Goal: Task Accomplishment & Management: Manage account settings

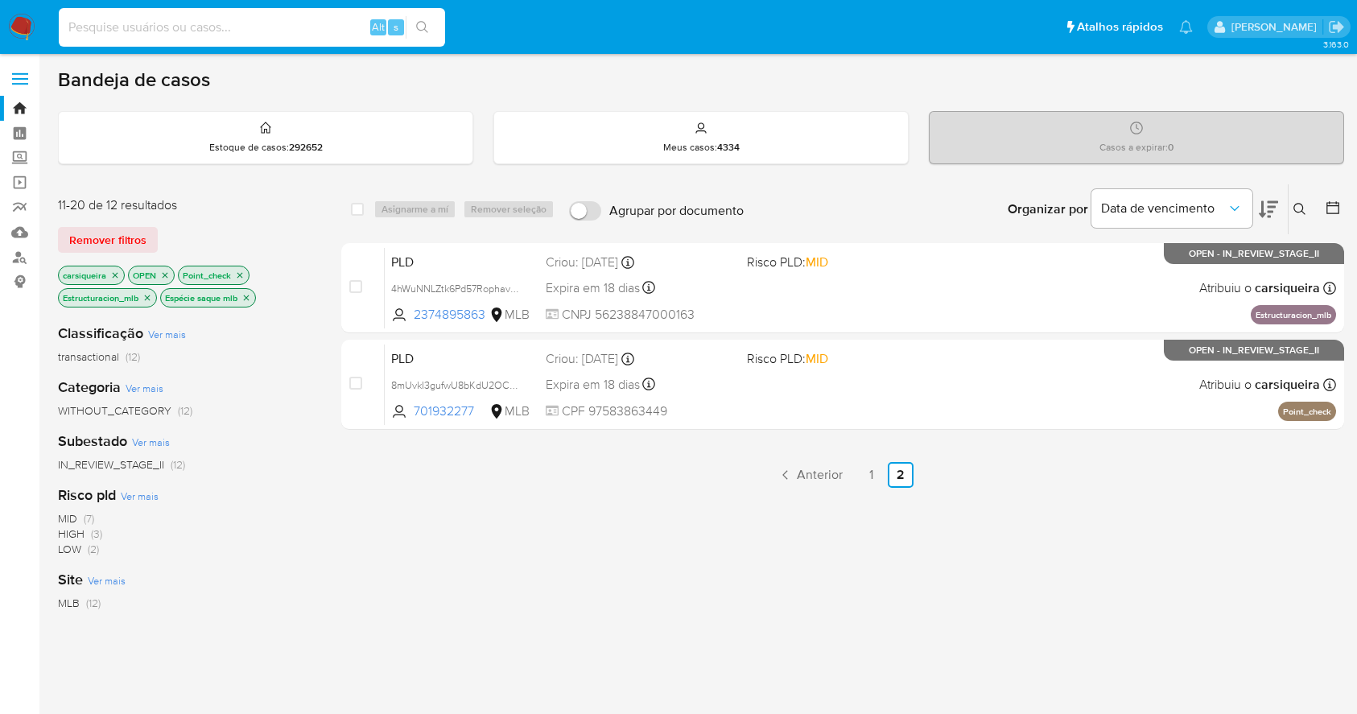
click at [318, 17] on input at bounding box center [252, 27] width 386 height 21
type input "8UWrjGmOhub0z3DBcBA7R8no"
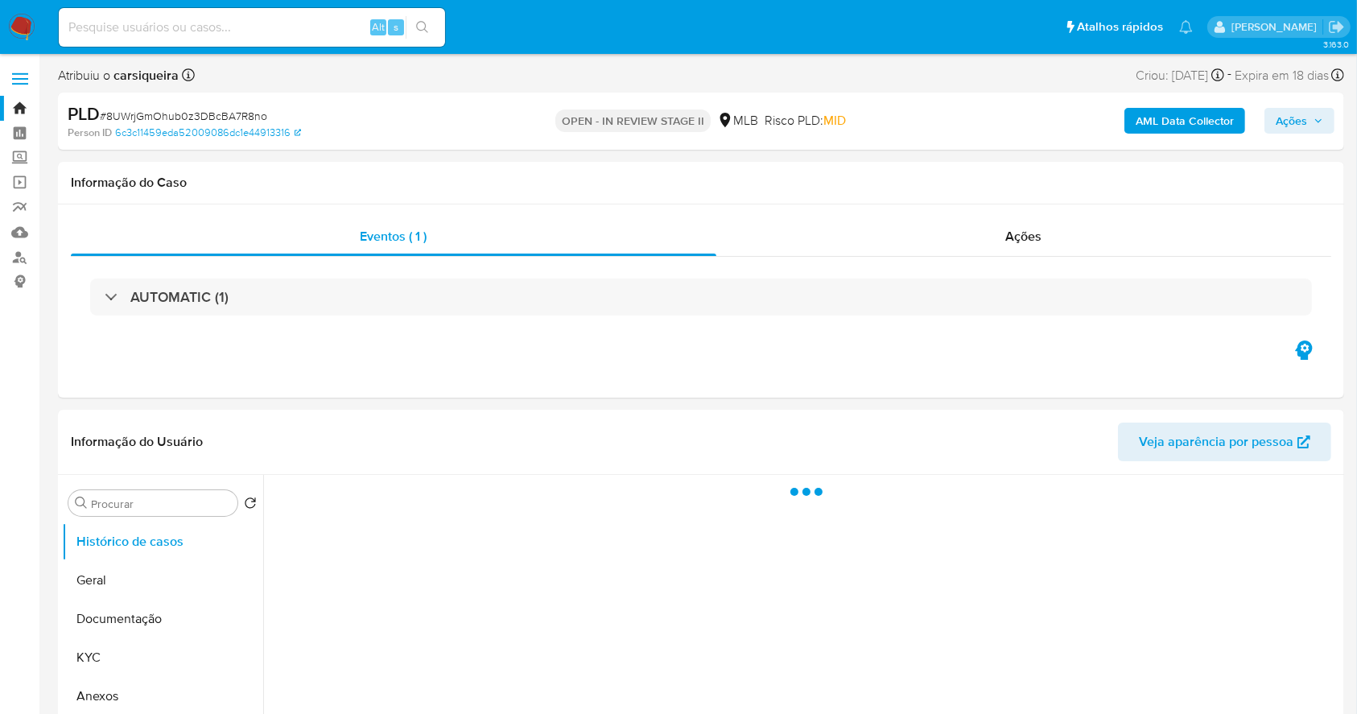
select select "10"
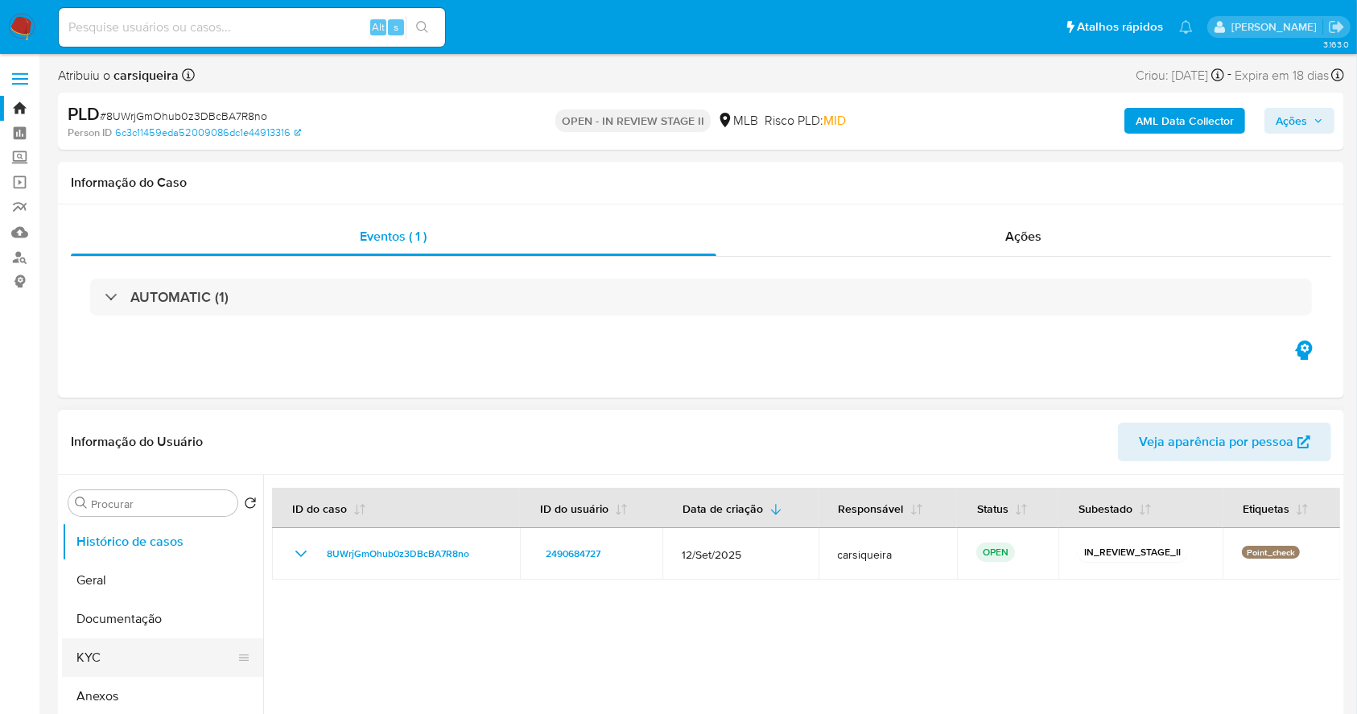
click at [97, 651] on button "KYC" at bounding box center [156, 657] width 188 height 39
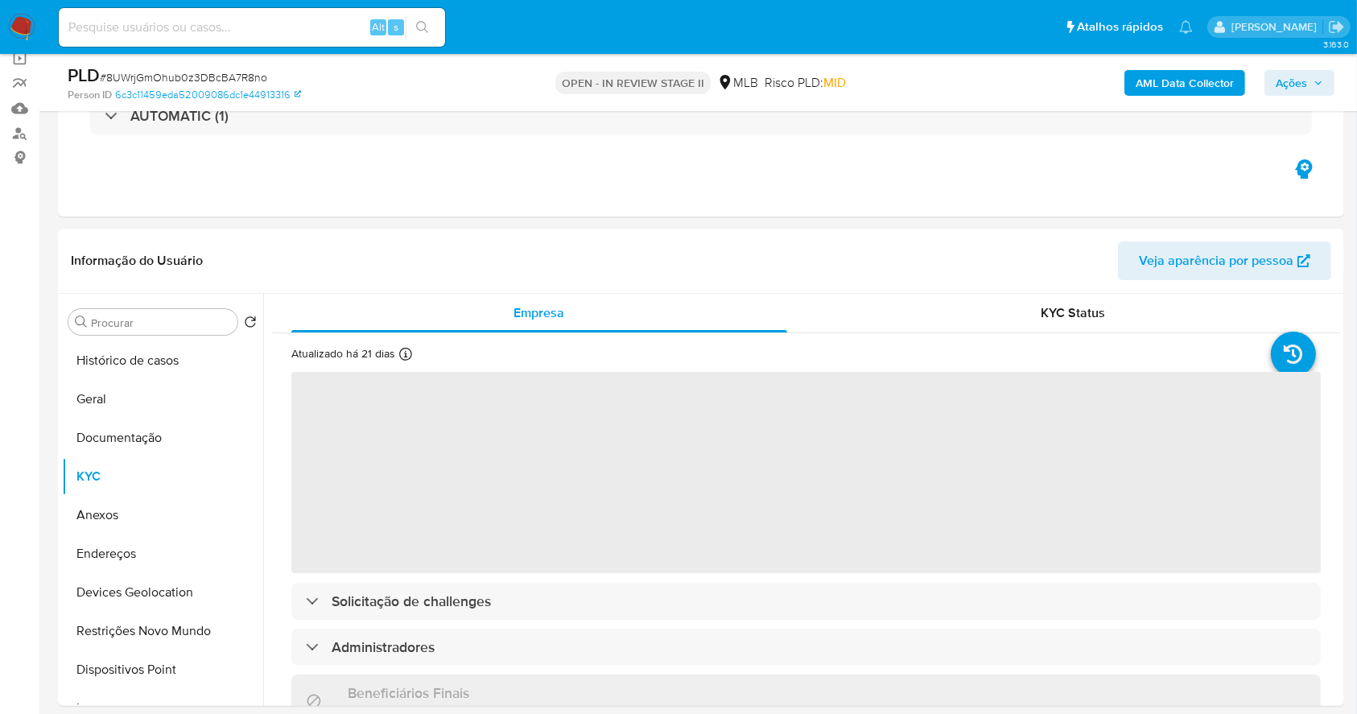
scroll to position [245, 0]
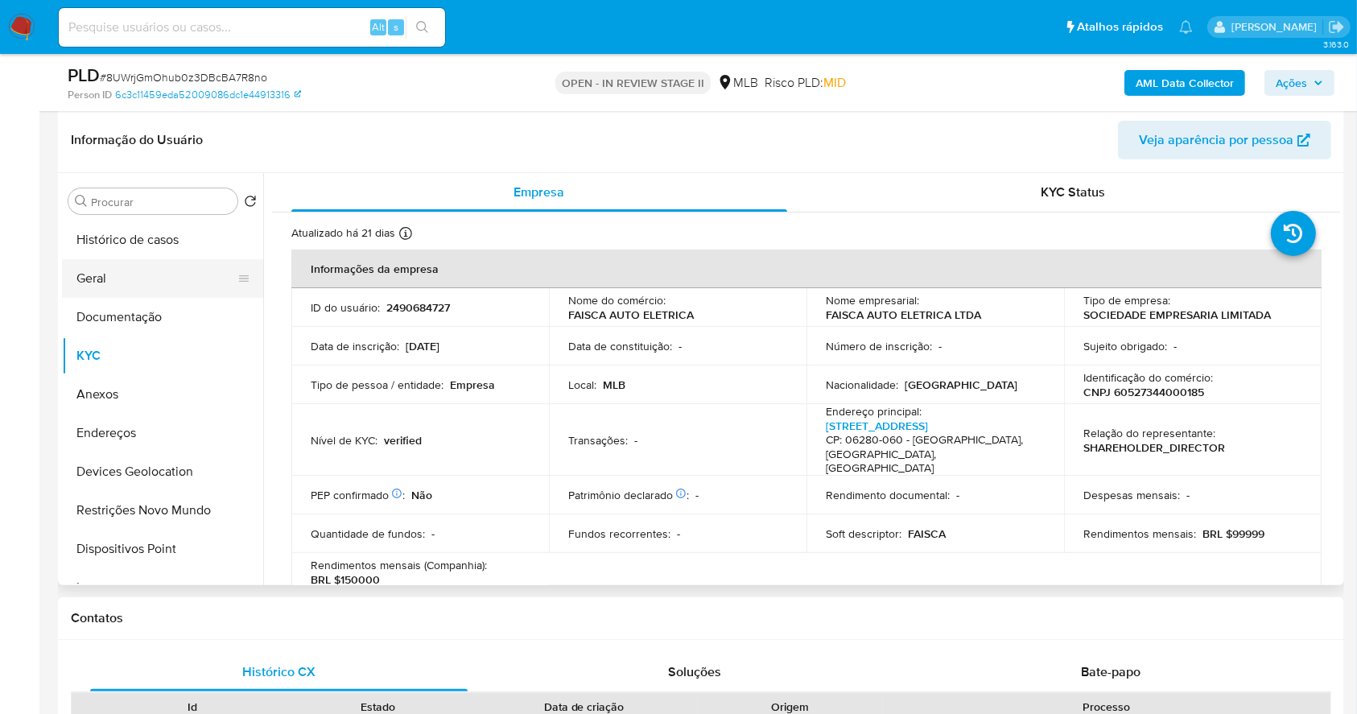
click at [125, 276] on button "Geral" at bounding box center [156, 278] width 188 height 39
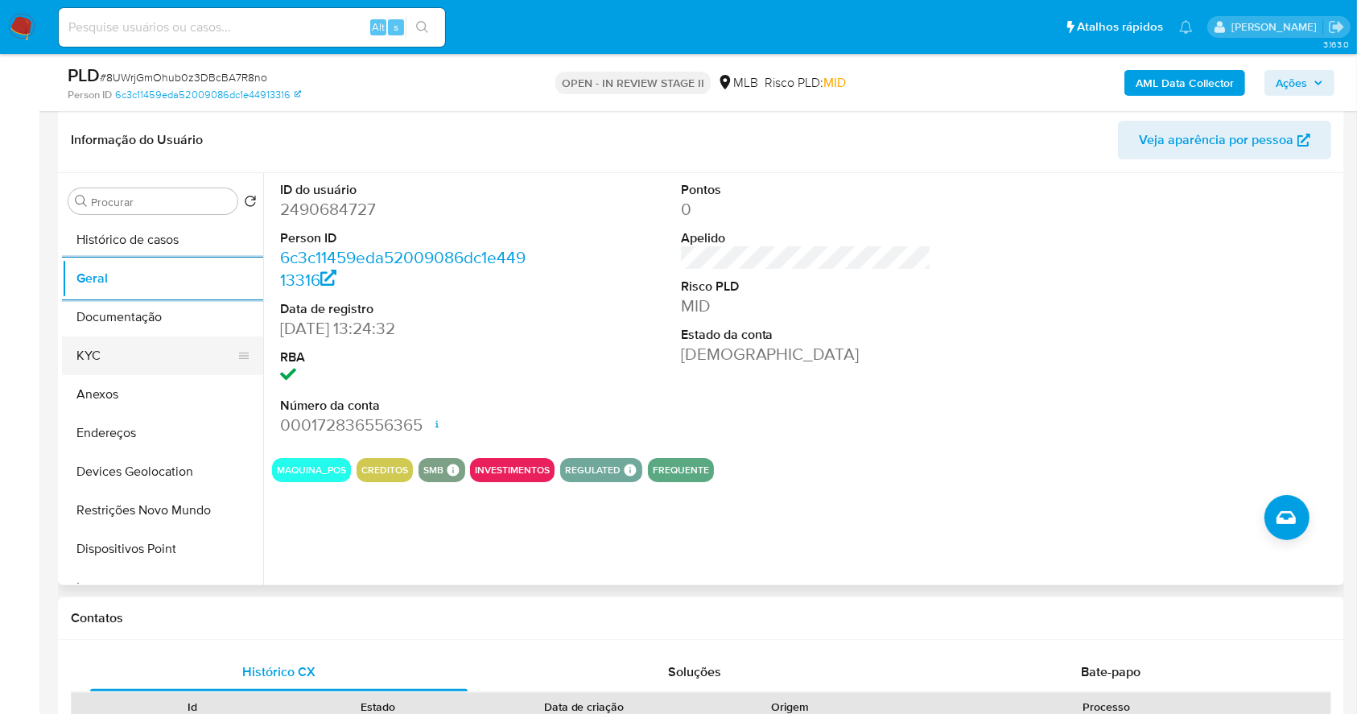
click at [108, 346] on button "KYC" at bounding box center [156, 356] width 188 height 39
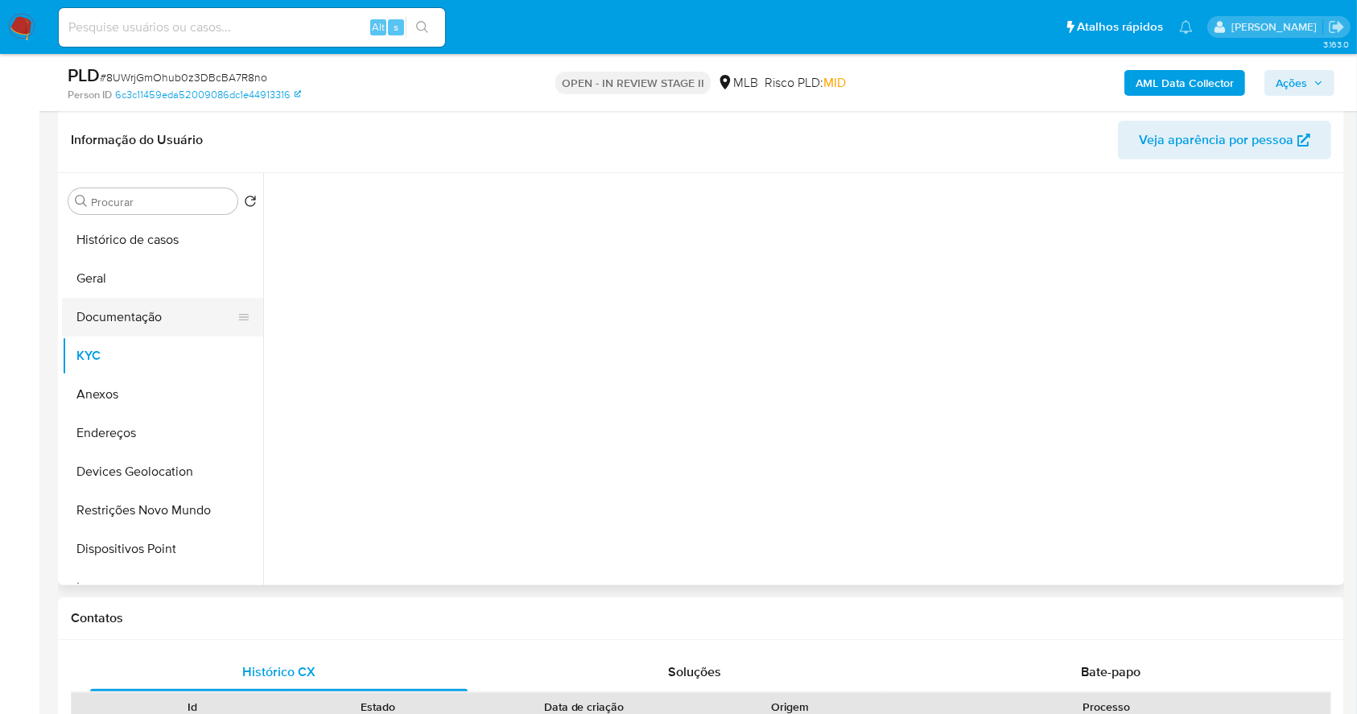
click at [116, 305] on button "Documentação" at bounding box center [156, 317] width 188 height 39
click at [1210, 89] on b "AML Data Collector" at bounding box center [1185, 83] width 98 height 26
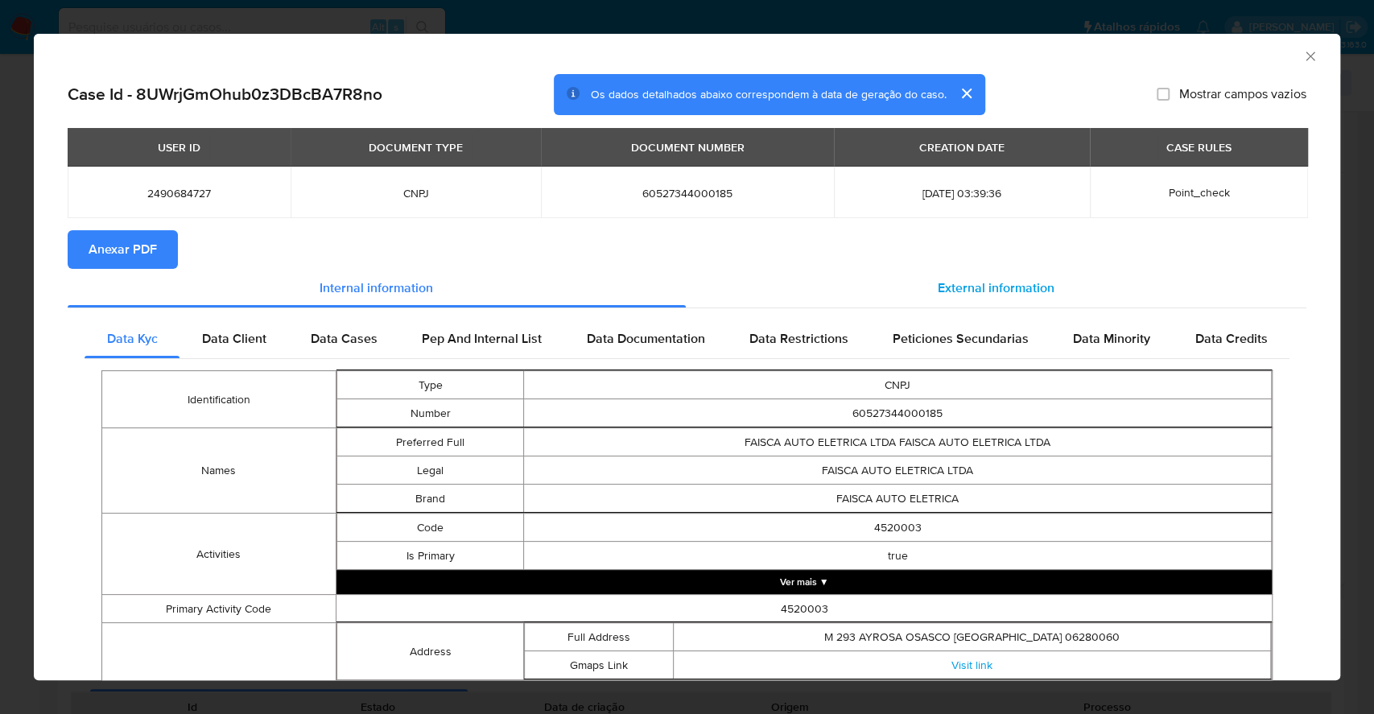
click at [981, 280] on span "External information" at bounding box center [996, 288] width 117 height 19
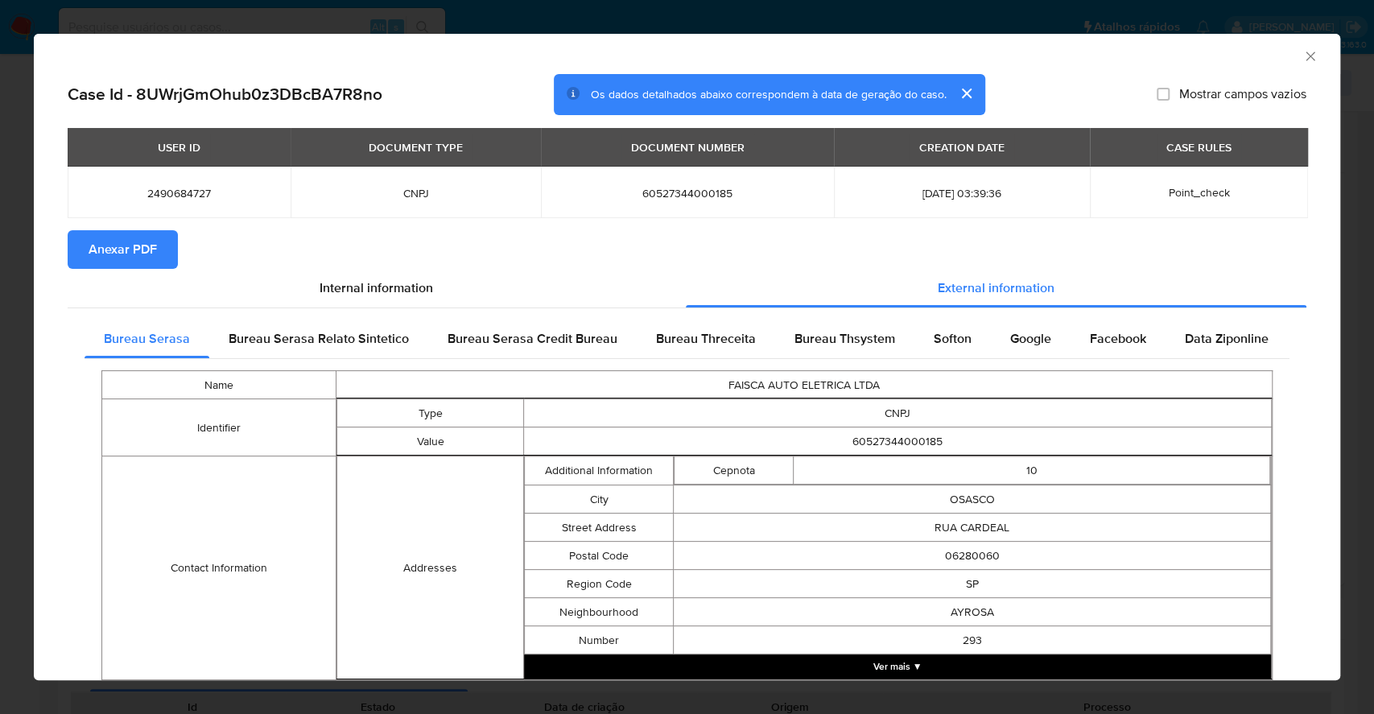
click at [143, 252] on span "Anexar PDF" at bounding box center [123, 249] width 68 height 35
click at [0, 380] on div "AML Data Collector Case Id - 8UWrjGmOhub0z3DBcBA7R8no Os dados detalhados abaix…" at bounding box center [687, 357] width 1374 height 714
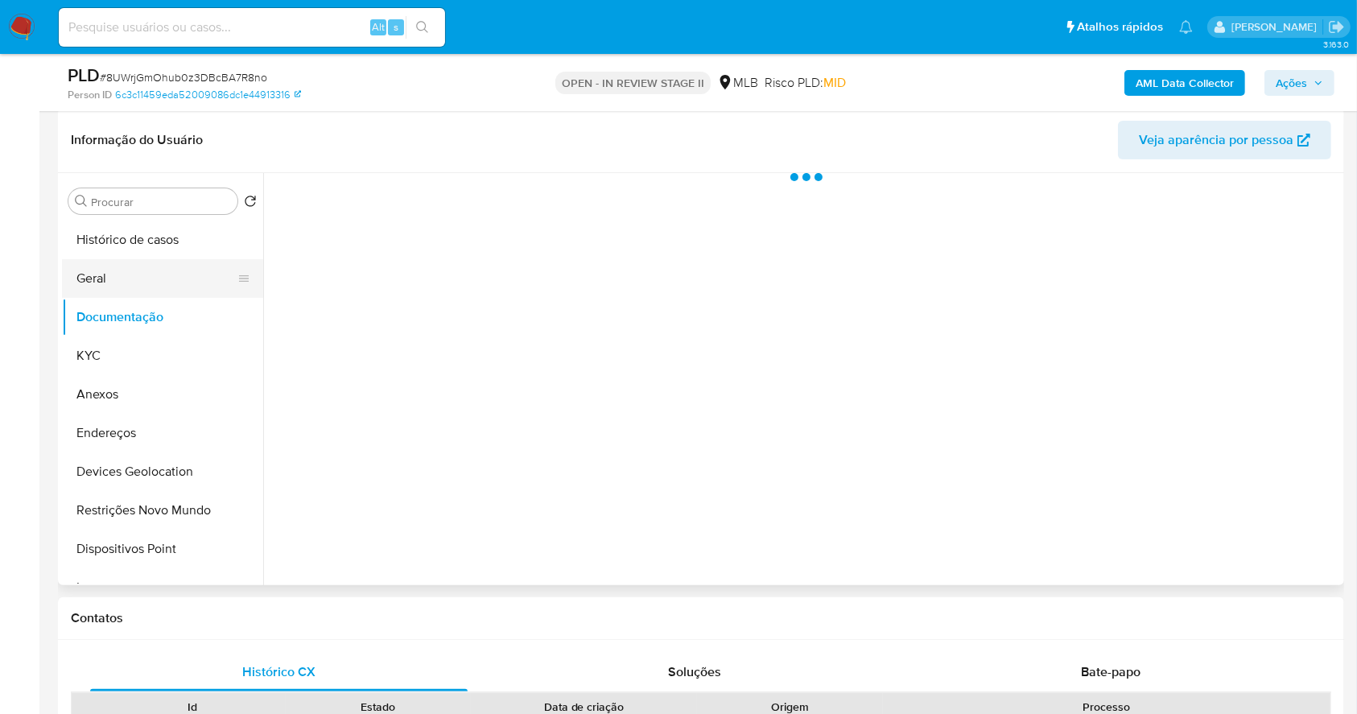
click at [132, 267] on button "Geral" at bounding box center [156, 278] width 188 height 39
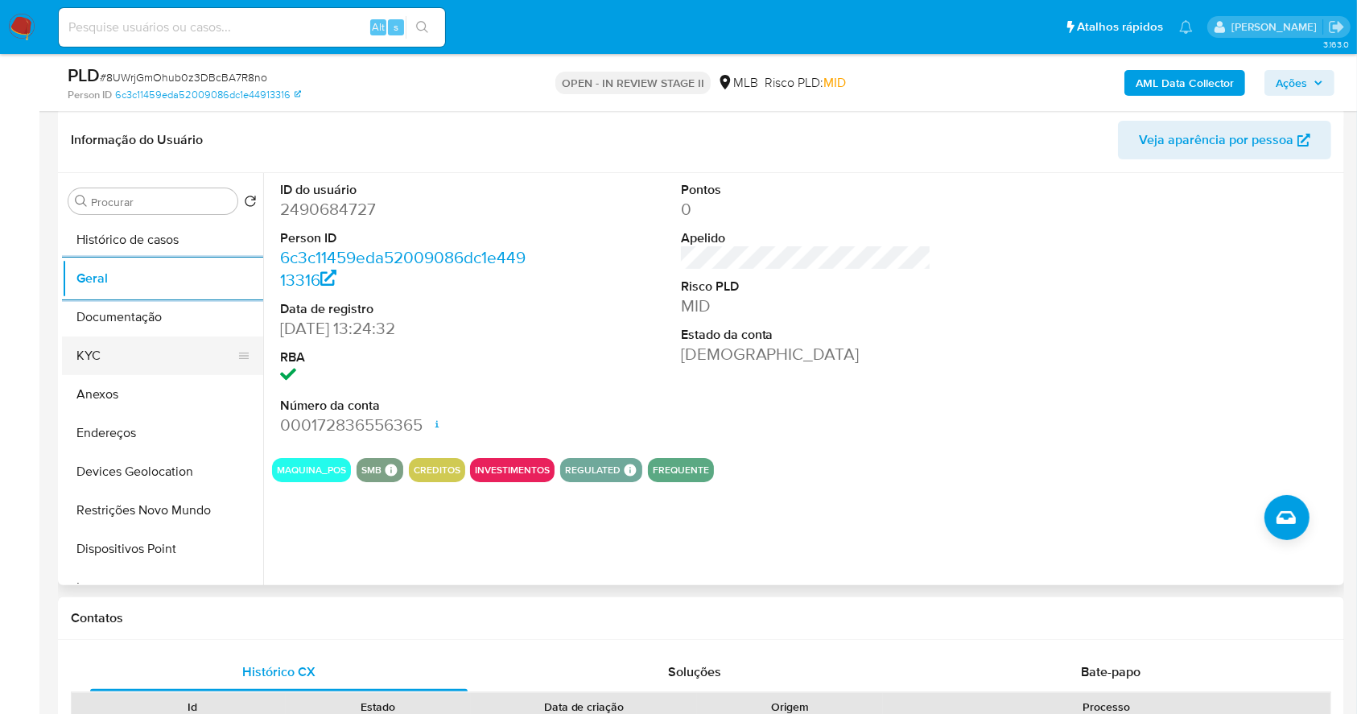
click at [147, 352] on button "KYC" at bounding box center [156, 356] width 188 height 39
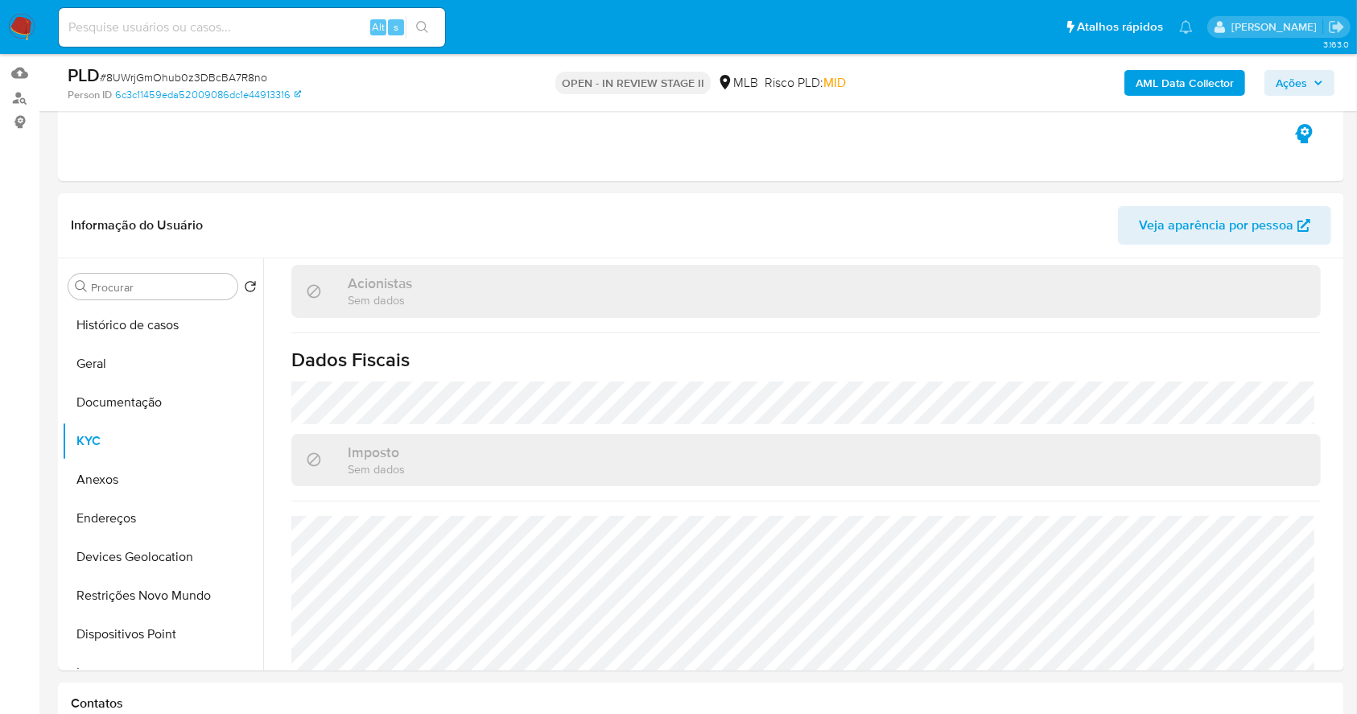
scroll to position [241, 0]
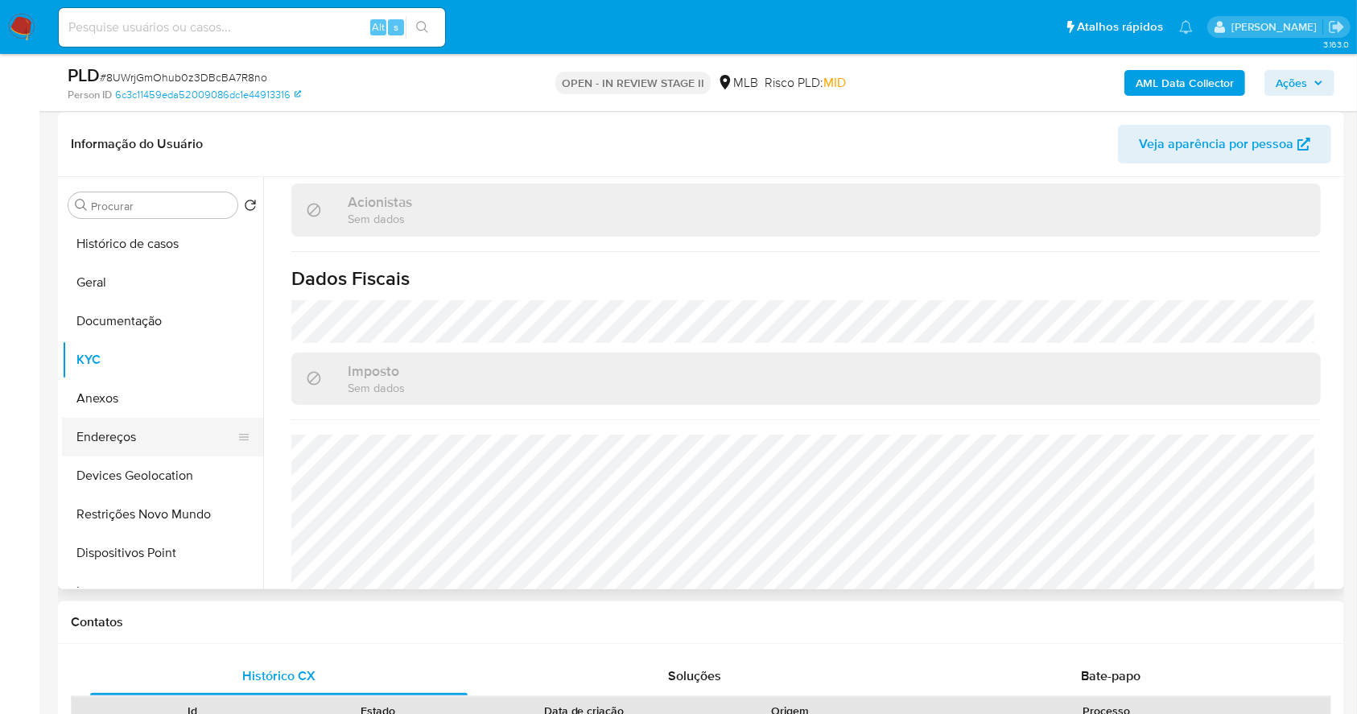
click at [129, 426] on button "Endereços" at bounding box center [156, 437] width 188 height 39
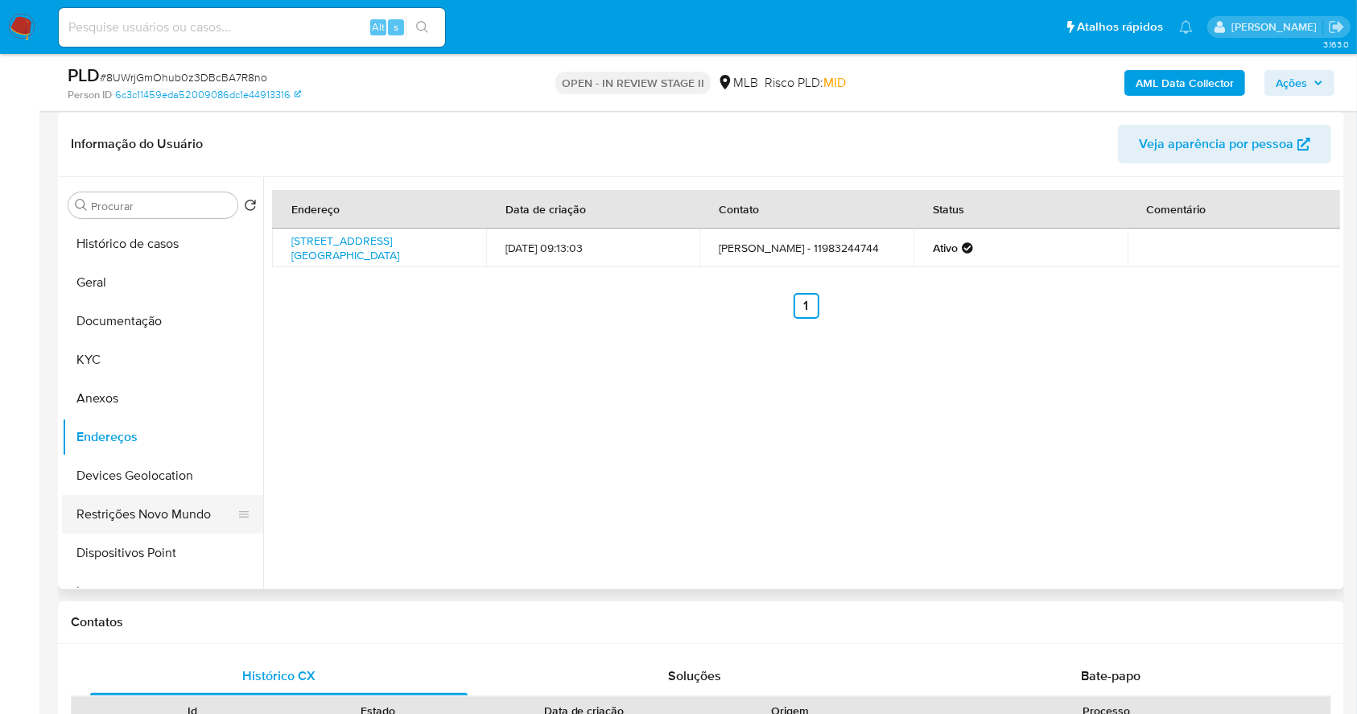
click at [128, 511] on button "Restrições Novo Mundo" at bounding box center [156, 514] width 188 height 39
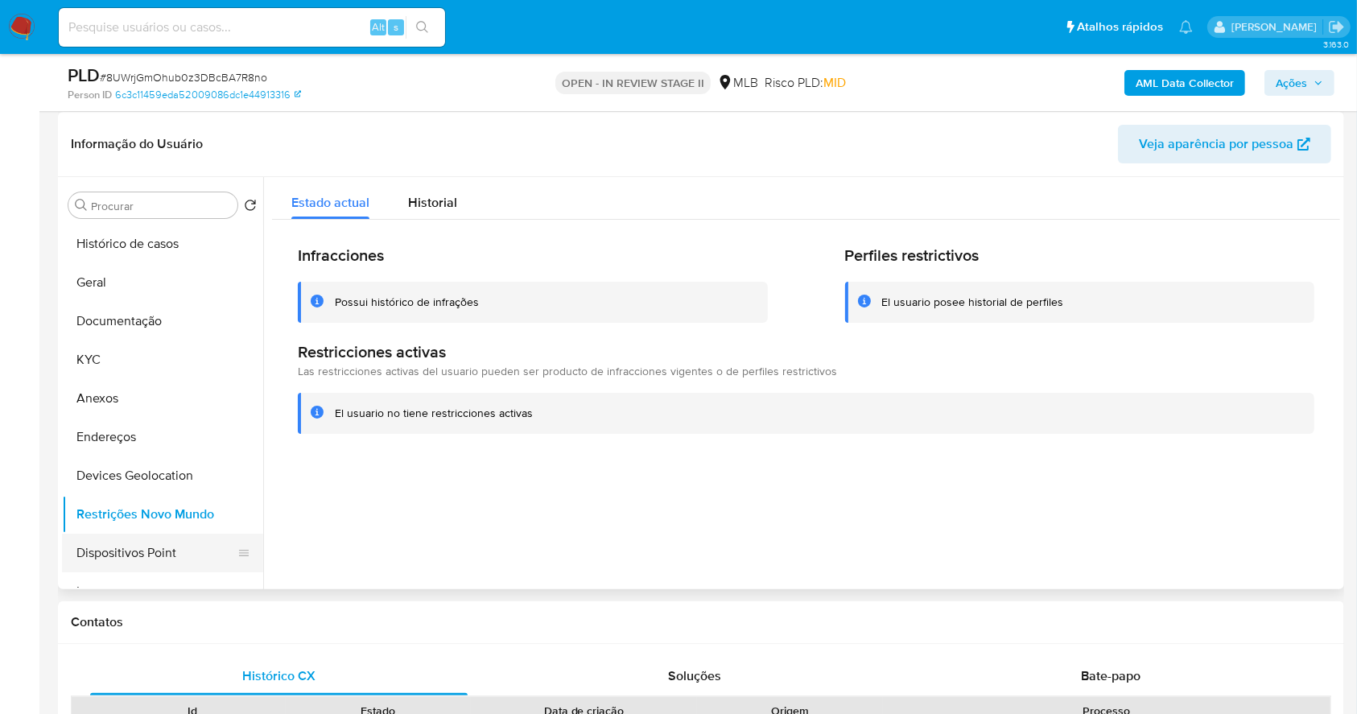
click at [171, 555] on button "Dispositivos Point" at bounding box center [156, 553] width 188 height 39
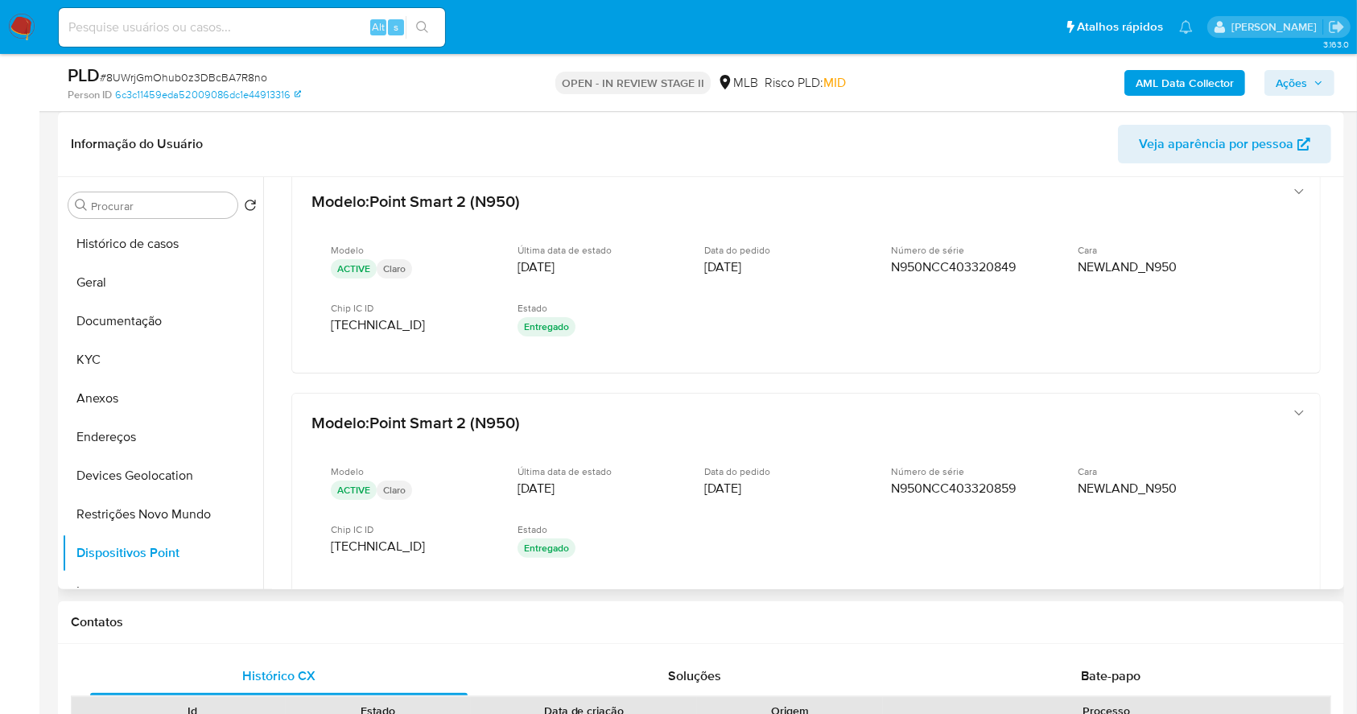
scroll to position [26, 0]
click at [126, 347] on button "KYC" at bounding box center [156, 360] width 188 height 39
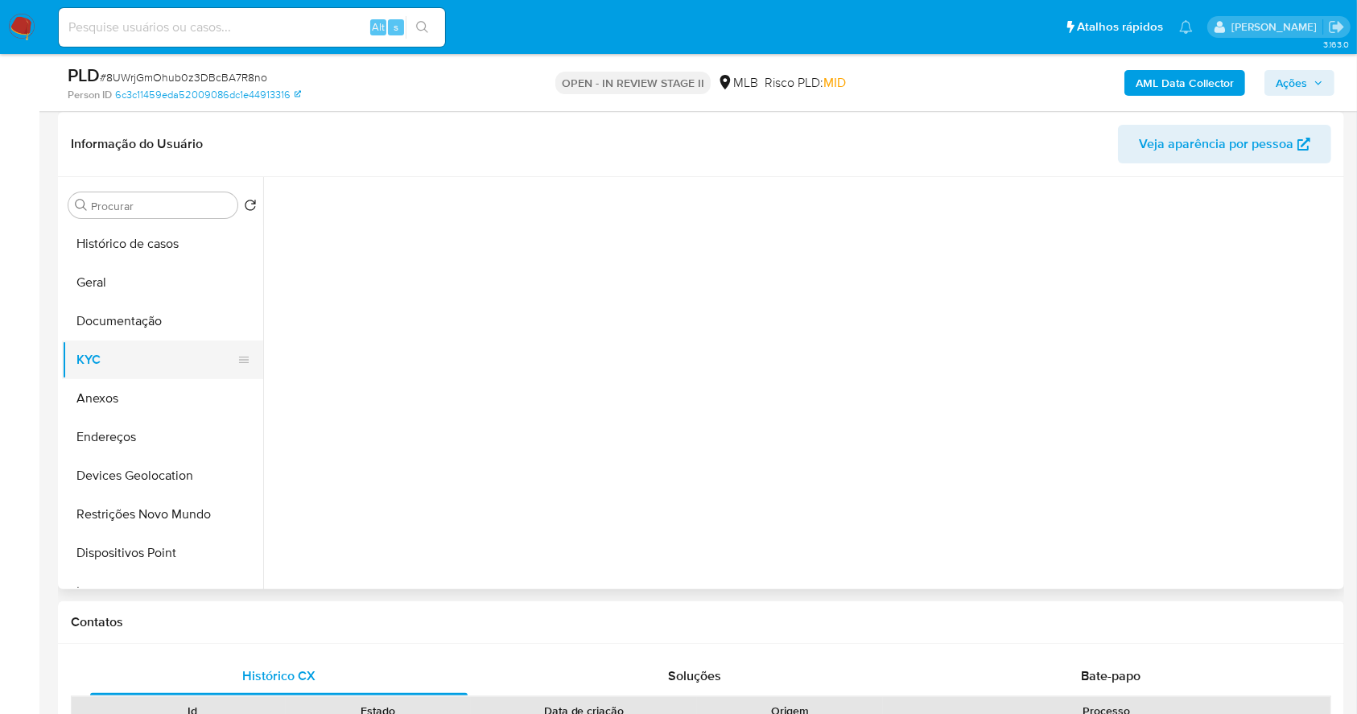
scroll to position [0, 0]
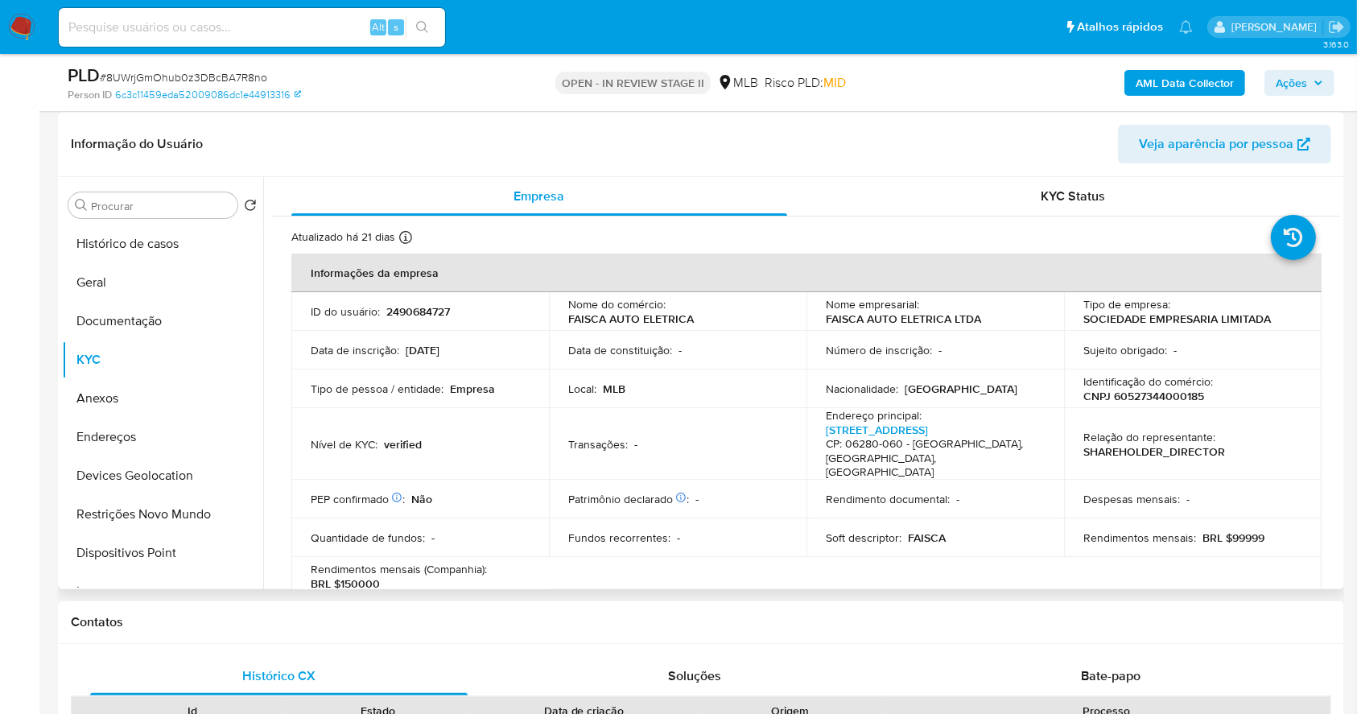
click at [1186, 396] on p "CNPJ 60527344000185" at bounding box center [1144, 396] width 121 height 14
click at [1186, 395] on p "CNPJ 60527344000185" at bounding box center [1144, 396] width 121 height 14
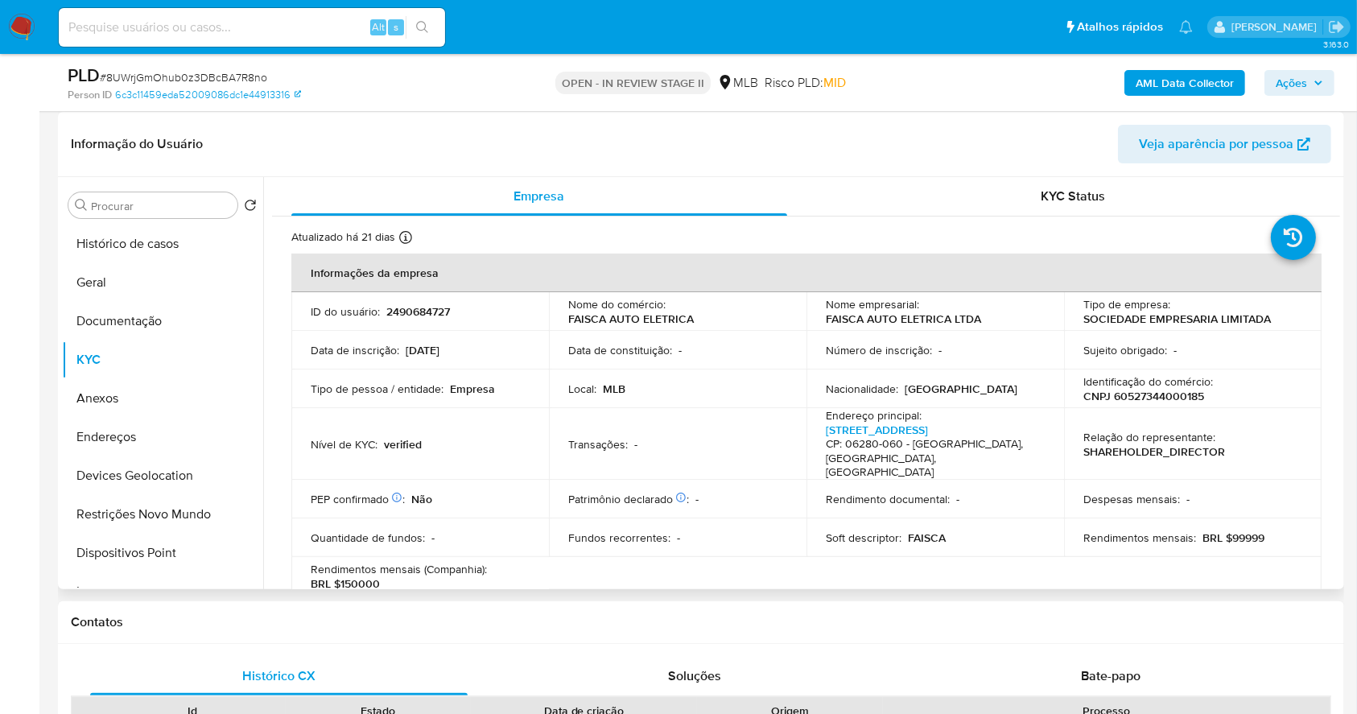
click at [1171, 430] on p "Relação do representante :" at bounding box center [1150, 437] width 132 height 14
click at [1151, 401] on p "CNPJ 60527344000185" at bounding box center [1144, 396] width 121 height 14
copy p "60527344000185"
click at [131, 317] on button "Documentação" at bounding box center [156, 321] width 188 height 39
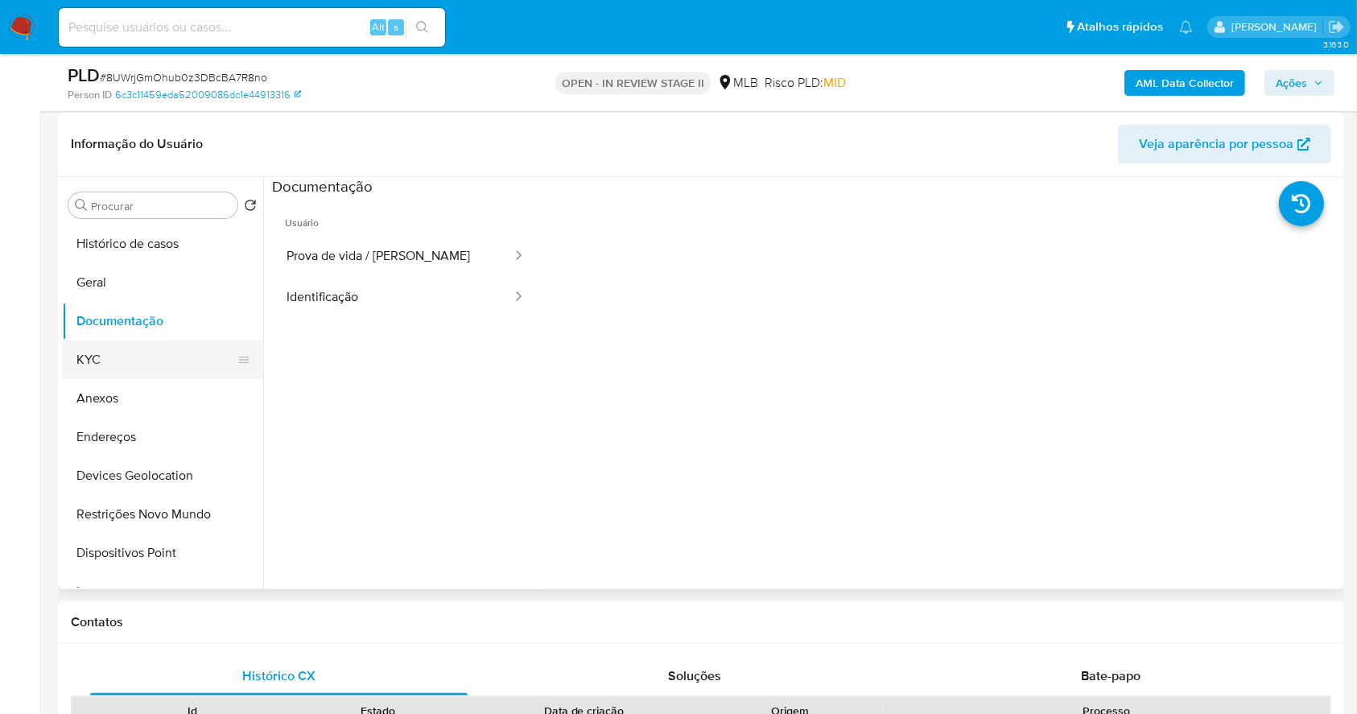
click at [132, 358] on button "KYC" at bounding box center [156, 360] width 188 height 39
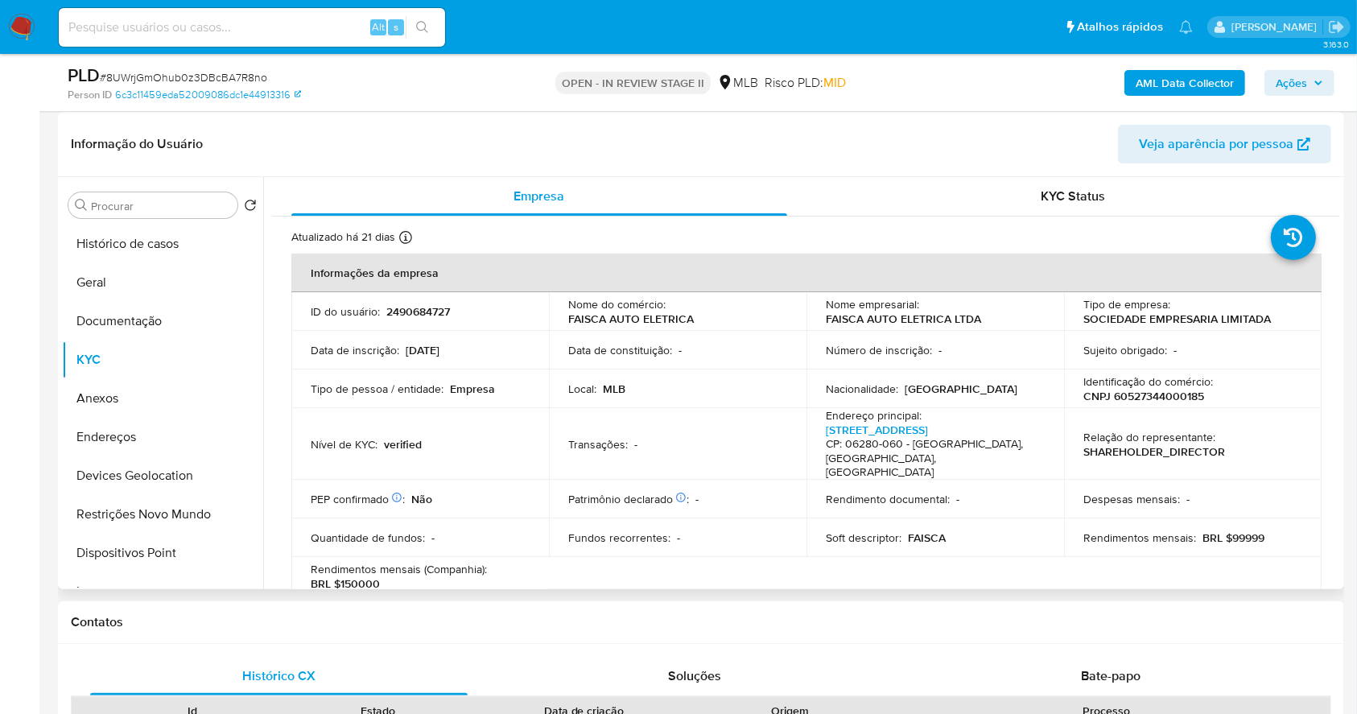
click at [1163, 395] on p "CNPJ 60527344000185" at bounding box center [1144, 396] width 121 height 14
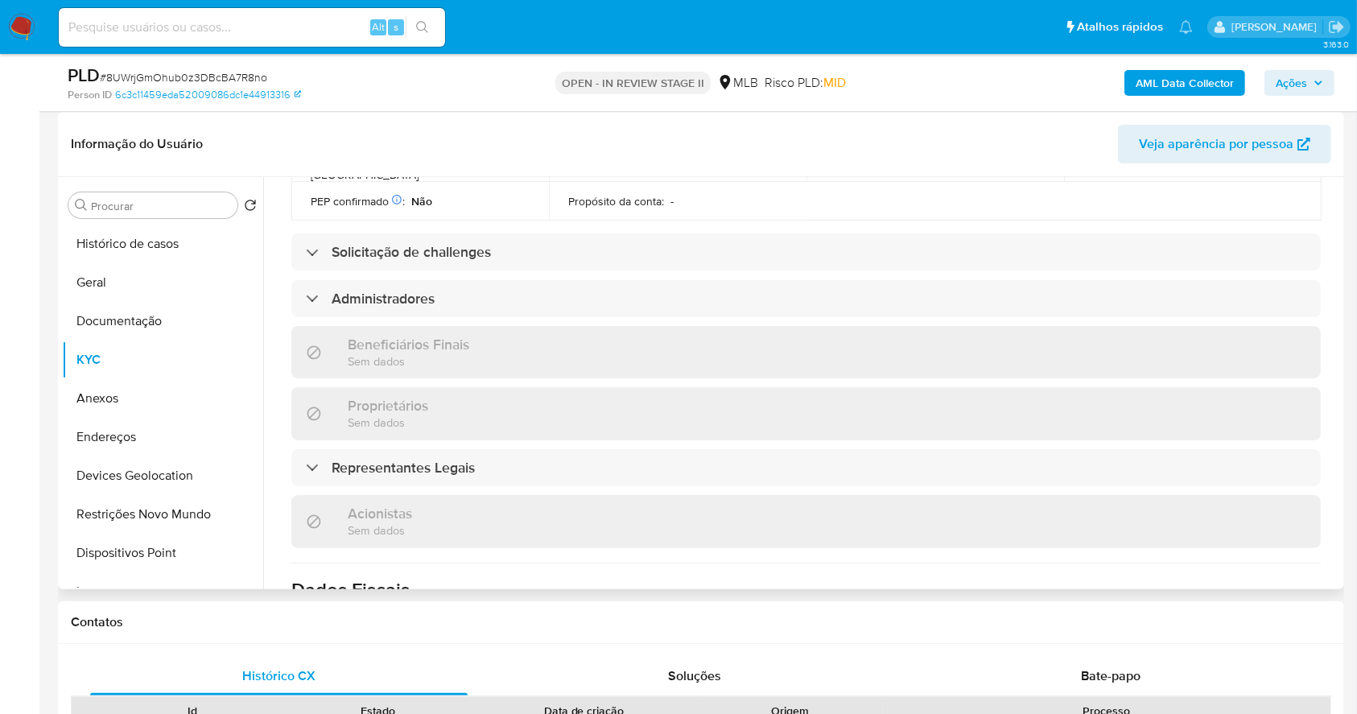
scroll to position [956, 0]
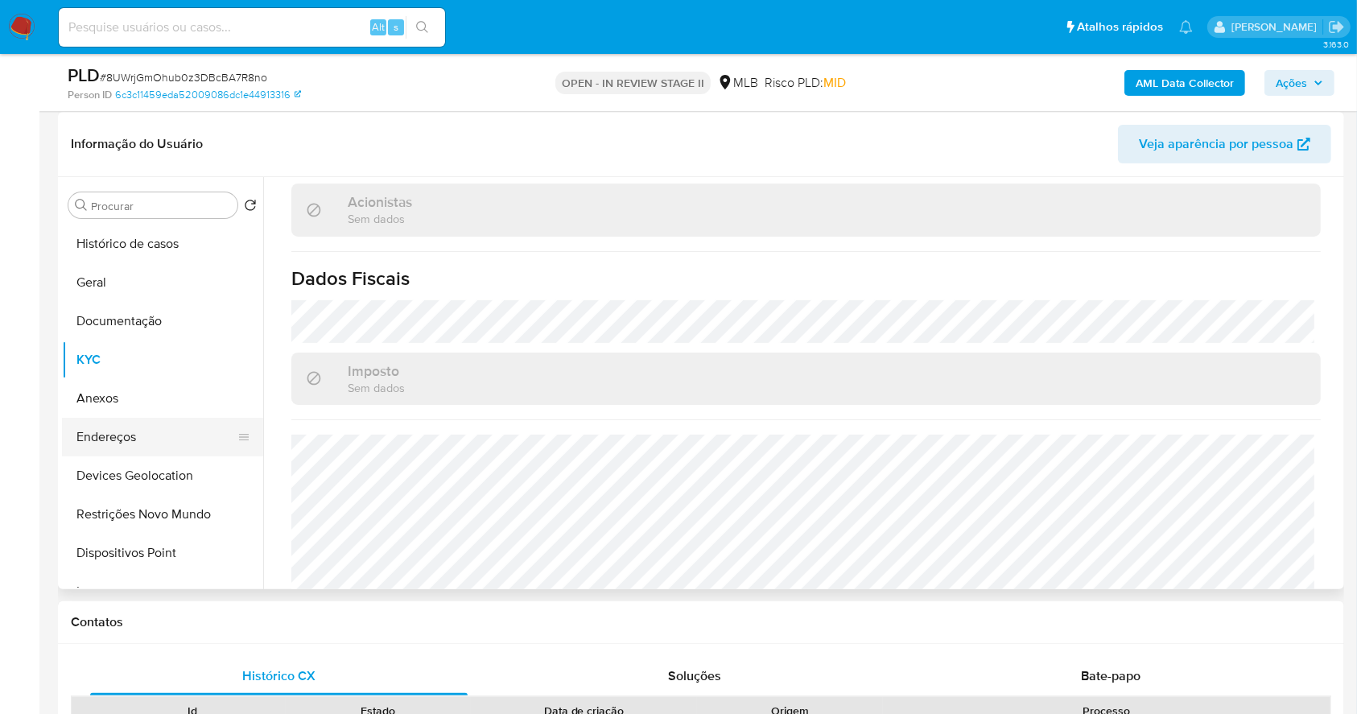
click at [169, 436] on button "Endereços" at bounding box center [156, 437] width 188 height 39
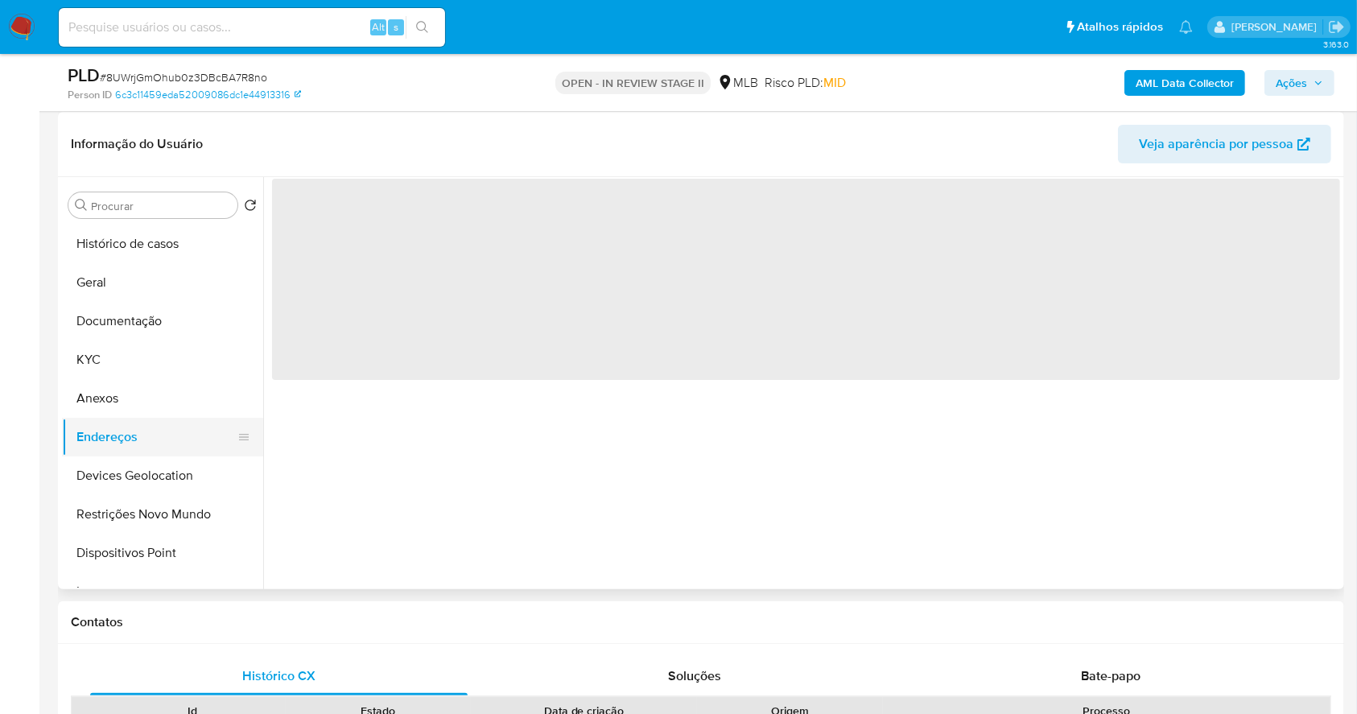
scroll to position [0, 0]
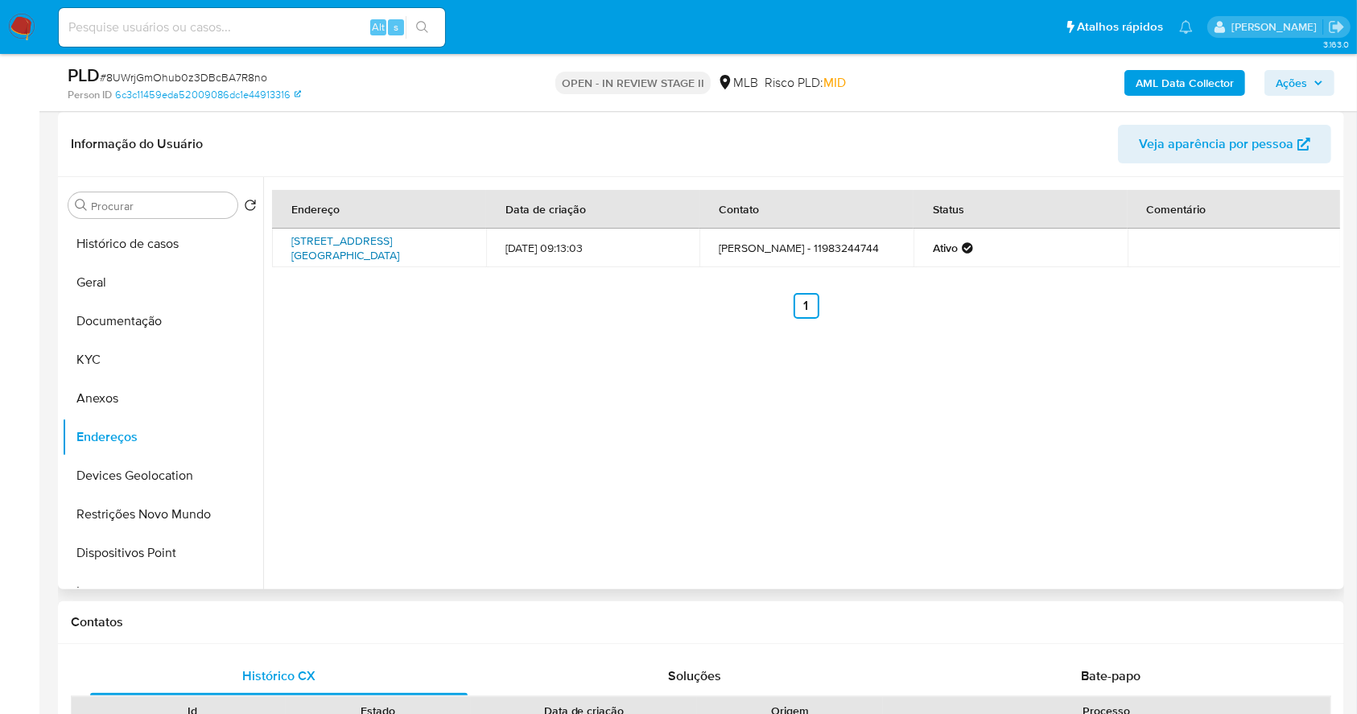
click at [379, 254] on link "Avenida Ônix 1000, Osasco, São Paulo, 06280030, Brasil 1000" at bounding box center [345, 248] width 108 height 31
click at [143, 370] on button "KYC" at bounding box center [156, 360] width 188 height 39
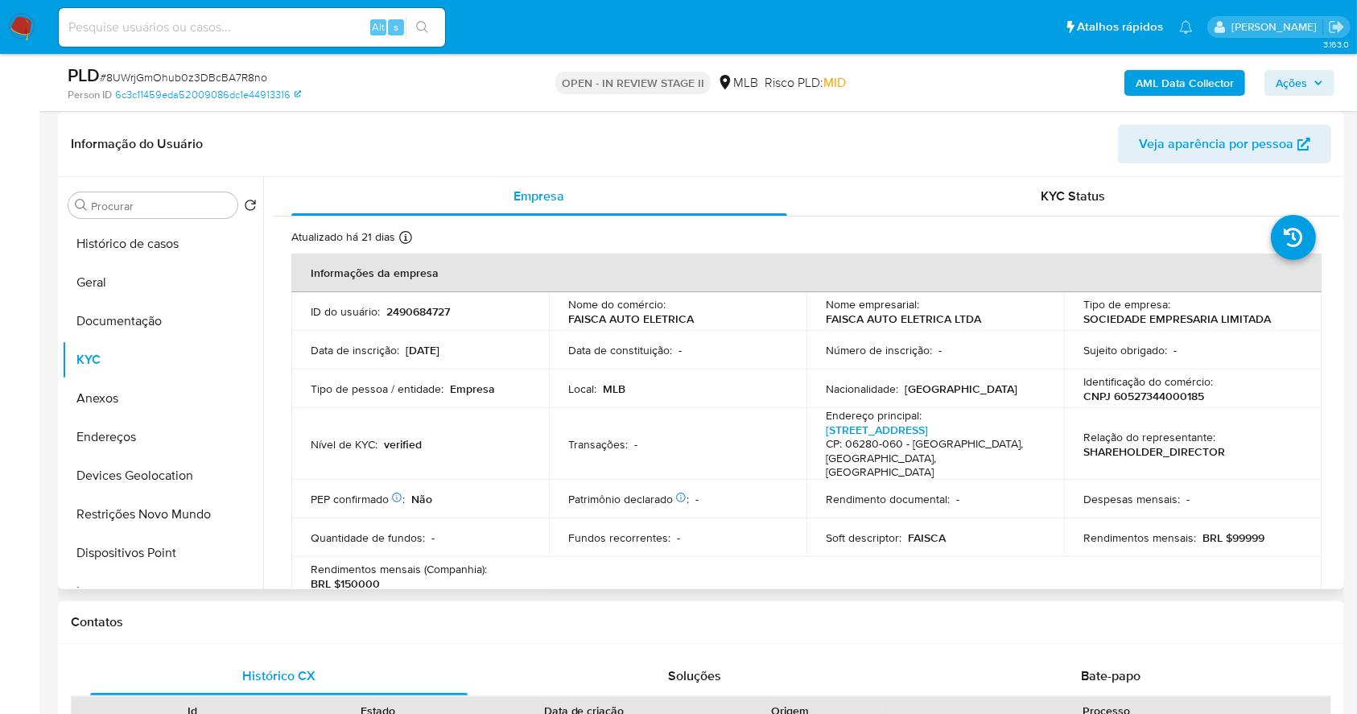
click at [1147, 392] on p "CNPJ 60527344000185" at bounding box center [1144, 396] width 121 height 14
copy p "60527344000185"
click at [1141, 401] on p "CNPJ 60527344000185" at bounding box center [1144, 396] width 121 height 14
click at [1144, 400] on p "CNPJ 60527344000185" at bounding box center [1144, 396] width 121 height 14
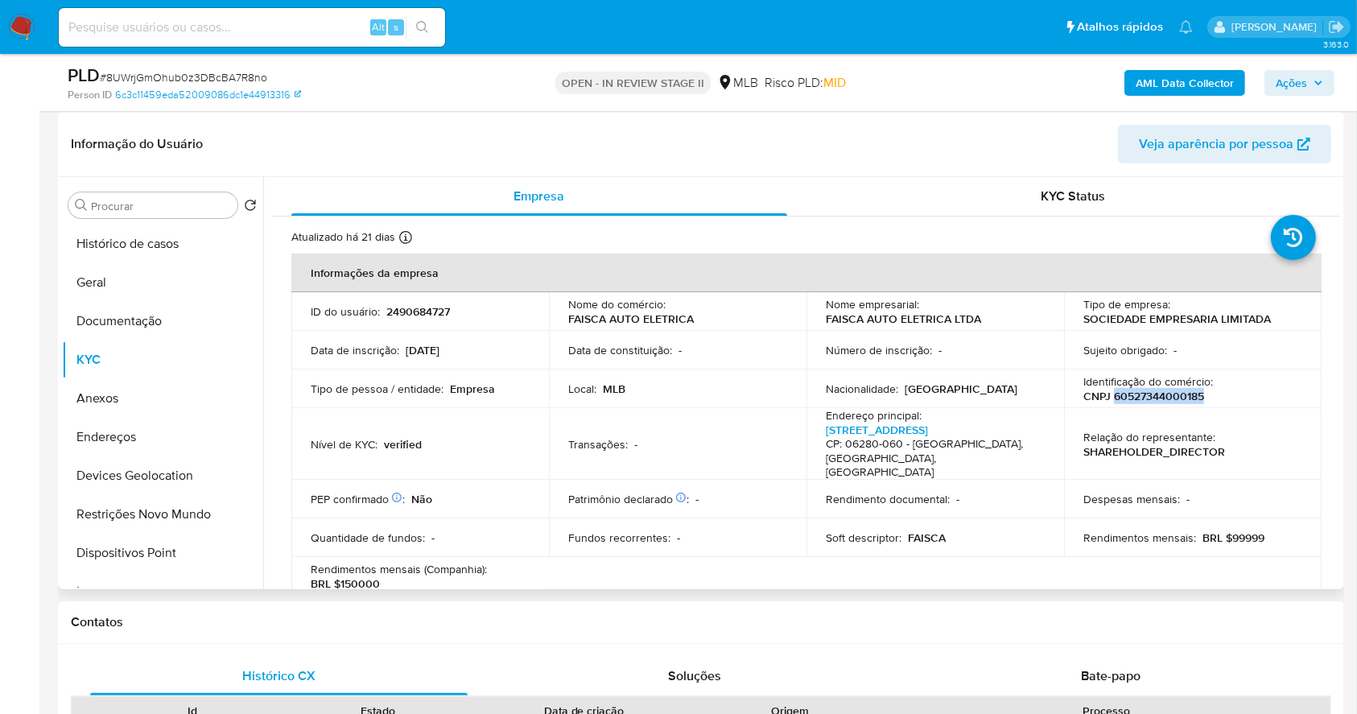
click at [1144, 400] on p "CNPJ 60527344000185" at bounding box center [1144, 396] width 121 height 14
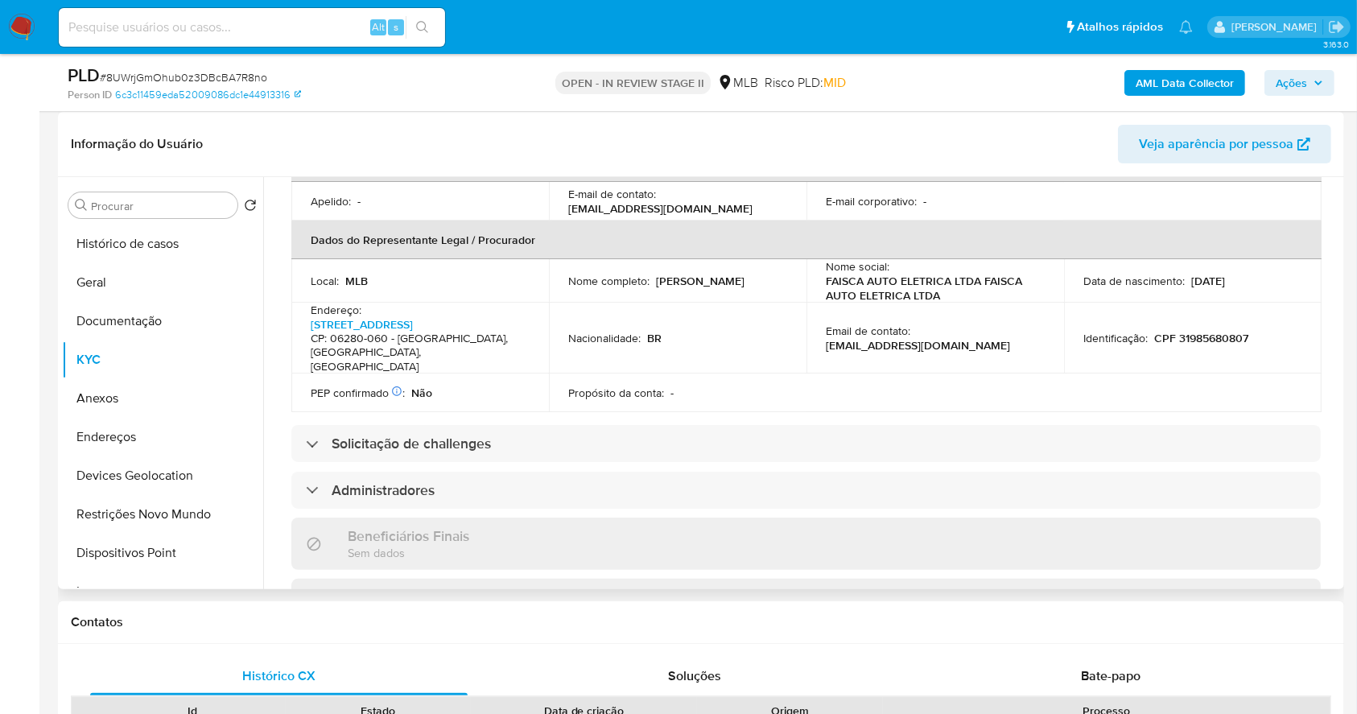
scroll to position [419, 0]
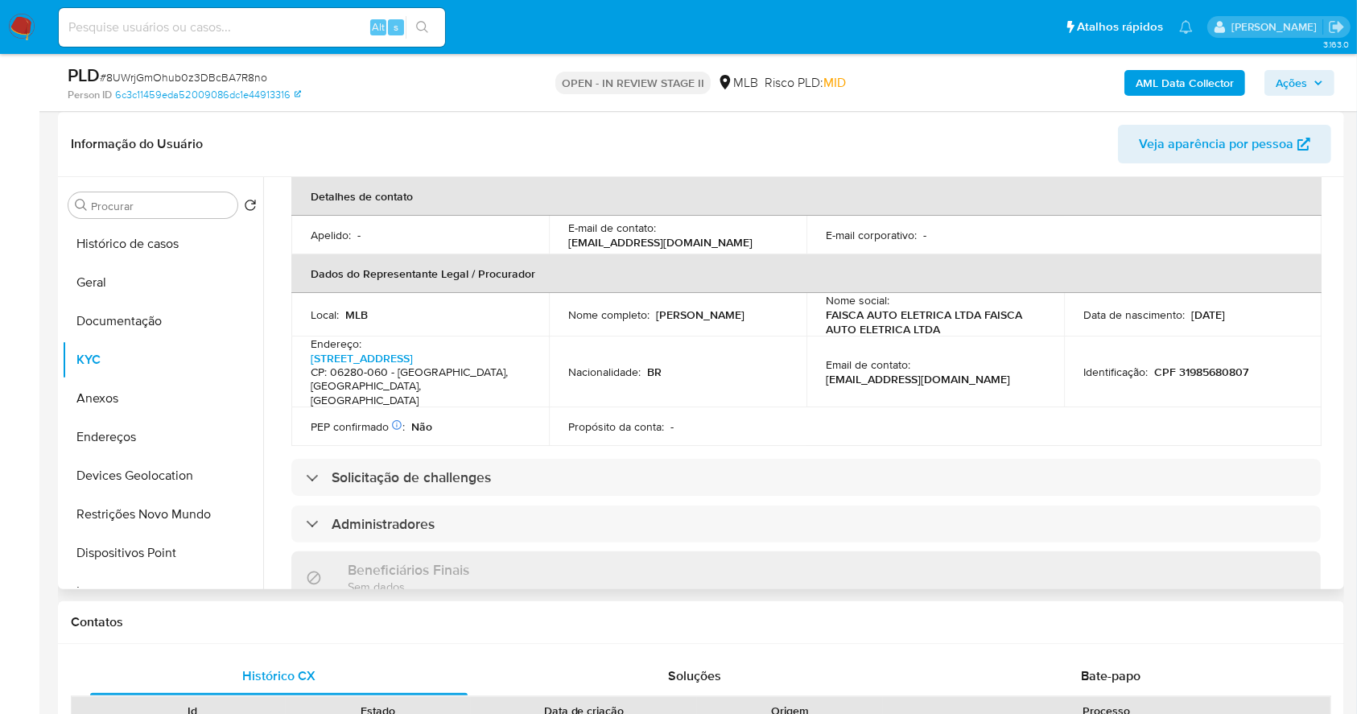
click at [670, 308] on p "Daniela Leite Nunes Silva" at bounding box center [700, 315] width 89 height 14
click at [669, 308] on p "Daniela Leite Nunes Silva" at bounding box center [700, 315] width 89 height 14
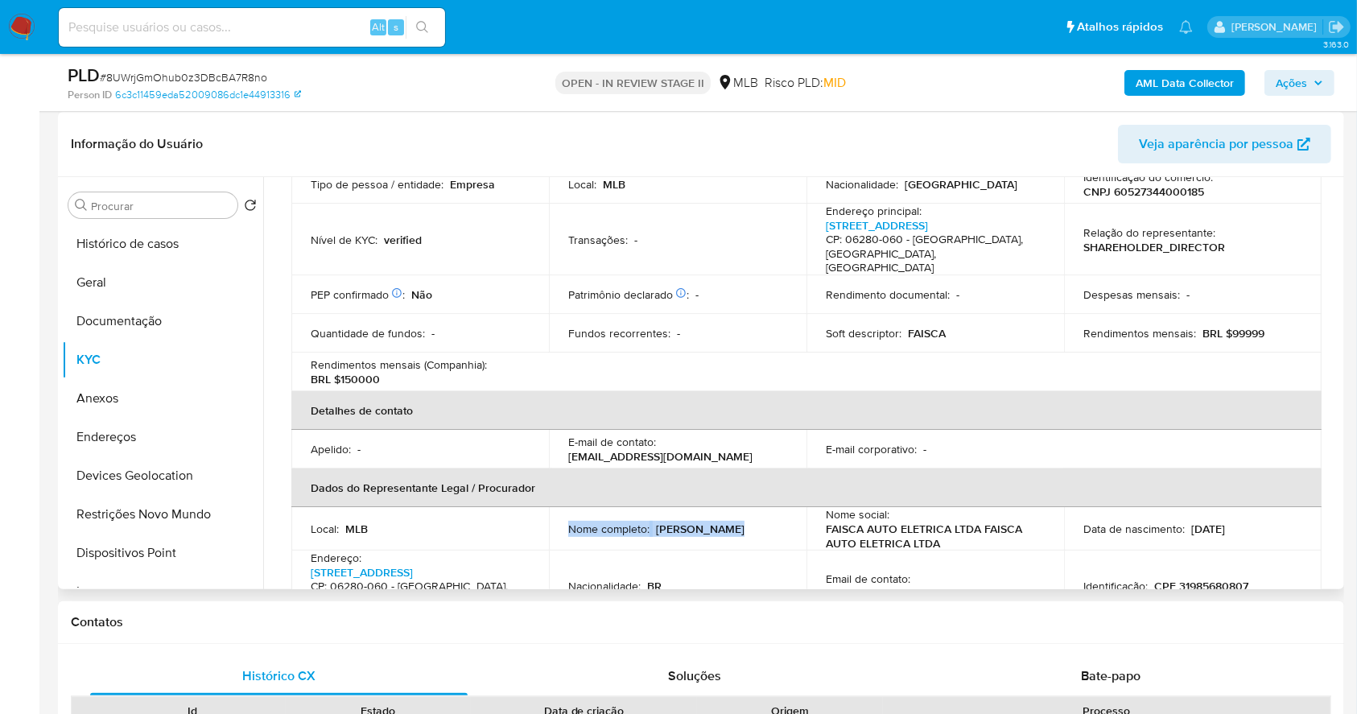
scroll to position [97, 0]
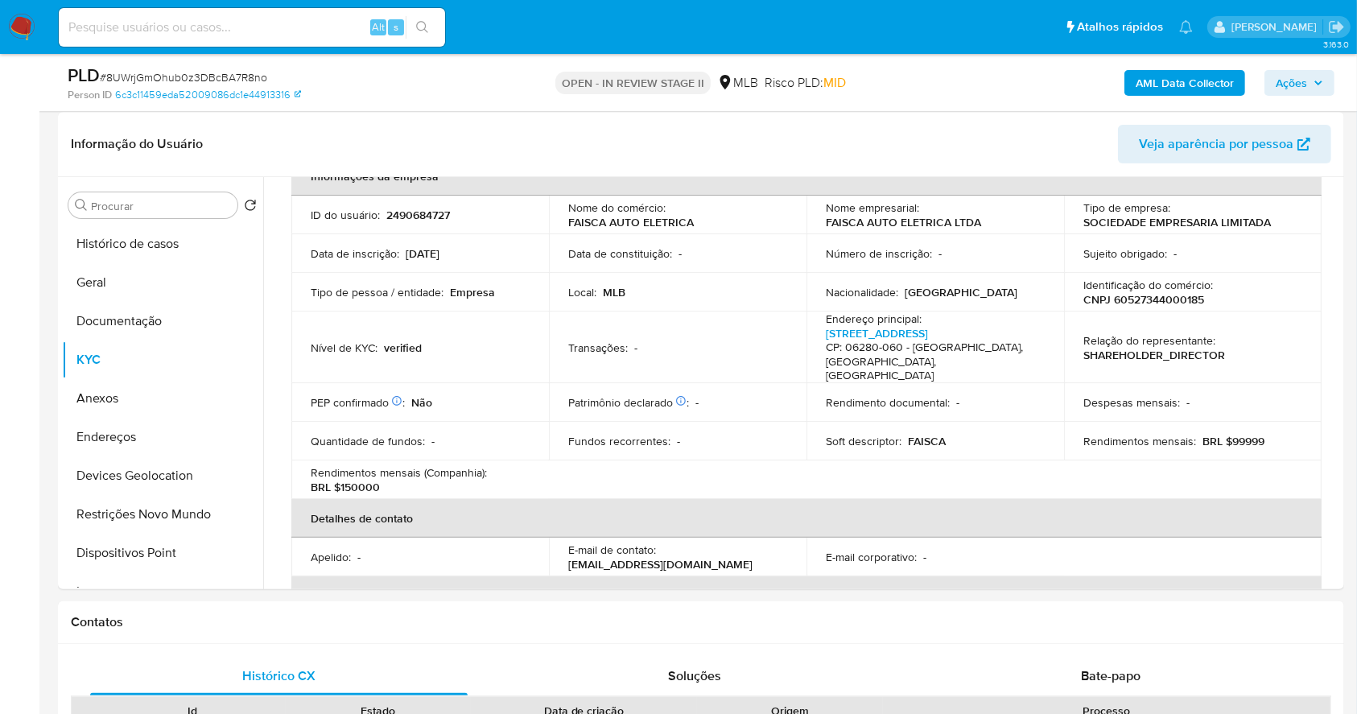
drag, startPoint x: 1286, startPoint y: 81, endPoint x: 1089, endPoint y: 97, distance: 197.1
click at [1285, 81] on span "Ações" at bounding box center [1291, 83] width 31 height 26
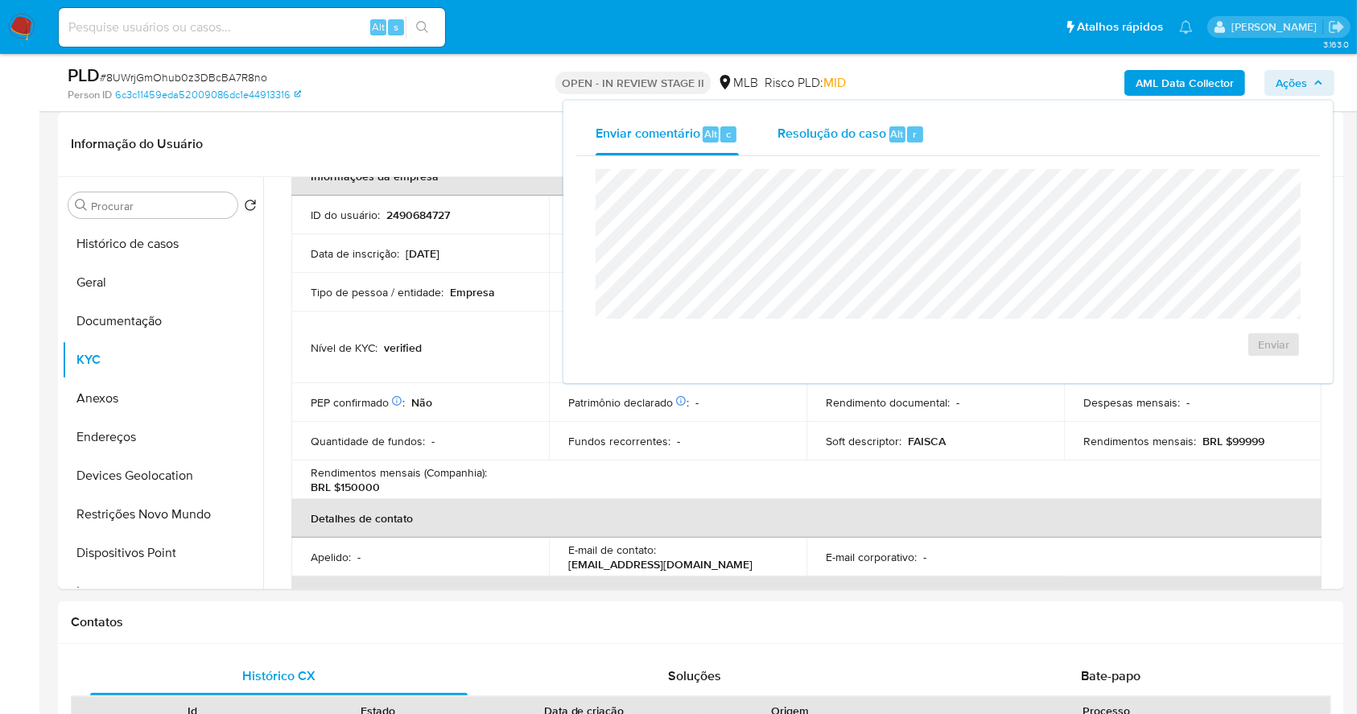
click at [882, 132] on span "Resolução do caso" at bounding box center [832, 133] width 109 height 19
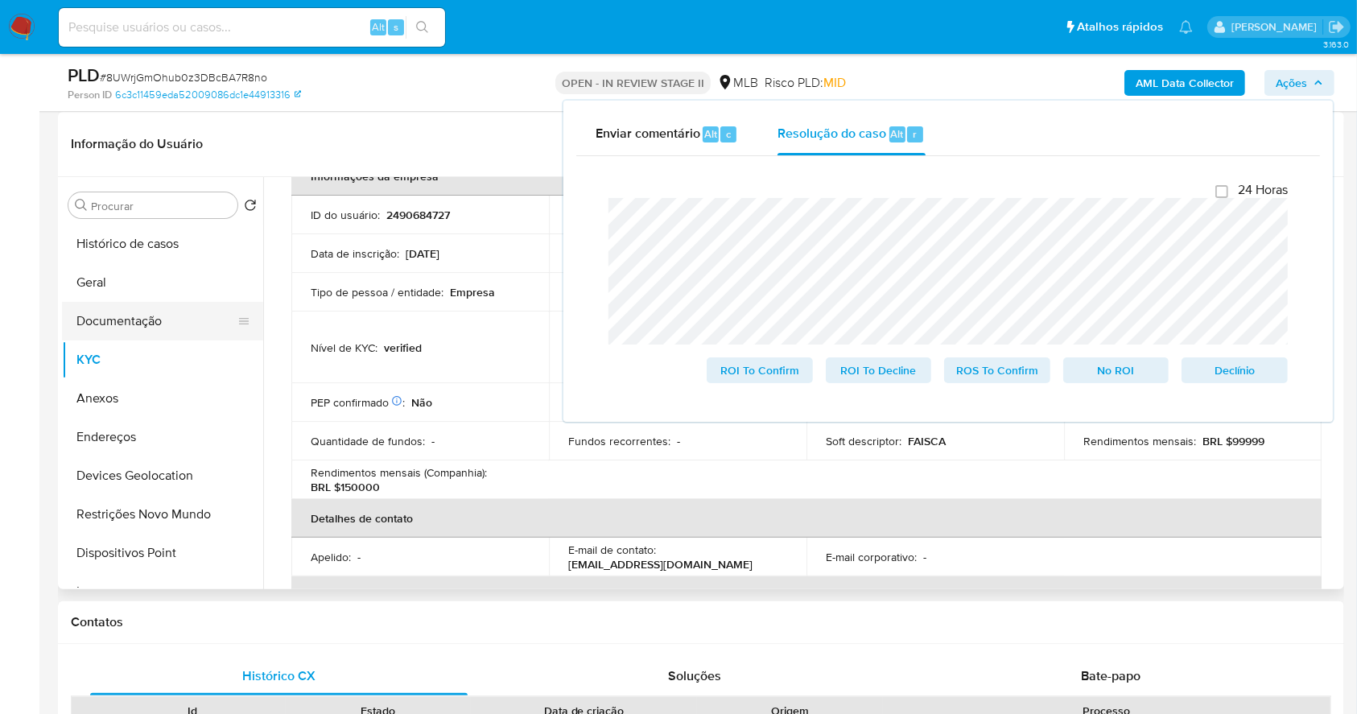
click at [164, 320] on button "Documentação" at bounding box center [156, 321] width 188 height 39
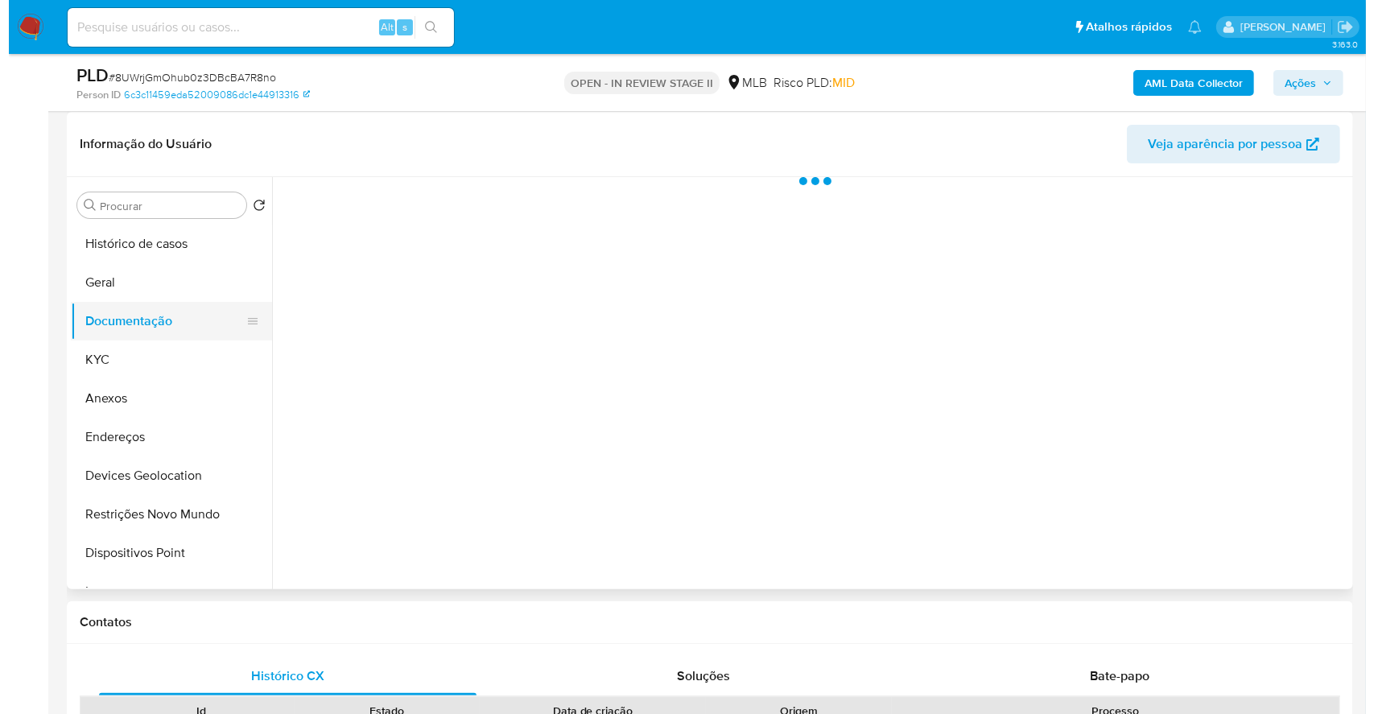
scroll to position [0, 0]
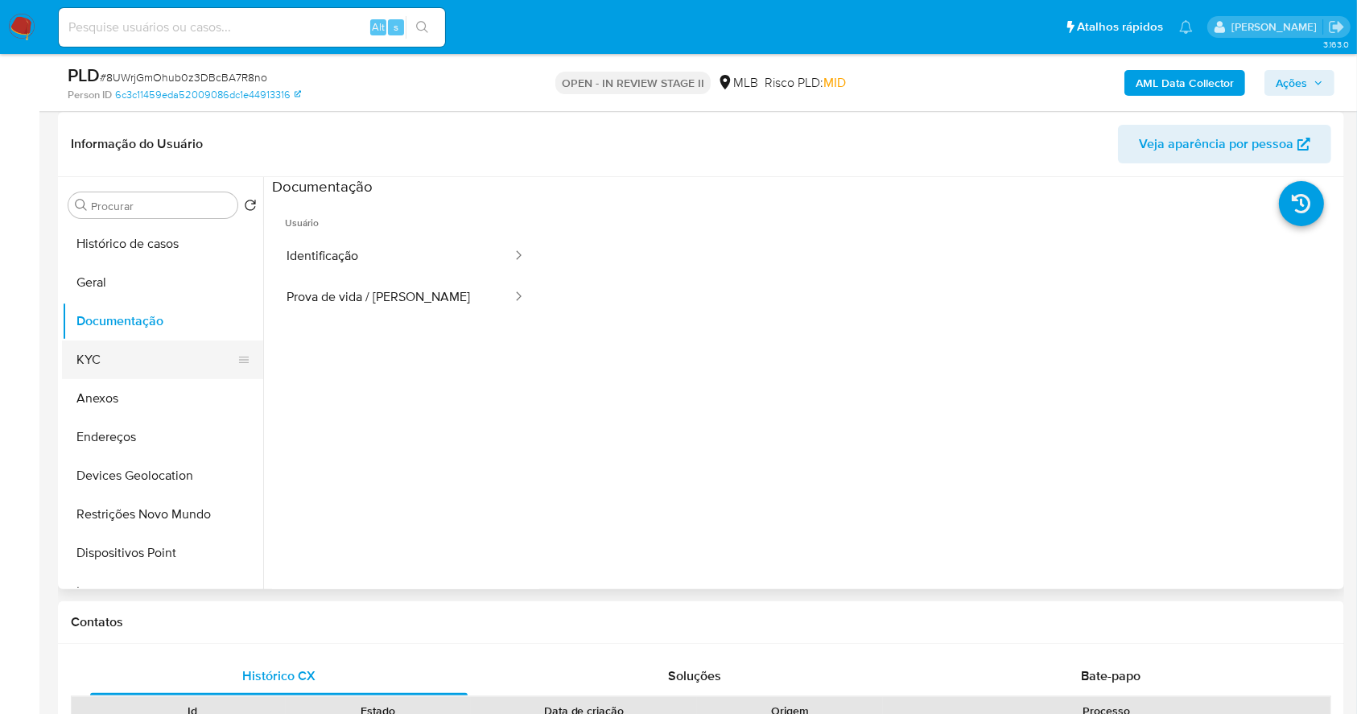
click at [141, 377] on button "KYC" at bounding box center [156, 360] width 188 height 39
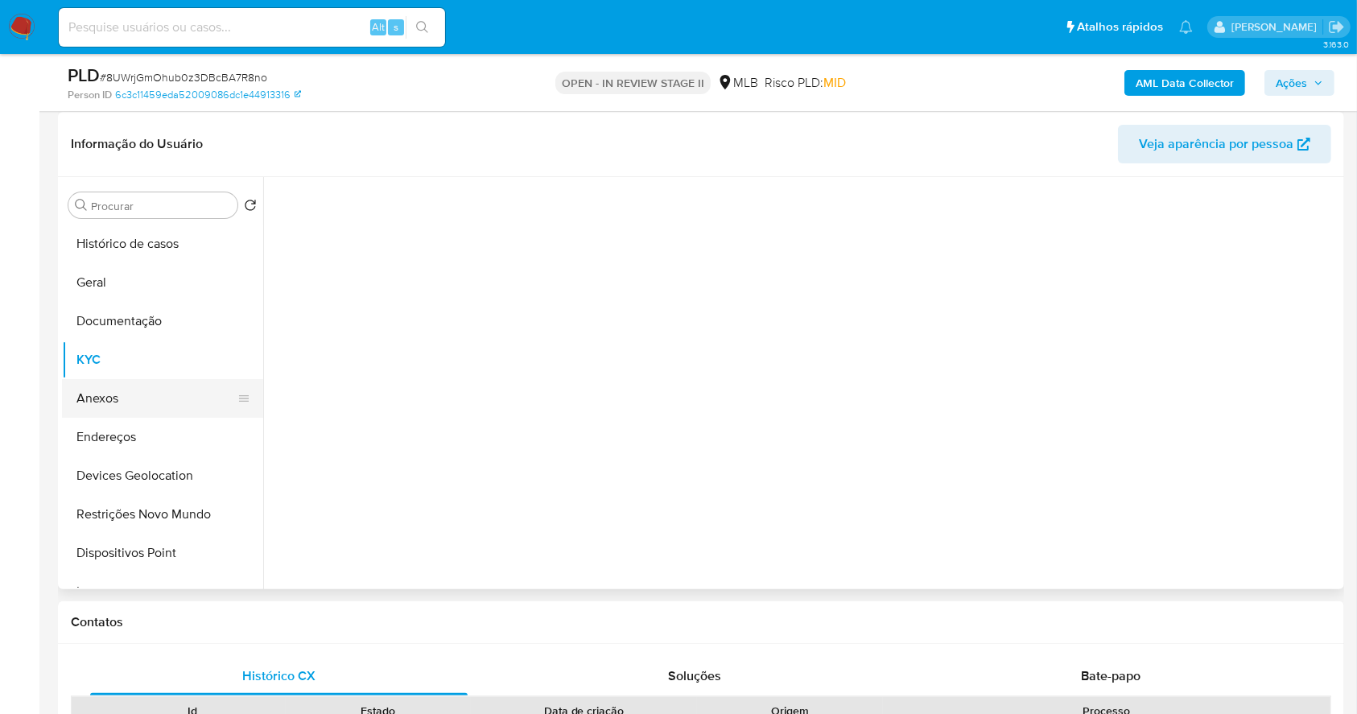
click at [136, 411] on button "Anexos" at bounding box center [156, 398] width 188 height 39
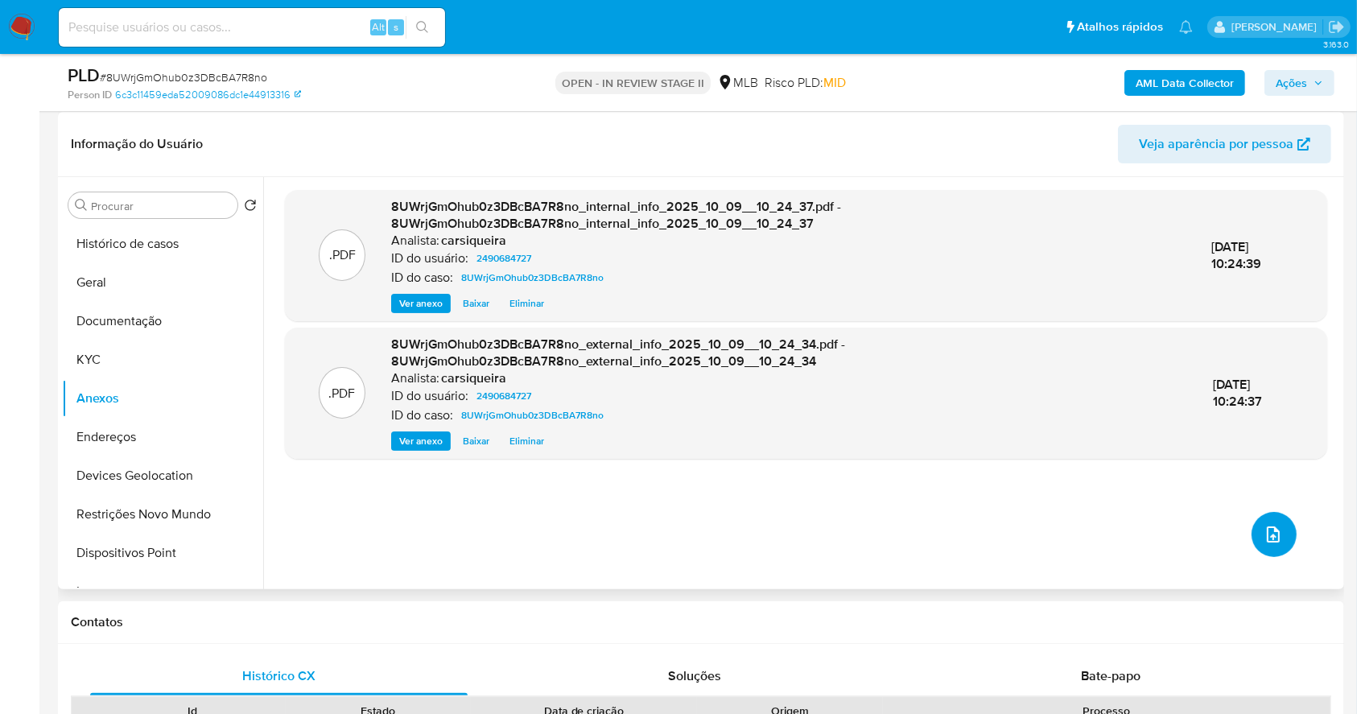
click at [1254, 527] on button "upload-file" at bounding box center [1274, 534] width 45 height 45
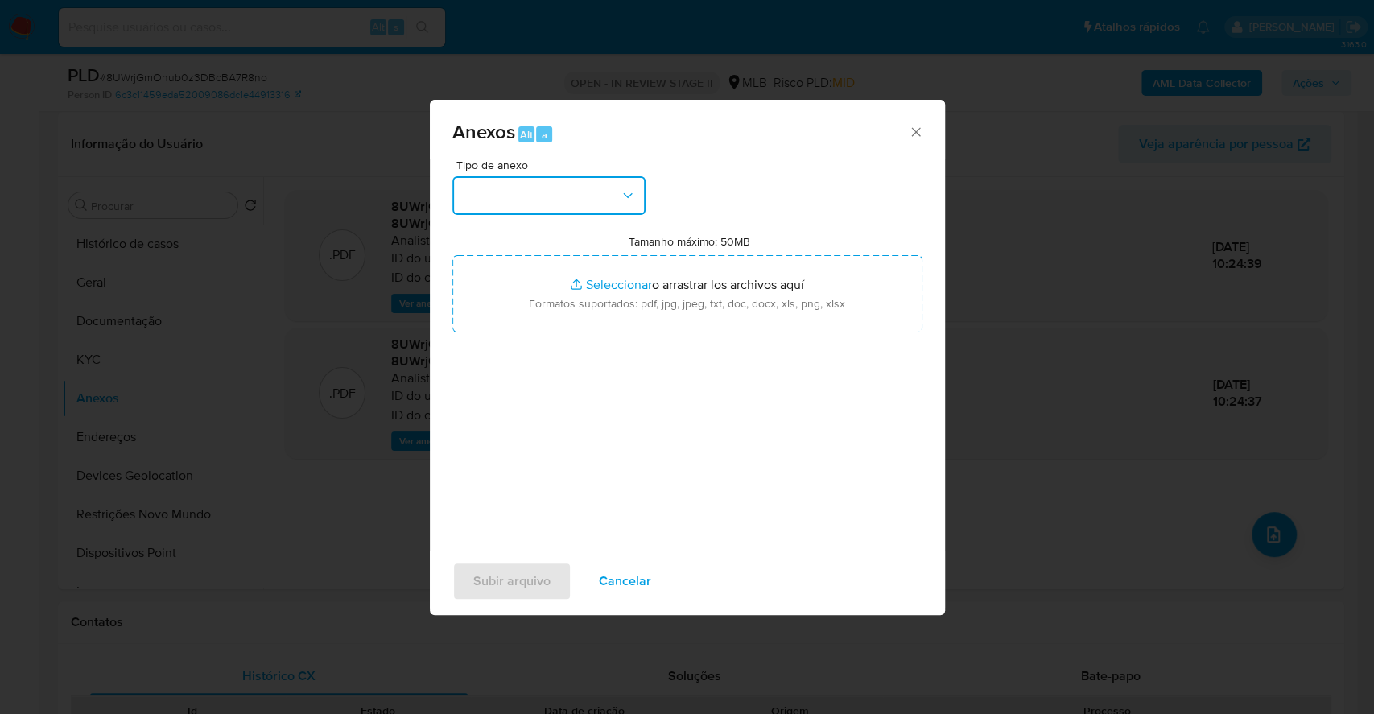
click at [576, 180] on button "button" at bounding box center [548, 195] width 193 height 39
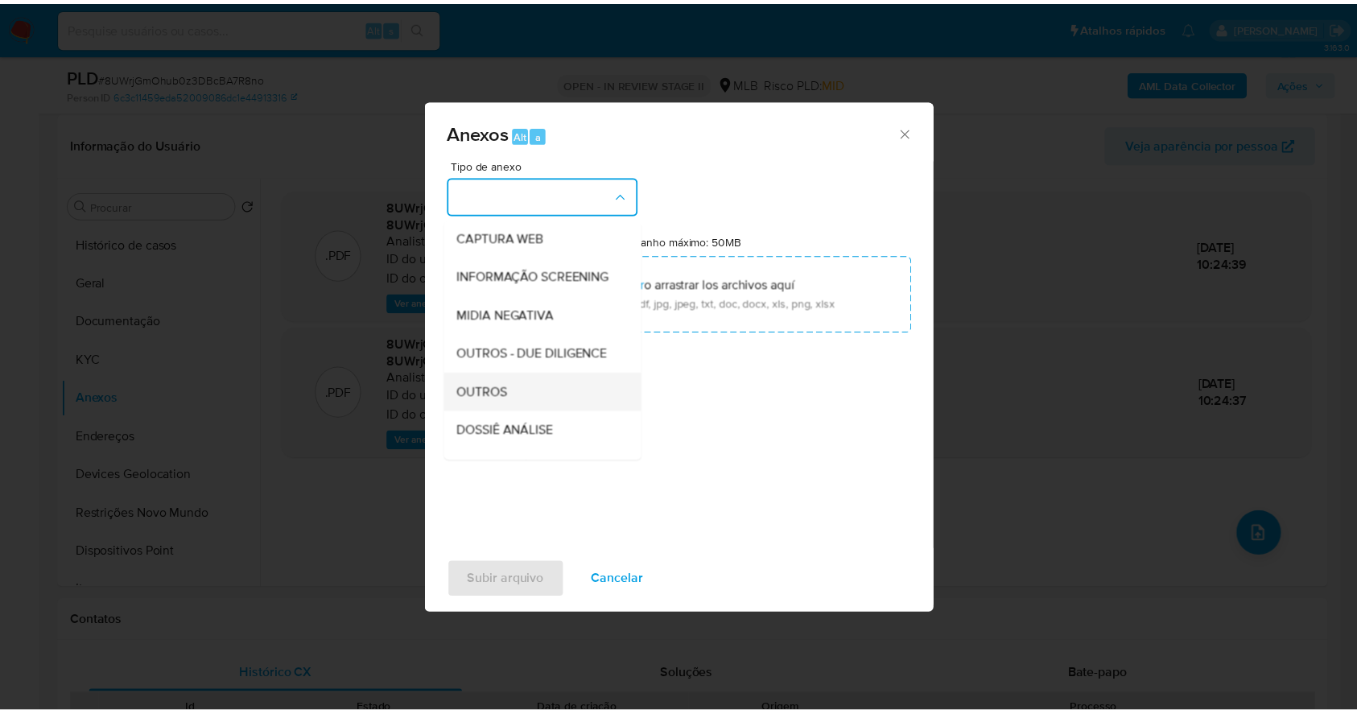
scroll to position [247, 0]
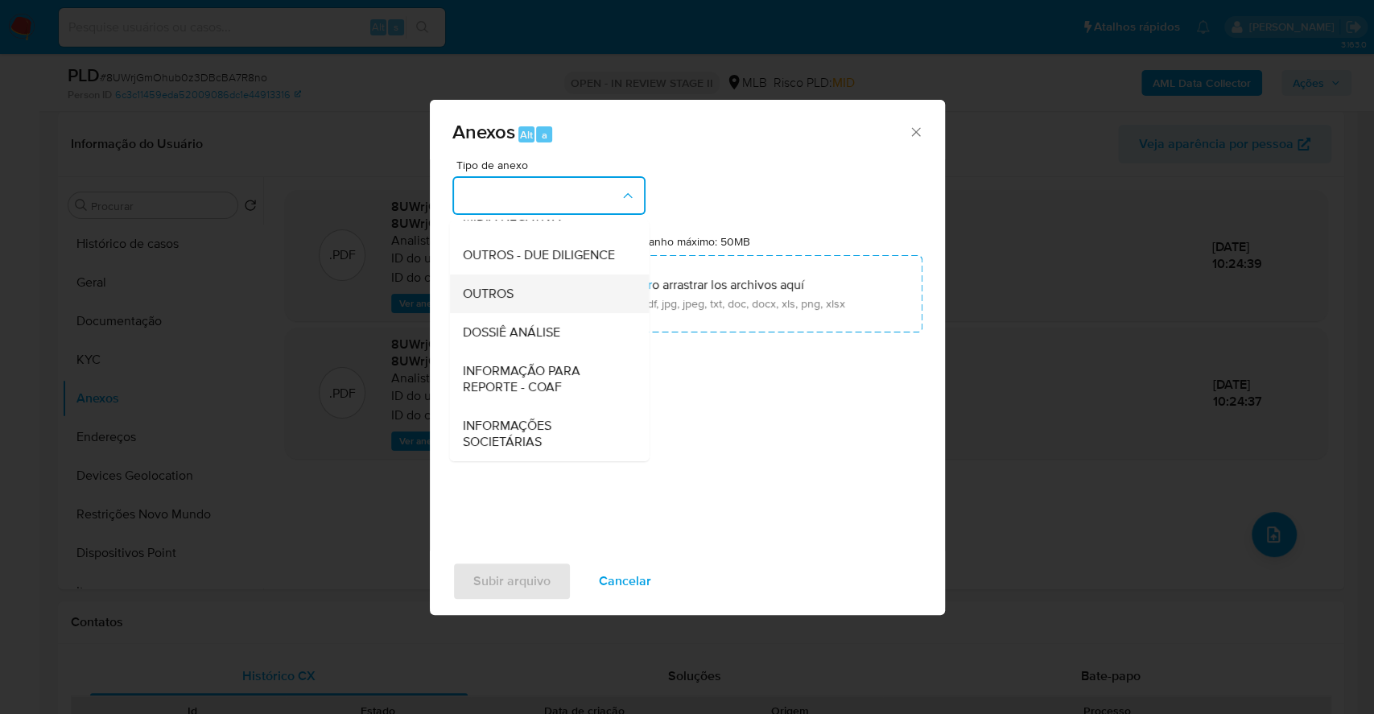
click at [519, 279] on div "OUTROS" at bounding box center [544, 294] width 164 height 39
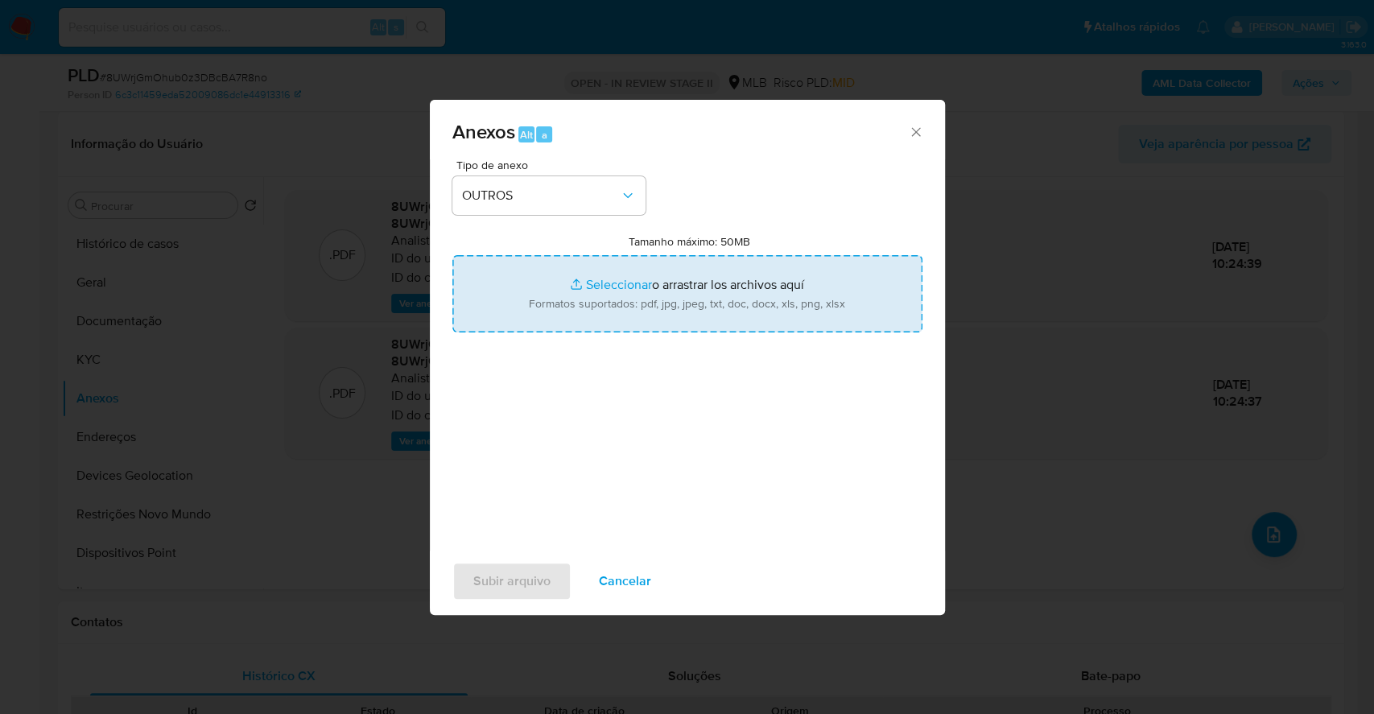
click at [624, 284] on input "Tamanho máximo: 50MB Seleccionar archivos" at bounding box center [687, 293] width 470 height 77
type input "C:\fakepath\DECLINIO - 8UWrjGmOhub0z3DBcBA7R8no - CNPJ 60527344000185 - FAISCA …"
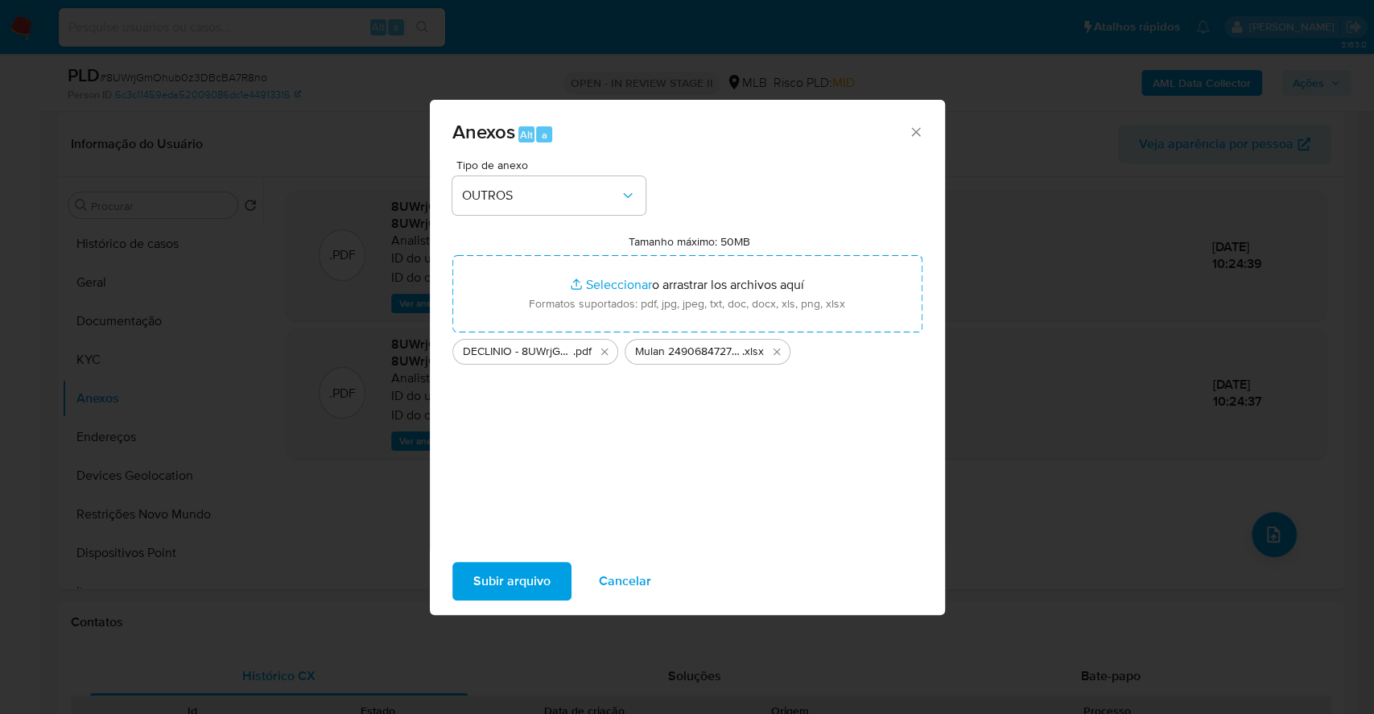
click at [523, 572] on span "Subir arquivo" at bounding box center [511, 581] width 77 height 35
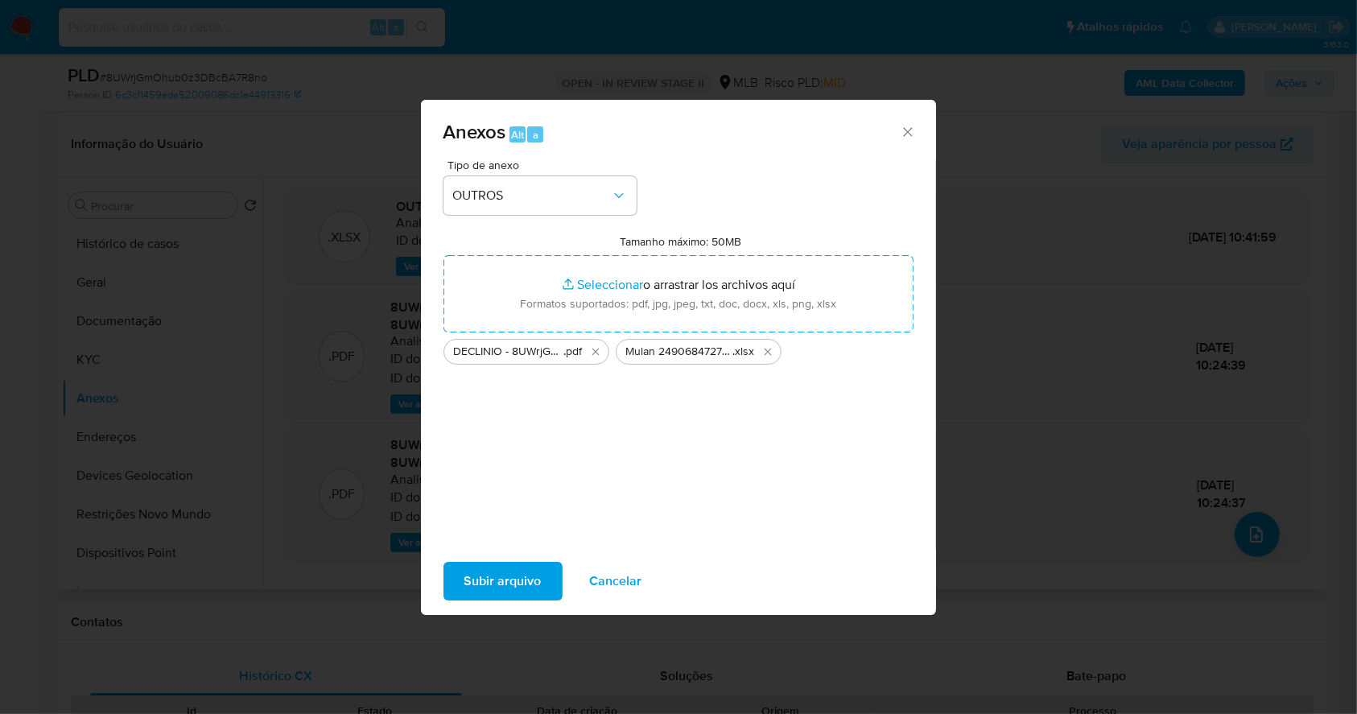
click at [489, 571] on div ".XLSX OUTROS - Mulan 2490684727_2025_10_09_07_16_46 Analista: carsiqueira ID do…" at bounding box center [798, 383] width 1026 height 386
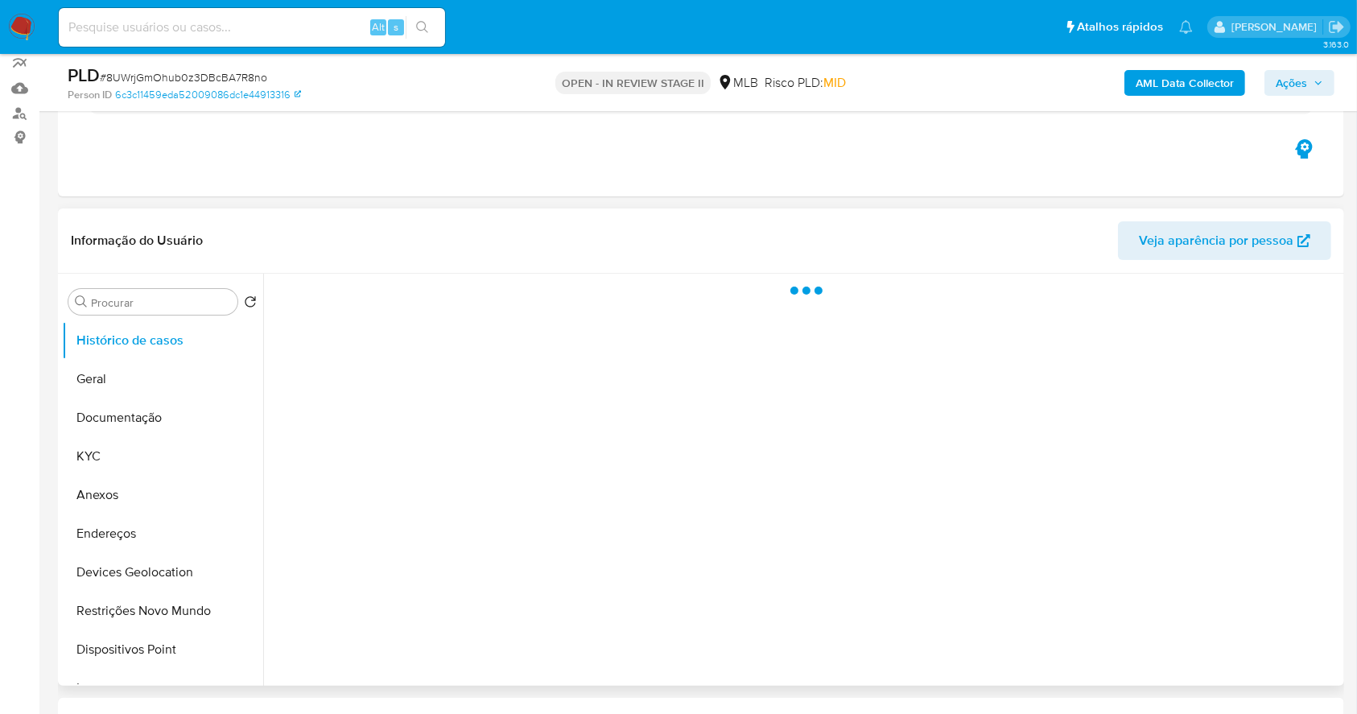
scroll to position [322, 0]
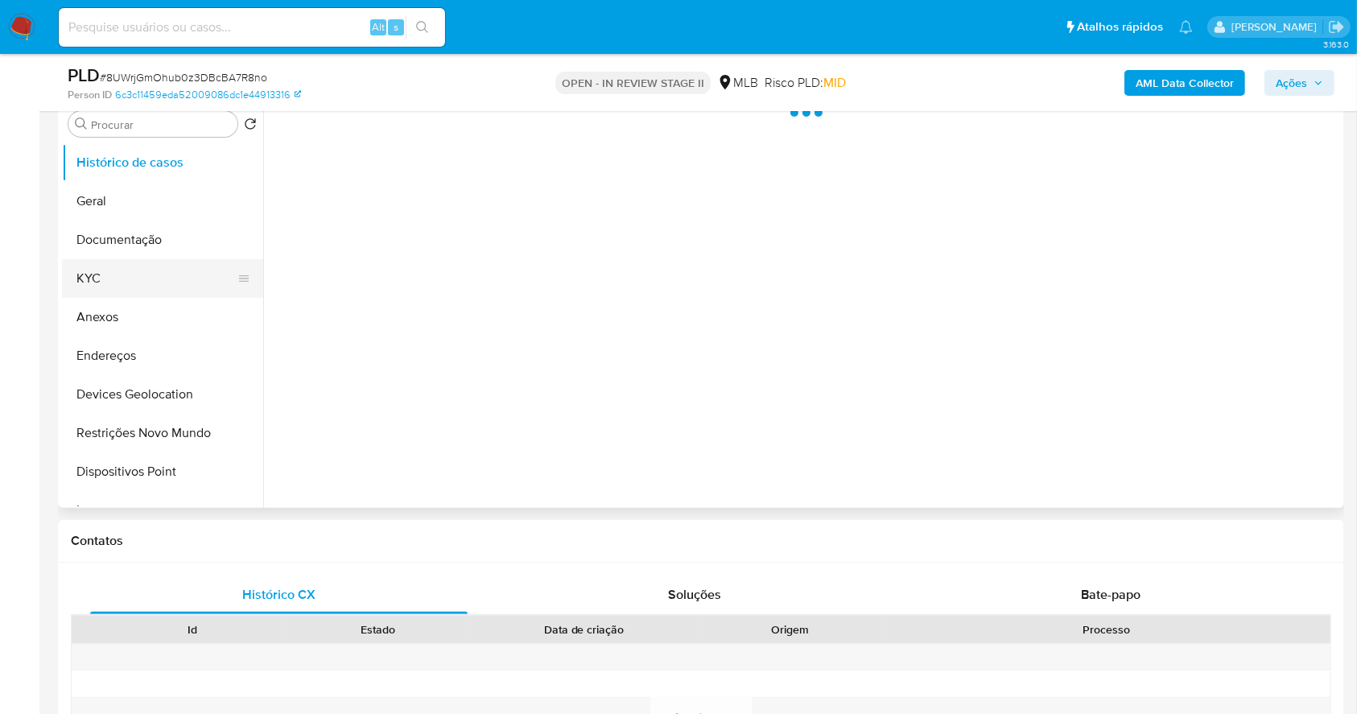
select select "10"
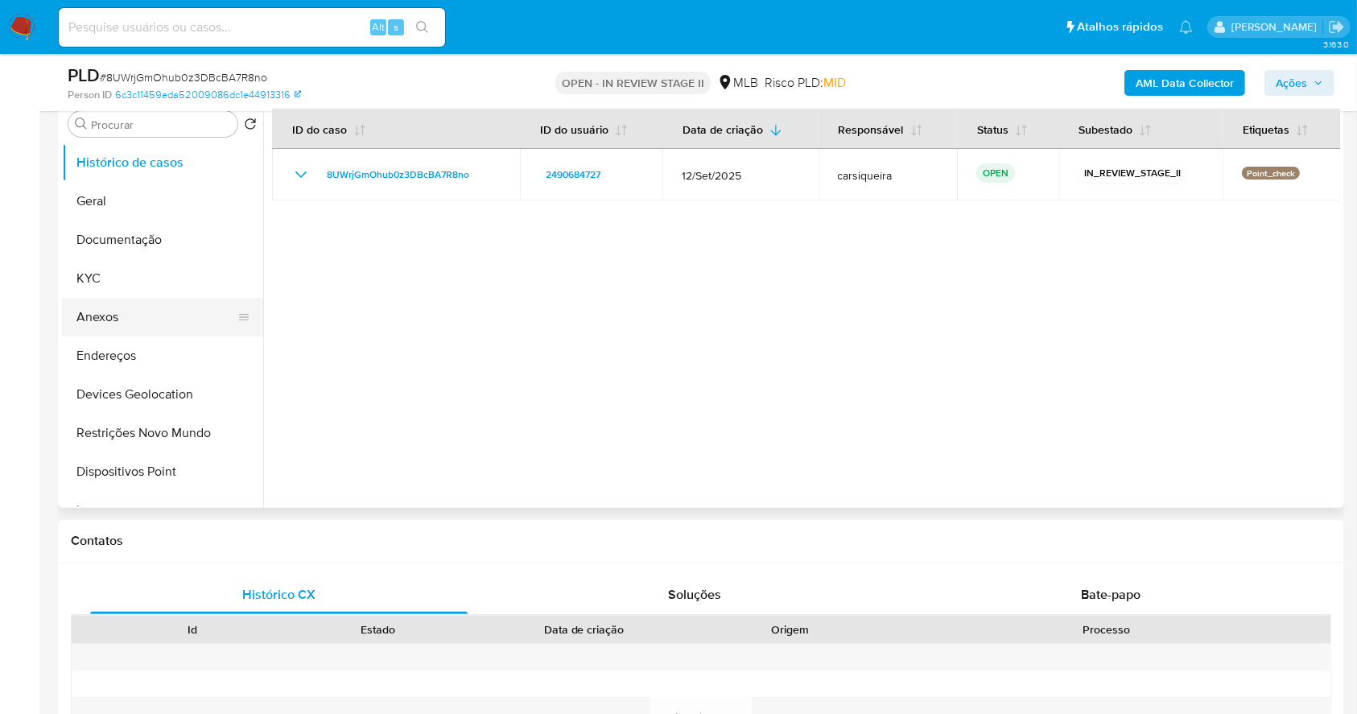
click at [155, 320] on button "Anexos" at bounding box center [156, 317] width 188 height 39
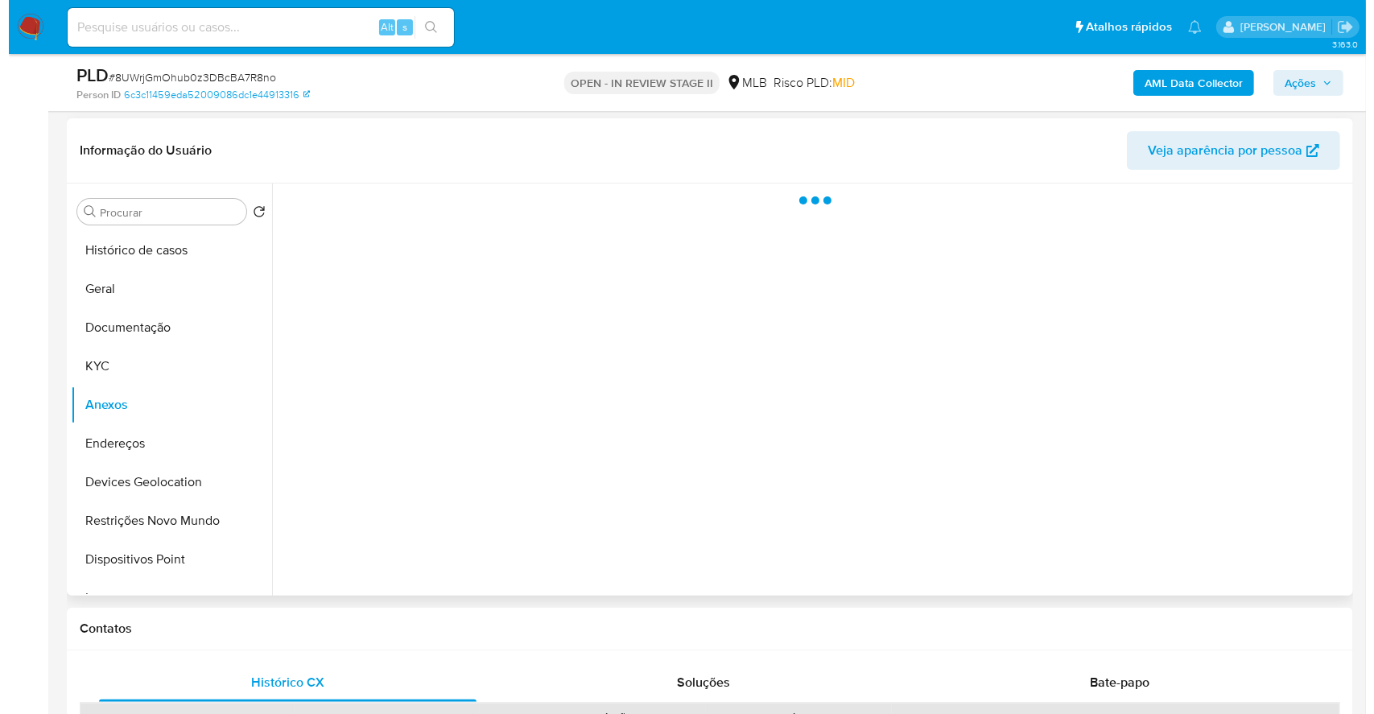
scroll to position [214, 0]
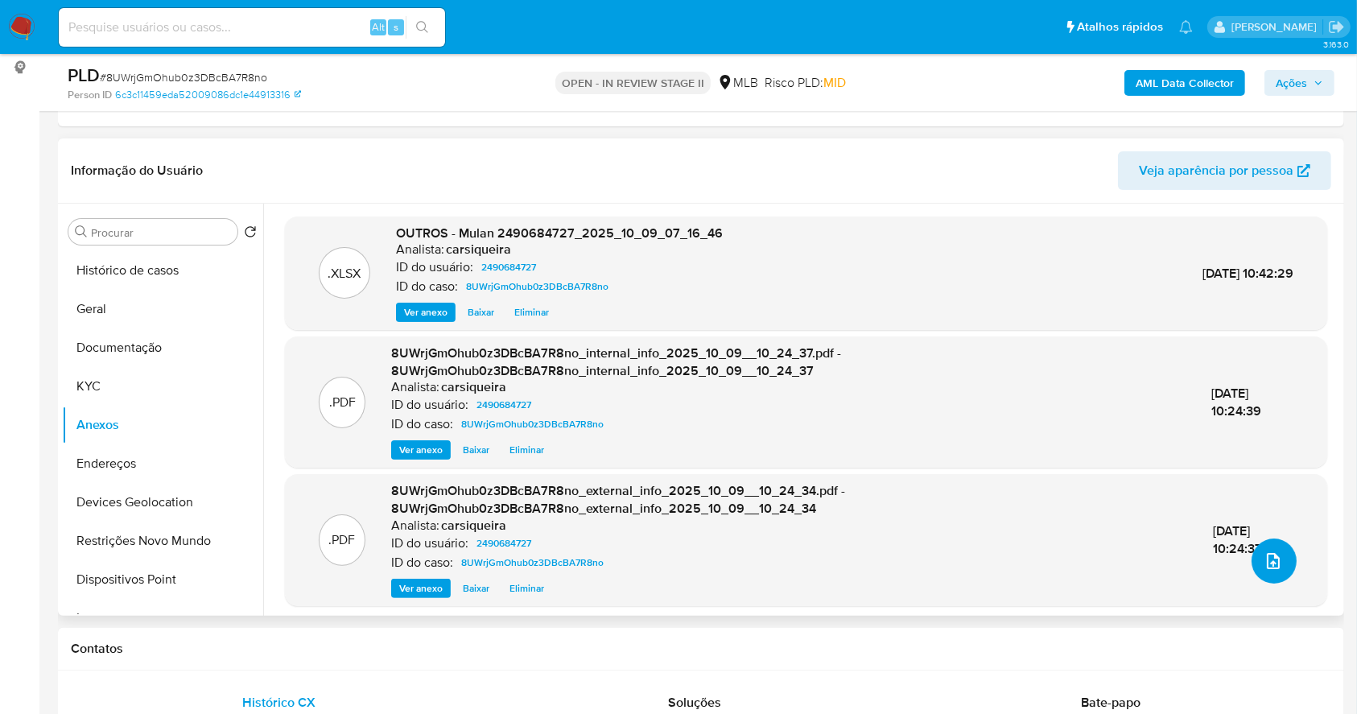
click at [1277, 563] on button "upload-file" at bounding box center [1274, 561] width 45 height 45
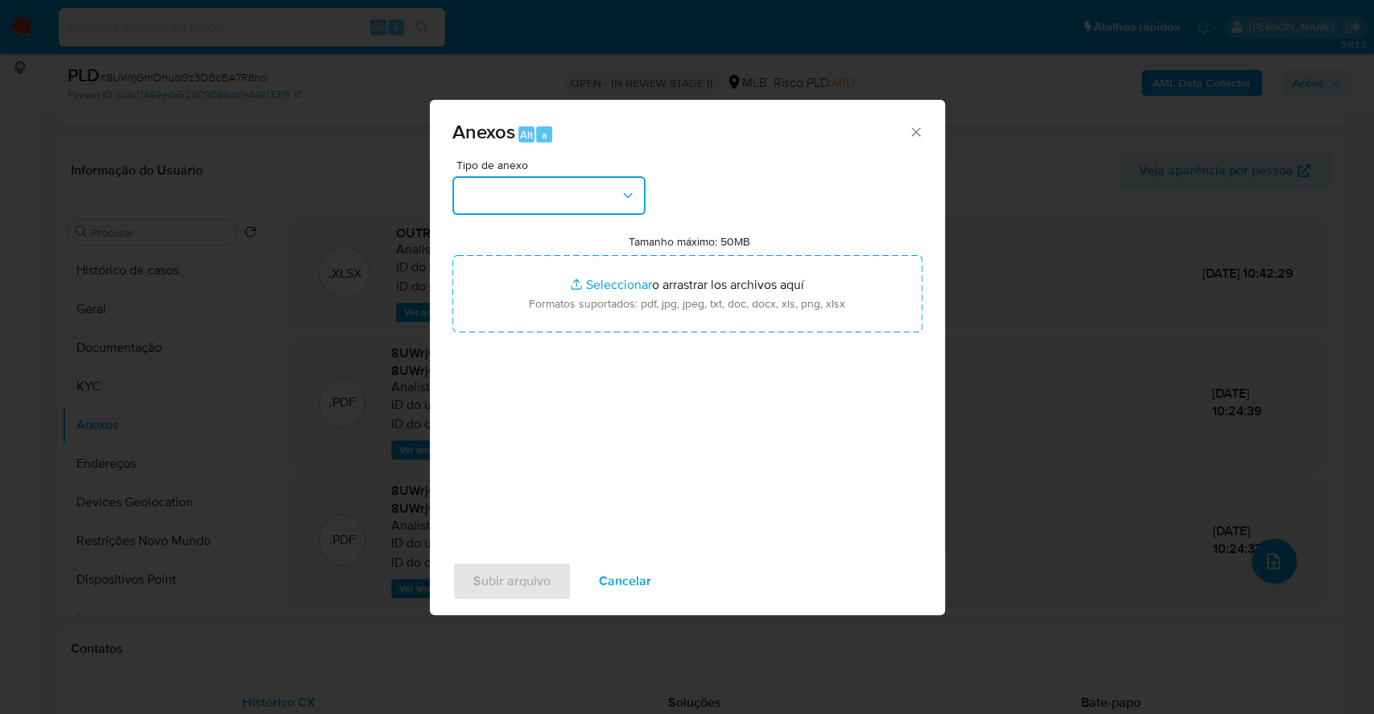
click at [598, 189] on button "button" at bounding box center [548, 195] width 193 height 39
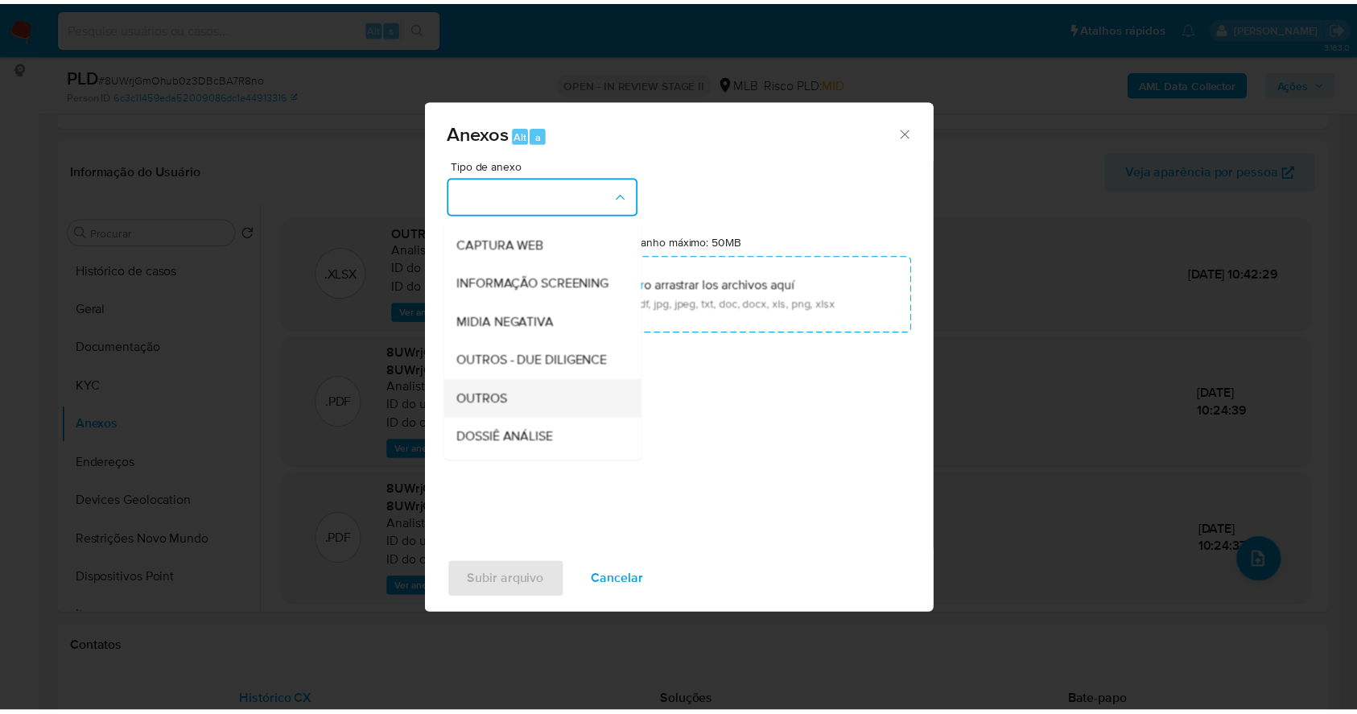
scroll to position [247, 0]
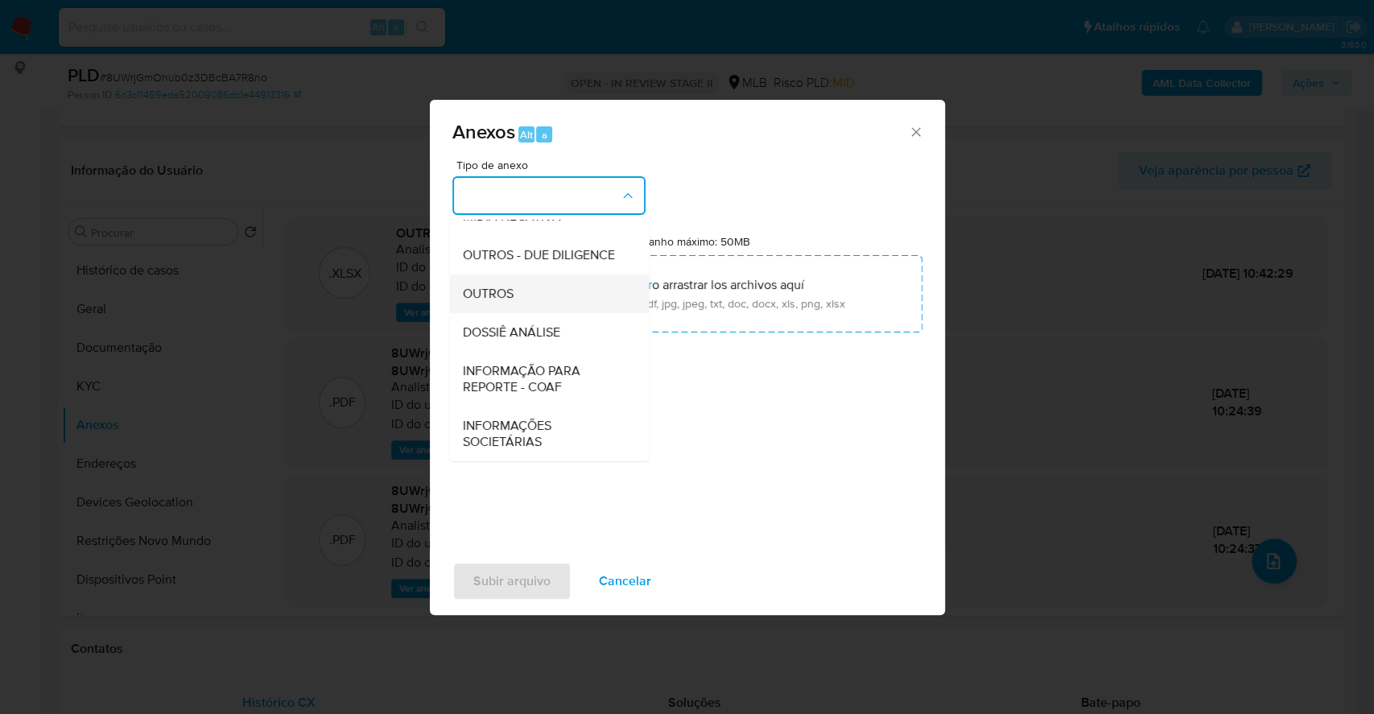
click at [531, 292] on div "OUTROS" at bounding box center [544, 294] width 164 height 39
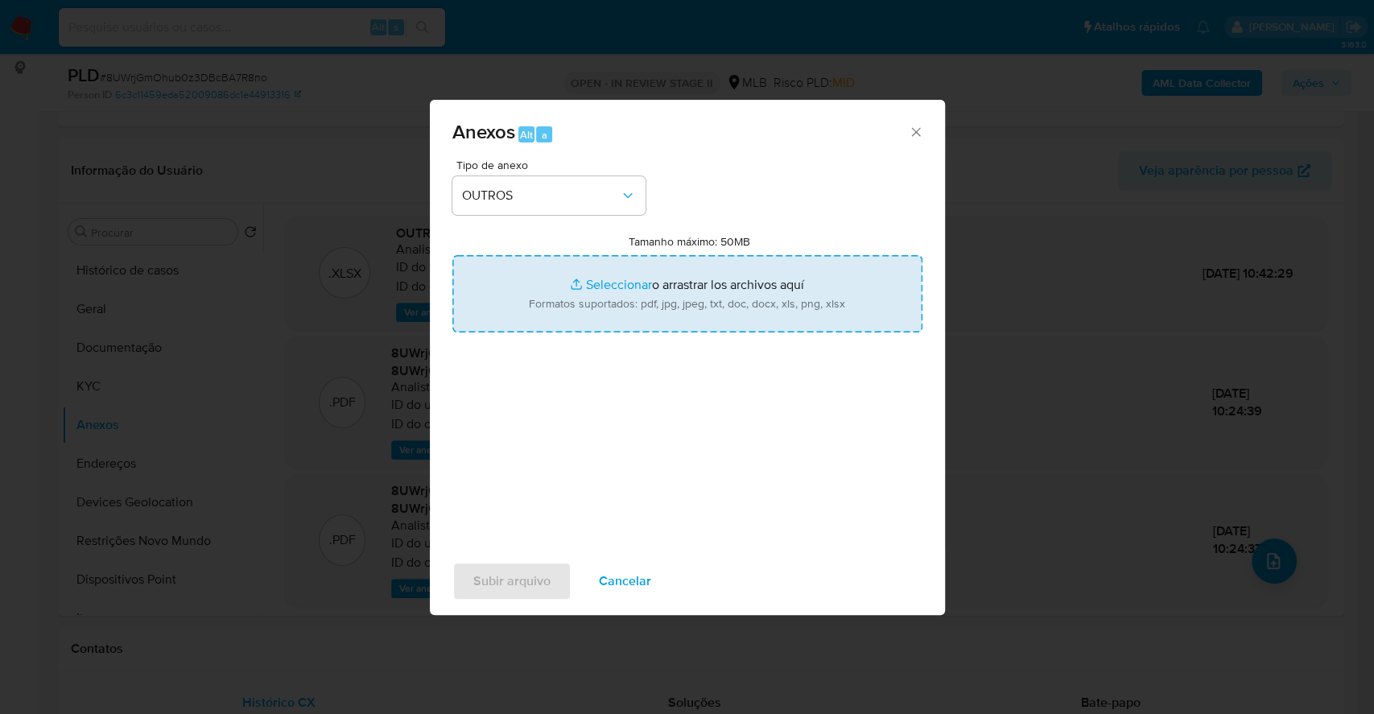
click at [600, 280] on input "Tamanho máximo: 50MB Seleccionar archivos" at bounding box center [687, 293] width 470 height 77
type input "C:\fakepath\DECLINIO - 8UWrjGmOhub0z3DBcBA7R8no - CNPJ 60527344000185 - FAISCA …"
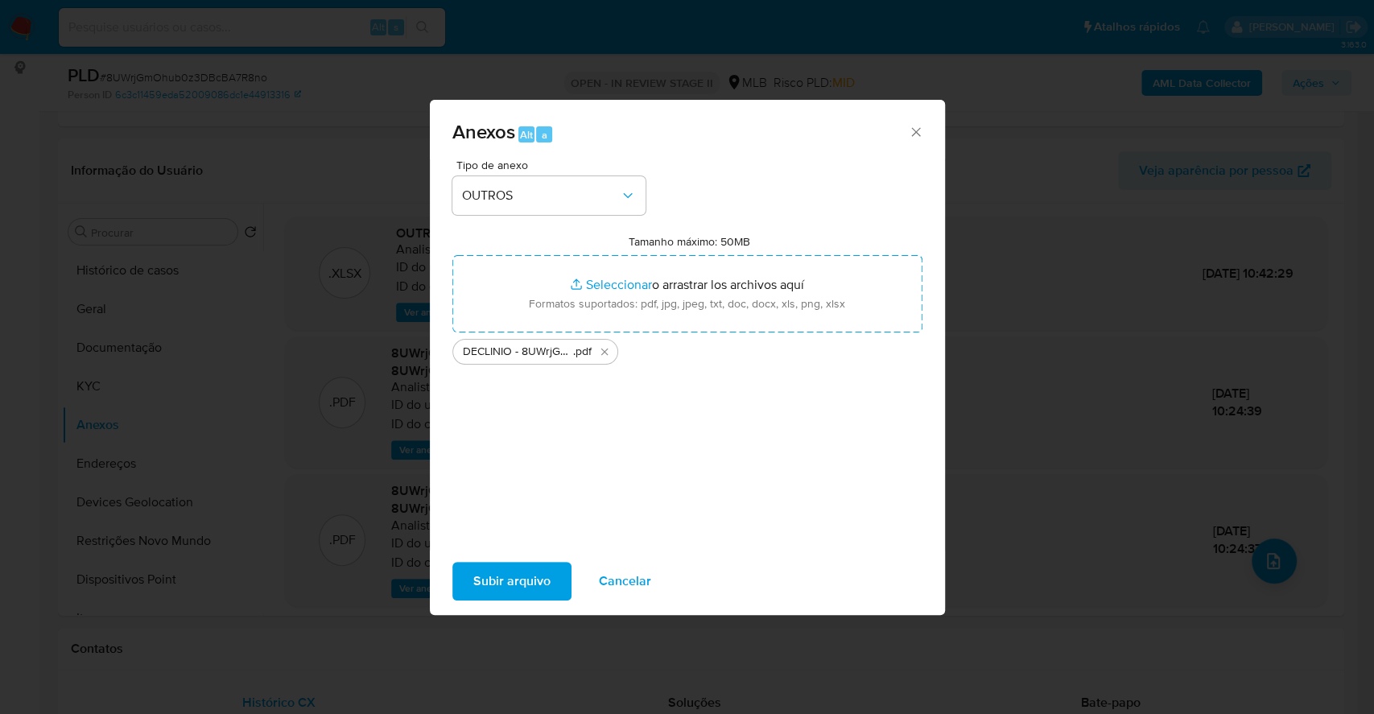
click at [498, 581] on span "Subir arquivo" at bounding box center [511, 581] width 77 height 35
click at [502, 576] on span "Subir arquivo" at bounding box center [511, 581] width 77 height 35
click at [510, 581] on span "Subir arquivo" at bounding box center [511, 581] width 77 height 35
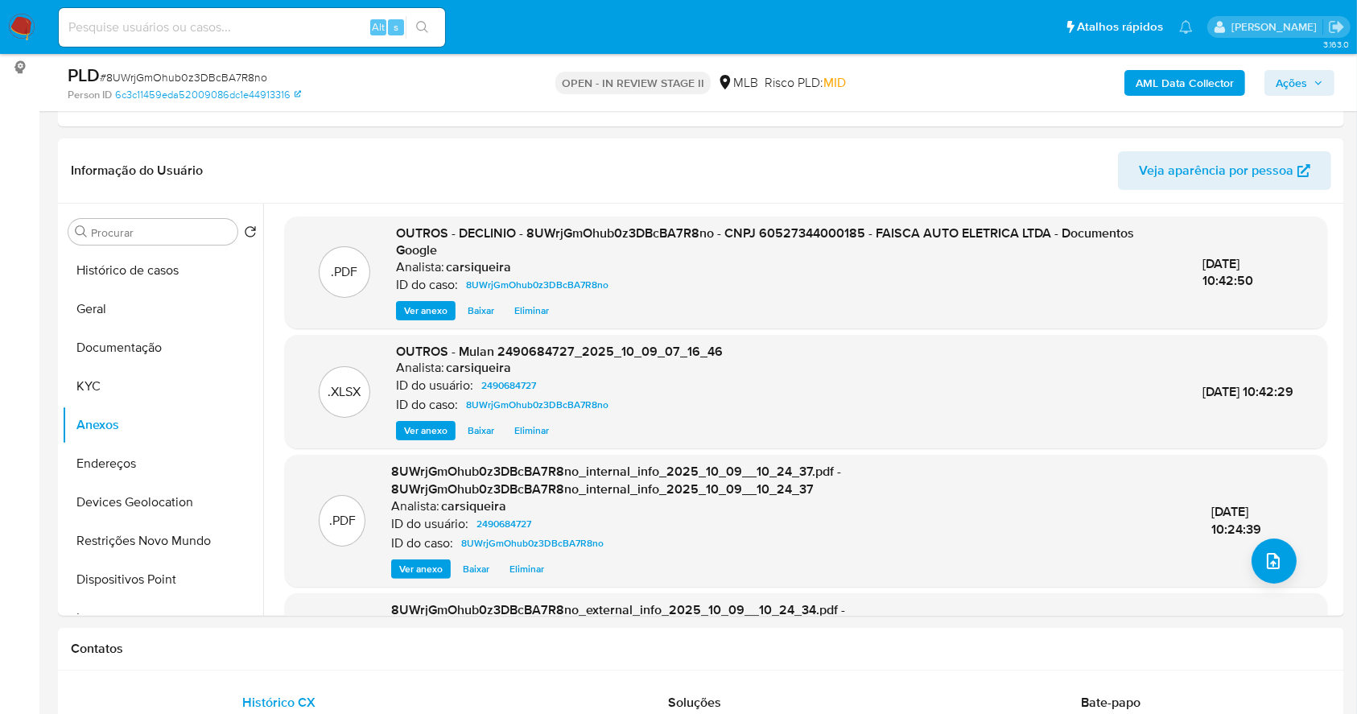
click at [1301, 76] on span "Ações" at bounding box center [1291, 83] width 31 height 26
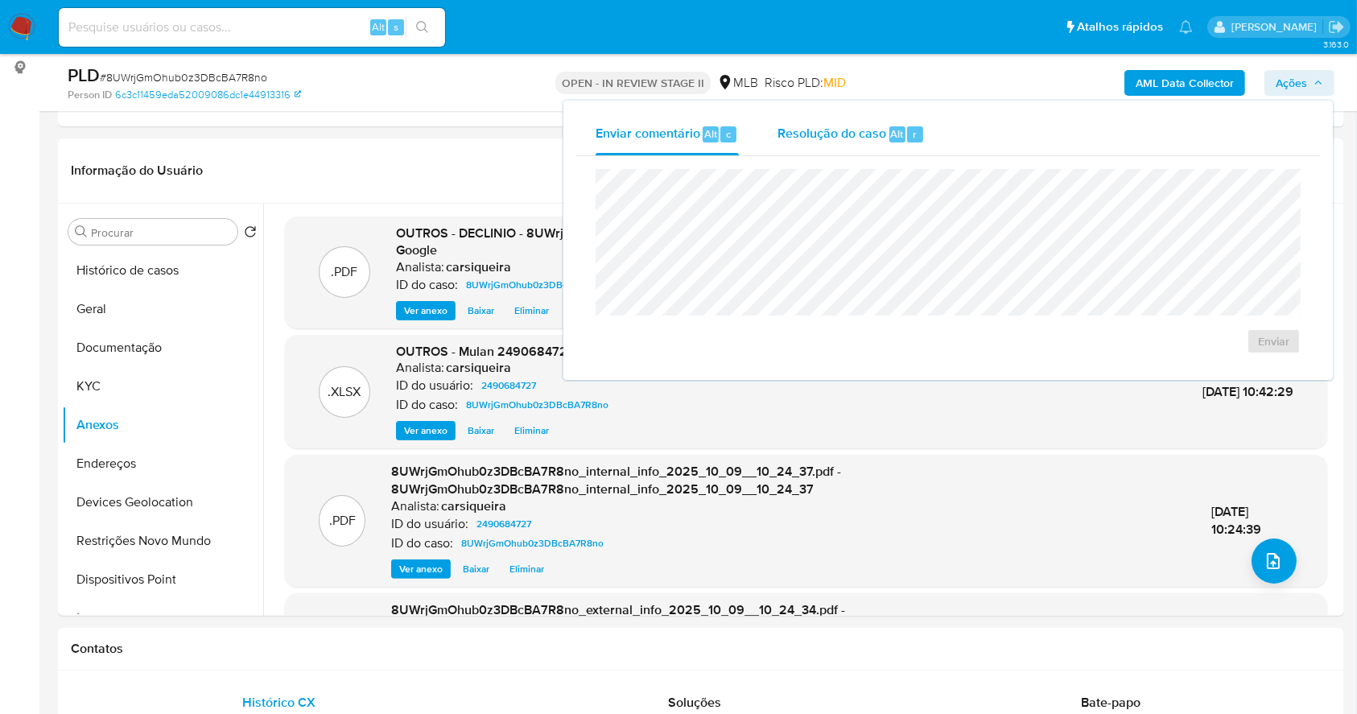
click at [834, 134] on span "Resolução do caso" at bounding box center [832, 133] width 109 height 19
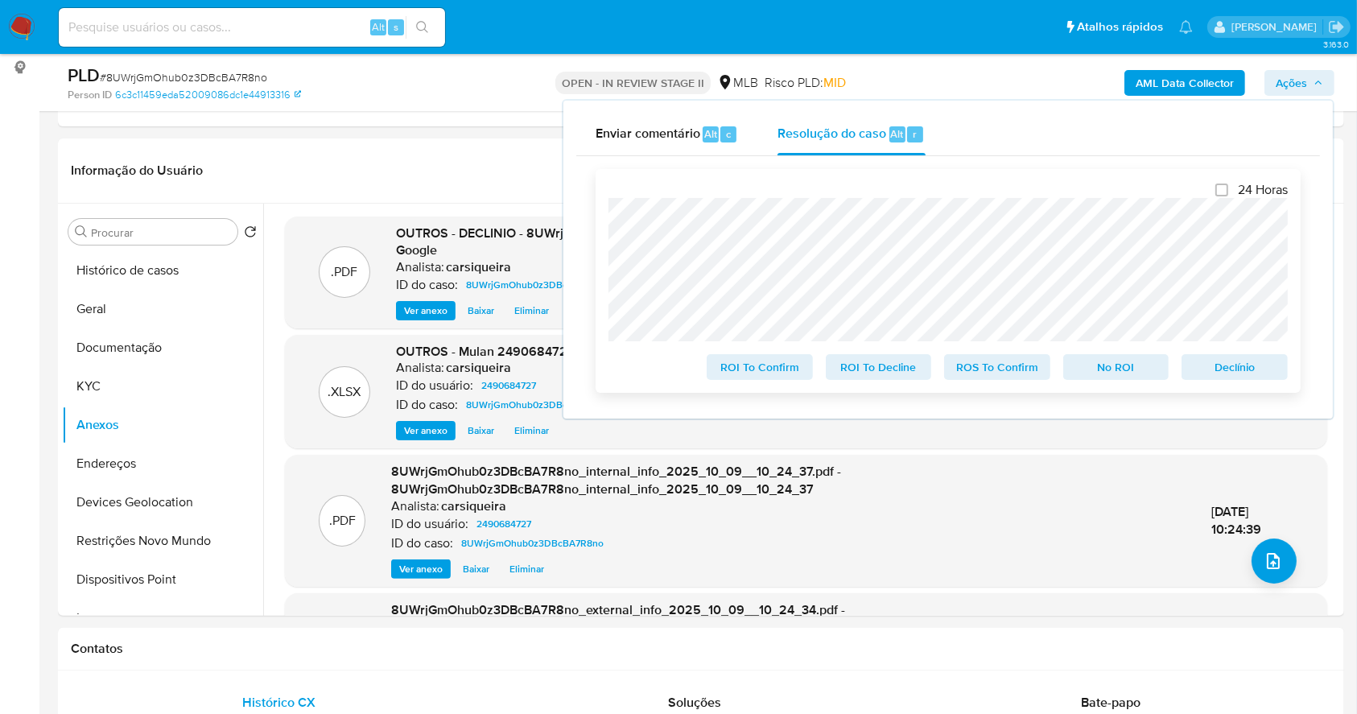
click at [1142, 364] on span "No ROI" at bounding box center [1117, 367] width 84 height 23
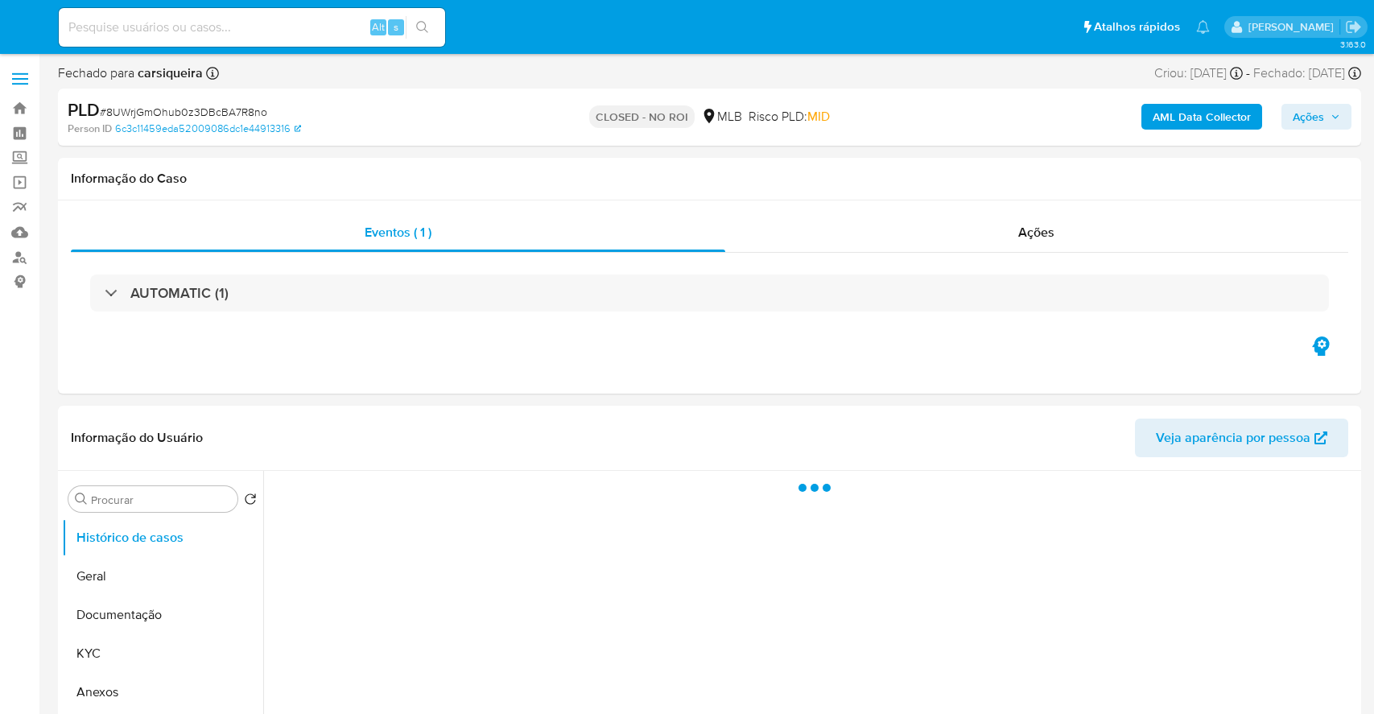
select select "10"
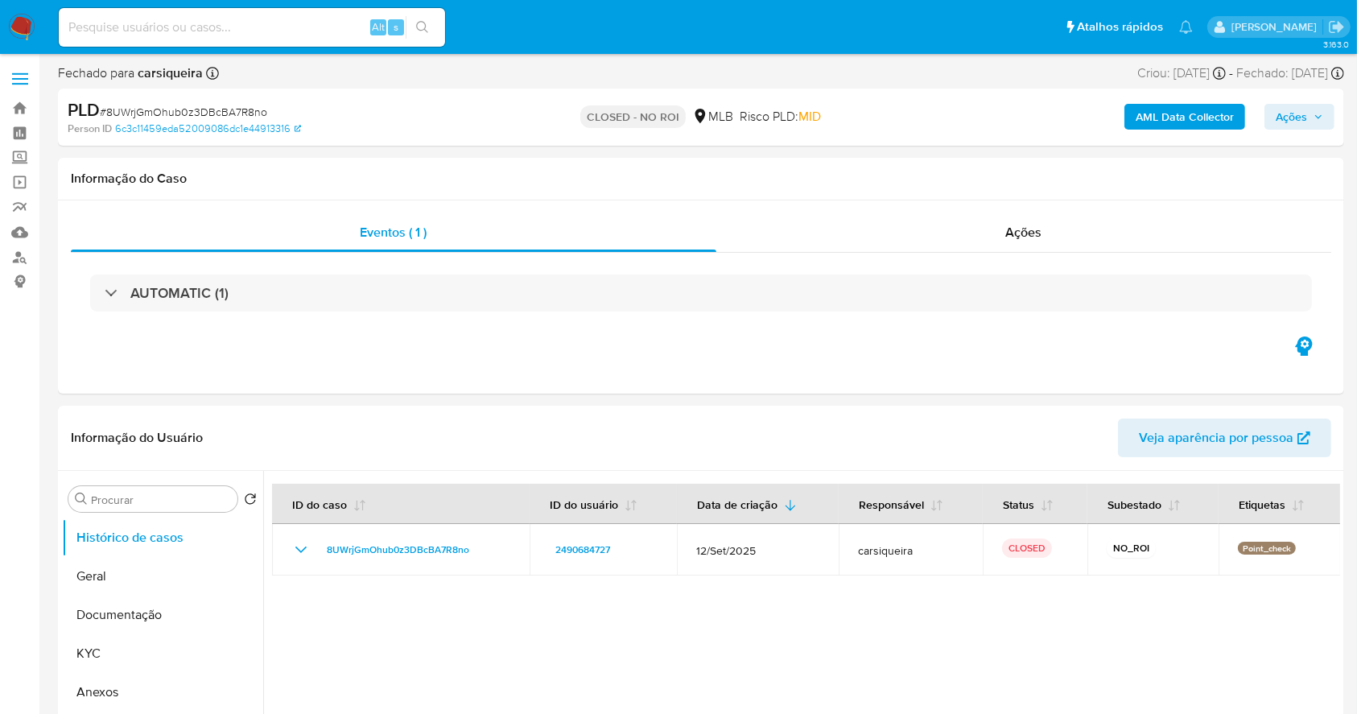
click at [213, 31] on input at bounding box center [252, 27] width 386 height 21
paste input "VAjUIKlrpwUiJgRtzWXhXKXW"
type input "VAjUIKlrpwUiJgRtzWXhXKXW"
click at [420, 23] on icon "search-icon" at bounding box center [422, 27] width 13 height 13
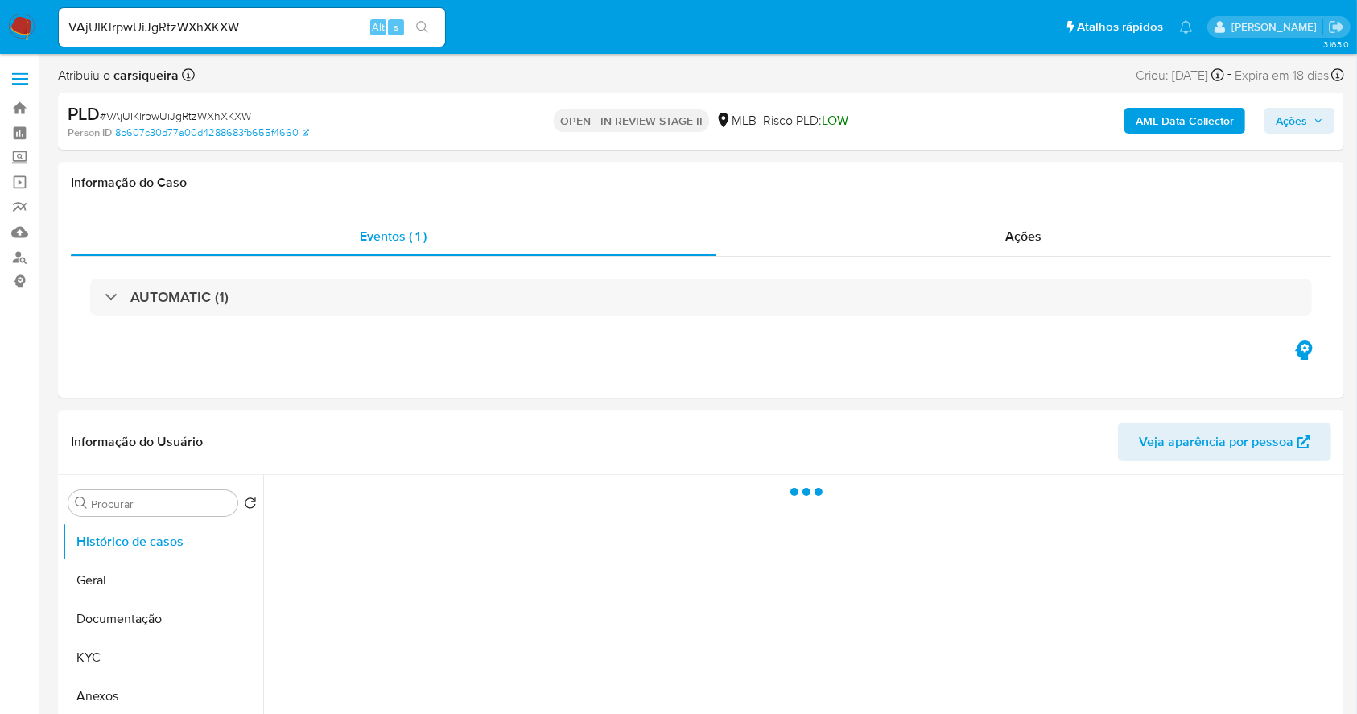
select select "10"
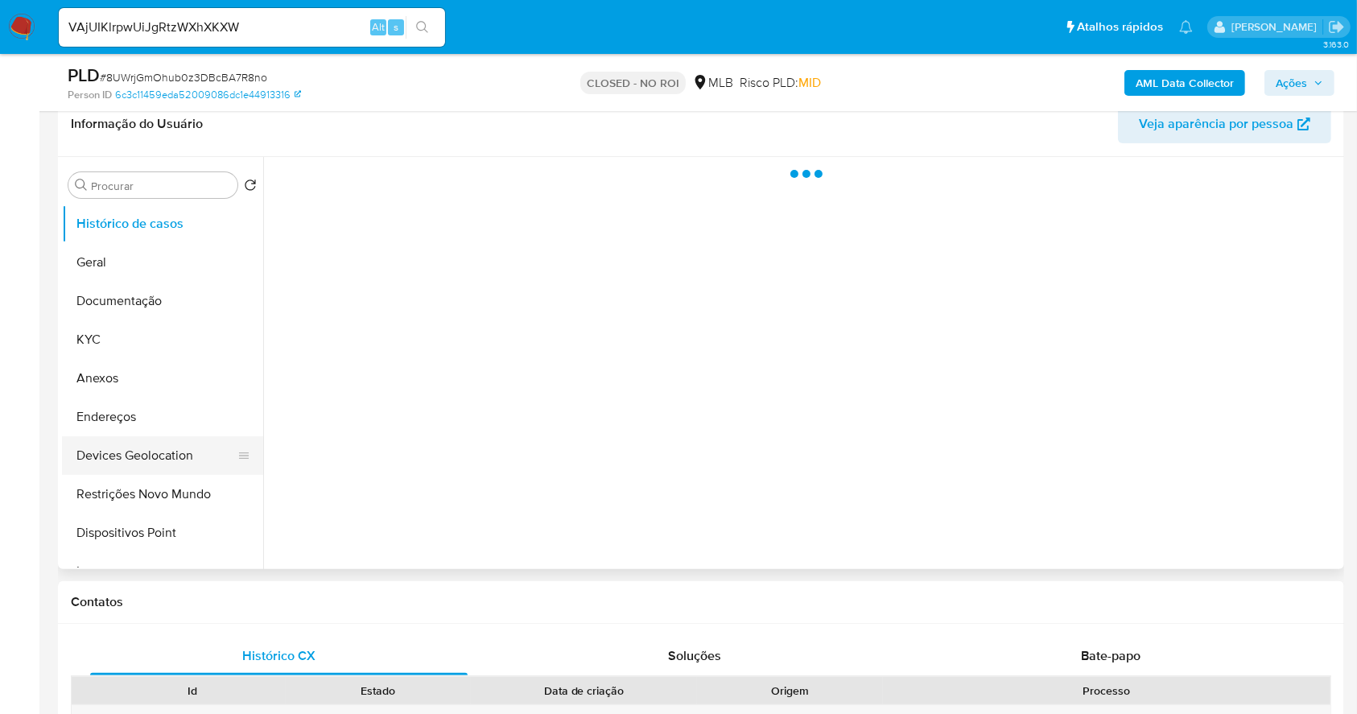
scroll to position [322, 0]
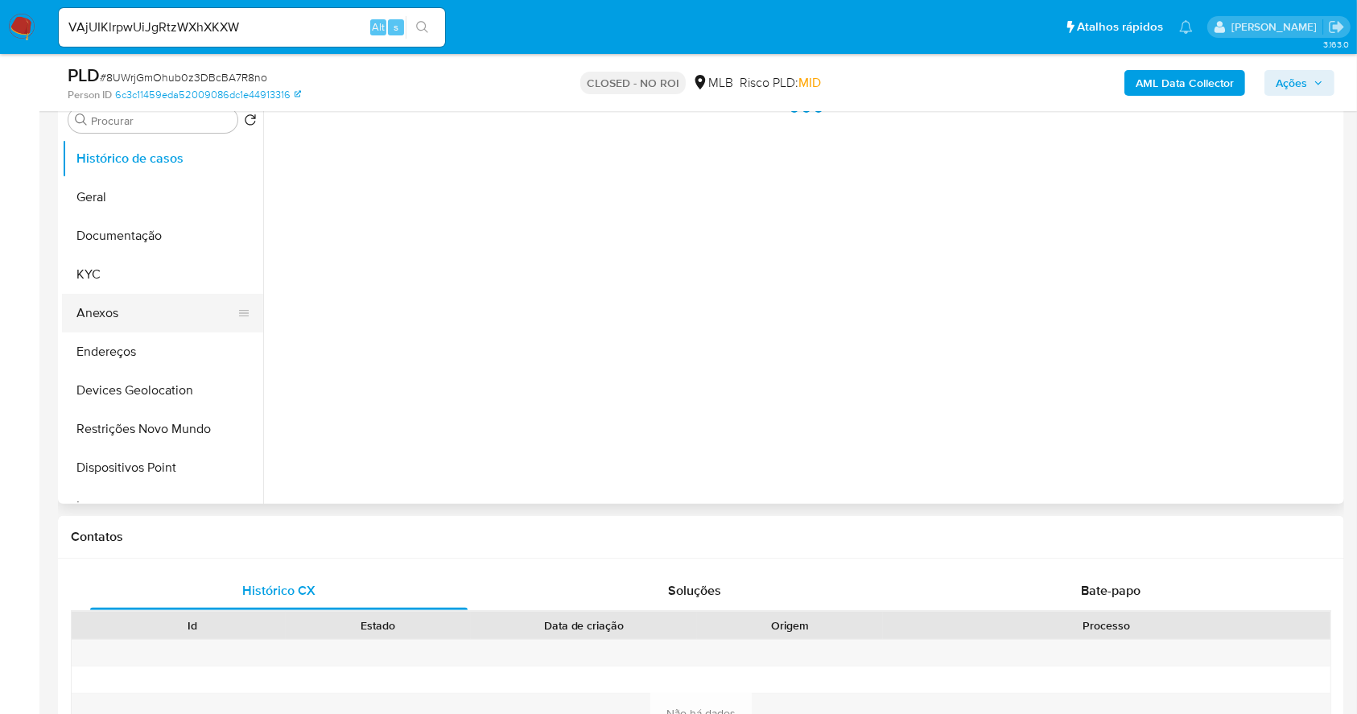
select select "10"
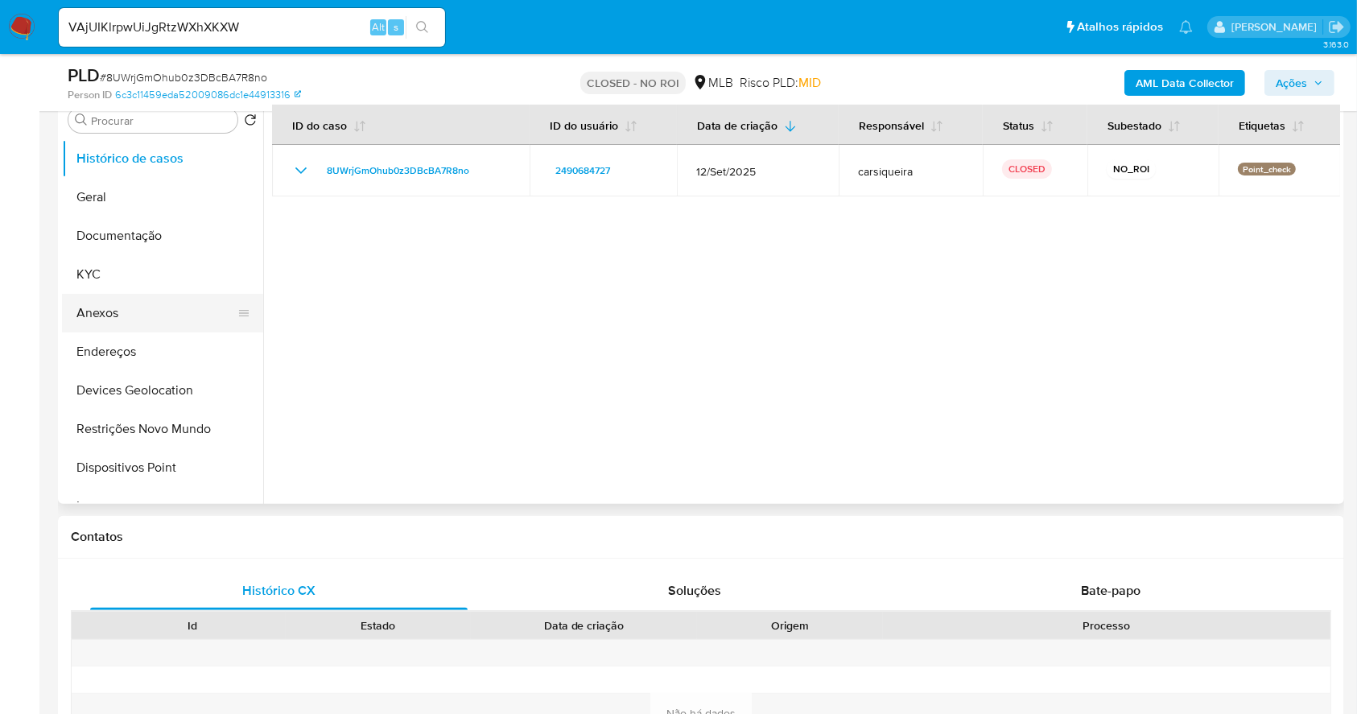
click at [120, 303] on button "Anexos" at bounding box center [156, 313] width 188 height 39
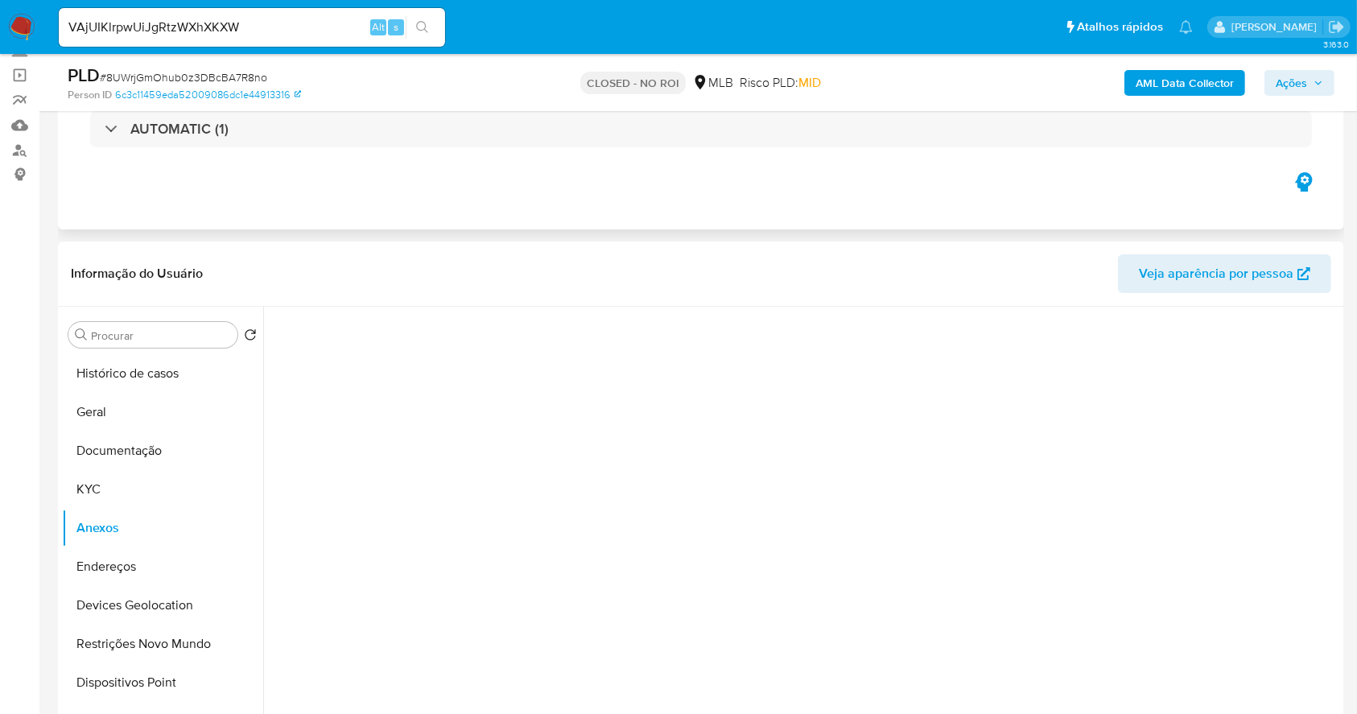
scroll to position [214, 0]
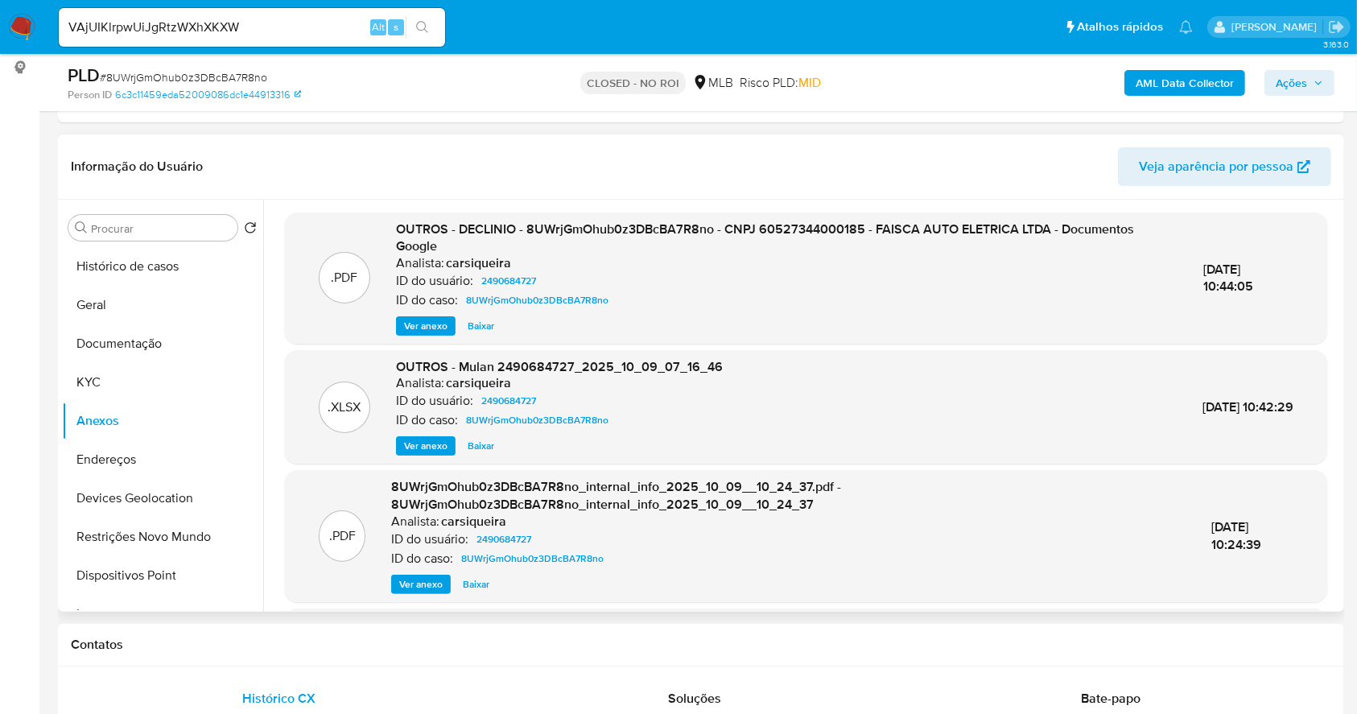
click at [424, 325] on span "Ver anexo" at bounding box center [425, 326] width 43 height 16
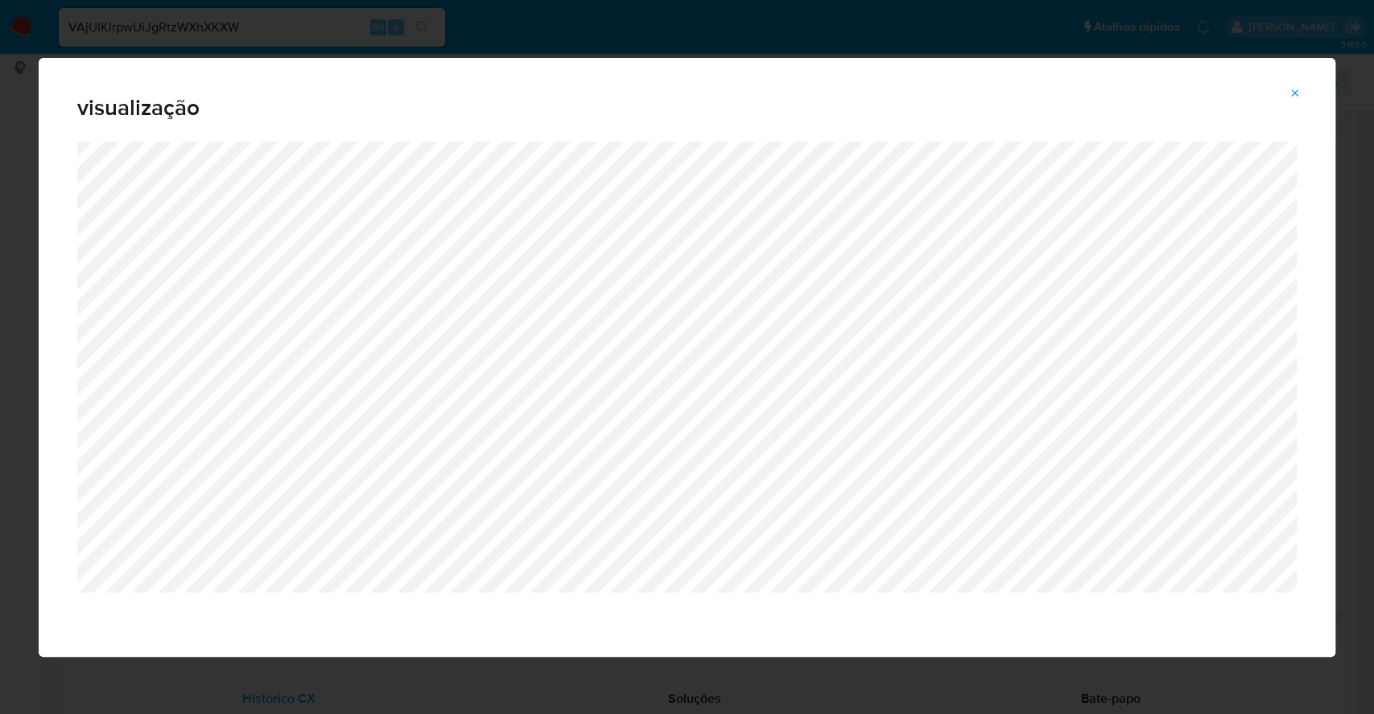
click at [2, 41] on div "visualização" at bounding box center [687, 357] width 1374 height 714
click at [1293, 93] on icon "Attachment preview" at bounding box center [1295, 93] width 13 height 13
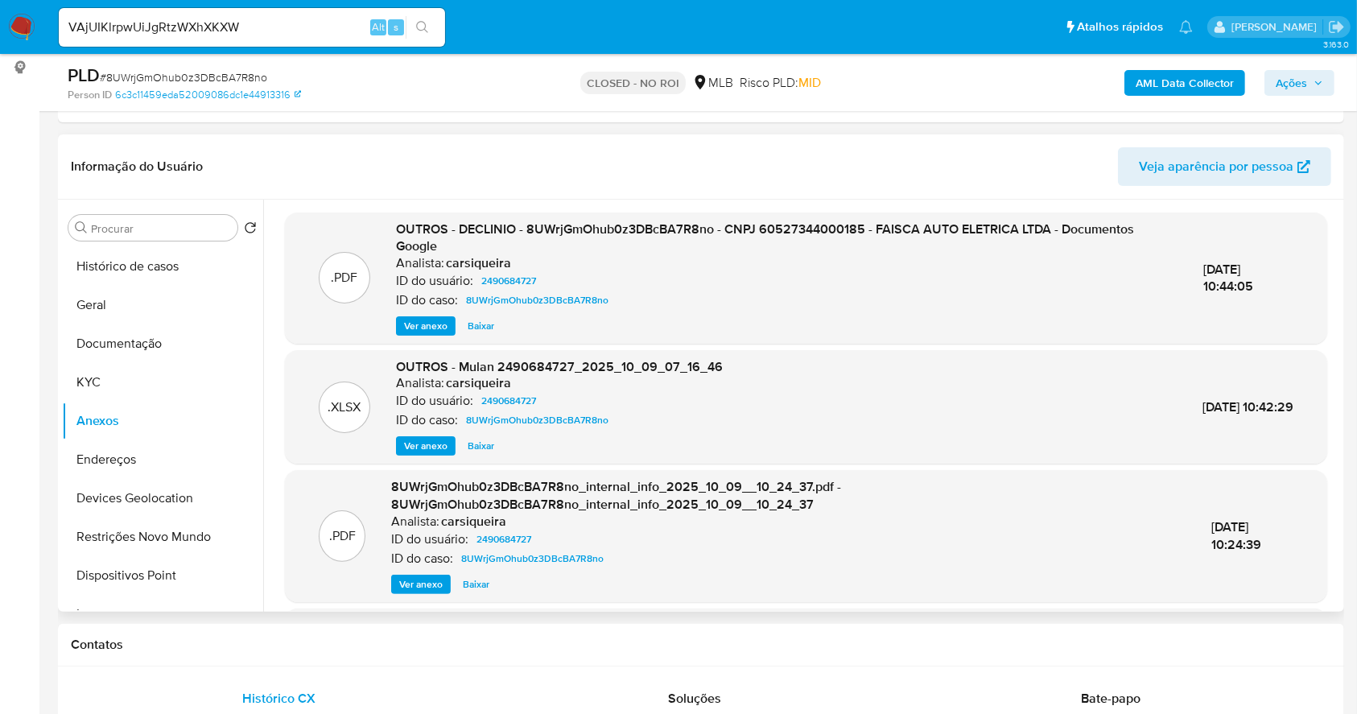
click at [21, 25] on img at bounding box center [21, 27] width 27 height 27
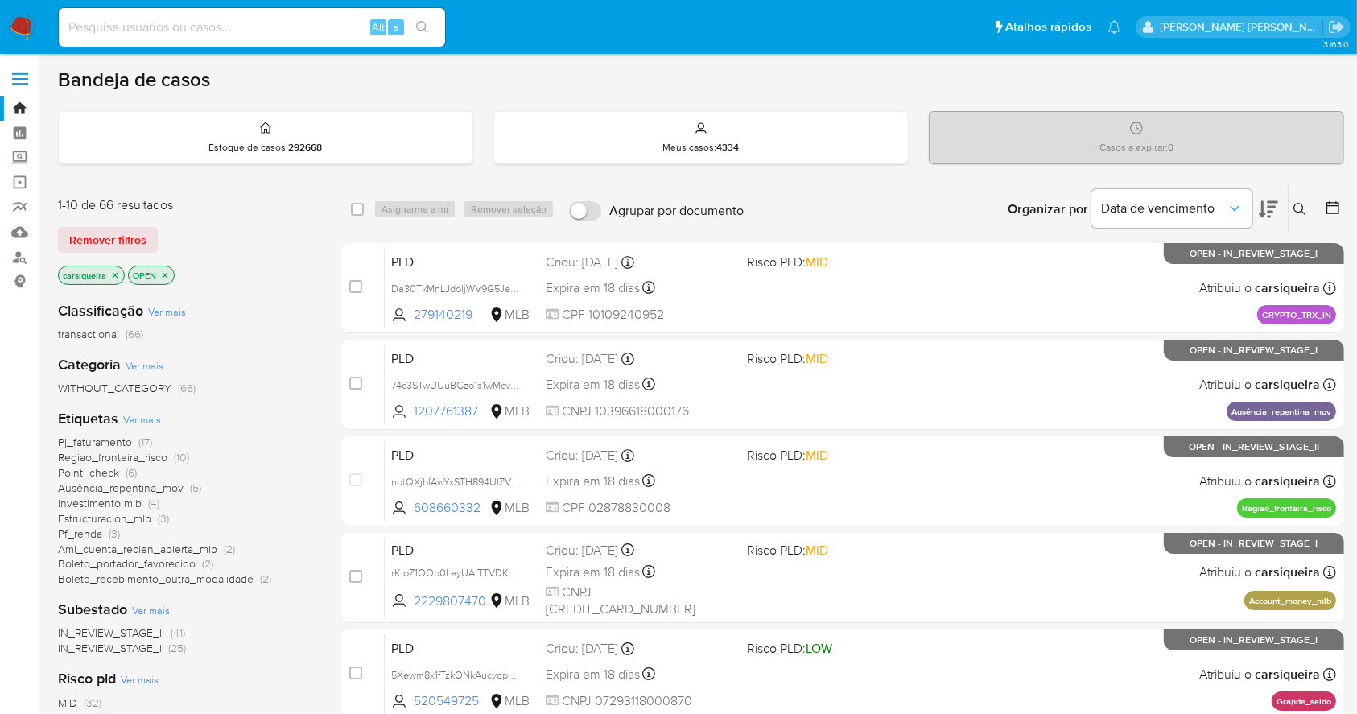
click at [219, 33] on input at bounding box center [252, 27] width 386 height 21
paste input "VAjUIKlrpwUiJgRtzWXhXKXW"
type input "VAjUIKlrpwUiJgRtzWXhXKXW"
click at [435, 16] on button "search-icon" at bounding box center [422, 27] width 33 height 23
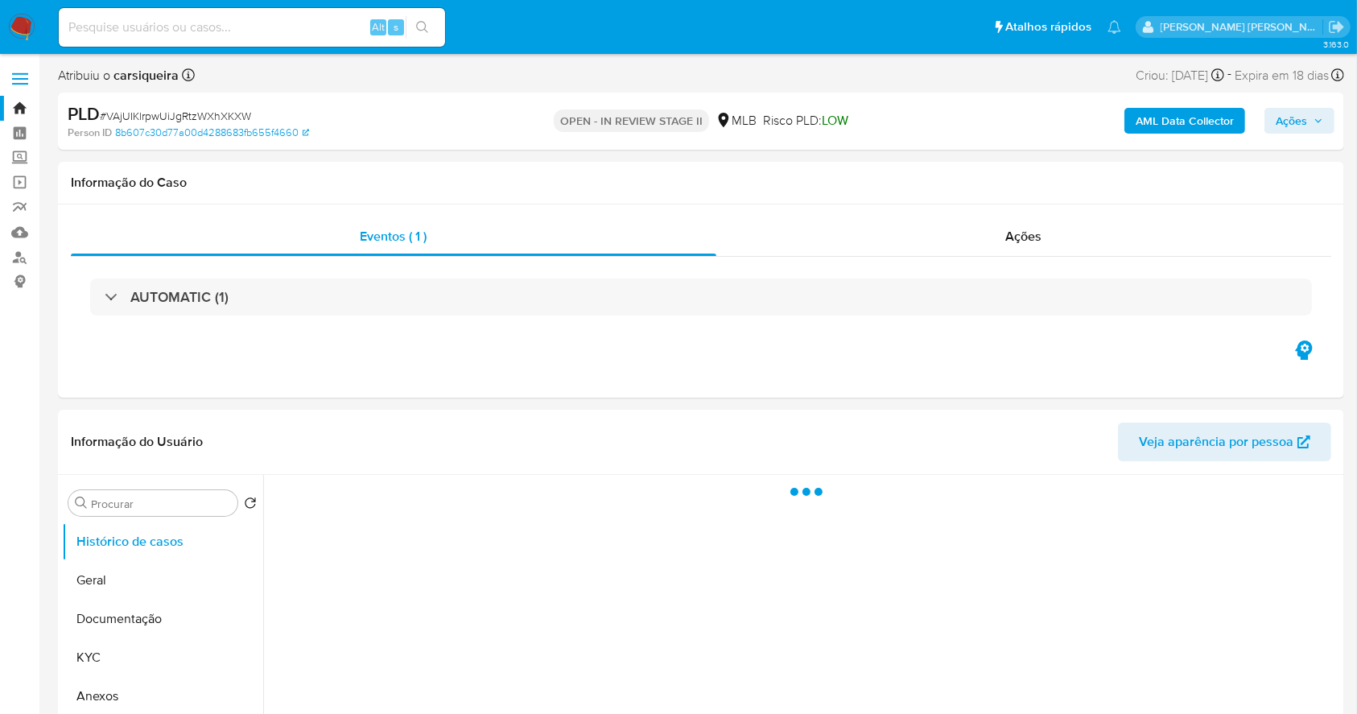
select select "10"
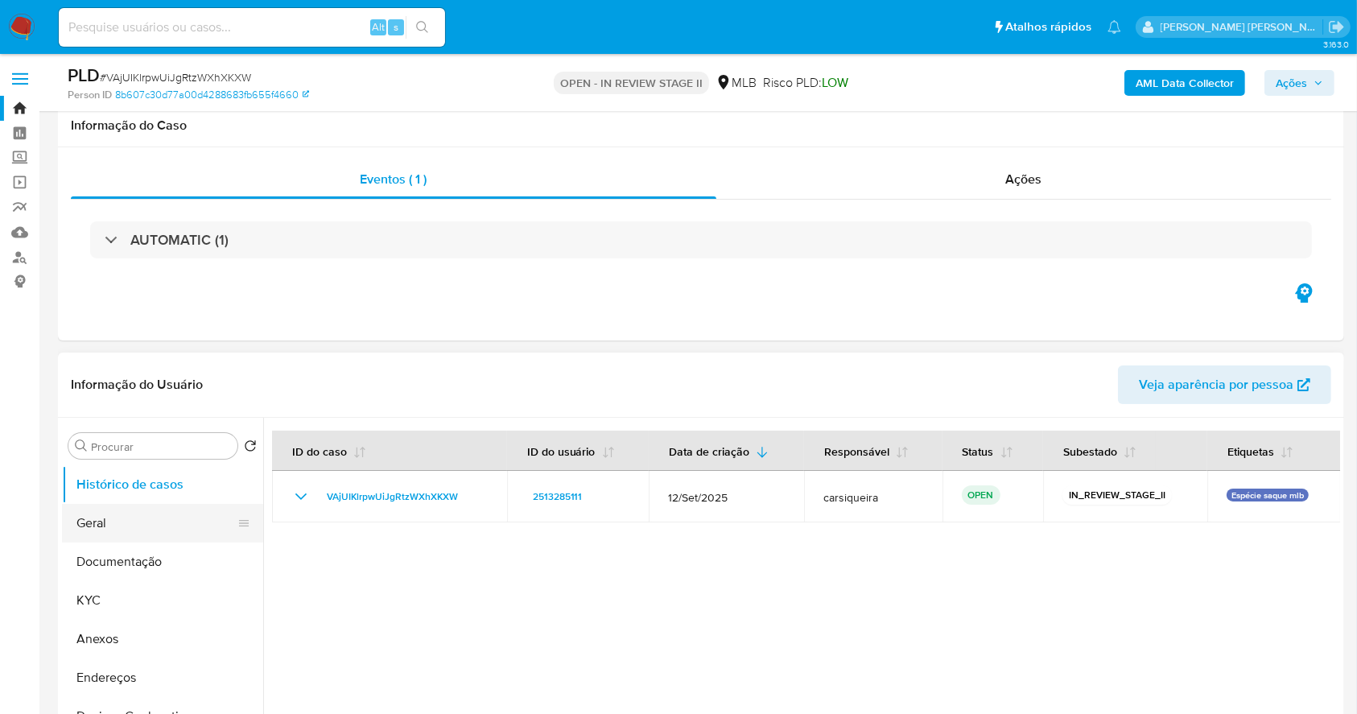
scroll to position [214, 0]
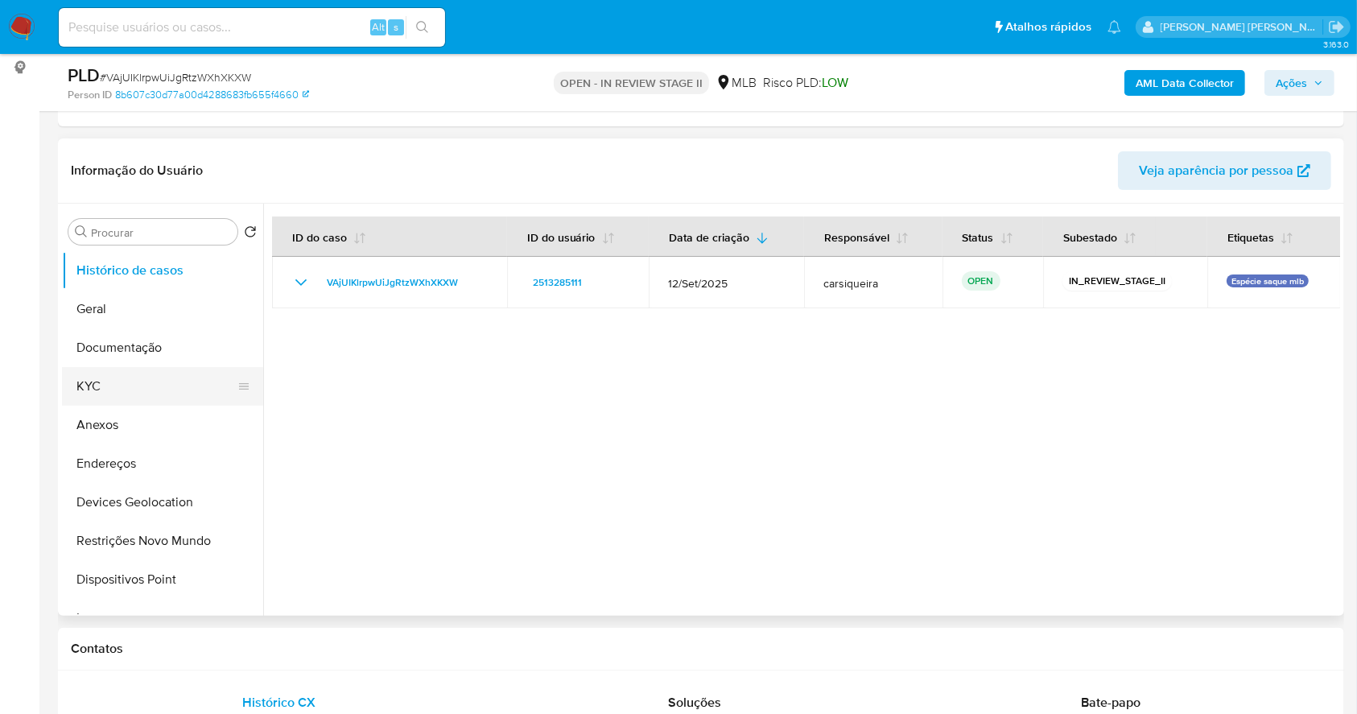
click at [159, 382] on button "KYC" at bounding box center [156, 386] width 188 height 39
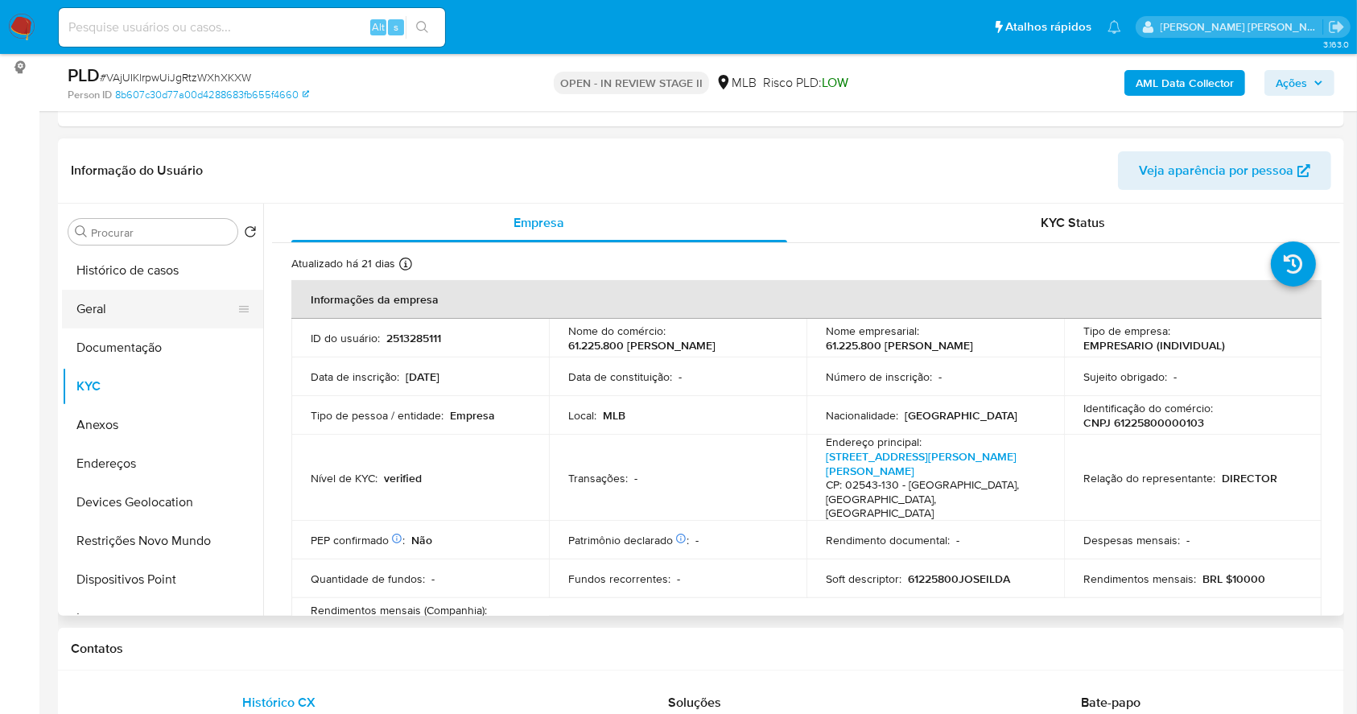
click at [126, 314] on button "Geral" at bounding box center [156, 309] width 188 height 39
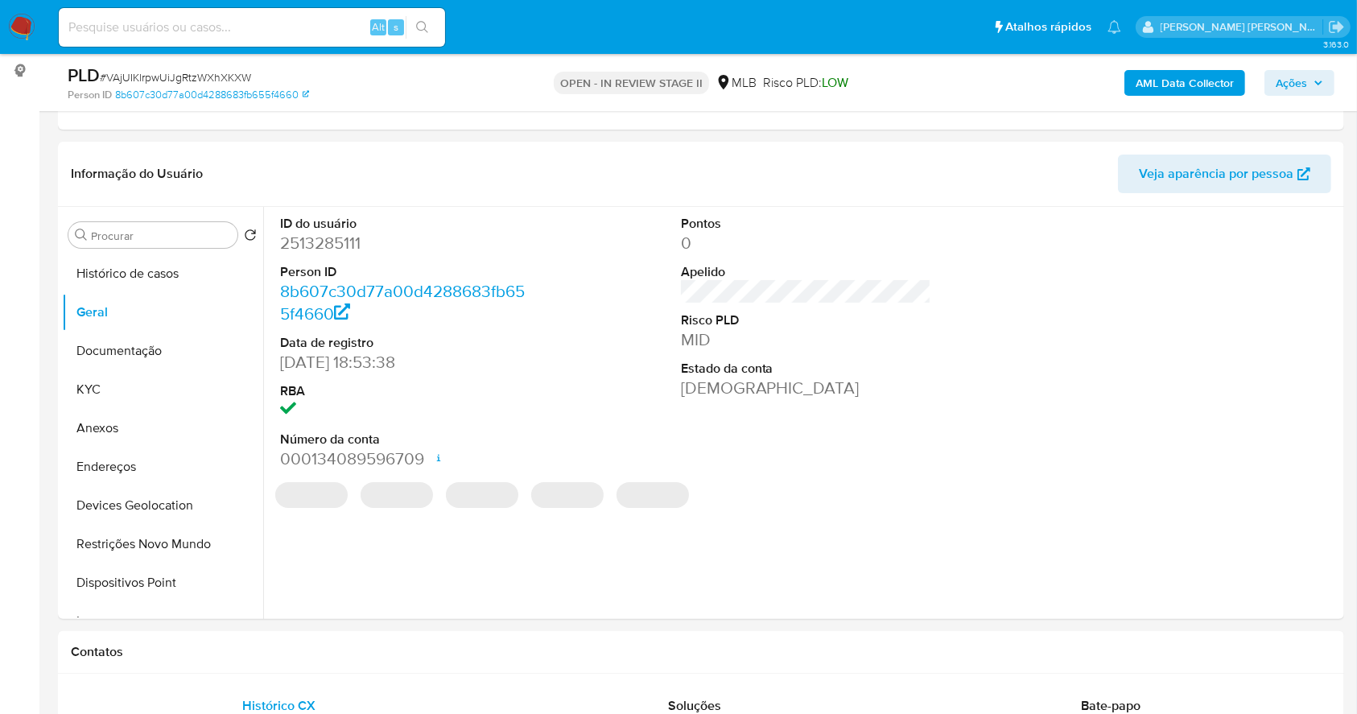
scroll to position [217, 0]
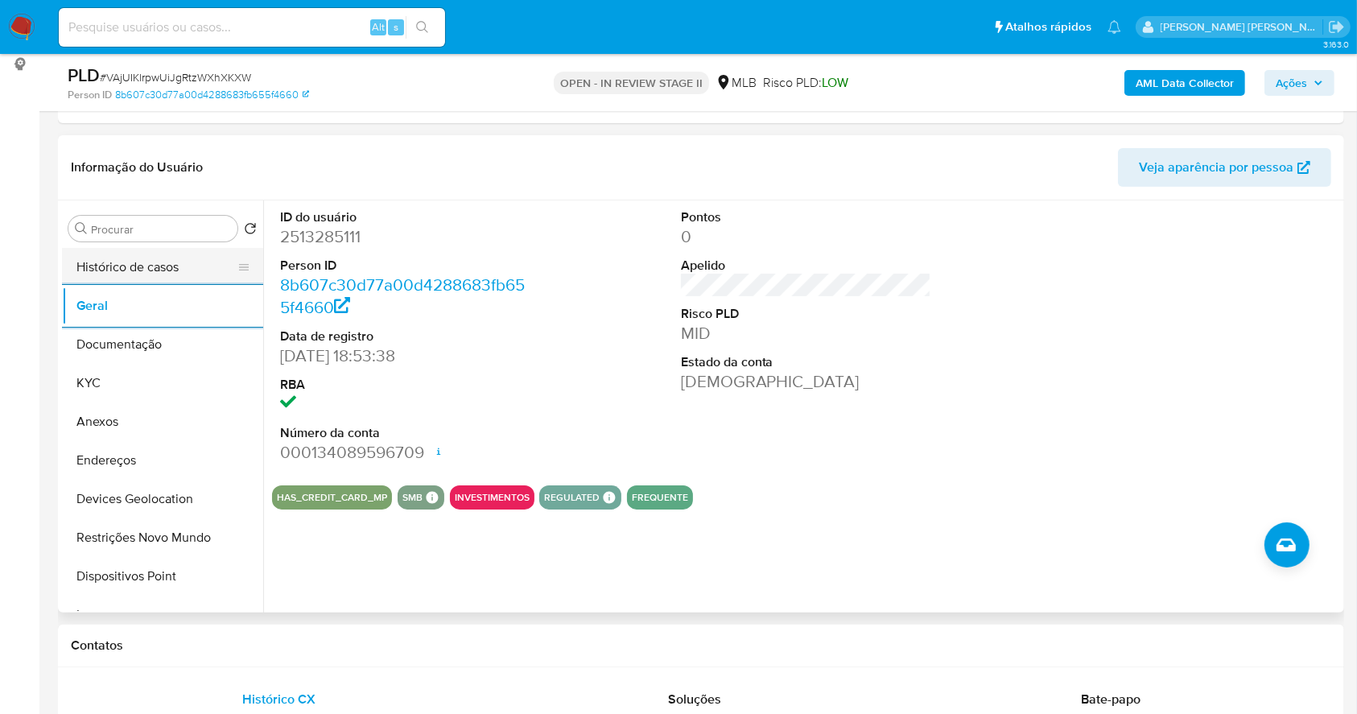
click at [129, 266] on button "Histórico de casos" at bounding box center [156, 267] width 188 height 39
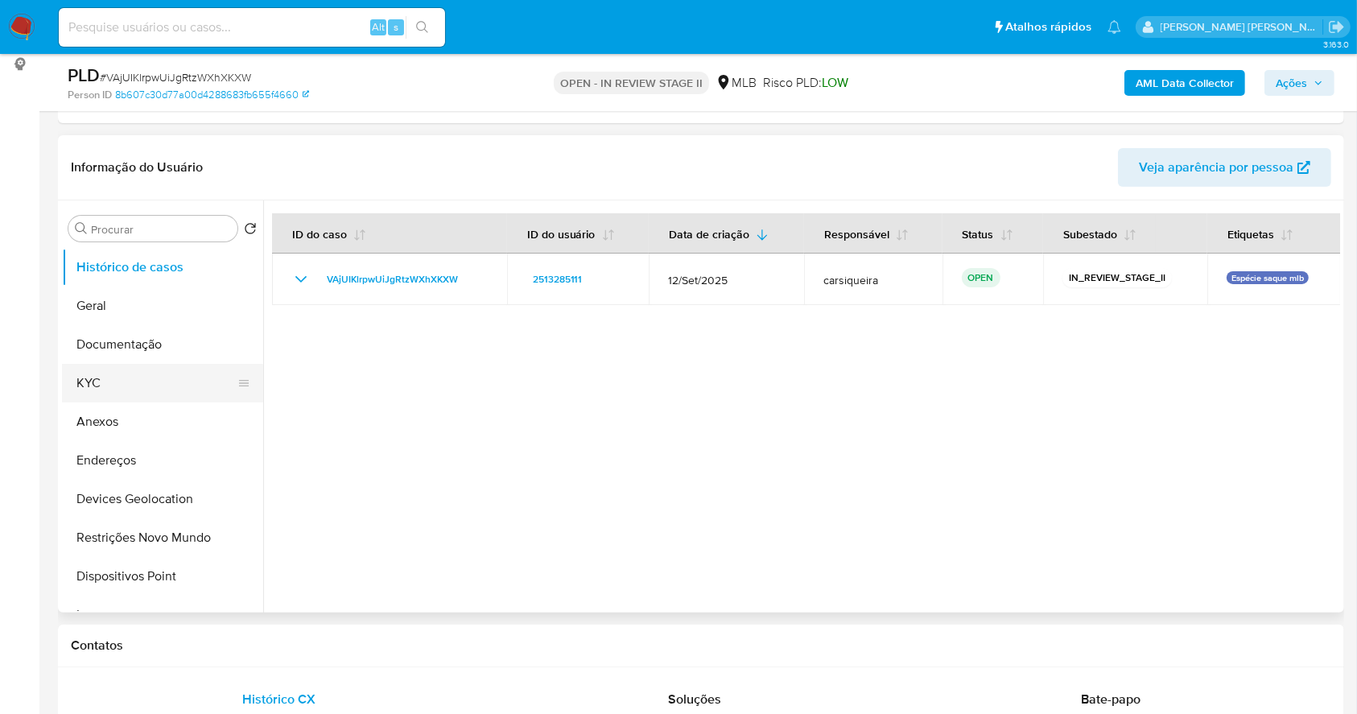
click at [139, 383] on button "KYC" at bounding box center [156, 383] width 188 height 39
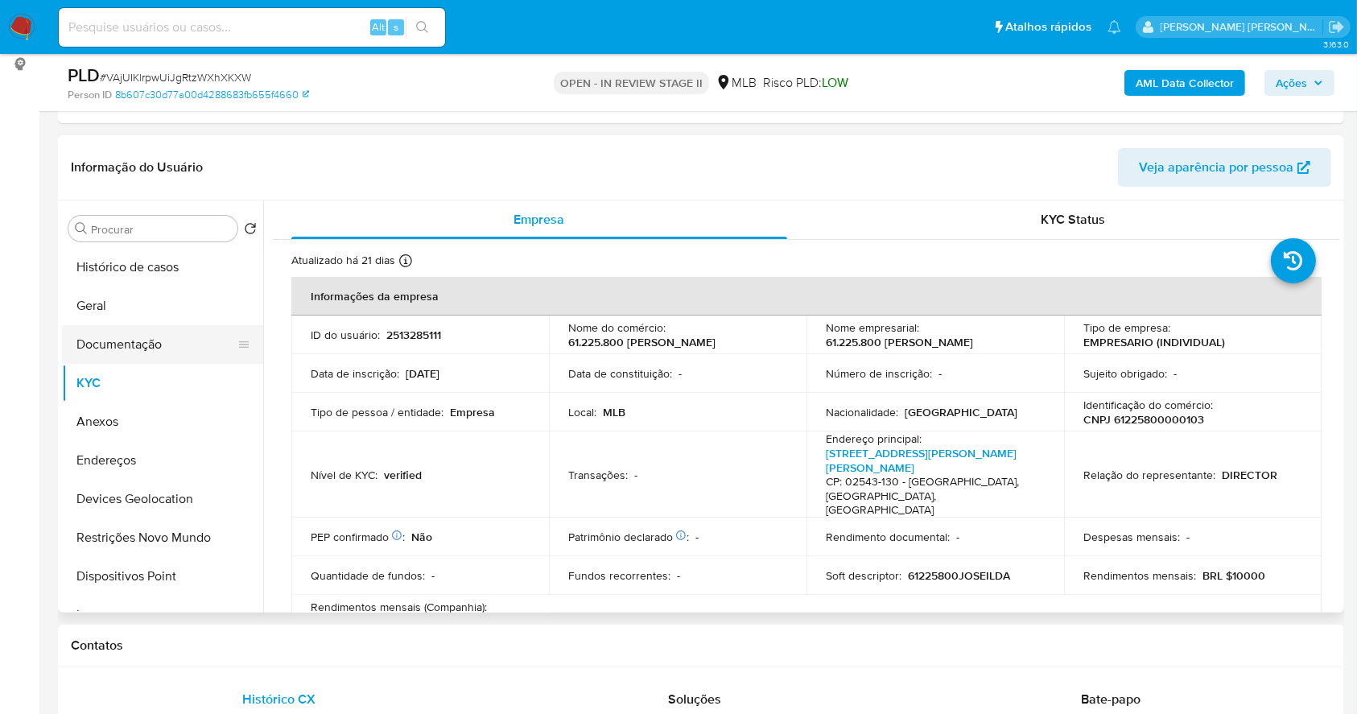
click at [148, 339] on button "Documentação" at bounding box center [156, 344] width 188 height 39
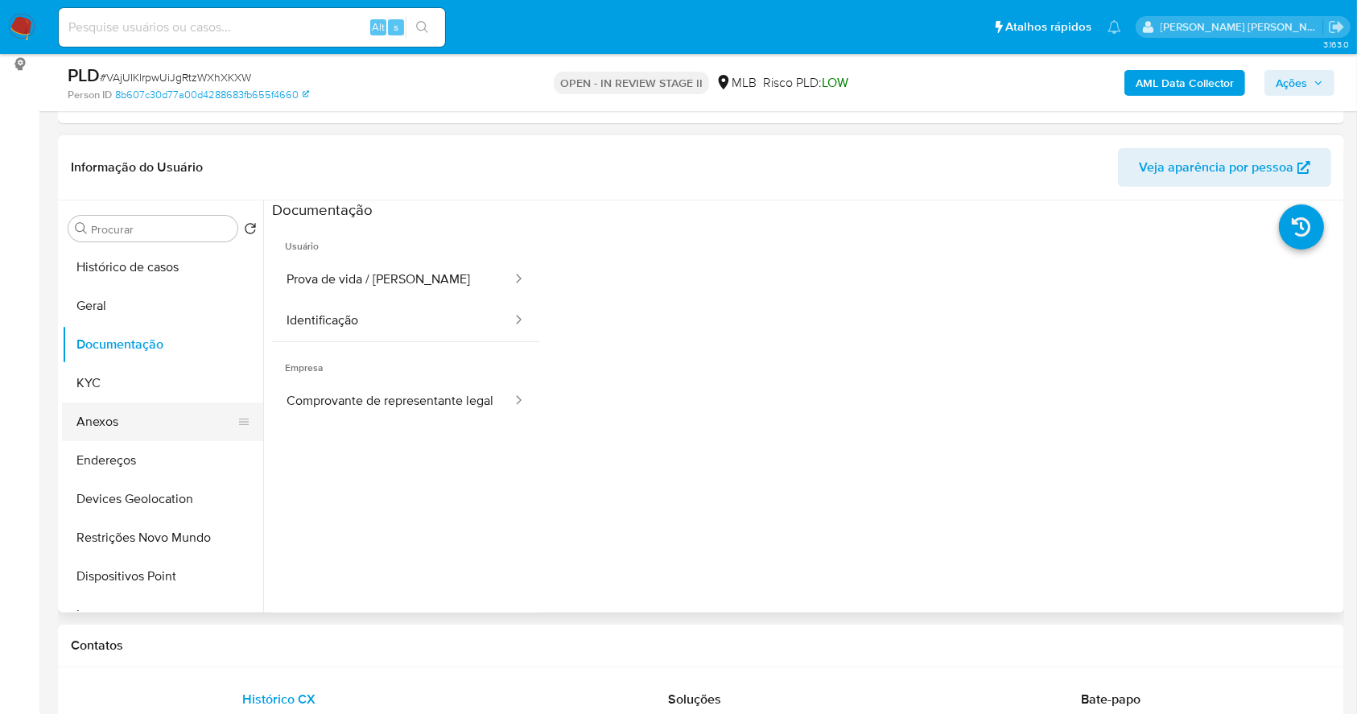
click at [136, 414] on button "Anexos" at bounding box center [156, 422] width 188 height 39
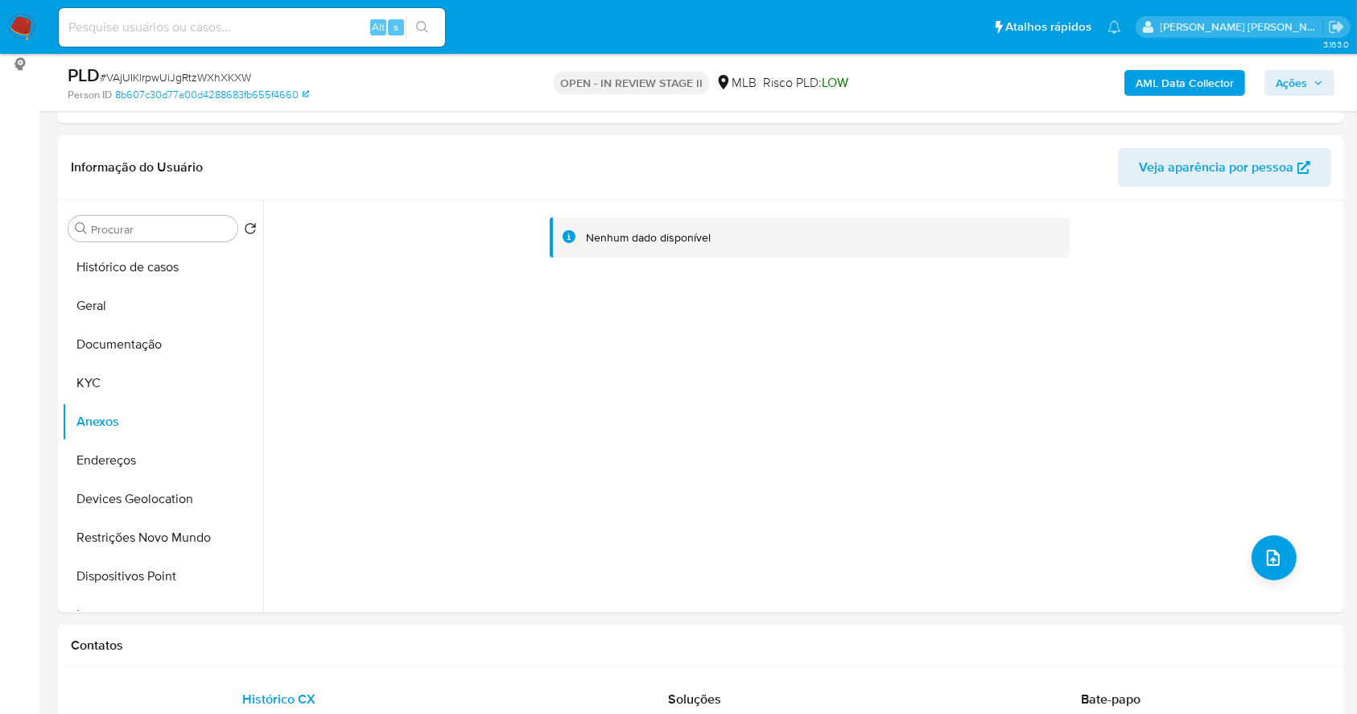
click at [1217, 87] on b "AML Data Collector" at bounding box center [1185, 83] width 98 height 26
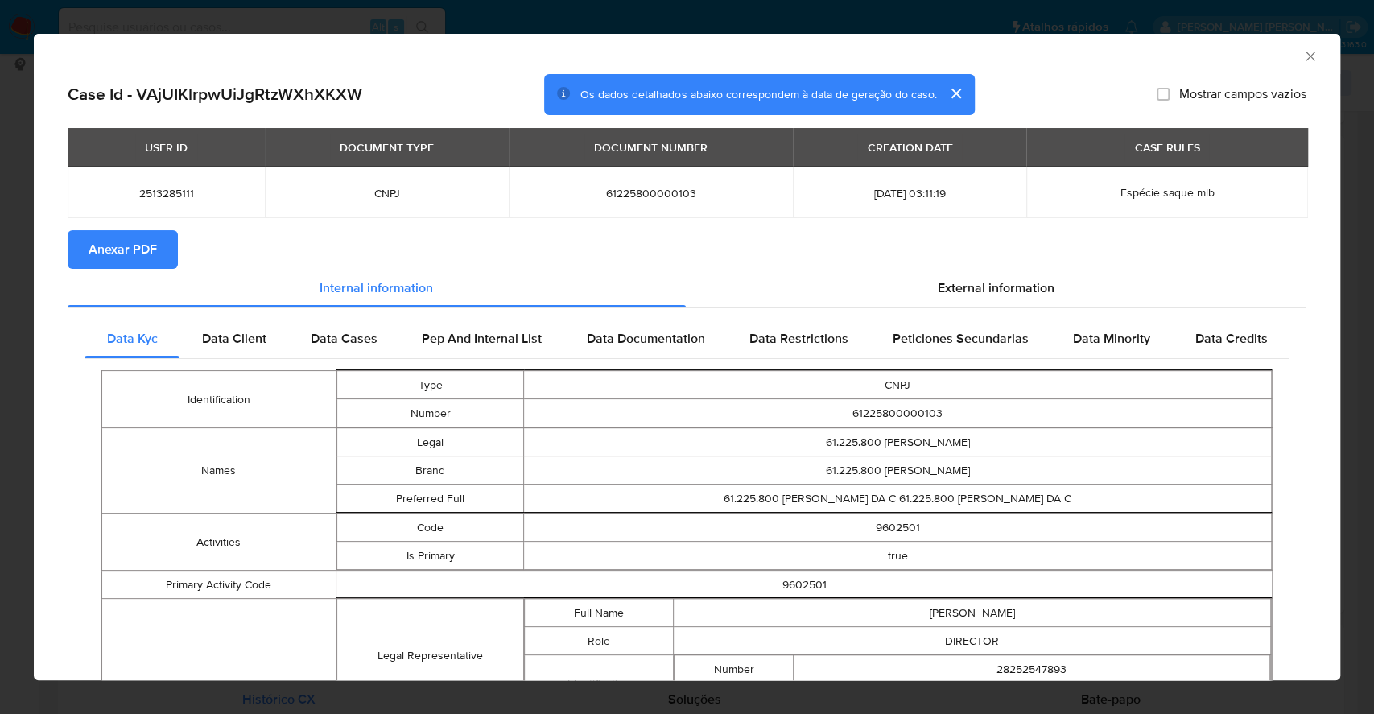
click at [122, 242] on span "Anexar PDF" at bounding box center [123, 249] width 68 height 35
click at [1303, 50] on icon "Fechar a janela" at bounding box center [1311, 56] width 16 height 16
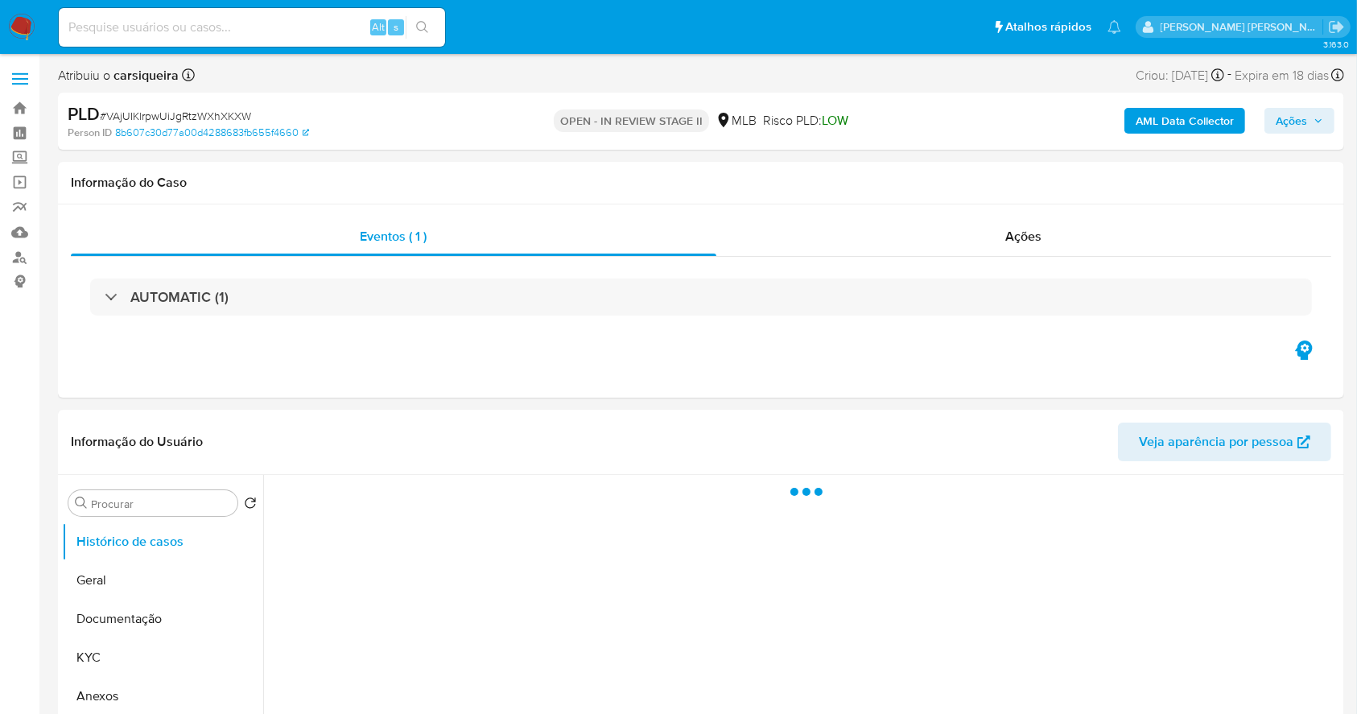
select select "10"
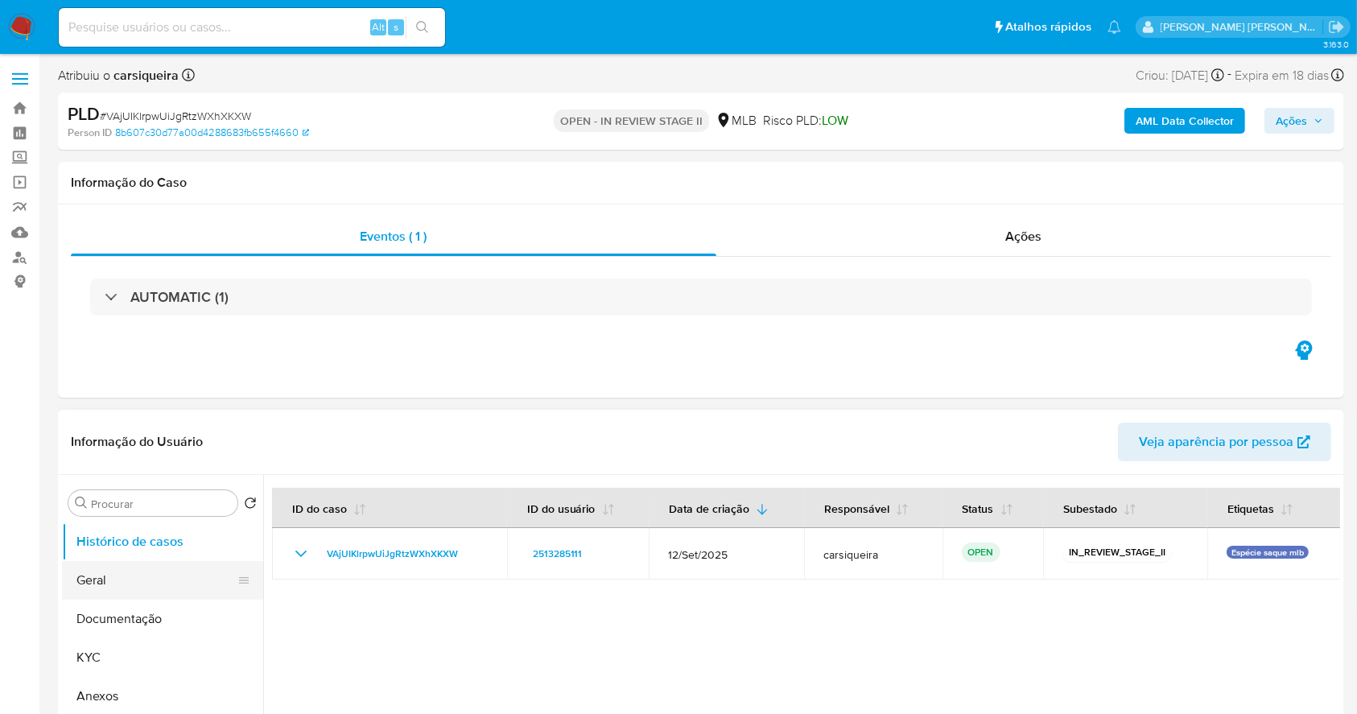
click at [129, 585] on button "Geral" at bounding box center [156, 580] width 188 height 39
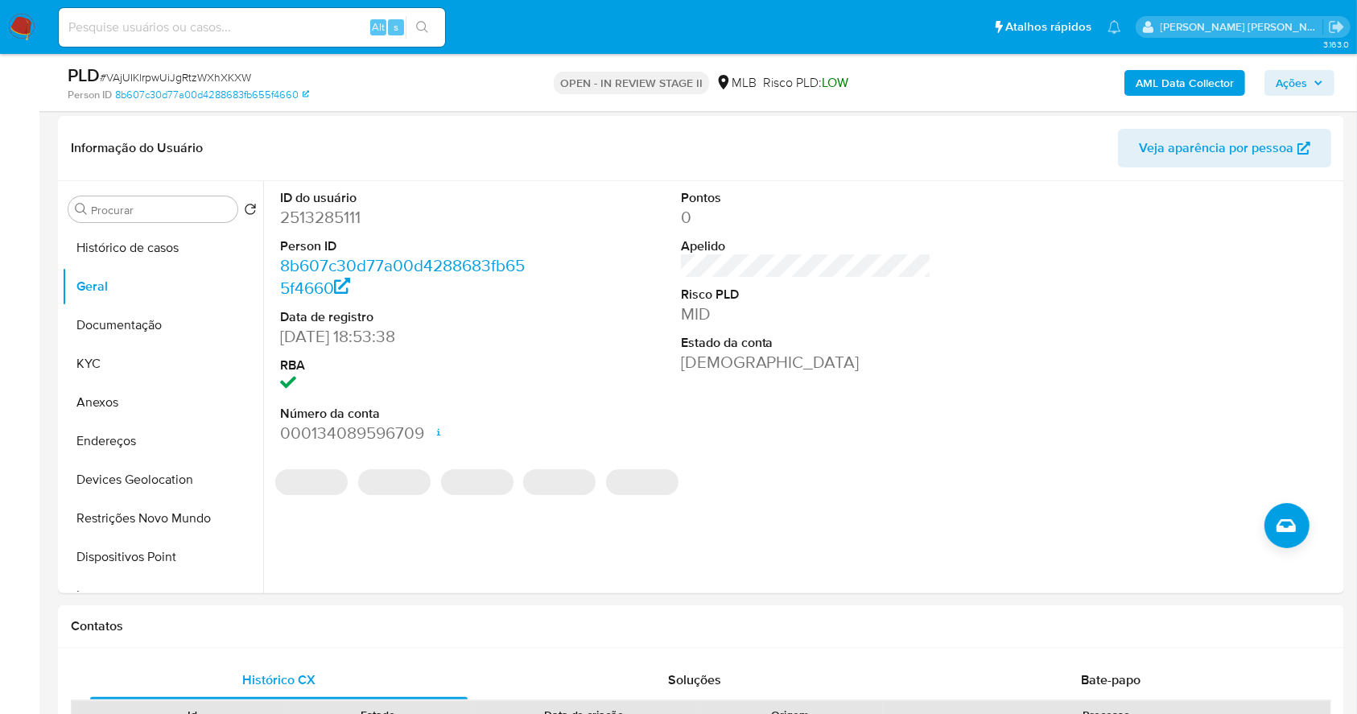
scroll to position [233, 0]
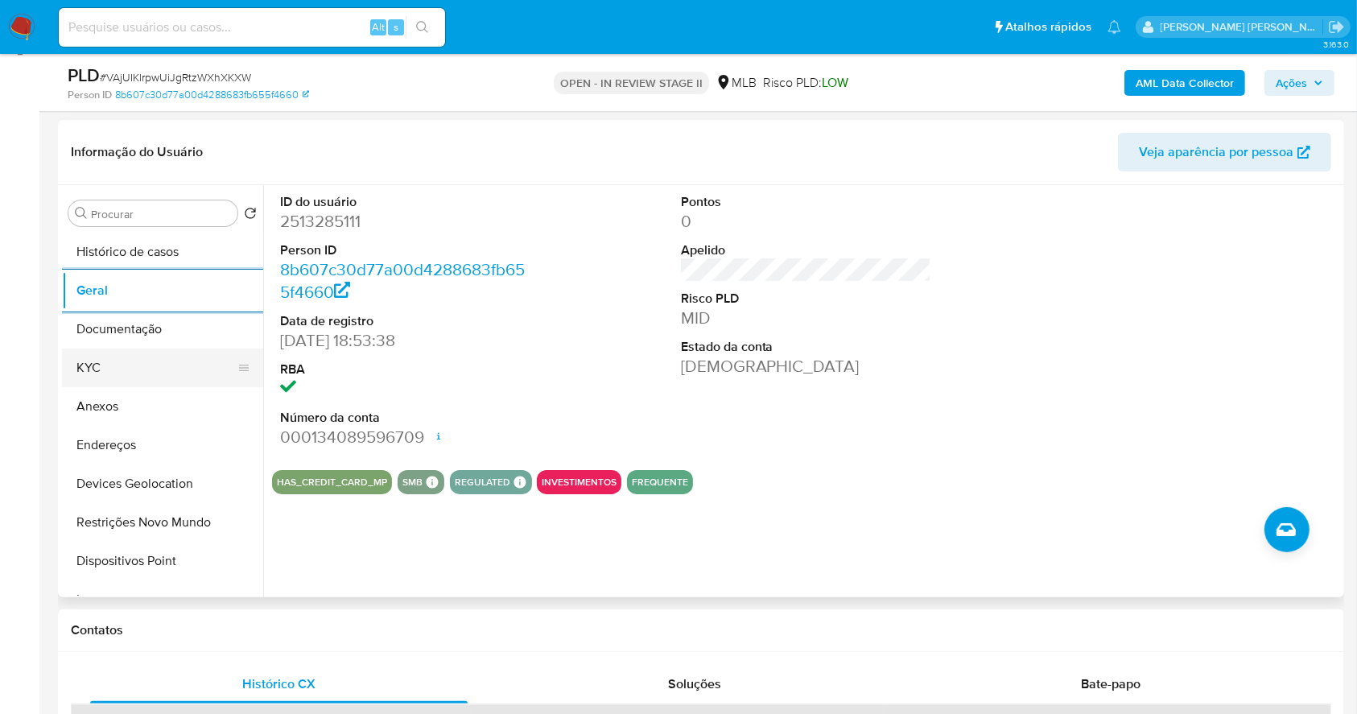
click at [166, 362] on button "KYC" at bounding box center [156, 368] width 188 height 39
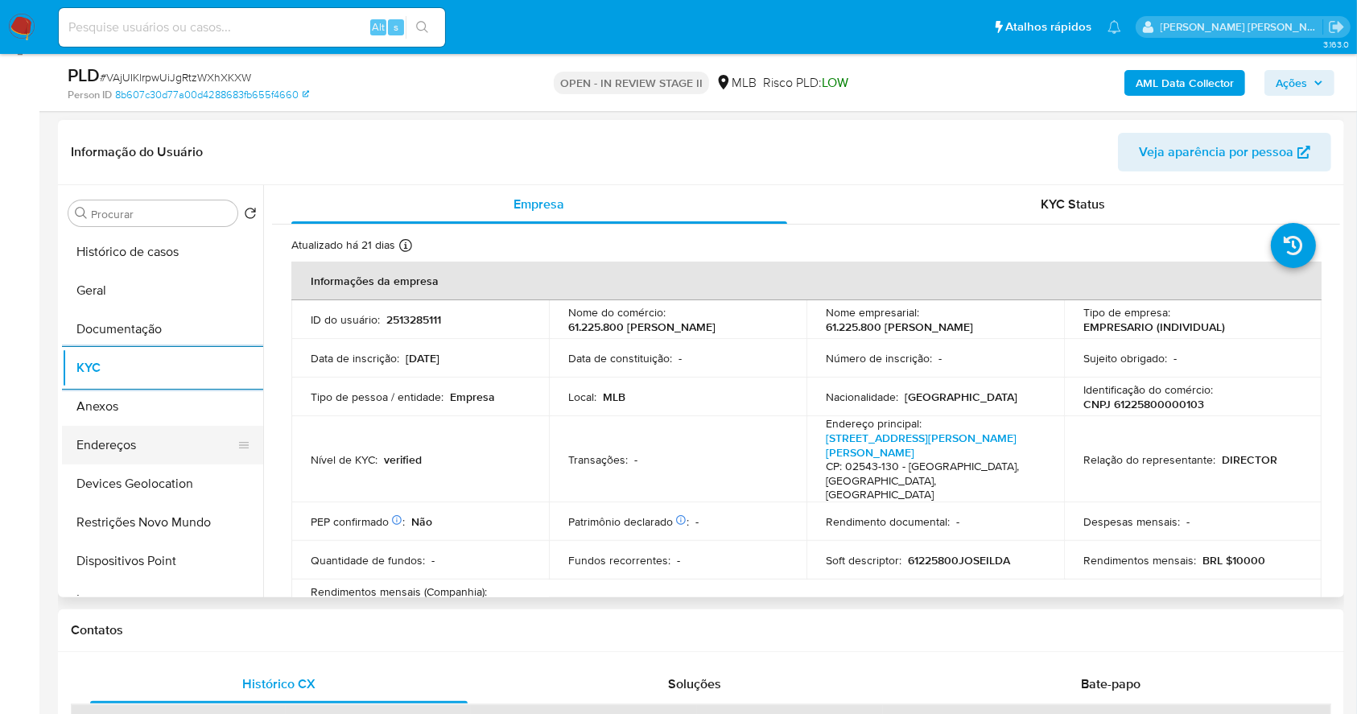
click at [140, 440] on button "Endereços" at bounding box center [156, 445] width 188 height 39
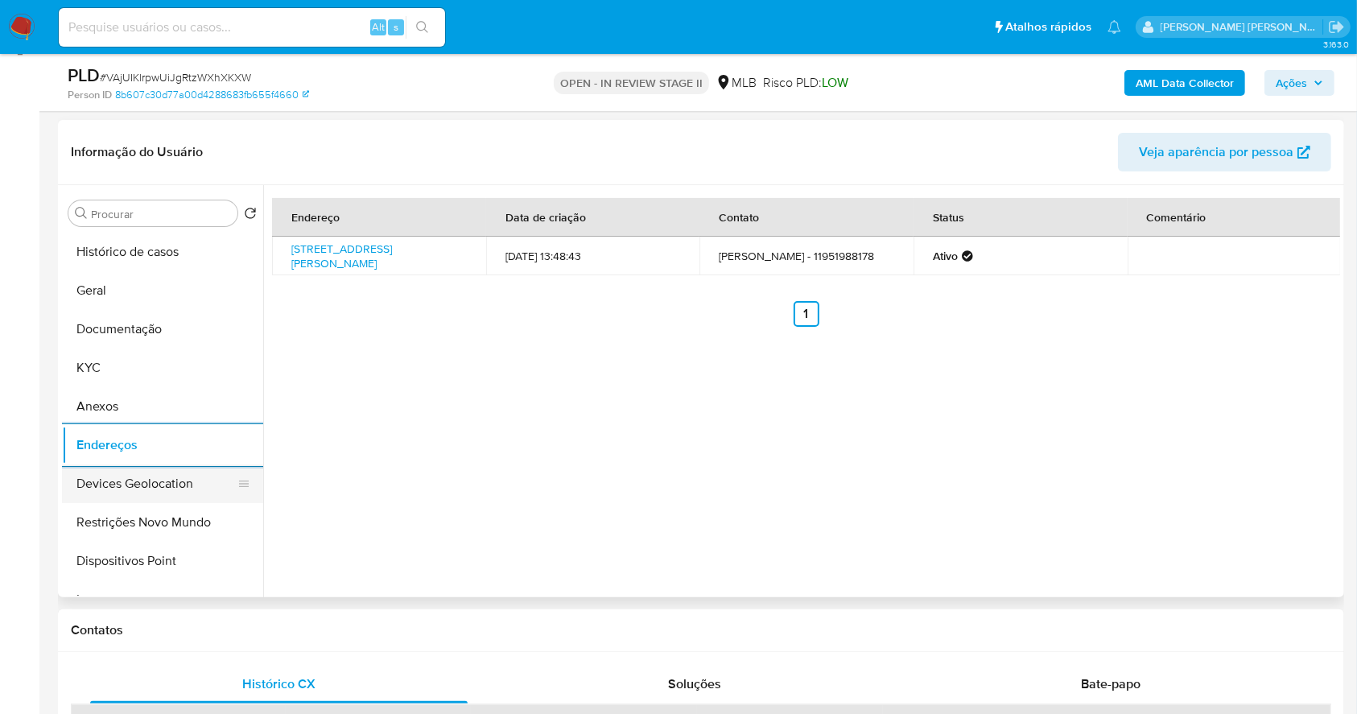
click at [199, 499] on button "Devices Geolocation" at bounding box center [156, 484] width 188 height 39
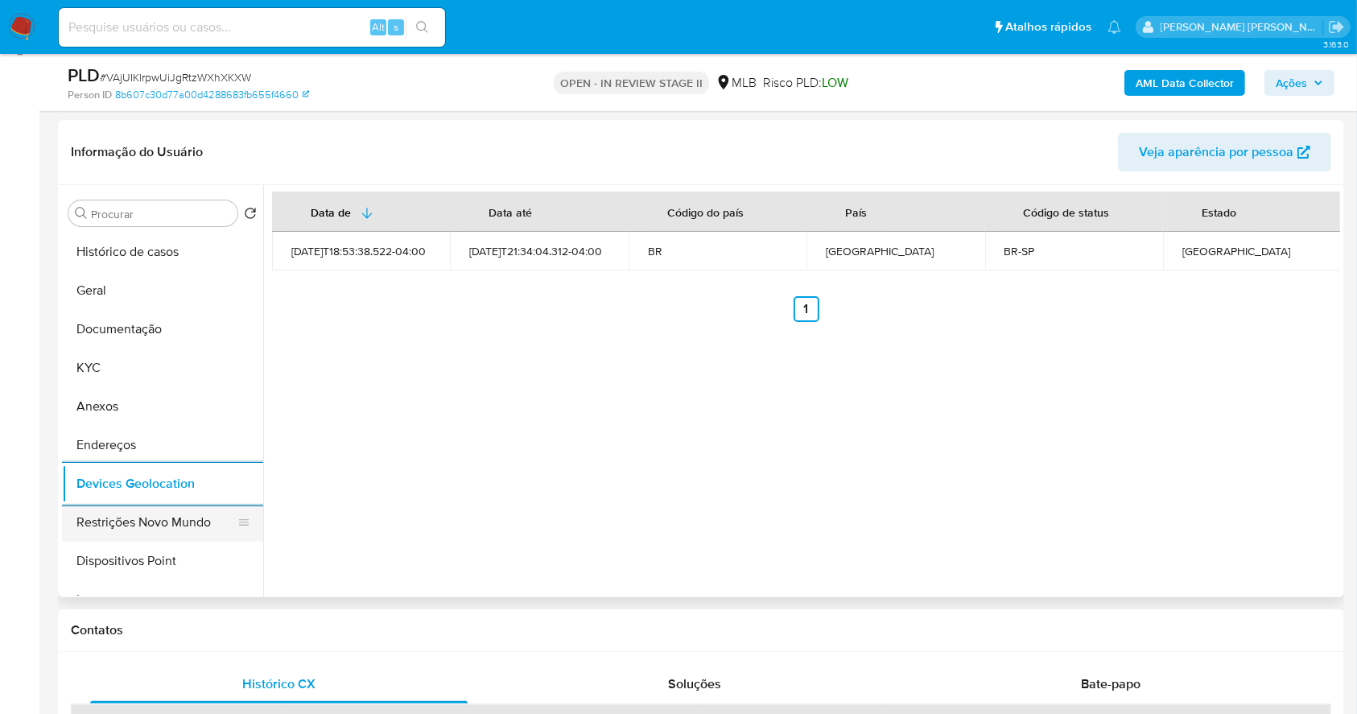
click at [171, 509] on button "Restrições Novo Mundo" at bounding box center [156, 522] width 188 height 39
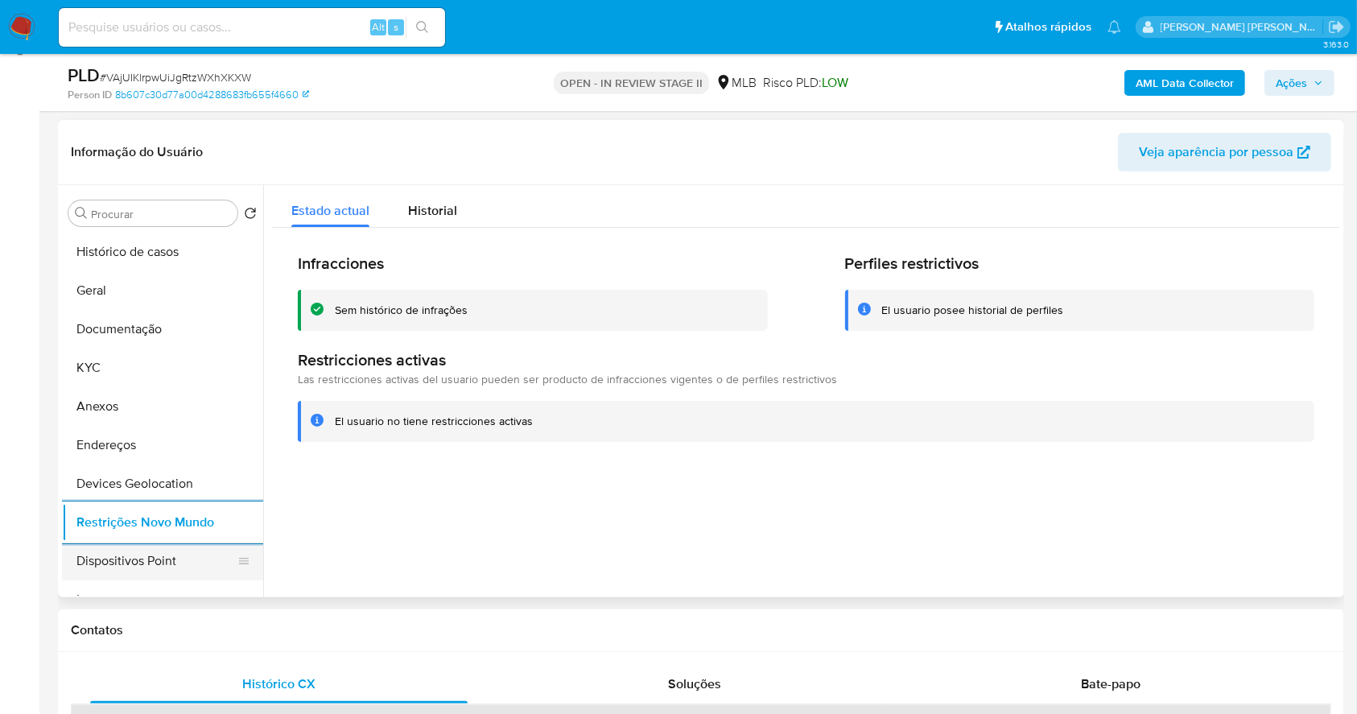
click at [143, 570] on button "Dispositivos Point" at bounding box center [156, 561] width 188 height 39
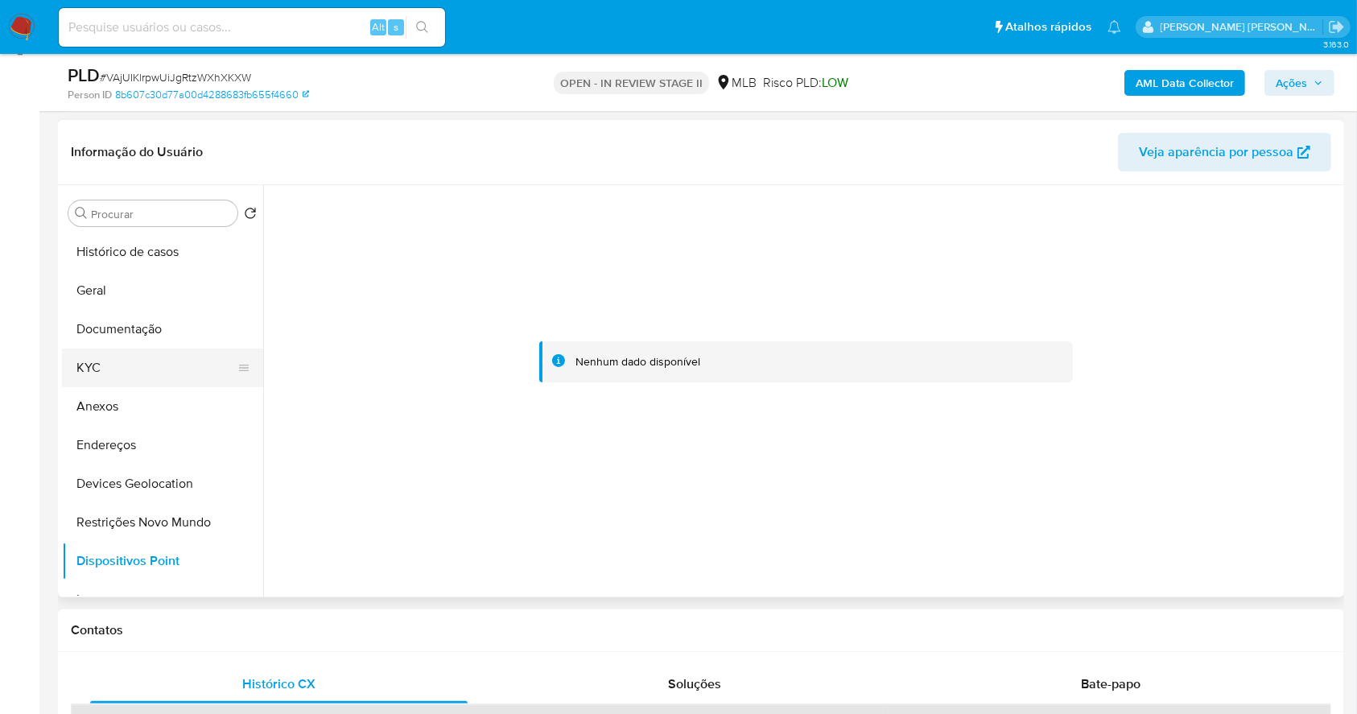
click at [111, 362] on button "KYC" at bounding box center [156, 368] width 188 height 39
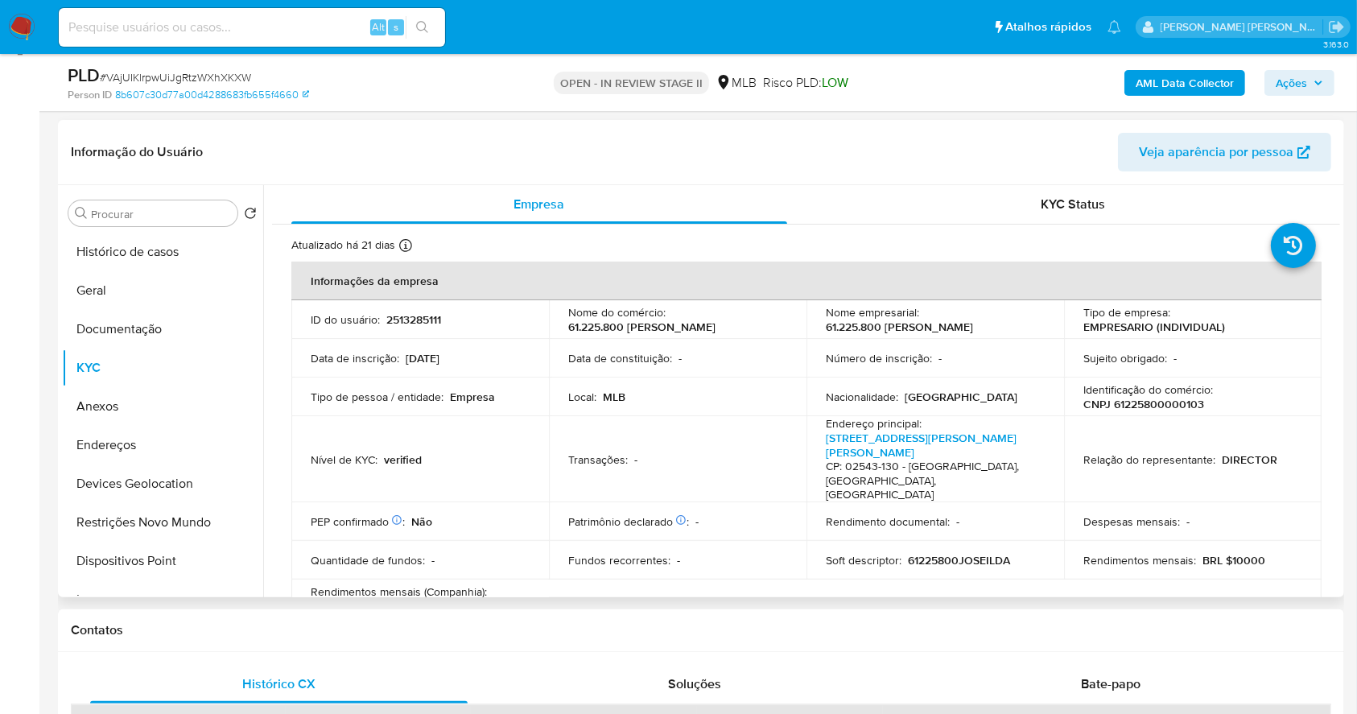
click at [1175, 407] on p "CNPJ 61225800000103" at bounding box center [1144, 404] width 121 height 14
copy p "61225800000103"
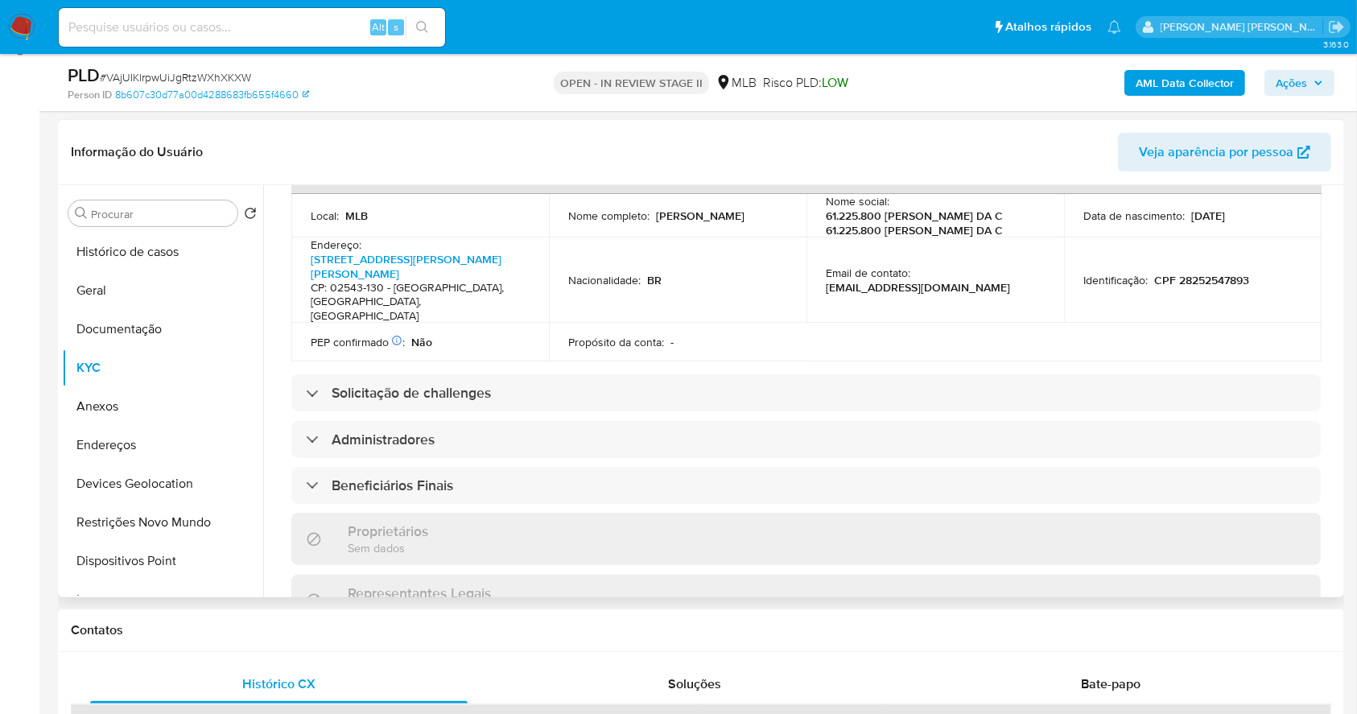
scroll to position [167, 0]
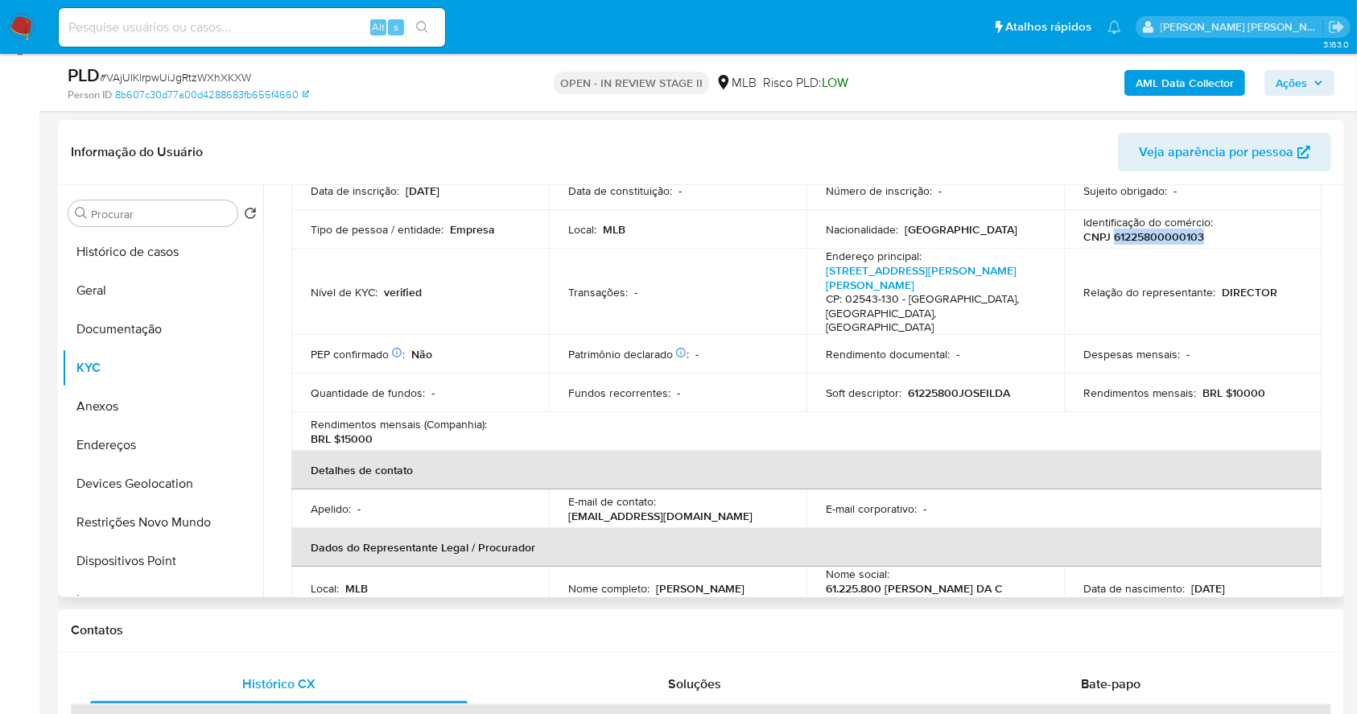
click at [1188, 242] on p "CNPJ 61225800000103" at bounding box center [1144, 236] width 121 height 14
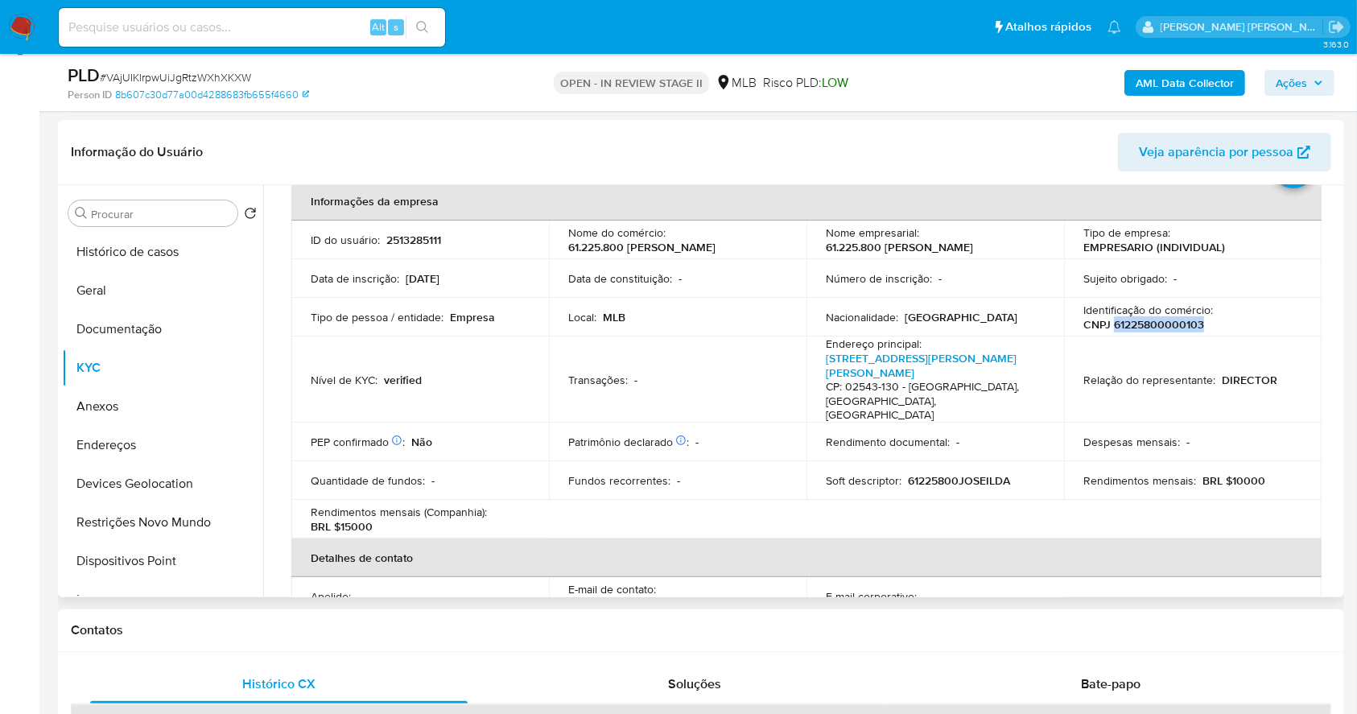
scroll to position [0, 0]
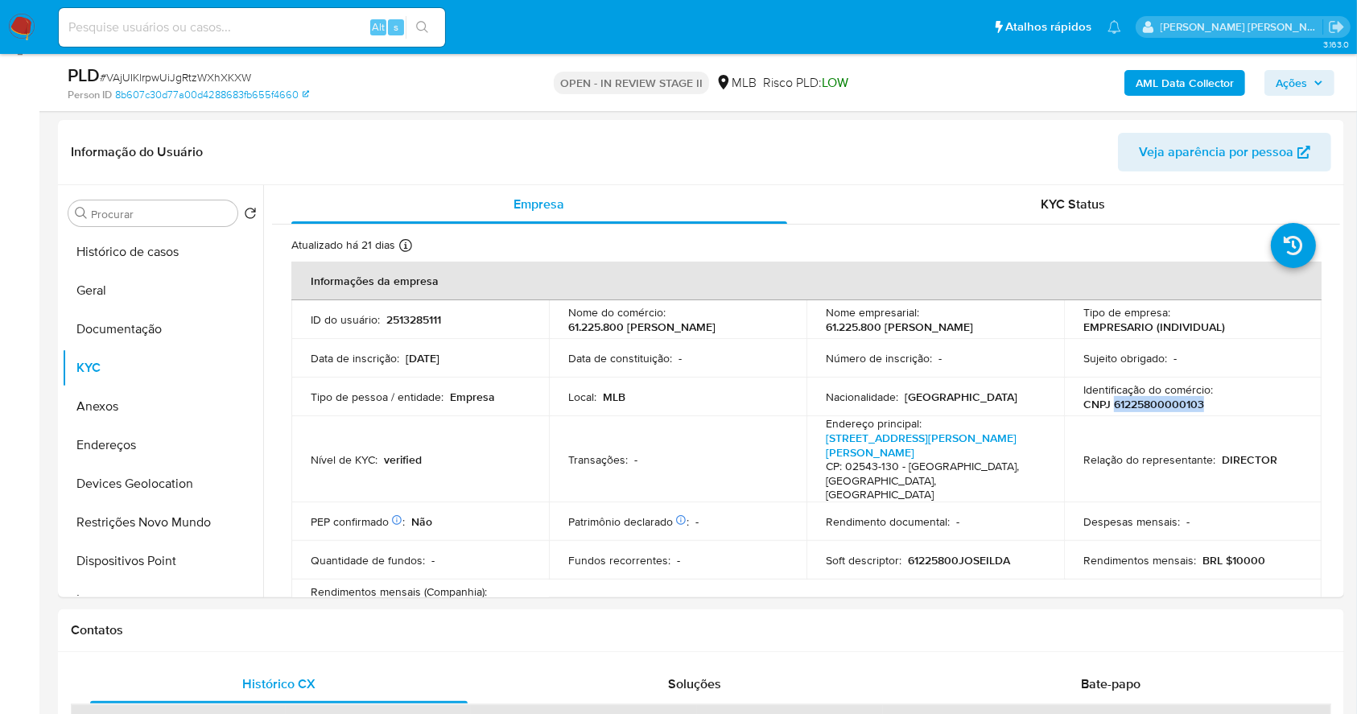
drag, startPoint x: 130, startPoint y: 325, endPoint x: 573, endPoint y: 77, distance: 508.2
click at [129, 325] on button "Documentação" at bounding box center [162, 329] width 201 height 39
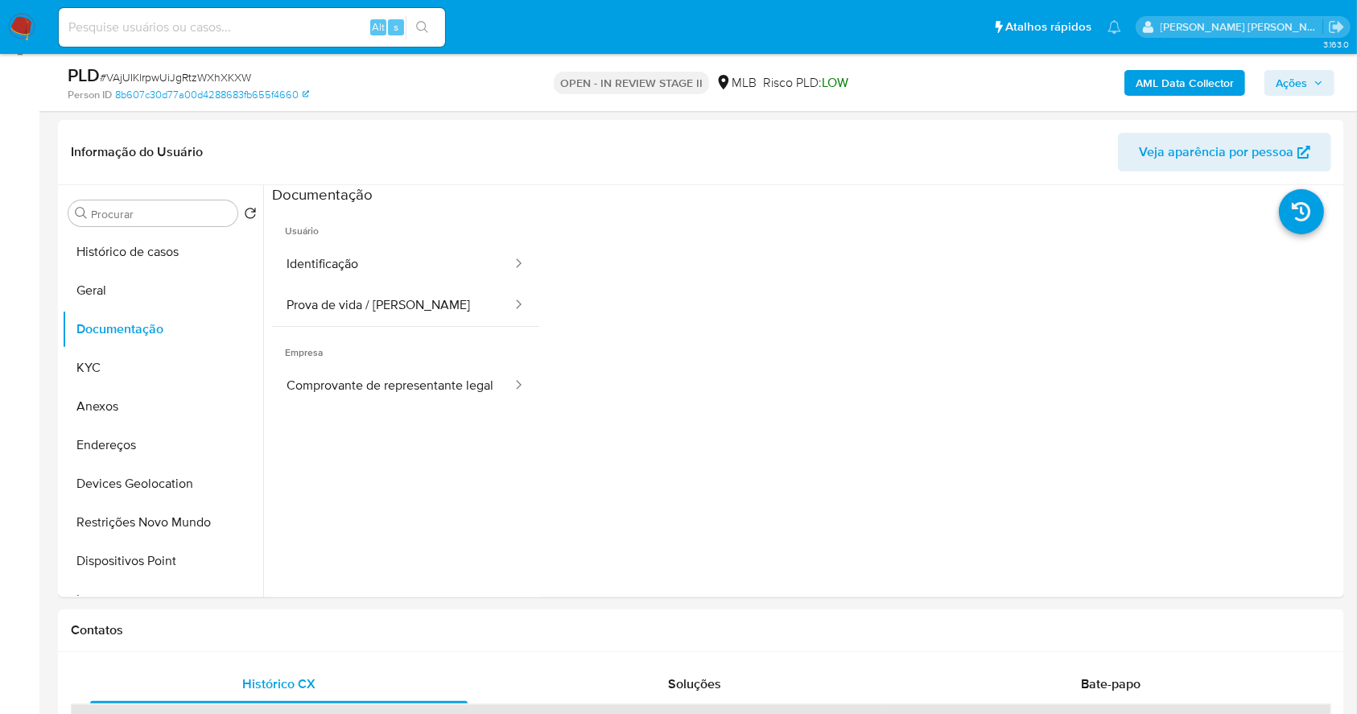
click at [1287, 75] on span "Ações" at bounding box center [1291, 83] width 31 height 26
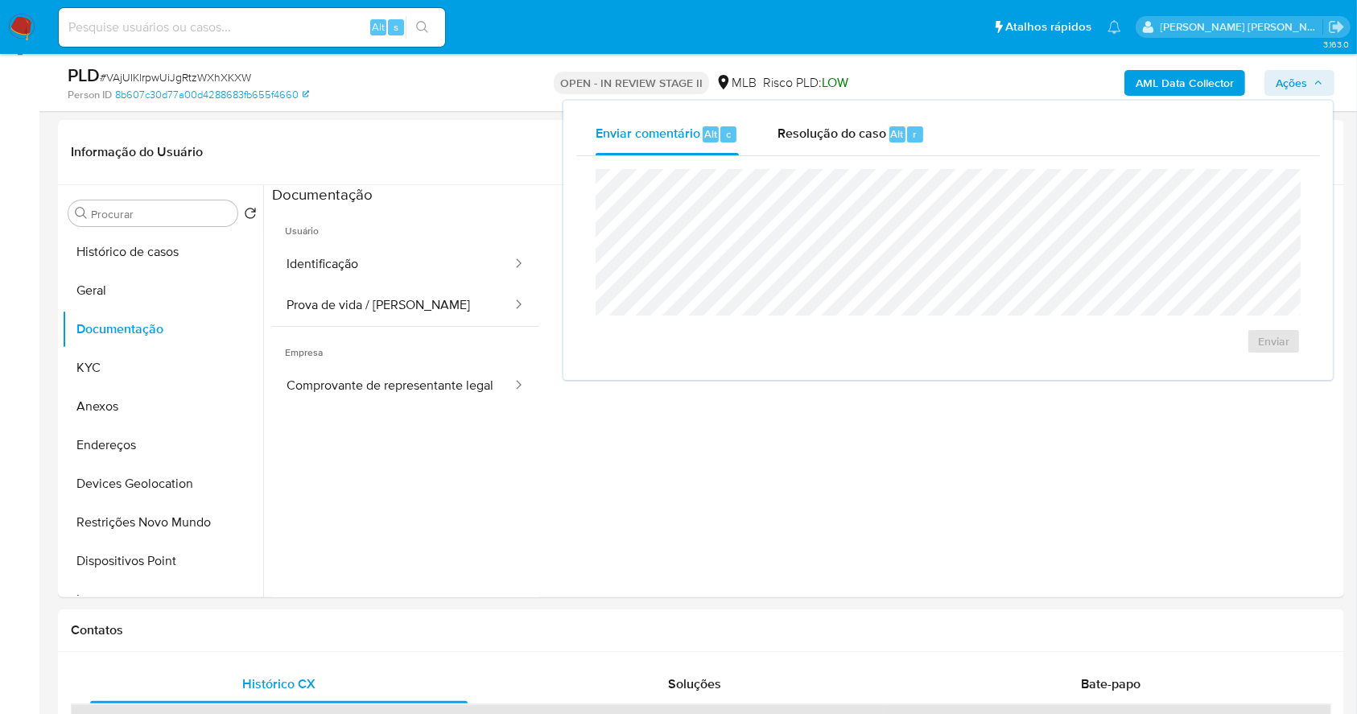
drag, startPoint x: 900, startPoint y: 137, endPoint x: 899, endPoint y: 158, distance: 21.0
click at [899, 136] on span "Alt" at bounding box center [897, 133] width 13 height 15
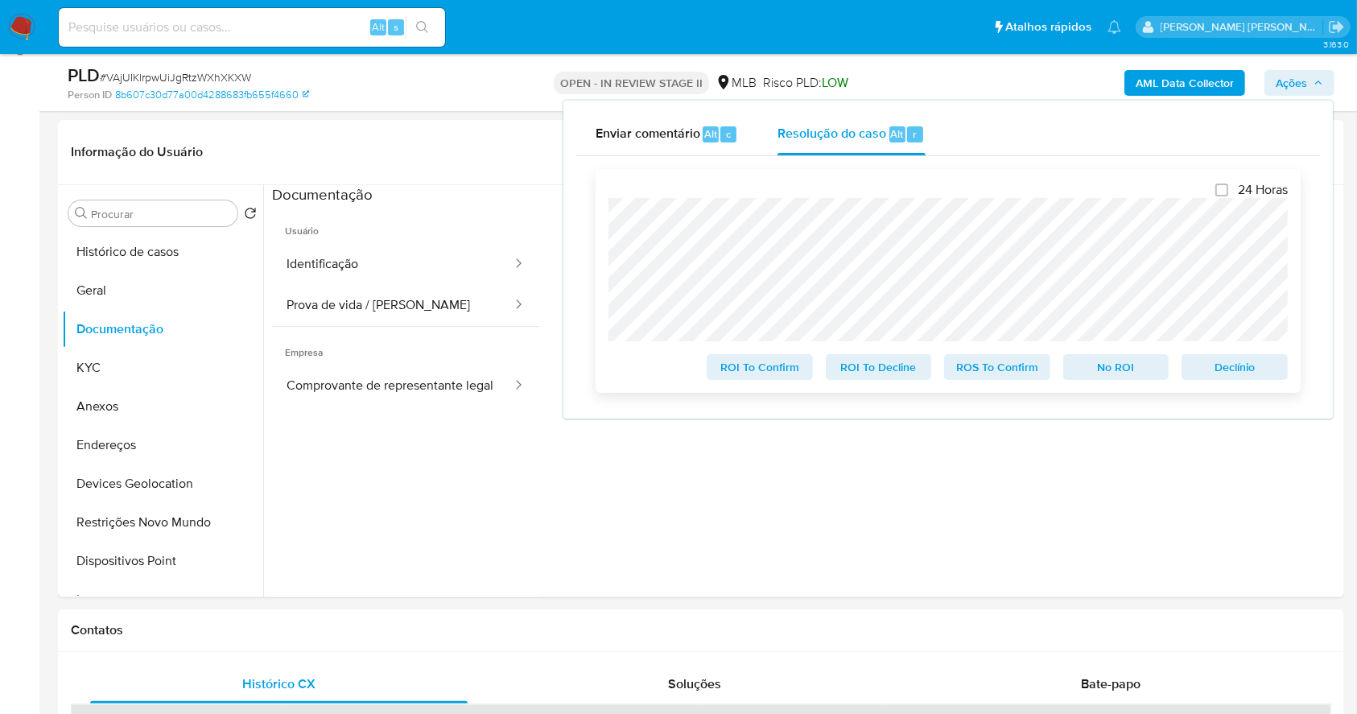
click at [609, 184] on div "24 Horas ROI To Confirm ROI To Decline ROS To Confirm No ROI Declínio" at bounding box center [949, 281] width 680 height 198
click at [1227, 369] on span "Declínio" at bounding box center [1235, 367] width 84 height 23
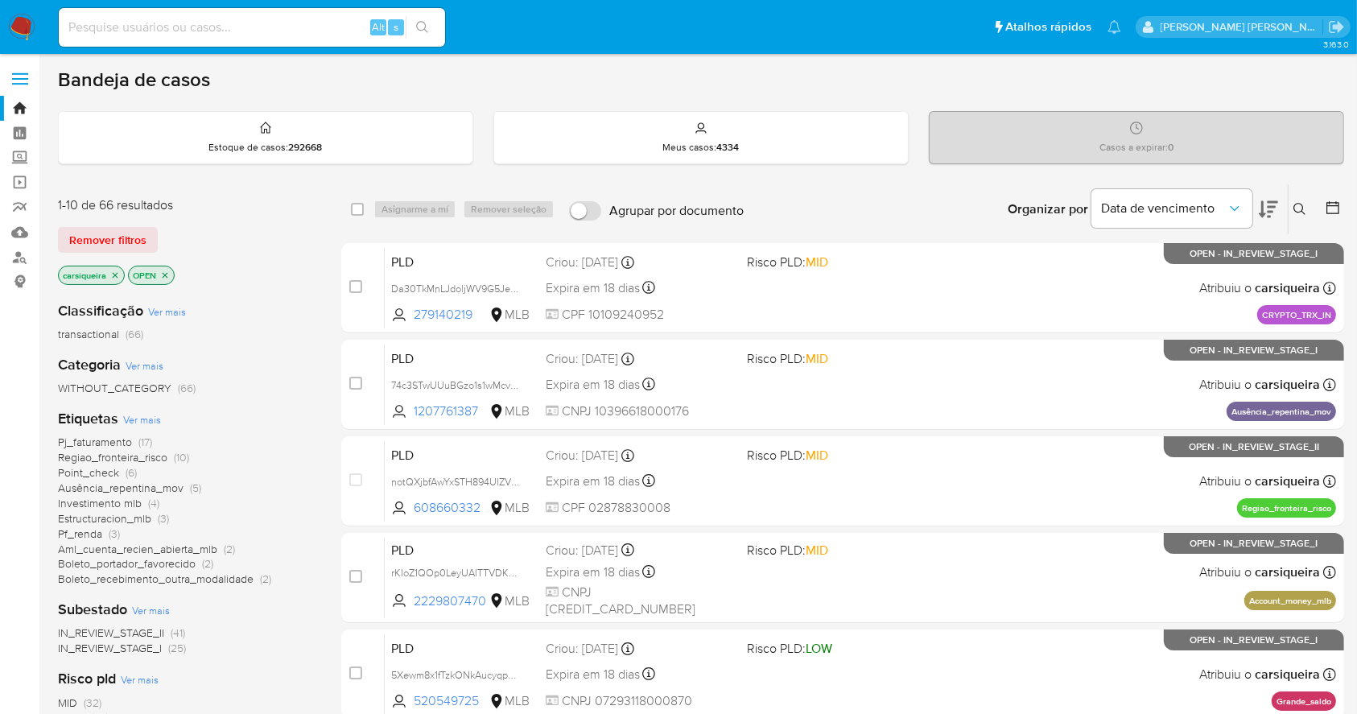
click at [221, 31] on input at bounding box center [252, 27] width 386 height 21
paste input "2131864581"
type input "2131864581"
drag, startPoint x: 419, startPoint y: 16, endPoint x: 421, endPoint y: 48, distance: 32.3
click at [418, 16] on button "search-icon" at bounding box center [422, 27] width 33 height 23
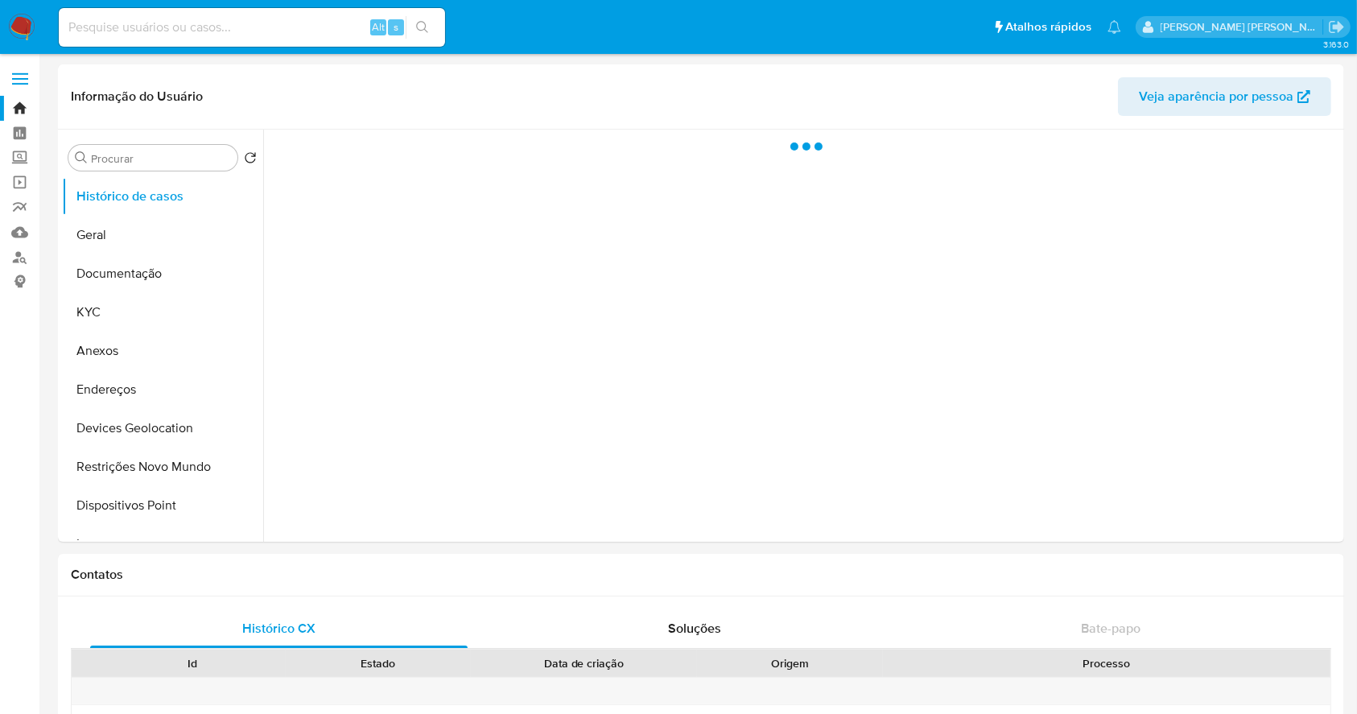
select select "10"
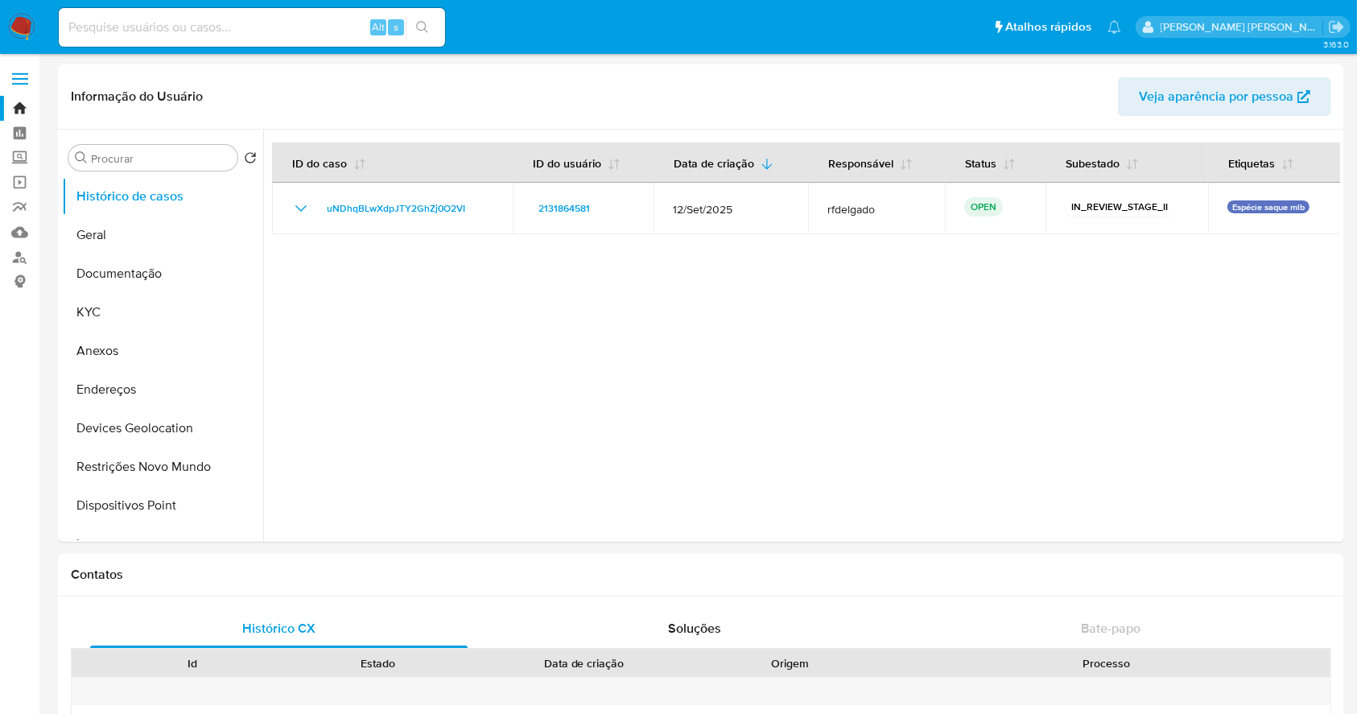
click at [129, 17] on input at bounding box center [252, 27] width 386 height 21
paste input "VAjUIKlrpwUiJgRtzWXhXKXW"
type input "VAjUIKlrpwUiJgRtzWXhXKXW"
click at [428, 21] on icon "search-icon" at bounding box center [422, 27] width 13 height 13
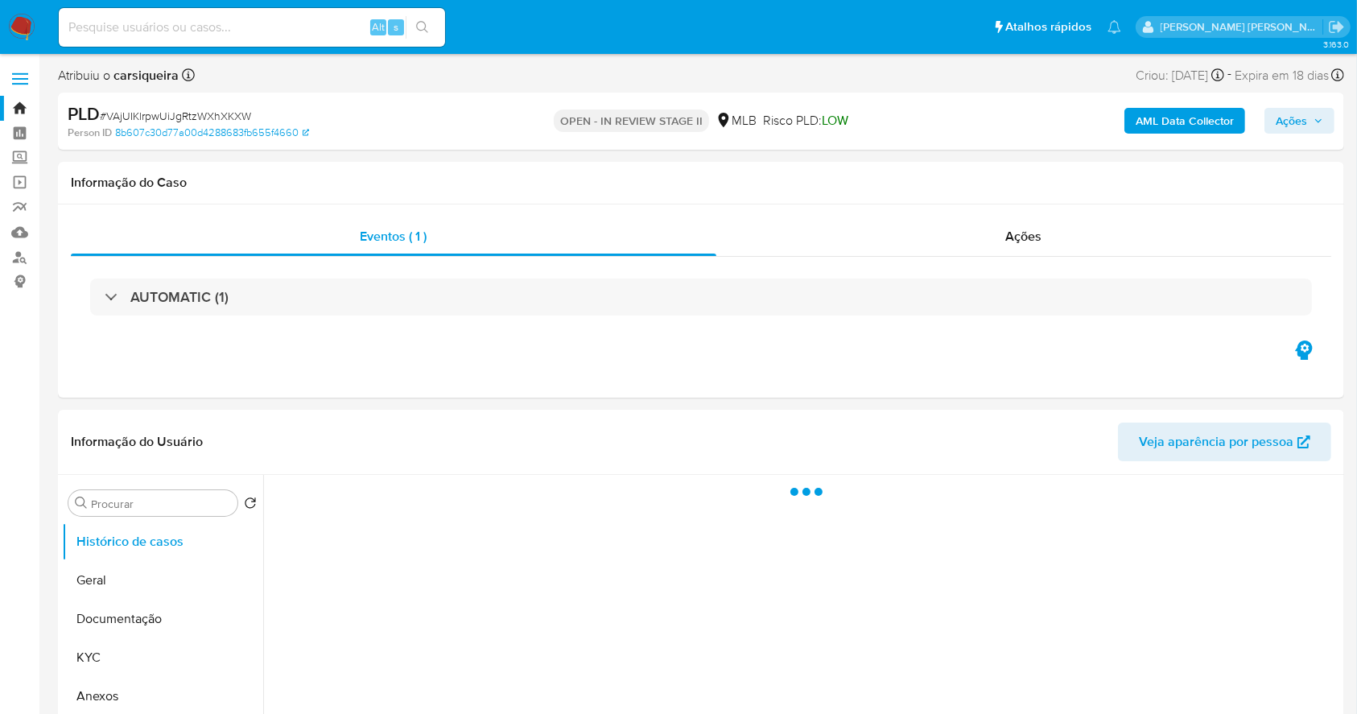
select select "10"
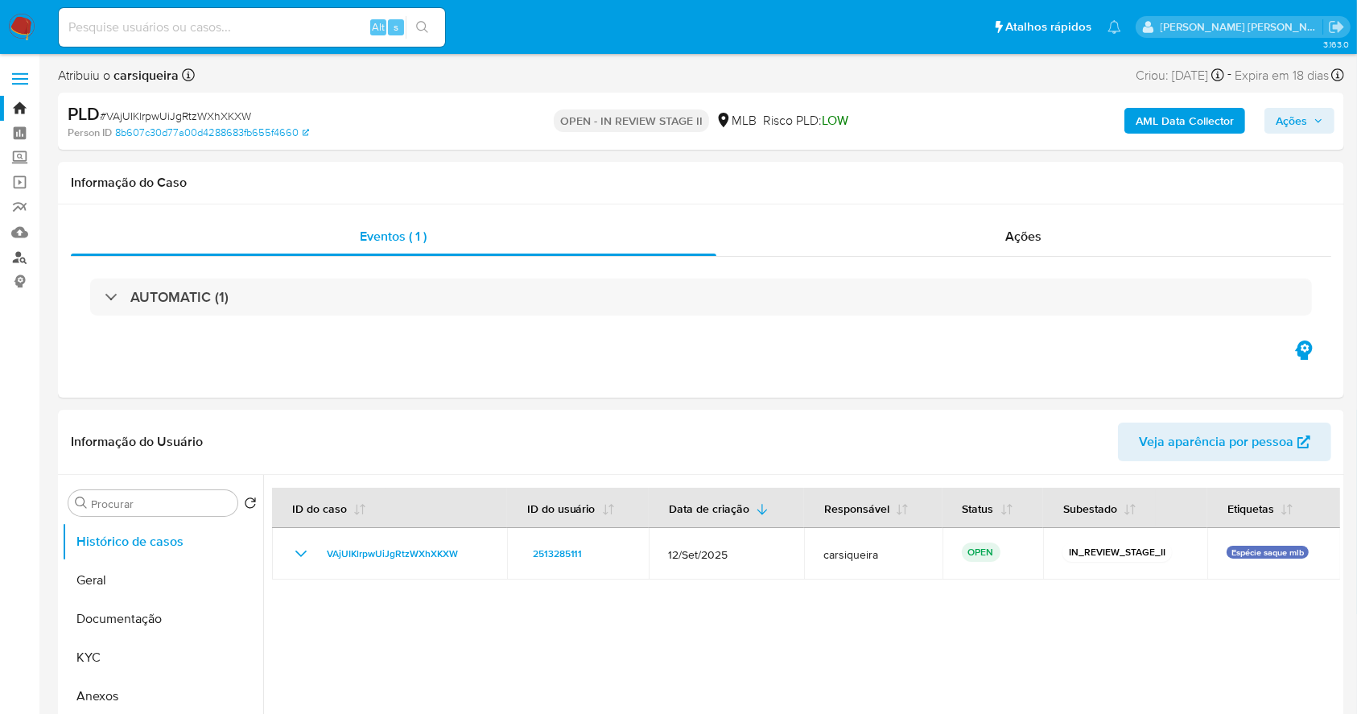
click at [19, 263] on link "Localizador de pessoas" at bounding box center [96, 257] width 192 height 25
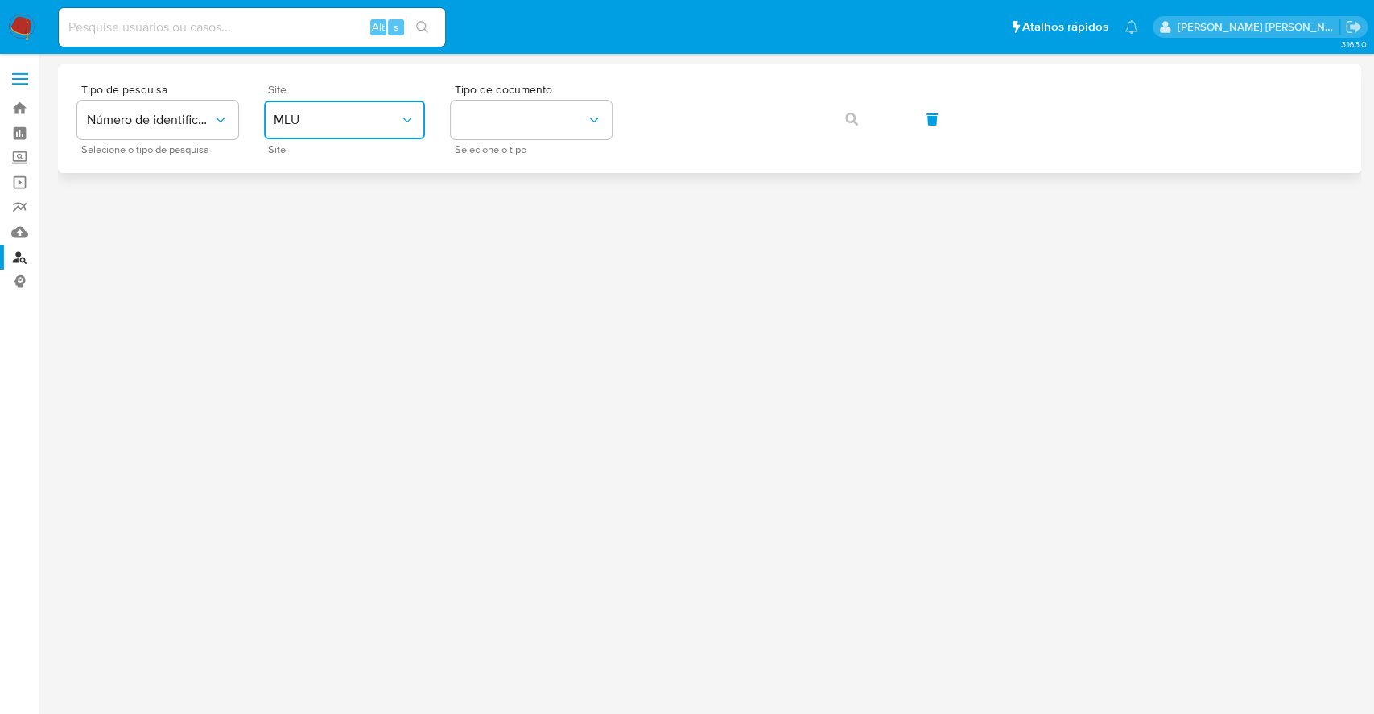
click at [357, 122] on span "MLU" at bounding box center [337, 120] width 126 height 16
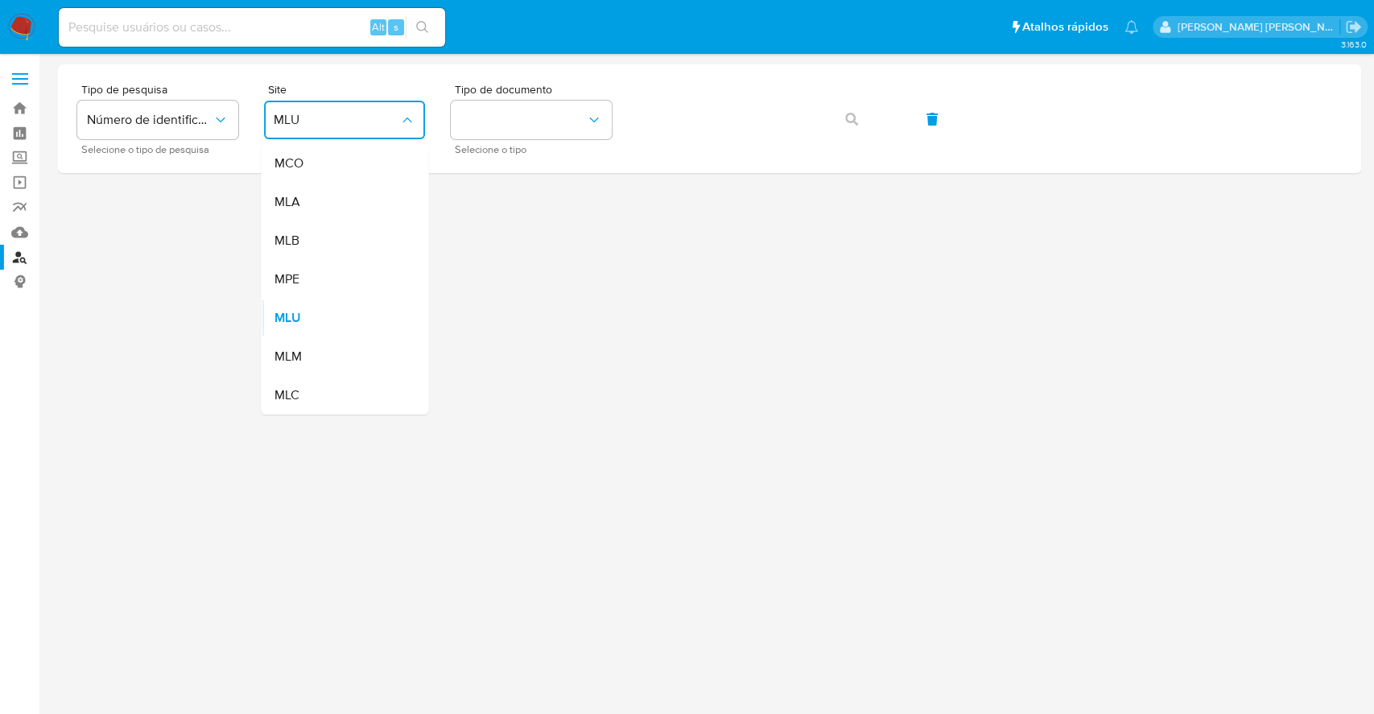
drag, startPoint x: 341, startPoint y: 229, endPoint x: 390, endPoint y: 209, distance: 53.5
click at [341, 229] on div "MLB" at bounding box center [340, 240] width 132 height 39
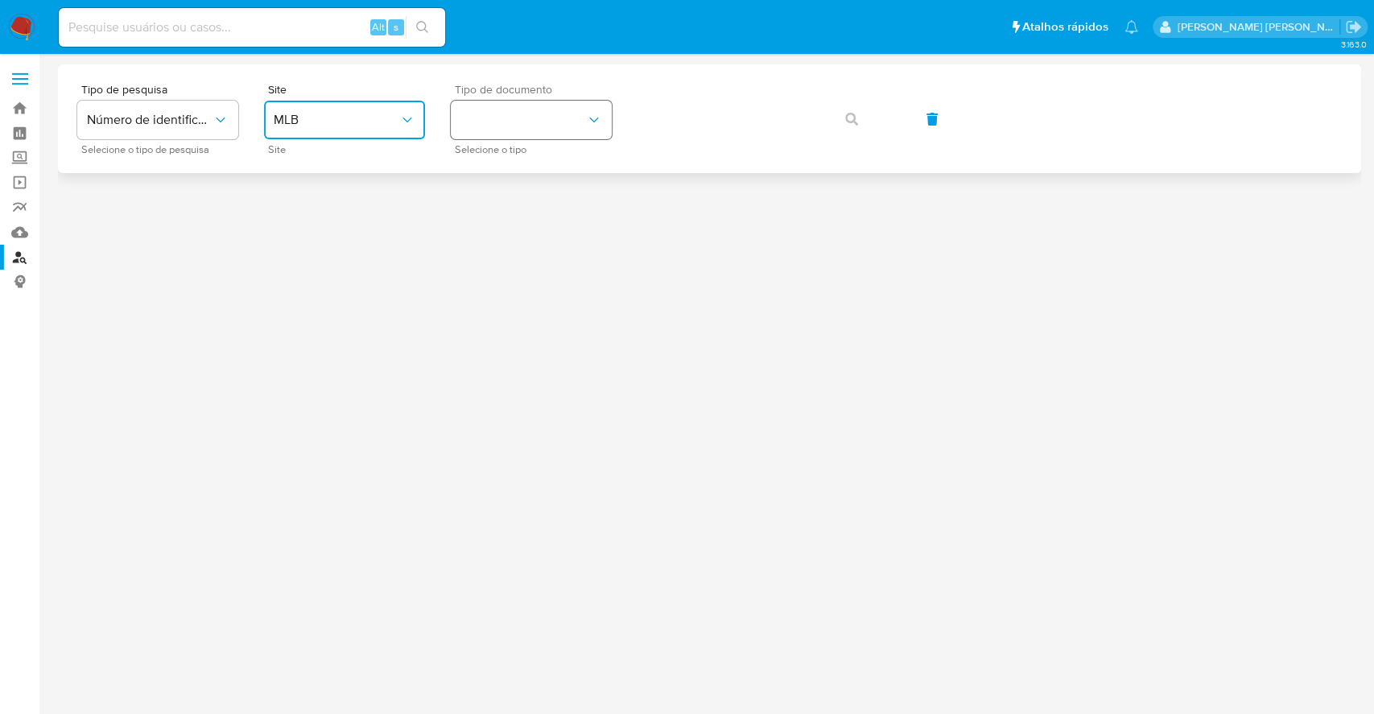
click at [581, 117] on button "identificationType" at bounding box center [531, 120] width 161 height 39
click at [560, 221] on div "CPF CPF" at bounding box center [527, 226] width 132 height 55
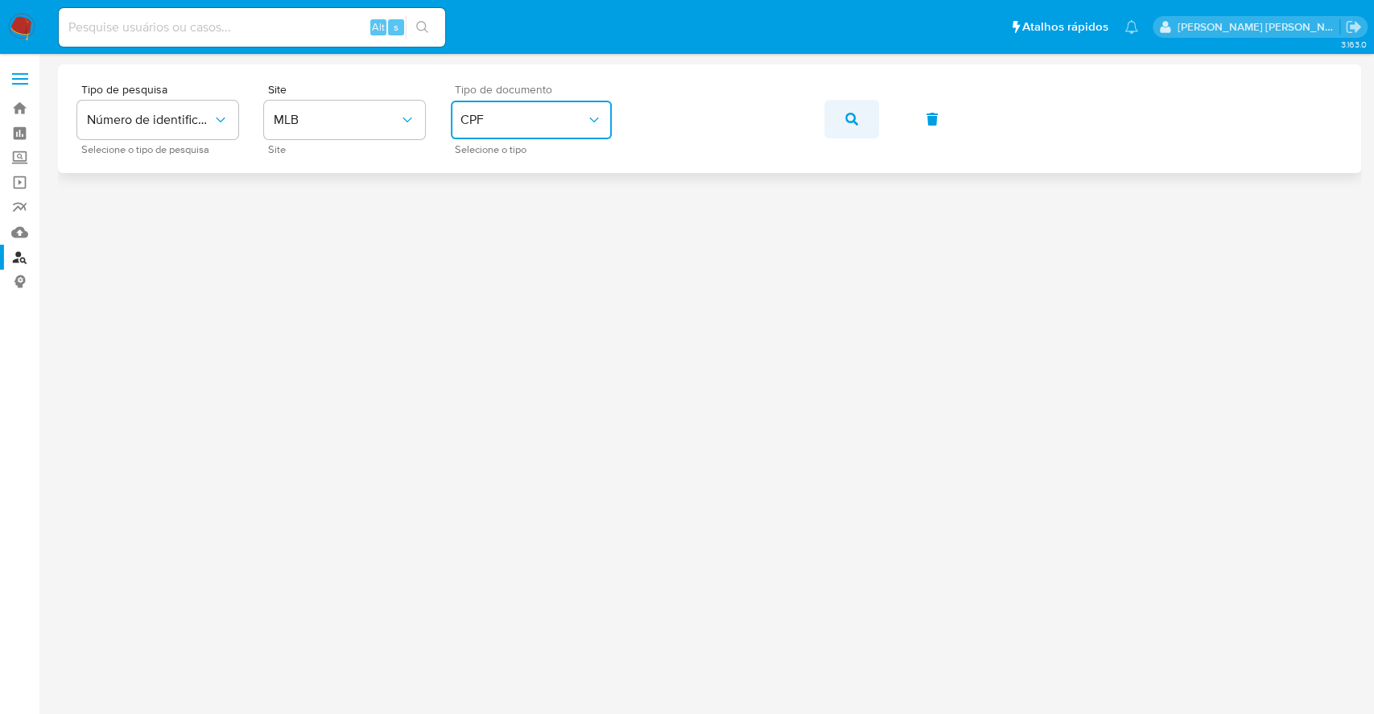
click at [862, 117] on button "button" at bounding box center [851, 119] width 55 height 39
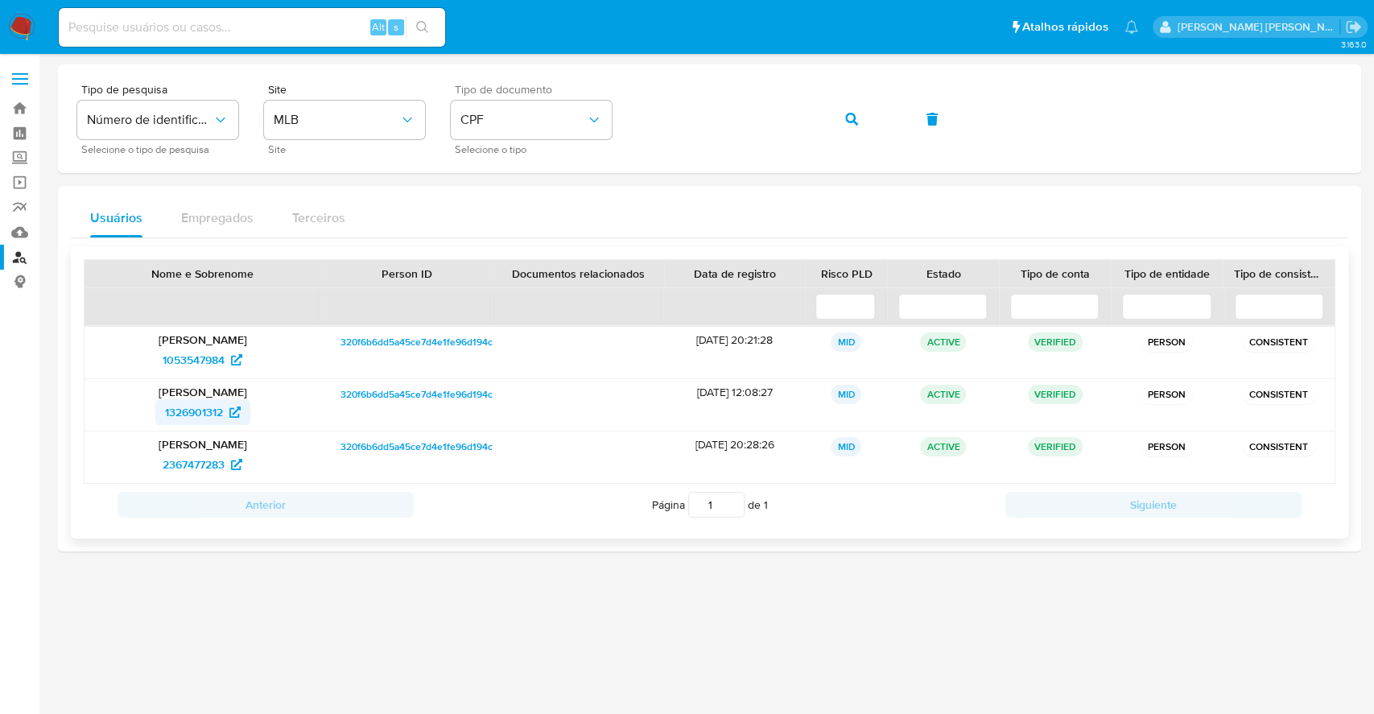
click at [186, 410] on span "1326901312" at bounding box center [194, 412] width 58 height 26
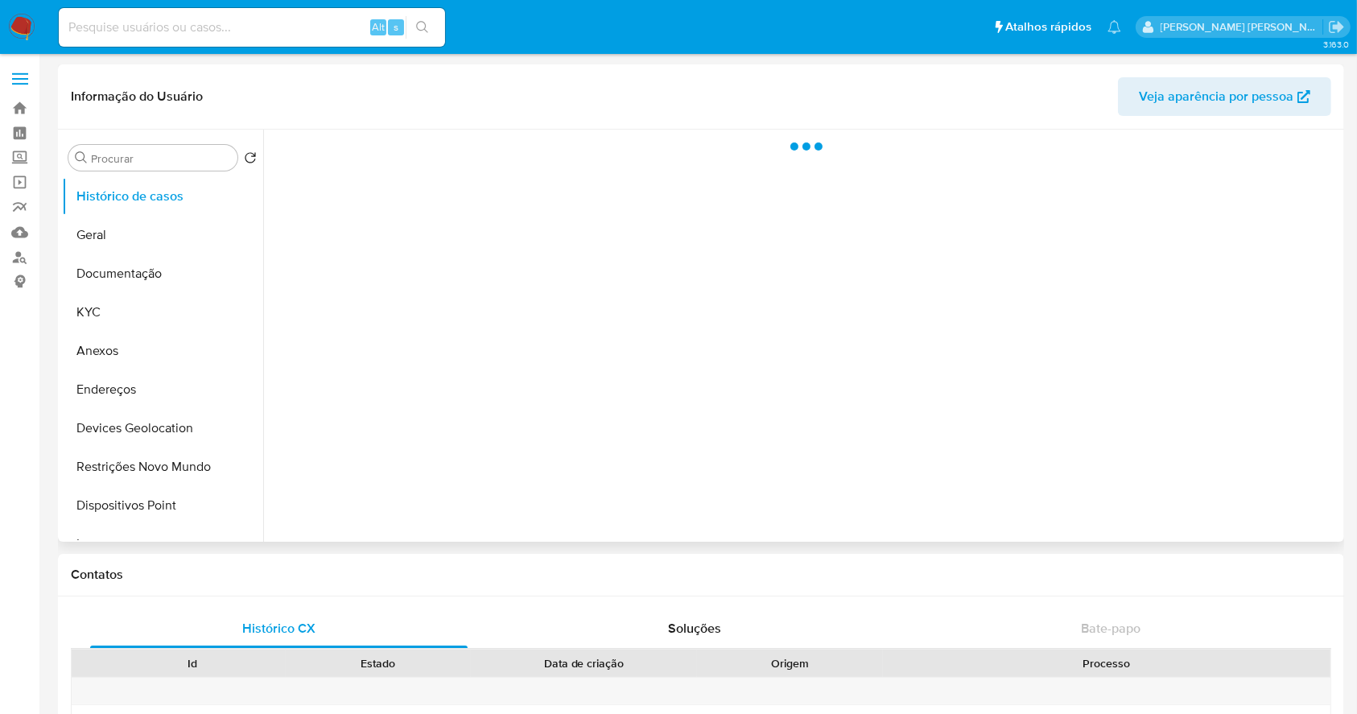
select select "10"
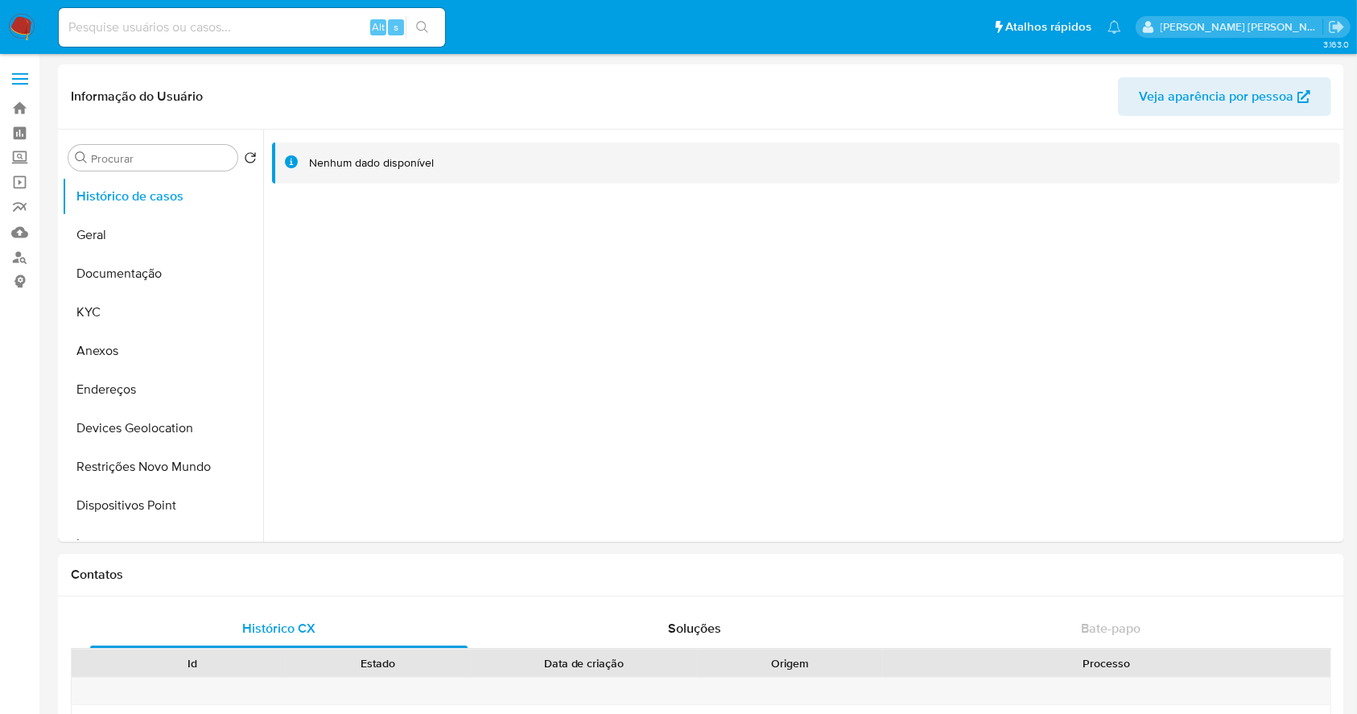
click at [221, 15] on div "Alt s" at bounding box center [252, 27] width 386 height 39
click at [232, 29] on input at bounding box center [252, 27] width 386 height 21
paste input "2131864581"
type input "2131864581"
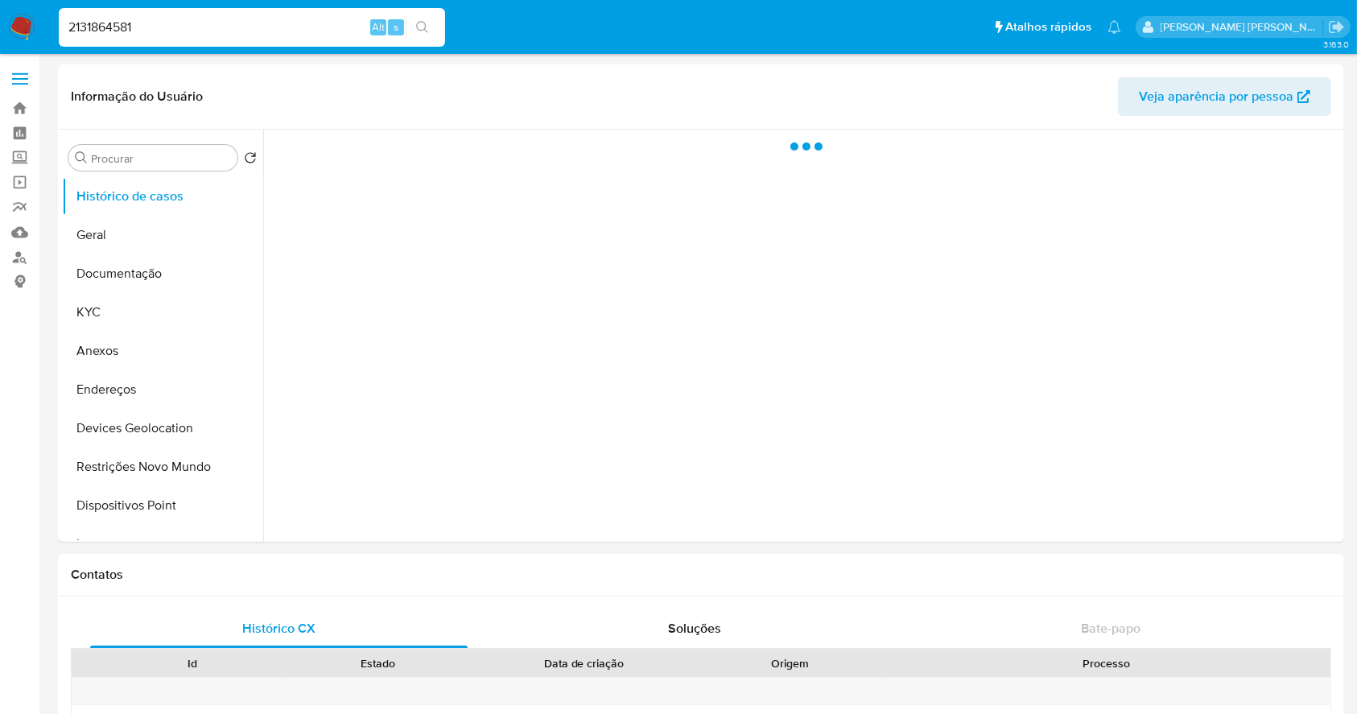
select select "10"
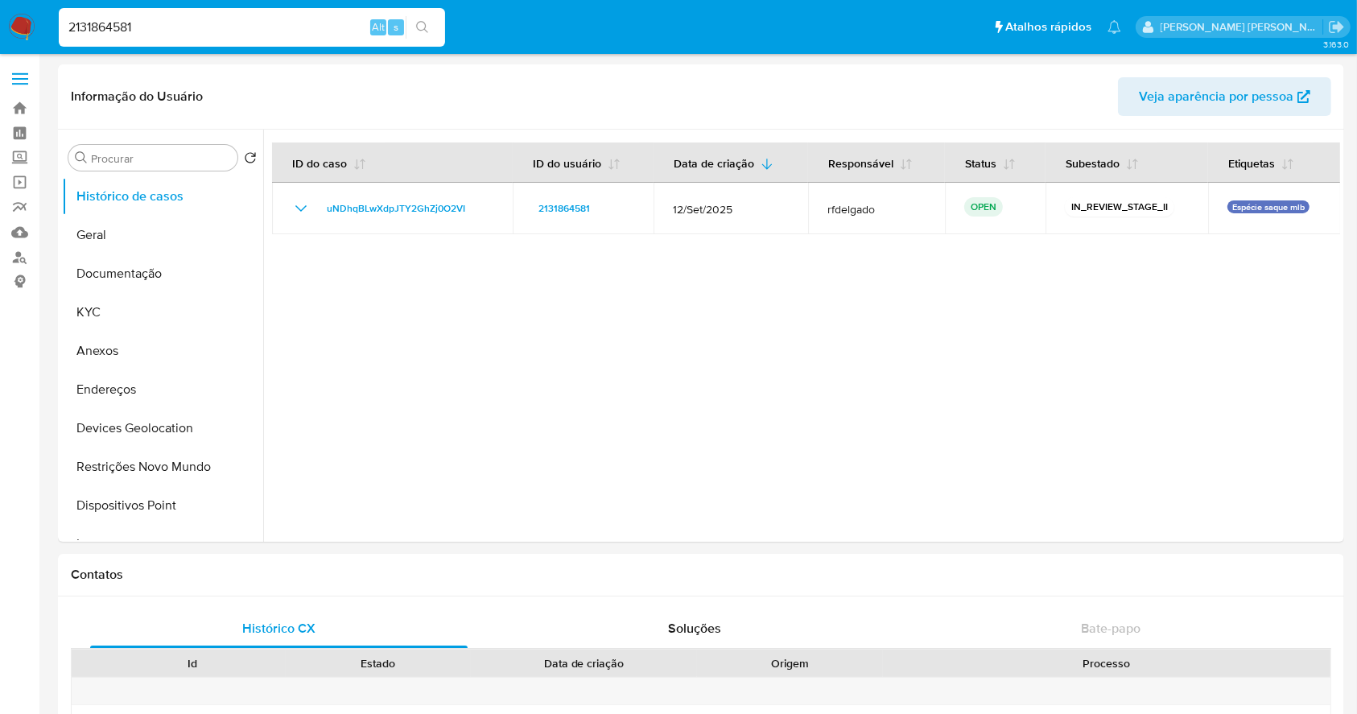
drag, startPoint x: 235, startPoint y: 25, endPoint x: 0, endPoint y: 37, distance: 235.4
click at [0, 37] on nav "Pausado Ver notificaciones 2131864581 Alt s Atalhos rápidos Presiona las siguie…" at bounding box center [678, 27] width 1357 height 54
paste input "035627241"
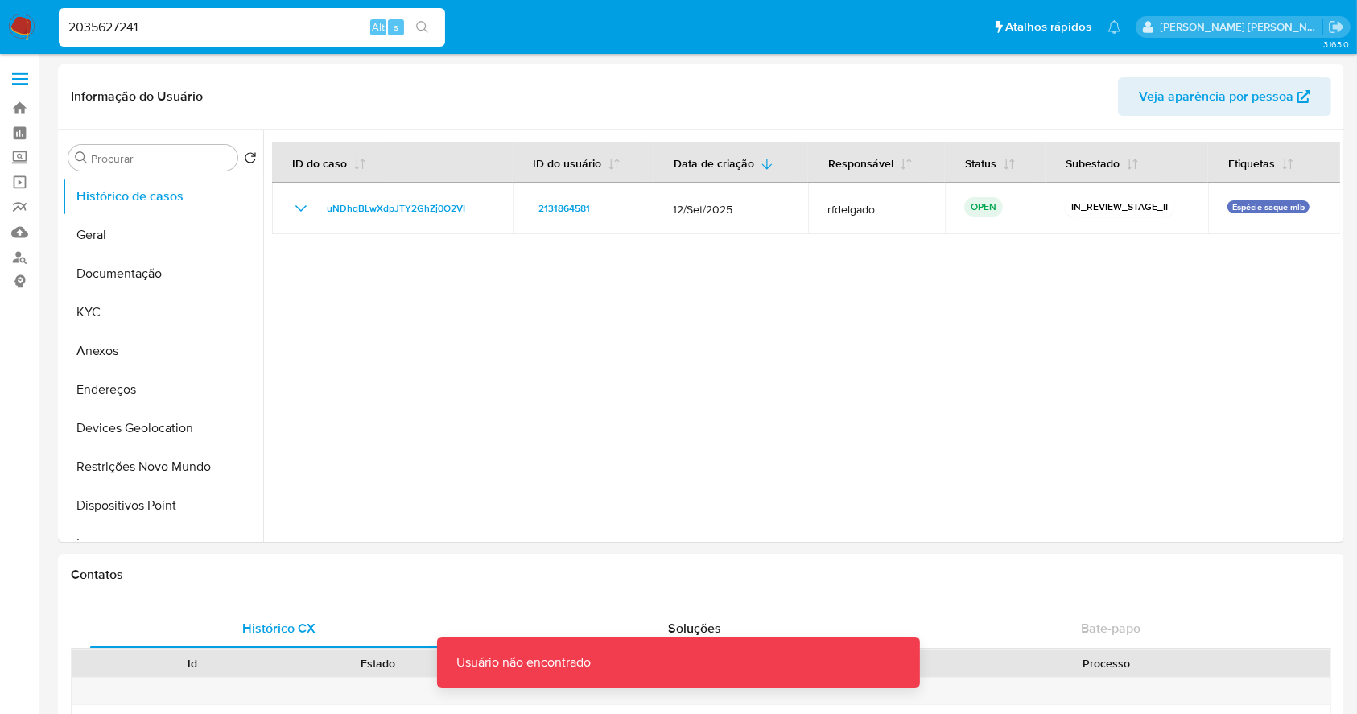
click at [210, 23] on input "2035627241" at bounding box center [252, 27] width 386 height 21
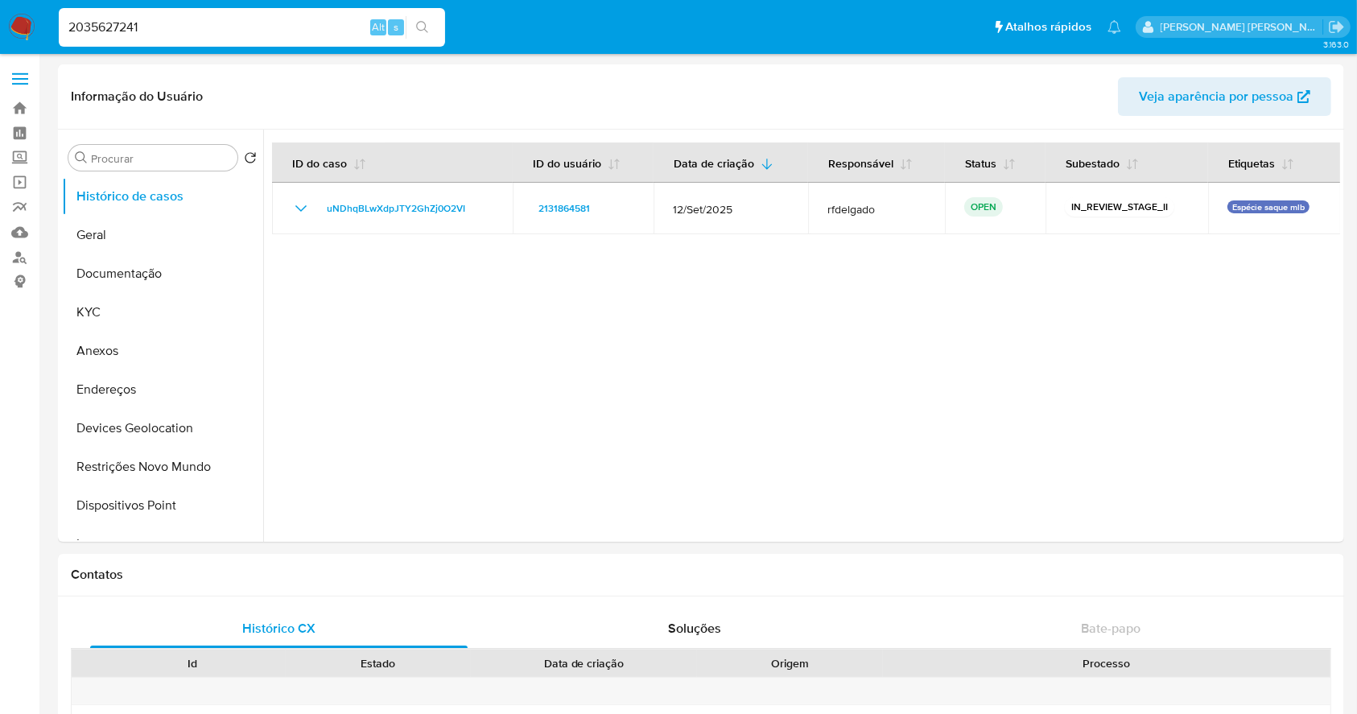
type input "2035627241"
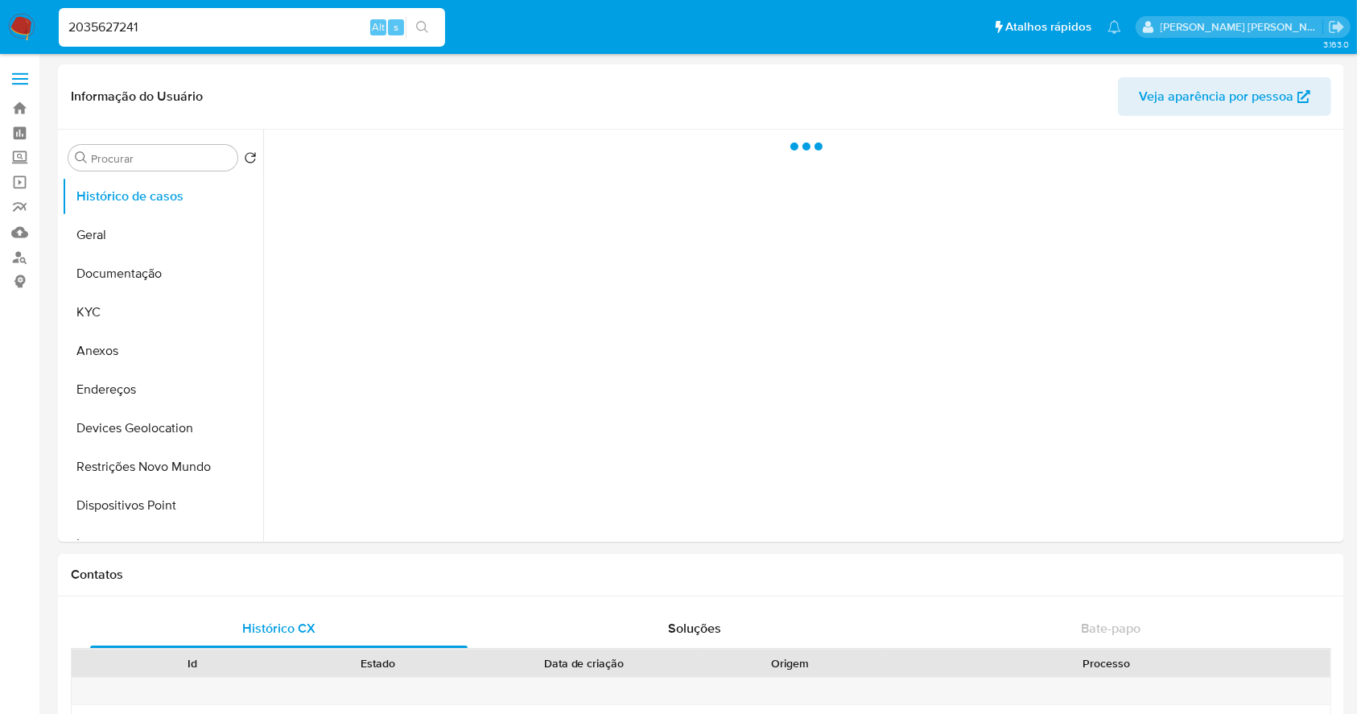
select select "10"
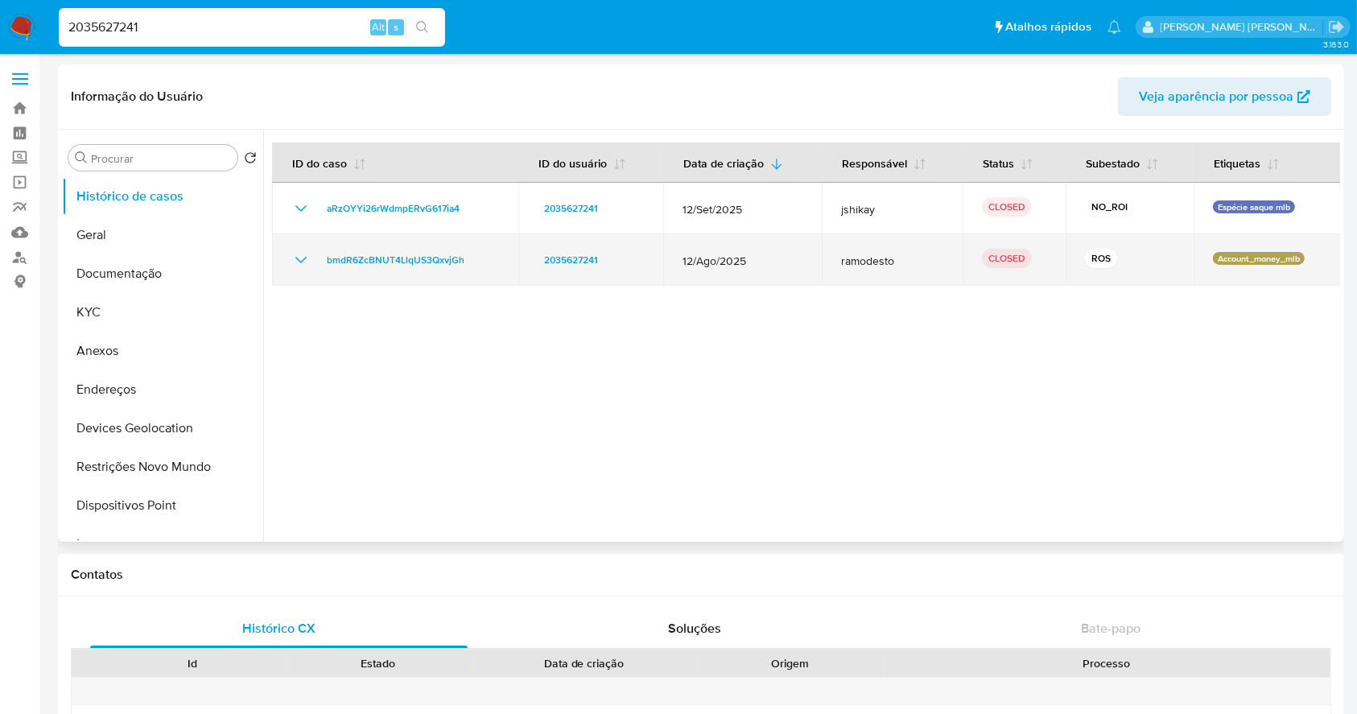
click at [301, 256] on icon "Mostrar/Ocultar" at bounding box center [300, 259] width 19 height 19
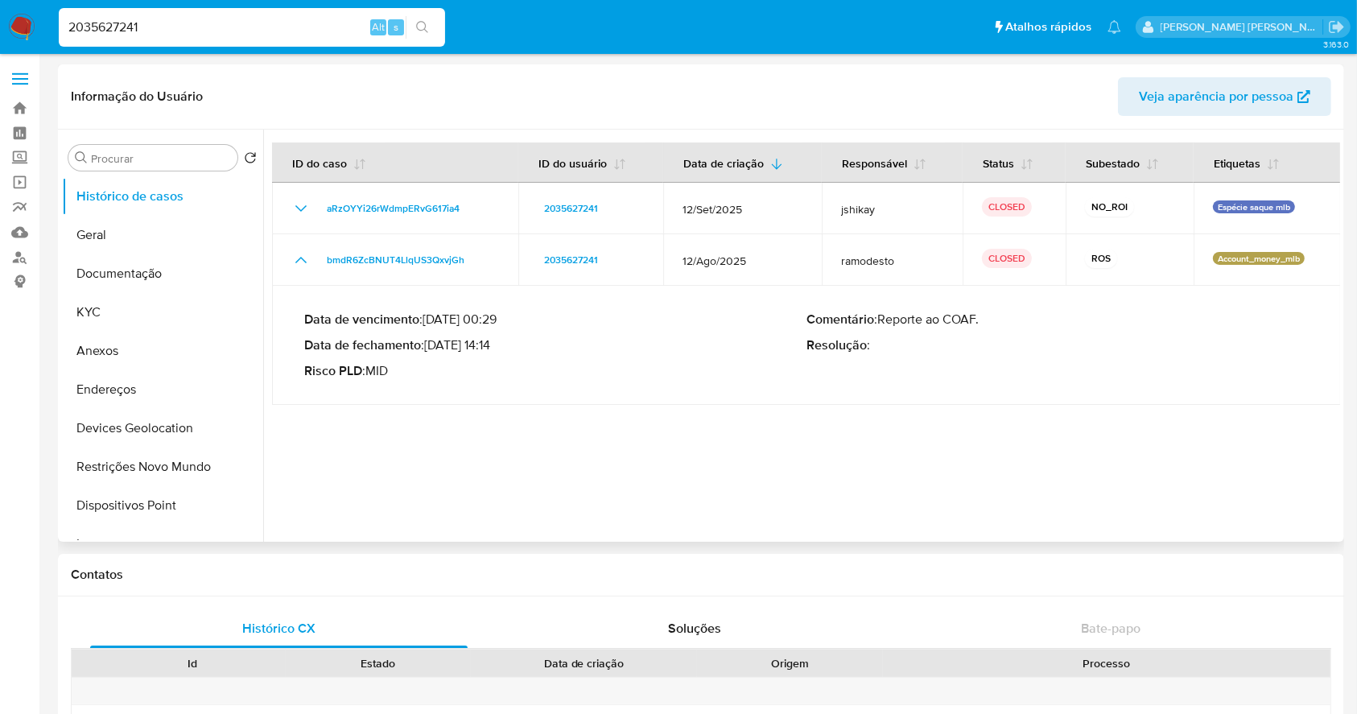
drag, startPoint x: 433, startPoint y: 348, endPoint x: 500, endPoint y: 349, distance: 66.8
click at [500, 349] on p "Data de fechamento : 23/09/2025 14:14" at bounding box center [555, 345] width 502 height 16
click at [26, 257] on link "Localizador de pessoas" at bounding box center [96, 257] width 192 height 25
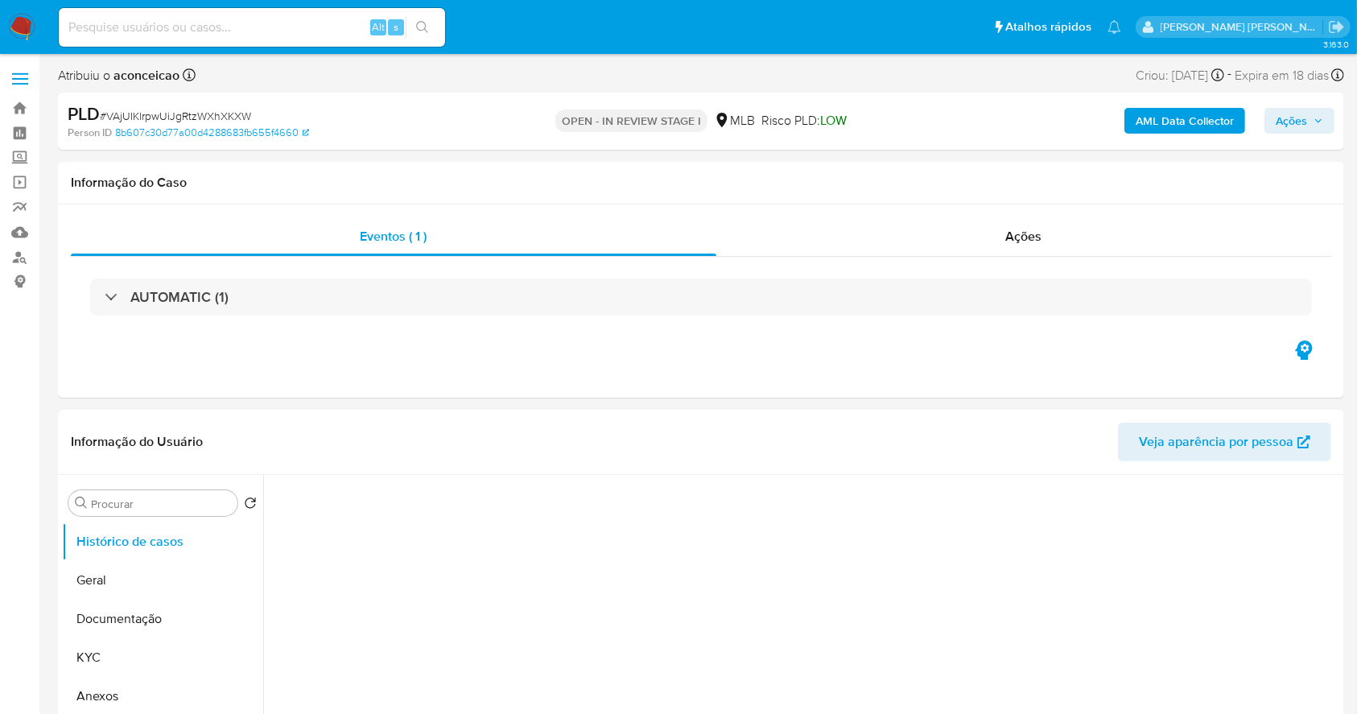
select select "10"
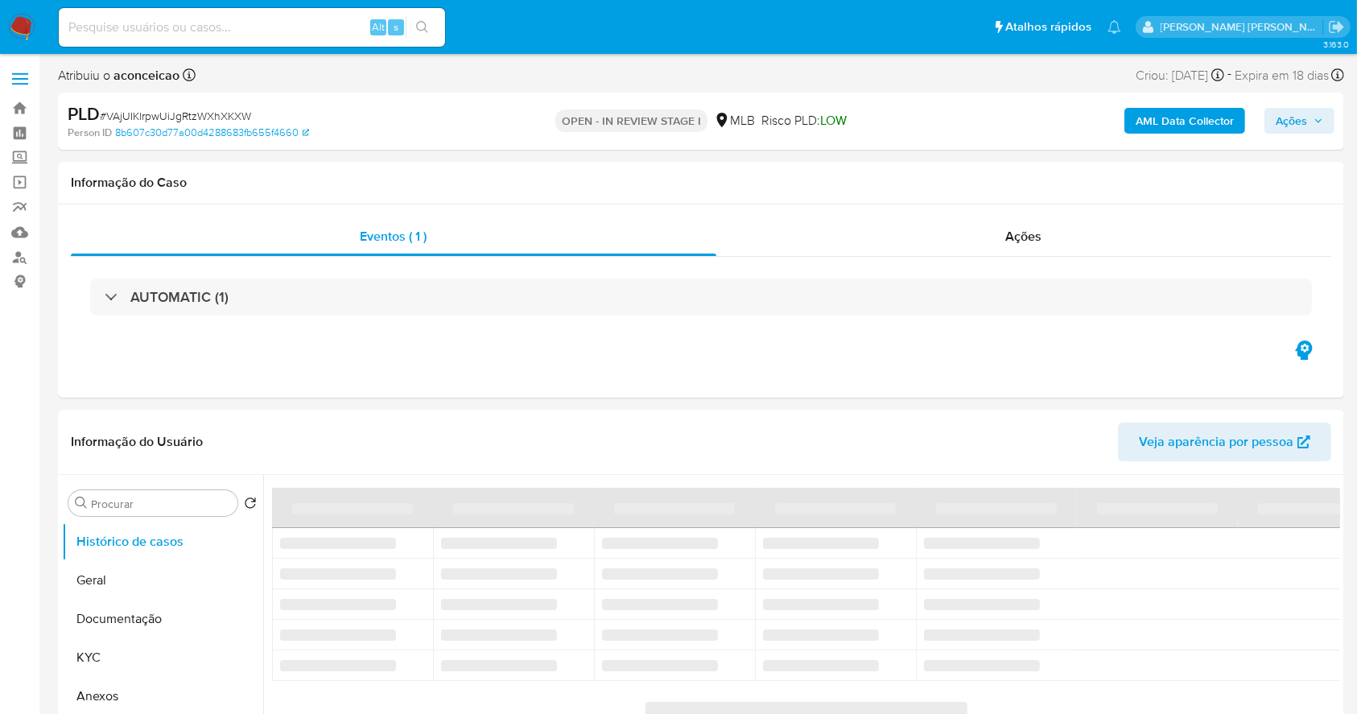
click at [176, 110] on span "# VAjUIKlrpwUiJgRtzWXhXKXW" at bounding box center [175, 116] width 151 height 16
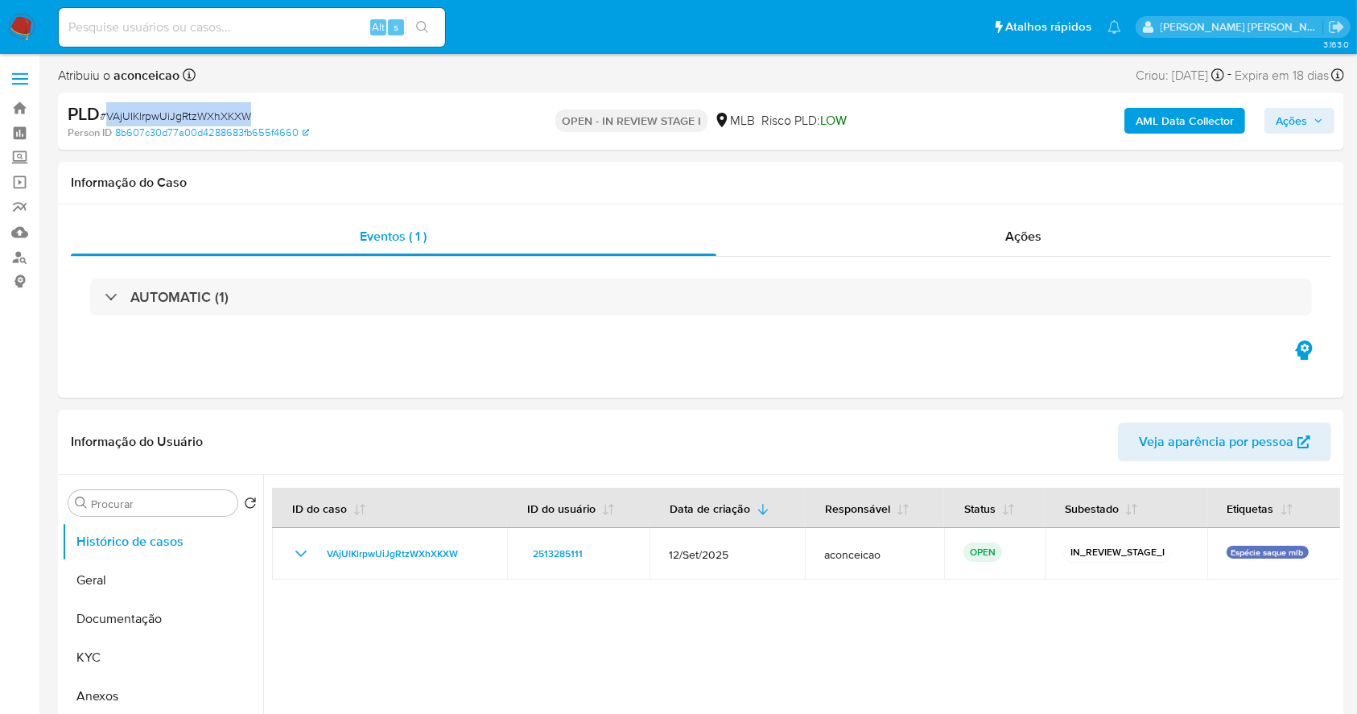
copy span "VAjUIKlrpwUiJgRtzWXhXKXW"
click at [16, 17] on img at bounding box center [21, 27] width 27 height 27
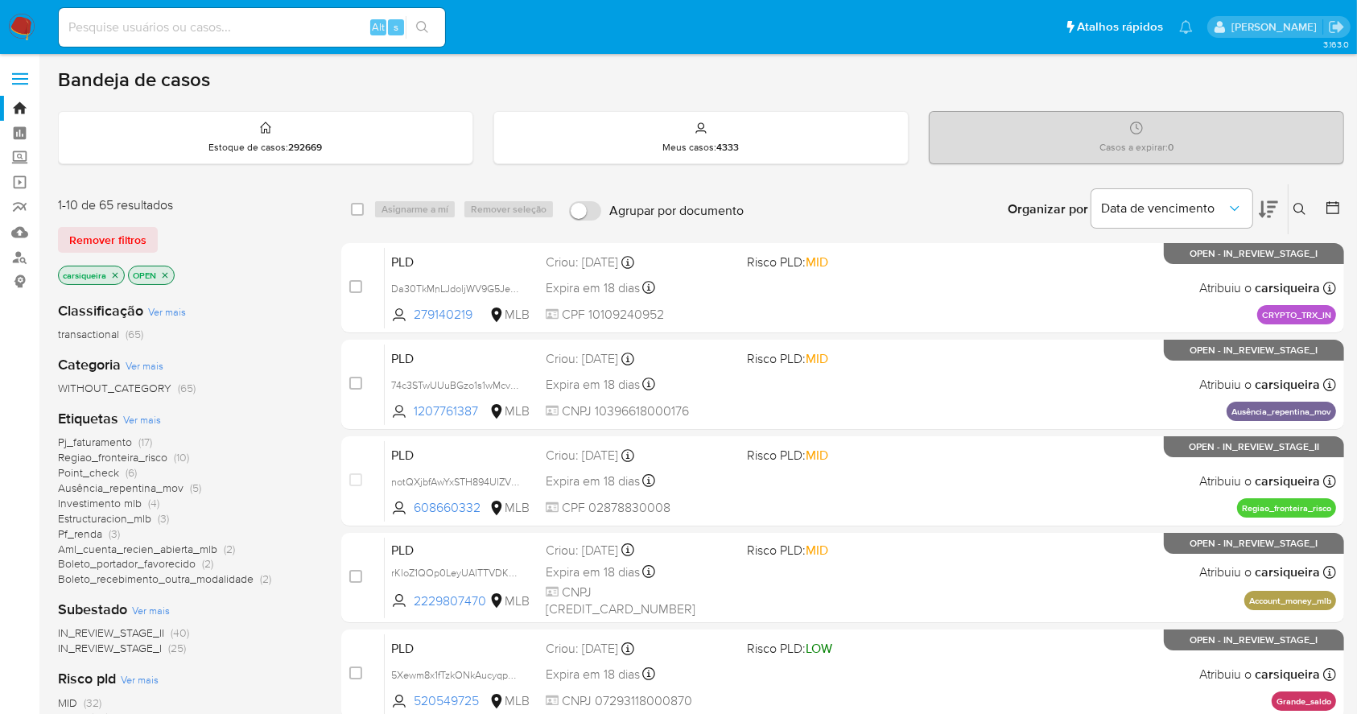
click at [113, 277] on icon "close-filter" at bounding box center [115, 276] width 10 height 10
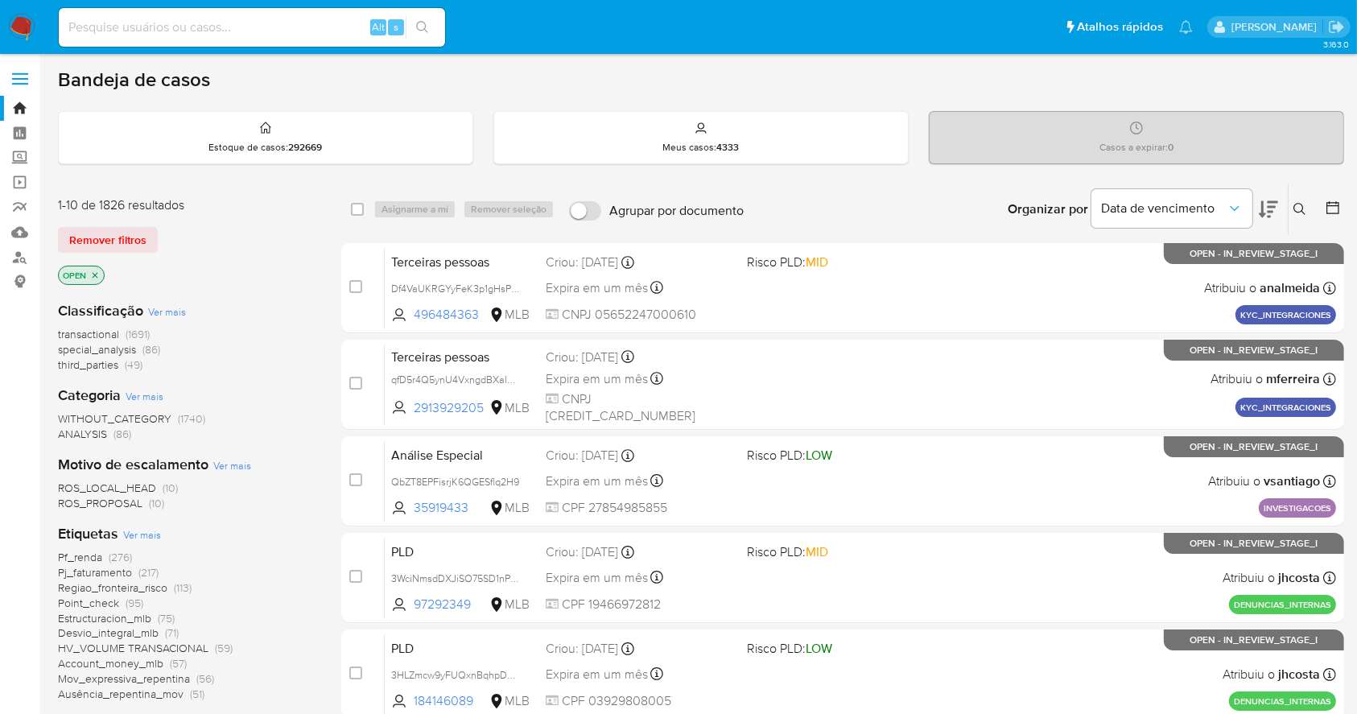
click at [1294, 207] on icon at bounding box center [1300, 209] width 13 height 13
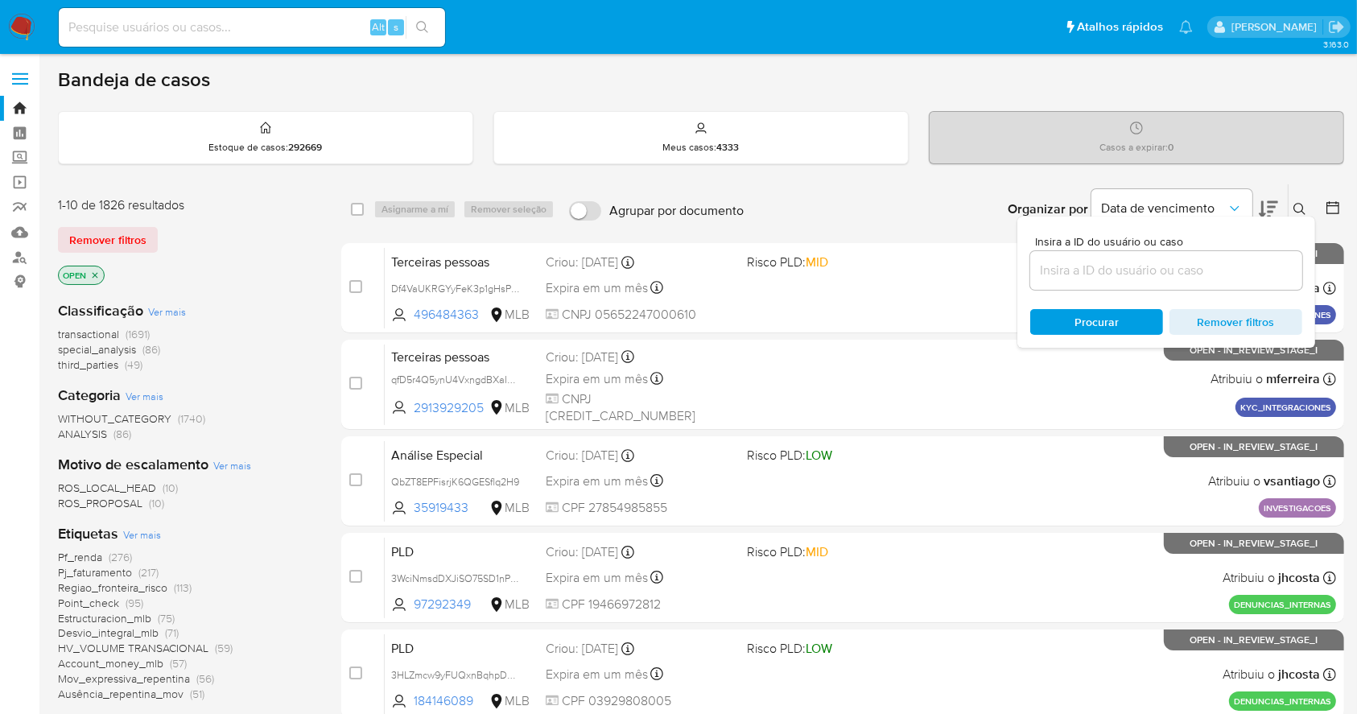
click at [1064, 278] on input at bounding box center [1167, 270] width 272 height 21
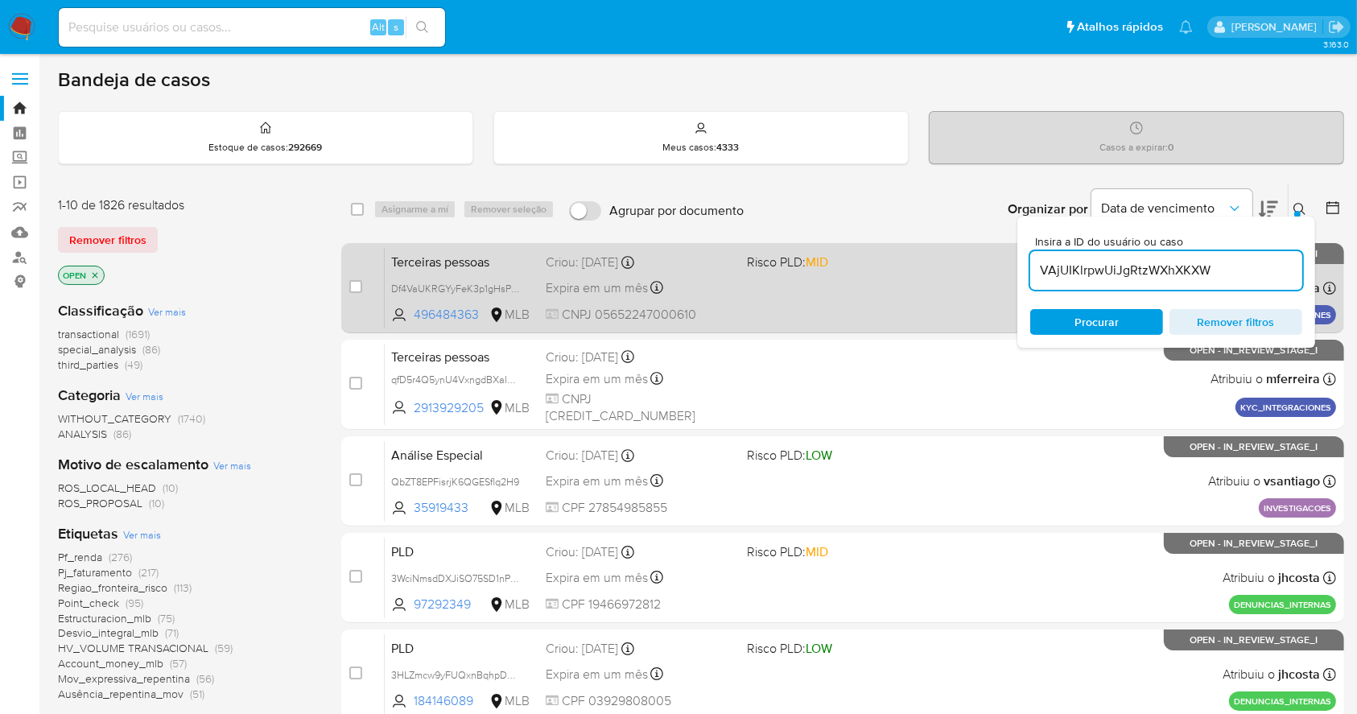
type input "VAjUIKlrpwUiJgRtzWXhXKXW"
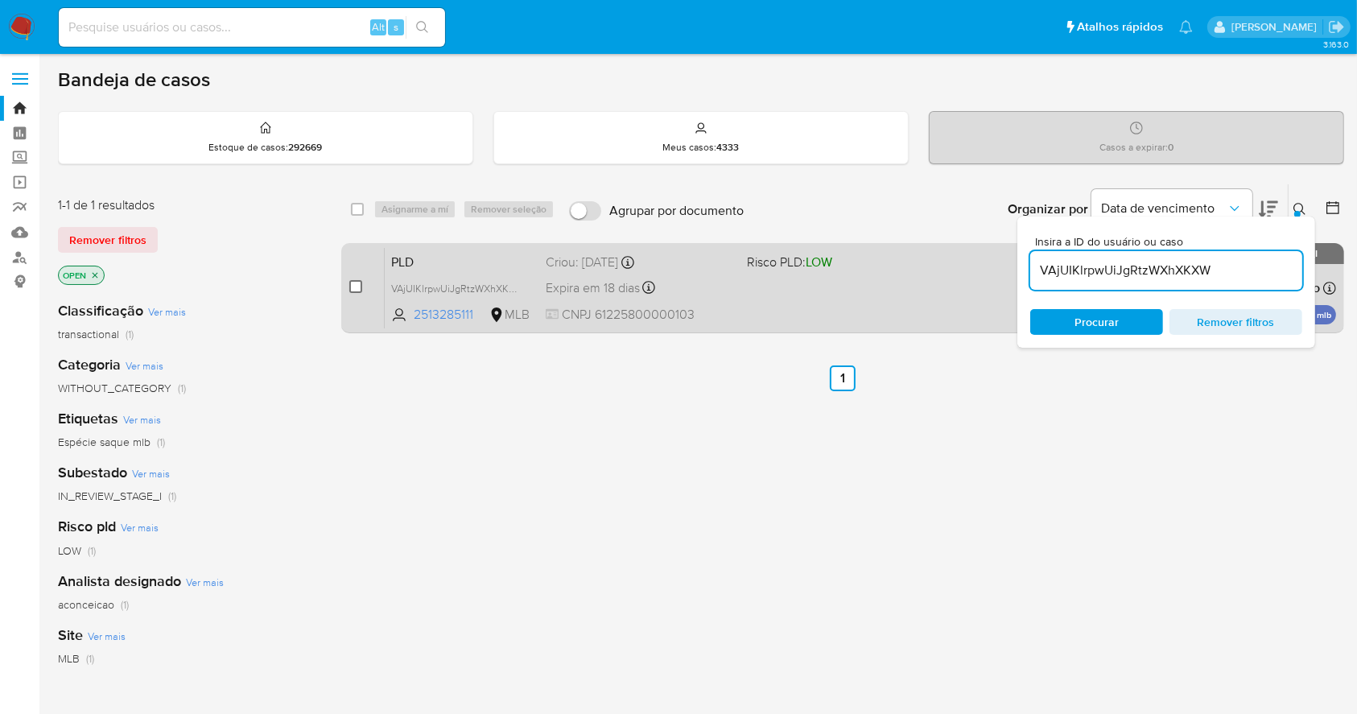
click at [360, 282] on input "checkbox" at bounding box center [355, 286] width 13 height 13
checkbox input "true"
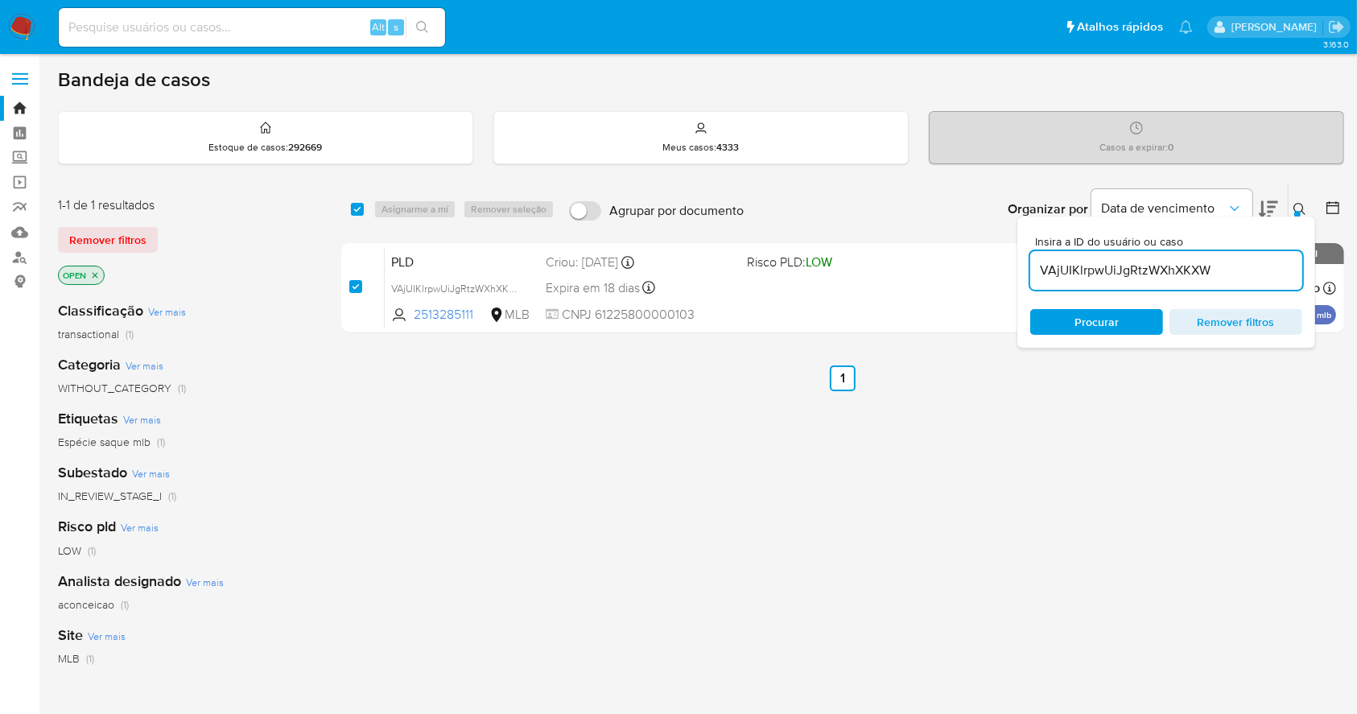
checkbox input "true"
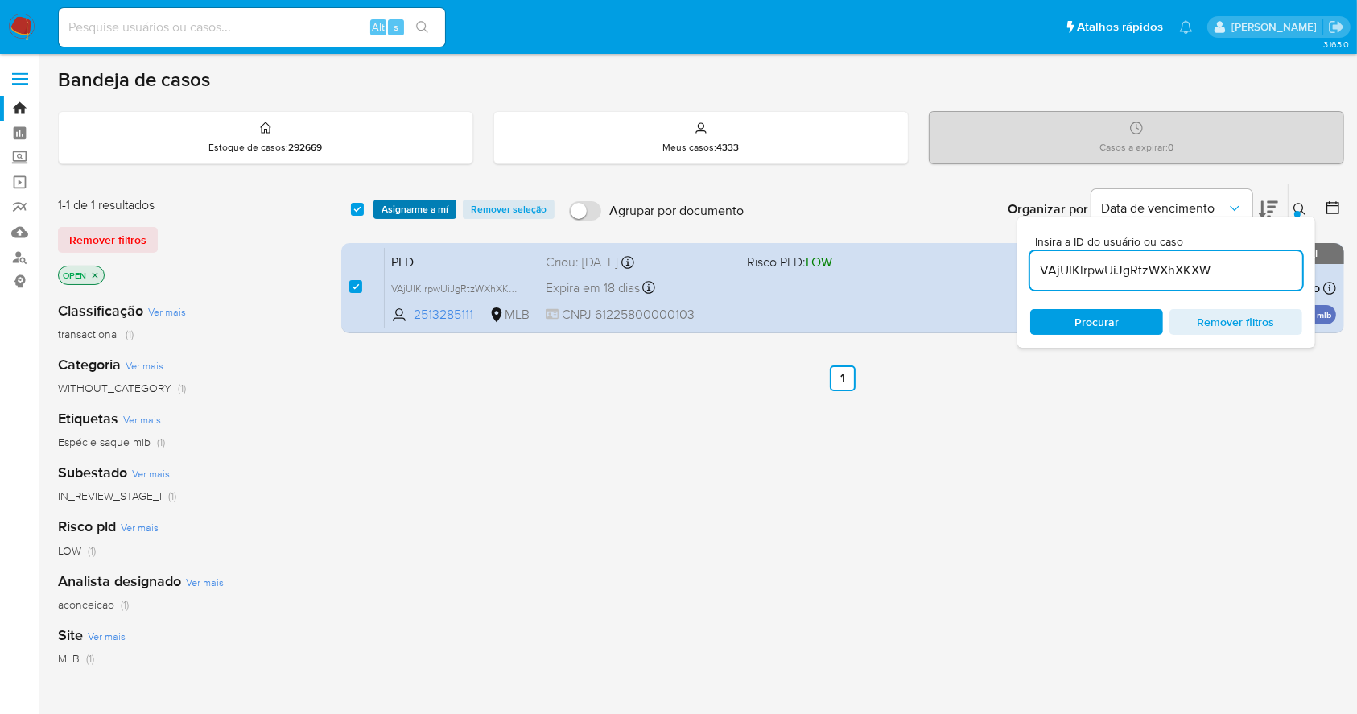
click at [417, 209] on span "Asignarme a mí" at bounding box center [415, 209] width 67 height 16
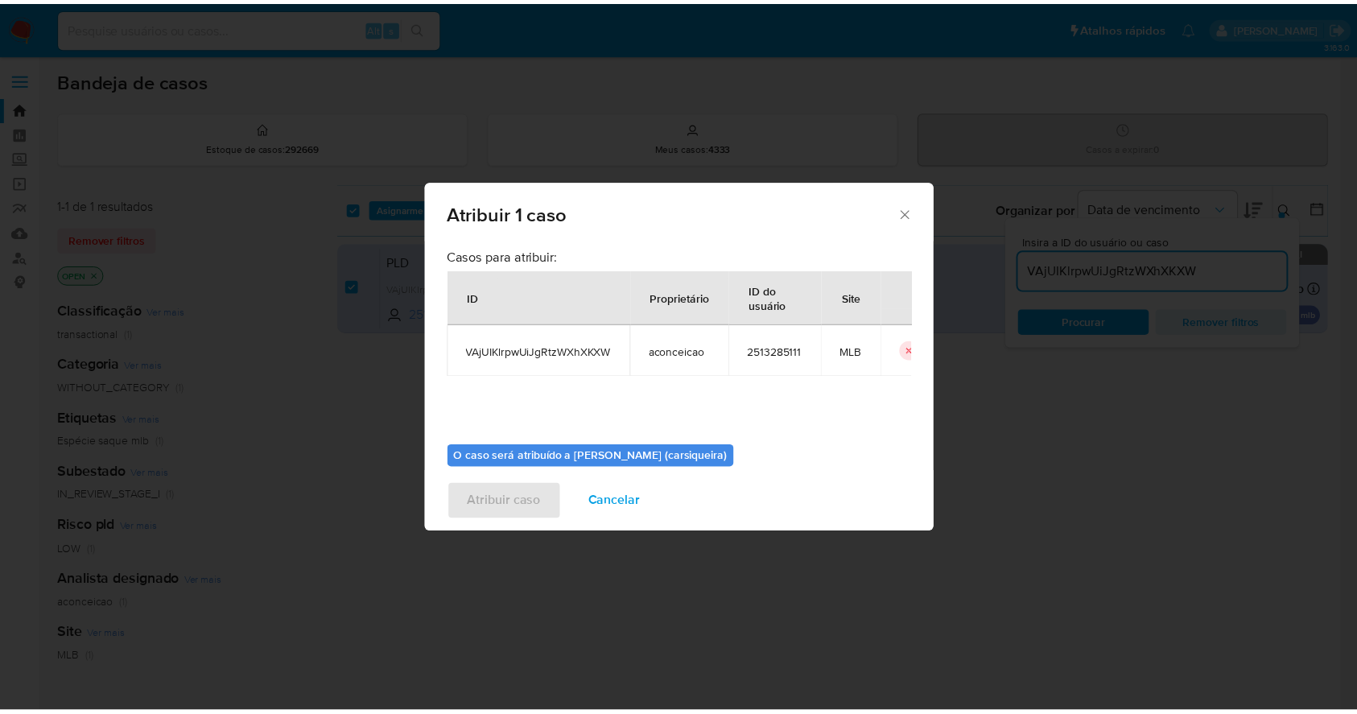
scroll to position [83, 0]
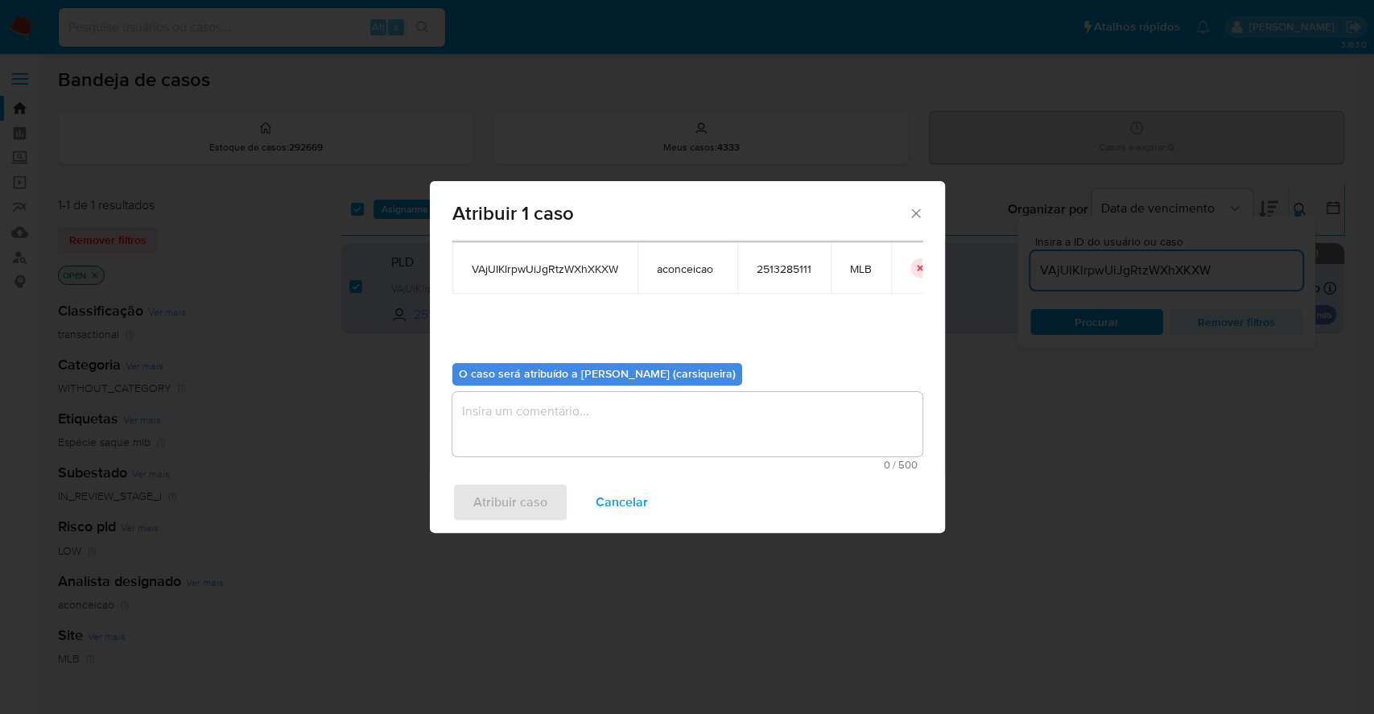
drag, startPoint x: 586, startPoint y: 439, endPoint x: 564, endPoint y: 476, distance: 43.4
click at [585, 439] on textarea "assign-modal" at bounding box center [687, 424] width 470 height 64
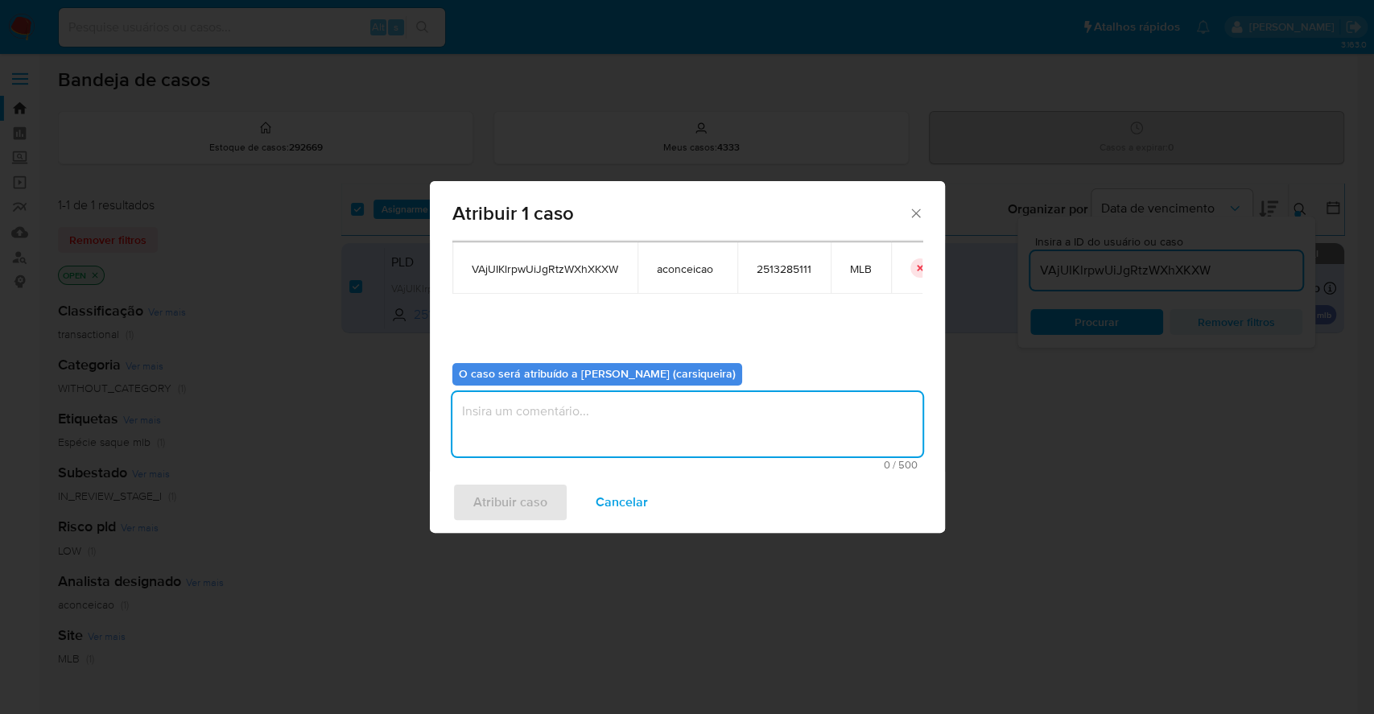
paste textarea "VAjUIKlrpwUiJgRtzWXhXKXW"
type textarea "VAjUIKlrpwUiJgRtzWXhXKXW"
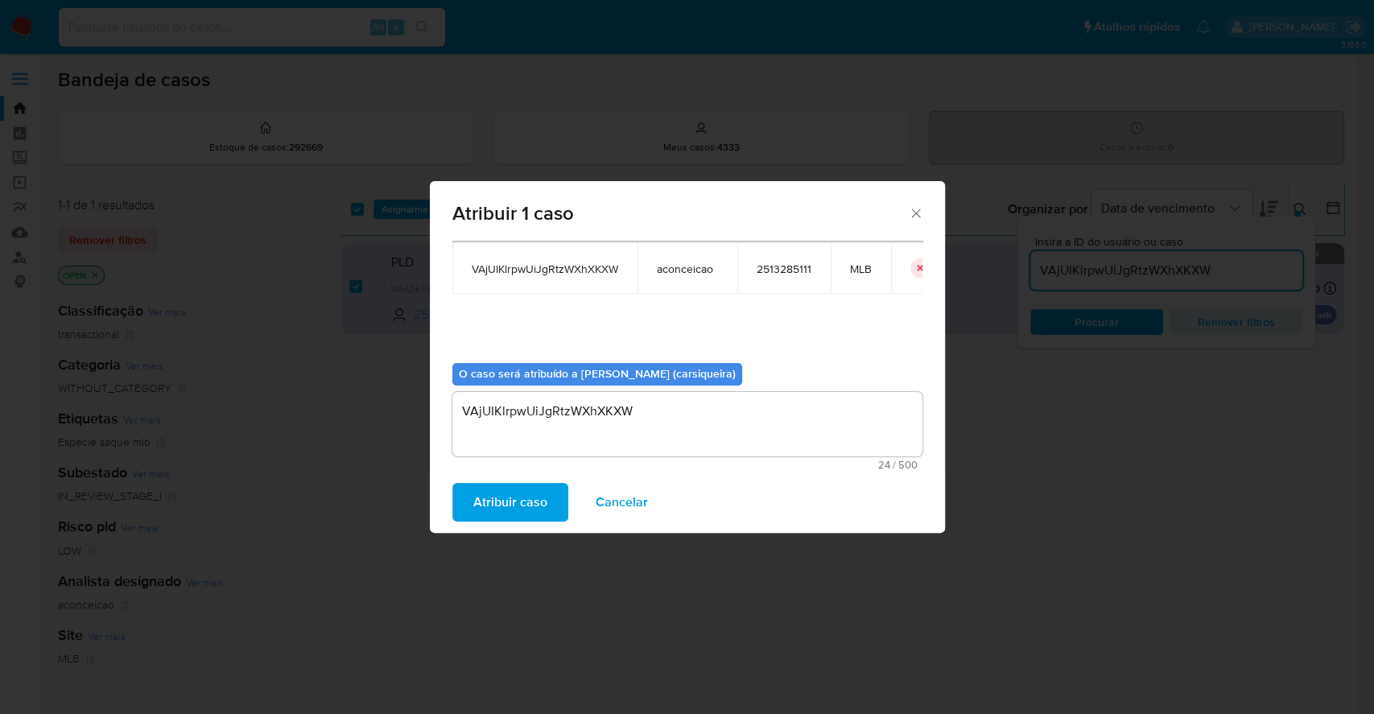
click at [506, 493] on span "Atribuir caso" at bounding box center [510, 502] width 74 height 35
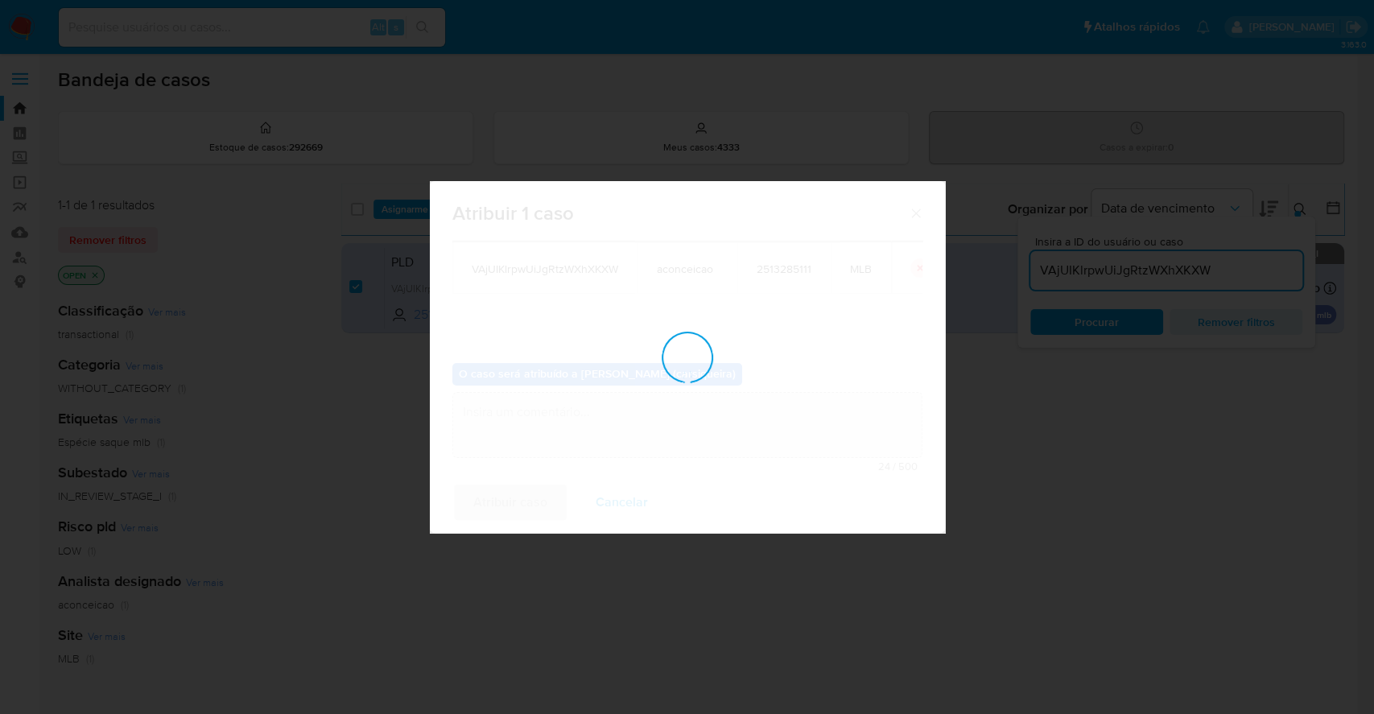
checkbox input "false"
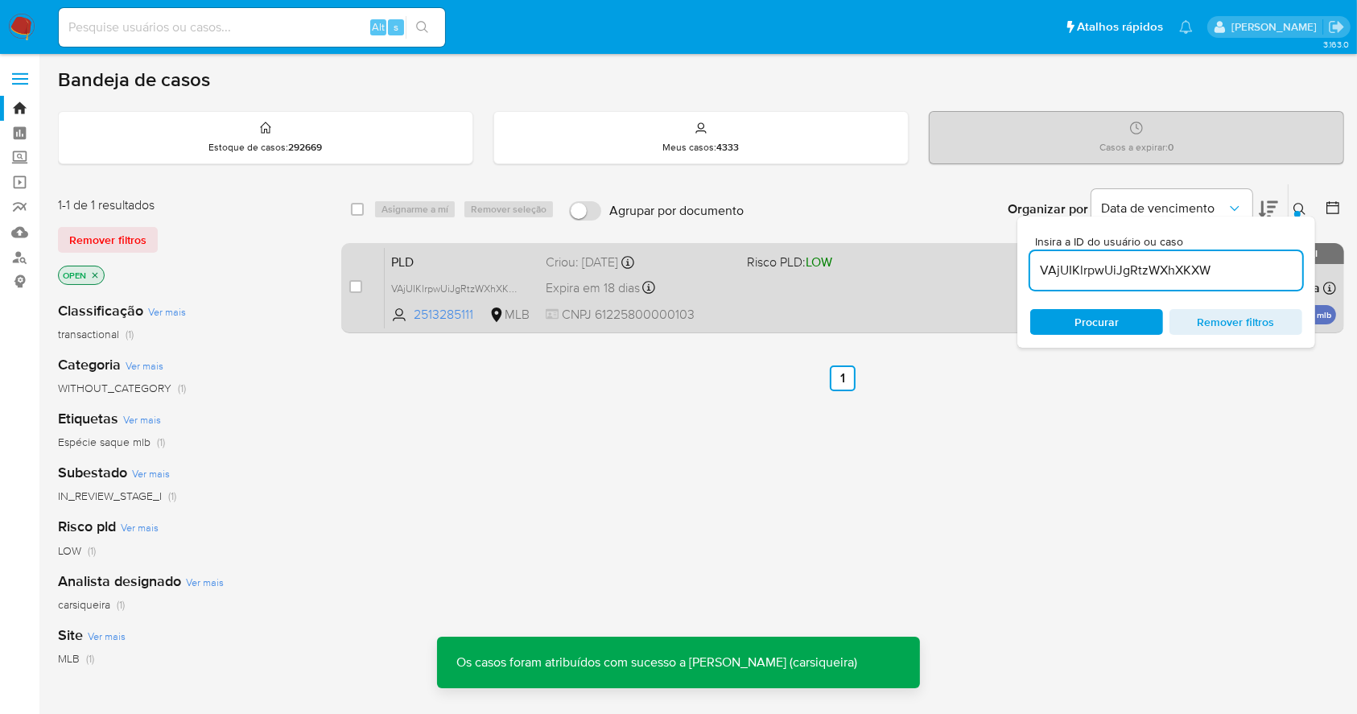
click at [718, 293] on div "Expira em 18 dias Expira em [DATE] 00:11:19" at bounding box center [640, 288] width 188 height 22
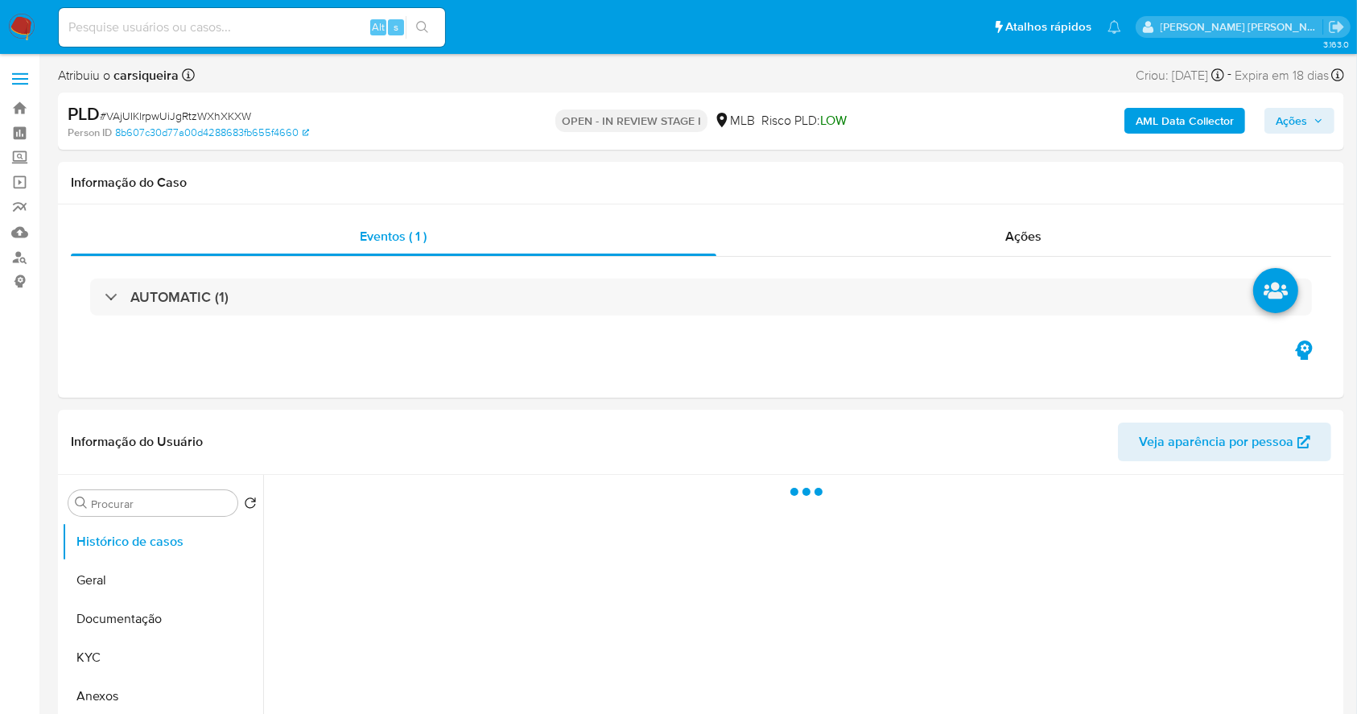
click at [1308, 119] on span "Ações" at bounding box center [1291, 121] width 31 height 26
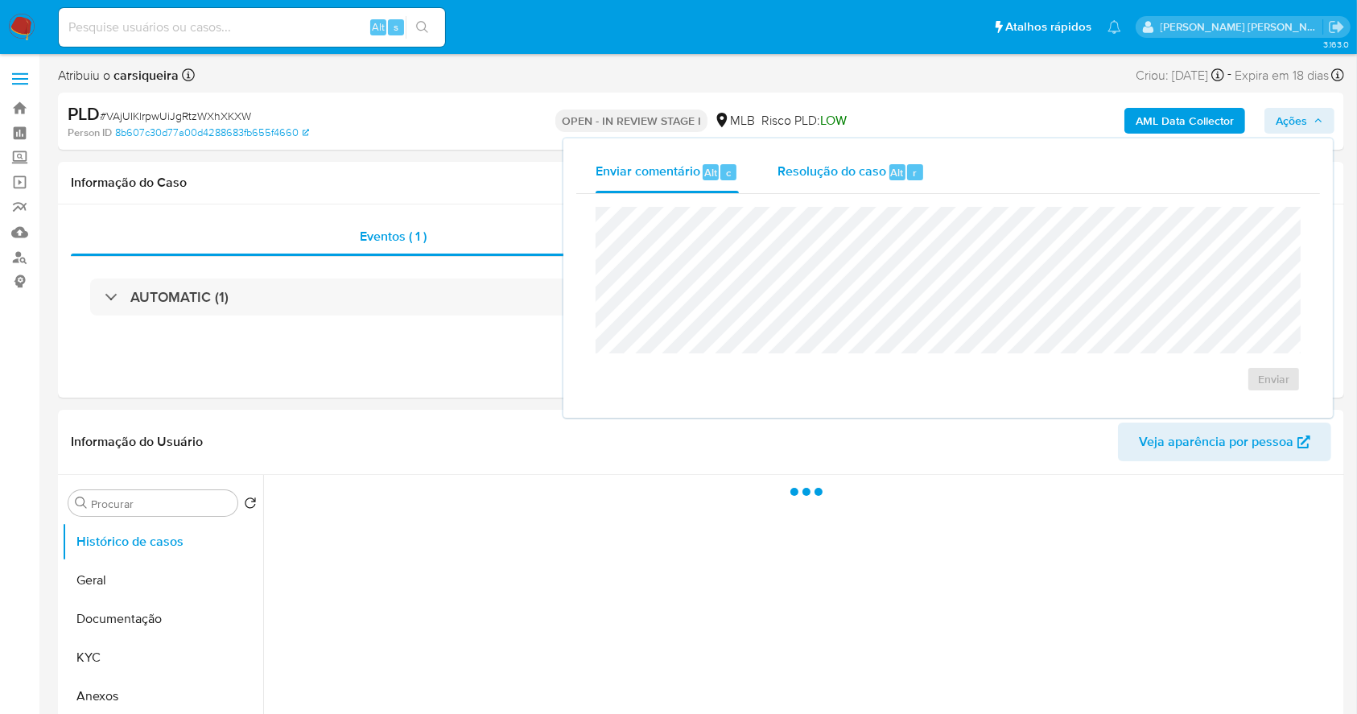
click at [878, 158] on div "Resolução do caso Alt r" at bounding box center [851, 172] width 147 height 42
select select "10"
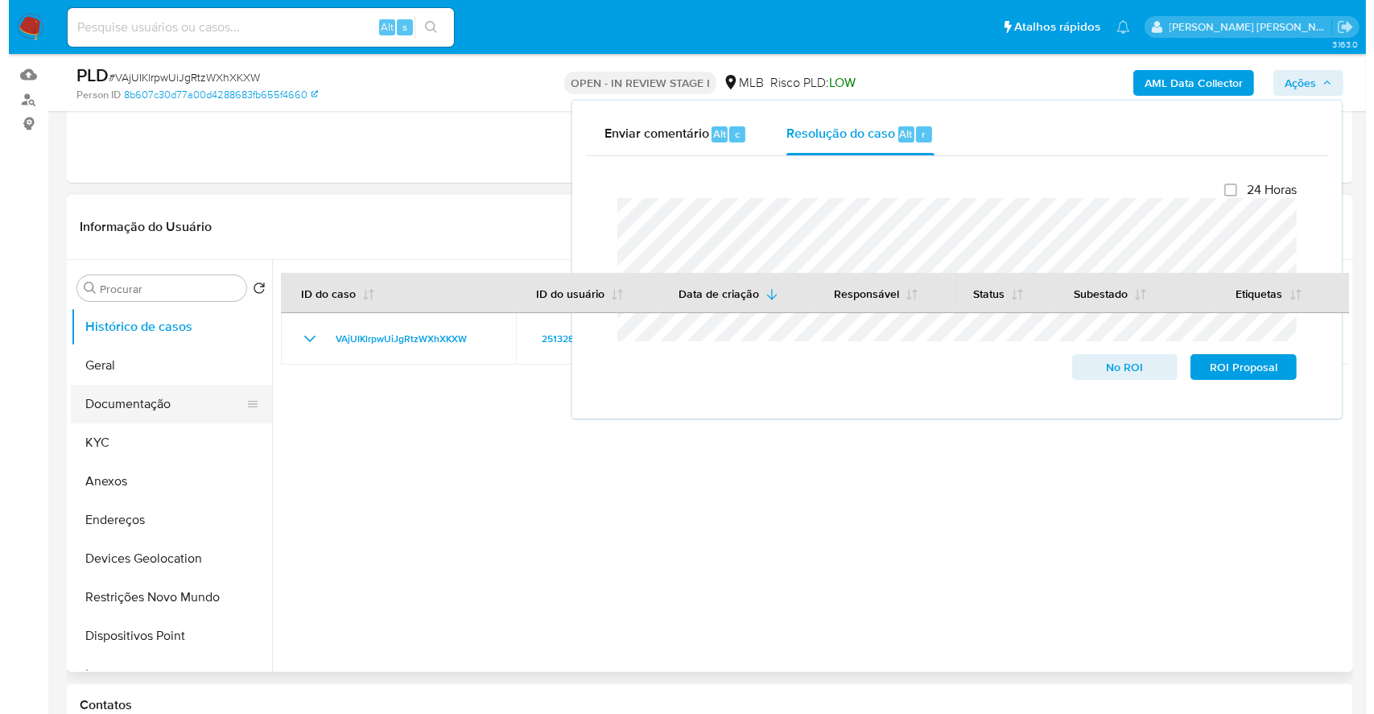
scroll to position [214, 0]
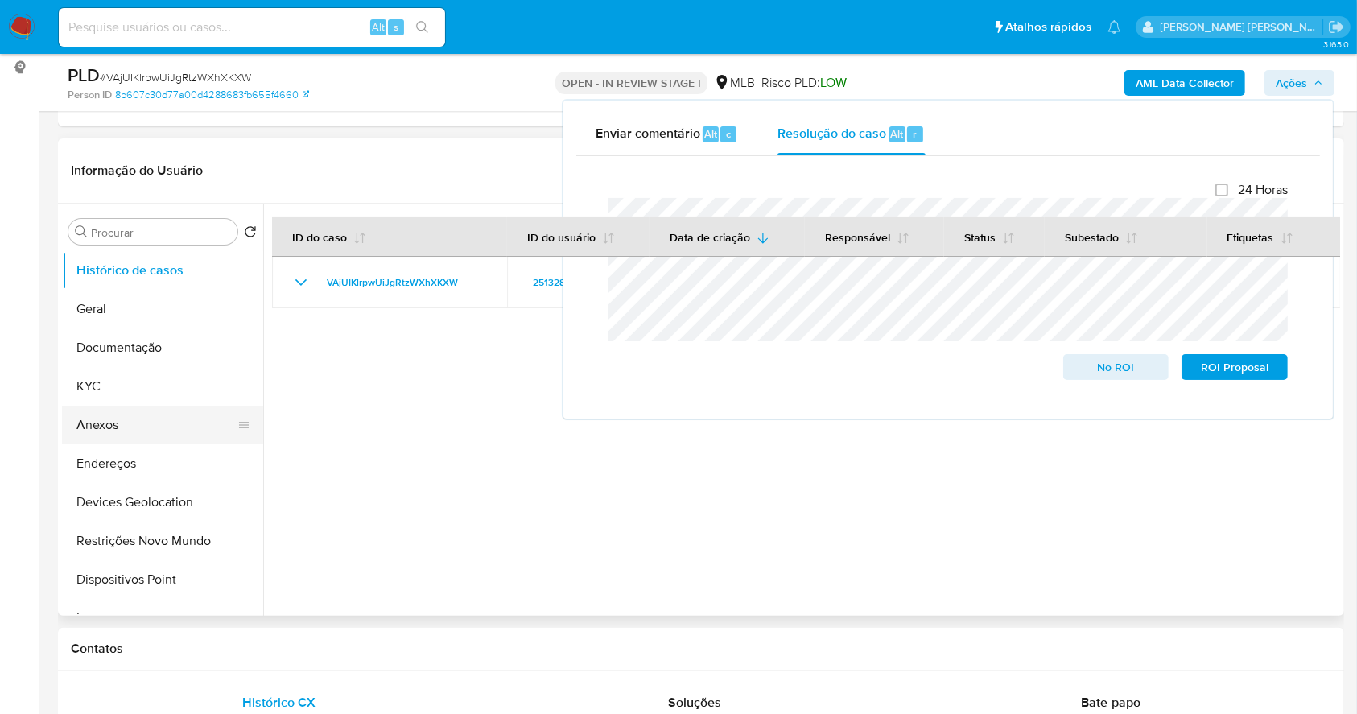
click at [131, 428] on button "Anexos" at bounding box center [156, 425] width 188 height 39
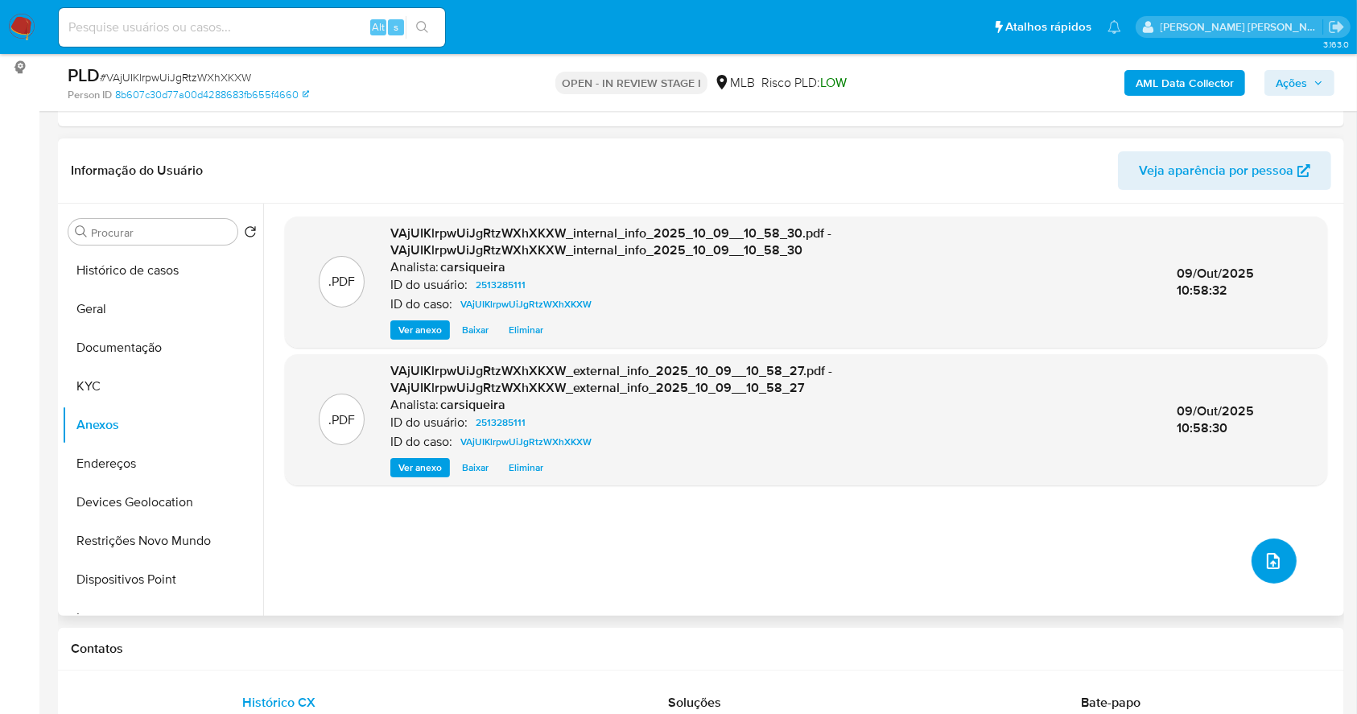
click at [1269, 556] on icon "upload-file" at bounding box center [1273, 561] width 19 height 19
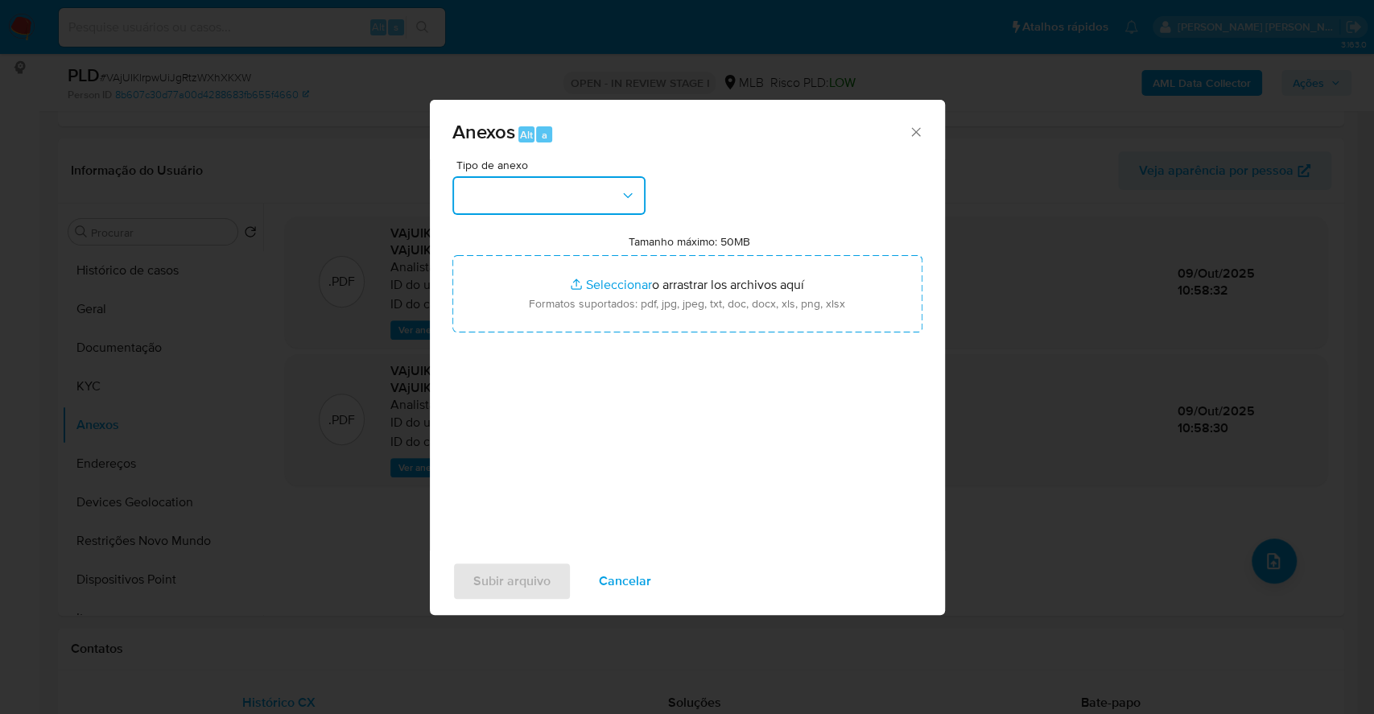
click at [602, 195] on button "button" at bounding box center [548, 195] width 193 height 39
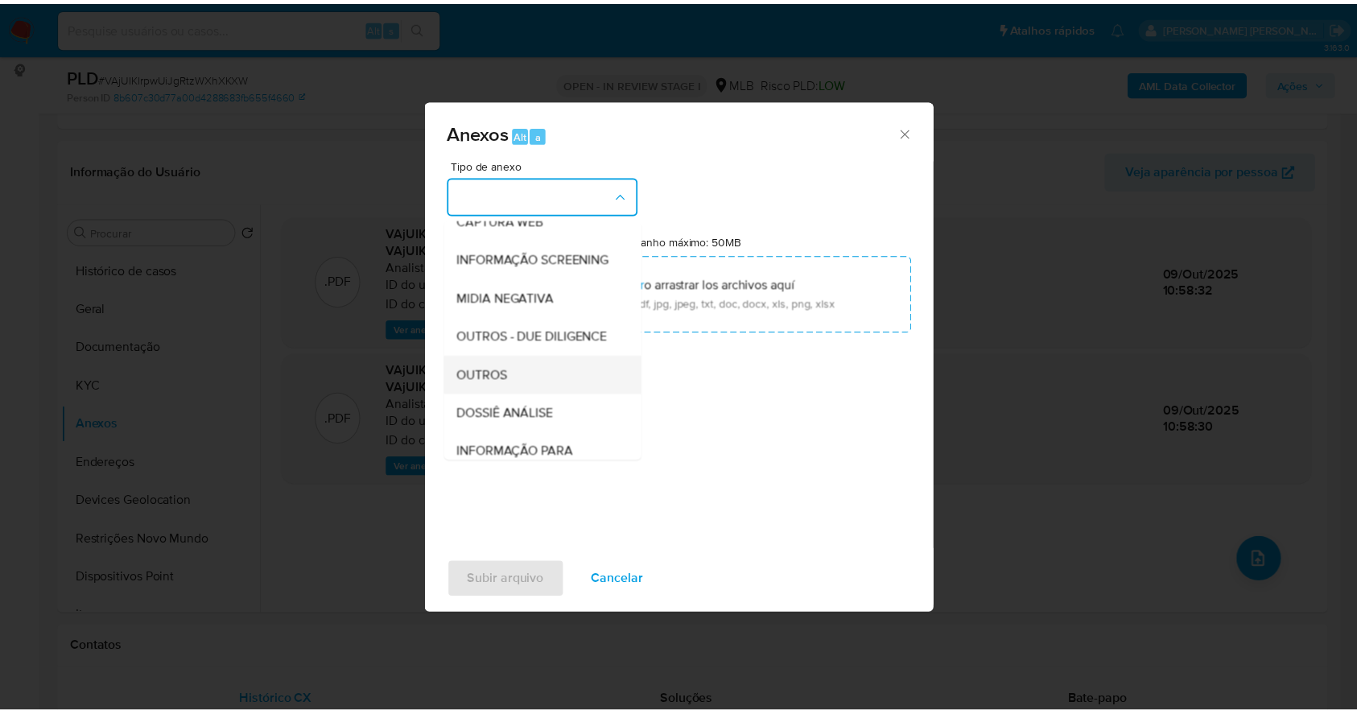
scroll to position [247, 0]
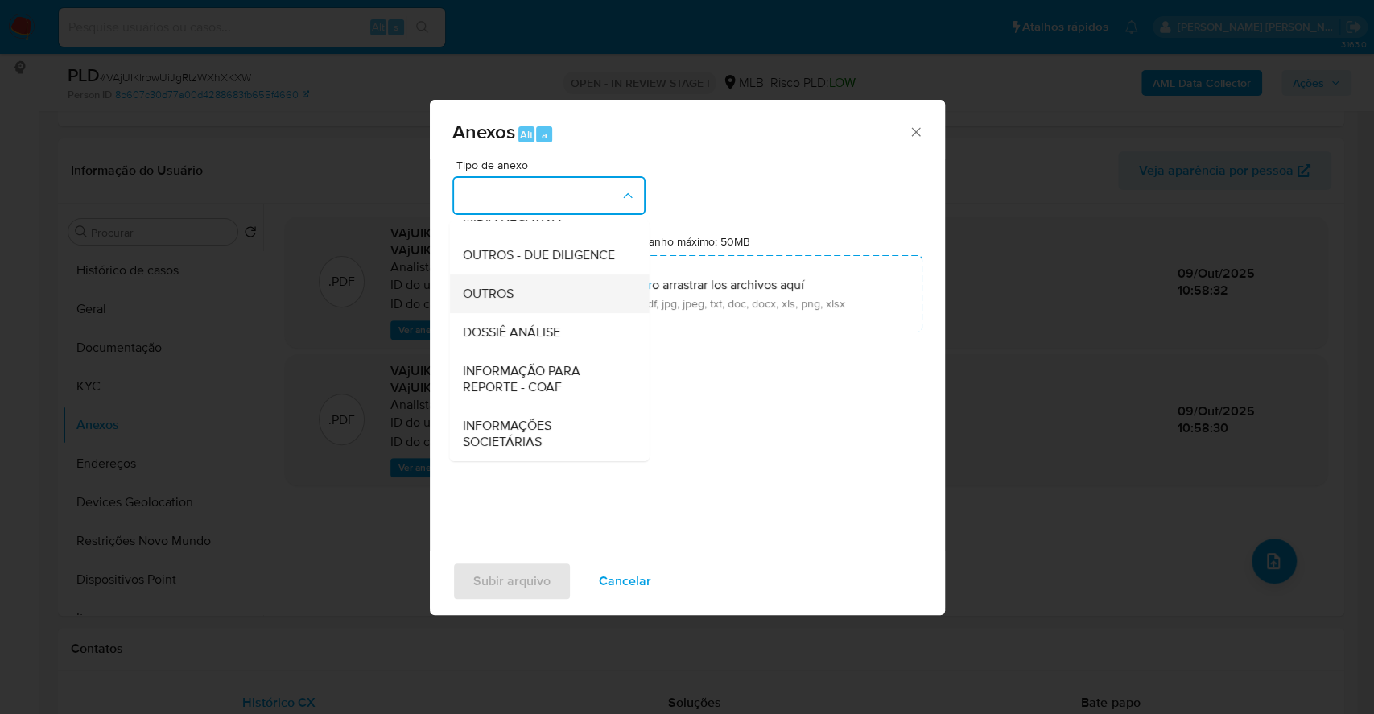
click at [528, 300] on div "OUTROS" at bounding box center [544, 294] width 164 height 39
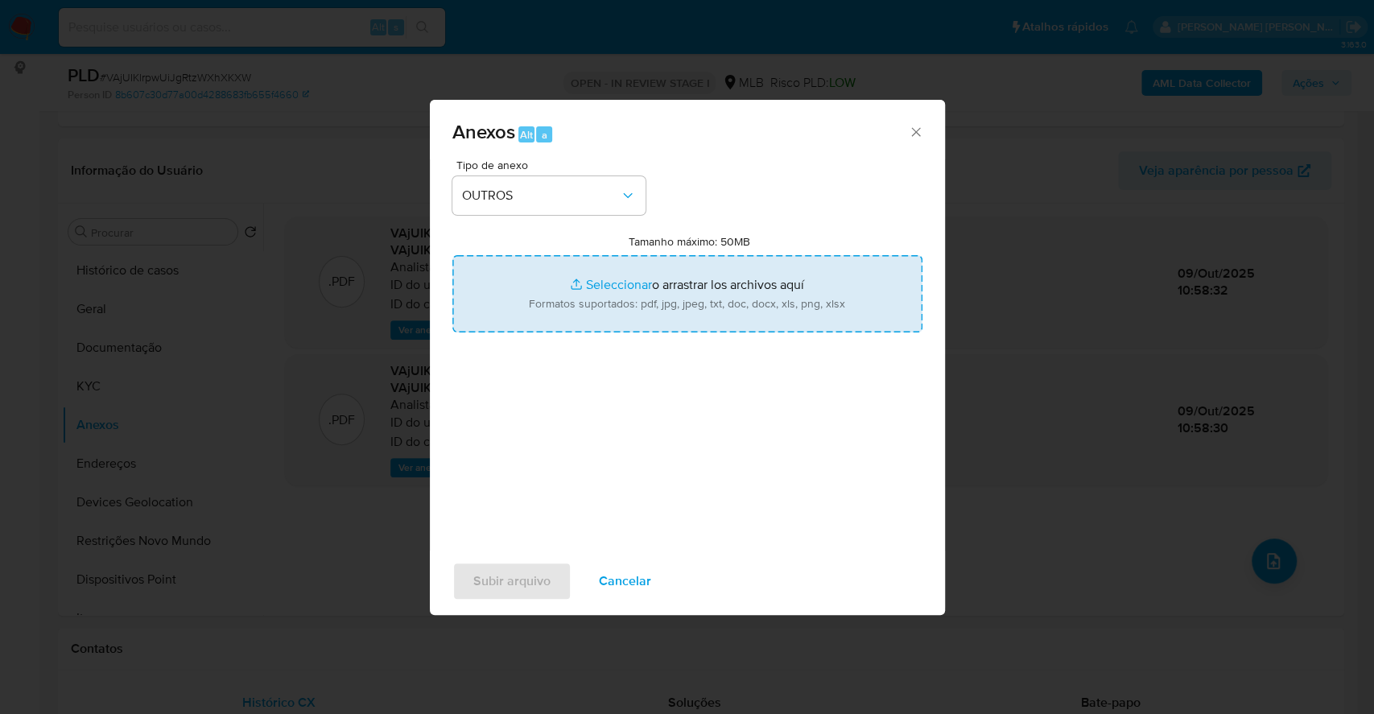
click at [625, 267] on input "Tamanho máximo: 50MB Seleccionar archivos" at bounding box center [687, 293] width 470 height 77
type input "C:\fakepath\Mulan 2513285111_2025_10_09_07_32_48.xlsx"
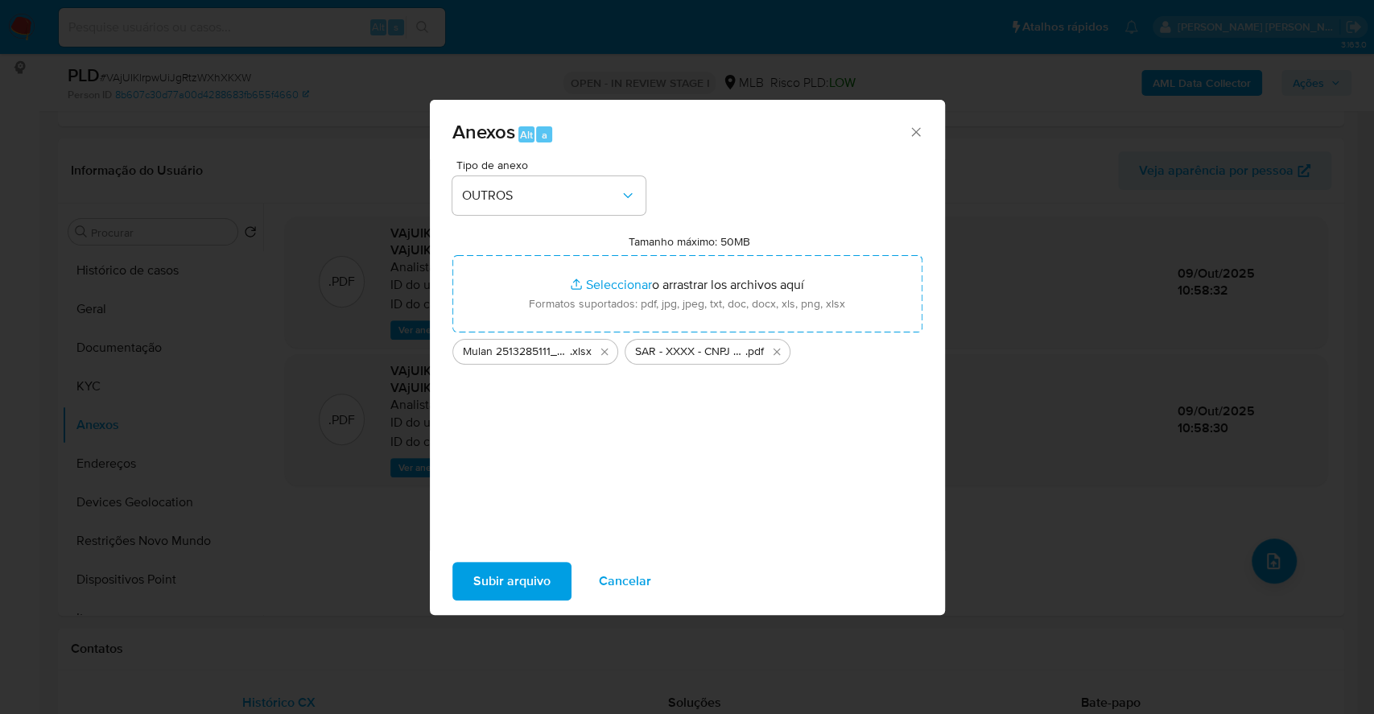
click at [490, 593] on span "Subir arquivo" at bounding box center [511, 581] width 77 height 35
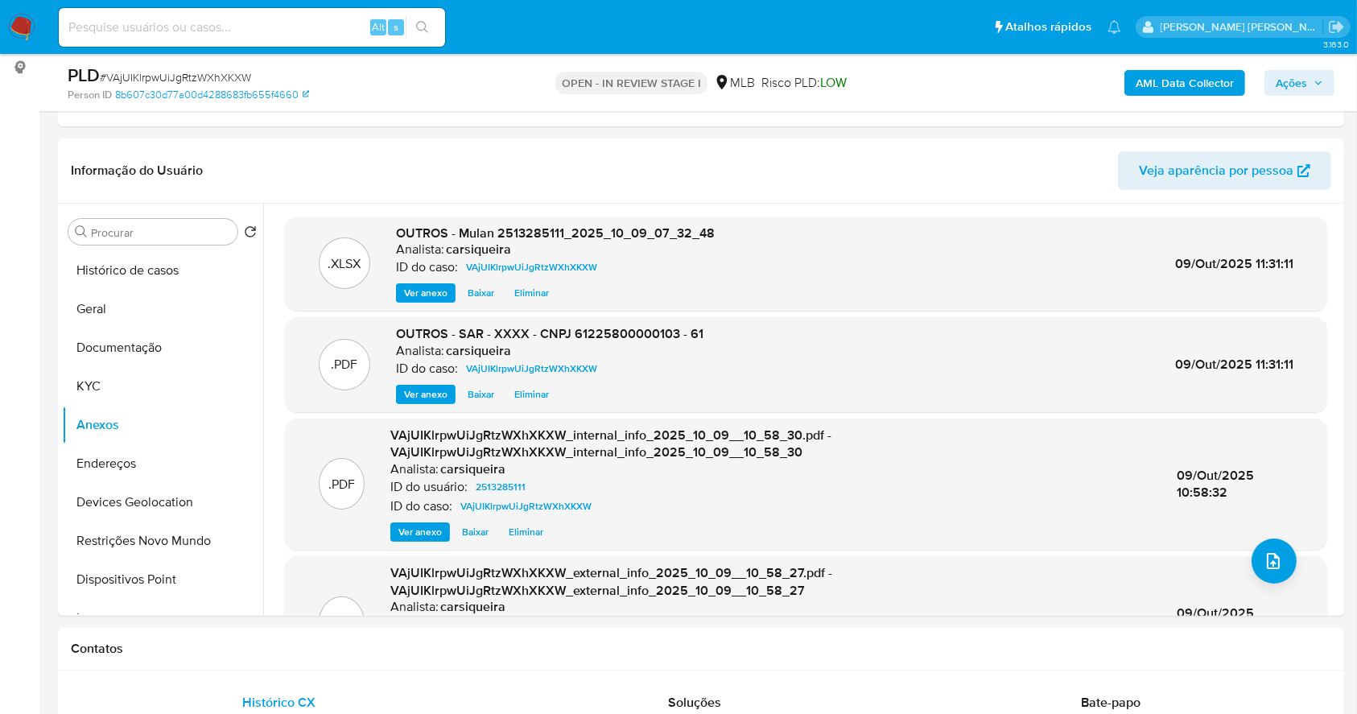
click at [1308, 88] on span "Ações" at bounding box center [1300, 83] width 48 height 23
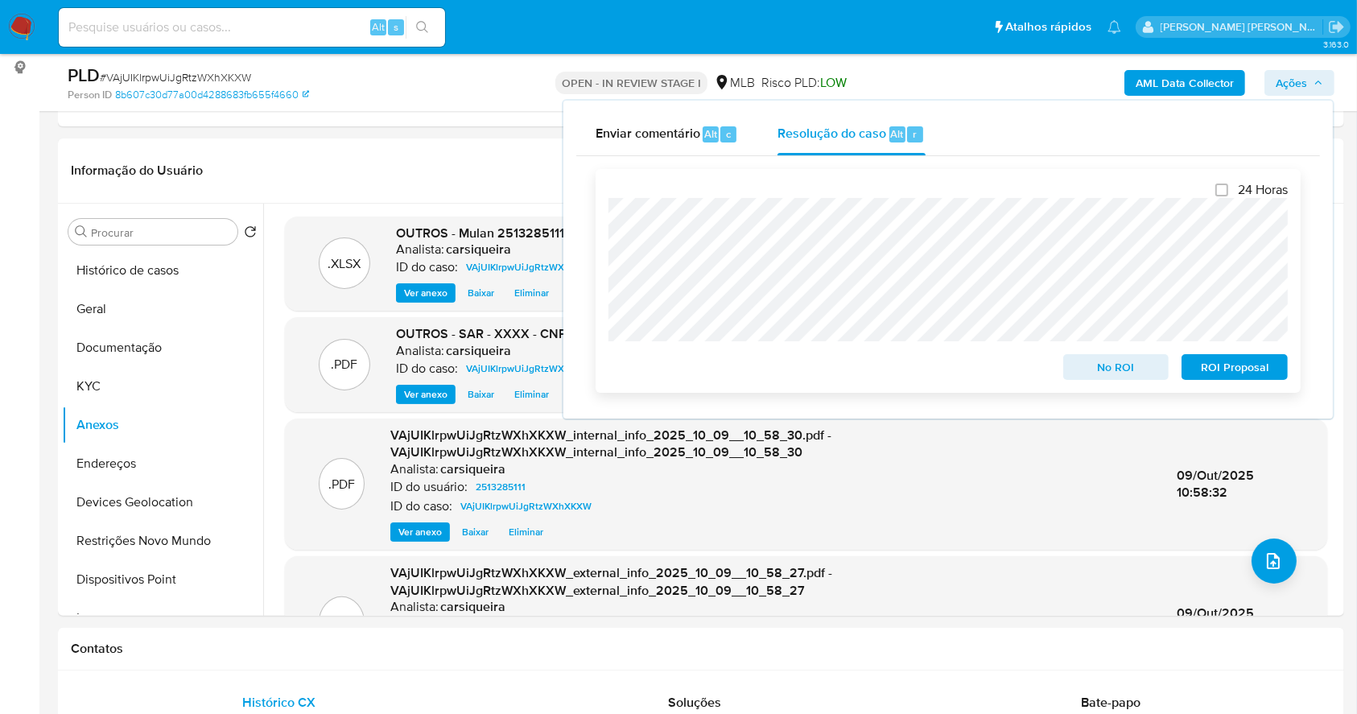
click at [1242, 369] on span "ROI Proposal" at bounding box center [1235, 367] width 84 height 23
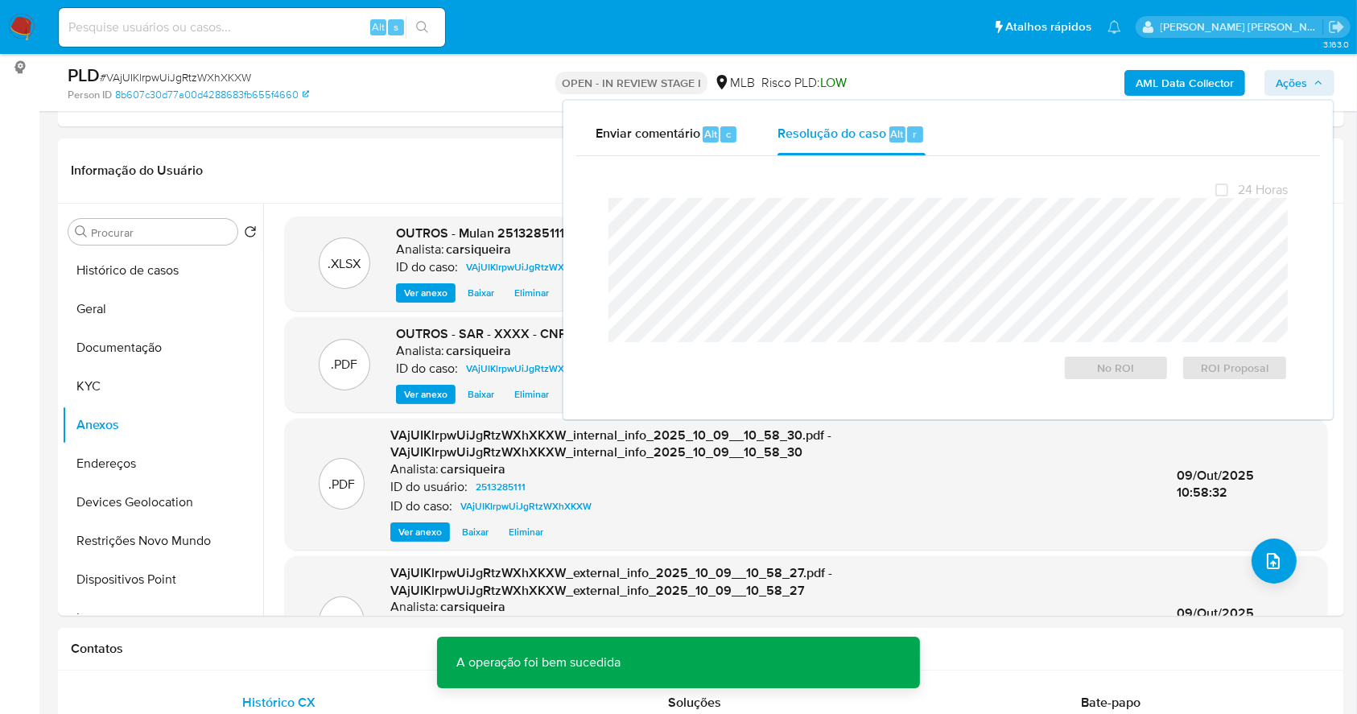
click at [200, 68] on div "PLD # VAjUIKlrpwUiJgRtzWXhXKXW" at bounding box center [276, 76] width 416 height 24
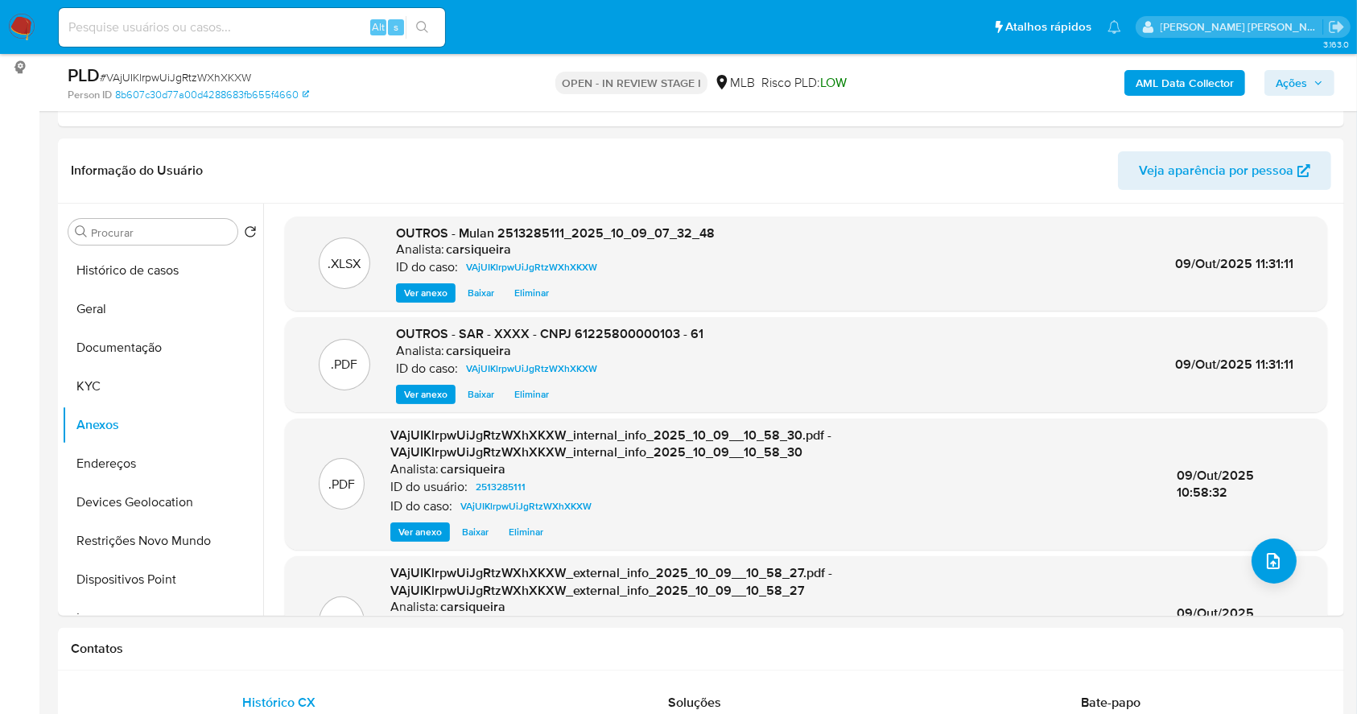
click at [200, 69] on span "# VAjUIKlrpwUiJgRtzWXhXKXW" at bounding box center [175, 77] width 151 height 16
copy span "VAjUIKlrpwUiJgRtzWXhXKXW"
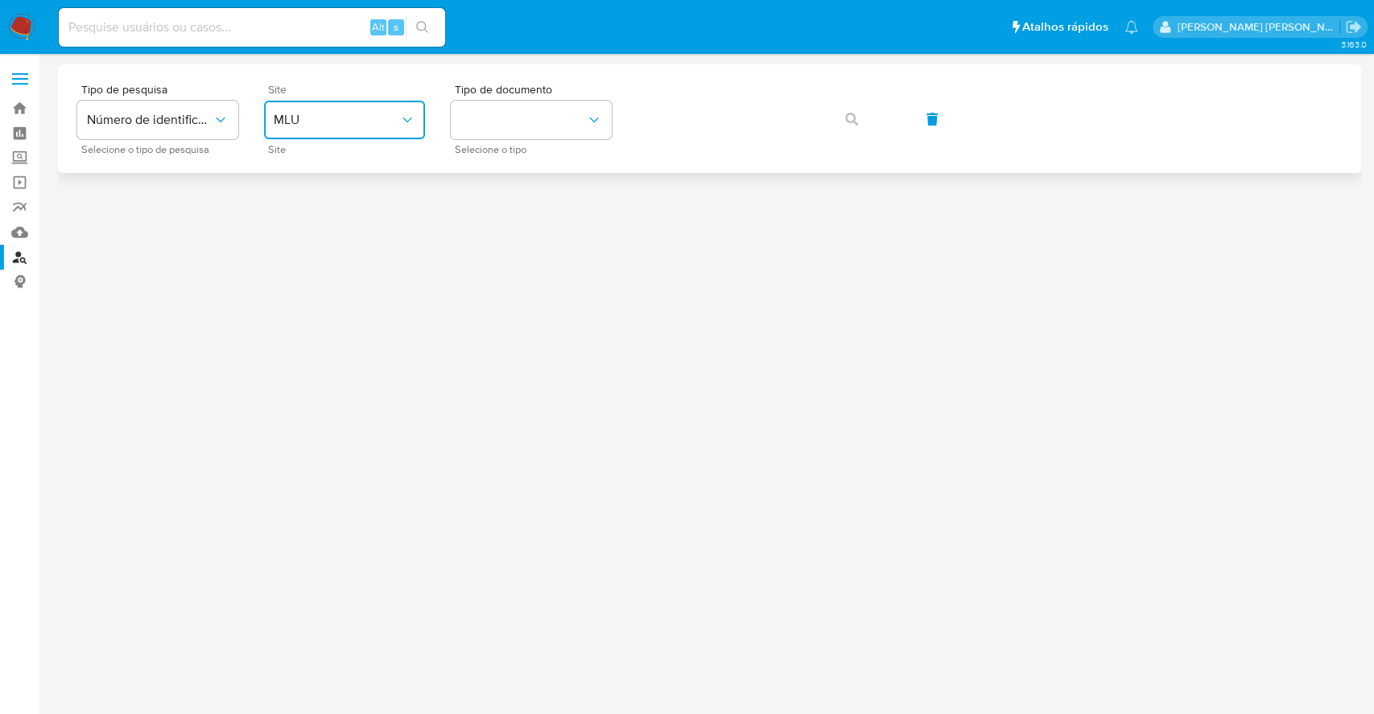
click at [365, 122] on span "MLU" at bounding box center [337, 120] width 126 height 16
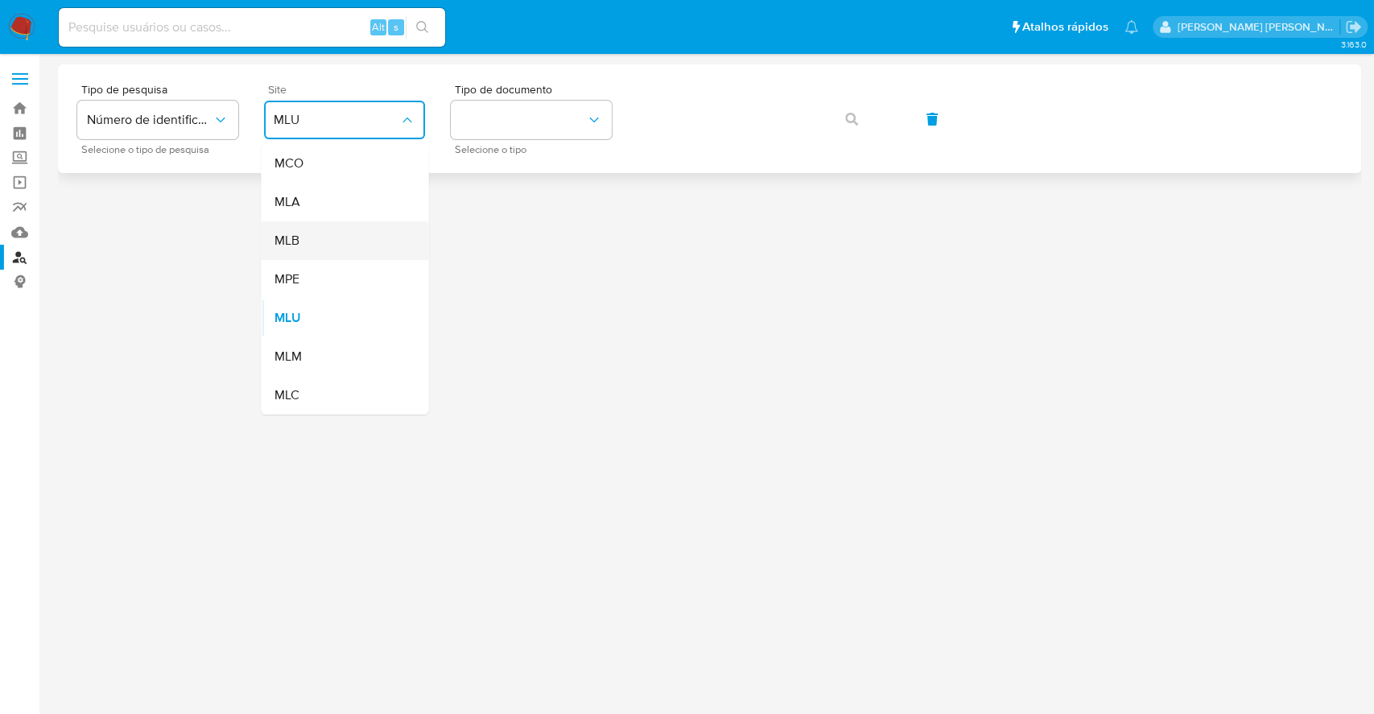
click at [341, 229] on div "MLB" at bounding box center [340, 240] width 132 height 39
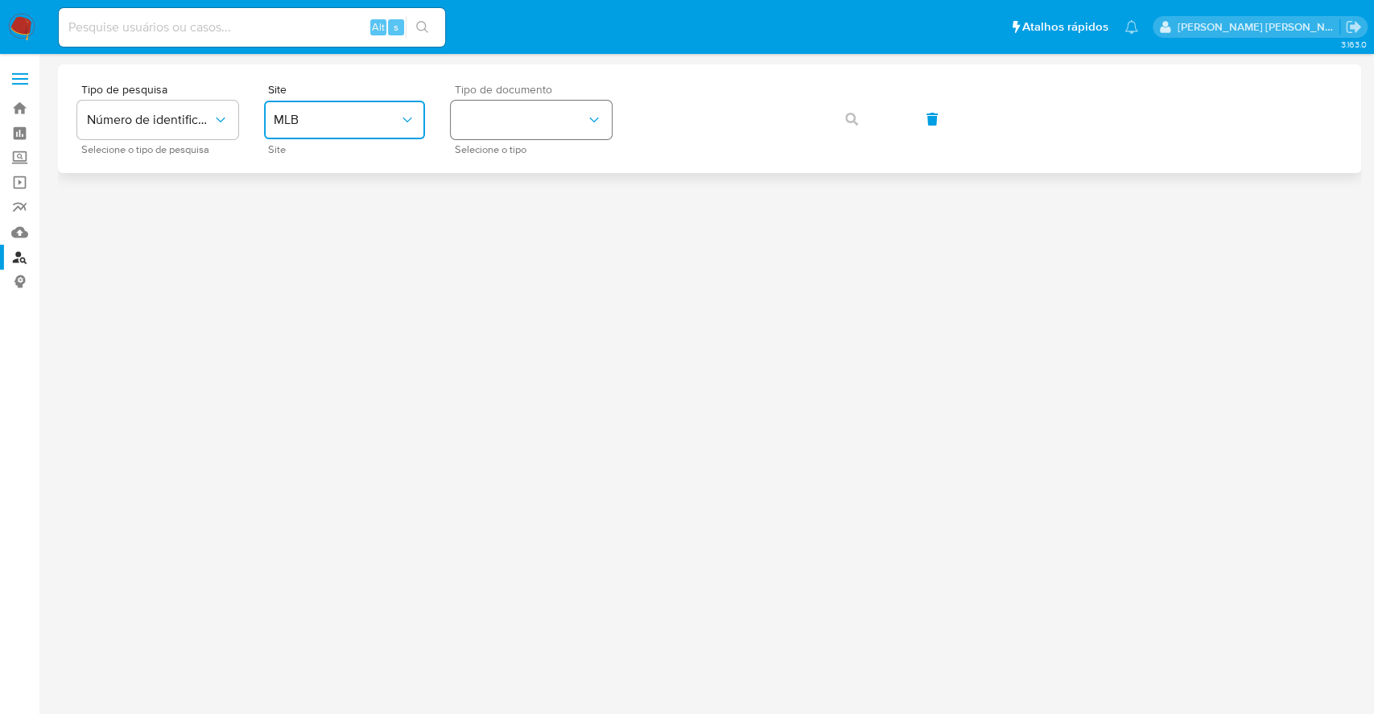
click at [497, 115] on button "identificationType" at bounding box center [531, 120] width 161 height 39
click at [504, 126] on button "identificationType" at bounding box center [531, 120] width 161 height 39
click at [498, 103] on button "identificationType" at bounding box center [531, 120] width 161 height 39
click at [521, 167] on div "CNPJ CNPJ" at bounding box center [527, 171] width 132 height 55
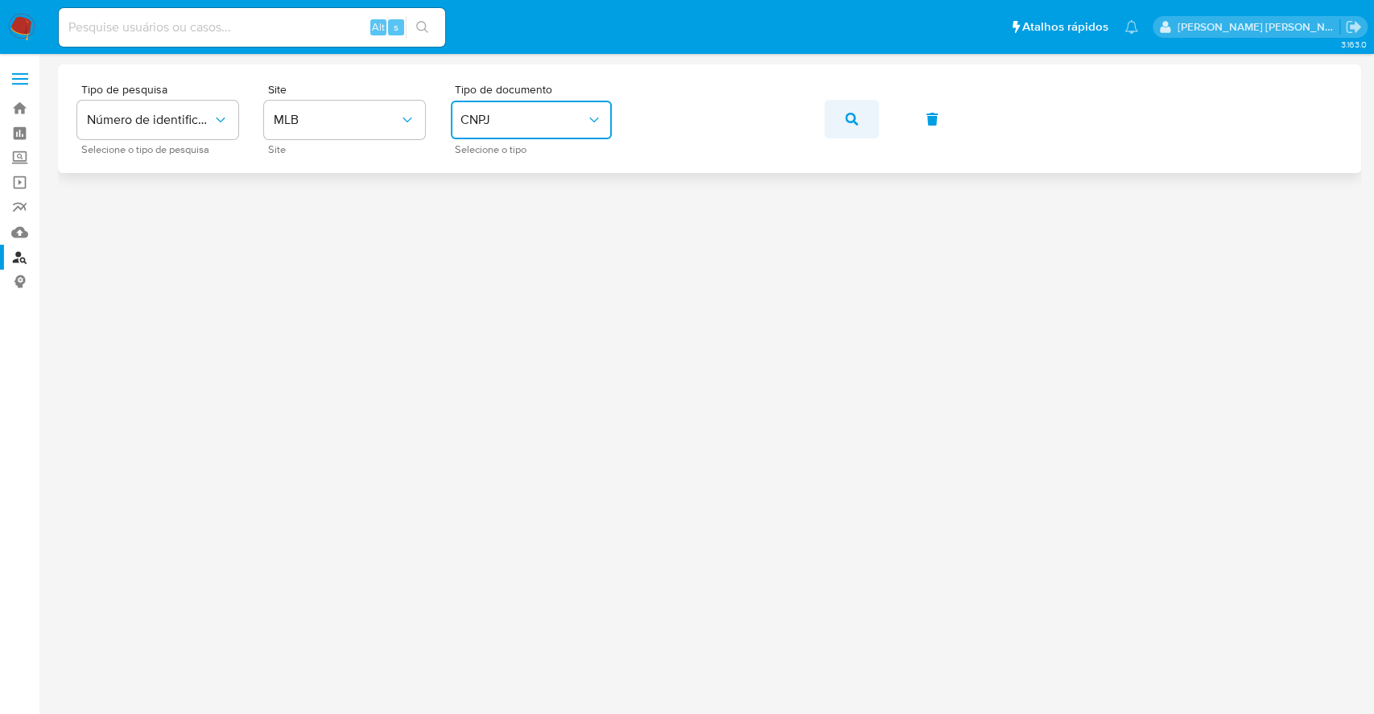
click at [854, 110] on span "button" at bounding box center [851, 118] width 13 height 35
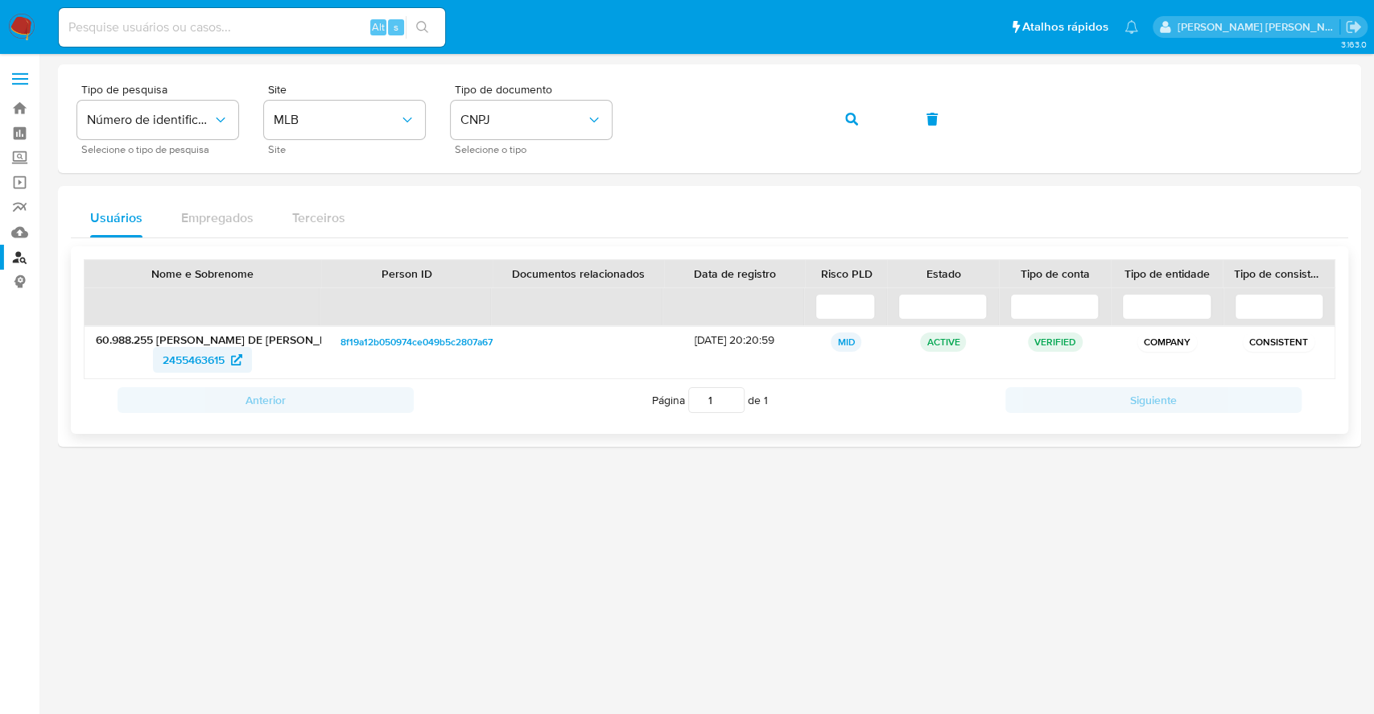
click at [176, 354] on span "2455463615" at bounding box center [194, 360] width 62 height 26
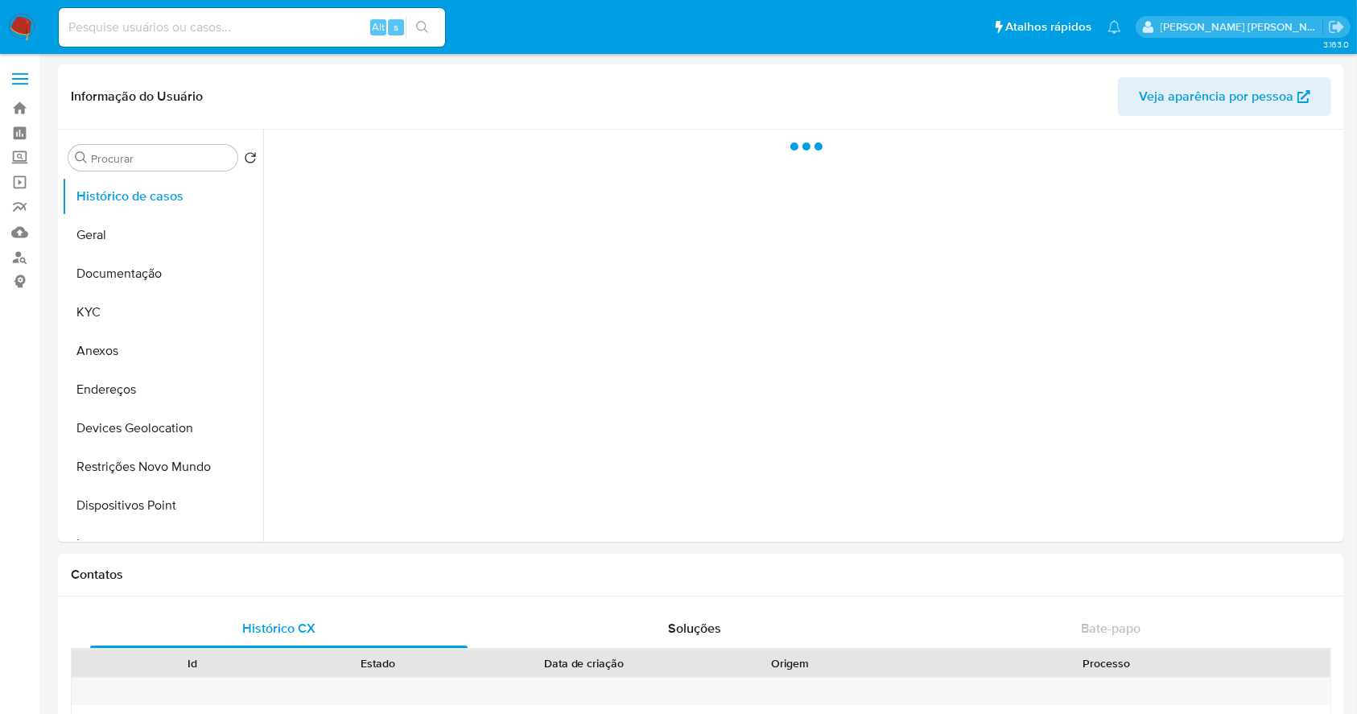
select select "10"
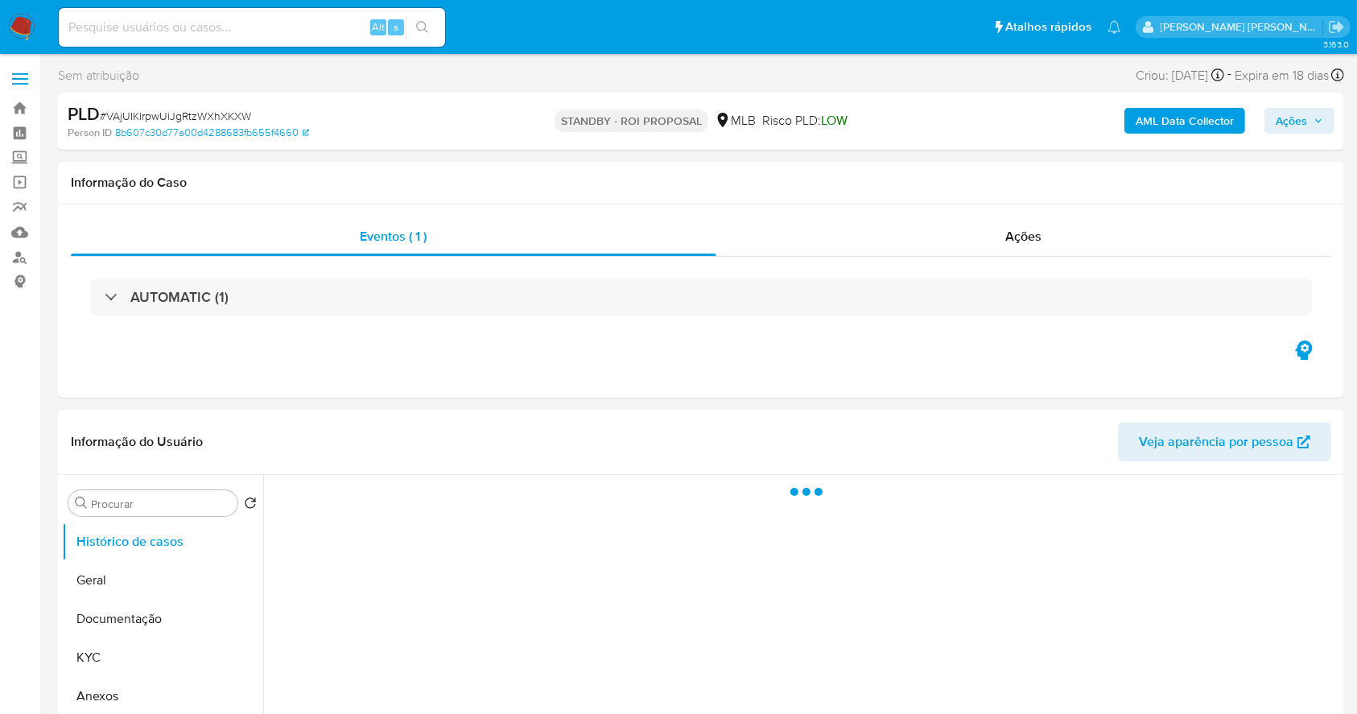
select select "10"
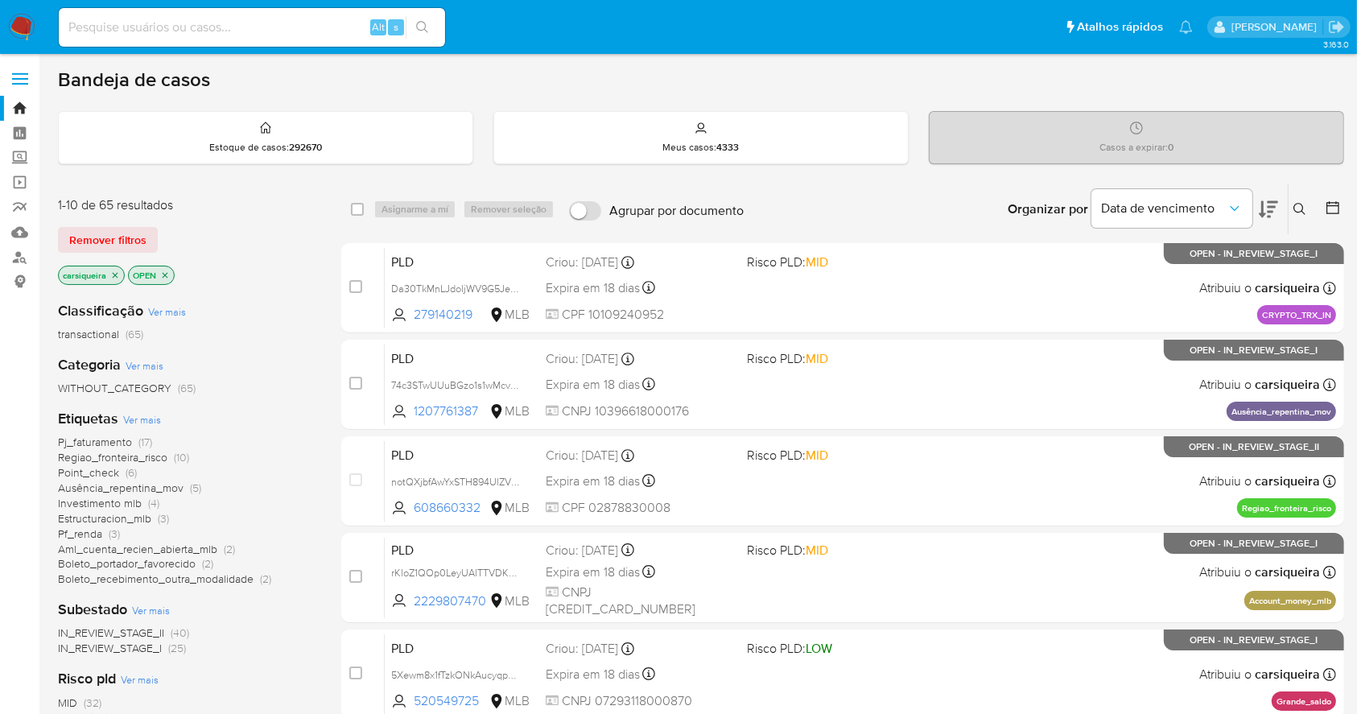
click at [6, 23] on nav "Pausado Ver notificaciones Alt s Atalhos rápidos Presiona las siguientes teclas…" at bounding box center [678, 27] width 1357 height 54
click at [229, 19] on input at bounding box center [252, 27] width 386 height 21
paste input "ceaHSxMX71gKpBKANW0bqwic"
type input "ceaHSxMX71gKpBKANW0bqwic"
click at [426, 27] on icon "search-icon" at bounding box center [422, 27] width 13 height 13
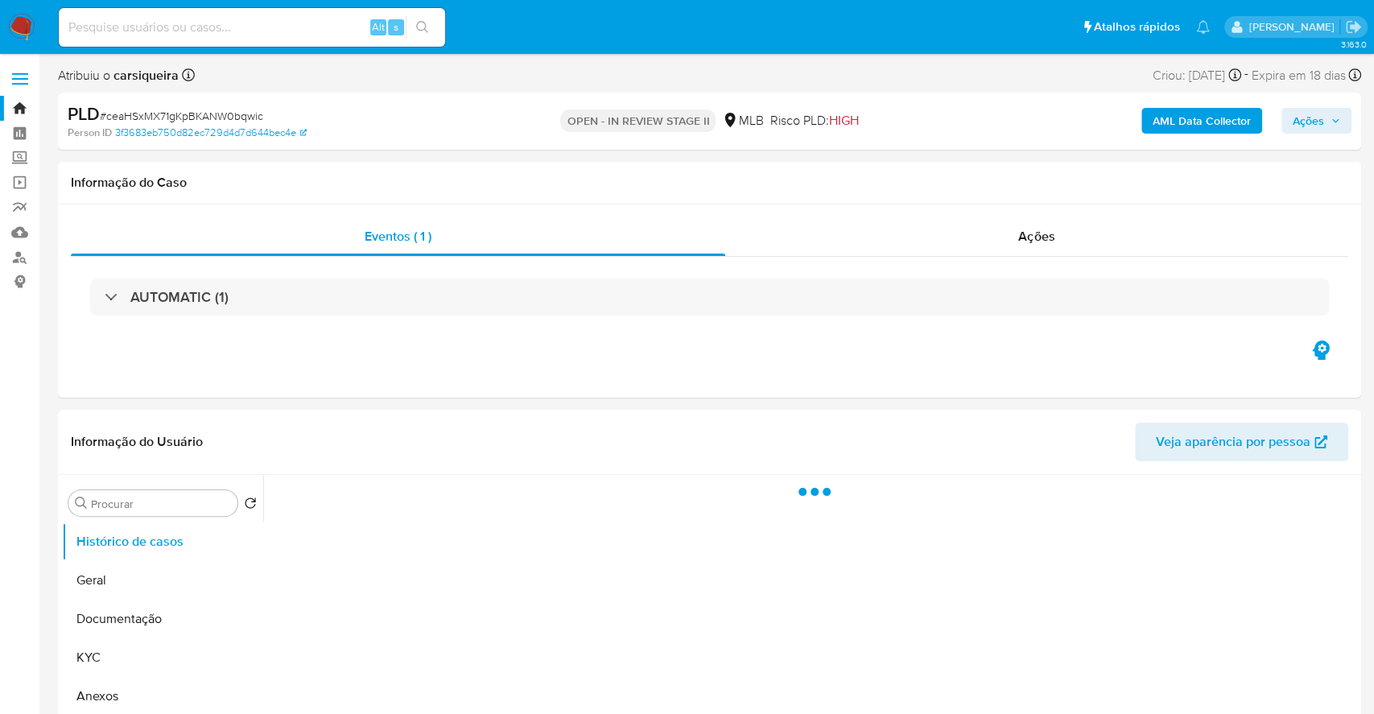
select select "10"
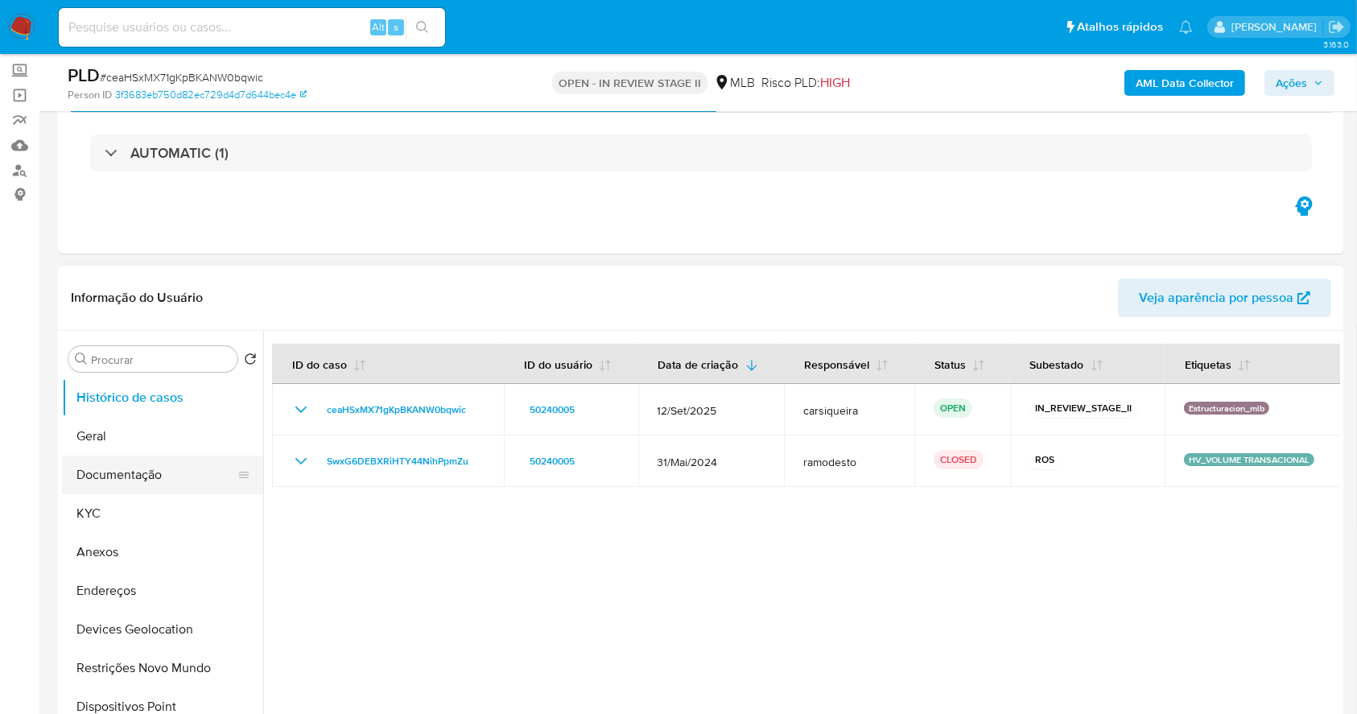
scroll to position [107, 0]
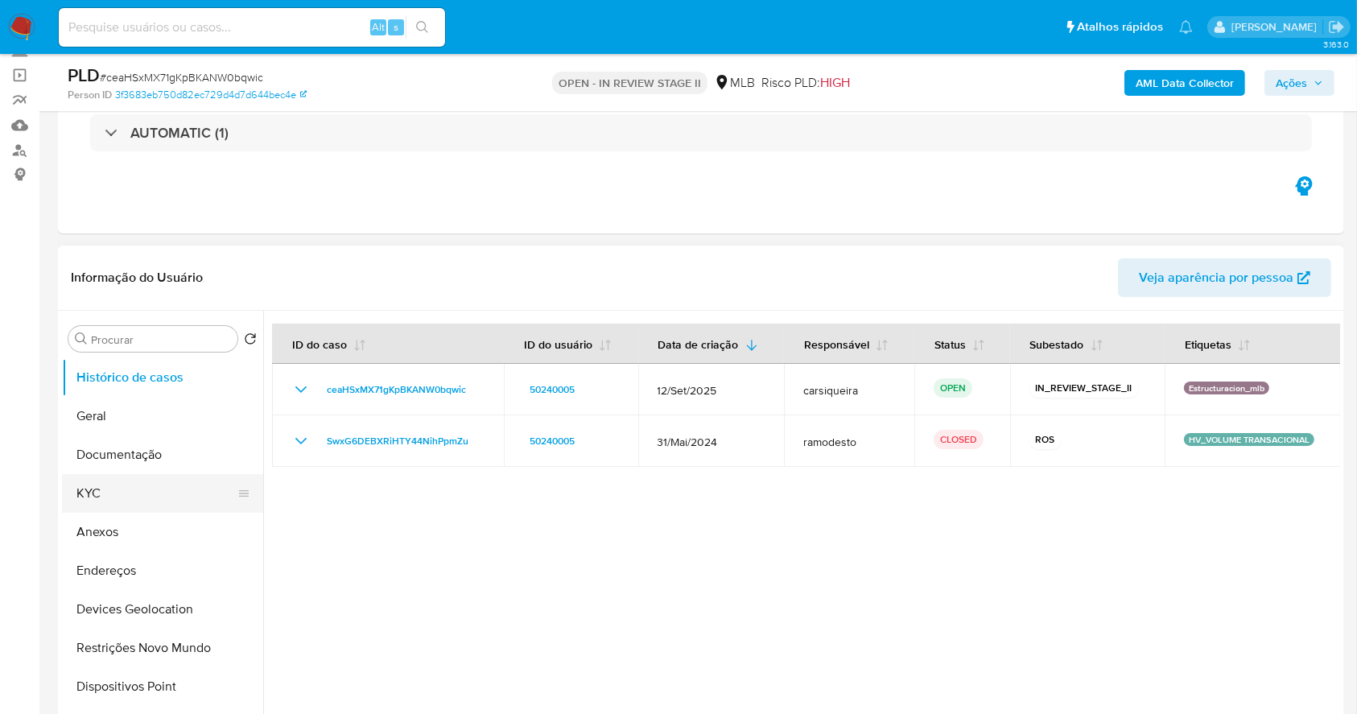
click at [130, 480] on button "KYC" at bounding box center [156, 493] width 188 height 39
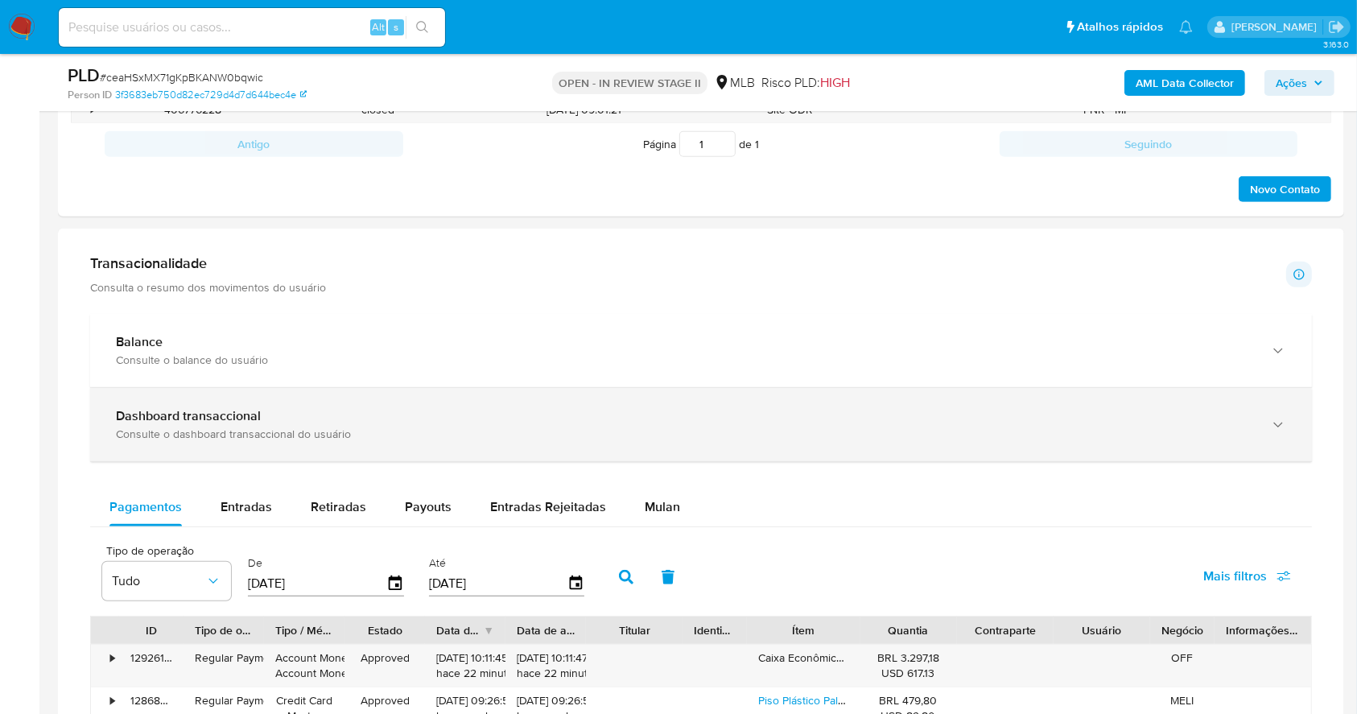
scroll to position [872, 0]
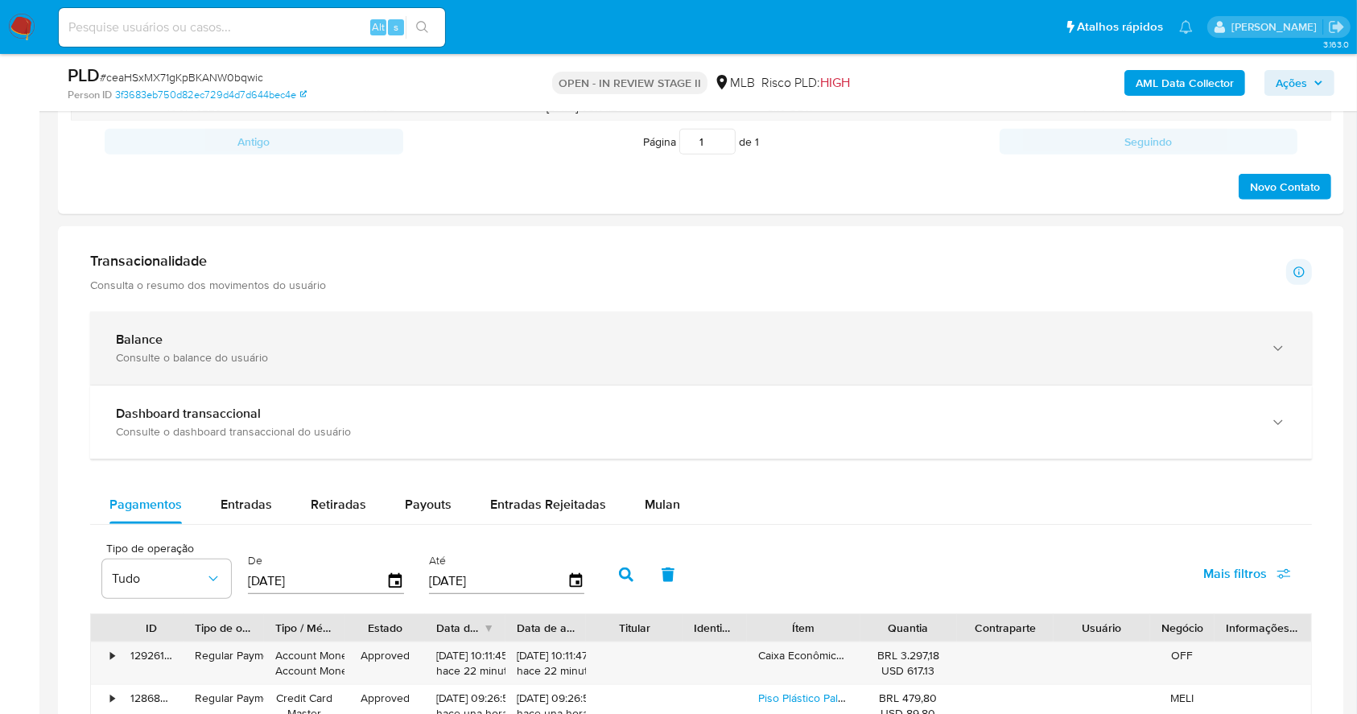
click at [770, 369] on div "Balance Consulte o balance do usuário" at bounding box center [701, 348] width 1222 height 73
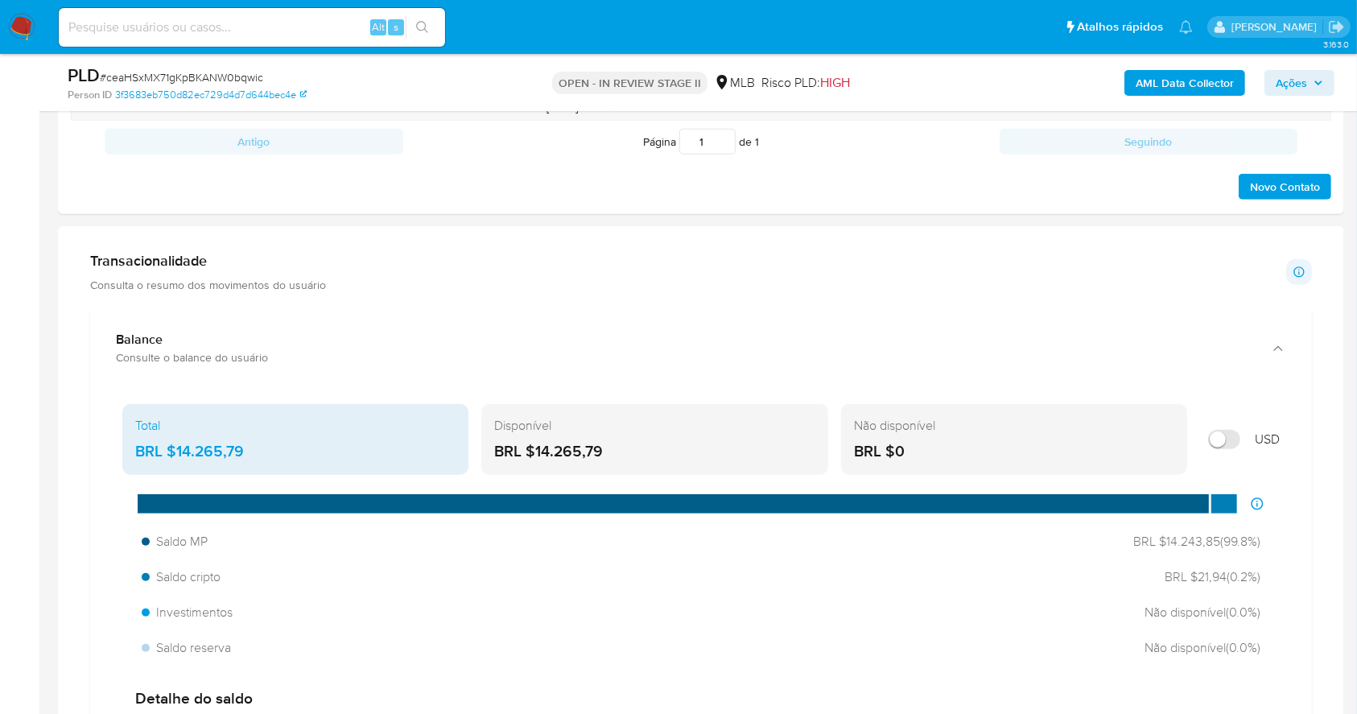
drag, startPoint x: 564, startPoint y: 449, endPoint x: 535, endPoint y: 450, distance: 29.0
click at [535, 450] on div "BRL $14.265,79" at bounding box center [654, 451] width 320 height 21
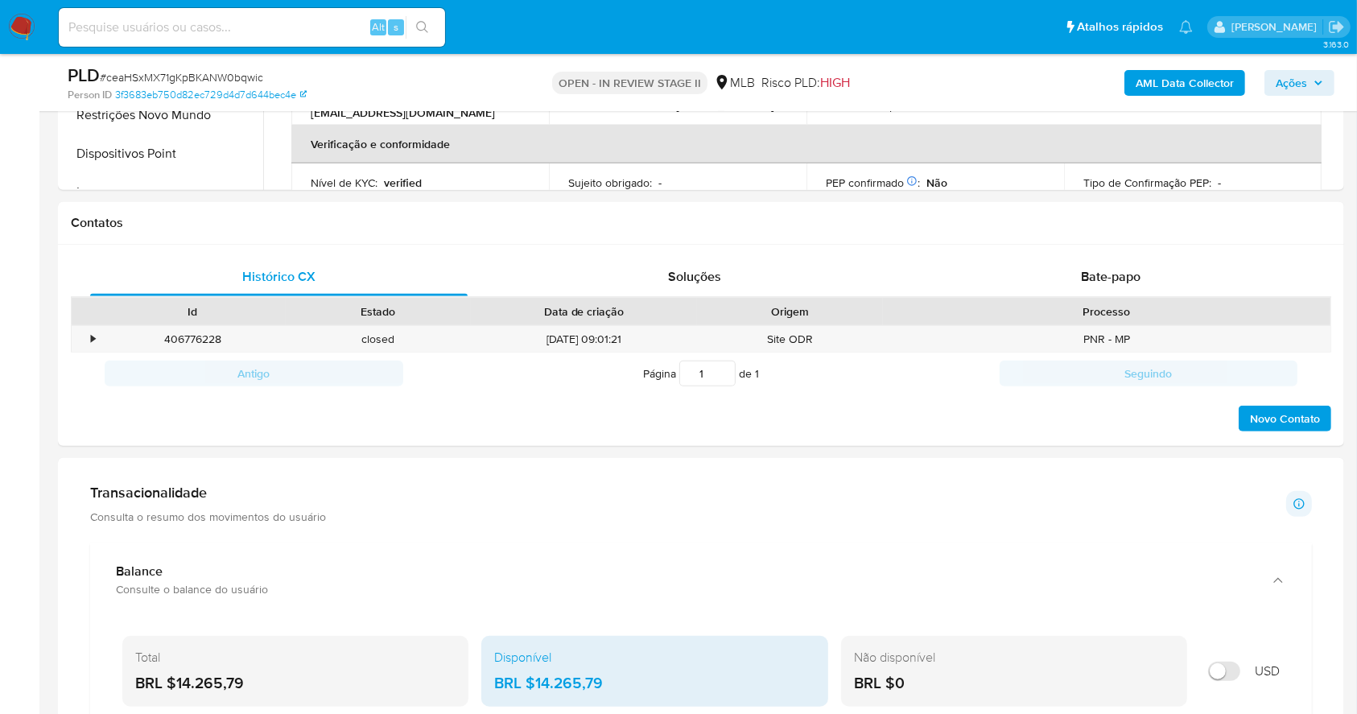
scroll to position [13, 0]
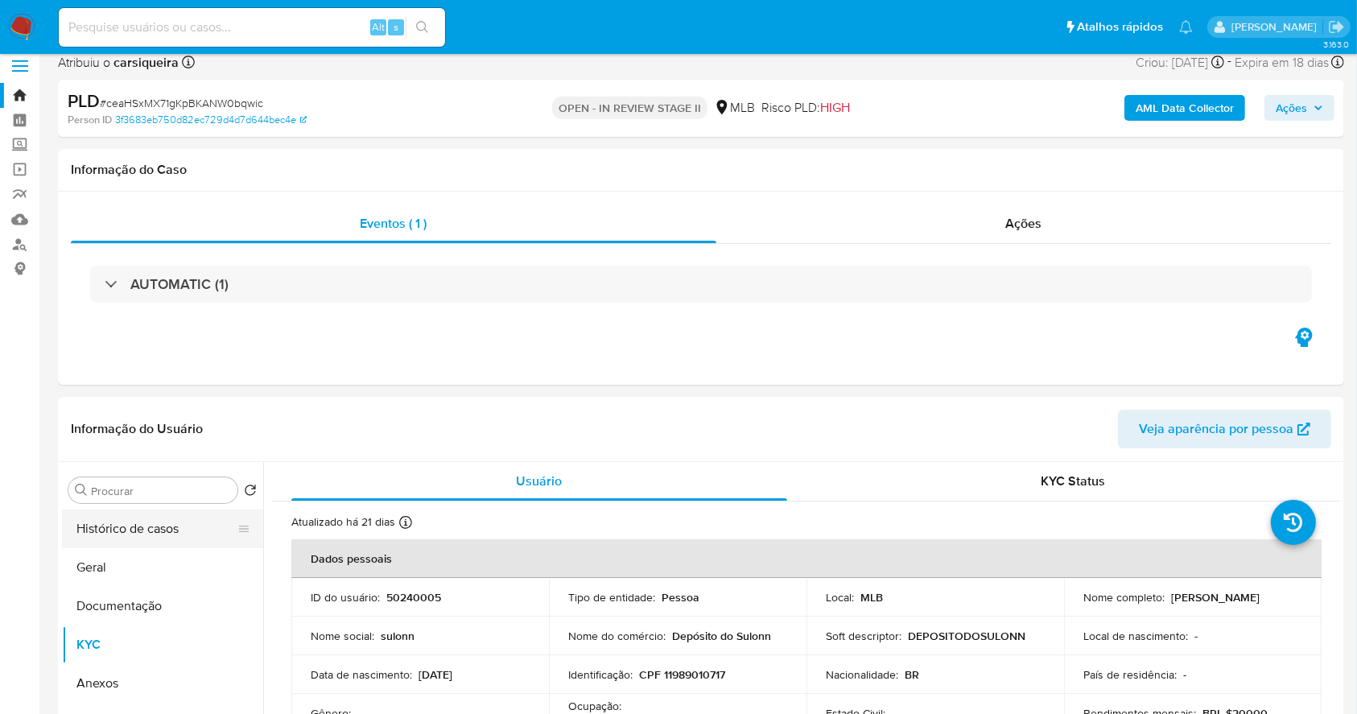
click at [110, 514] on button "Histórico de casos" at bounding box center [156, 529] width 188 height 39
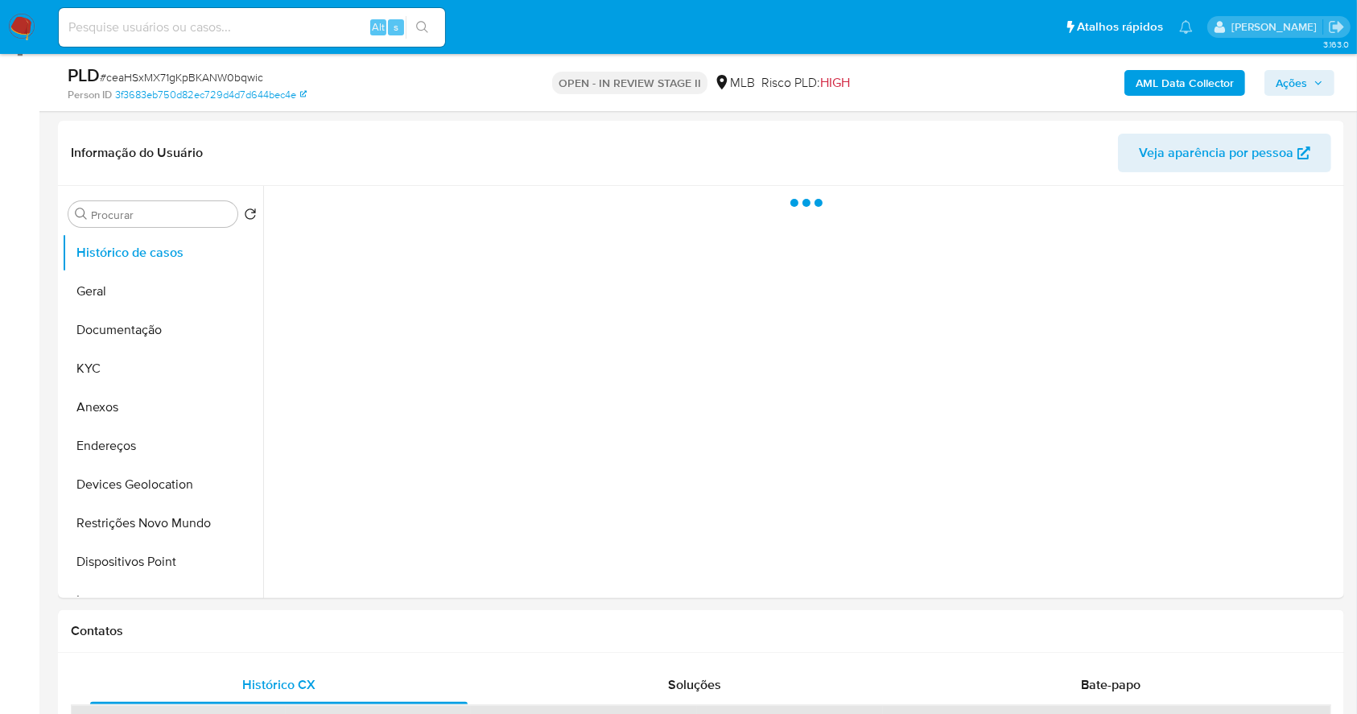
scroll to position [253, 0]
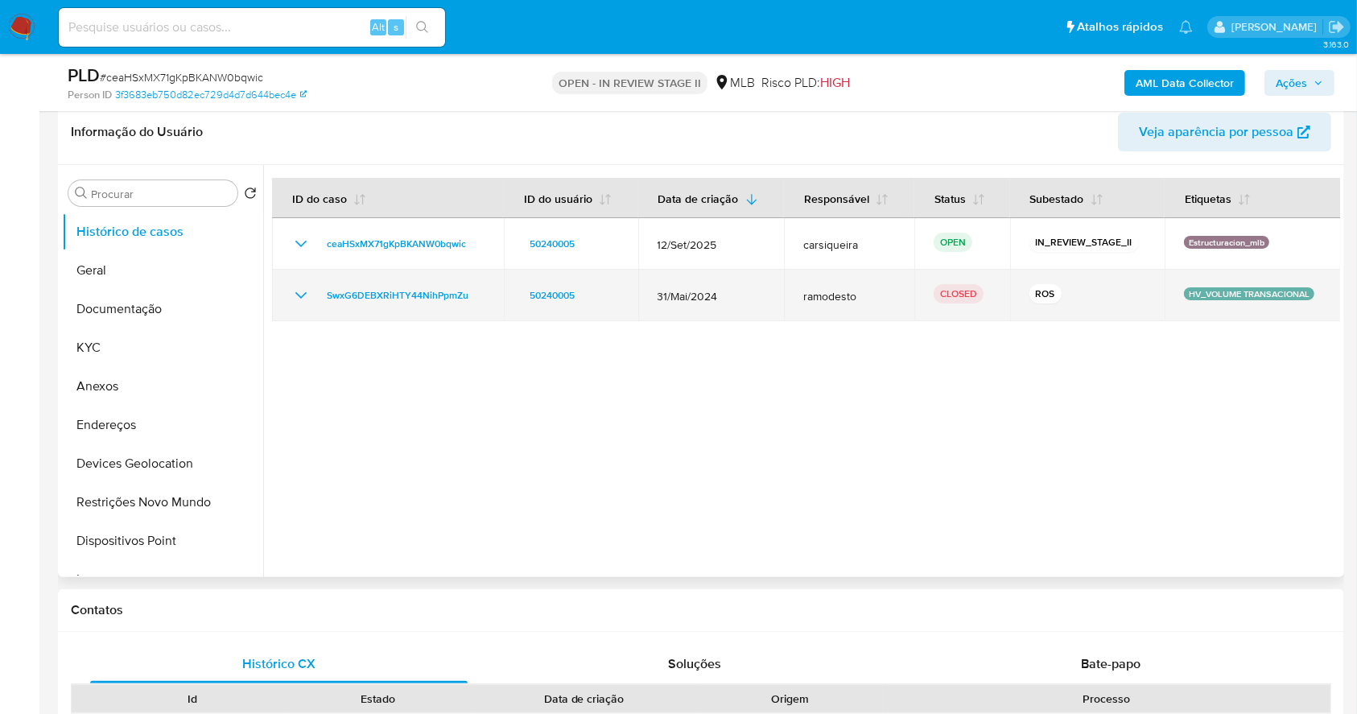
click at [307, 293] on icon "Mostrar/Ocultar" at bounding box center [300, 295] width 19 height 19
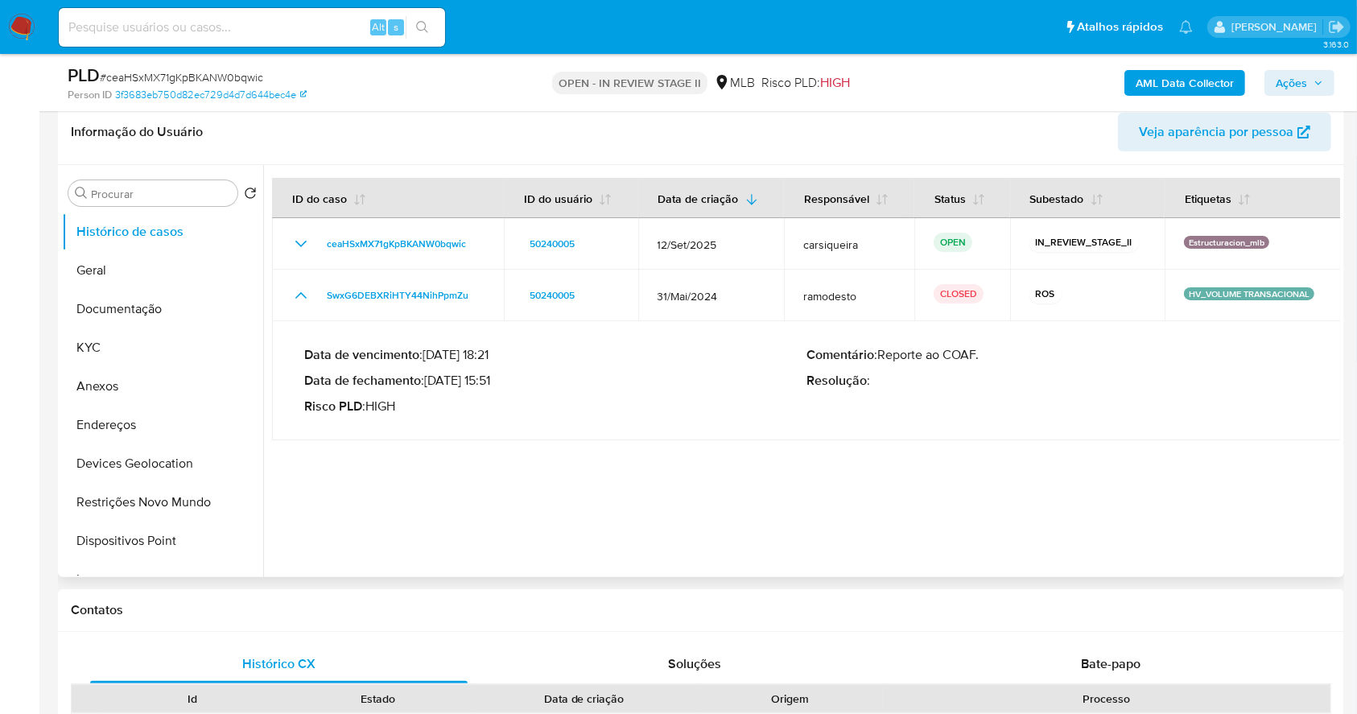
drag, startPoint x: 430, startPoint y: 385, endPoint x: 494, endPoint y: 390, distance: 63.8
click at [494, 390] on div "Data de vencimento : 15/07/2024 18:21 Data de fechamento : 17/06/2024 15:51 Ris…" at bounding box center [555, 381] width 502 height 68
click at [161, 319] on button "Documentação" at bounding box center [156, 309] width 188 height 39
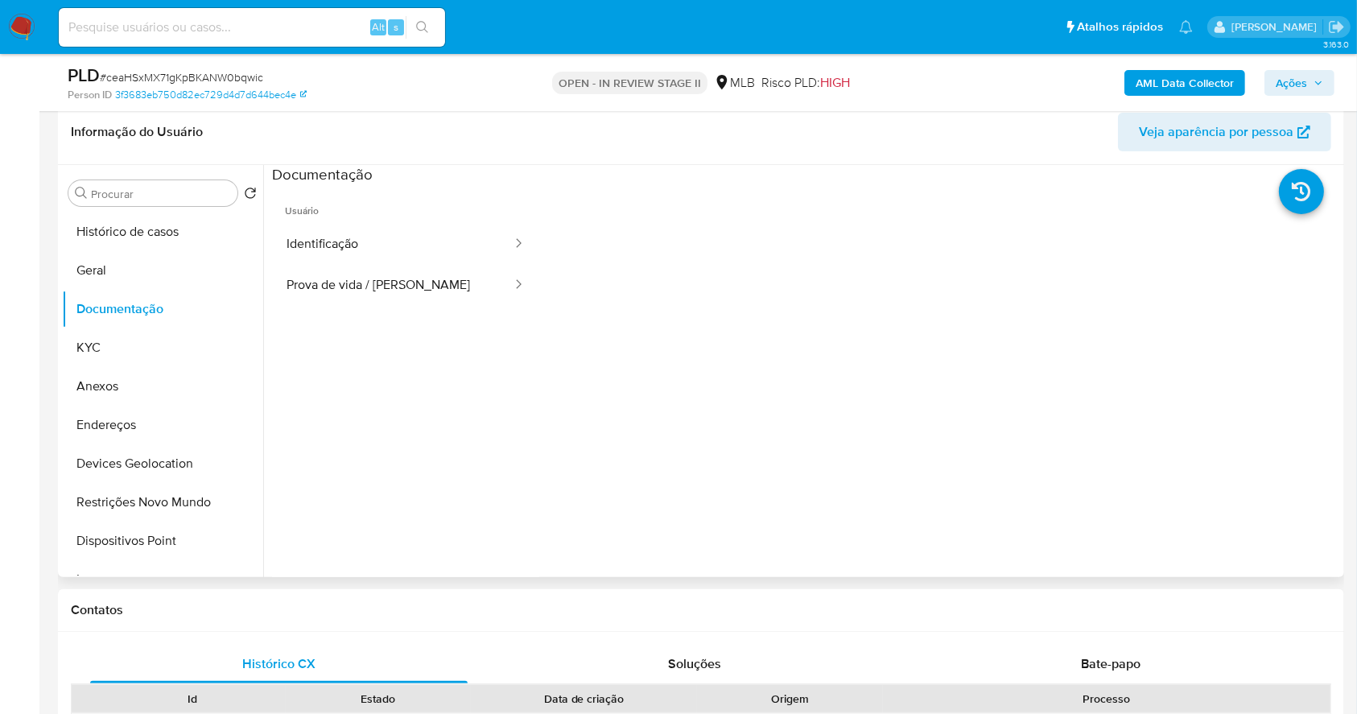
click at [140, 382] on button "Anexos" at bounding box center [162, 386] width 201 height 39
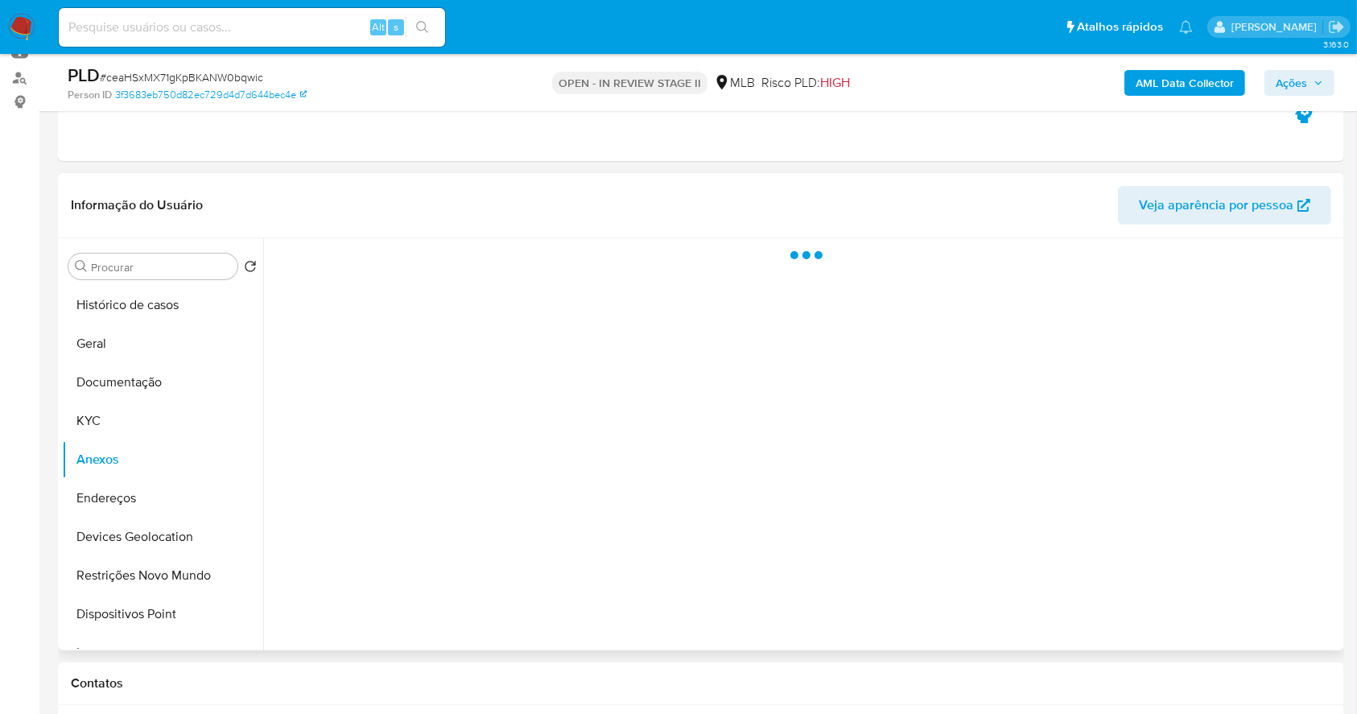
scroll to position [146, 0]
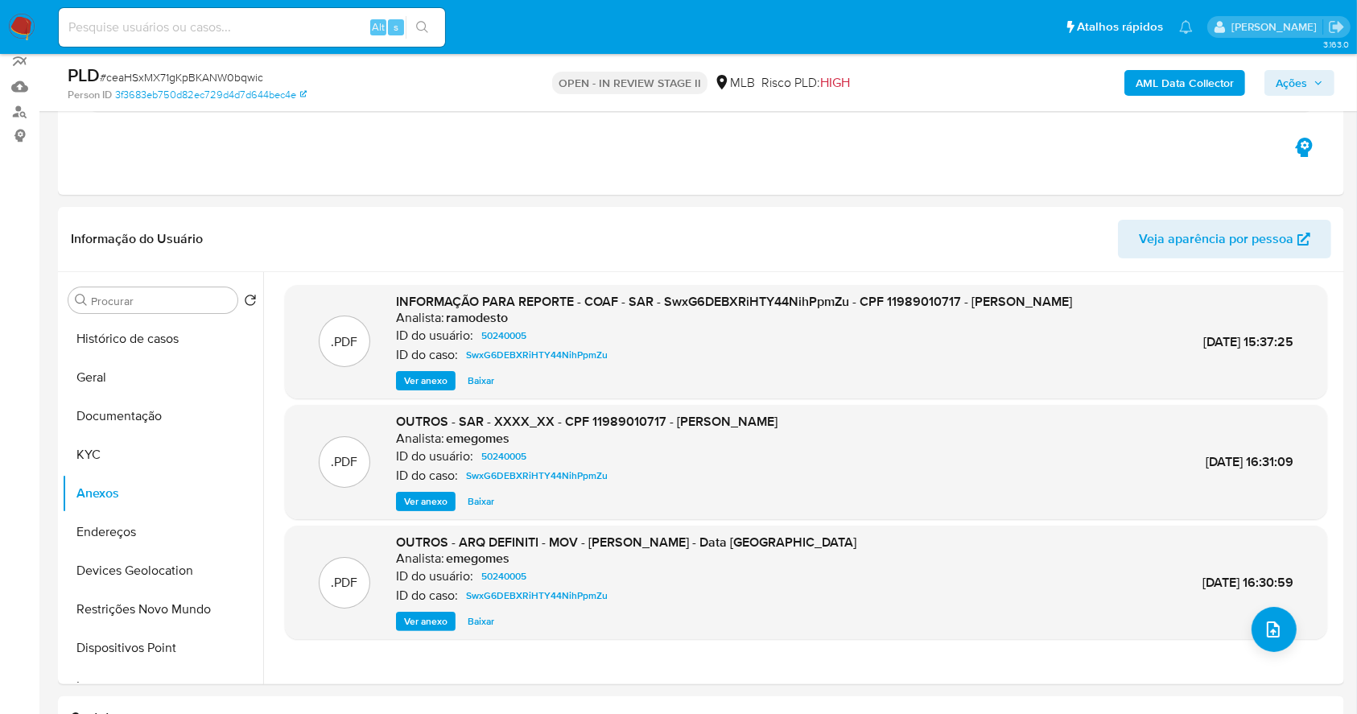
click at [1159, 82] on b "AML Data Collector" at bounding box center [1185, 83] width 98 height 26
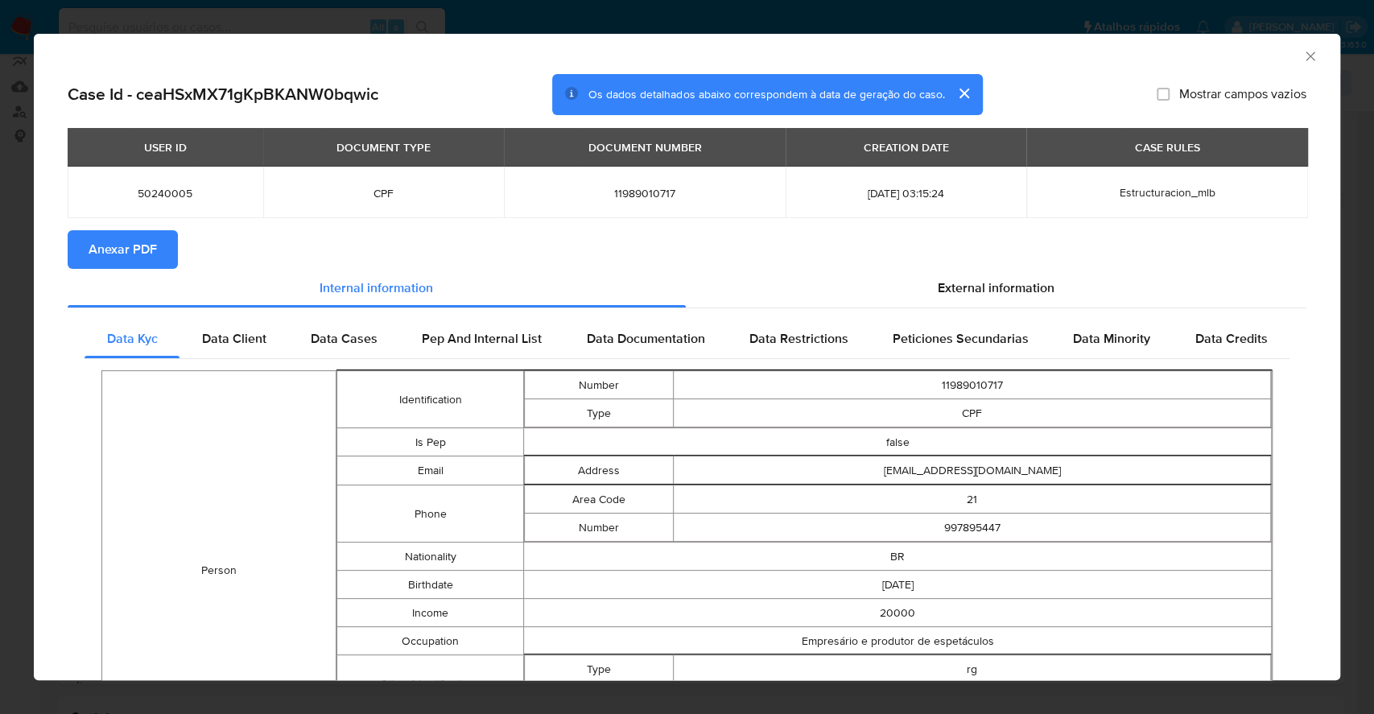
click at [122, 246] on span "Anexar PDF" at bounding box center [123, 249] width 68 height 35
click at [0, 273] on div "AML Data Collector Case Id - ceaHSxMX71gKpBKANW0bqwic Os dados detalhados abaix…" at bounding box center [687, 357] width 1374 height 714
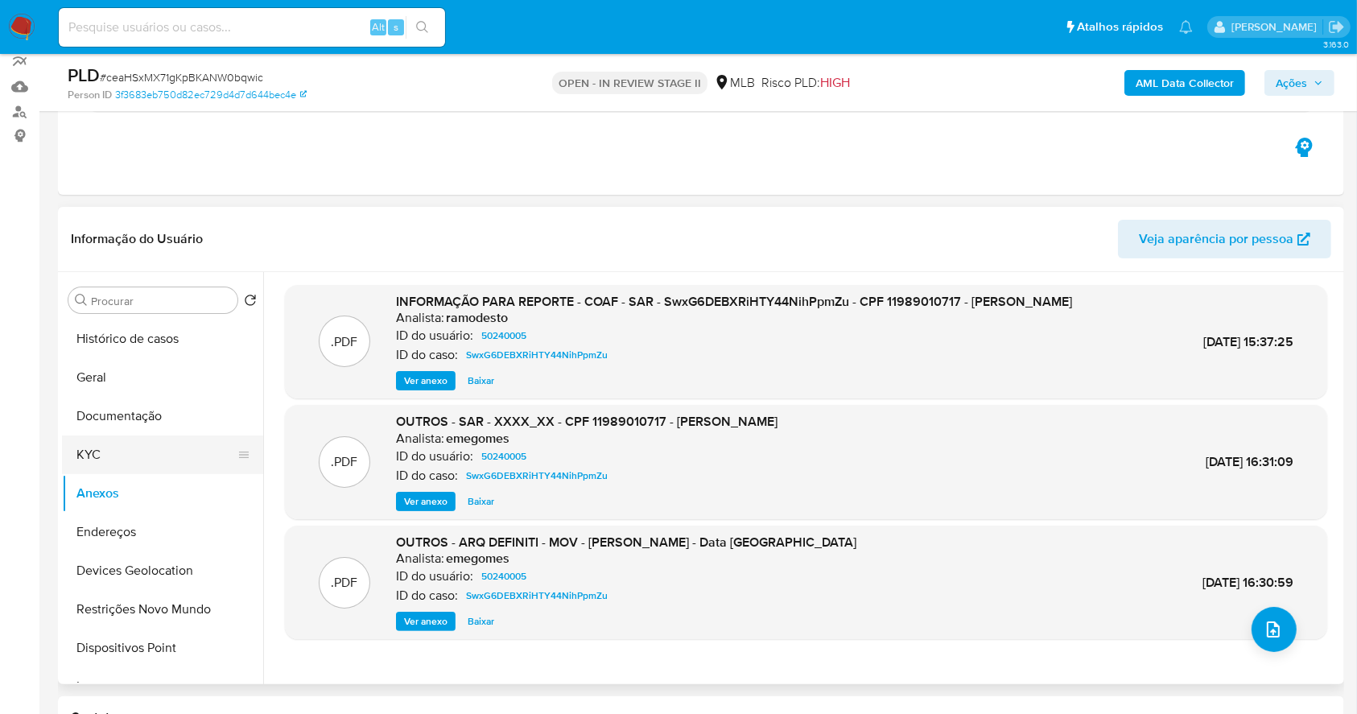
click at [122, 439] on button "KYC" at bounding box center [156, 455] width 188 height 39
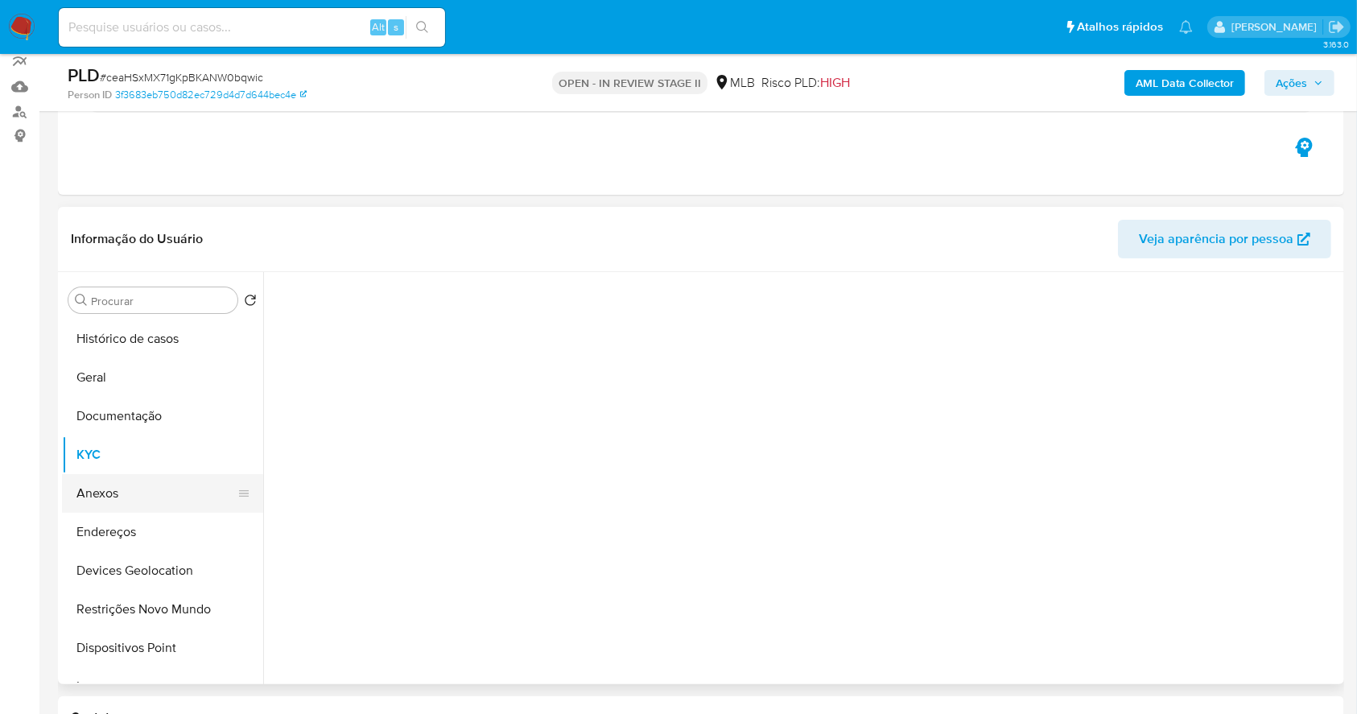
click at [138, 480] on button "Anexos" at bounding box center [156, 493] width 188 height 39
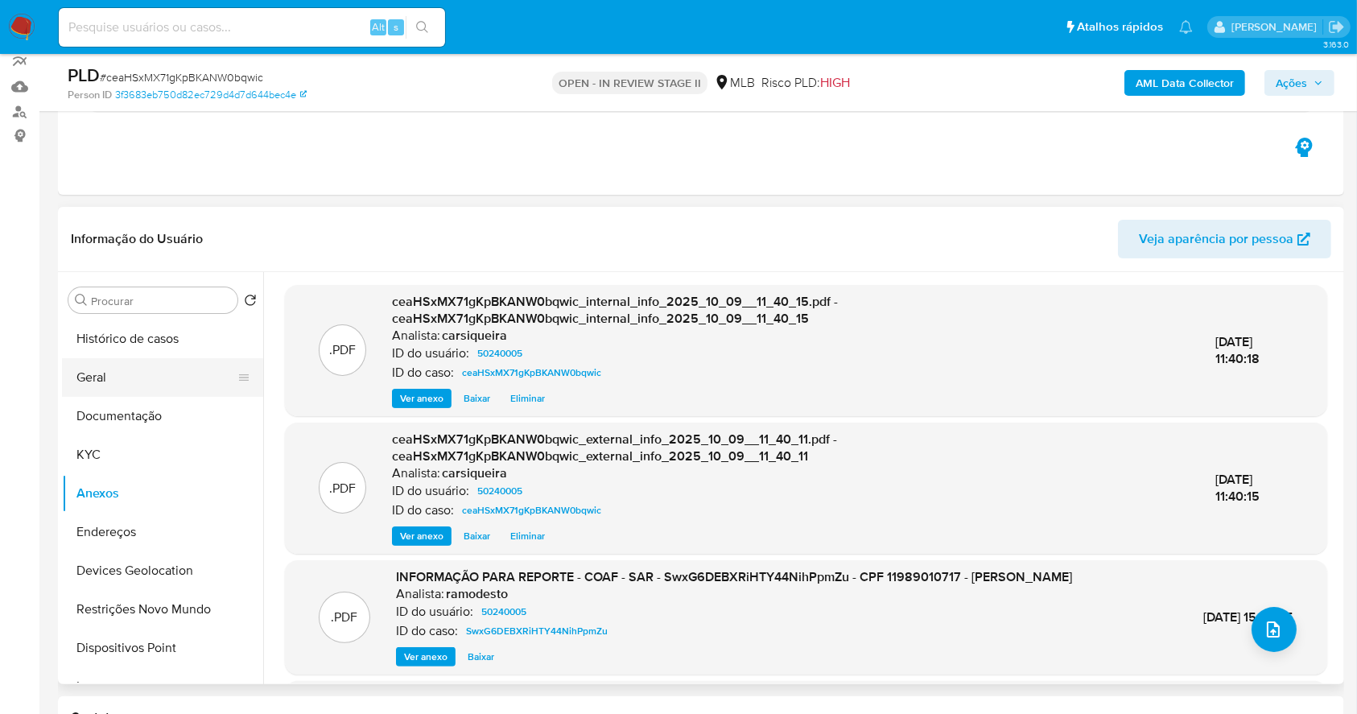
click at [149, 392] on button "Geral" at bounding box center [156, 377] width 188 height 39
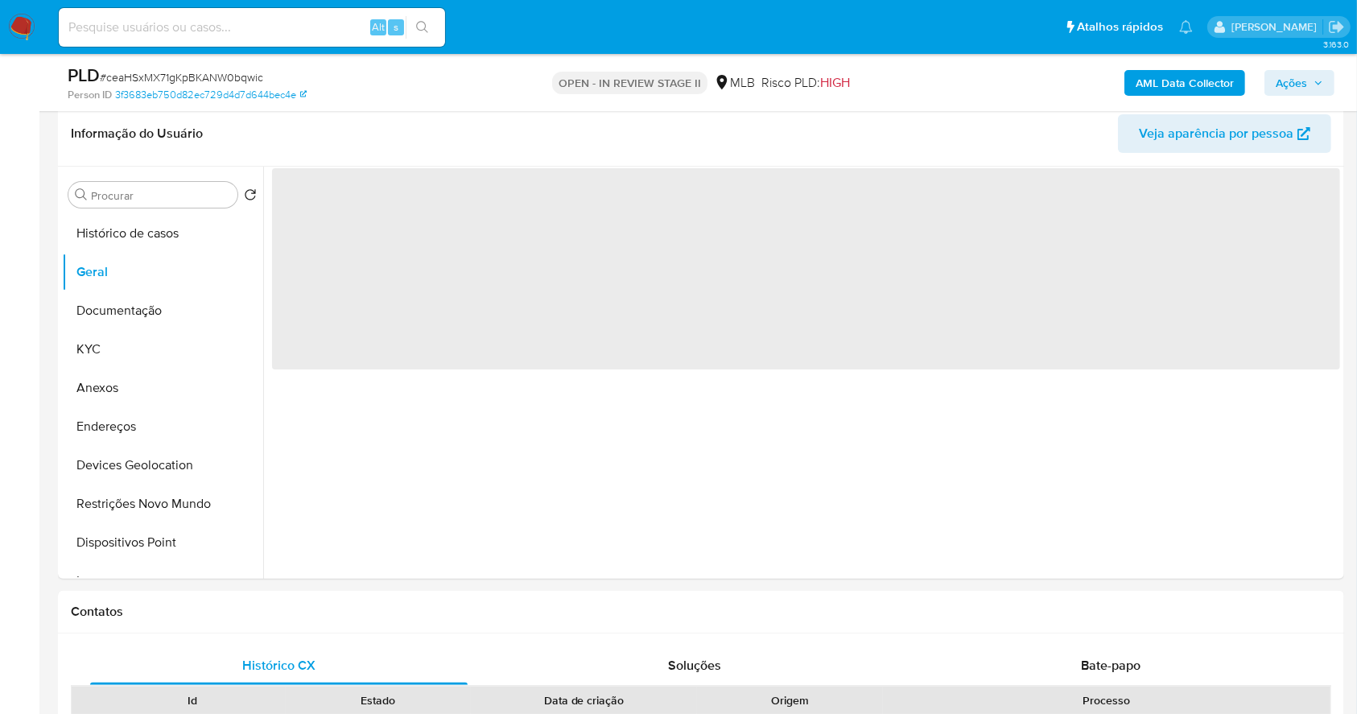
scroll to position [258, 0]
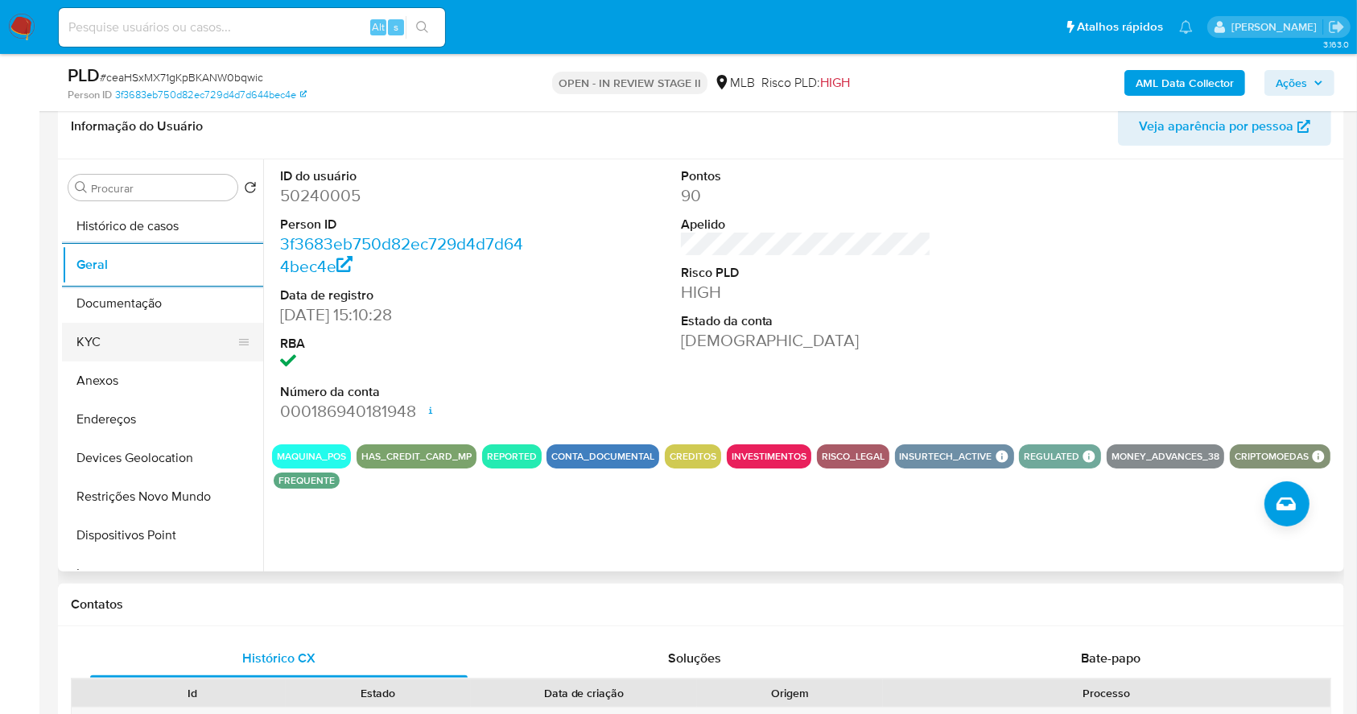
click at [126, 336] on button "KYC" at bounding box center [156, 342] width 188 height 39
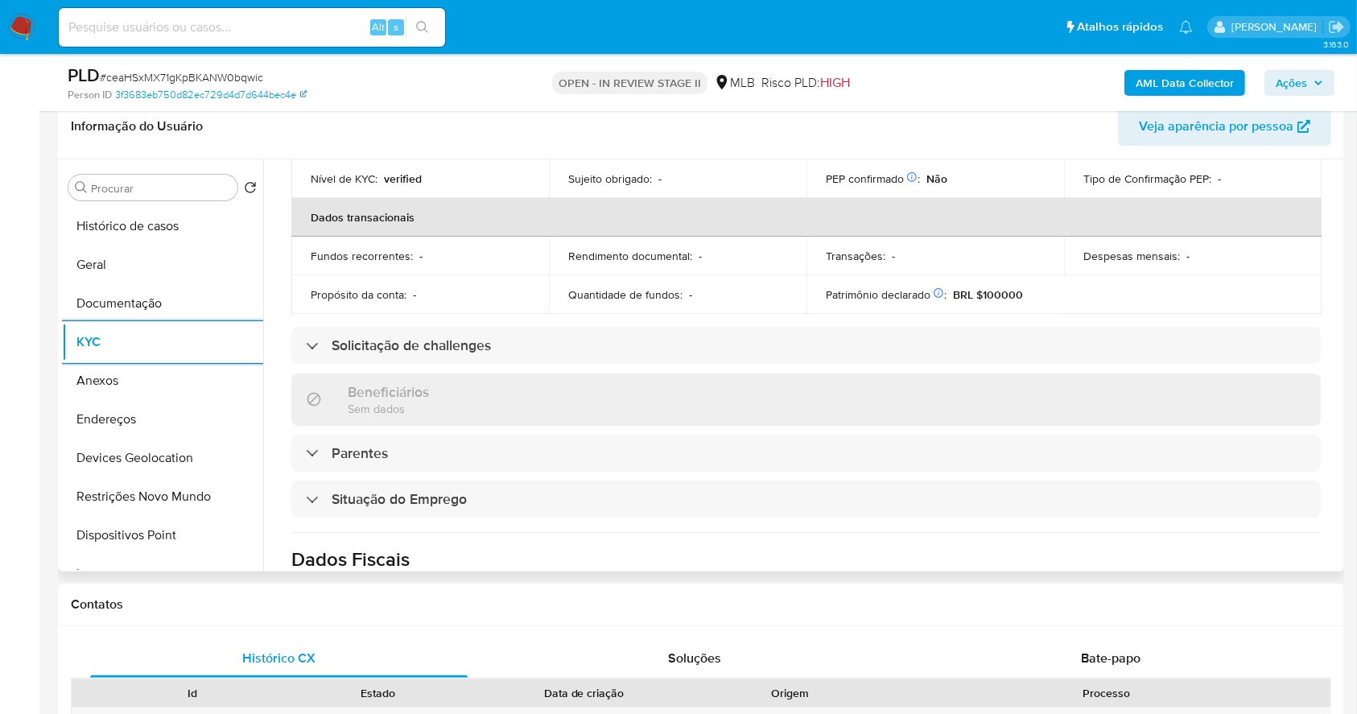
scroll to position [684, 0]
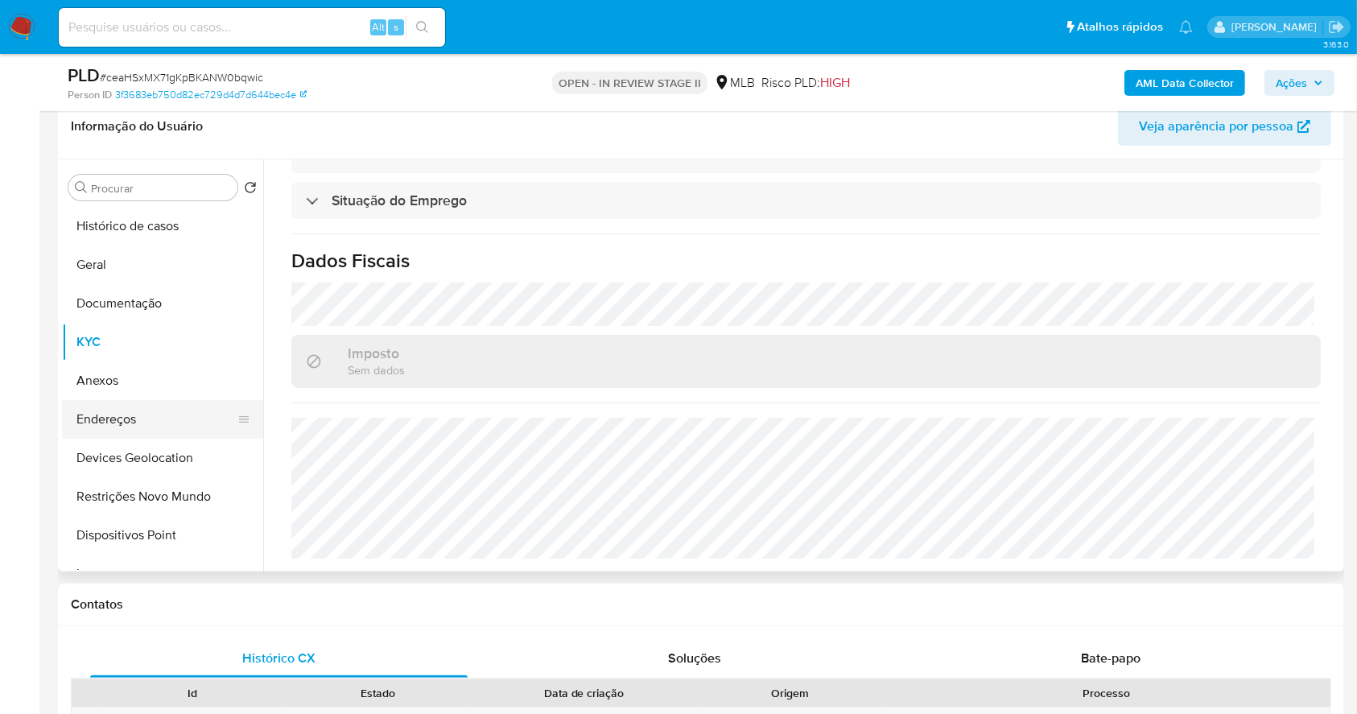
click at [124, 415] on button "Endereços" at bounding box center [156, 419] width 188 height 39
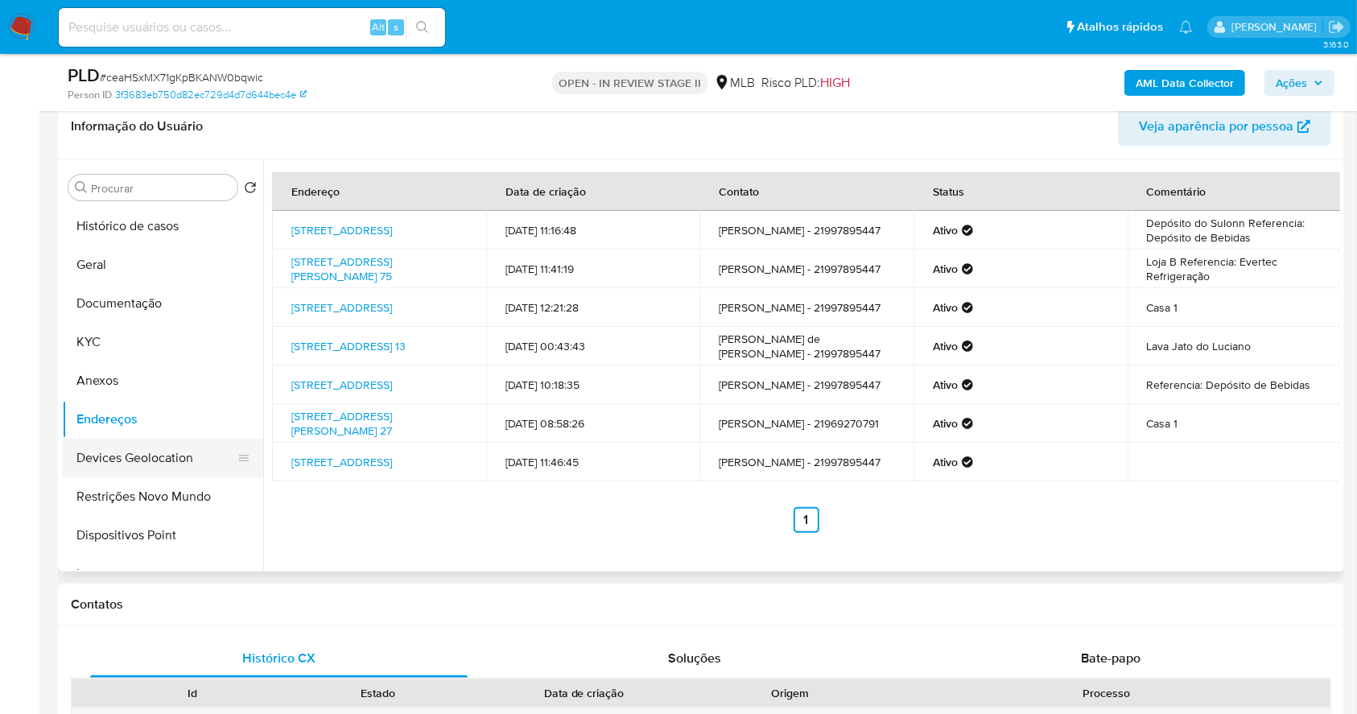
click at [213, 473] on button "Devices Geolocation" at bounding box center [156, 458] width 188 height 39
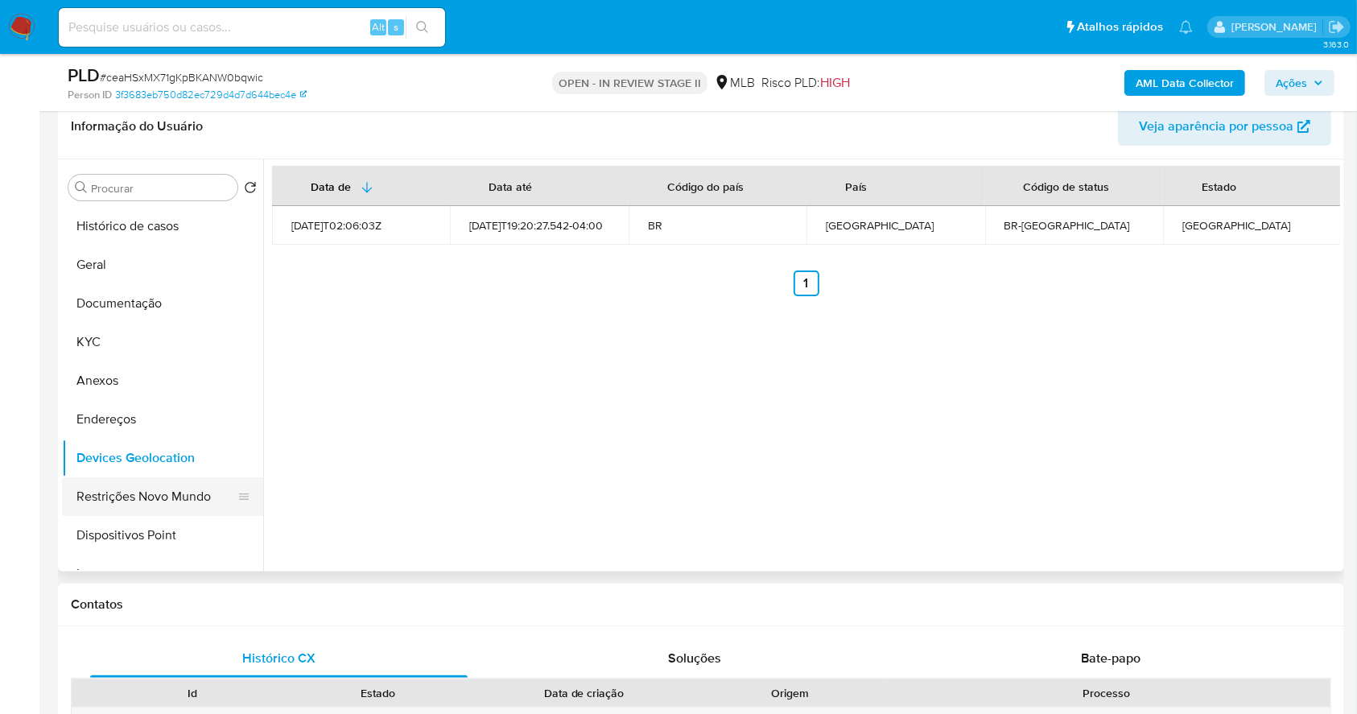
click at [138, 506] on button "Restrições Novo Mundo" at bounding box center [156, 496] width 188 height 39
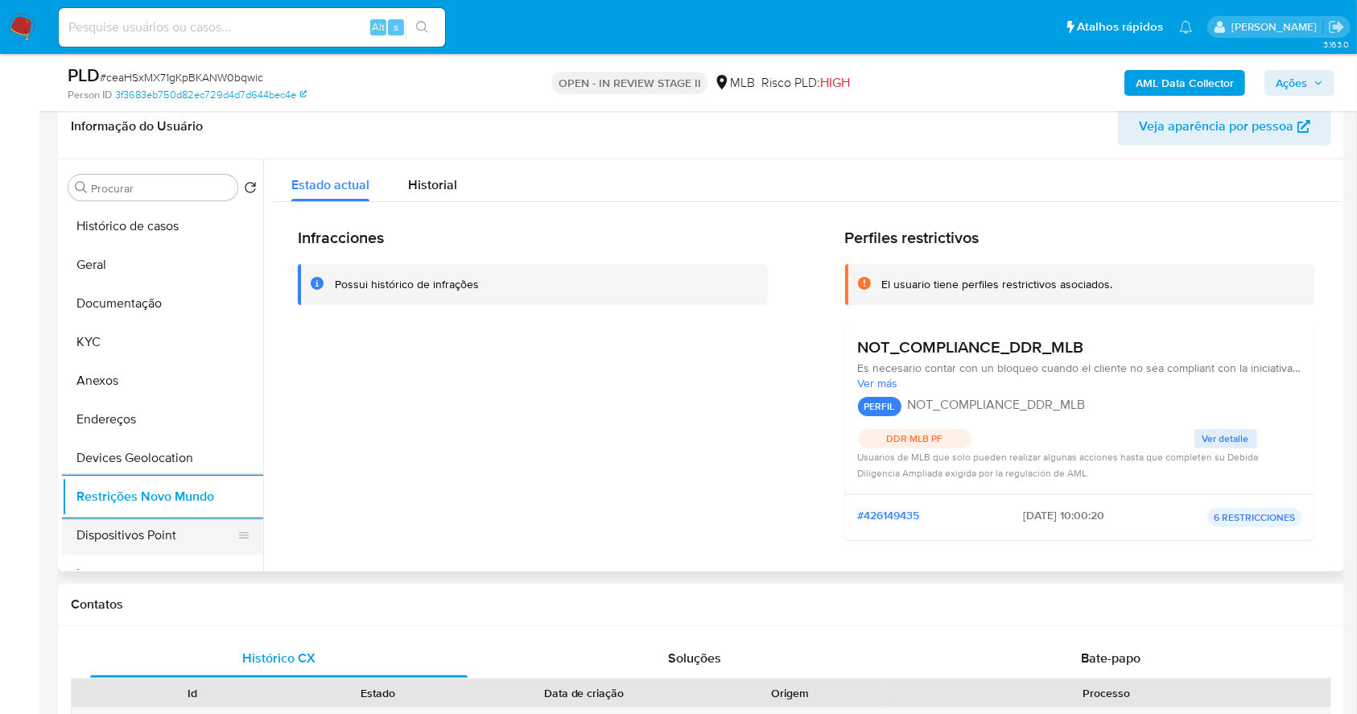
click at [148, 542] on button "Dispositivos Point" at bounding box center [156, 535] width 188 height 39
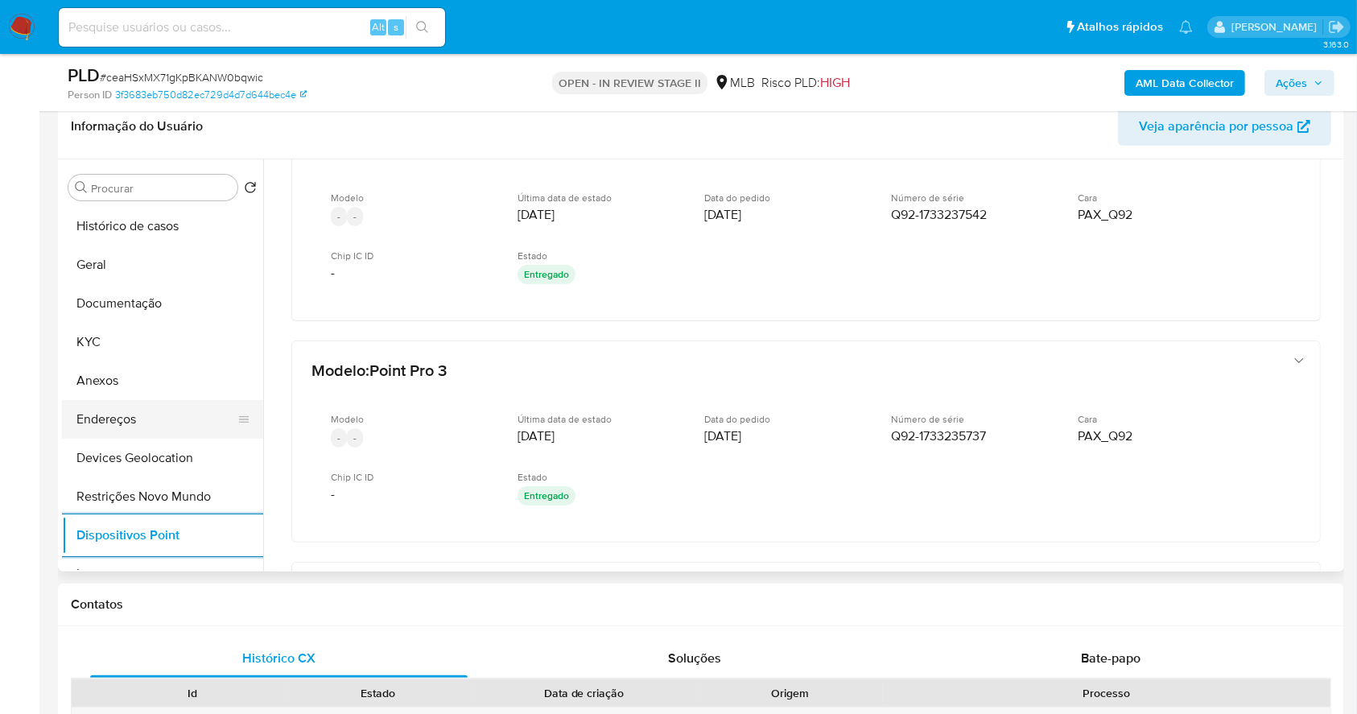
scroll to position [469, 0]
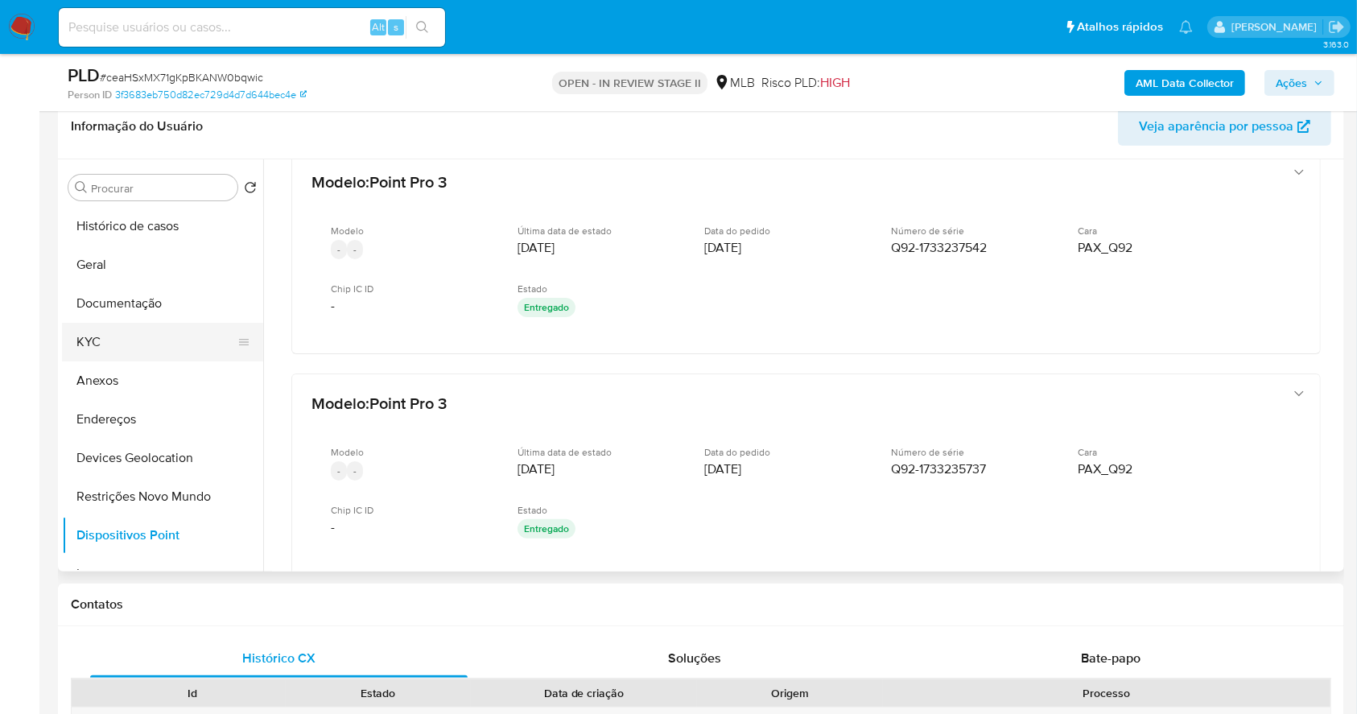
click at [136, 330] on button "KYC" at bounding box center [156, 342] width 188 height 39
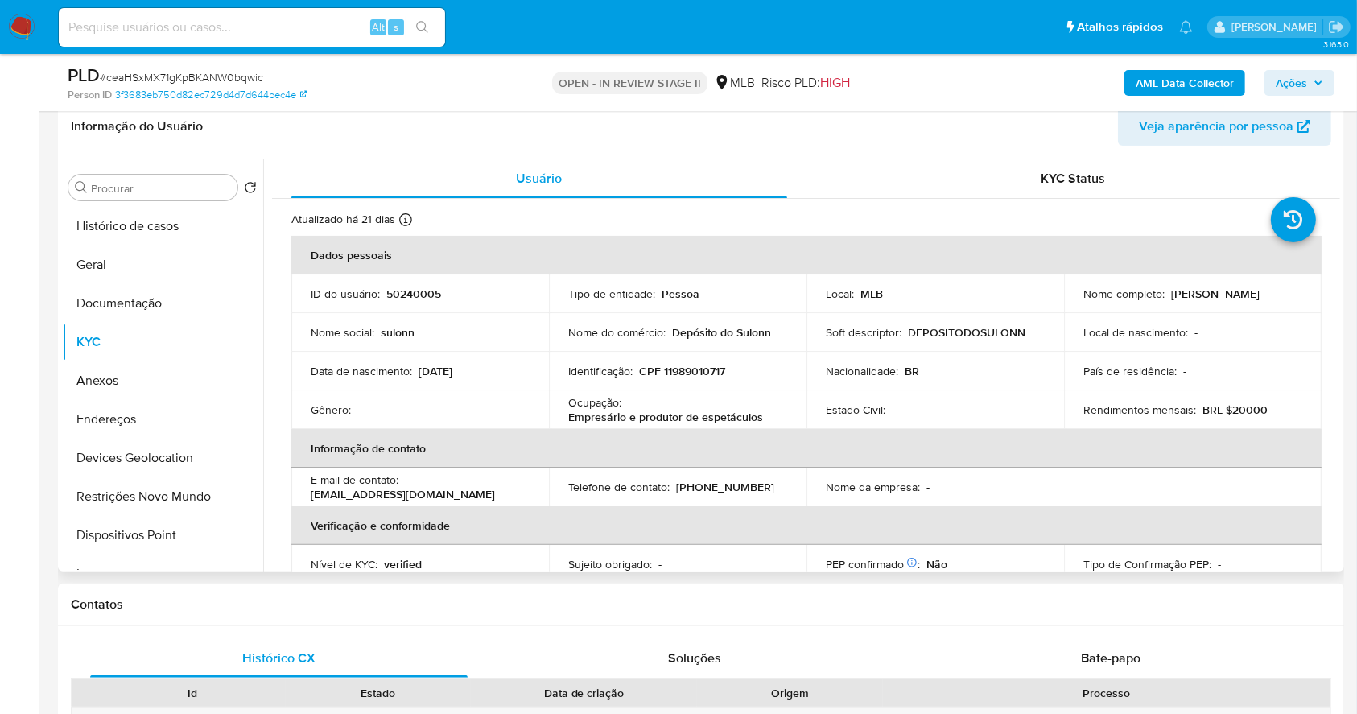
click at [680, 370] on p "CPF 11989010717" at bounding box center [682, 371] width 86 height 14
copy p "11989010717"
click at [826, 377] on p "Nacionalidade :" at bounding box center [862, 371] width 72 height 14
click at [681, 373] on p "CPF 11989010717" at bounding box center [682, 371] width 86 height 14
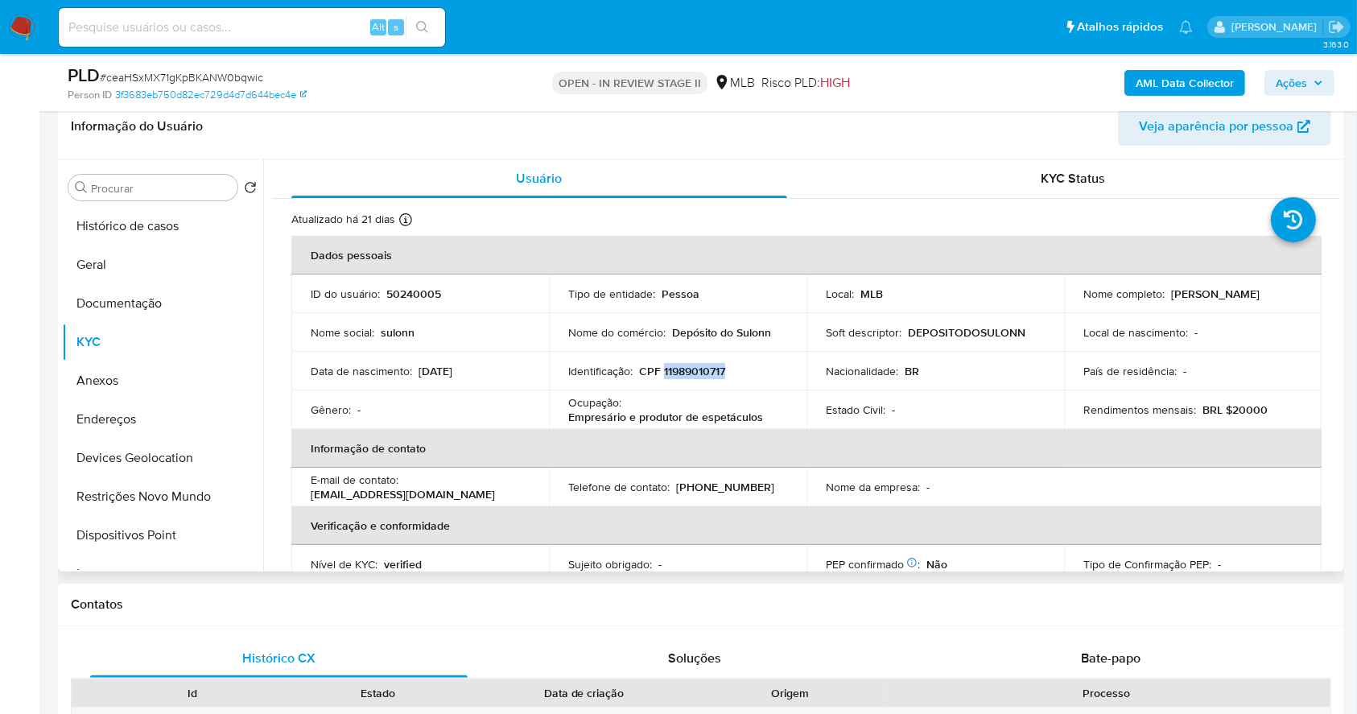
click at [683, 373] on p "CPF 11989010717" at bounding box center [682, 371] width 86 height 14
copy p "11989010717"
click at [1152, 368] on p "País de residência :" at bounding box center [1130, 371] width 93 height 14
drag, startPoint x: 1253, startPoint y: 306, endPoint x: 1068, endPoint y: 308, distance: 185.2
click at [1068, 308] on td "Nome completo : Sulonn Marcio Andrade Rodrigues" at bounding box center [1193, 294] width 258 height 39
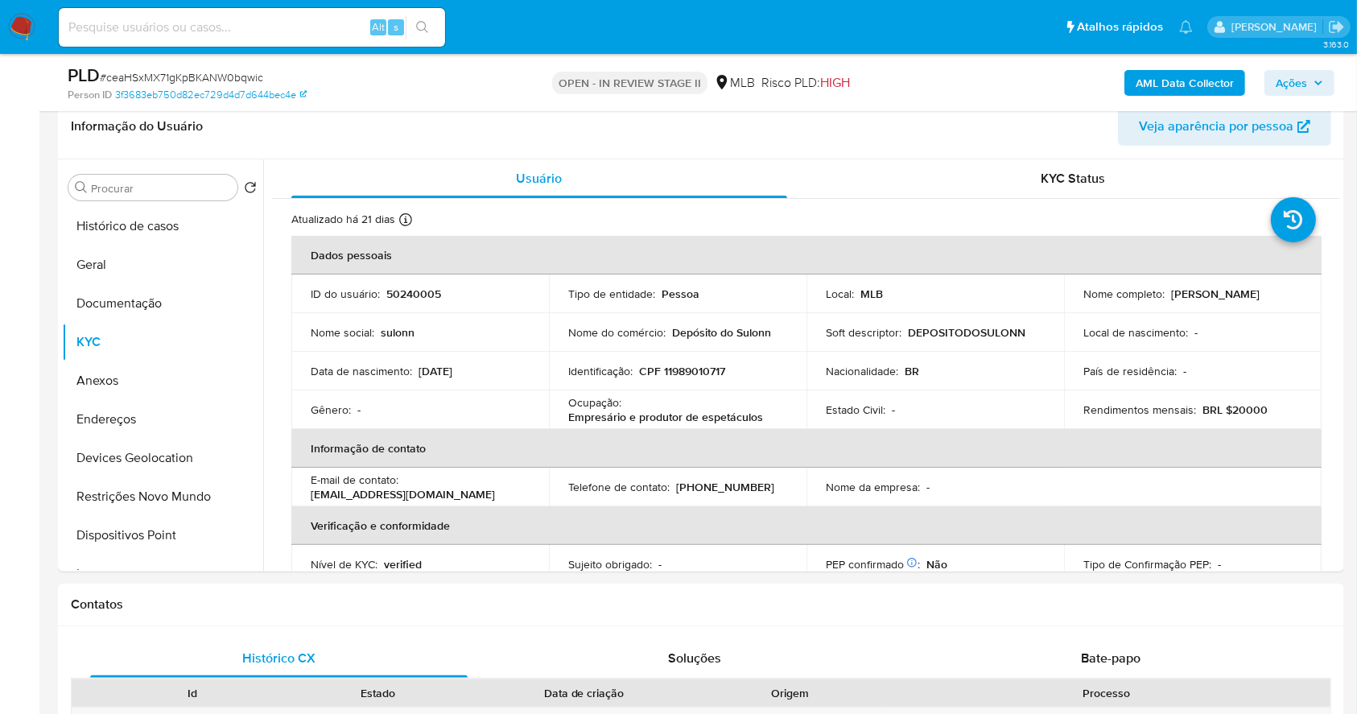
copy p "Sulonn Marcio Andrade Rodrigues"
click at [127, 280] on button "Geral" at bounding box center [156, 265] width 188 height 39
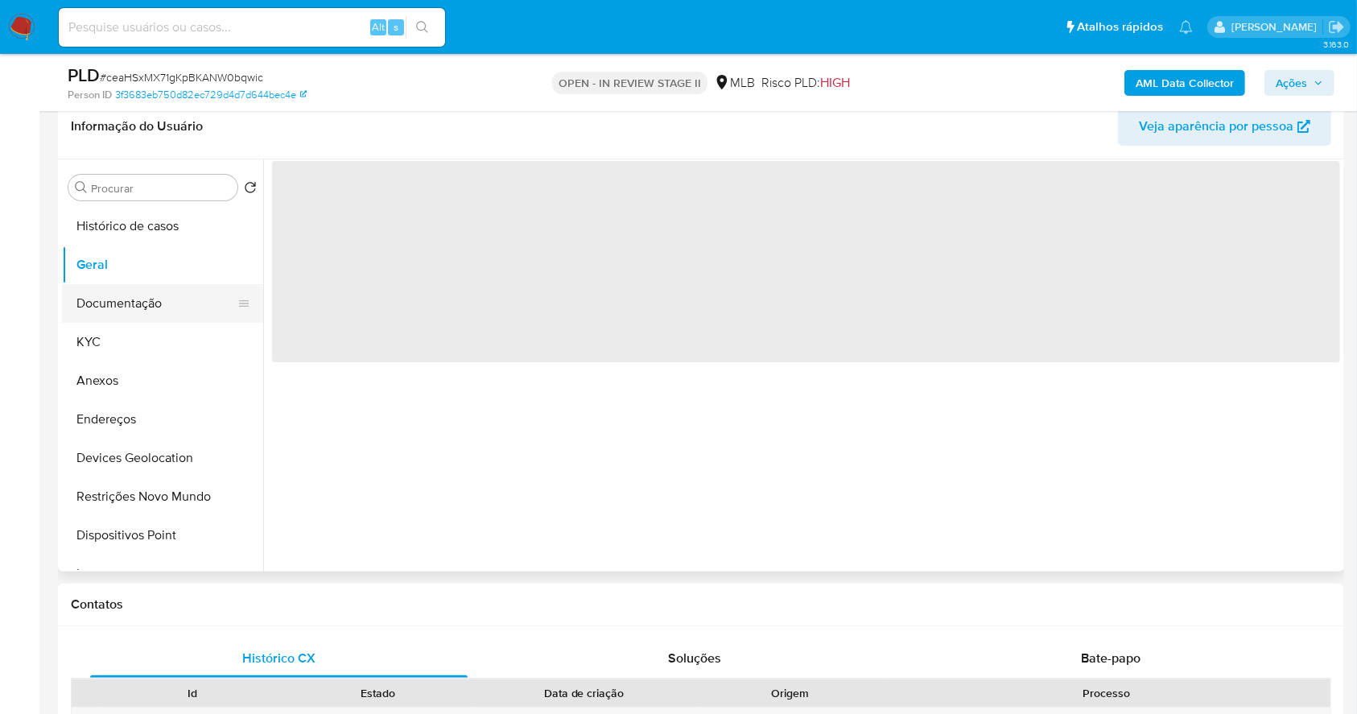
click at [124, 285] on button "Documentação" at bounding box center [156, 303] width 188 height 39
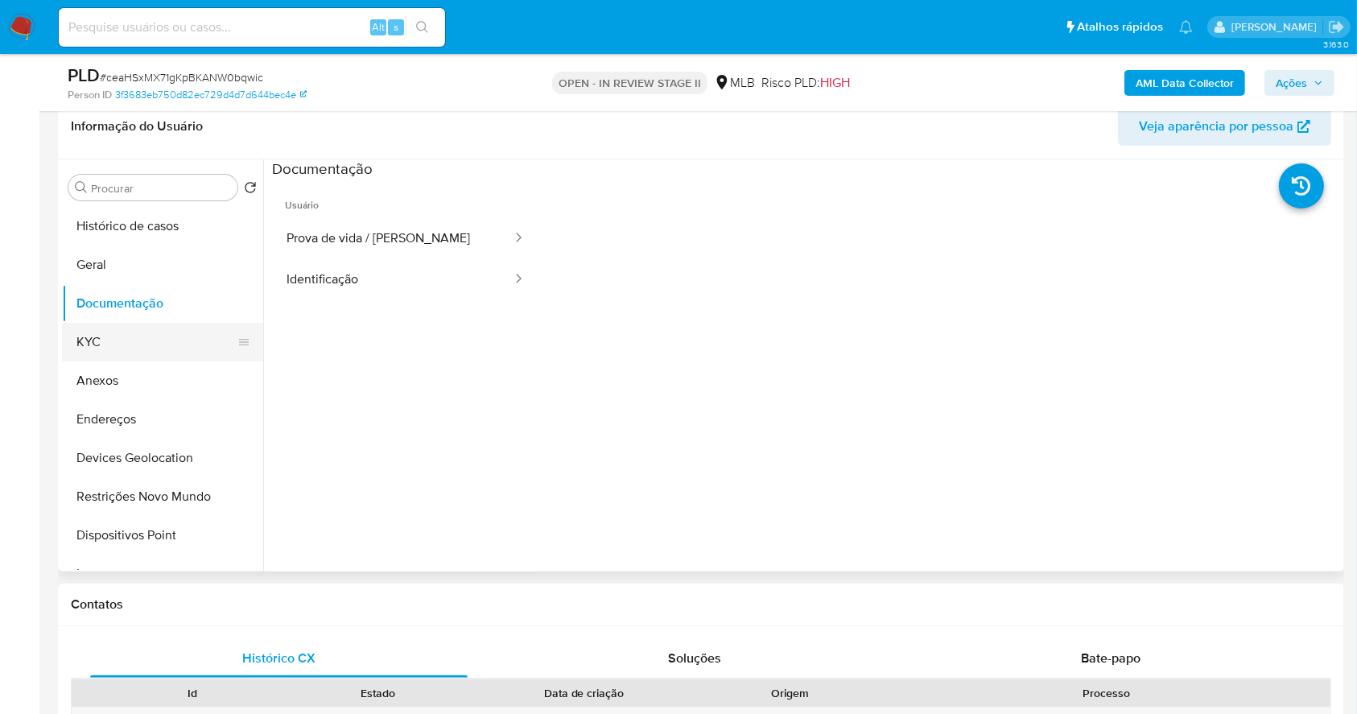
click at [151, 338] on button "KYC" at bounding box center [156, 342] width 188 height 39
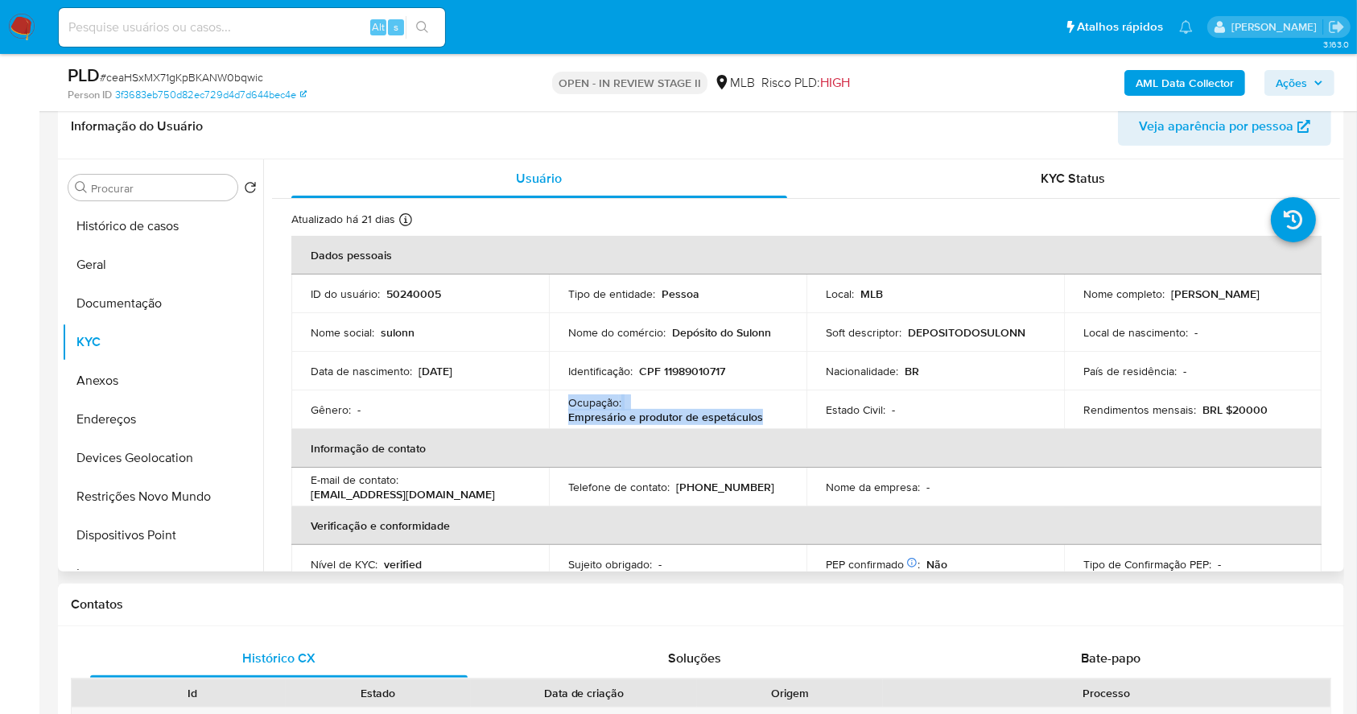
drag, startPoint x: 749, startPoint y: 419, endPoint x: 548, endPoint y: 402, distance: 201.3
click at [547, 408] on tr "Gênero : - Ocupação : Empresário e produtor de espetáculos Estado Civil : - Ren…" at bounding box center [806, 409] width 1031 height 39
copy tr "Ocupação : Empresário e produtor de espetáculos"
click at [120, 261] on button "Geral" at bounding box center [156, 265] width 188 height 39
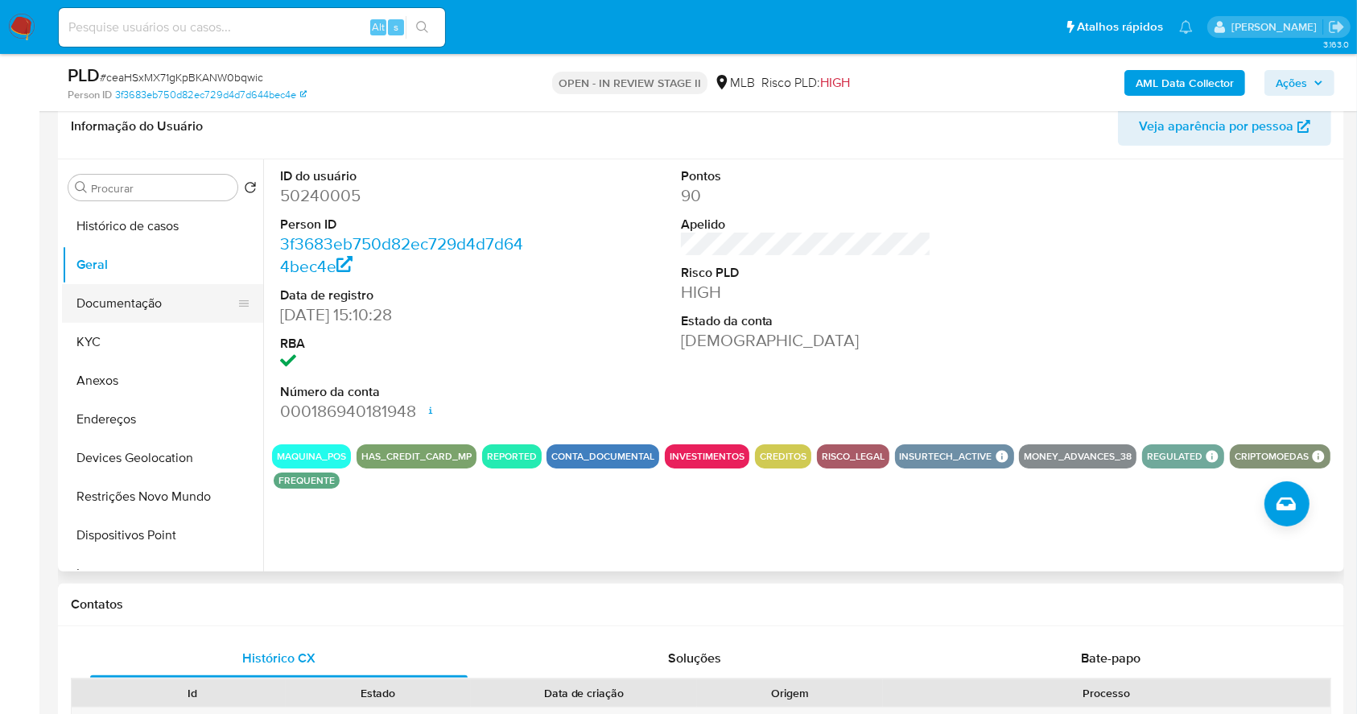
click at [140, 320] on button "Documentação" at bounding box center [156, 303] width 188 height 39
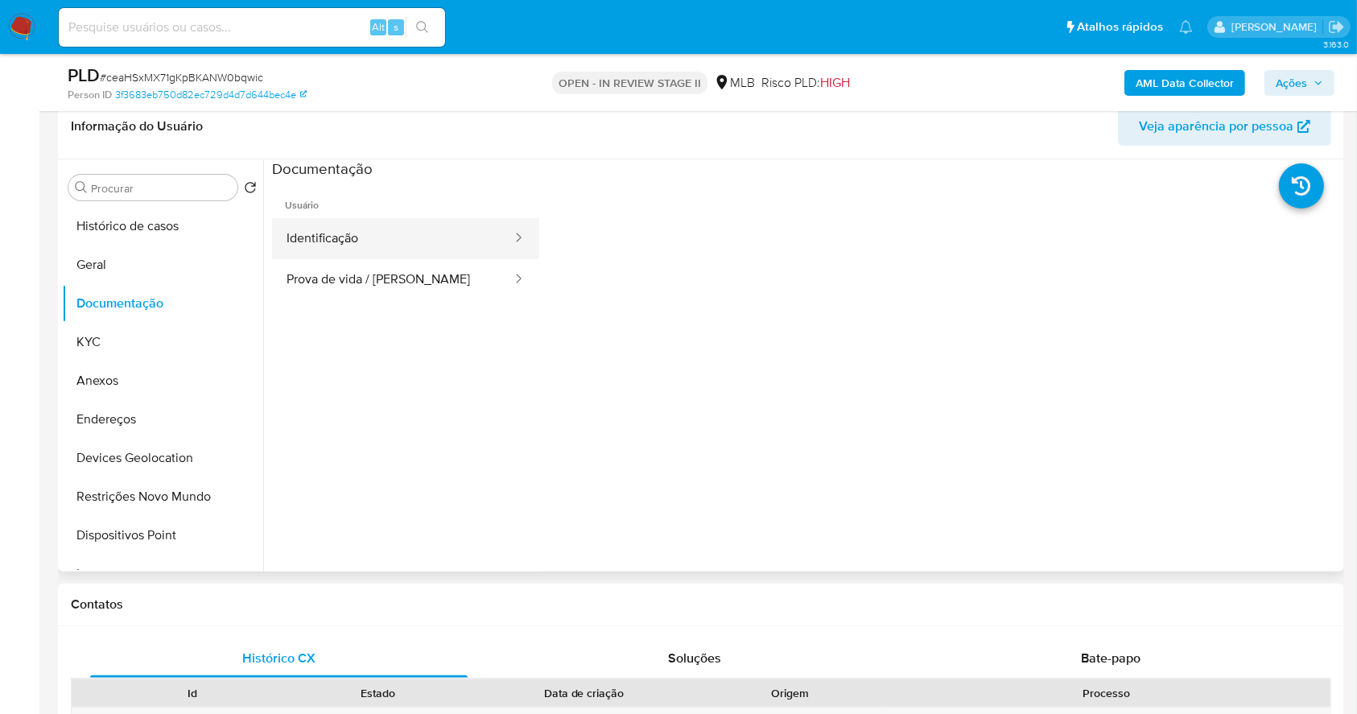
click at [399, 235] on button "Identificação" at bounding box center [393, 238] width 242 height 41
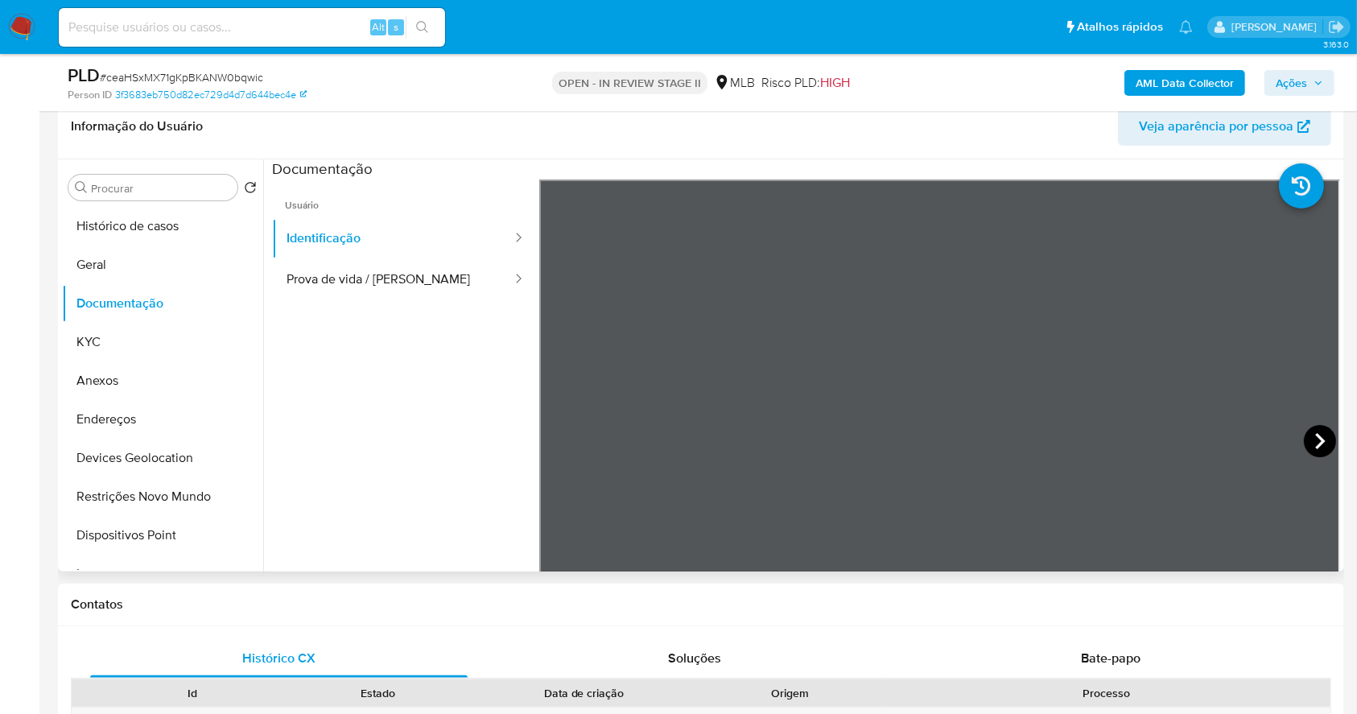
click at [1318, 443] on icon at bounding box center [1320, 441] width 32 height 32
click at [129, 331] on button "KYC" at bounding box center [156, 342] width 188 height 39
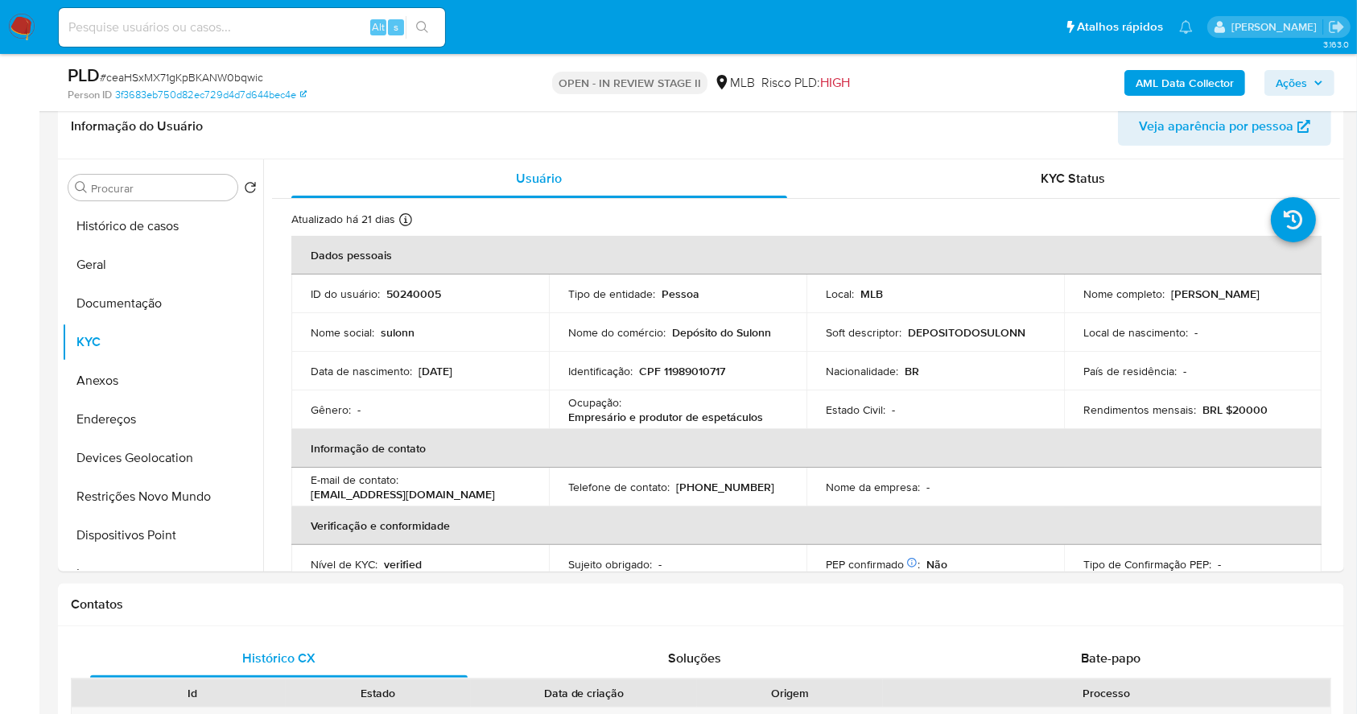
click at [1171, 301] on p "Sulonn Marcio Andrade Rodrigues" at bounding box center [1215, 294] width 89 height 14
click at [1230, 311] on td "Nome completo : Sulonn Marcio Andrade Rodrigues" at bounding box center [1193, 294] width 258 height 39
drag, startPoint x: 1181, startPoint y: 304, endPoint x: 1069, endPoint y: 311, distance: 112.1
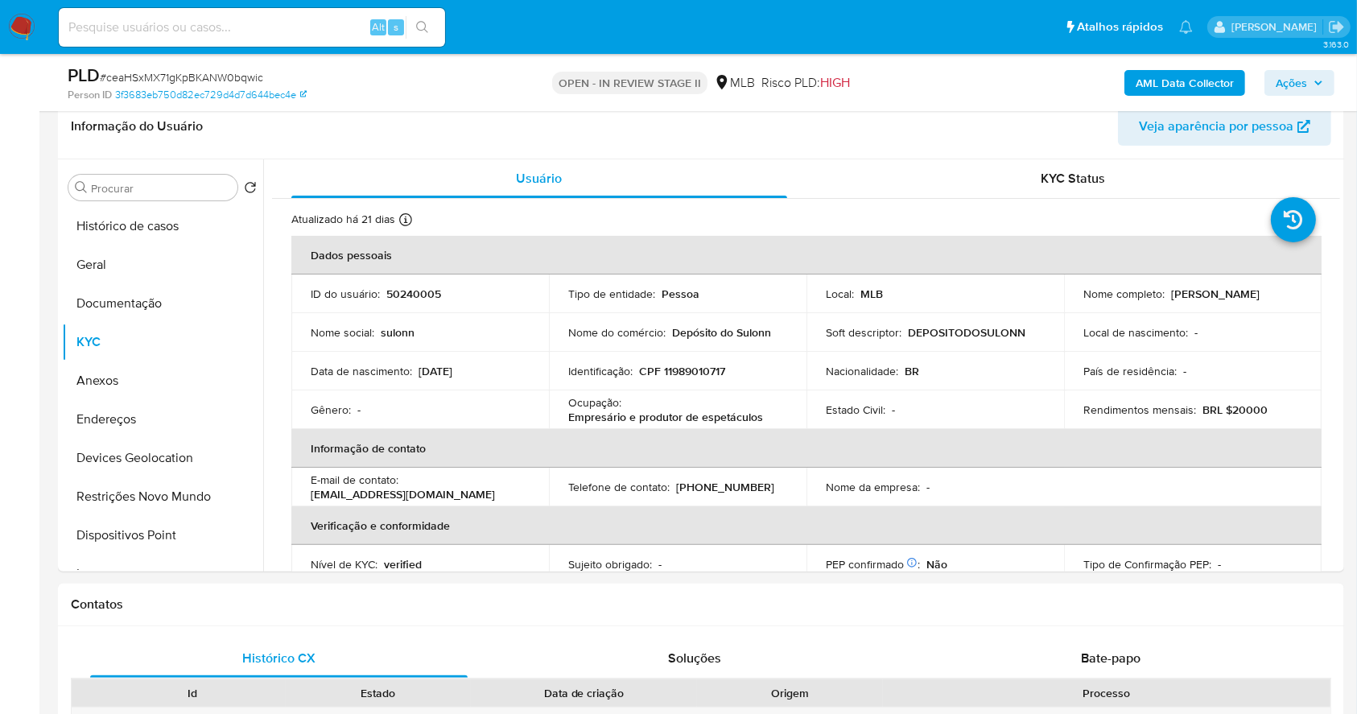
click at [1069, 311] on td "Nome completo : Sulonn Marcio Andrade Rodrigues" at bounding box center [1193, 294] width 258 height 39
copy p "Sulonn Marcio Andrade Rodrigues"
click at [700, 368] on p "CPF 11989010717" at bounding box center [682, 371] width 86 height 14
copy p "11989010717"
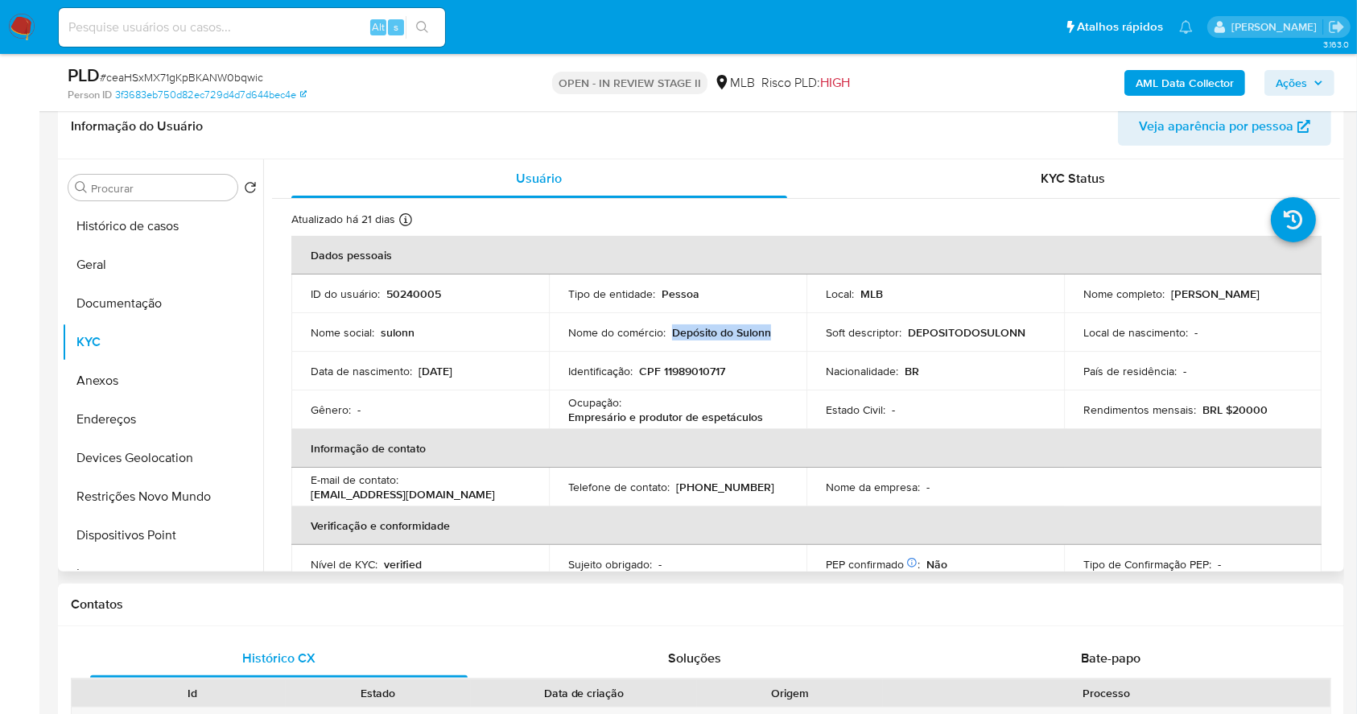
drag, startPoint x: 753, startPoint y: 337, endPoint x: 673, endPoint y: 338, distance: 79.7
click at [673, 338] on div "Nome do comércio : Depósito do Sulonn" at bounding box center [677, 332] width 219 height 14
copy p "Depósito do Sulonn"
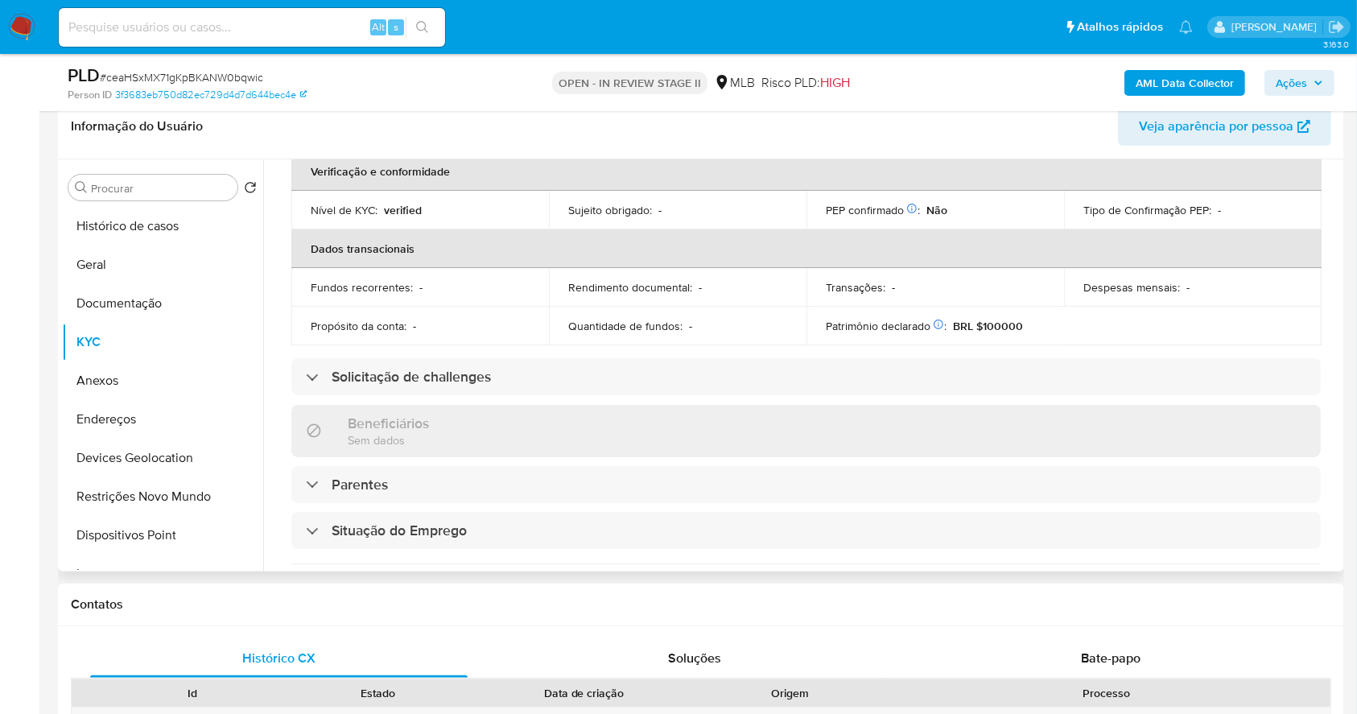
scroll to position [684, 0]
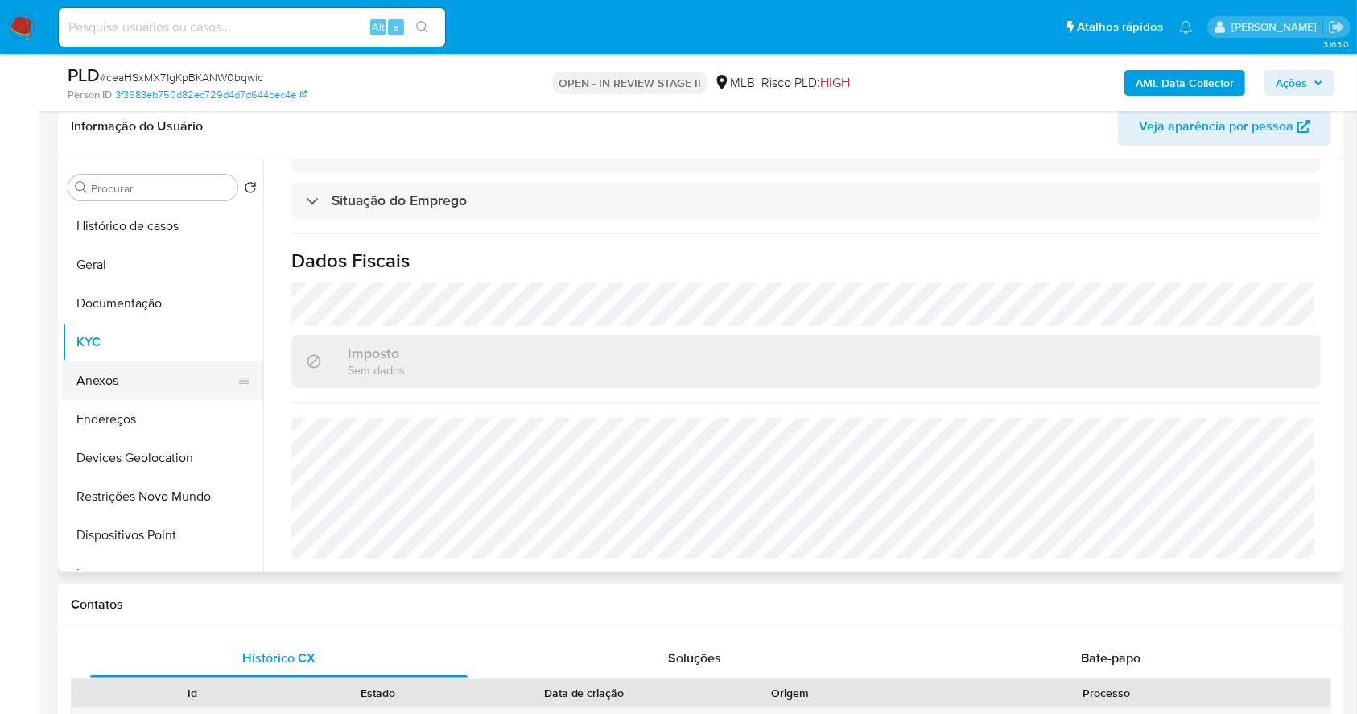
click at [153, 381] on button "Anexos" at bounding box center [156, 381] width 188 height 39
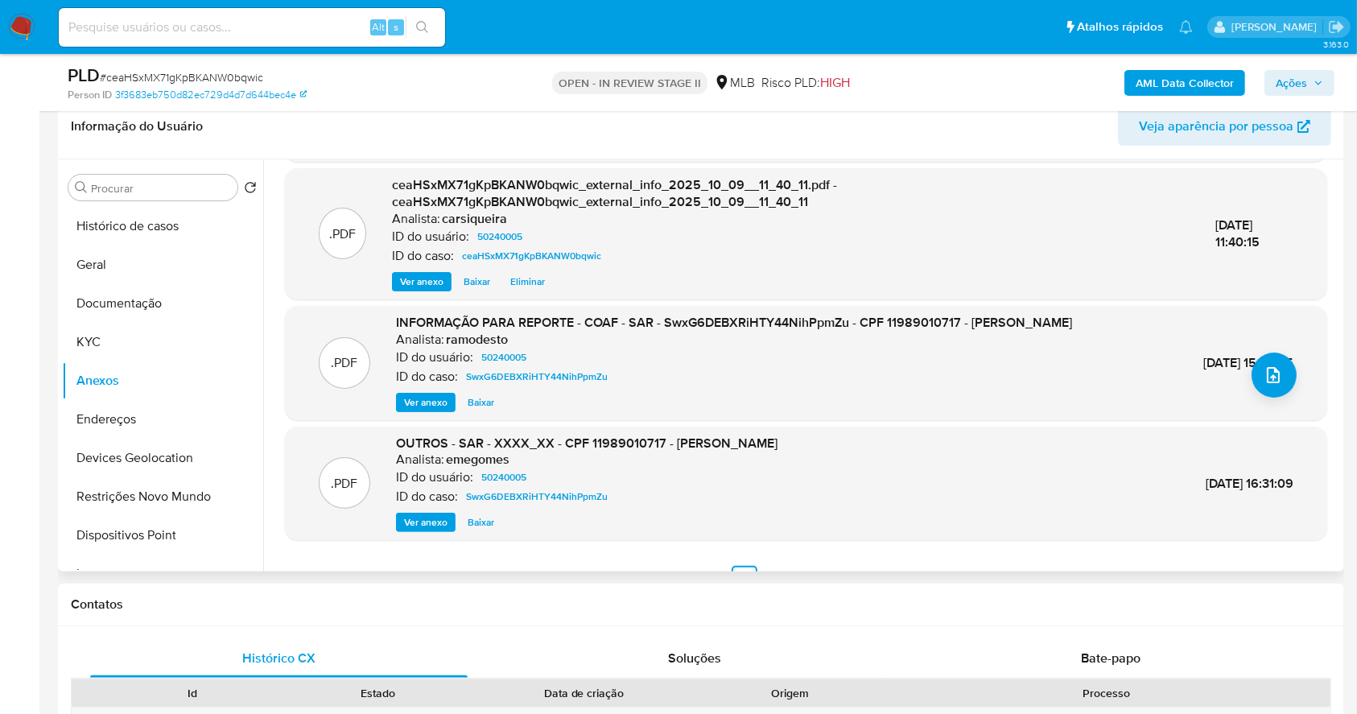
scroll to position [187, 0]
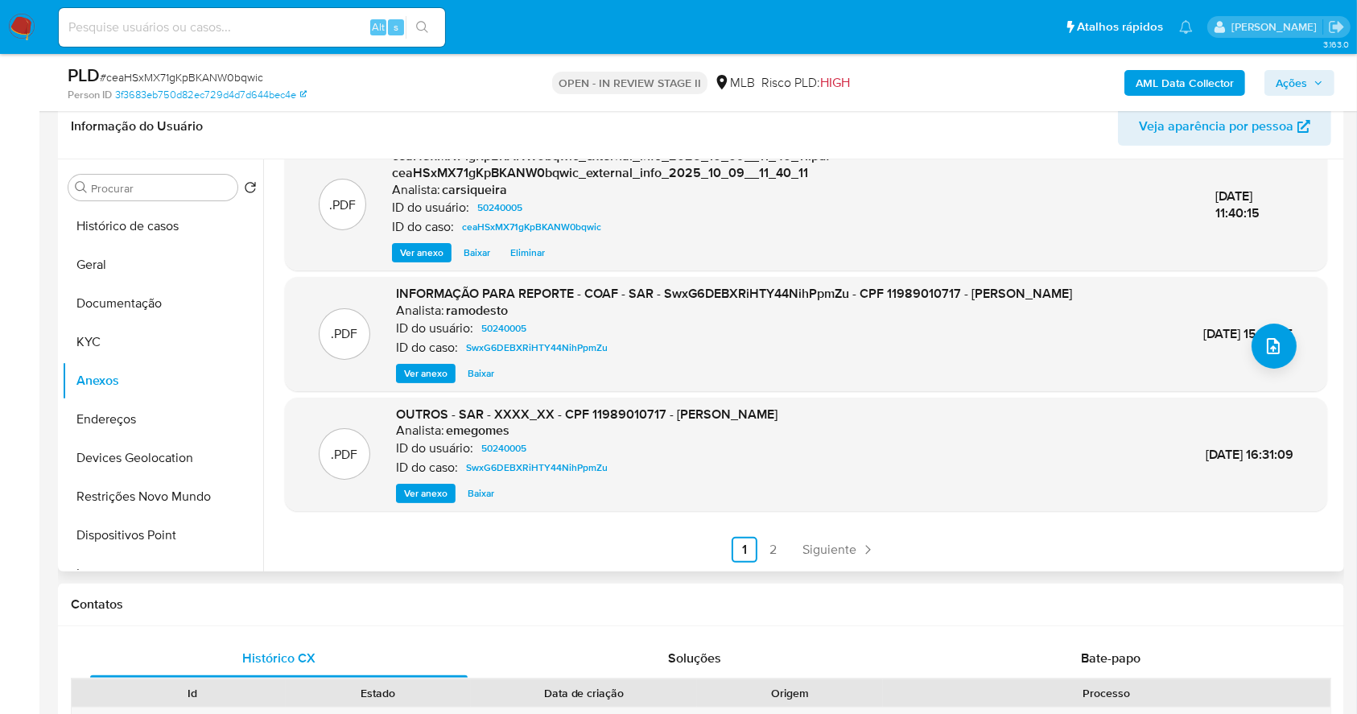
click at [432, 366] on span "Ver anexo" at bounding box center [425, 374] width 43 height 16
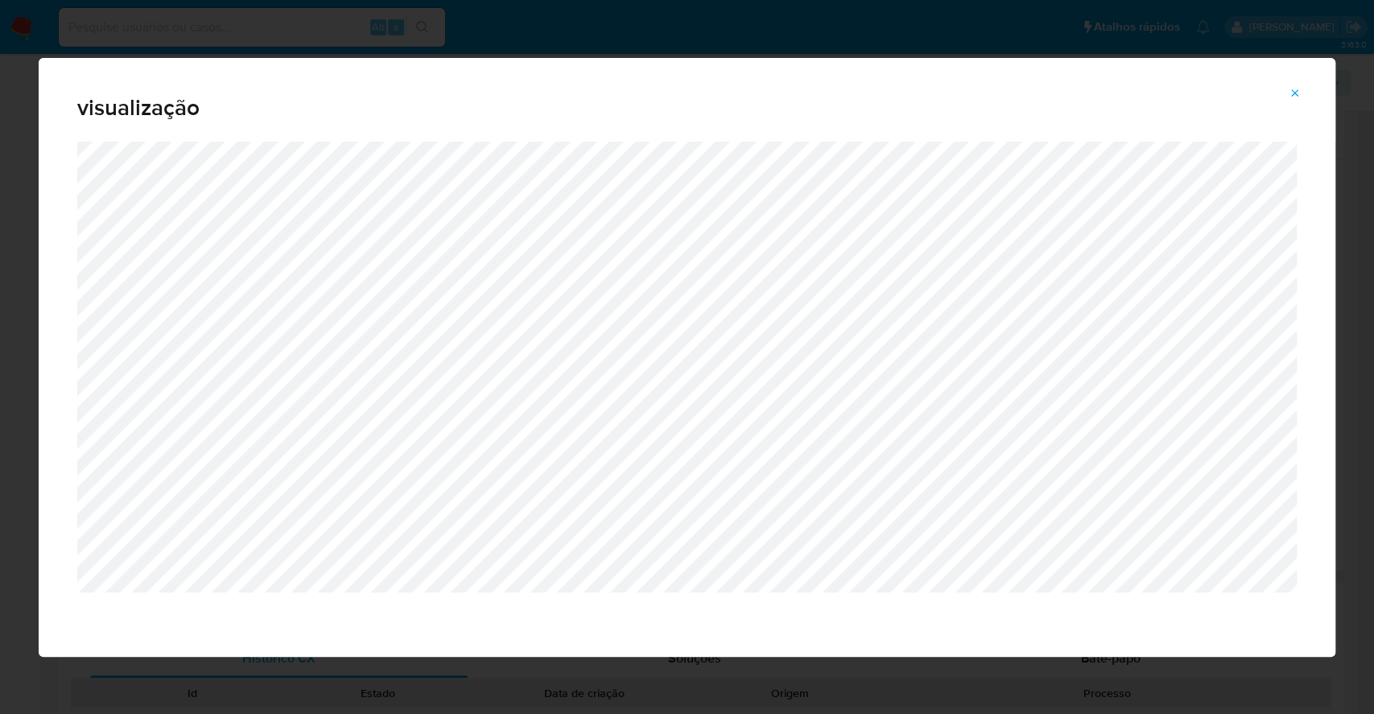
click at [1301, 90] on icon "Attachment preview" at bounding box center [1295, 93] width 13 height 13
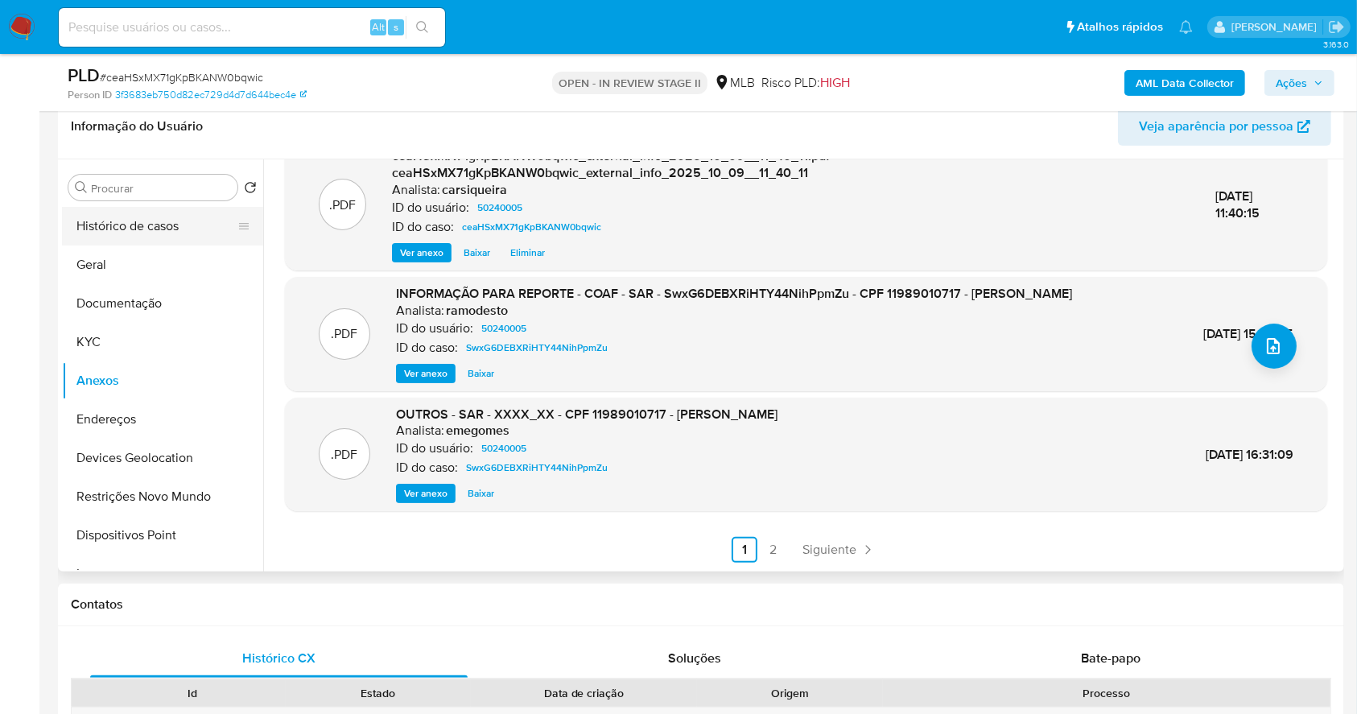
click at [143, 226] on button "Histórico de casos" at bounding box center [156, 226] width 188 height 39
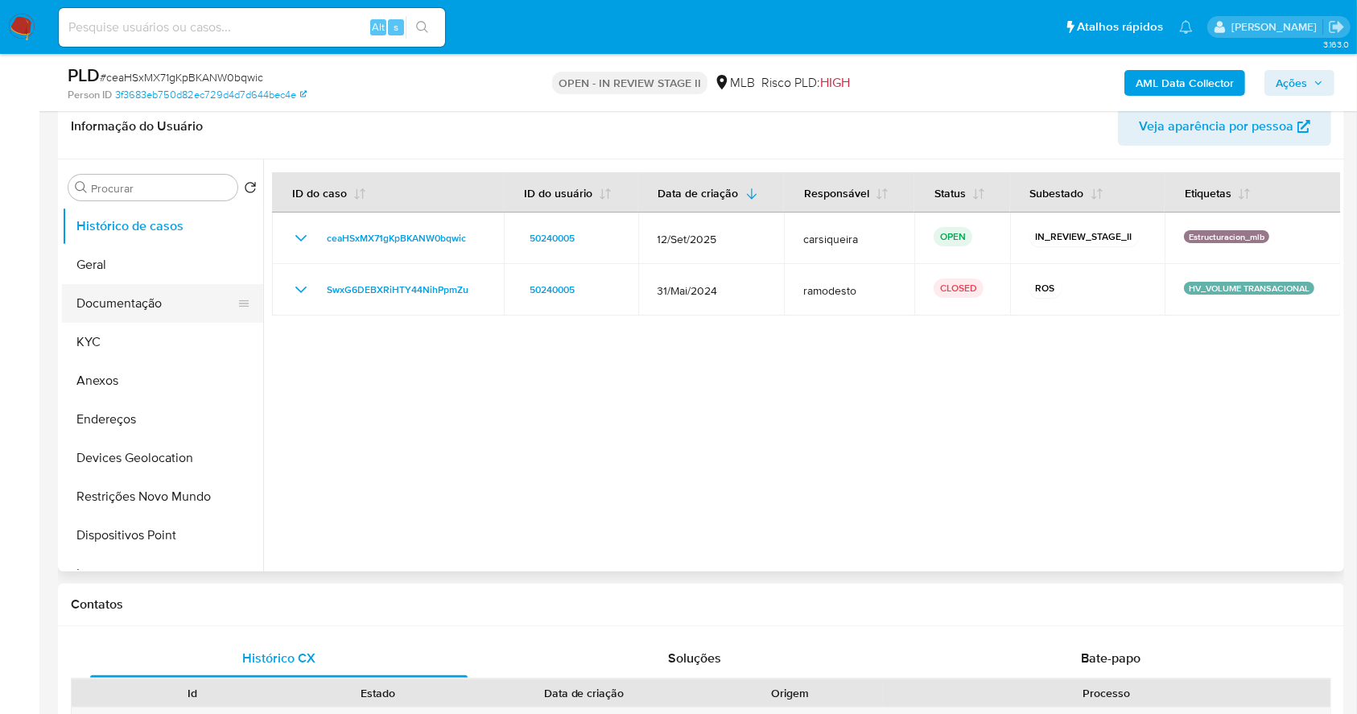
click at [129, 308] on button "Documentação" at bounding box center [156, 303] width 188 height 39
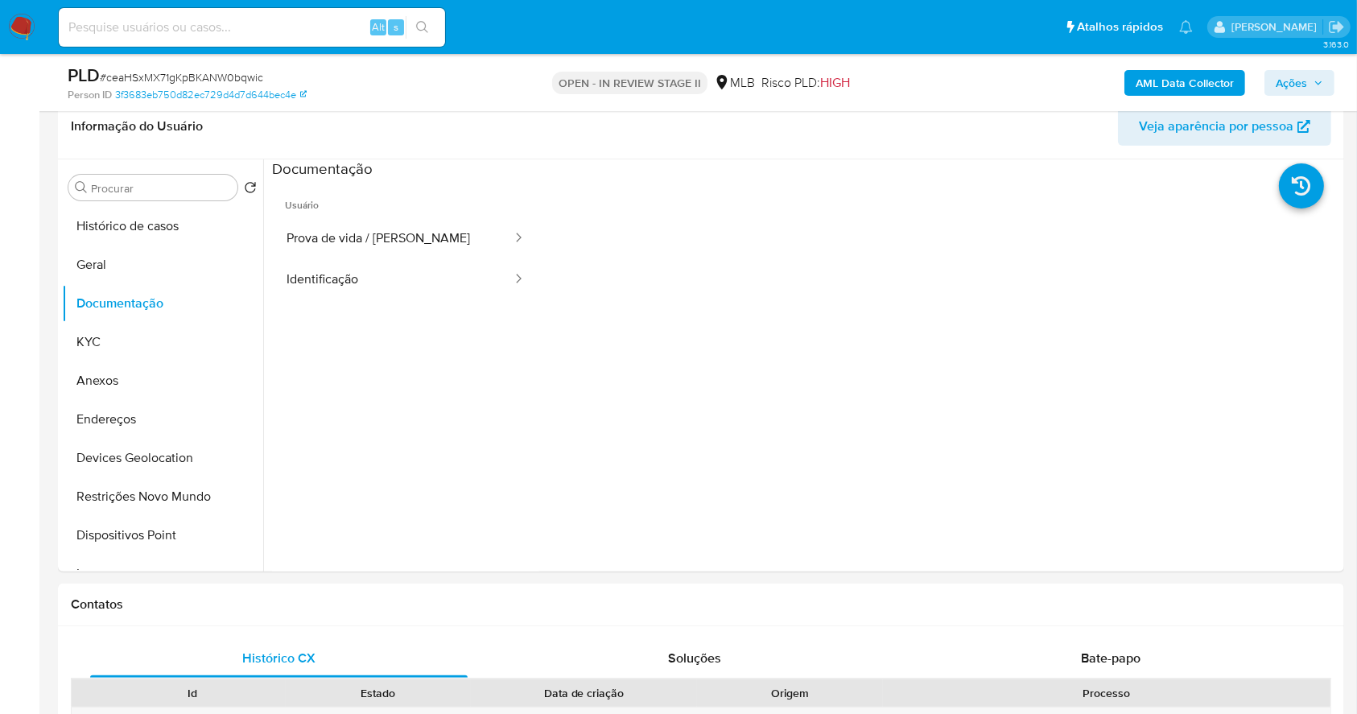
click at [1304, 89] on span "Ações" at bounding box center [1291, 83] width 31 height 26
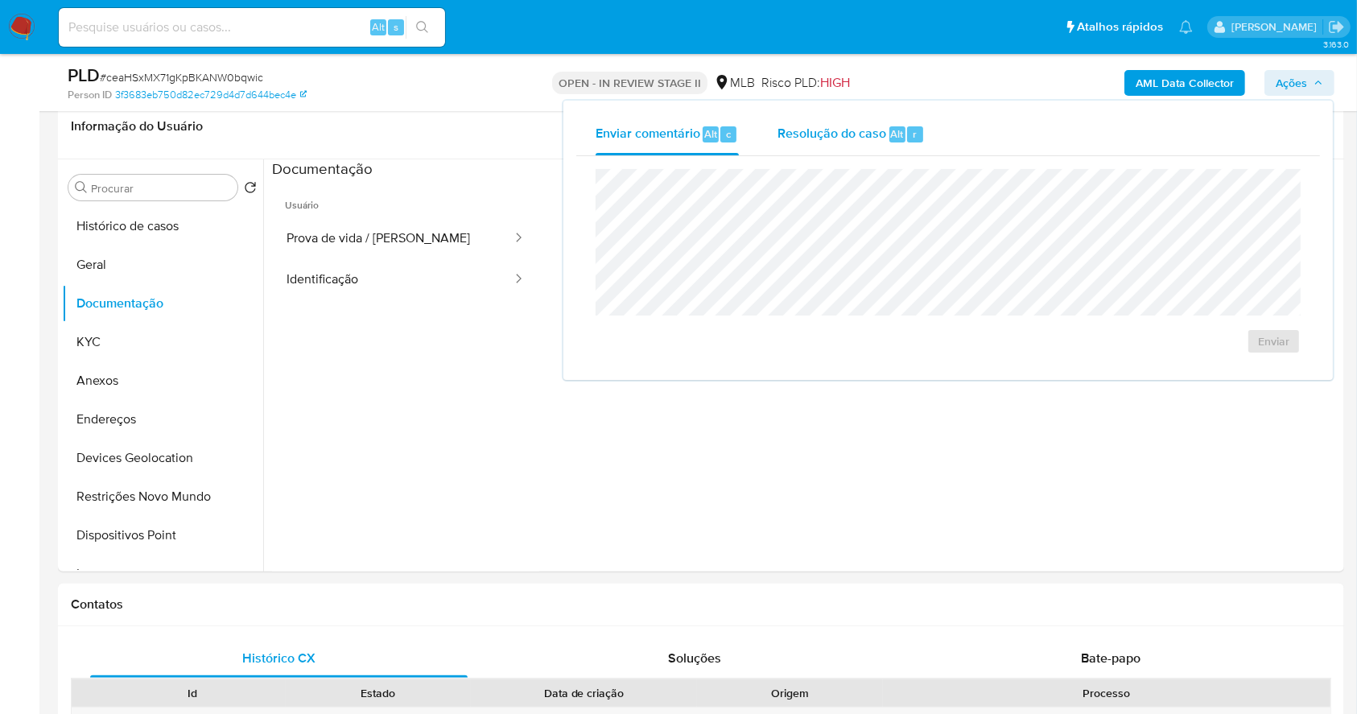
click at [857, 126] on span "Resolução do caso" at bounding box center [832, 133] width 109 height 19
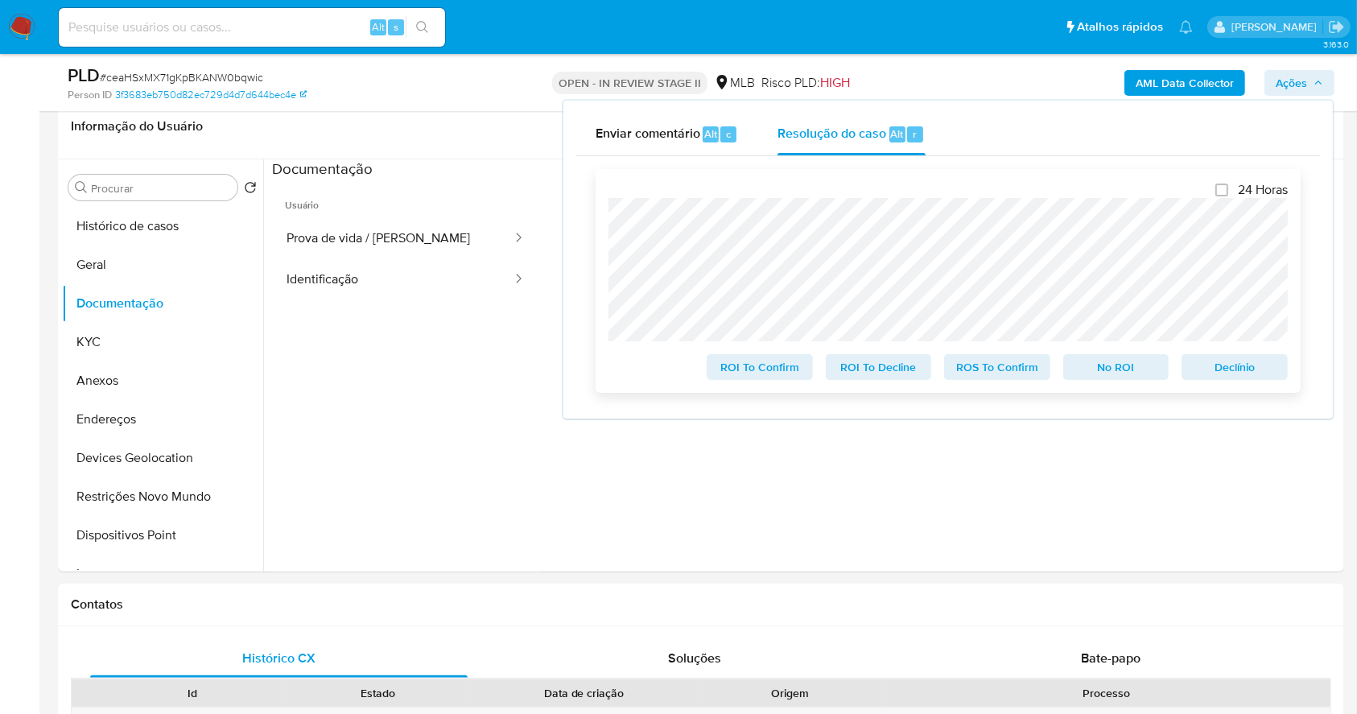
click at [1251, 367] on span "Declínio" at bounding box center [1235, 367] width 84 height 23
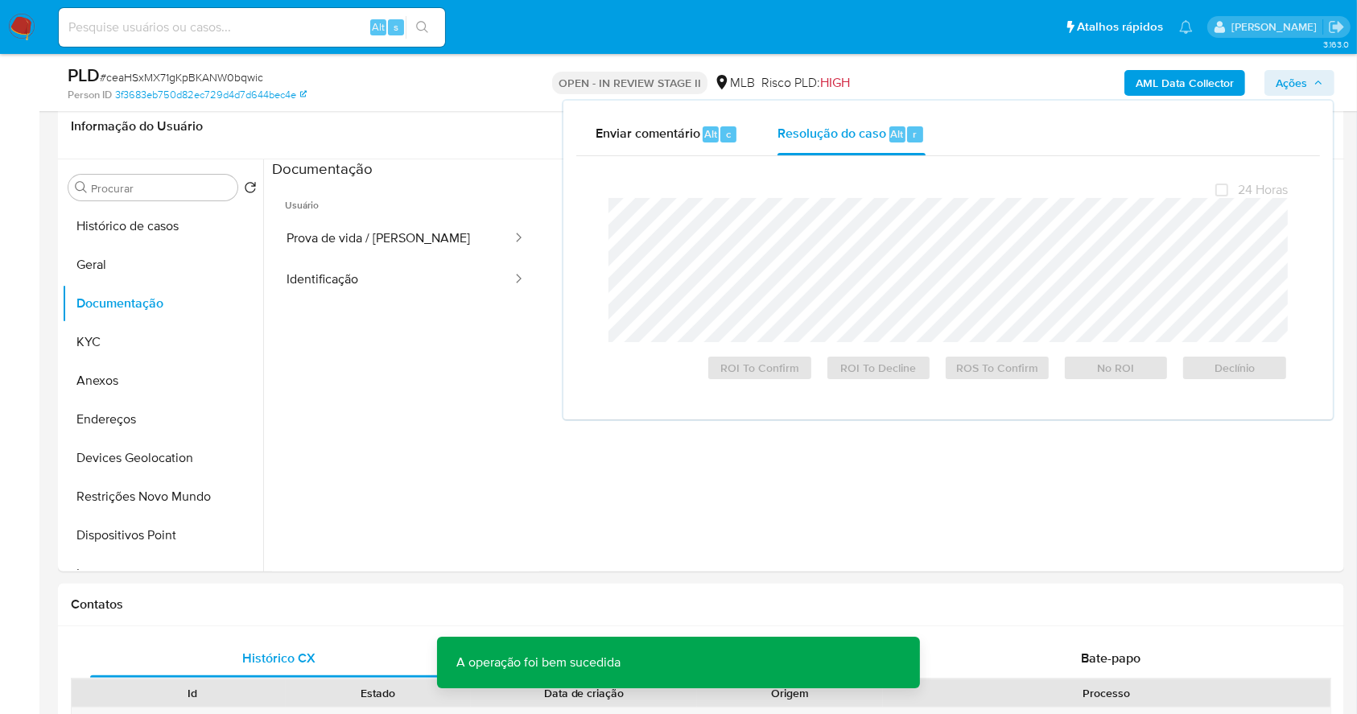
click at [184, 74] on span "# ceaHSxMX71gKpBKANW0bqwic" at bounding box center [181, 77] width 163 height 16
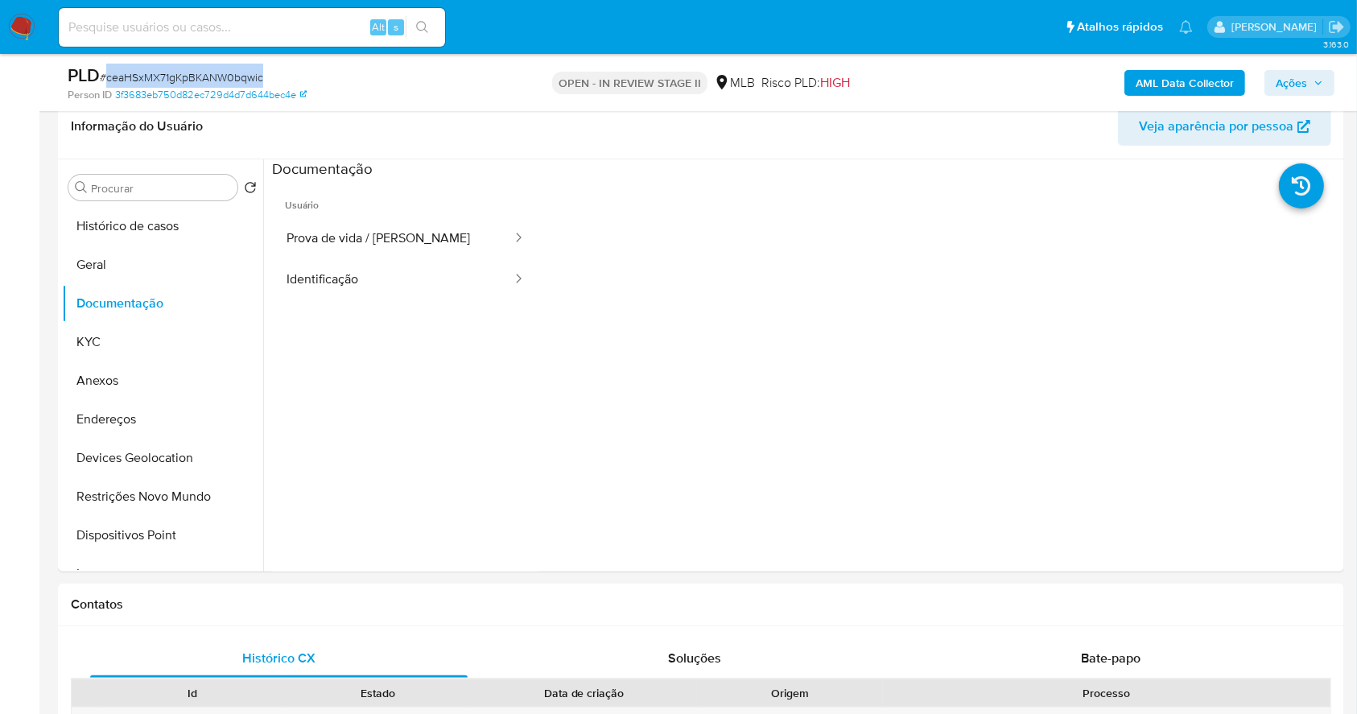
click at [184, 74] on span "# ceaHSxMX71gKpBKANW0bqwic" at bounding box center [181, 77] width 163 height 16
copy span "ceaHSxMX71gKpBKANW0bqwic"
click at [20, 27] on img at bounding box center [21, 27] width 27 height 27
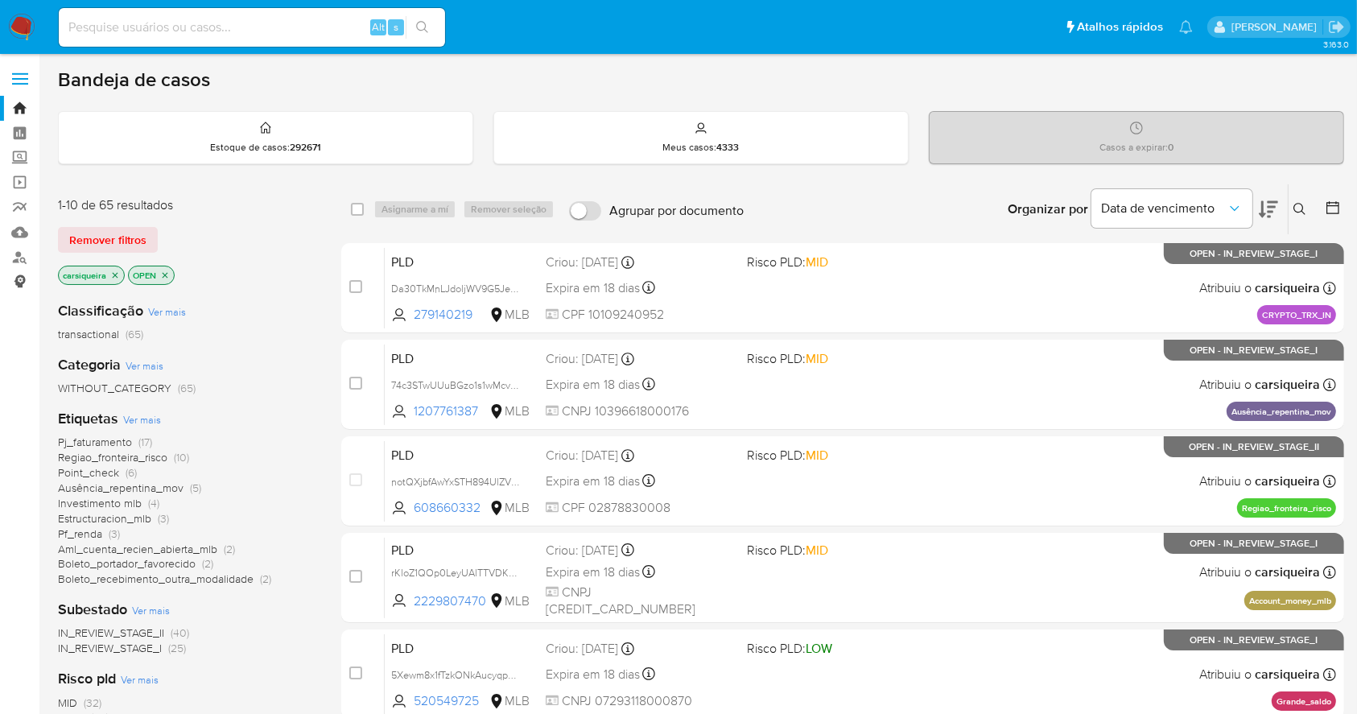
click at [19, 270] on link "Consolidado" at bounding box center [96, 282] width 192 height 25
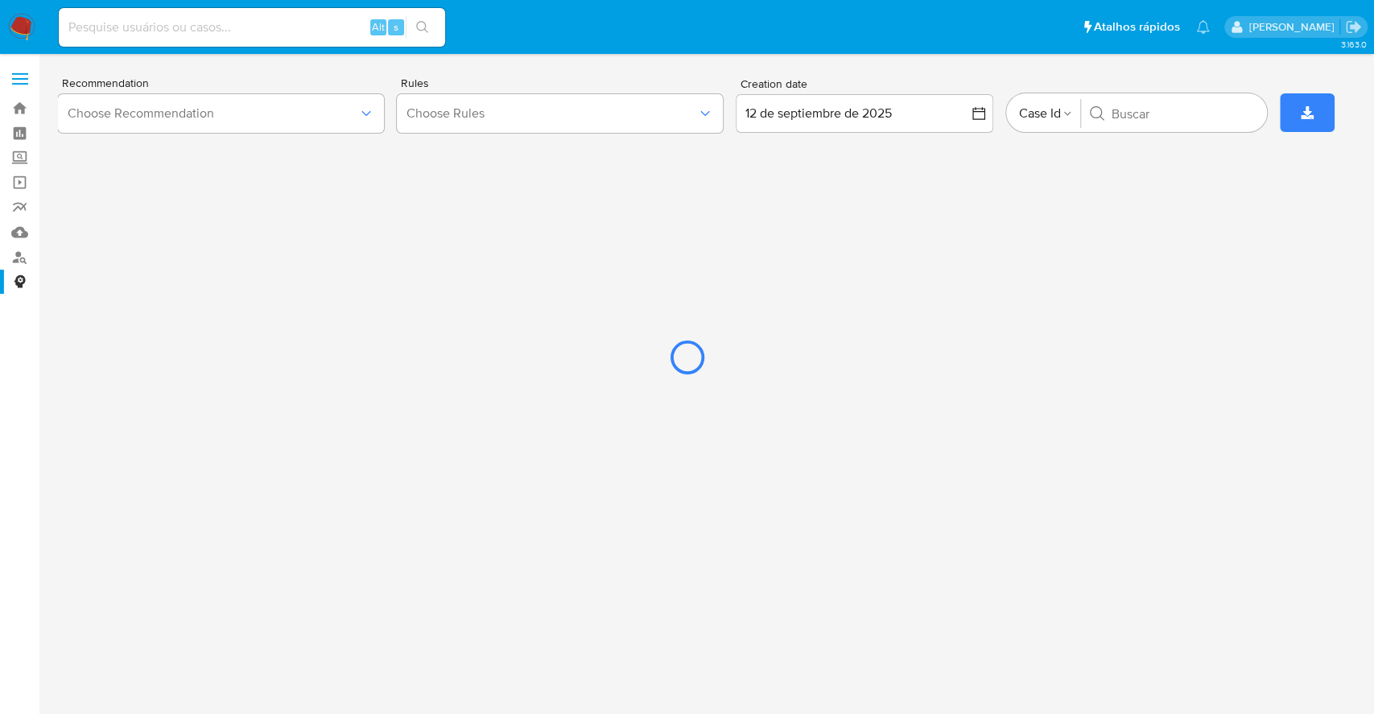
click at [17, 259] on div at bounding box center [687, 357] width 1374 height 714
click at [0, 508] on div at bounding box center [687, 357] width 1374 height 714
click at [23, 254] on div at bounding box center [687, 357] width 1374 height 714
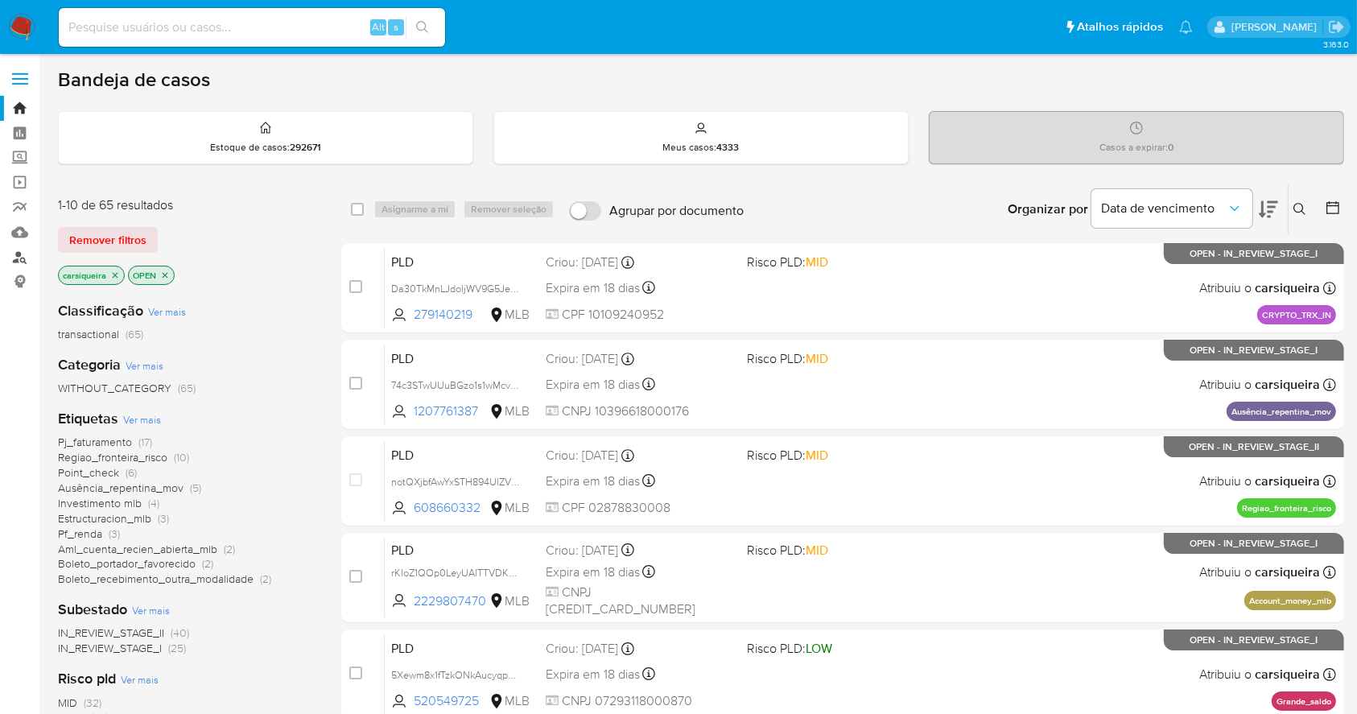
click at [21, 254] on link "Localizador de pessoas" at bounding box center [96, 257] width 192 height 25
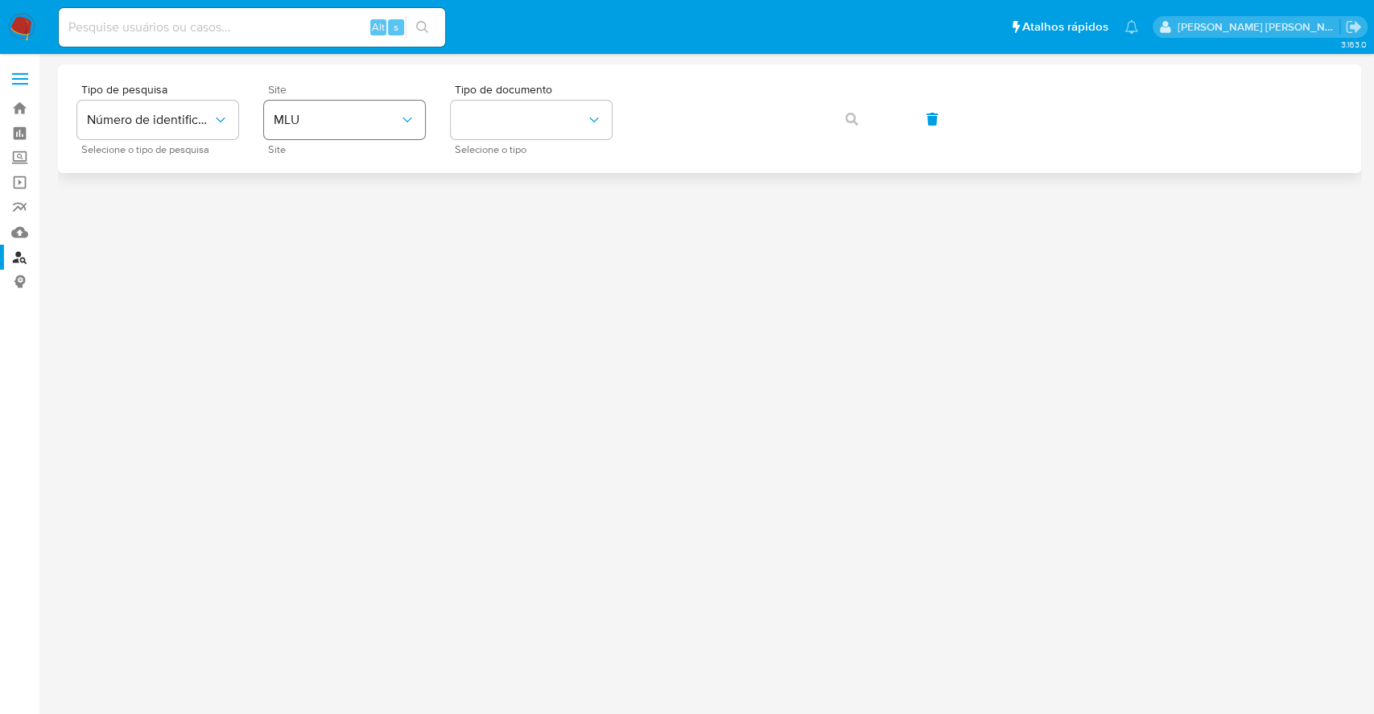
click at [332, 138] on div "Site MLU Site" at bounding box center [344, 119] width 161 height 70
click at [326, 108] on button "MLU" at bounding box center [344, 120] width 161 height 39
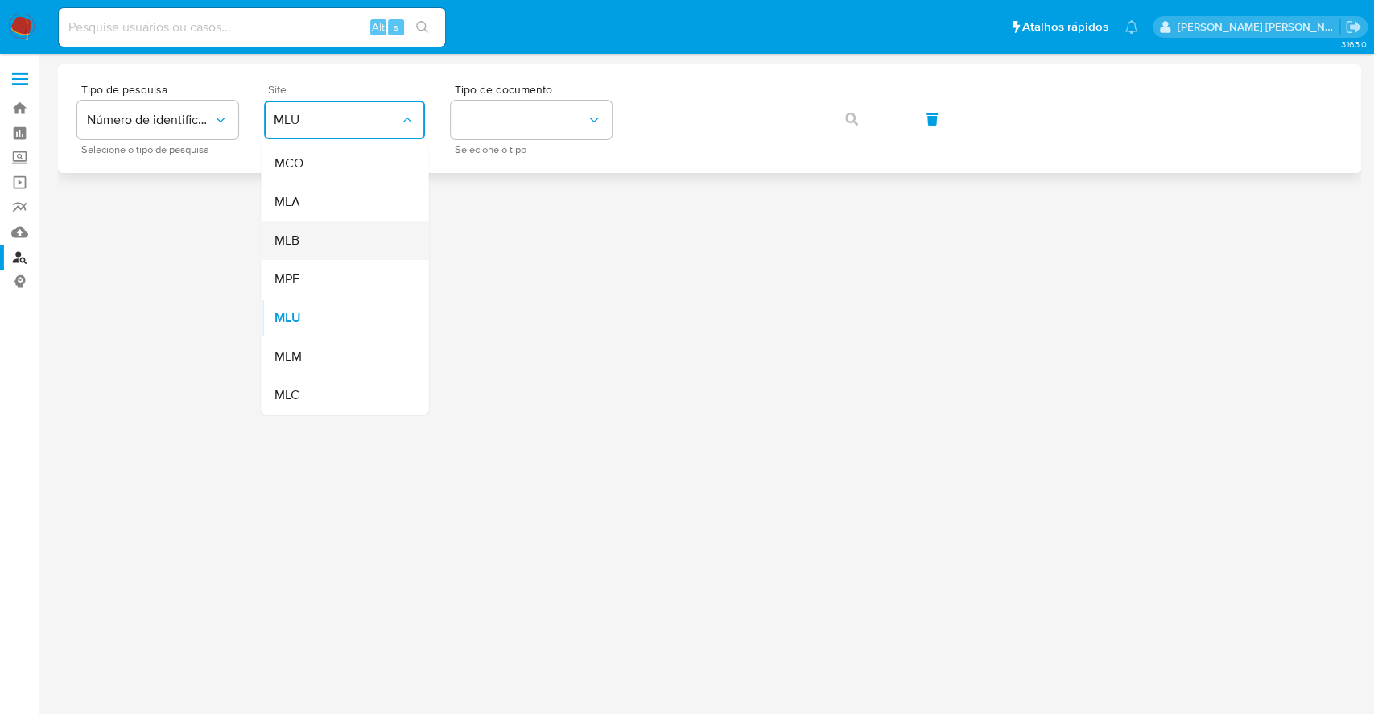
click at [342, 238] on div "MLB" at bounding box center [340, 240] width 132 height 39
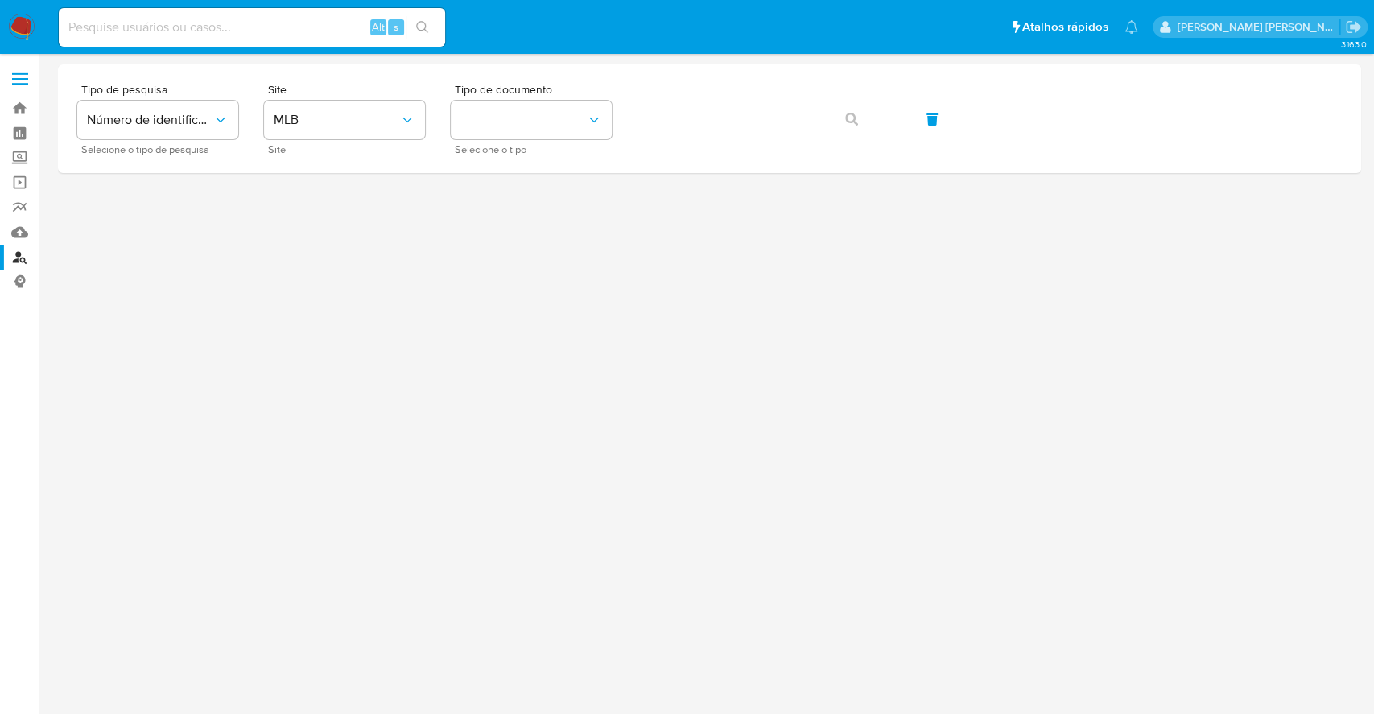
click at [661, 200] on div at bounding box center [710, 354] width 1304 height 581
click at [536, 113] on button "identificationType" at bounding box center [531, 120] width 161 height 39
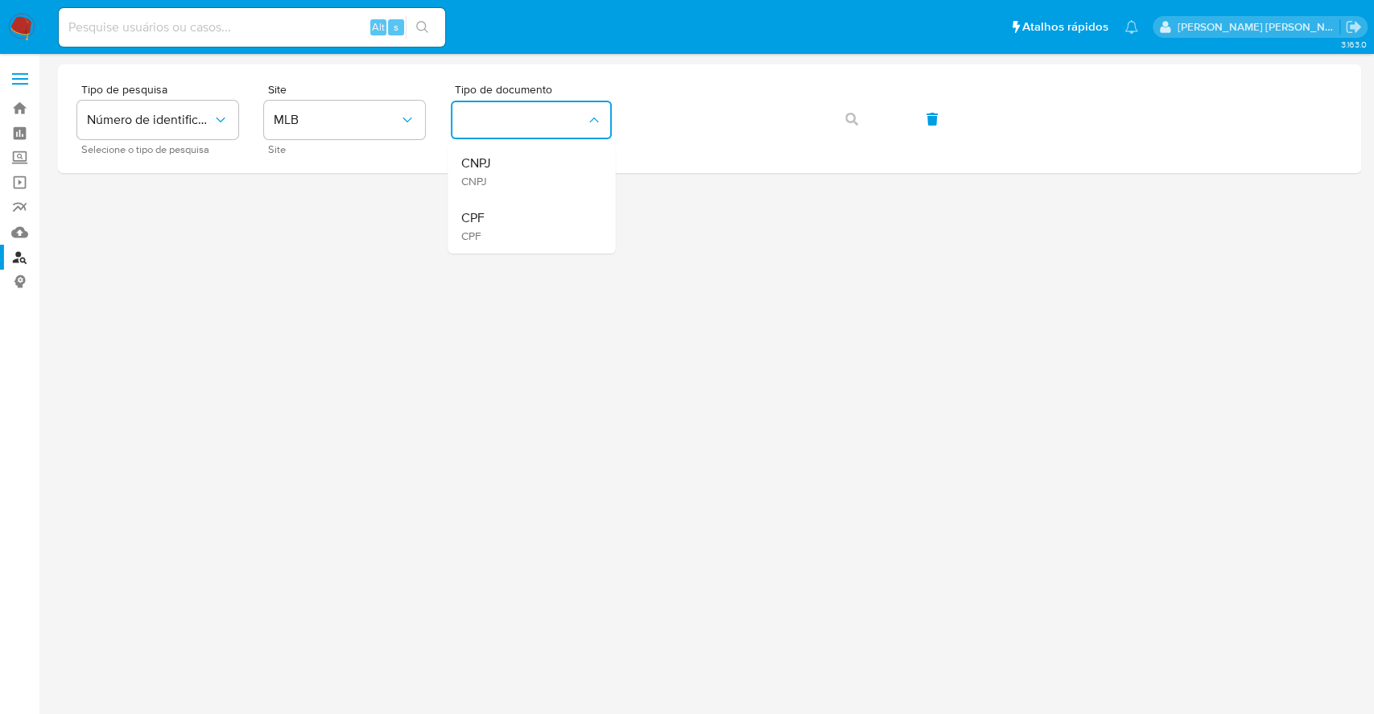
drag, startPoint x: 524, startPoint y: 220, endPoint x: 564, endPoint y: 207, distance: 41.5
click at [528, 220] on div "CPF CPF" at bounding box center [527, 226] width 132 height 55
click at [854, 122] on icon "button" at bounding box center [851, 119] width 13 height 13
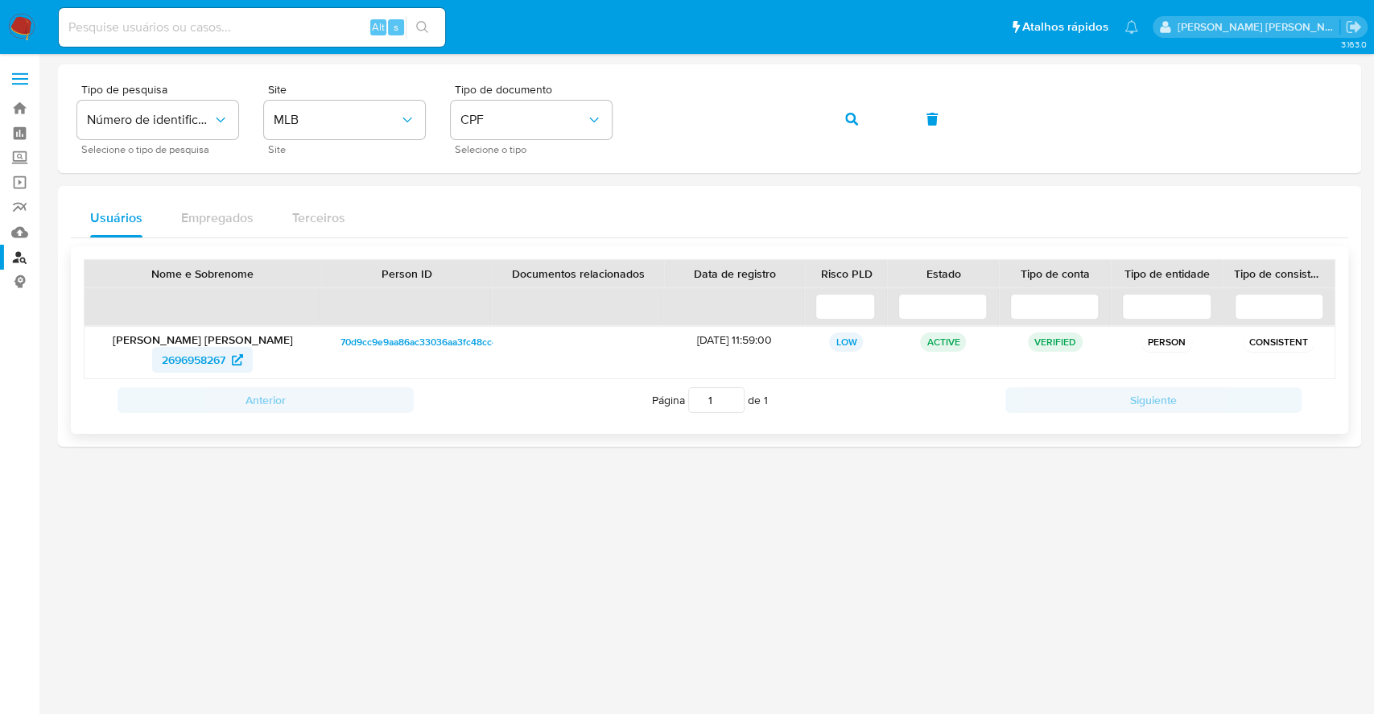
click at [187, 362] on span "2696958267" at bounding box center [194, 360] width 64 height 26
click at [845, 118] on icon "button" at bounding box center [851, 119] width 13 height 13
click at [199, 358] on span "351241298" at bounding box center [193, 360] width 53 height 26
click at [496, 116] on span "CPF" at bounding box center [524, 120] width 126 height 16
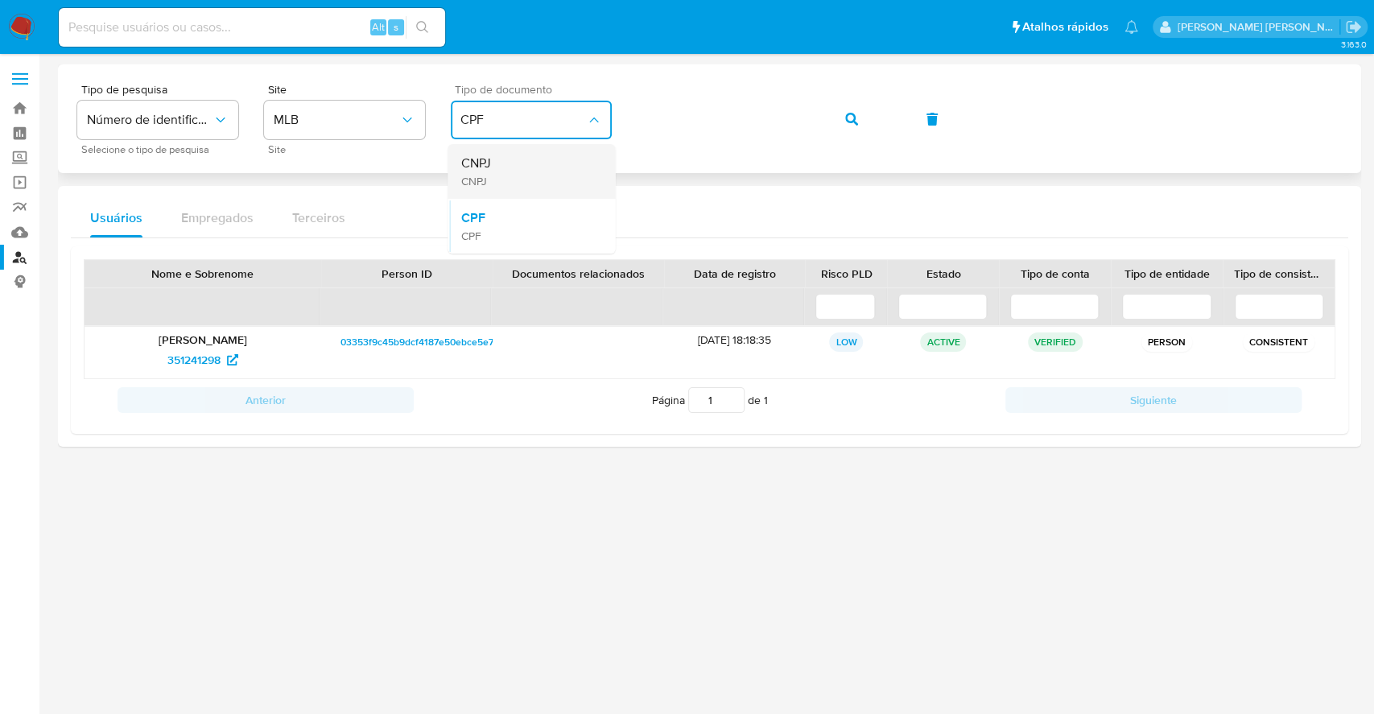
click at [491, 171] on div "CNPJ CNPJ" at bounding box center [527, 171] width 132 height 55
click at [851, 115] on icon "button" at bounding box center [851, 119] width 13 height 13
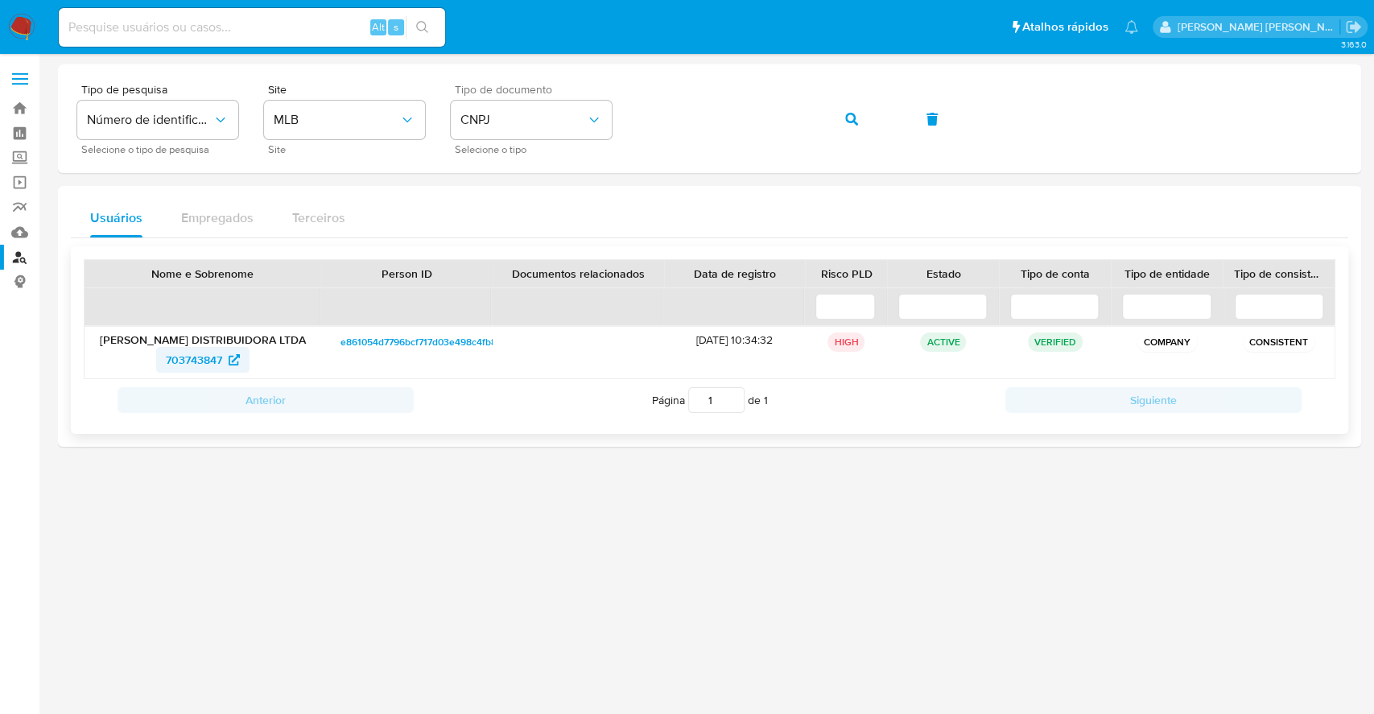
click at [192, 357] on span "703743847" at bounding box center [194, 360] width 56 height 26
click at [200, 362] on span "703743847" at bounding box center [194, 360] width 56 height 26
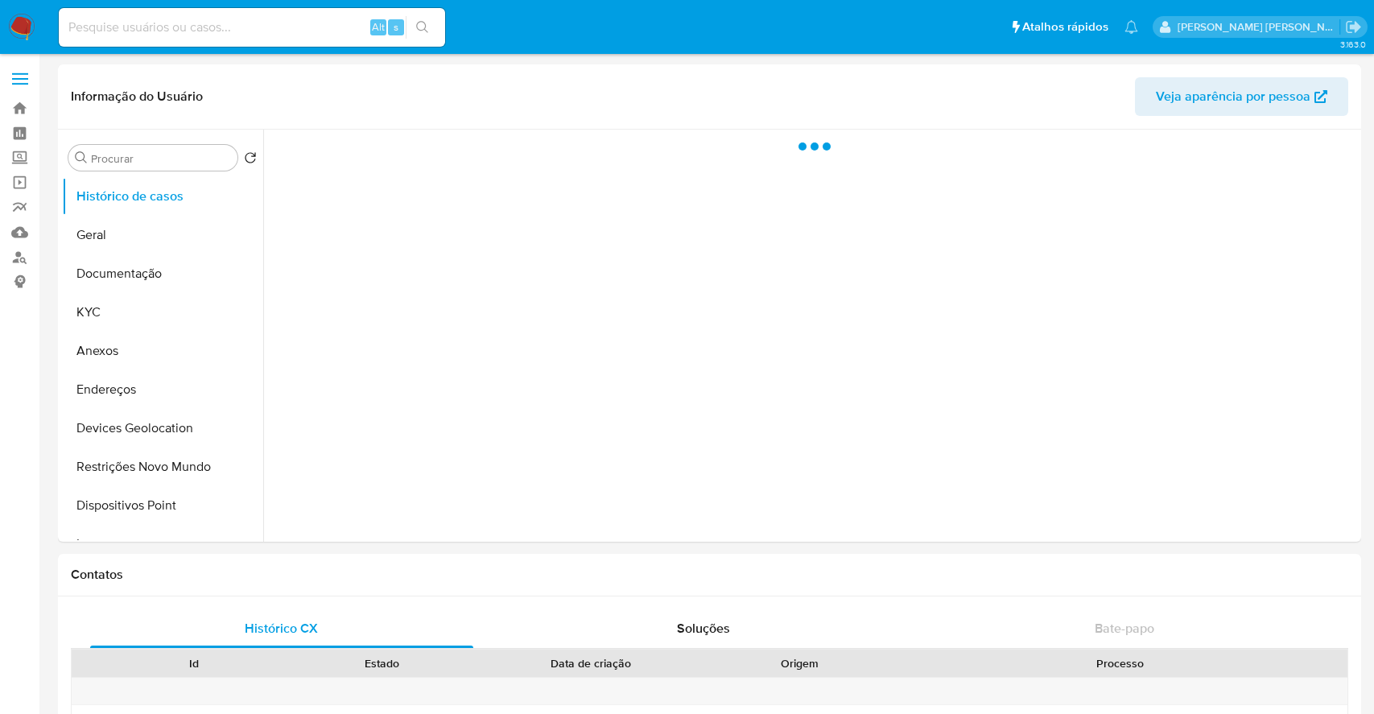
select select "10"
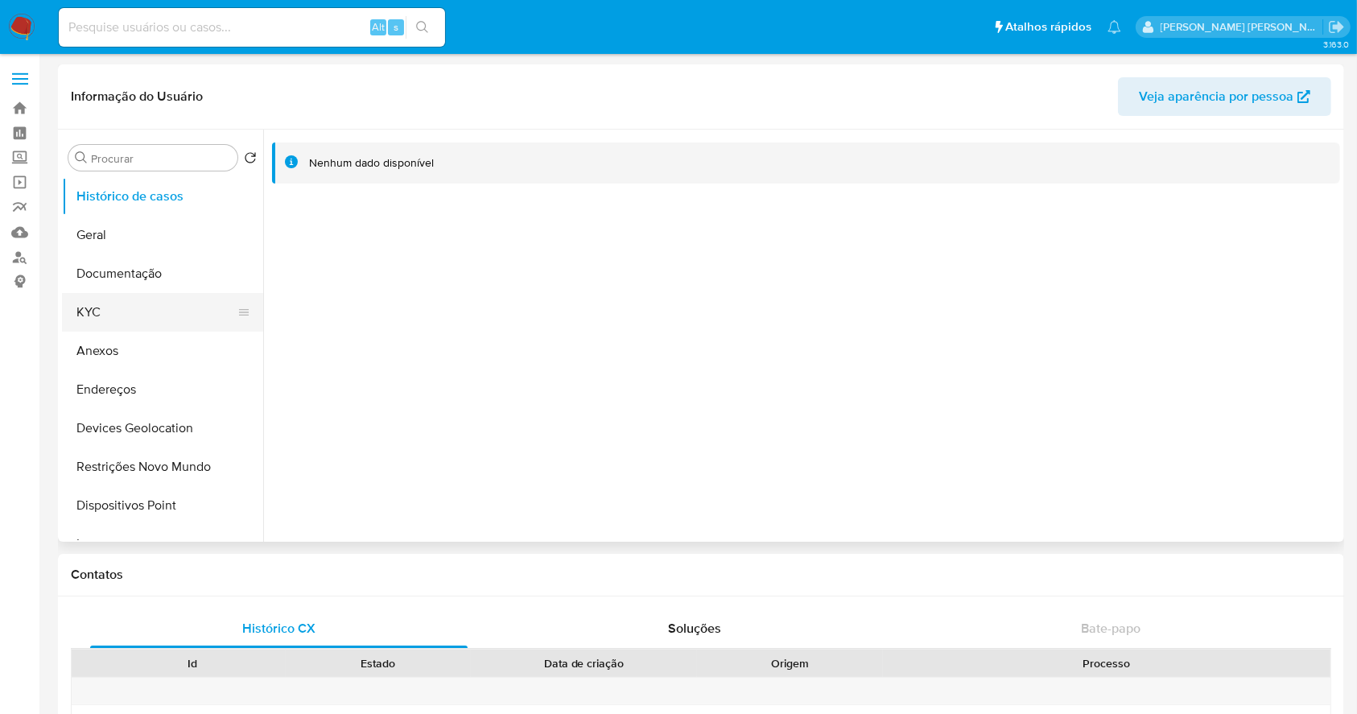
click at [133, 306] on button "KYC" at bounding box center [156, 312] width 188 height 39
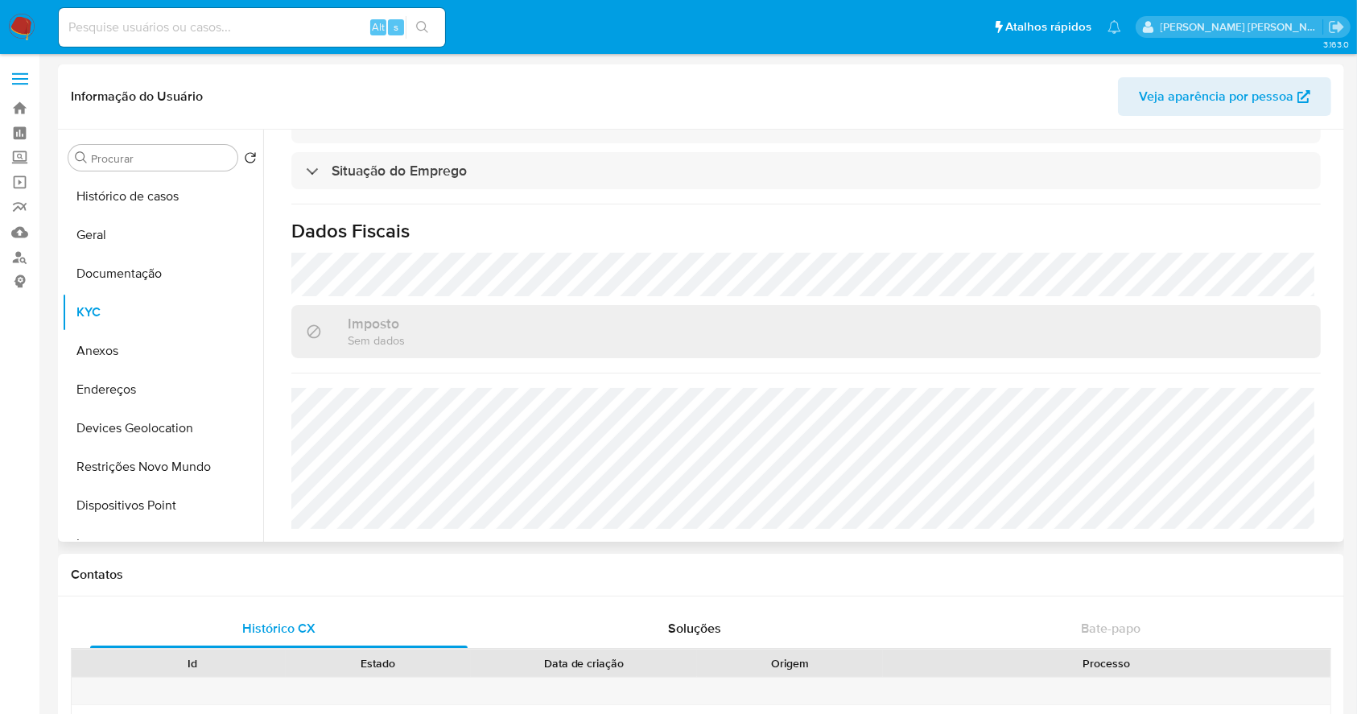
scroll to position [700, 0]
click at [265, 23] on input at bounding box center [252, 27] width 386 height 21
paste input "238055197"
type input "238055197"
click at [416, 27] on icon "search-icon" at bounding box center [422, 27] width 13 height 13
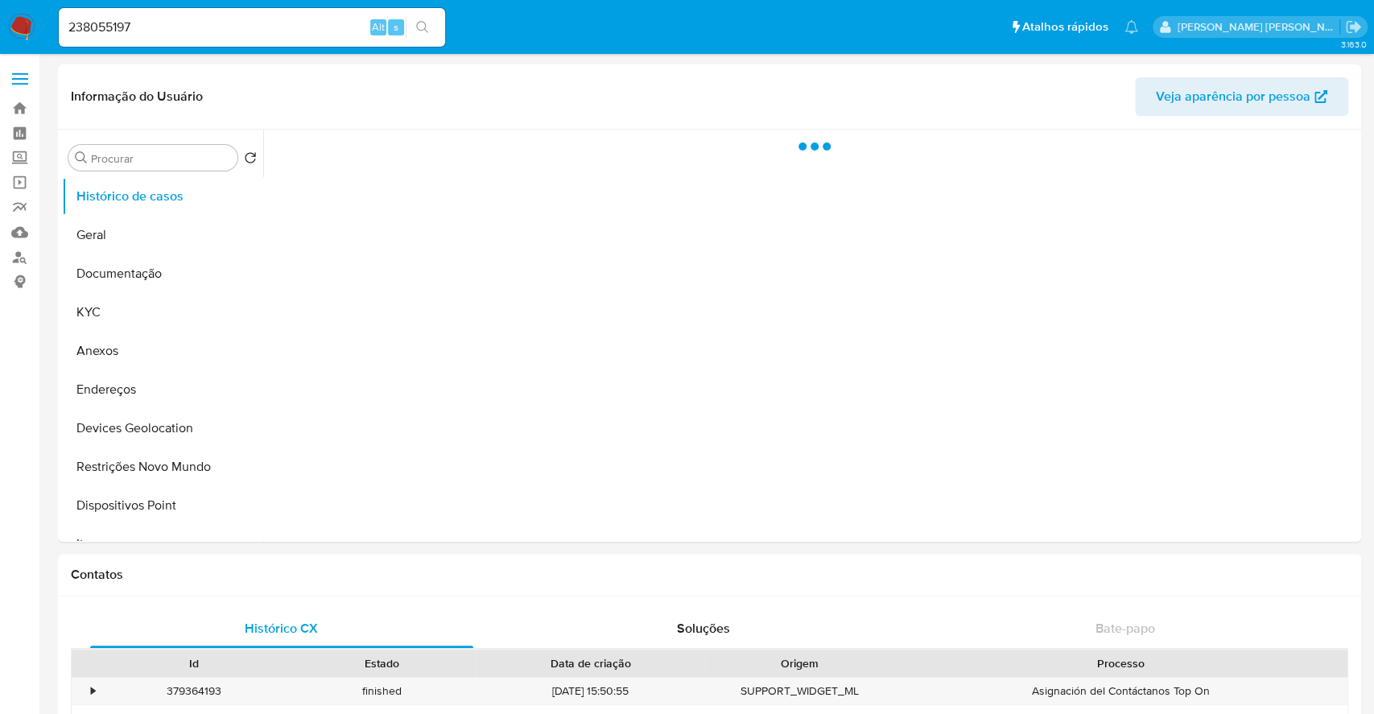
select select "10"
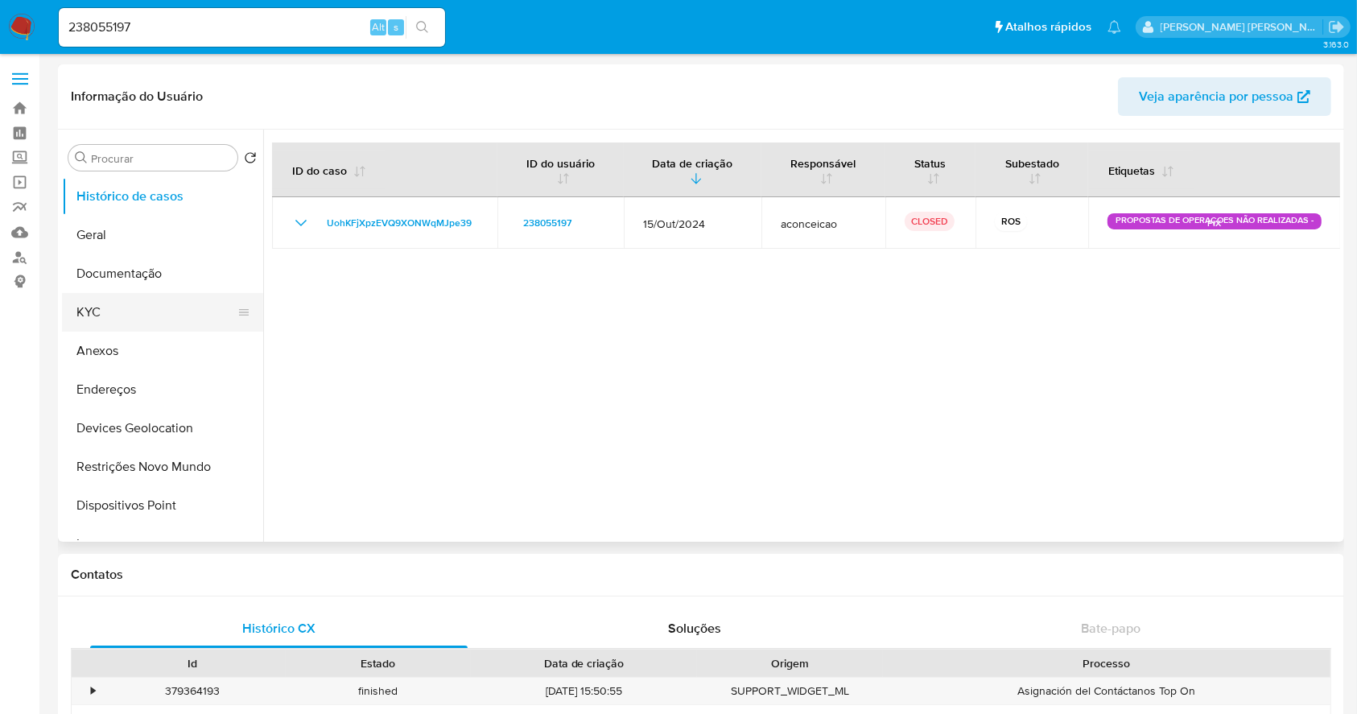
click at [143, 294] on button "KYC" at bounding box center [156, 312] width 188 height 39
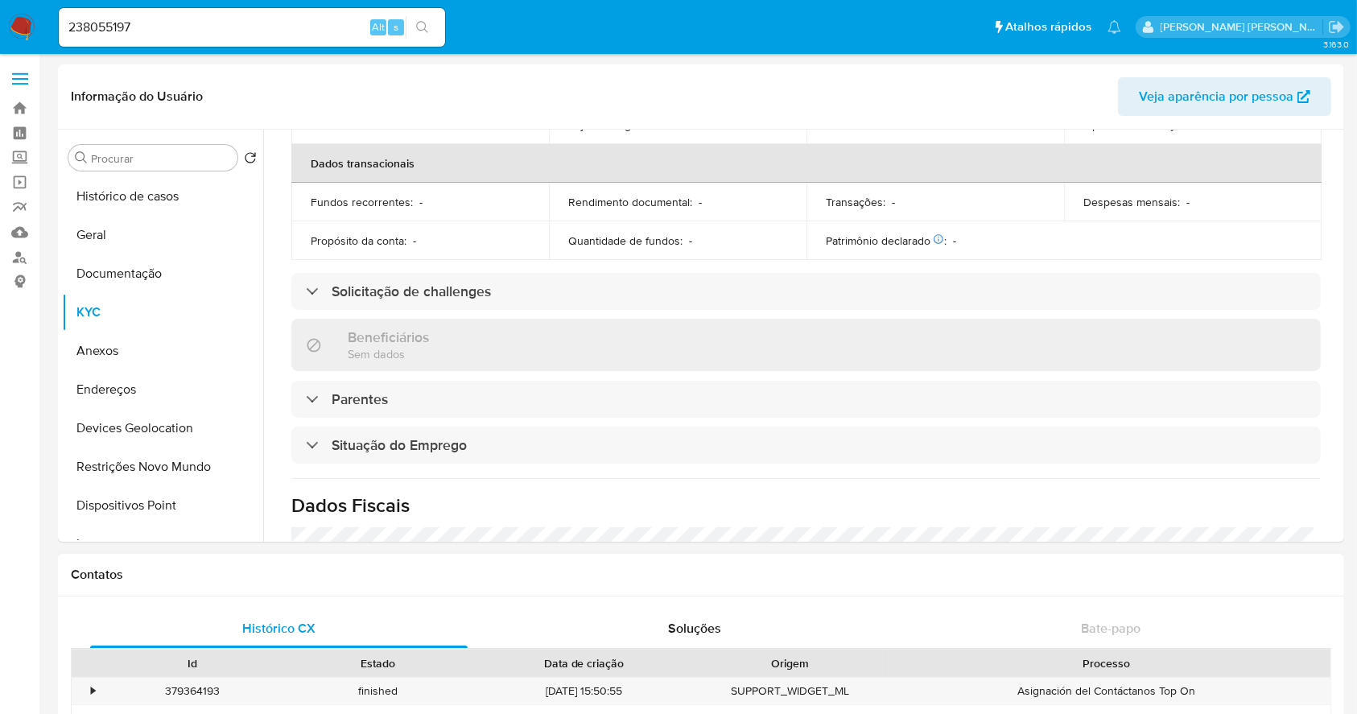
scroll to position [684, 0]
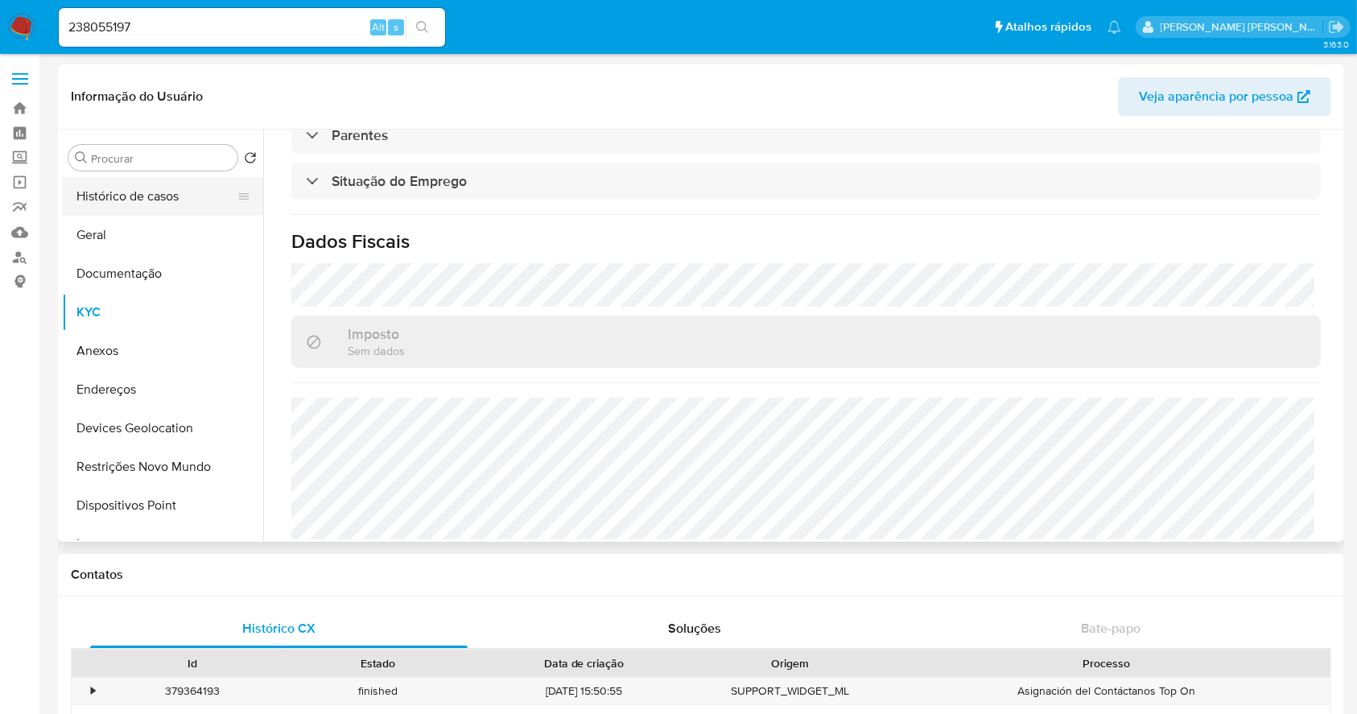
click at [124, 201] on button "Histórico de casos" at bounding box center [156, 196] width 188 height 39
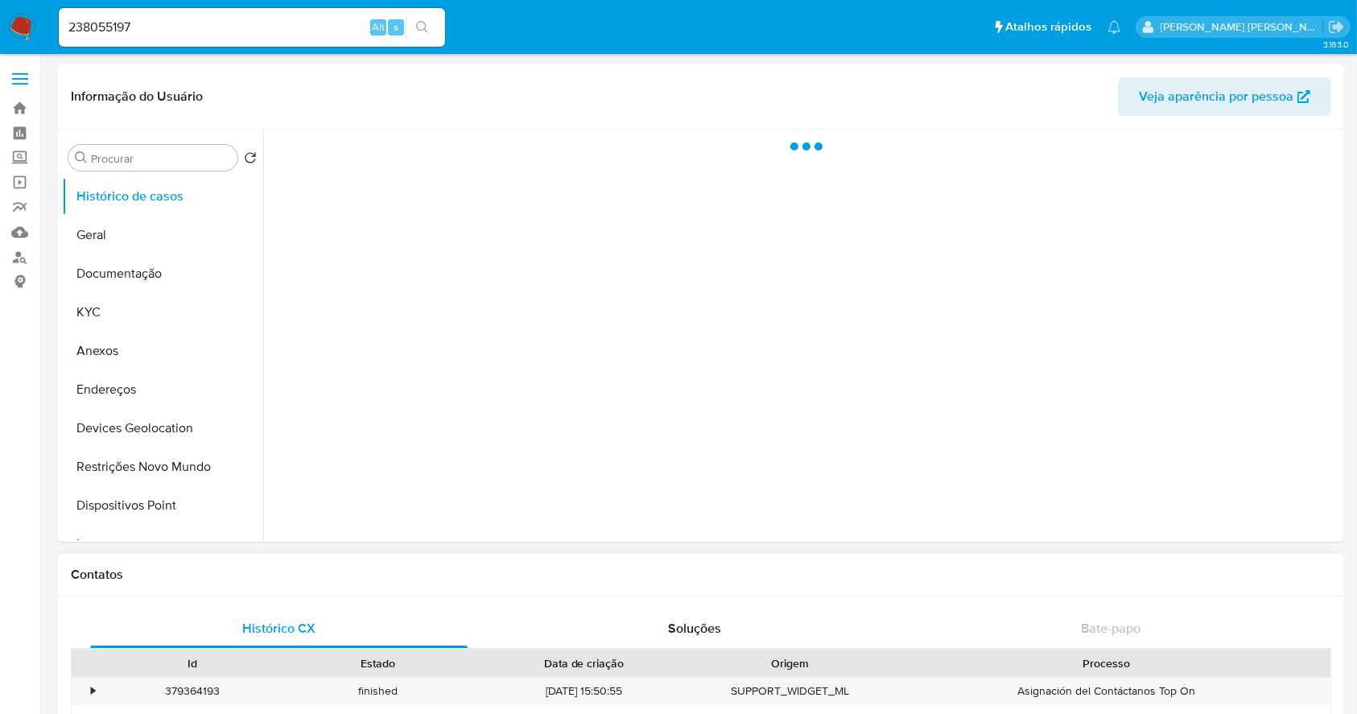
scroll to position [0, 0]
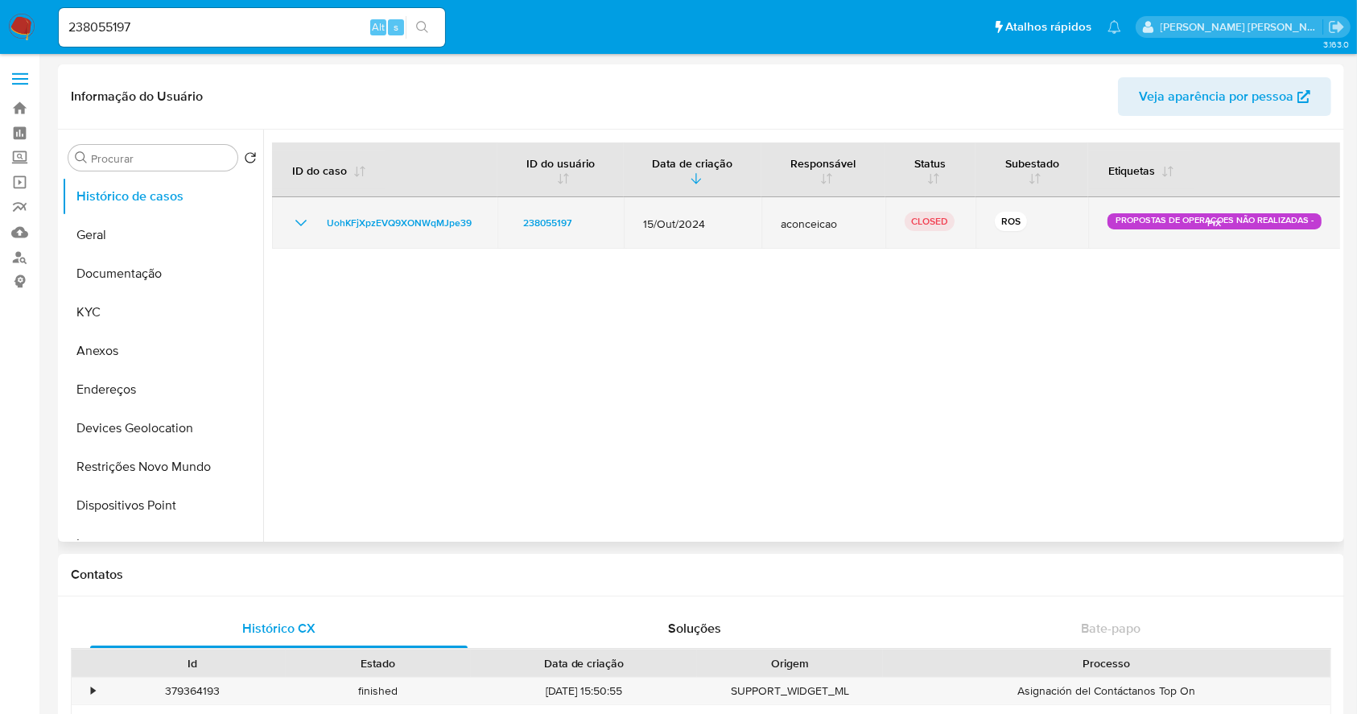
click at [288, 217] on td "UohKFjXpzEVQ9XONWqMJpe39" at bounding box center [384, 223] width 225 height 52
click at [298, 220] on icon "Mostrar/Ocultar" at bounding box center [300, 222] width 19 height 19
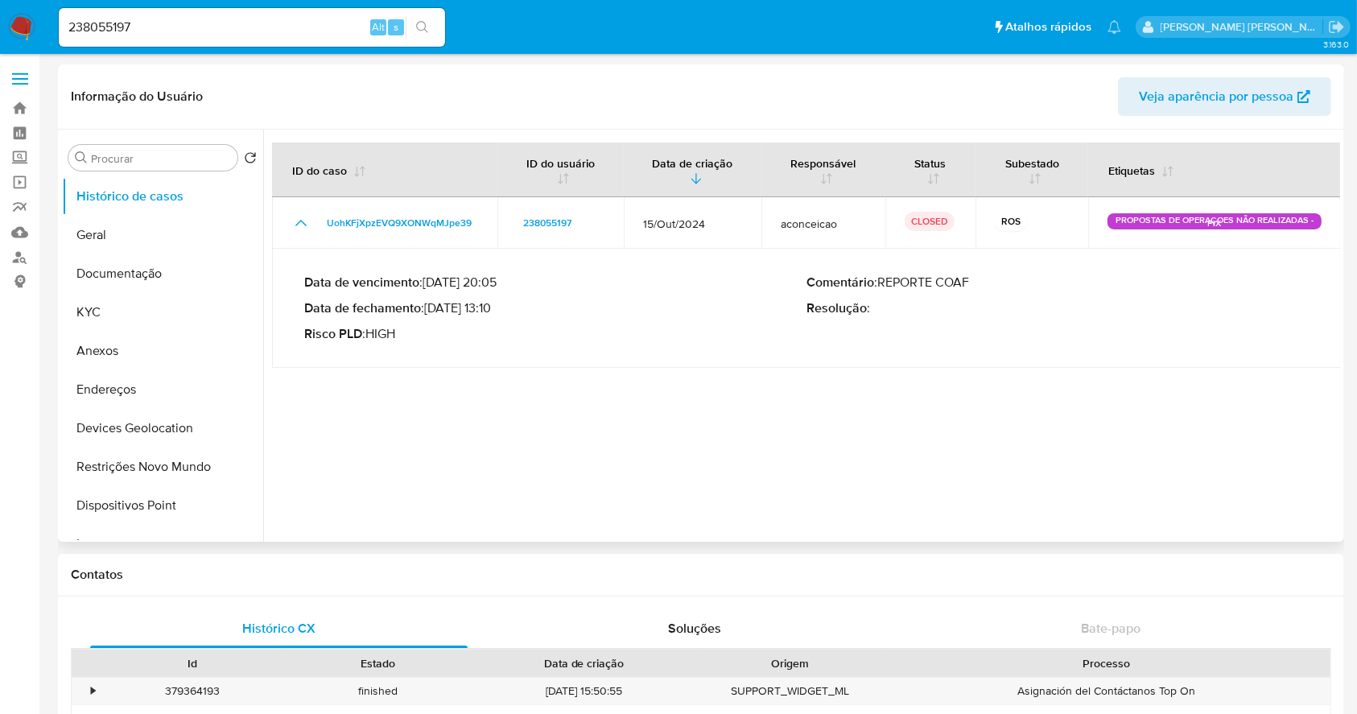
drag, startPoint x: 432, startPoint y: 305, endPoint x: 494, endPoint y: 312, distance: 62.3
click at [494, 312] on p "Data de fechamento : [DATE] 13:10" at bounding box center [555, 308] width 502 height 16
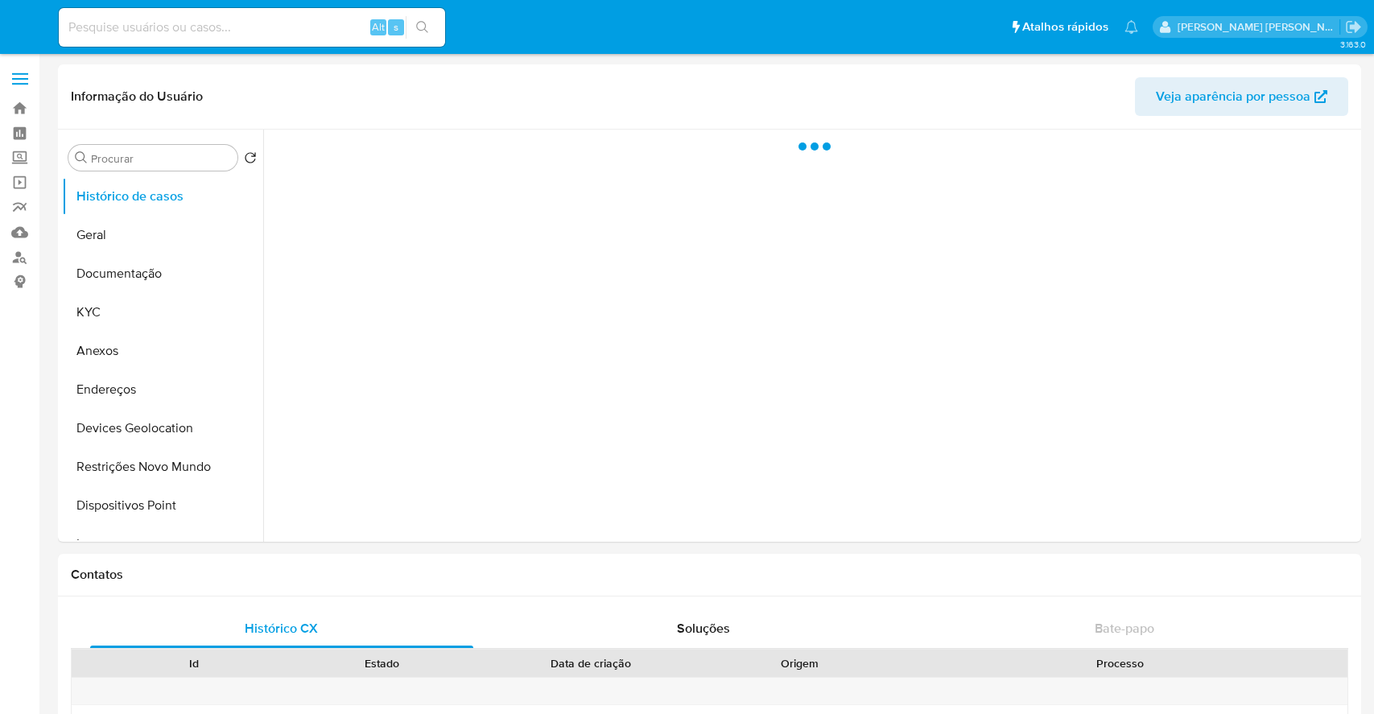
select select "10"
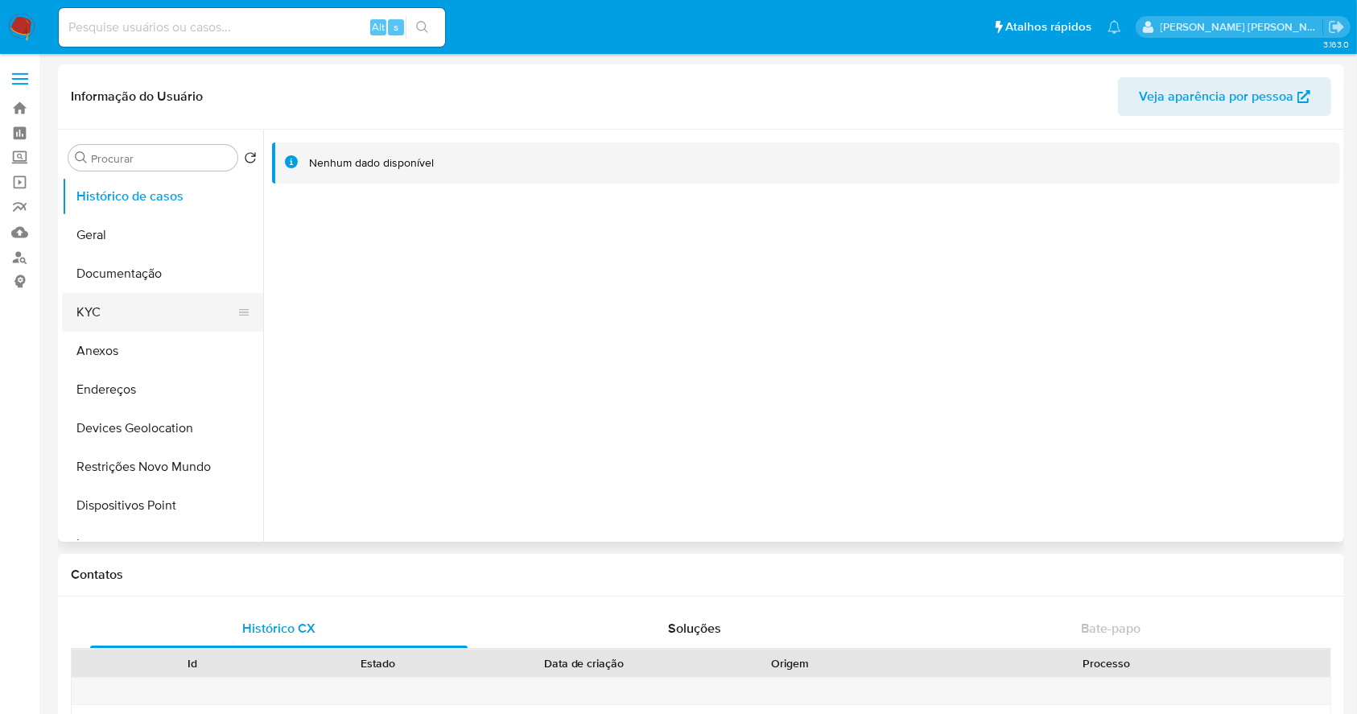
click at [146, 317] on button "KYC" at bounding box center [156, 312] width 188 height 39
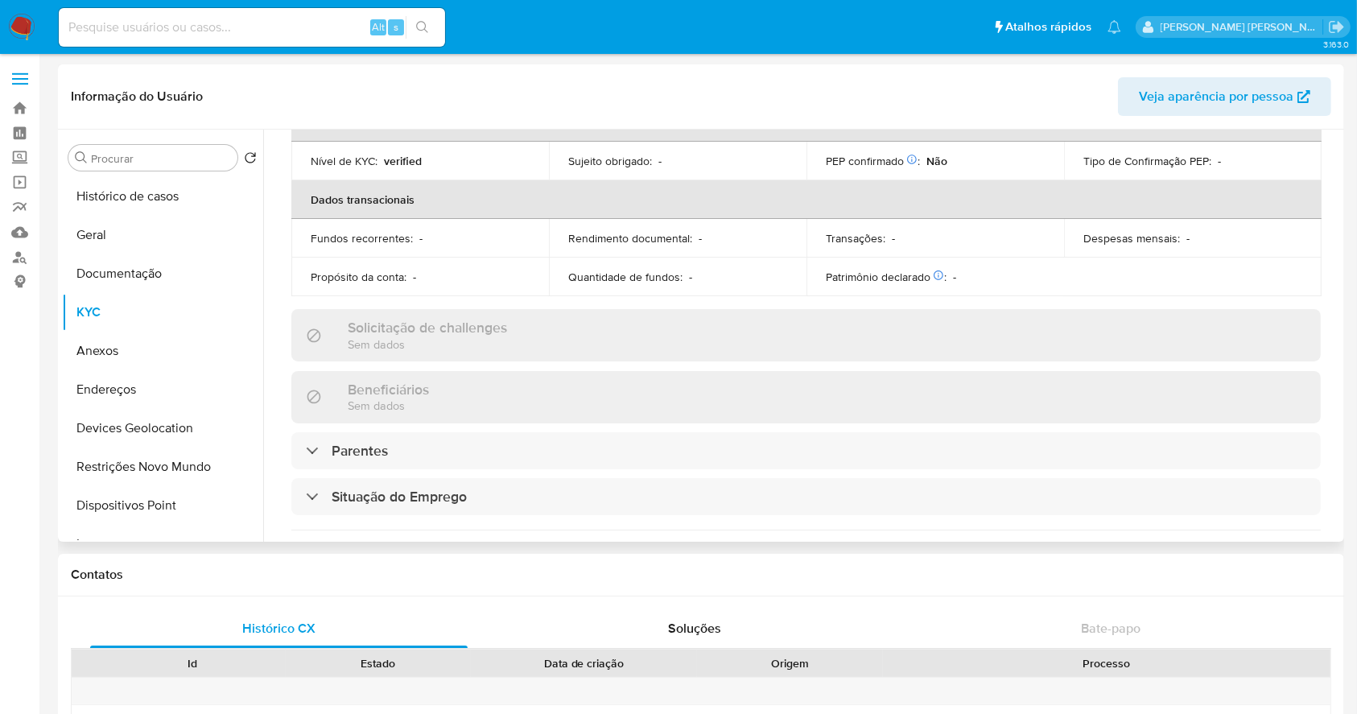
scroll to position [720, 0]
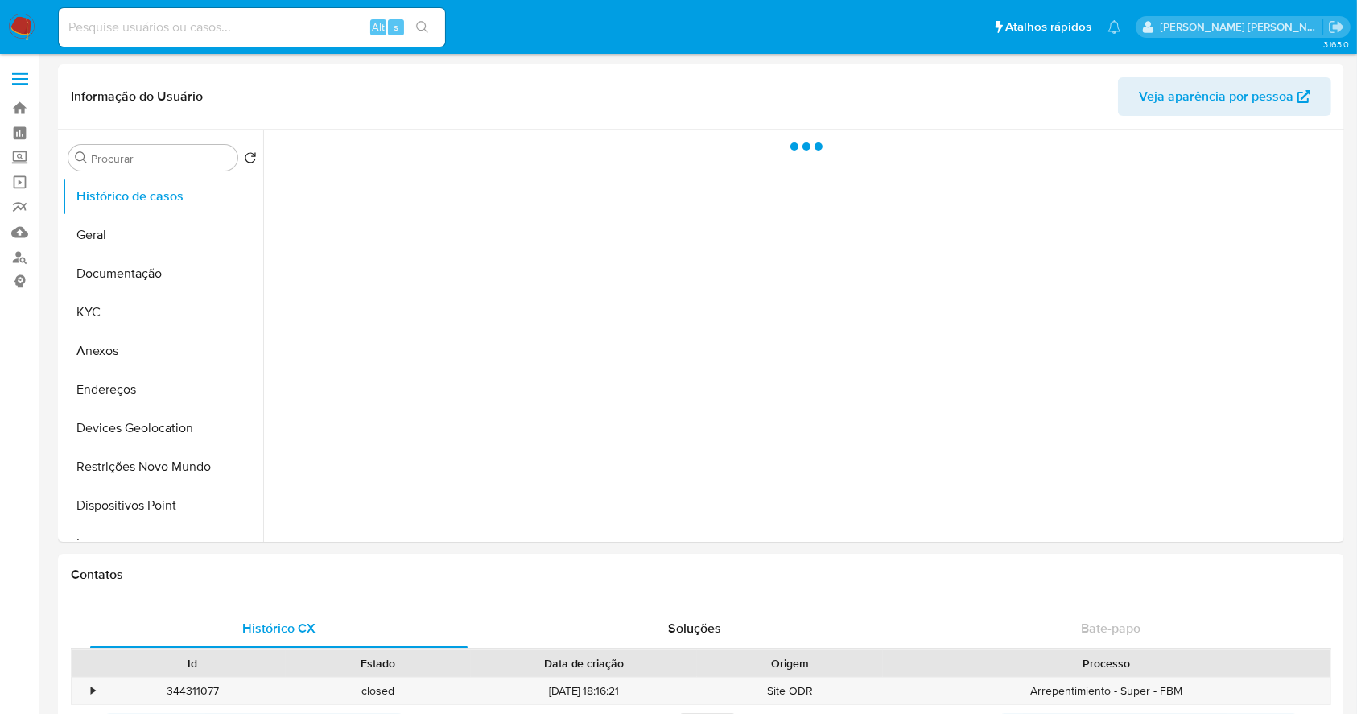
select select "10"
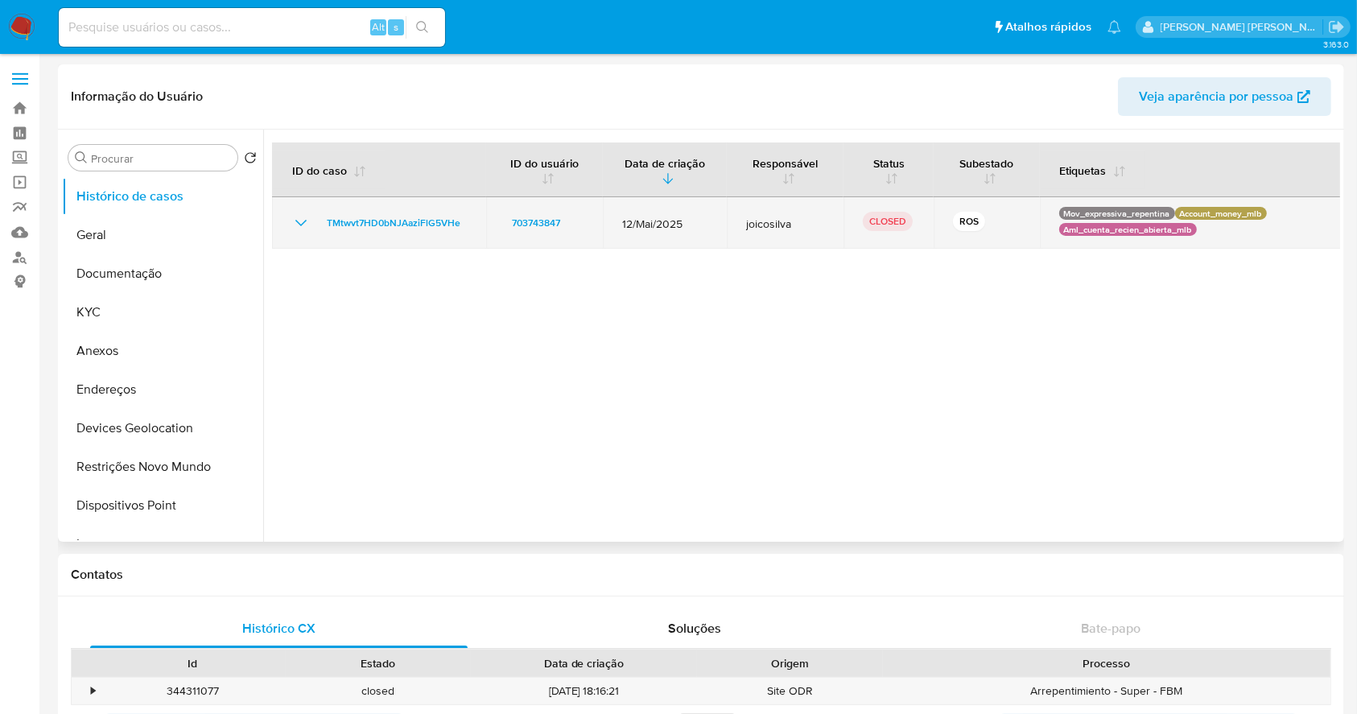
click at [305, 224] on icon "Mostrar/Ocultar" at bounding box center [300, 222] width 19 height 19
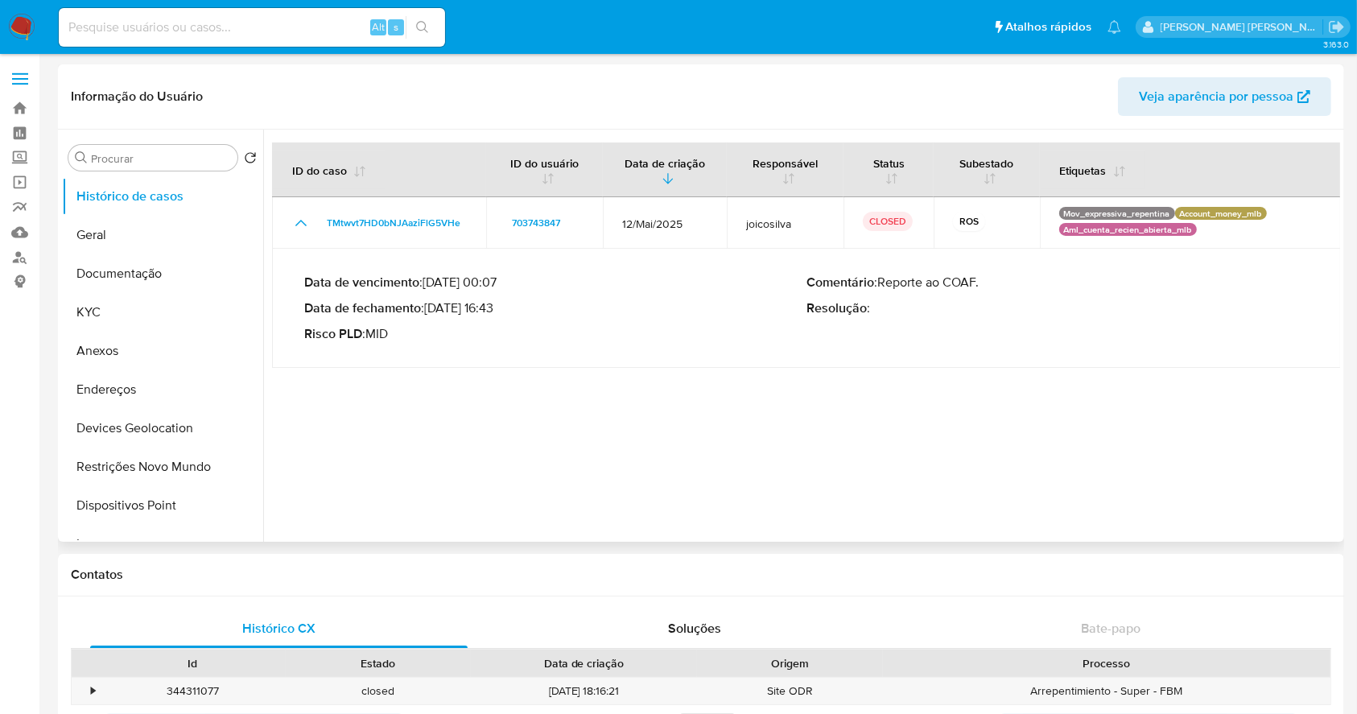
drag, startPoint x: 432, startPoint y: 304, endPoint x: 498, endPoint y: 307, distance: 66.1
click at [498, 307] on p "Data de fechamento : [DATE] 16:43" at bounding box center [555, 308] width 502 height 16
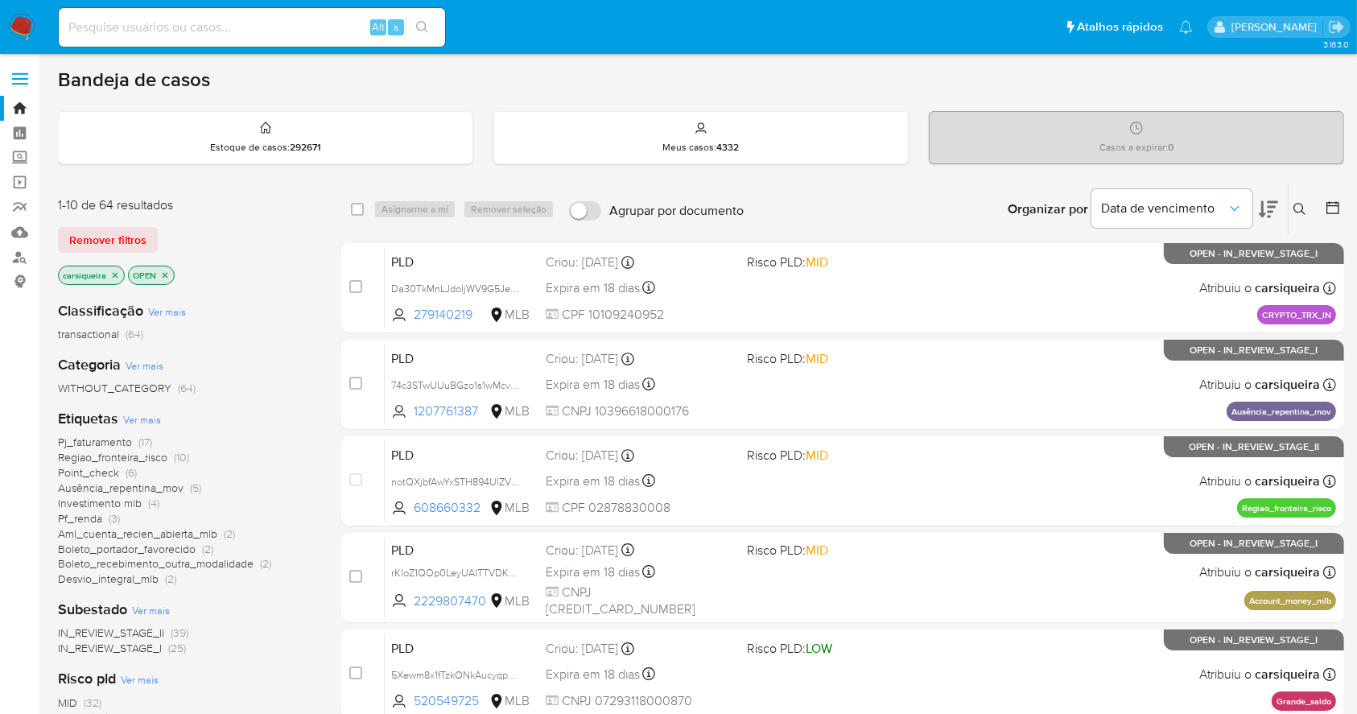
click at [118, 274] on icon "close-filter" at bounding box center [115, 276] width 10 height 10
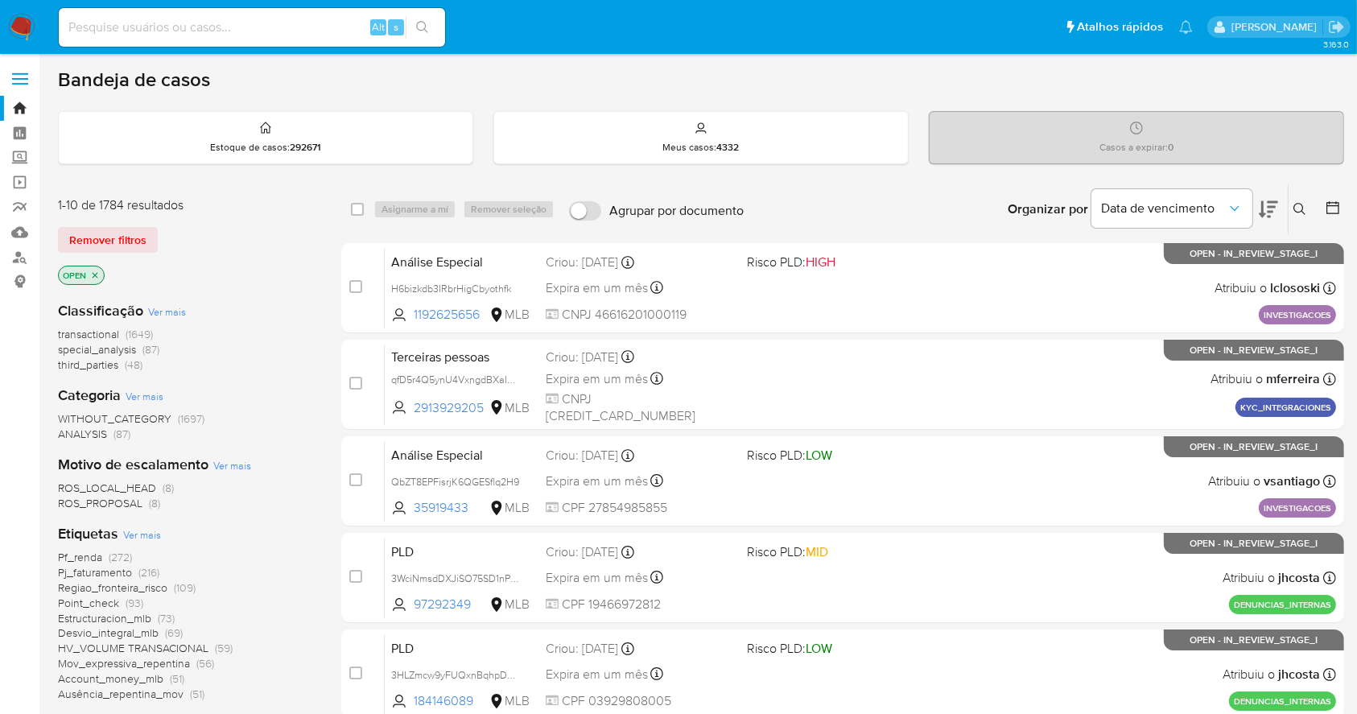
click at [1301, 206] on icon at bounding box center [1300, 209] width 13 height 13
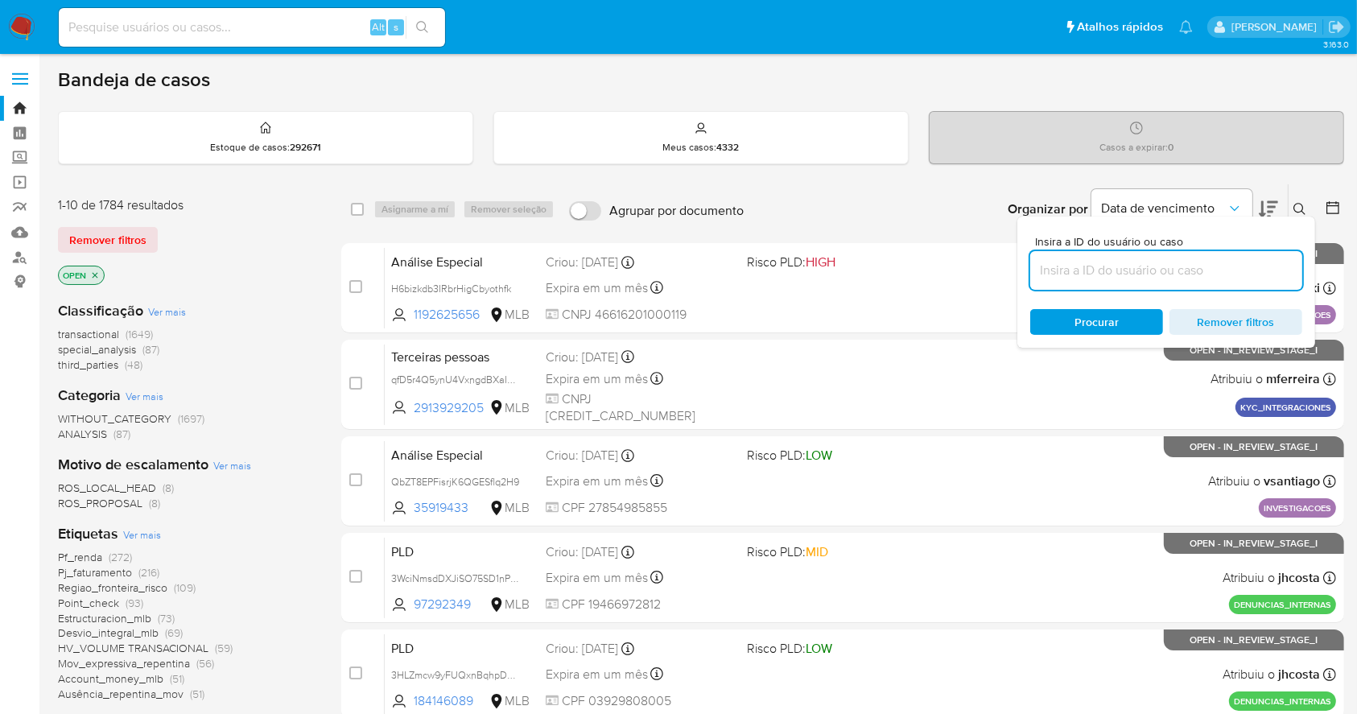
click at [1141, 267] on input at bounding box center [1167, 270] width 272 height 21
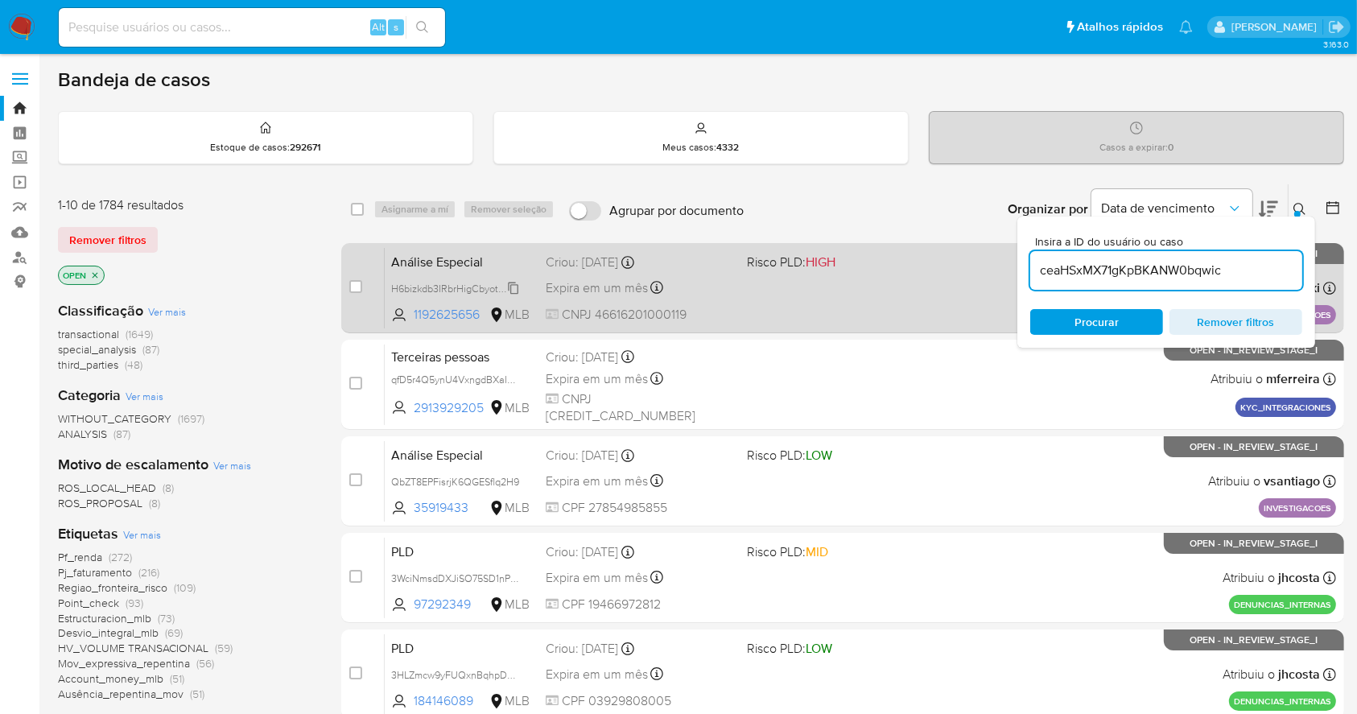
type input "ceaHSxMX71gKpBKANW0bqwic"
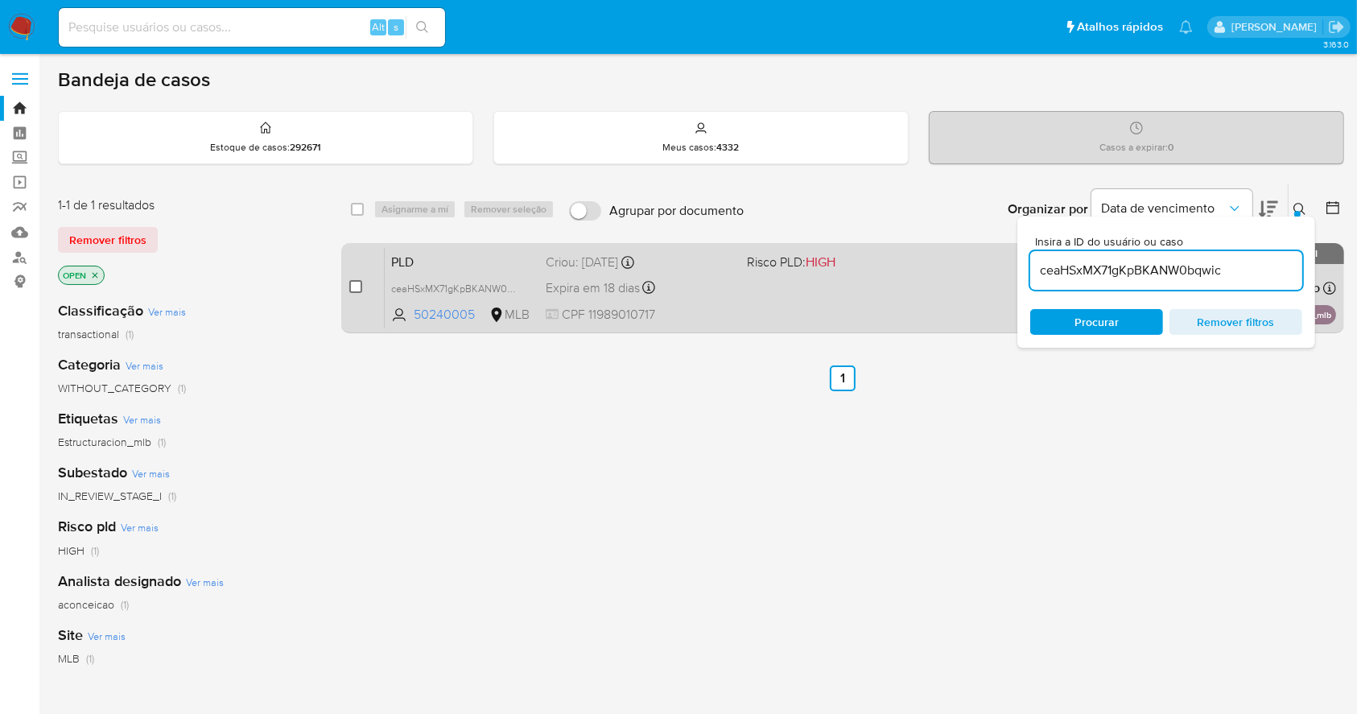
click at [353, 281] on input "checkbox" at bounding box center [355, 286] width 13 height 13
checkbox input "true"
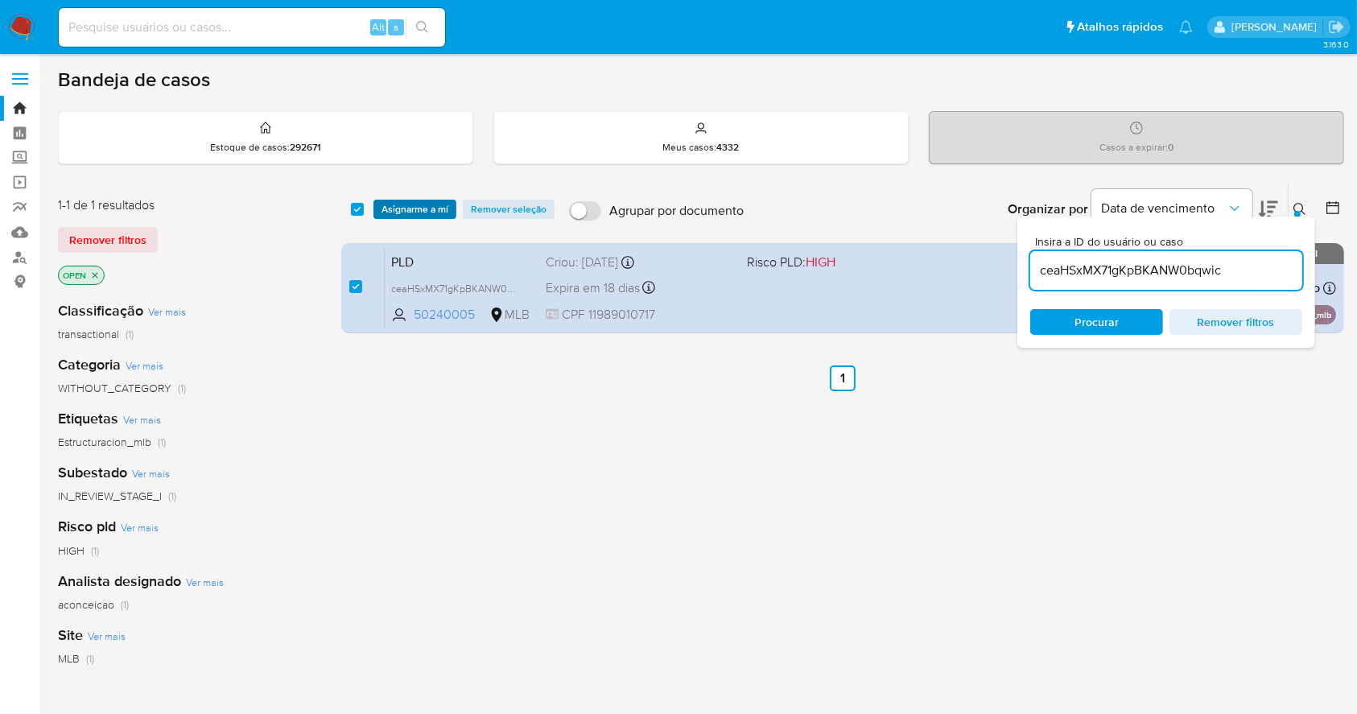
click at [415, 201] on span "Asignarme a mí" at bounding box center [415, 209] width 67 height 16
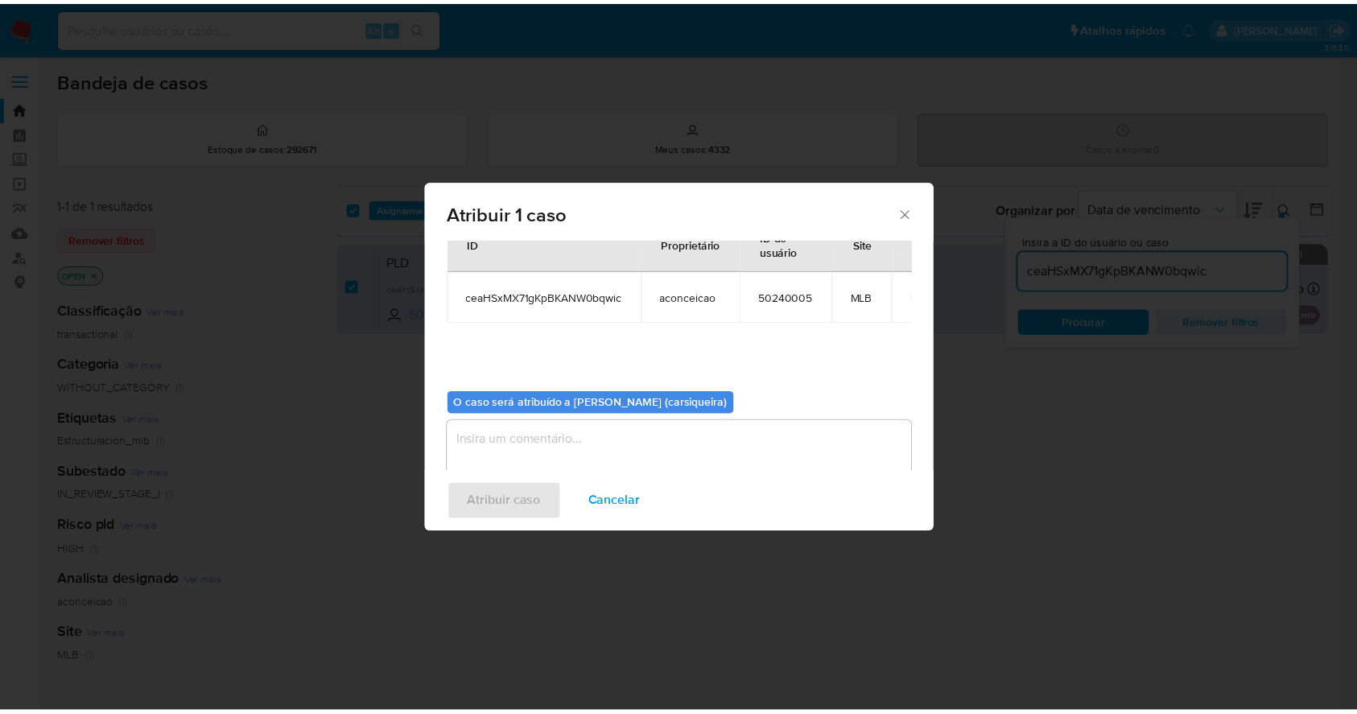
scroll to position [83, 0]
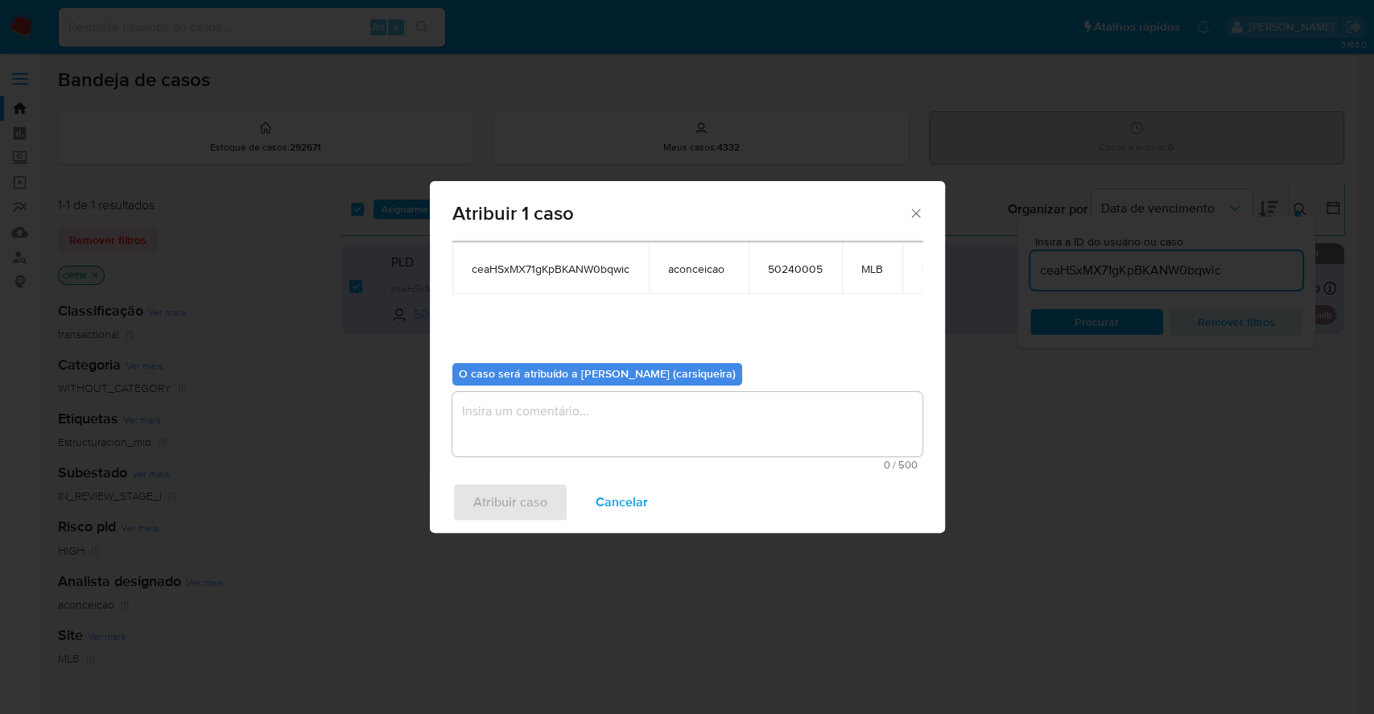
click at [573, 411] on textarea "assign-modal" at bounding box center [687, 424] width 470 height 64
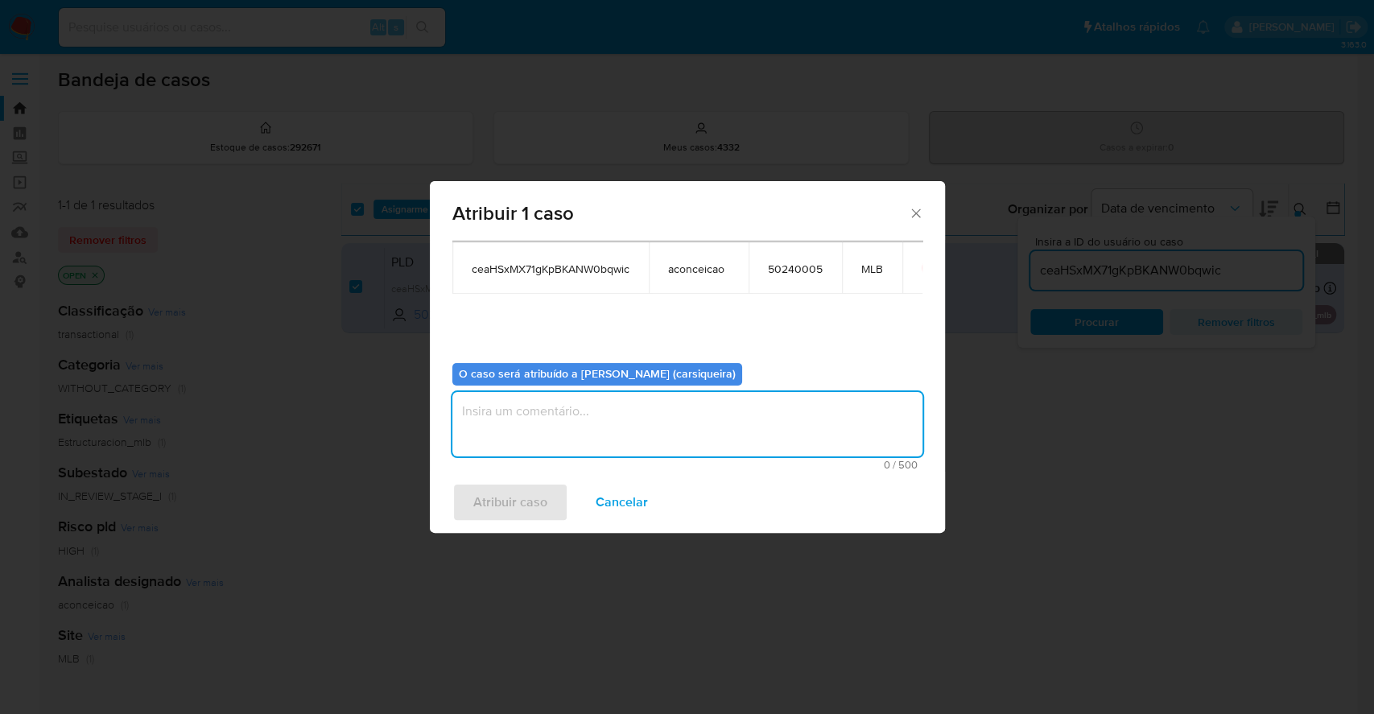
paste textarea "ceaHSxMX71gKpBKANW0bqwic"
type textarea "ceaHSxMX71gKpBKANW0bqwic"
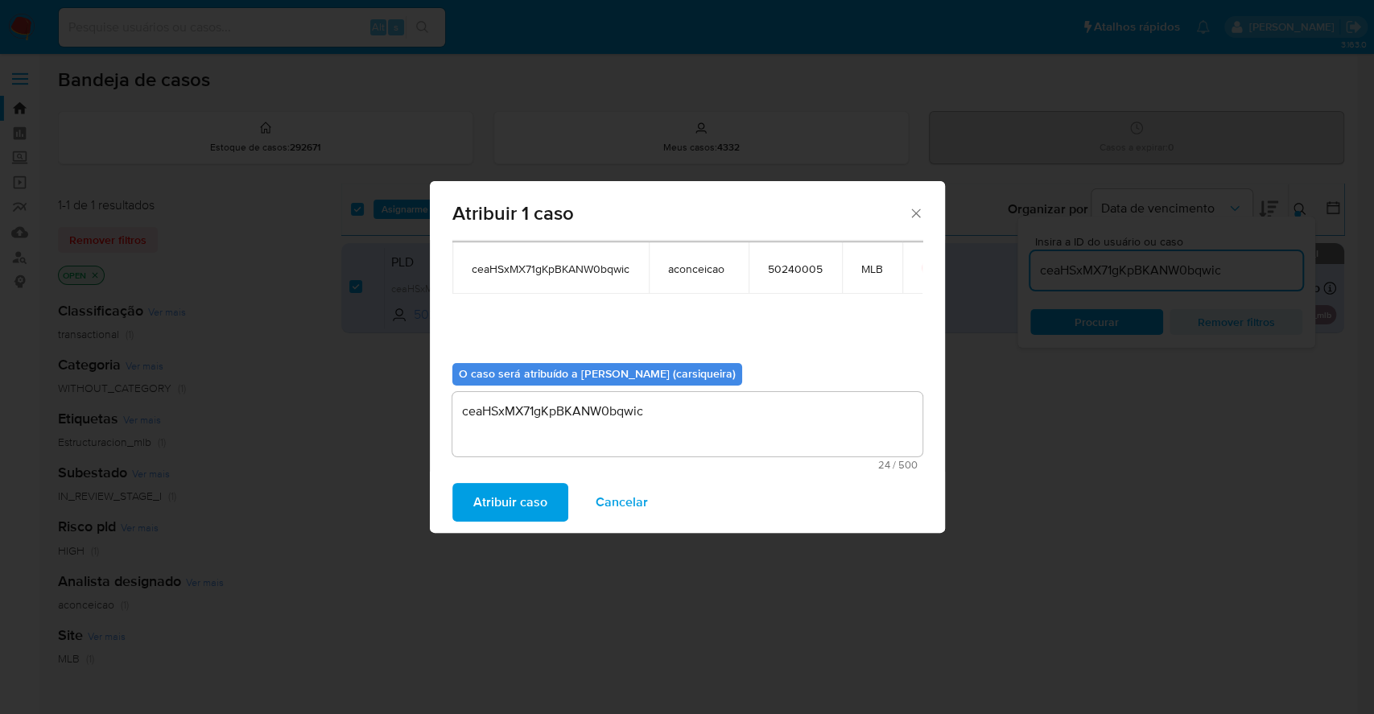
click at [506, 488] on span "Atribuir caso" at bounding box center [510, 502] width 74 height 35
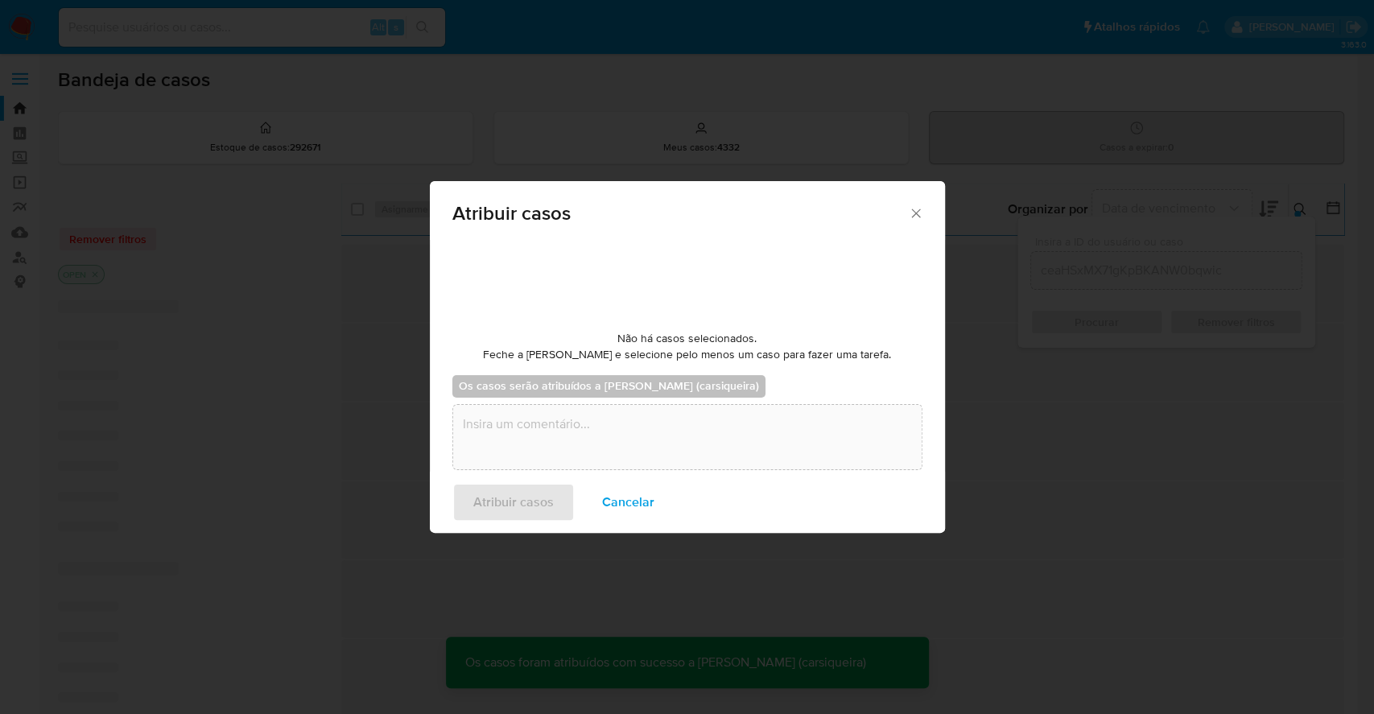
checkbox input "false"
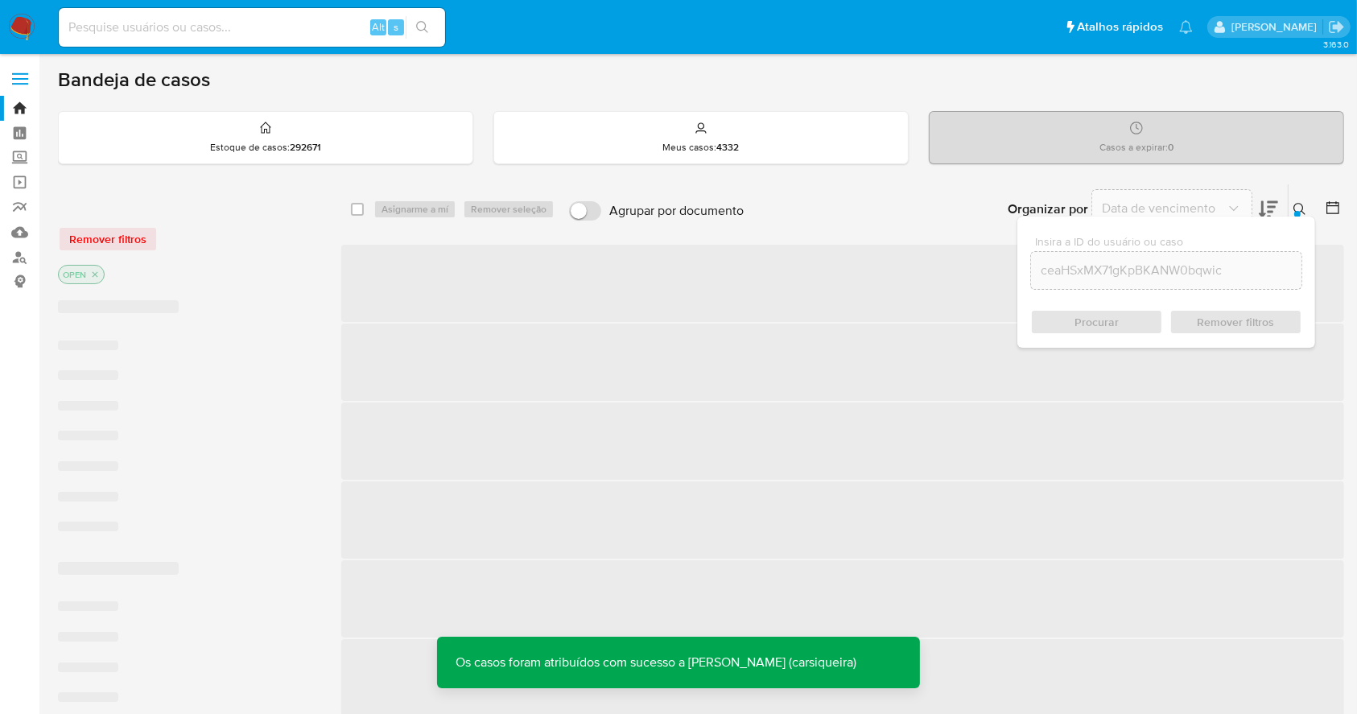
click at [167, 34] on input at bounding box center [252, 27] width 386 height 21
paste input "ceaHSxMX71gKpBKANW0bqwic"
type input "ceaHSxMX71gKpBKANW0bqwic"
click at [427, 25] on icon "search-icon" at bounding box center [422, 27] width 13 height 13
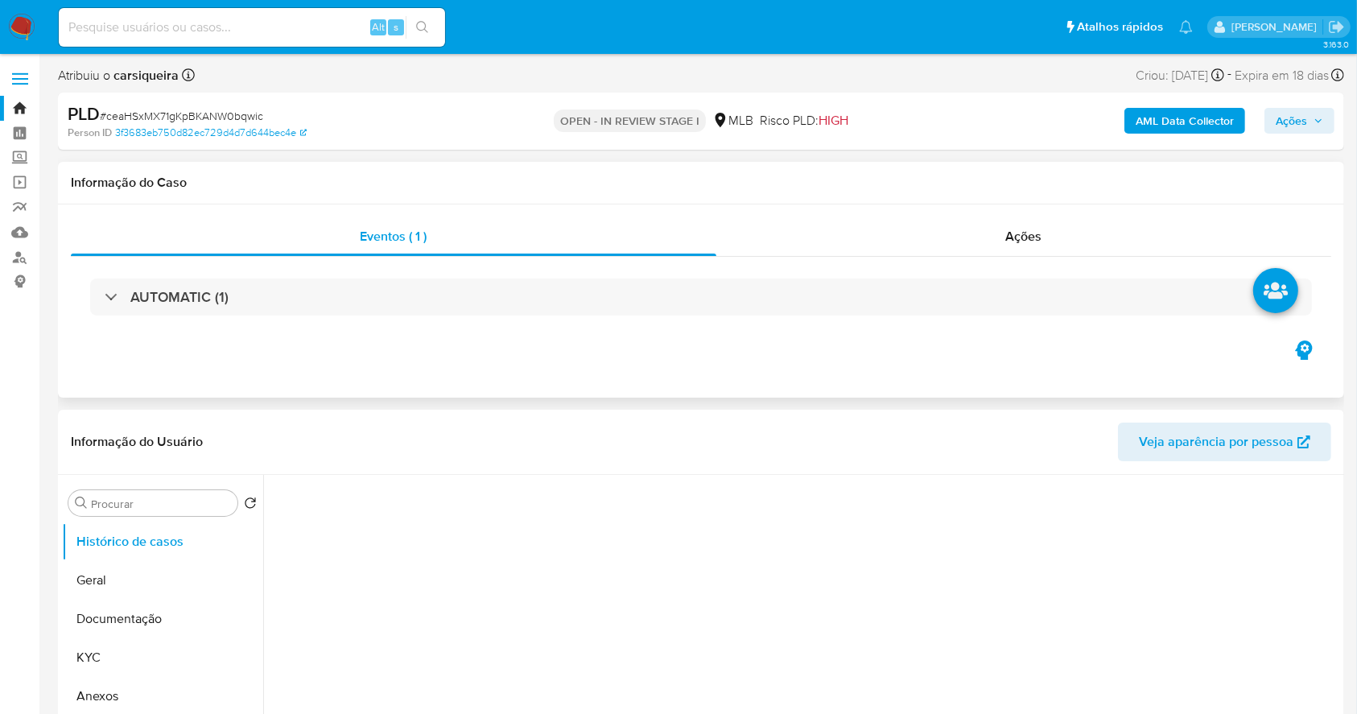
select select "10"
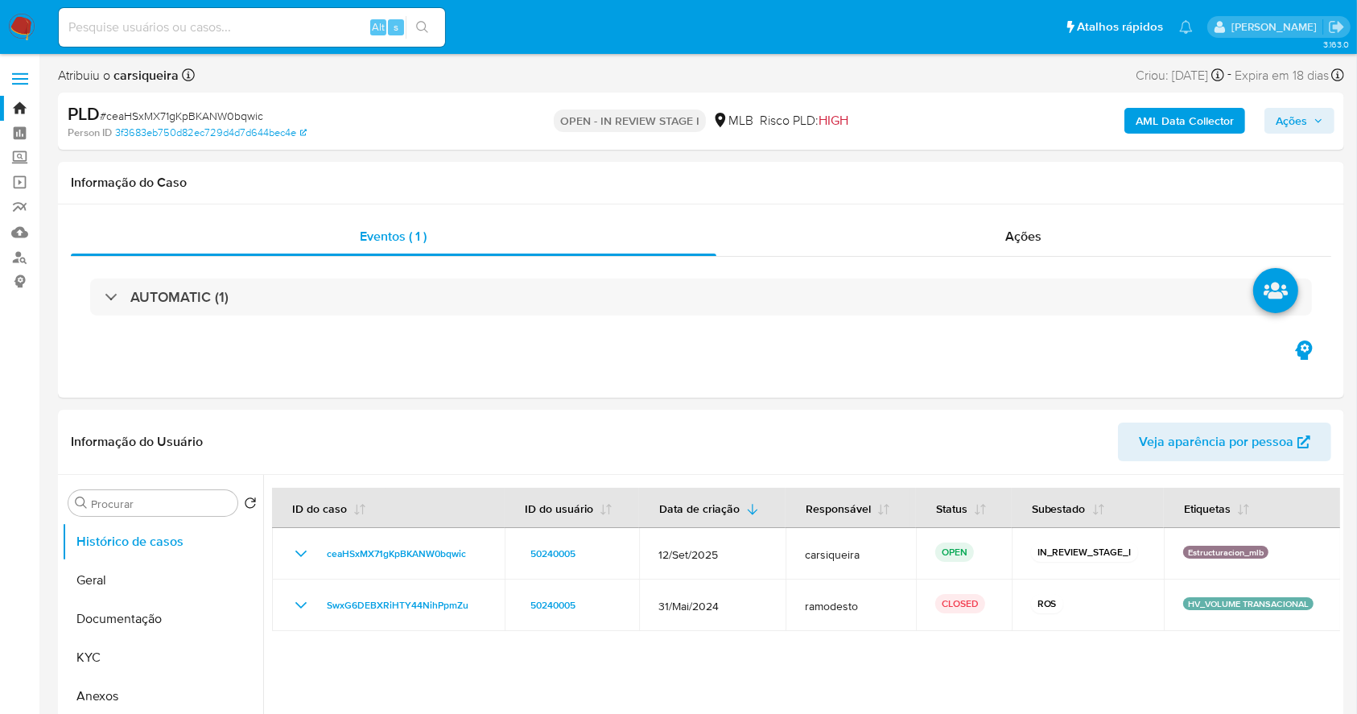
click at [1317, 126] on icon "button" at bounding box center [1319, 121] width 10 height 10
drag, startPoint x: 1323, startPoint y: 122, endPoint x: 1223, endPoint y: 133, distance: 100.5
click at [1321, 122] on icon "button" at bounding box center [1319, 121] width 10 height 10
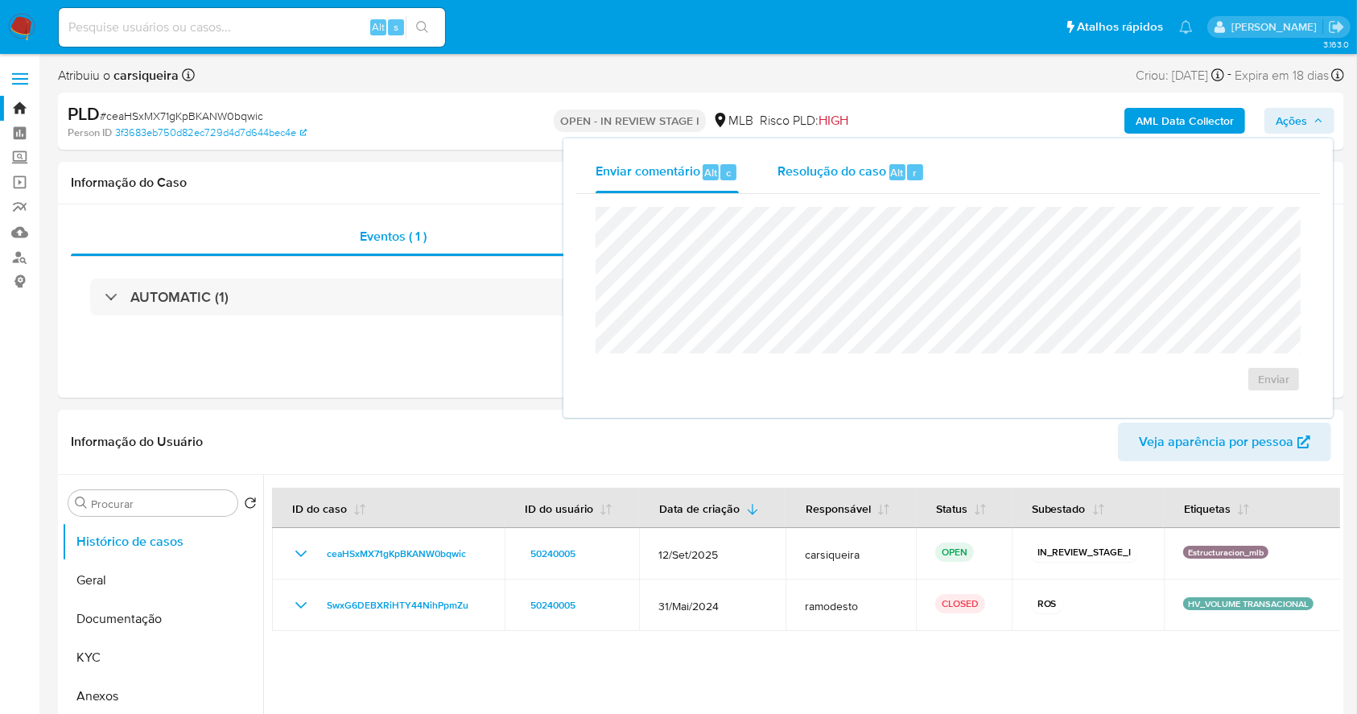
click at [901, 168] on span "Alt" at bounding box center [897, 172] width 13 height 15
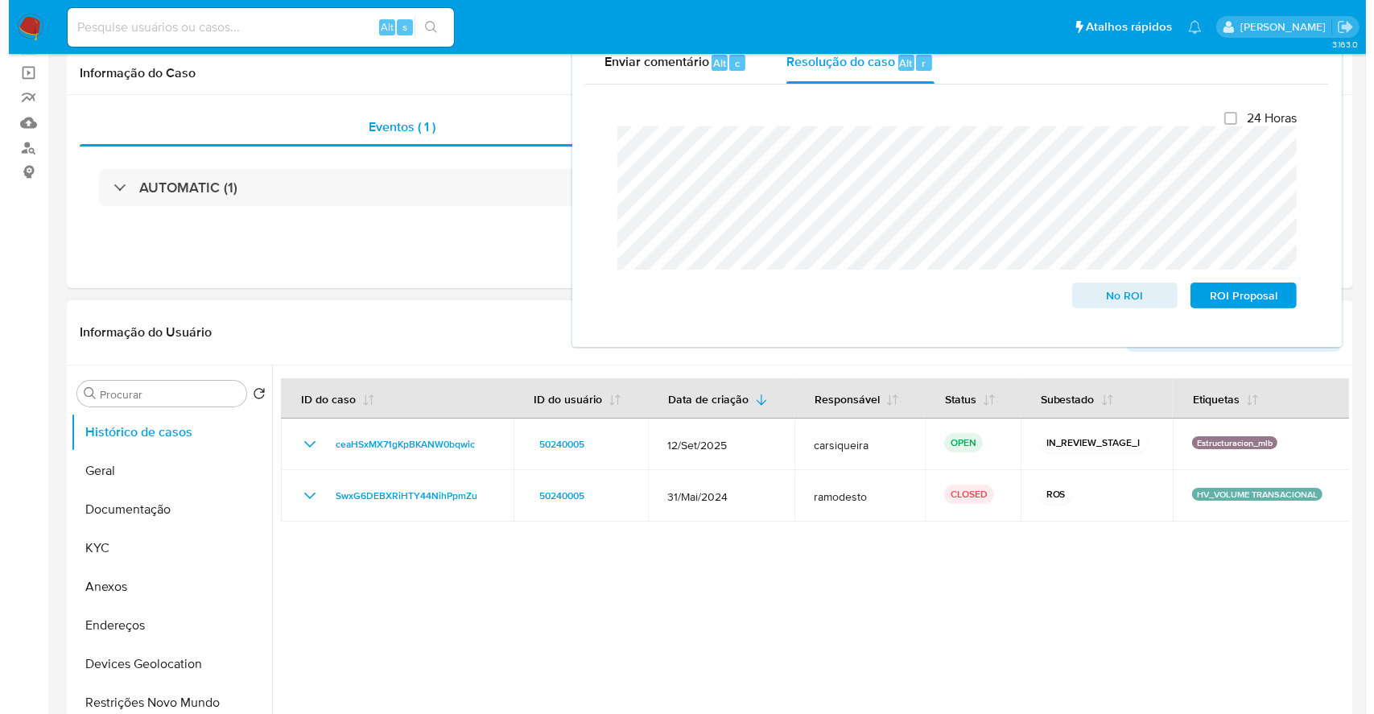
scroll to position [214, 0]
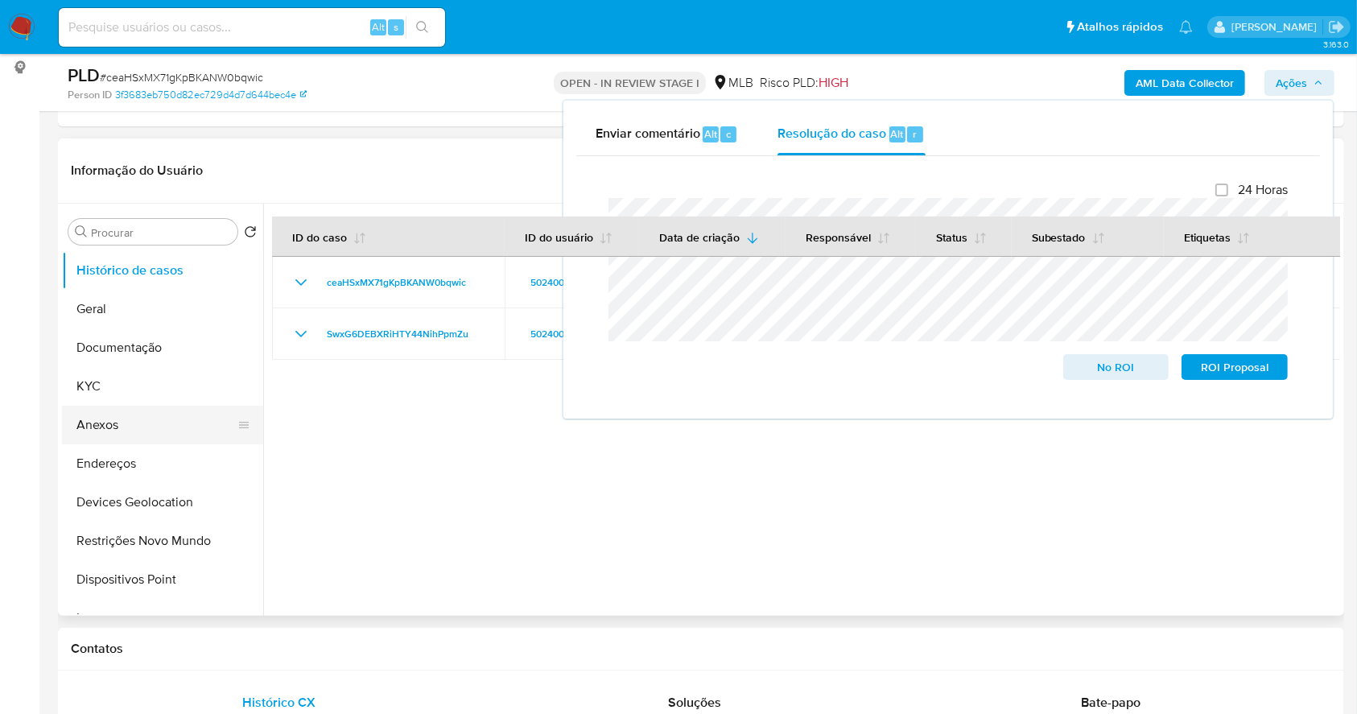
click at [126, 428] on button "Anexos" at bounding box center [156, 425] width 188 height 39
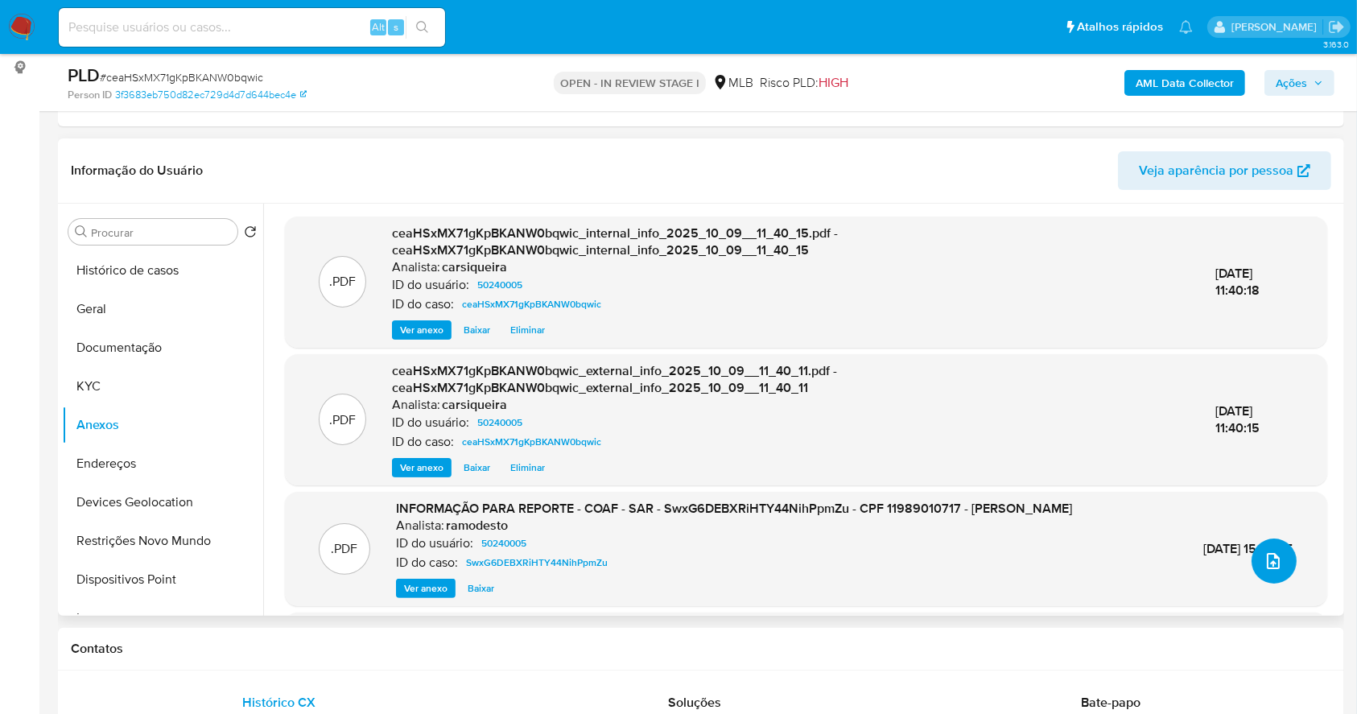
click at [1272, 552] on icon "upload-file" at bounding box center [1273, 561] width 19 height 19
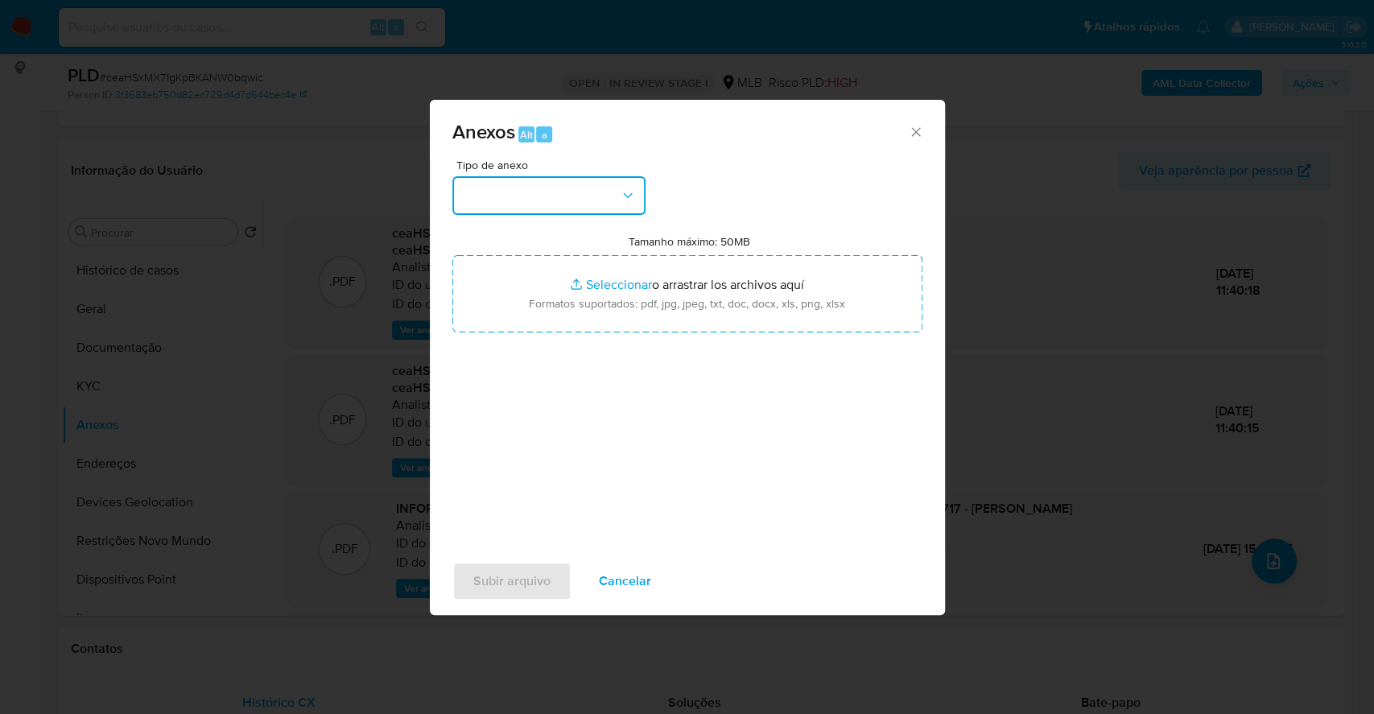
click at [554, 213] on button "button" at bounding box center [548, 195] width 193 height 39
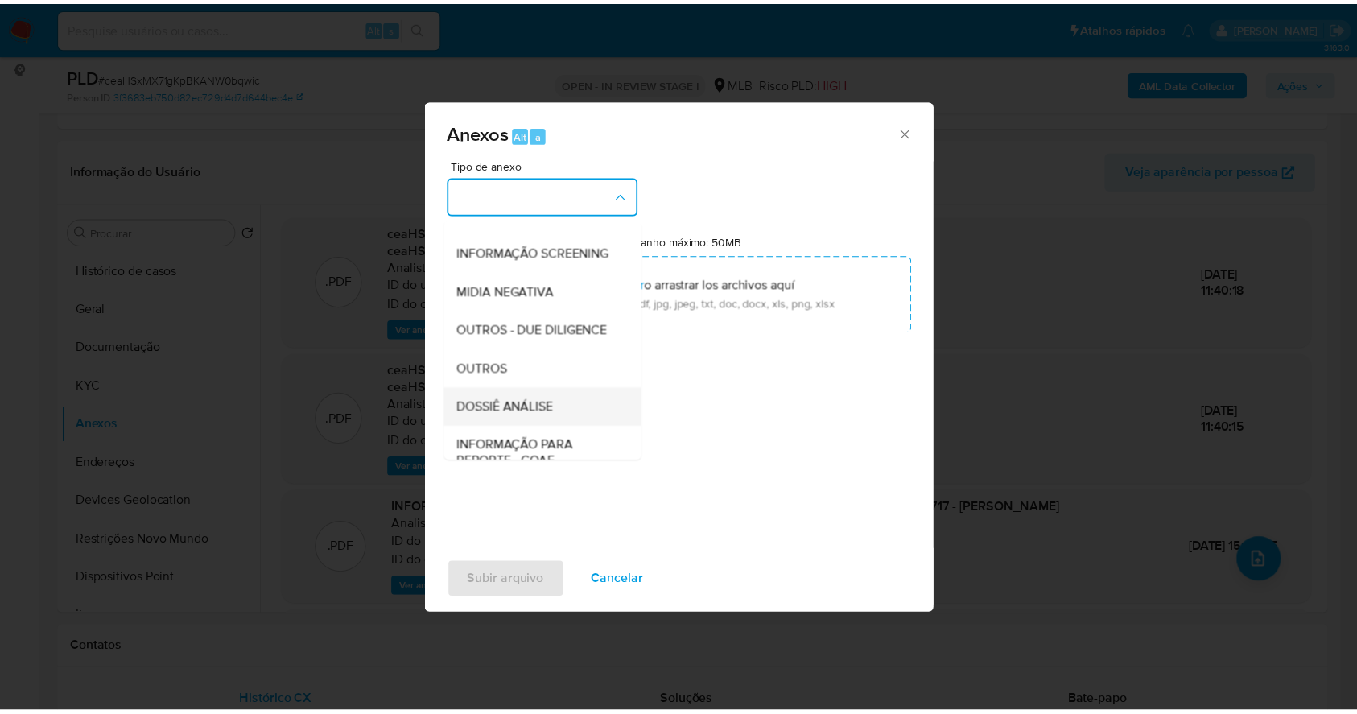
scroll to position [247, 0]
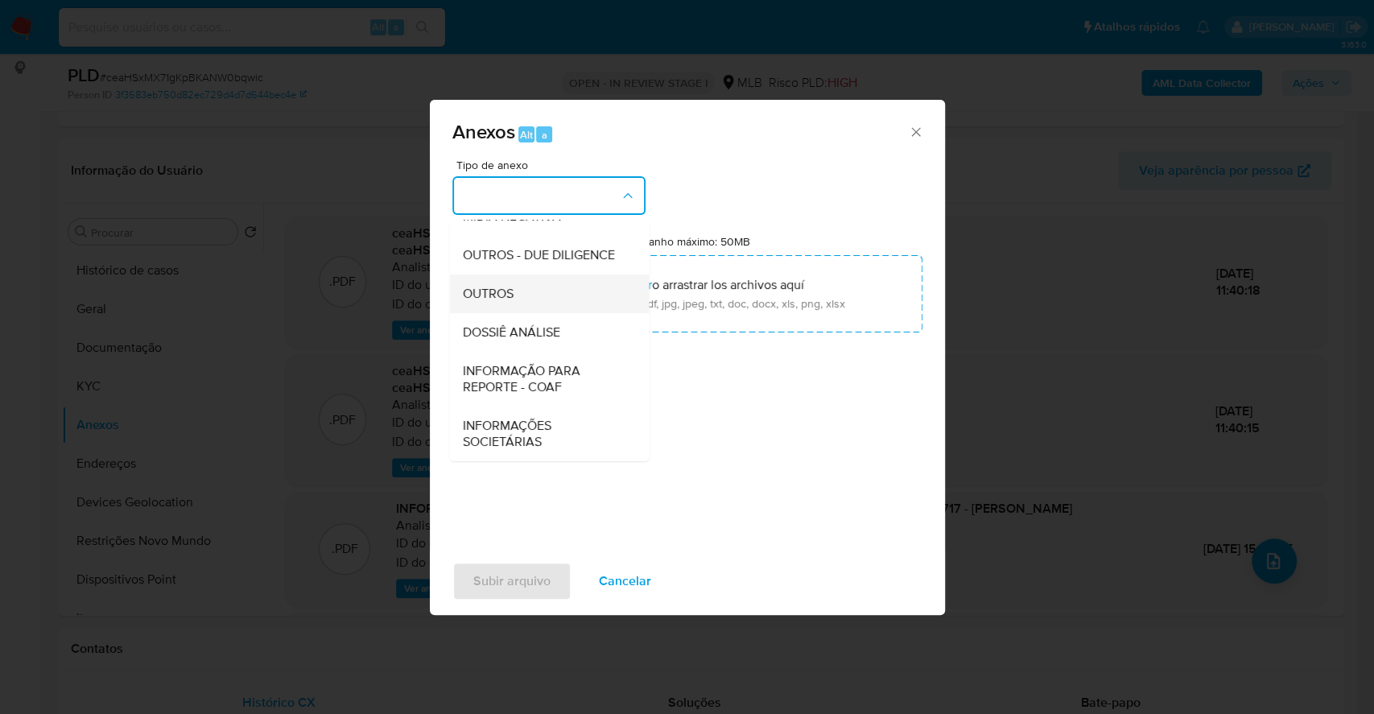
click at [508, 295] on span "OUTROS" at bounding box center [487, 294] width 51 height 16
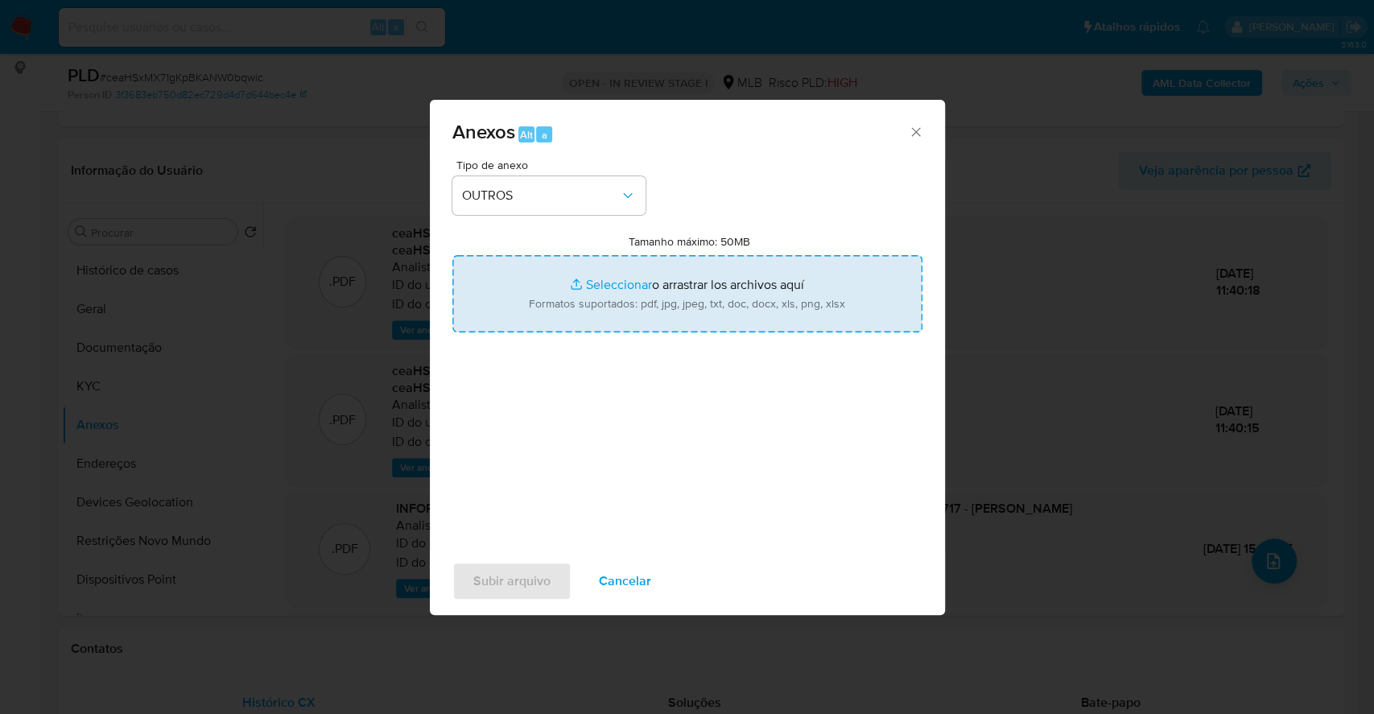
click at [614, 277] on input "Tamanho máximo: 50MB Seleccionar archivos" at bounding box center [687, 293] width 470 height 77
type input "C:\fakepath\2º SAR - XXXX - CPF 11989010717 - [PERSON_NAME] - Documentos Google…"
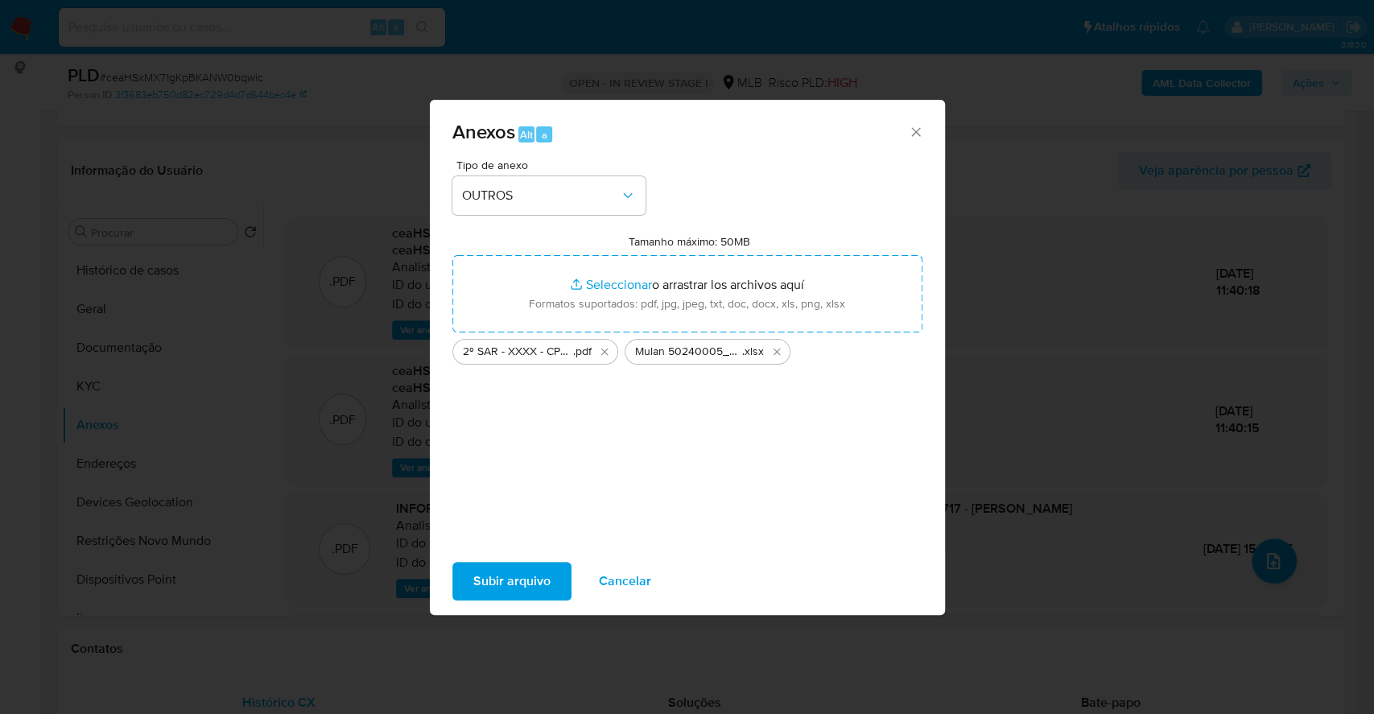
click at [510, 576] on span "Subir arquivo" at bounding box center [511, 581] width 77 height 35
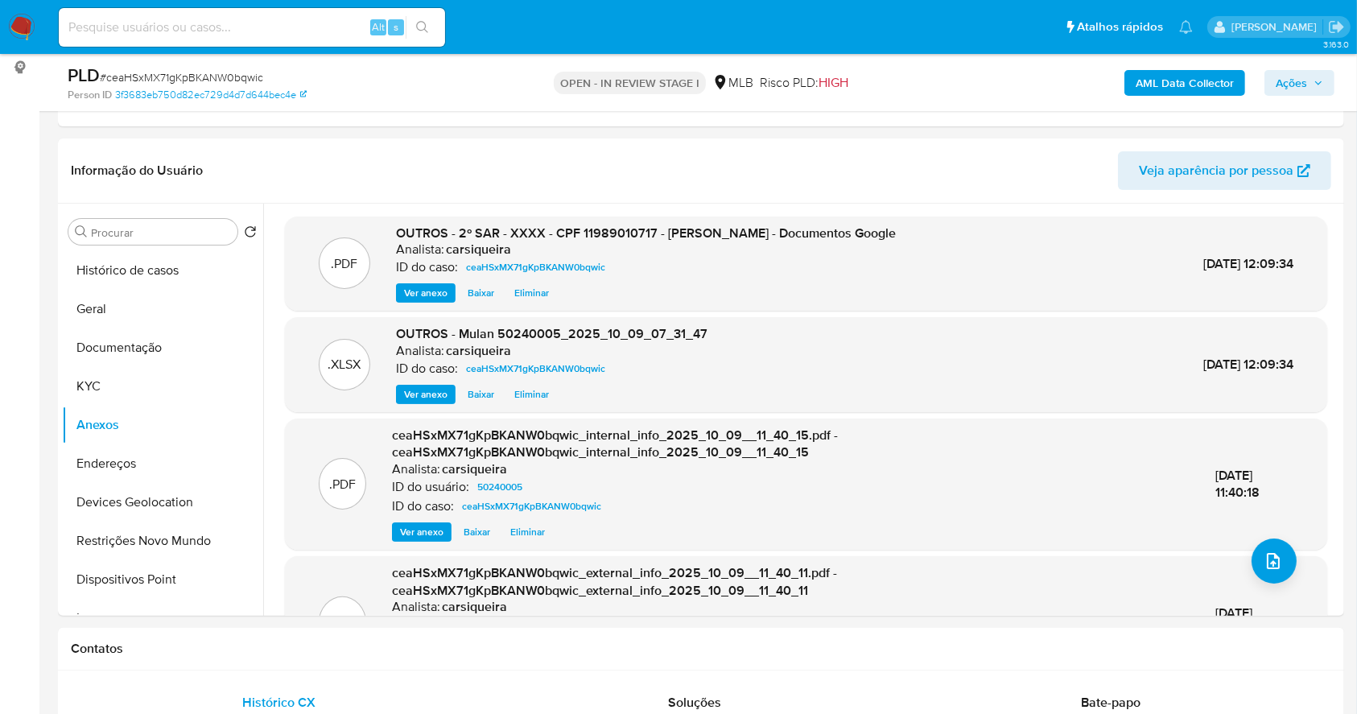
click at [1289, 81] on span "Ações" at bounding box center [1291, 83] width 31 height 26
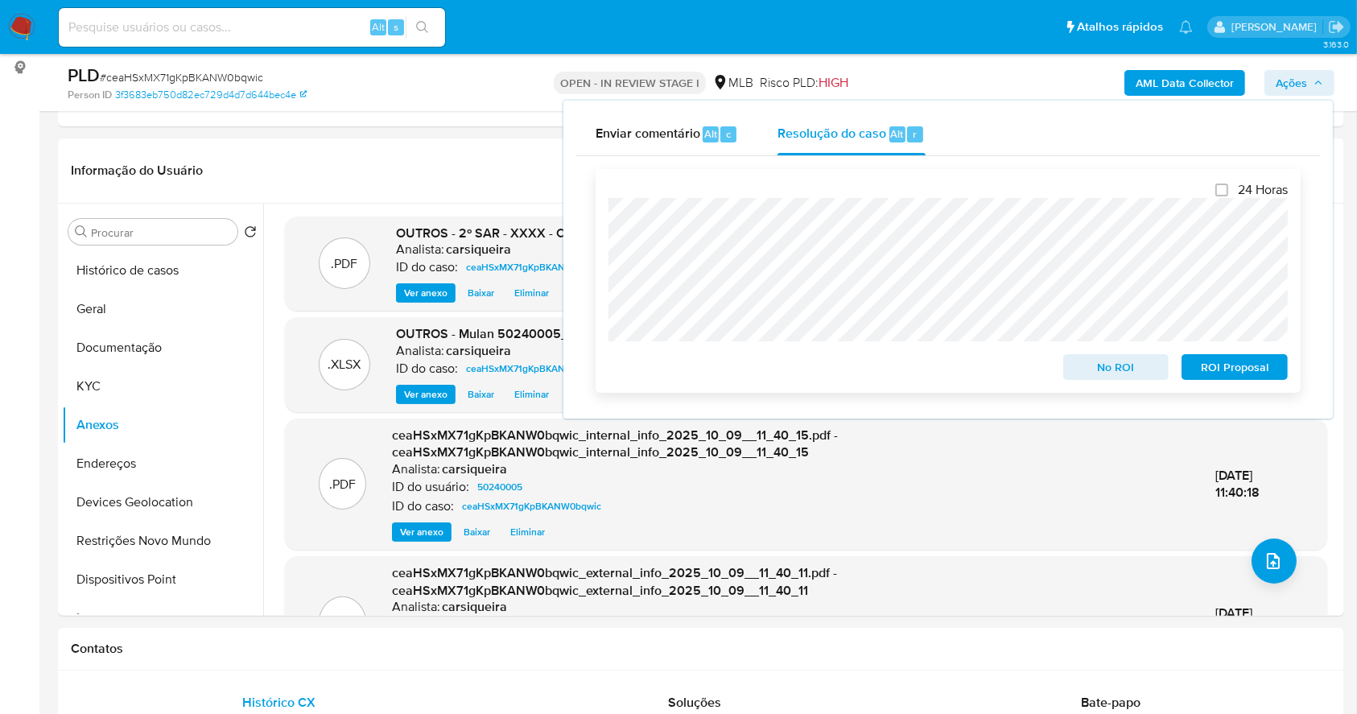
click at [1260, 362] on span "ROI Proposal" at bounding box center [1235, 367] width 84 height 23
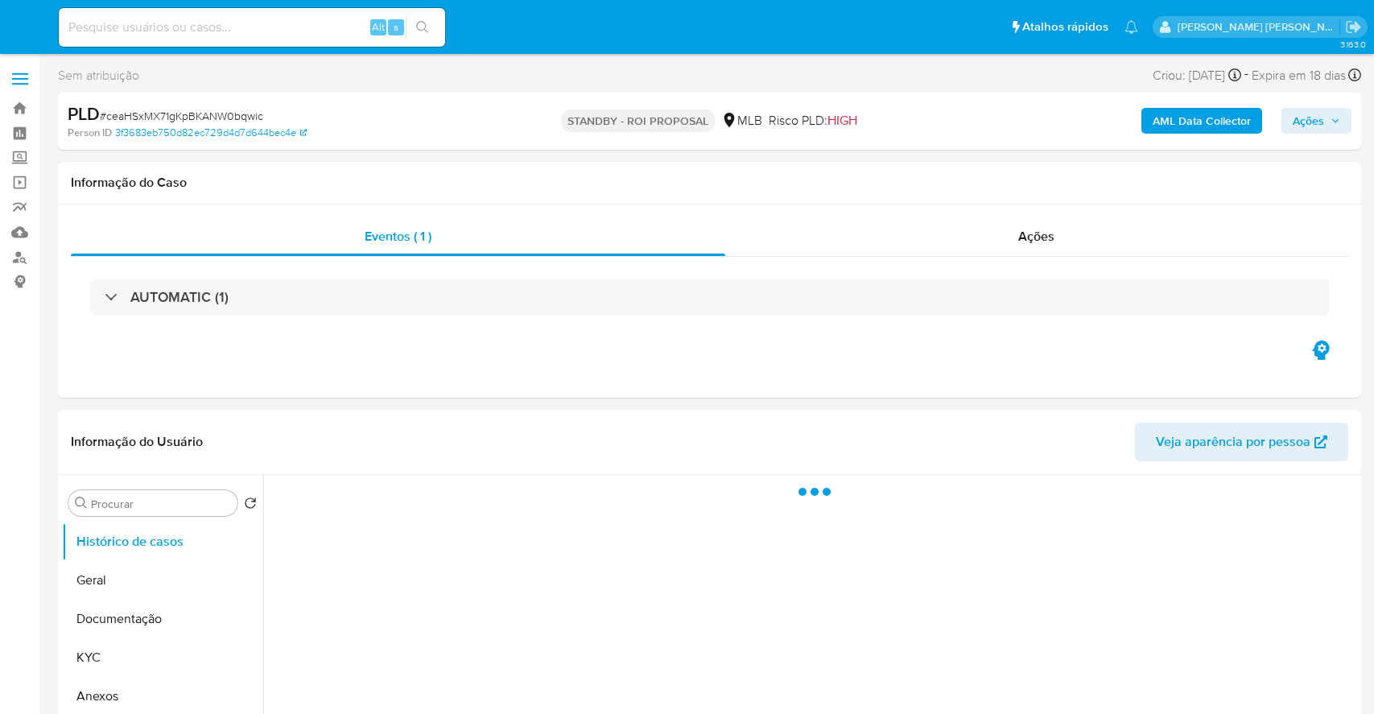
select select "10"
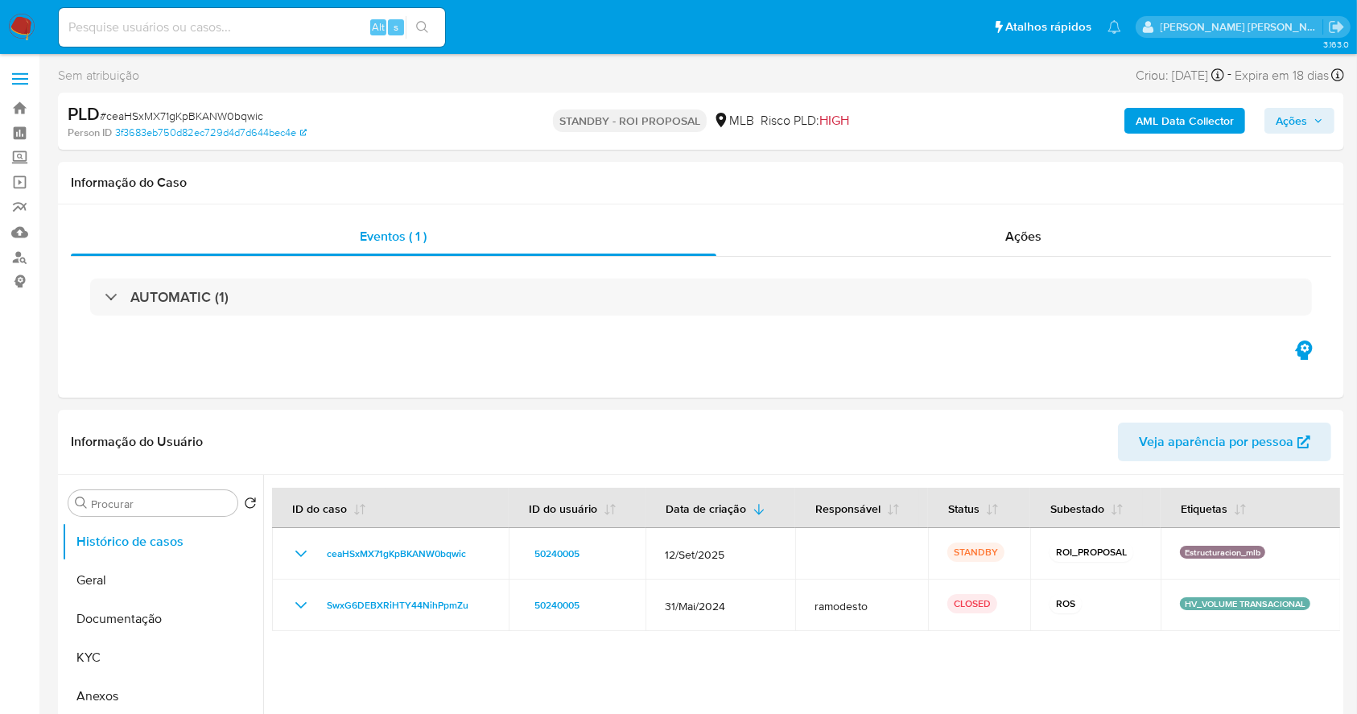
click at [23, 23] on img at bounding box center [21, 27] width 27 height 27
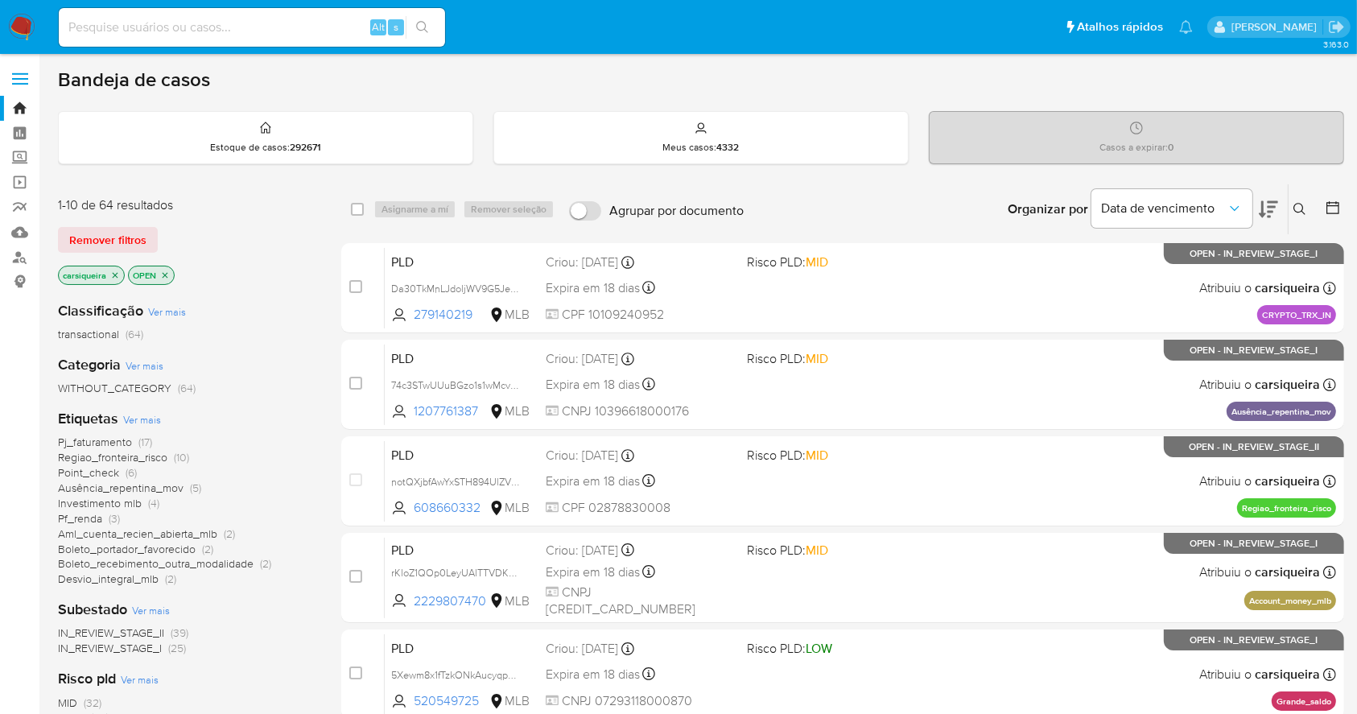
click at [19, 25] on img at bounding box center [21, 27] width 27 height 27
click at [256, 26] on input at bounding box center [252, 27] width 386 height 21
paste input "liJIFA8yrTH4T9bQa5AMQI34"
type input "liJIFA8yrTH4T9bQa5AMQI34"
click at [419, 23] on icon "search-icon" at bounding box center [422, 27] width 13 height 13
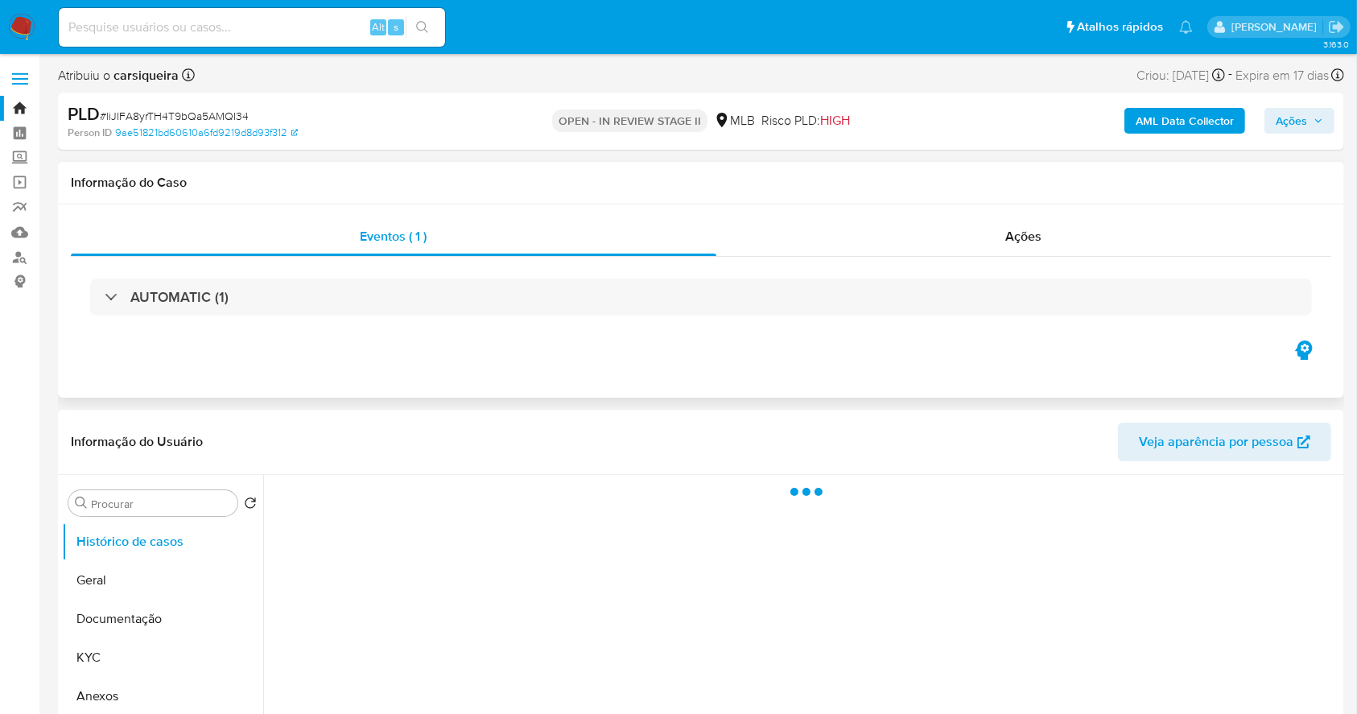
select select "10"
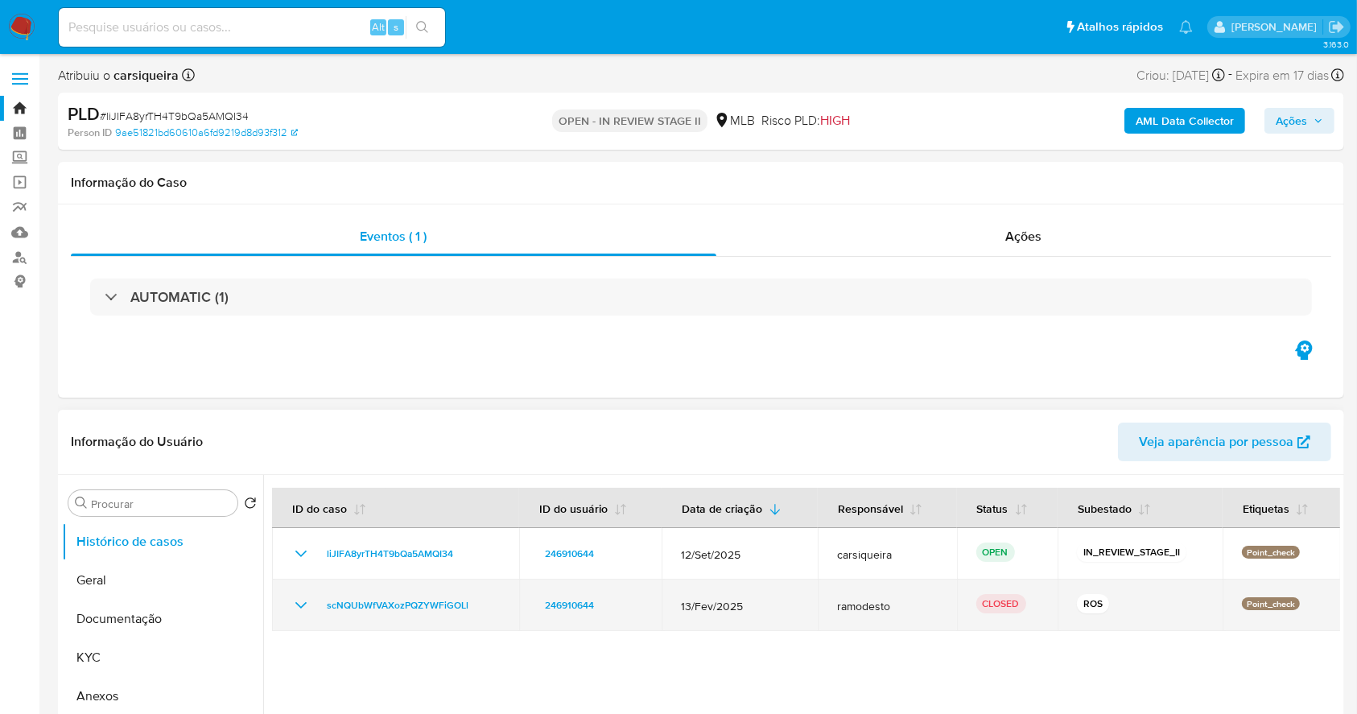
click at [297, 606] on icon "Mostrar/Ocultar" at bounding box center [300, 605] width 19 height 19
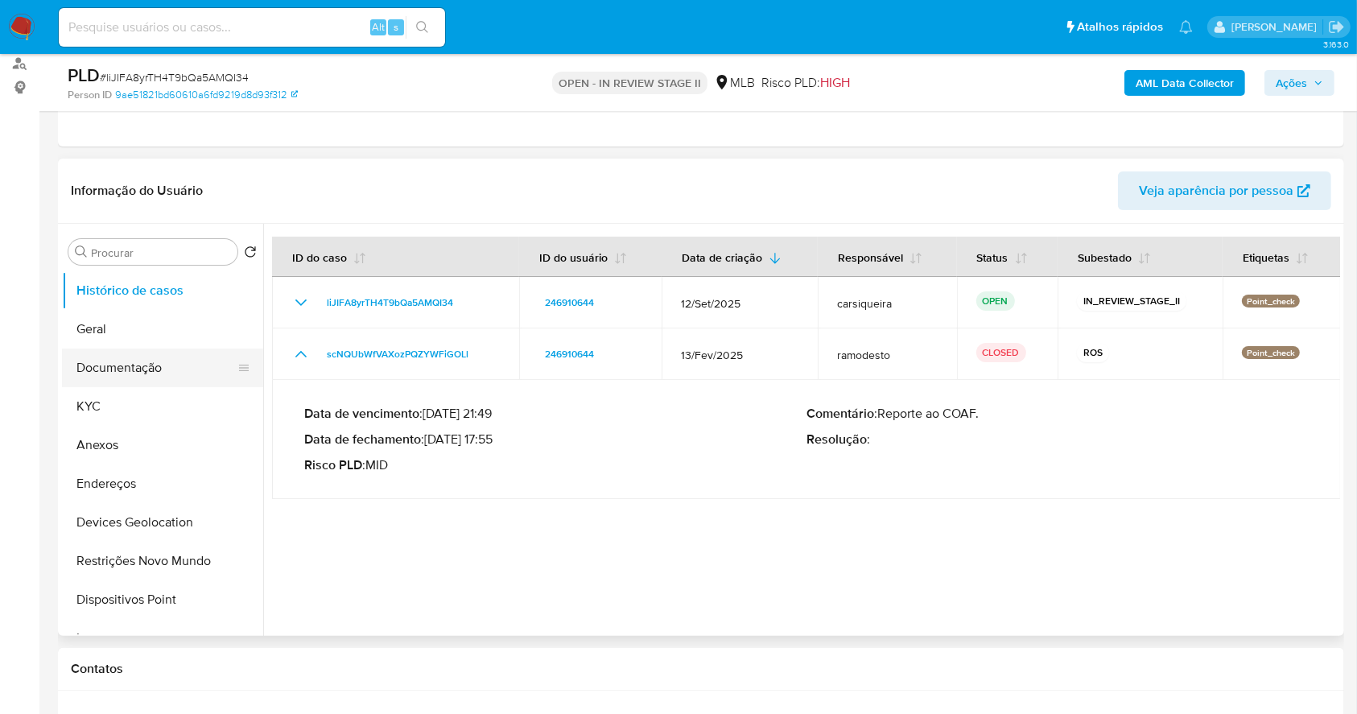
scroll to position [322, 0]
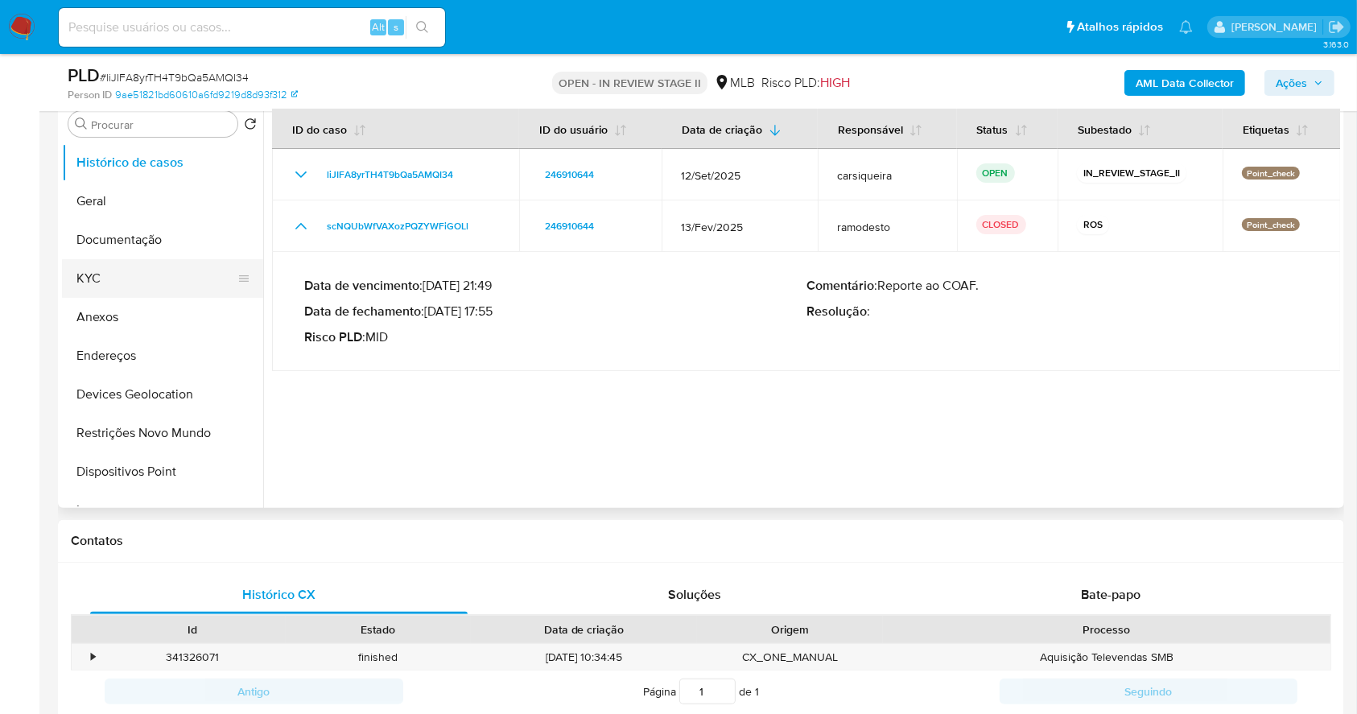
click at [111, 274] on button "KYC" at bounding box center [156, 278] width 188 height 39
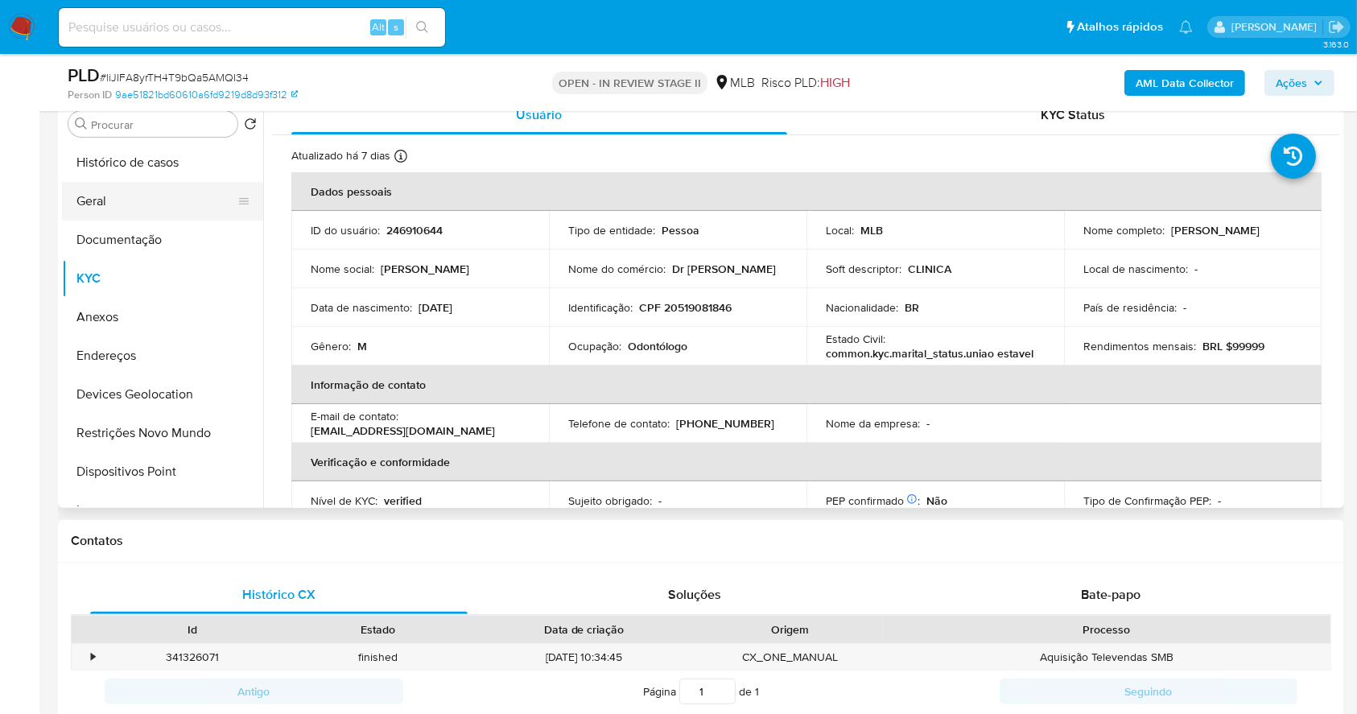
click at [160, 200] on button "Geral" at bounding box center [156, 201] width 188 height 39
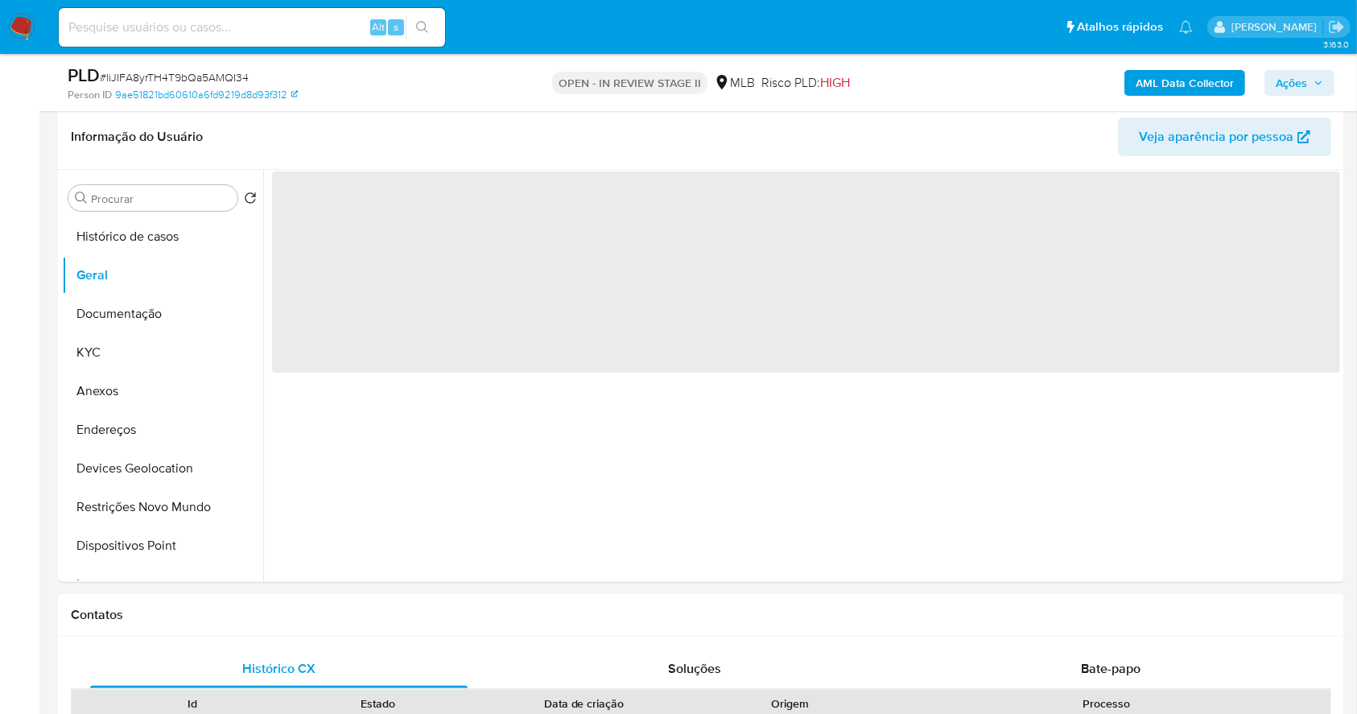
scroll to position [214, 0]
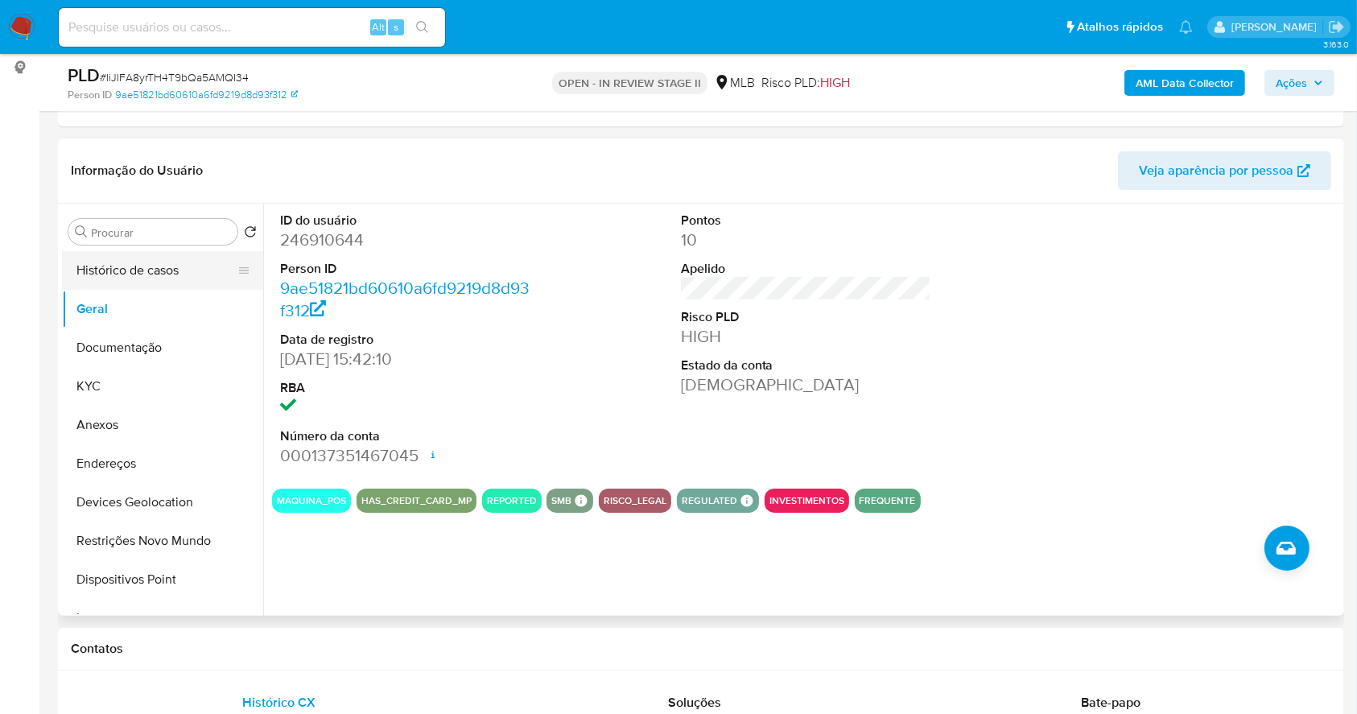
click at [158, 270] on button "Histórico de casos" at bounding box center [156, 270] width 188 height 39
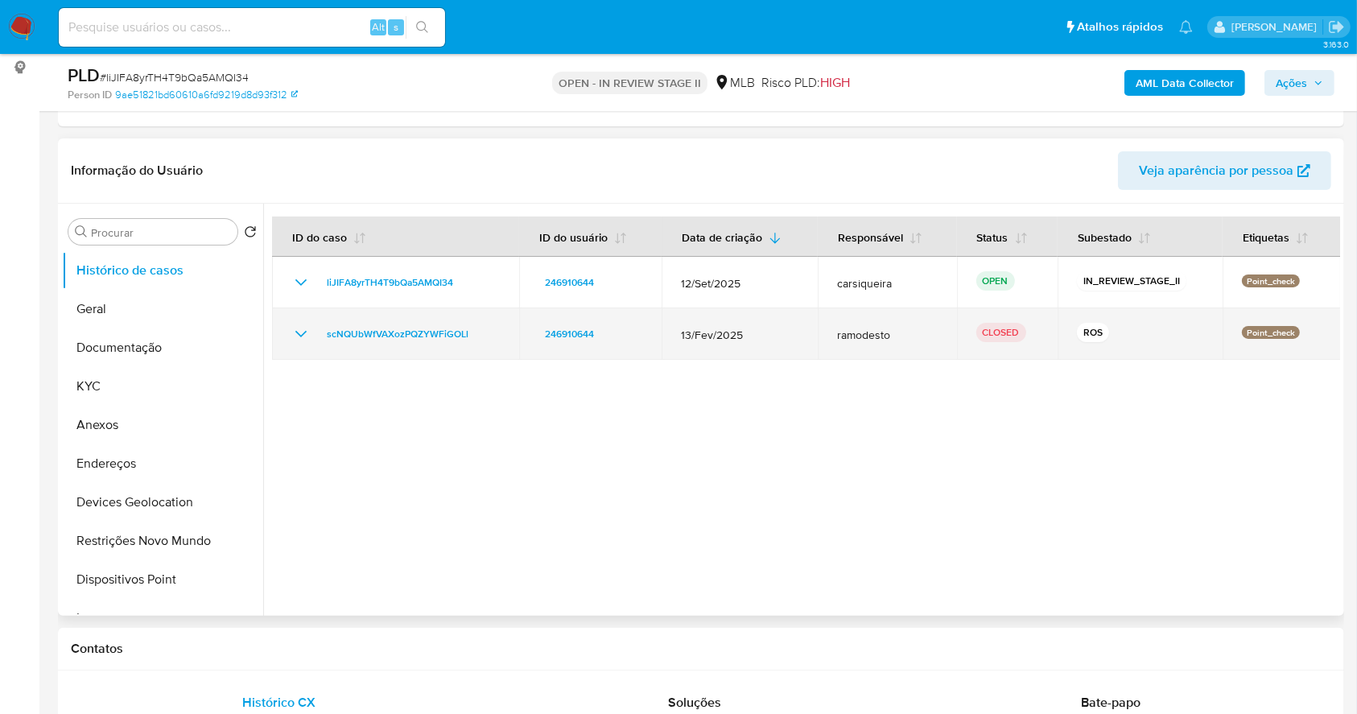
click at [299, 336] on icon "Mostrar/Ocultar" at bounding box center [300, 333] width 19 height 19
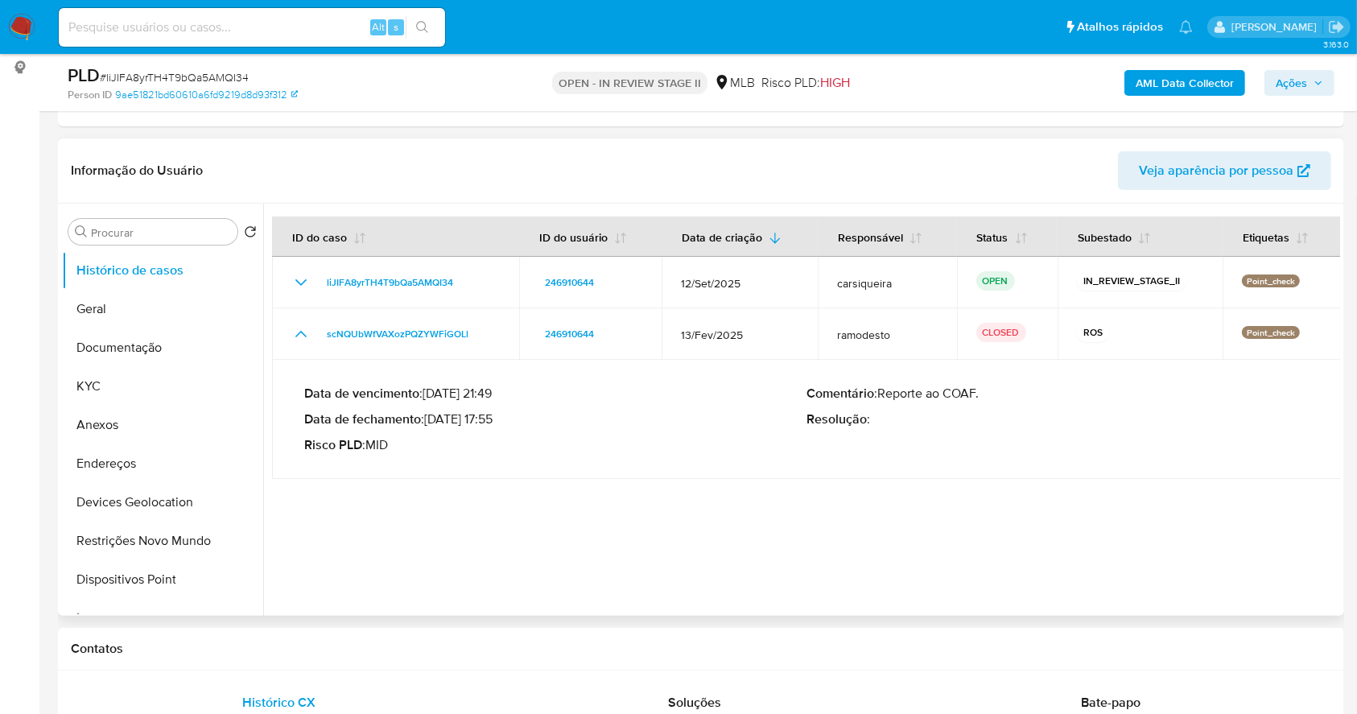
drag, startPoint x: 429, startPoint y: 422, endPoint x: 497, endPoint y: 428, distance: 67.9
click at [497, 428] on div "Data de vencimento : 29/03/2025 21:49 Data de fechamento : 27/02/2025 17:55 Ris…" at bounding box center [555, 420] width 502 height 68
click at [137, 353] on button "Documentação" at bounding box center [156, 347] width 188 height 39
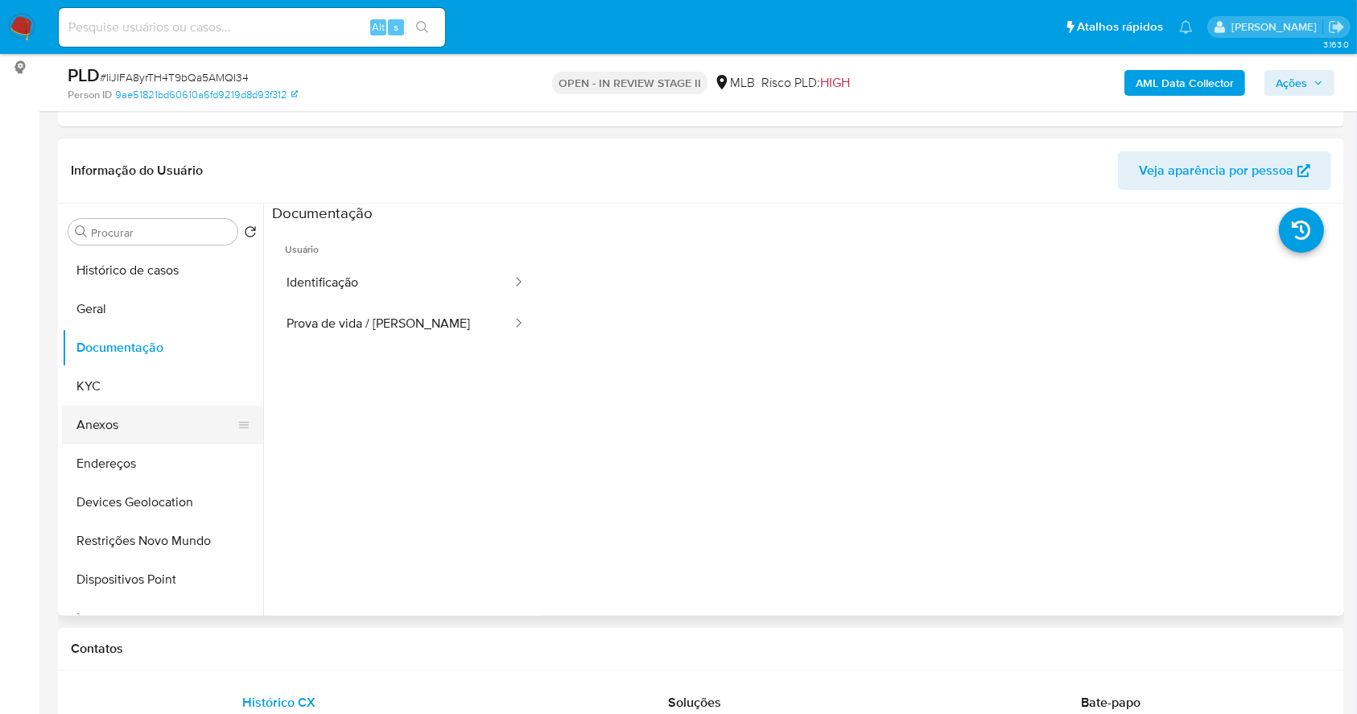
click at [150, 422] on button "Anexos" at bounding box center [156, 425] width 188 height 39
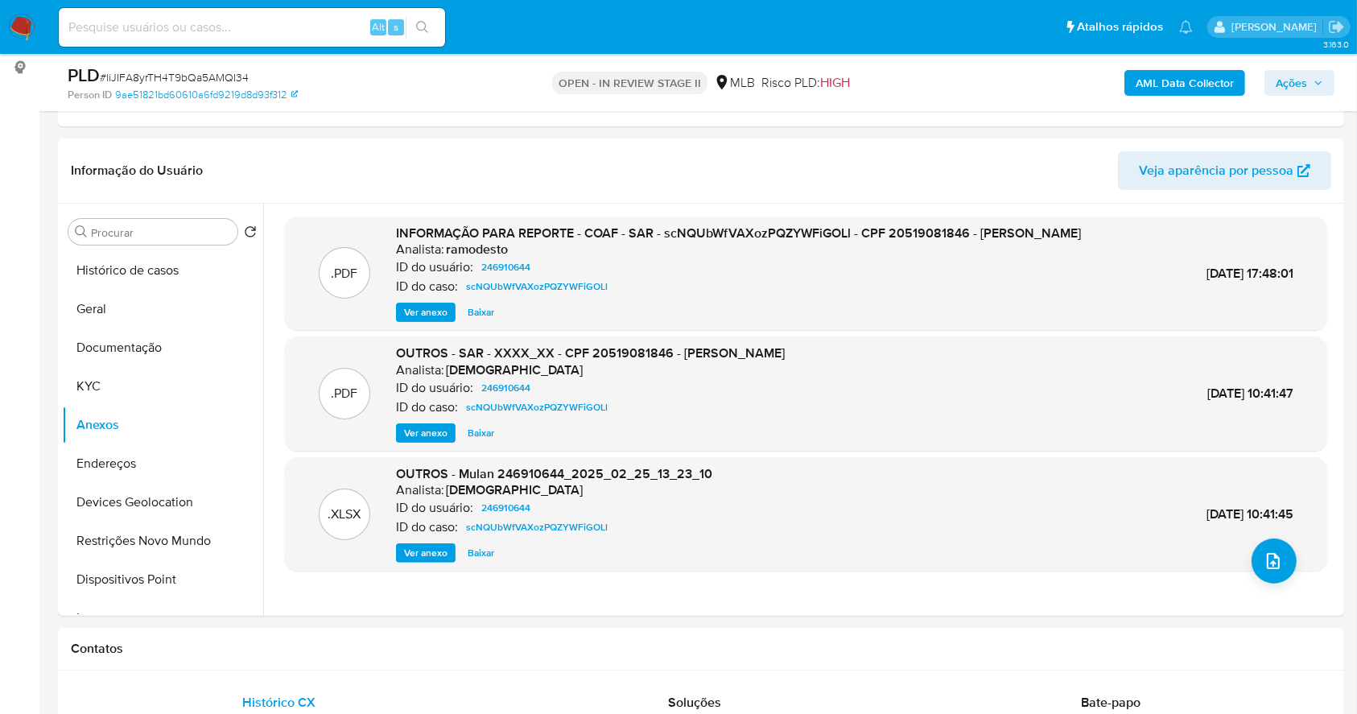
click at [1194, 74] on b "AML Data Collector" at bounding box center [1185, 83] width 98 height 26
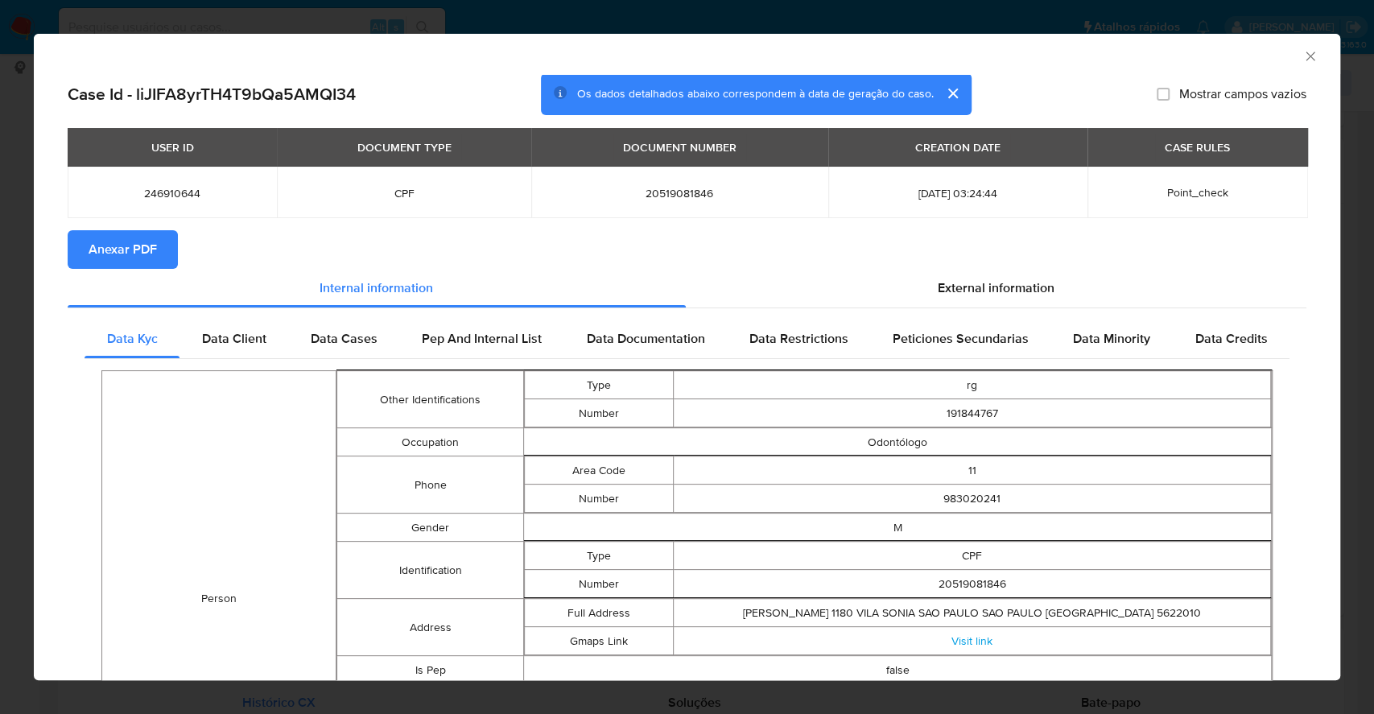
click at [109, 248] on span "Anexar PDF" at bounding box center [123, 249] width 68 height 35
click at [0, 138] on div "AML Data Collector Case Id - liJIFA8yrTH4T9bQa5AMQI34 Os dados detalhados abaix…" at bounding box center [687, 357] width 1374 height 714
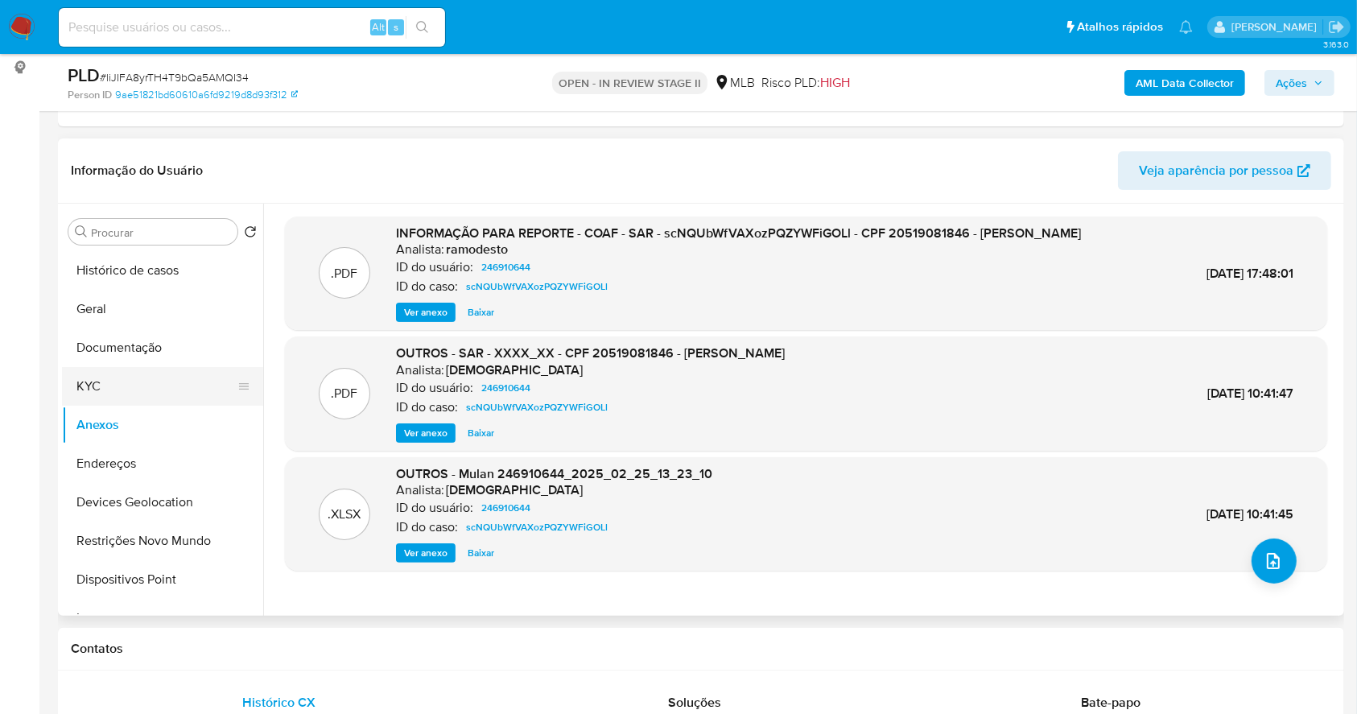
click at [159, 394] on button "KYC" at bounding box center [156, 386] width 188 height 39
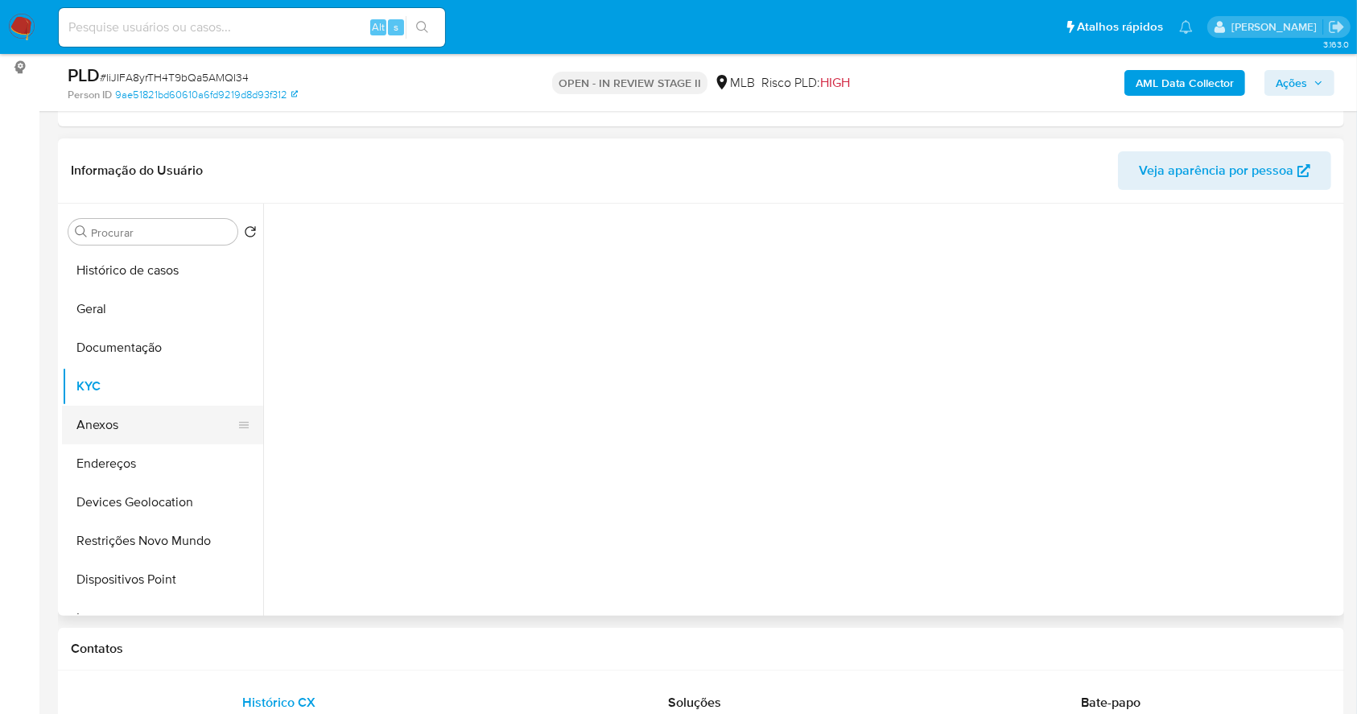
click at [171, 430] on button "Anexos" at bounding box center [156, 425] width 188 height 39
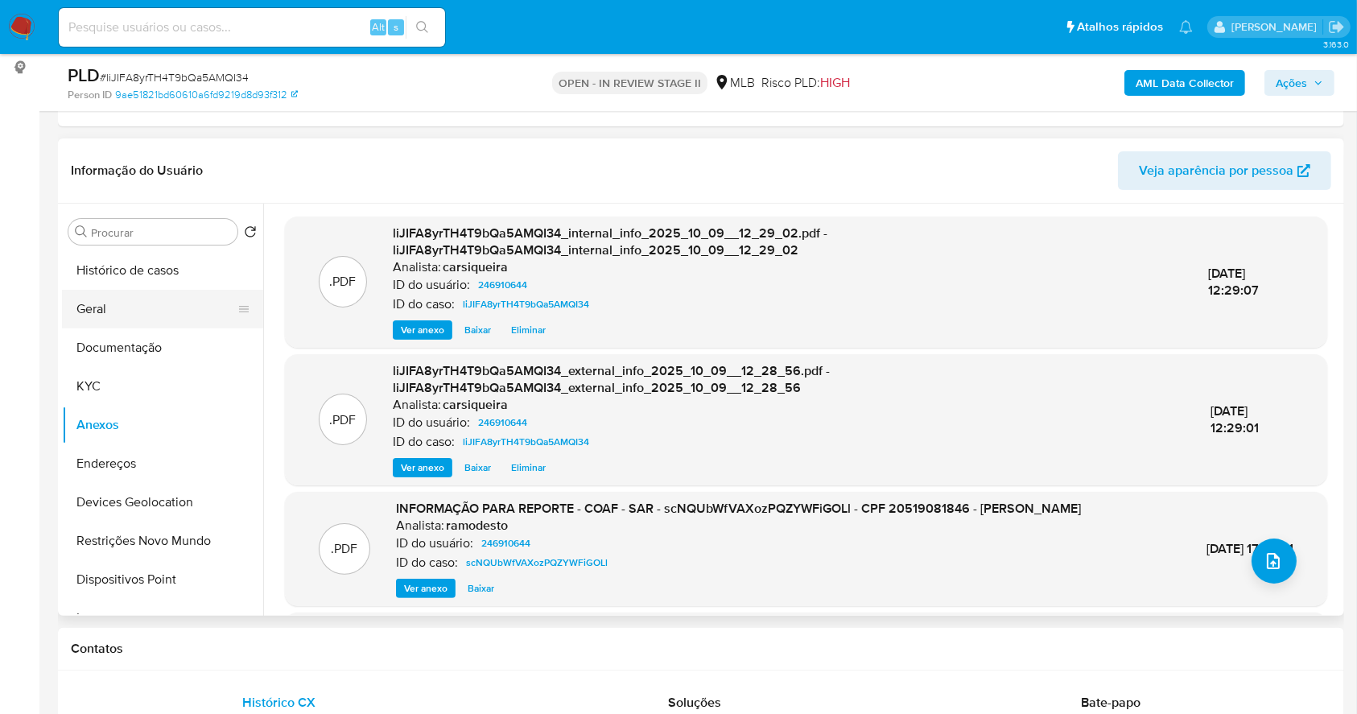
click at [136, 312] on button "Geral" at bounding box center [156, 309] width 188 height 39
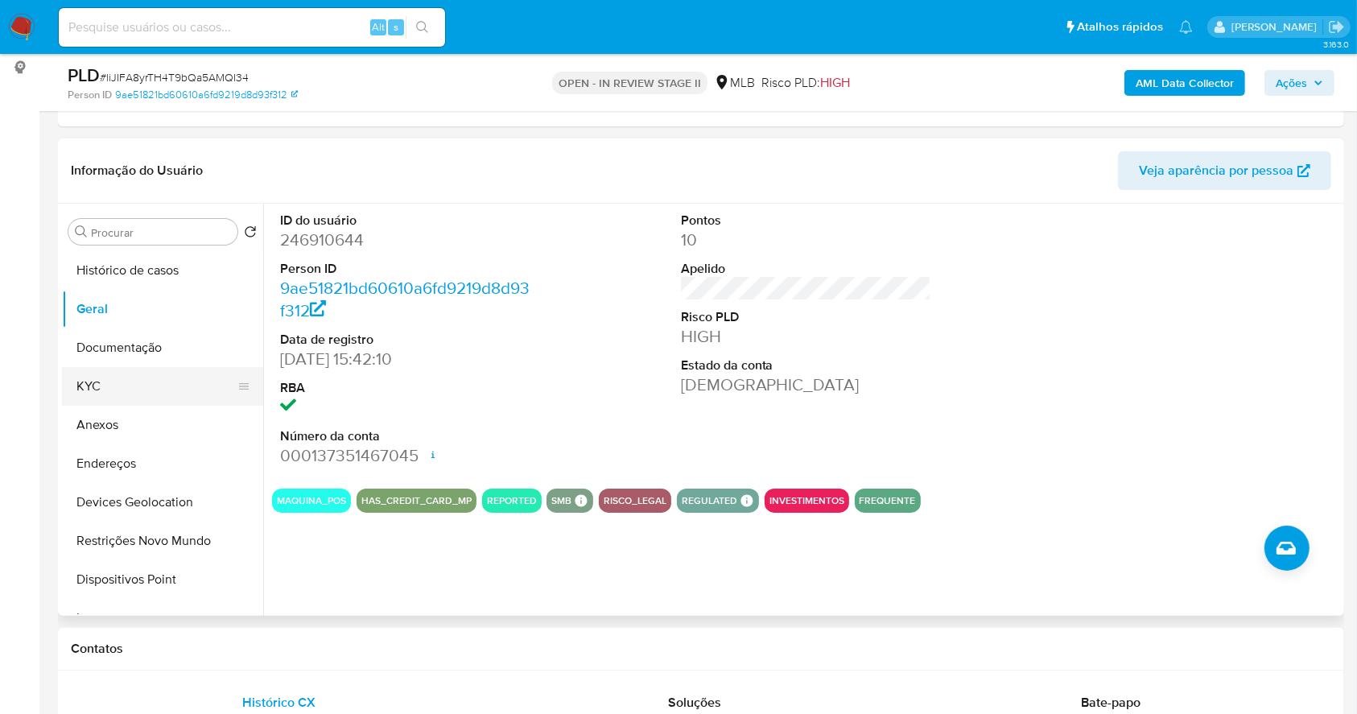
click at [148, 395] on button "KYC" at bounding box center [156, 386] width 188 height 39
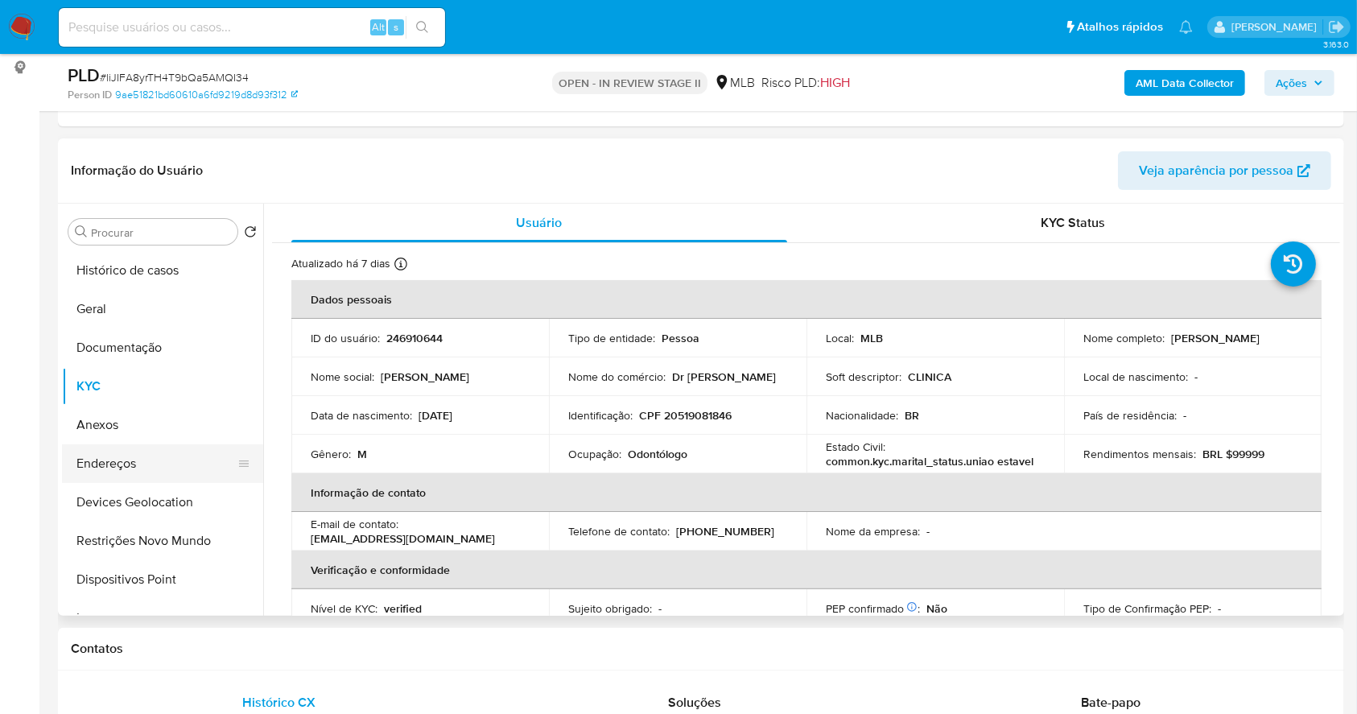
click at [117, 461] on button "Endereços" at bounding box center [156, 463] width 188 height 39
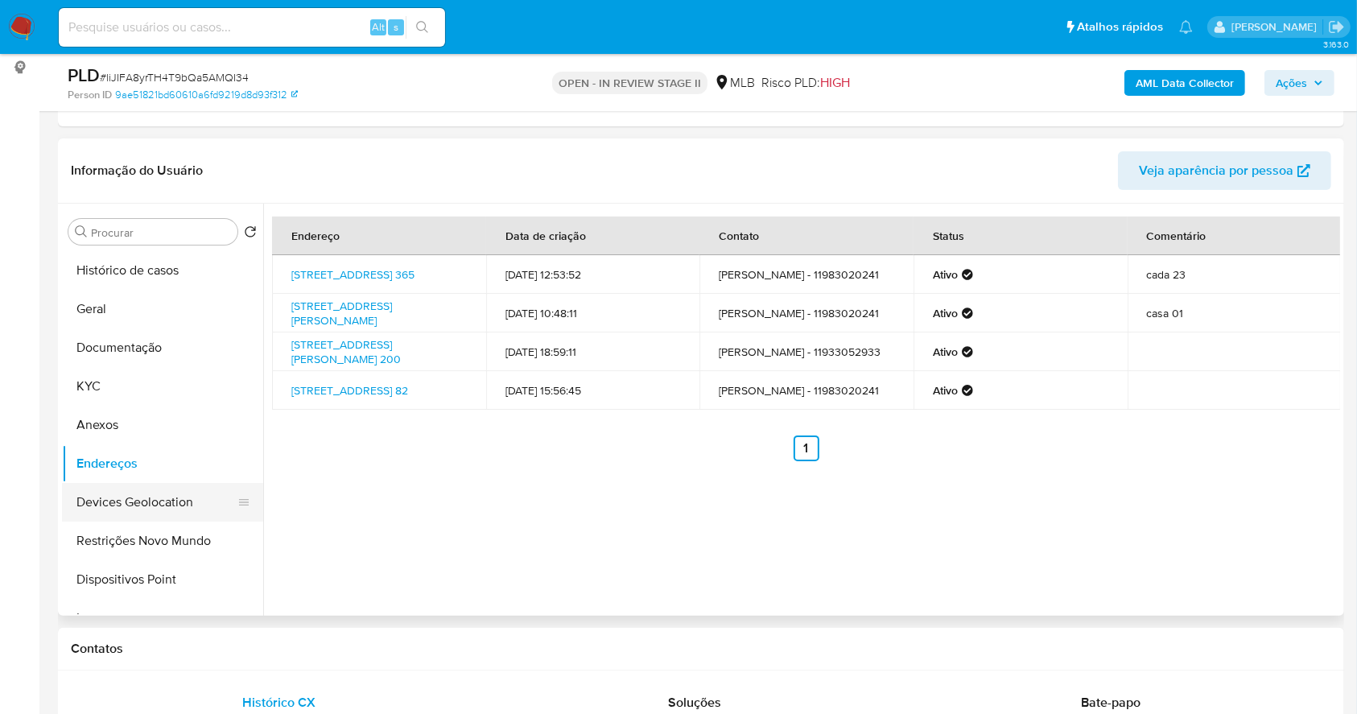
click at [165, 490] on button "Devices Geolocation" at bounding box center [156, 502] width 188 height 39
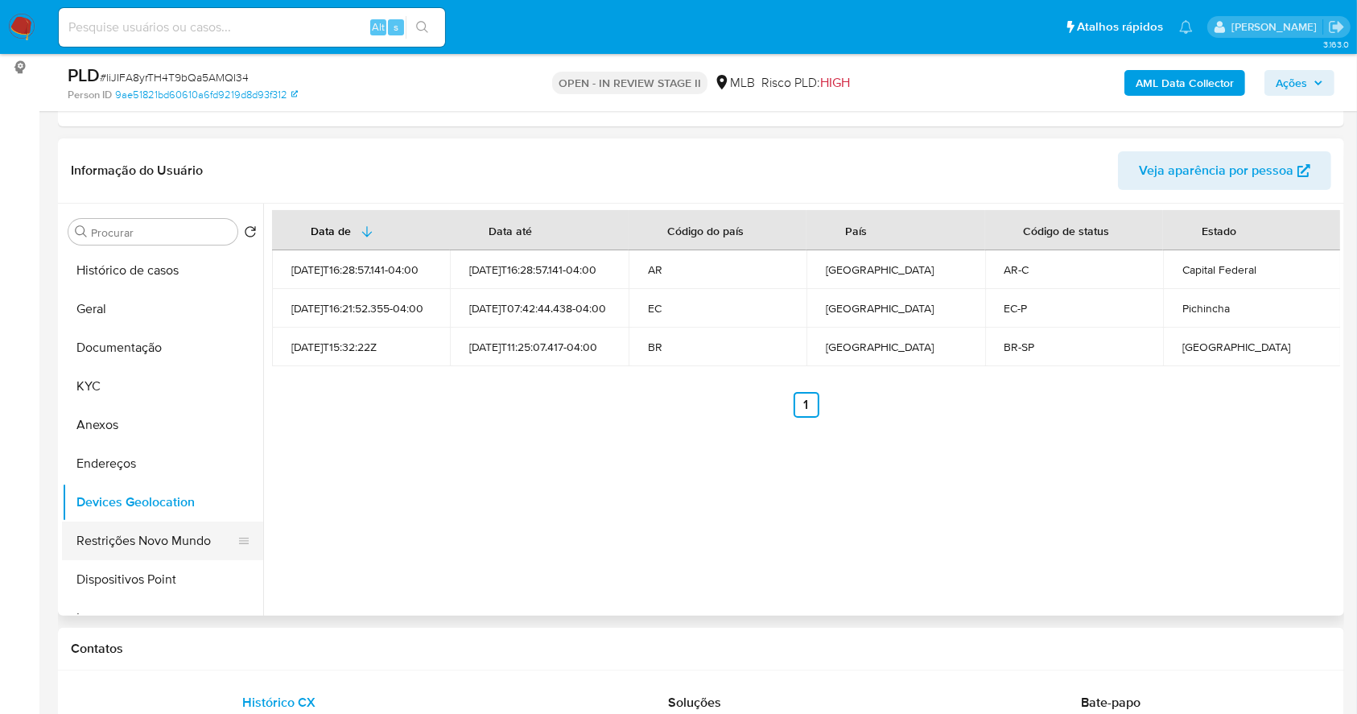
click at [125, 545] on button "Restrições Novo Mundo" at bounding box center [156, 541] width 188 height 39
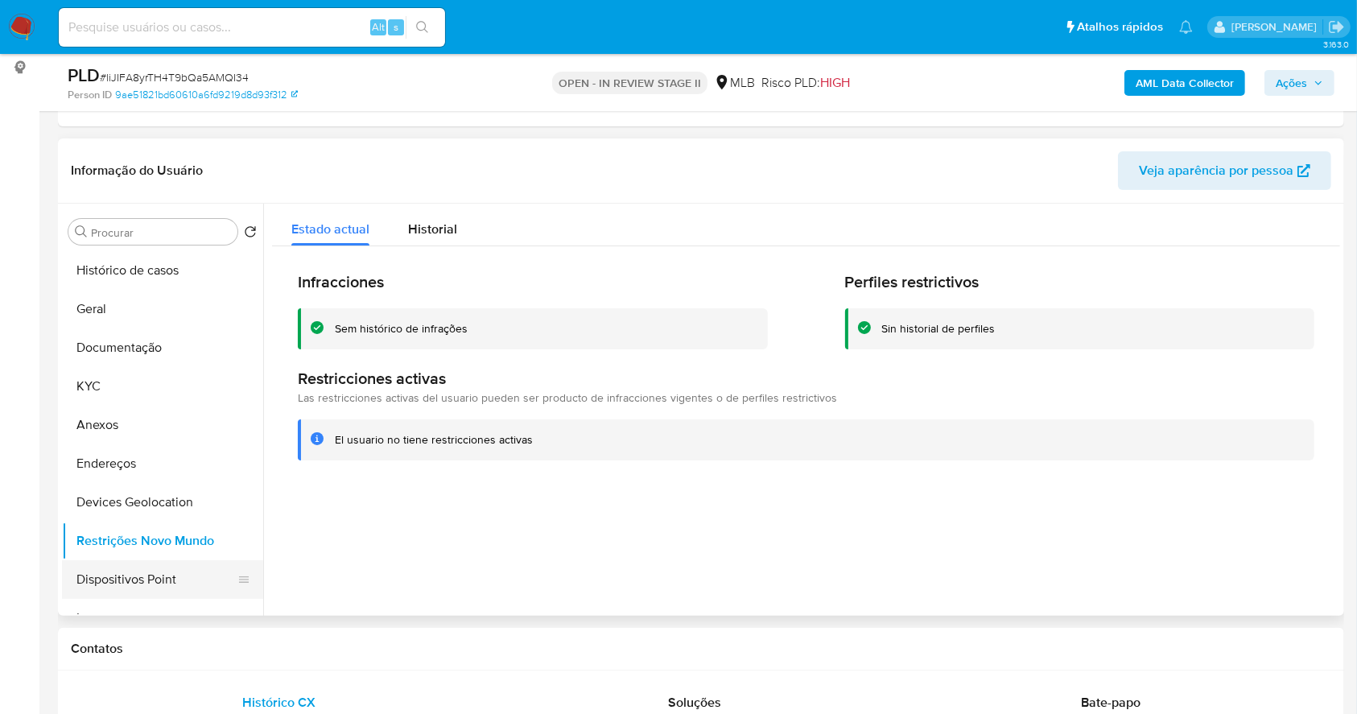
click at [162, 576] on button "Dispositivos Point" at bounding box center [156, 579] width 188 height 39
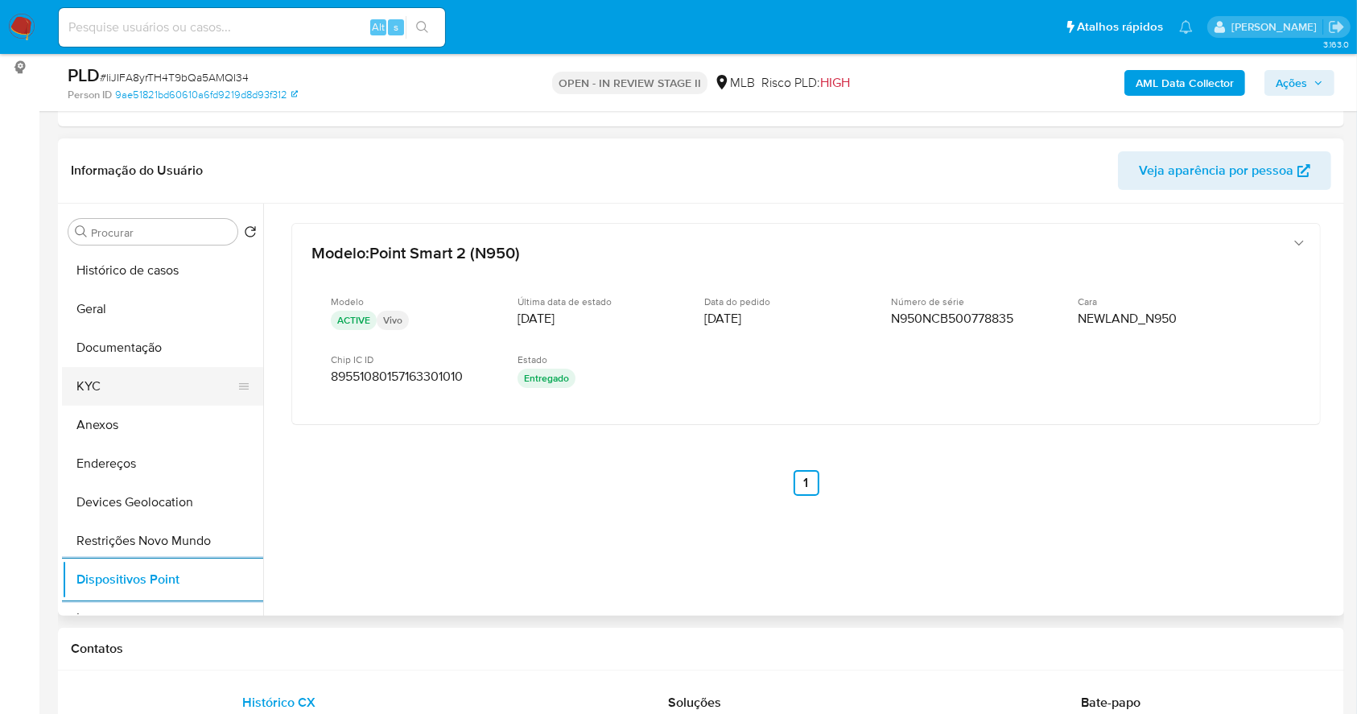
click at [98, 390] on button "KYC" at bounding box center [156, 386] width 188 height 39
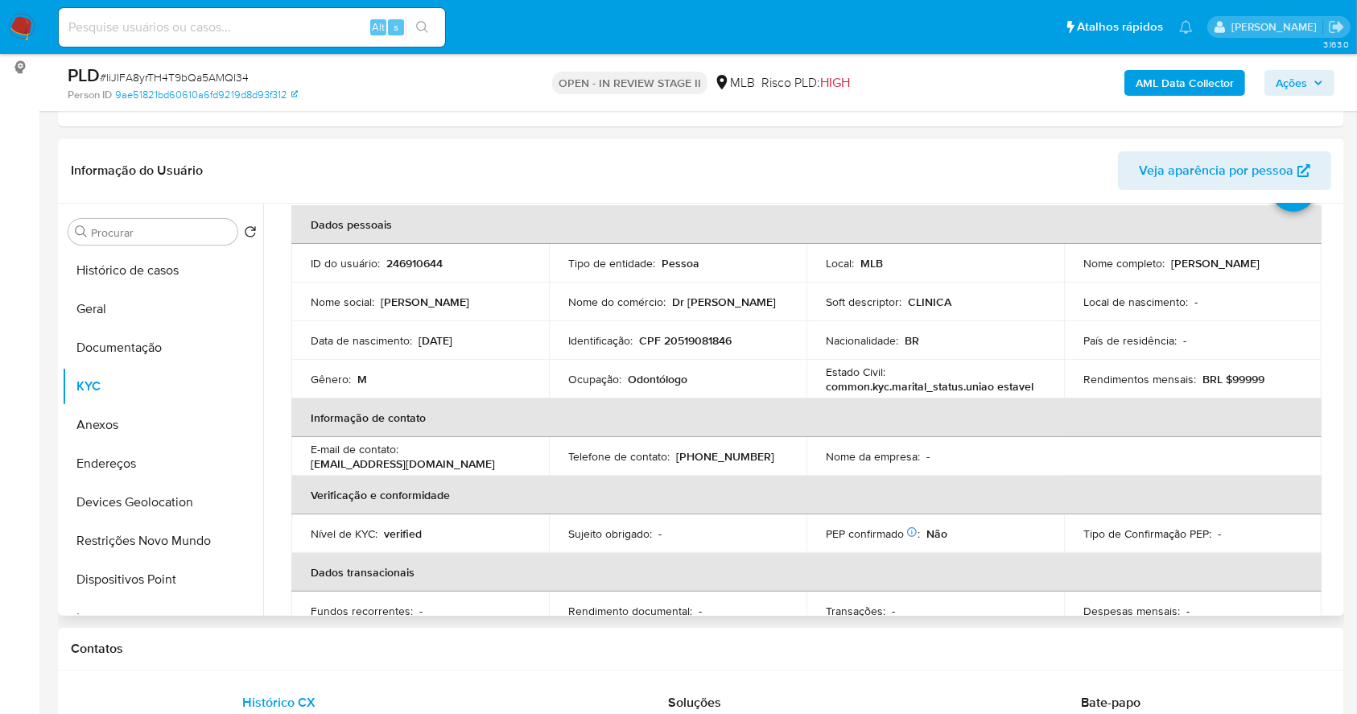
scroll to position [40, 0]
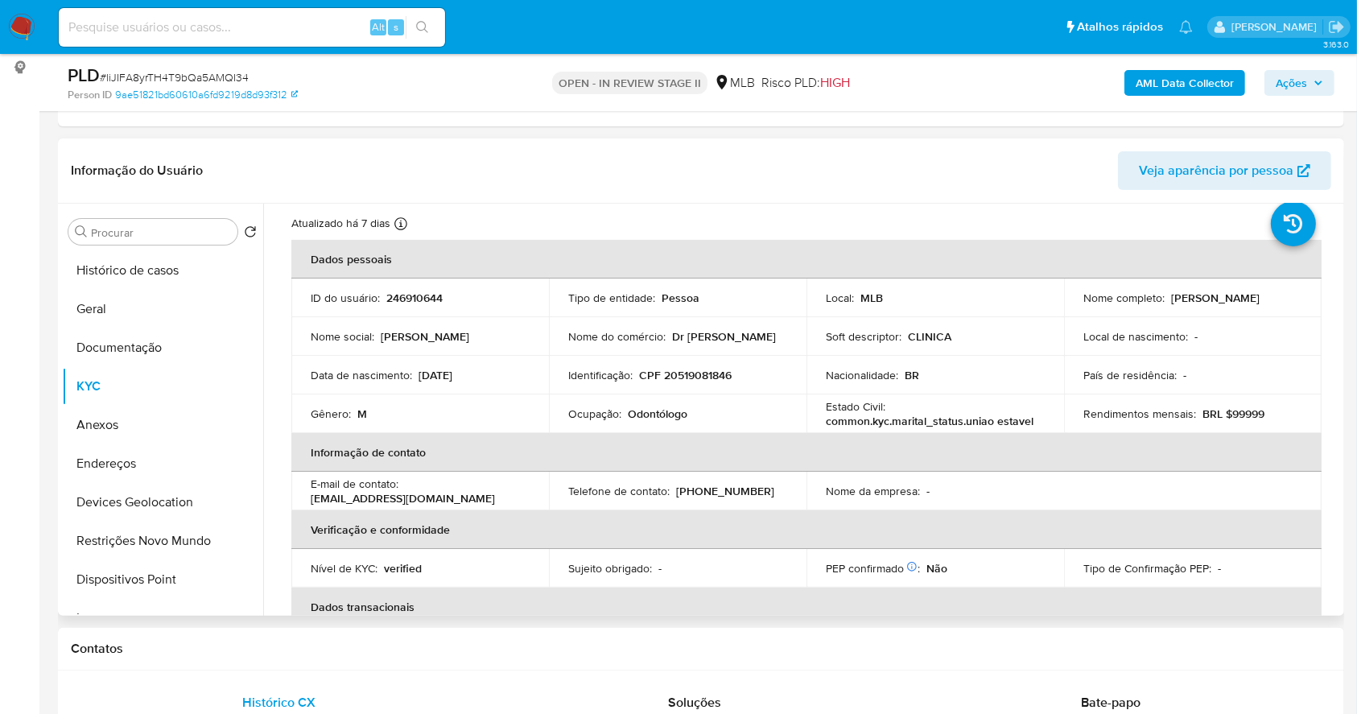
click at [716, 371] on p "CPF 20519081846" at bounding box center [685, 375] width 93 height 14
copy p "20519081846"
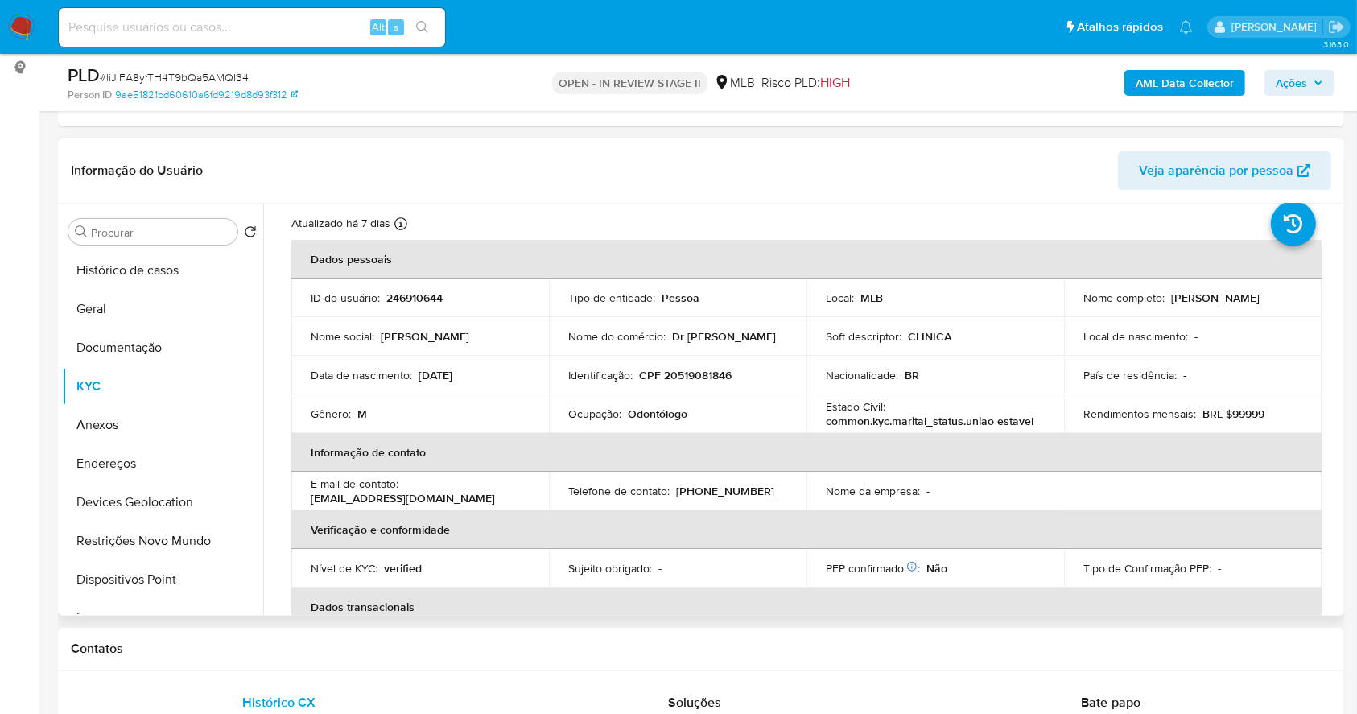
click at [1178, 301] on p "Marcelo da Silveira Loureiro" at bounding box center [1215, 298] width 89 height 14
click at [1178, 301] on p "[PERSON_NAME]" at bounding box center [1215, 298] width 89 height 14
copy div "Nome completo : Marcelo da Silveira Loureiro"
click at [1224, 305] on div "Nome completo : Marcelo da Silveira Loureiro" at bounding box center [1193, 298] width 219 height 14
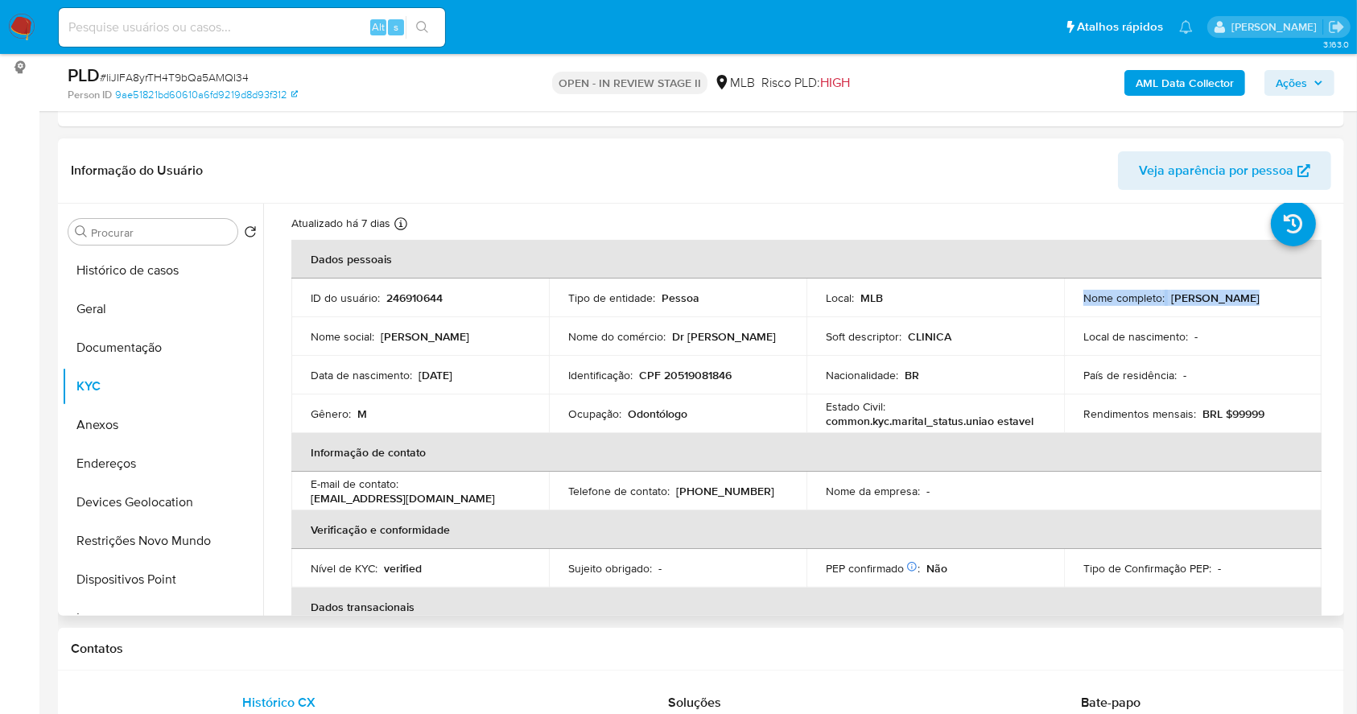
click at [1233, 301] on div "Nome completo : Marcelo da Silveira Loureiro" at bounding box center [1193, 298] width 219 height 14
drag, startPoint x: 1218, startPoint y: 302, endPoint x: 1076, endPoint y: 302, distance: 141.7
click at [1076, 302] on td "Nome completo : Marcelo da Silveira Loureiro" at bounding box center [1193, 298] width 258 height 39
click at [707, 370] on p "CPF 20519081846" at bounding box center [685, 375] width 93 height 14
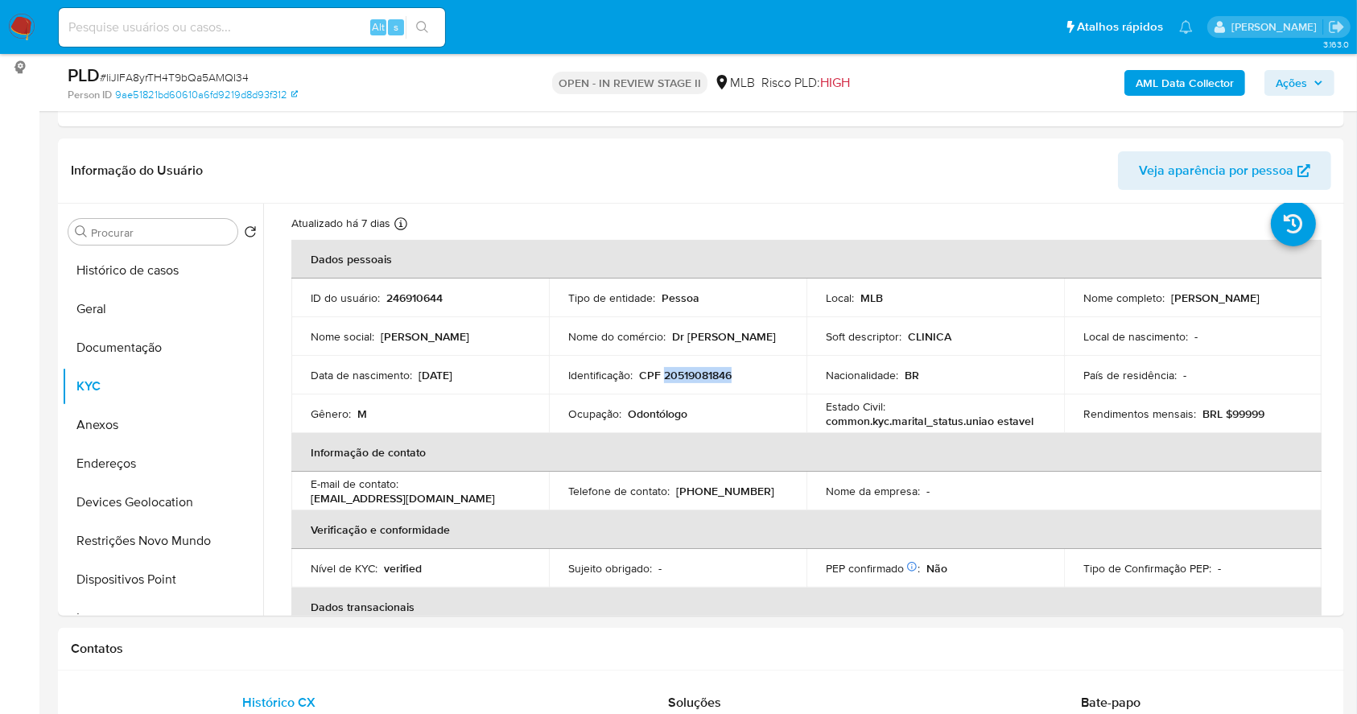
copy p "20519081846"
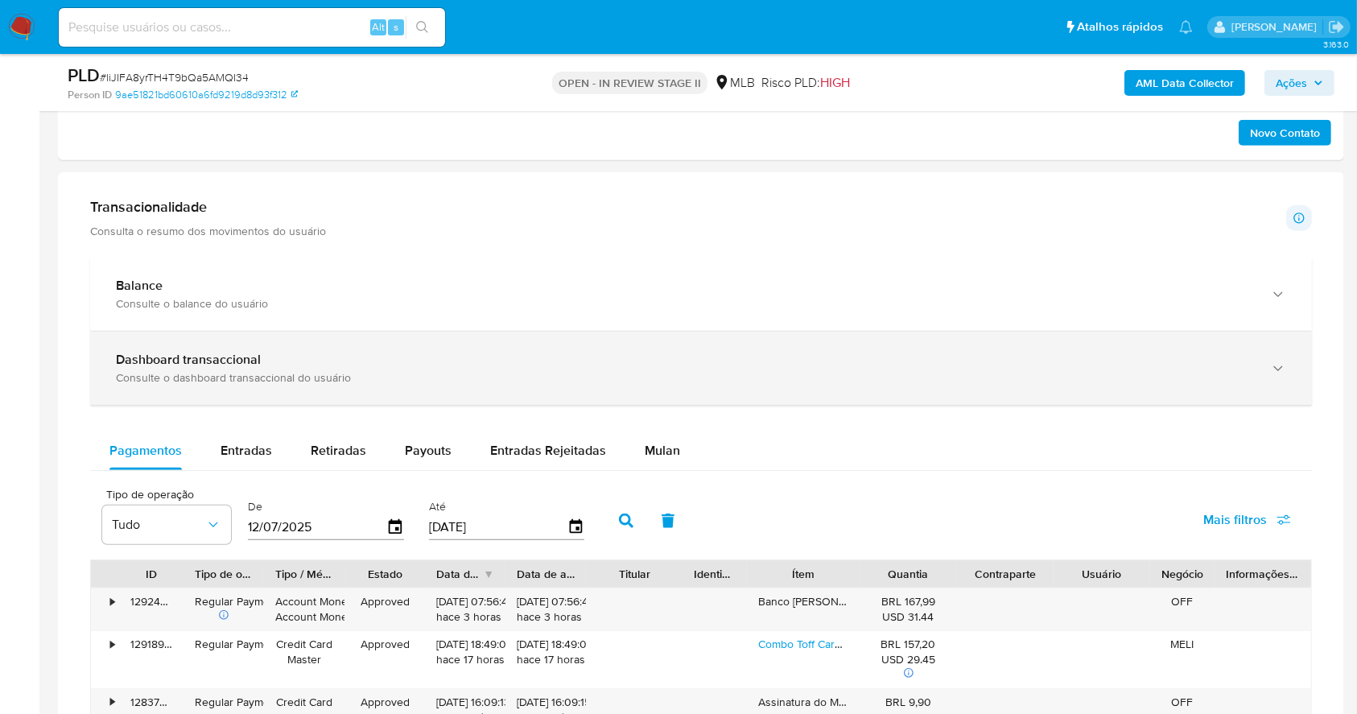
scroll to position [928, 0]
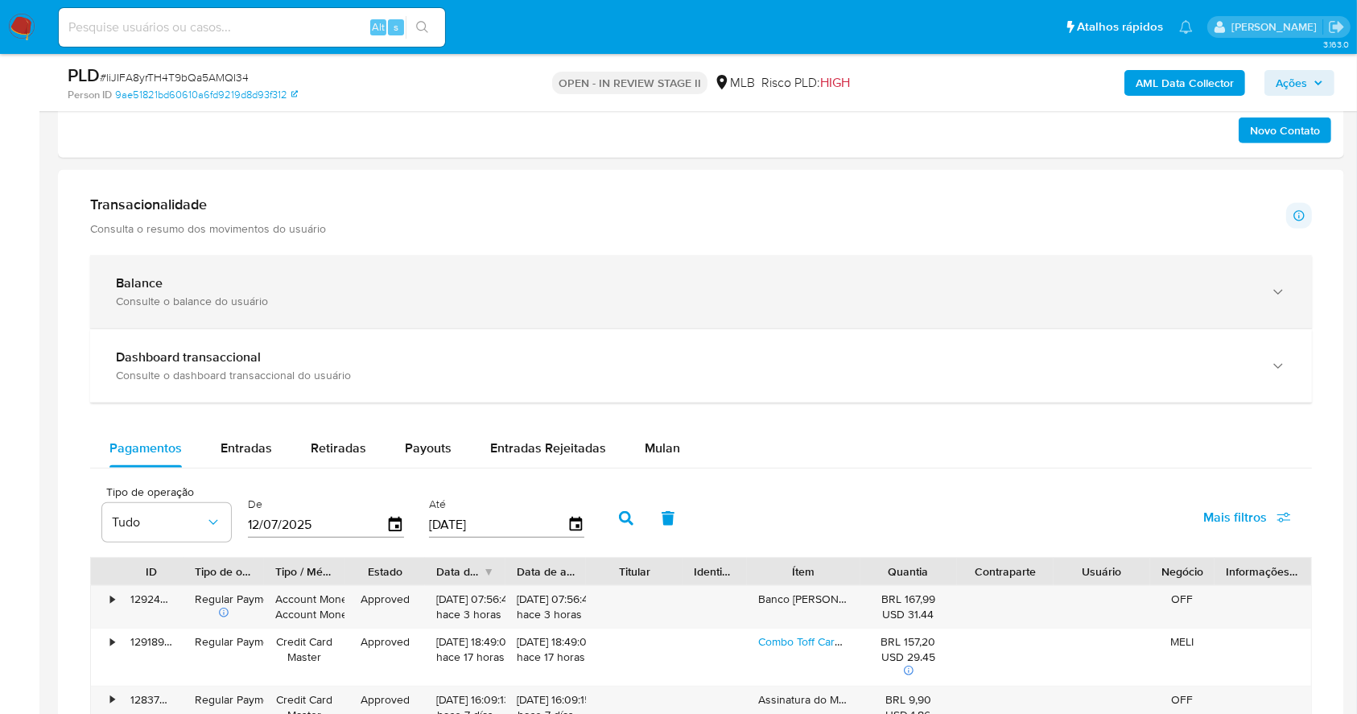
click at [413, 298] on div "Consulte o balance do usuário" at bounding box center [685, 301] width 1138 height 14
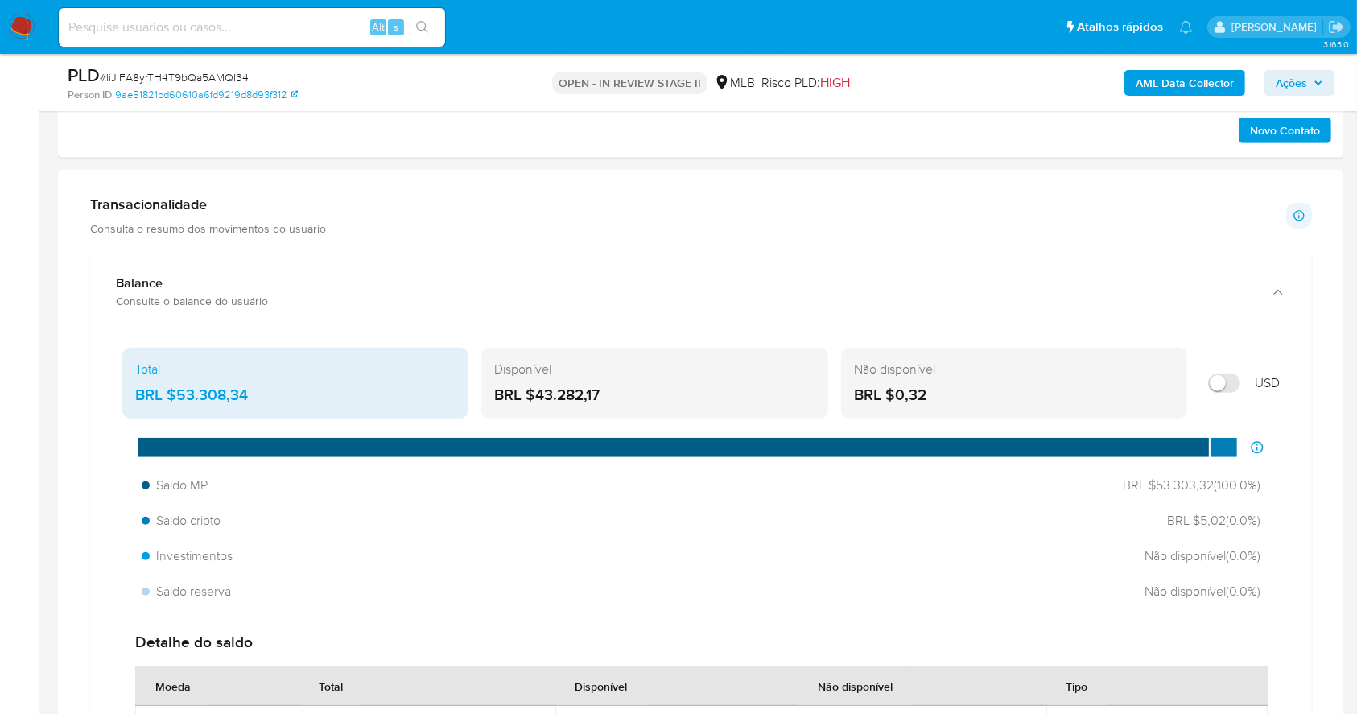
drag, startPoint x: 635, startPoint y: 387, endPoint x: 537, endPoint y: 392, distance: 98.3
click at [537, 392] on div "BRL $43.282,17" at bounding box center [654, 395] width 320 height 21
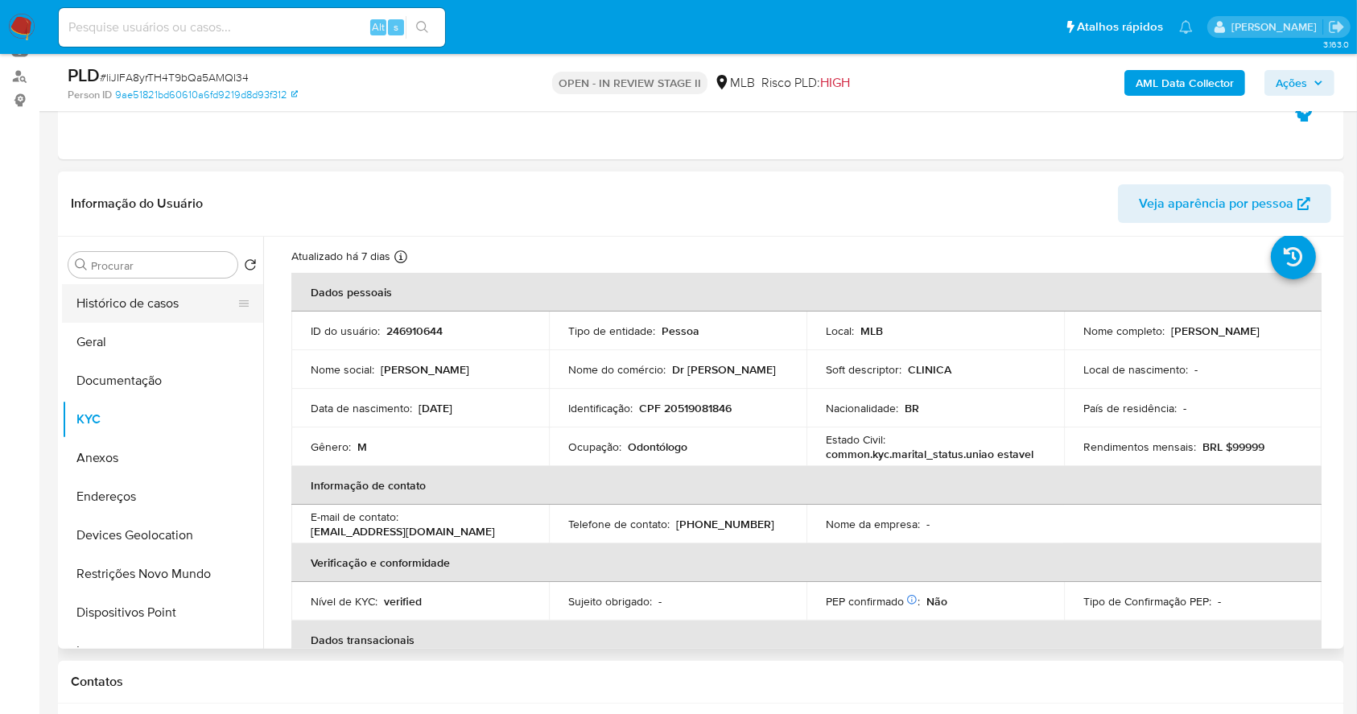
scroll to position [177, 0]
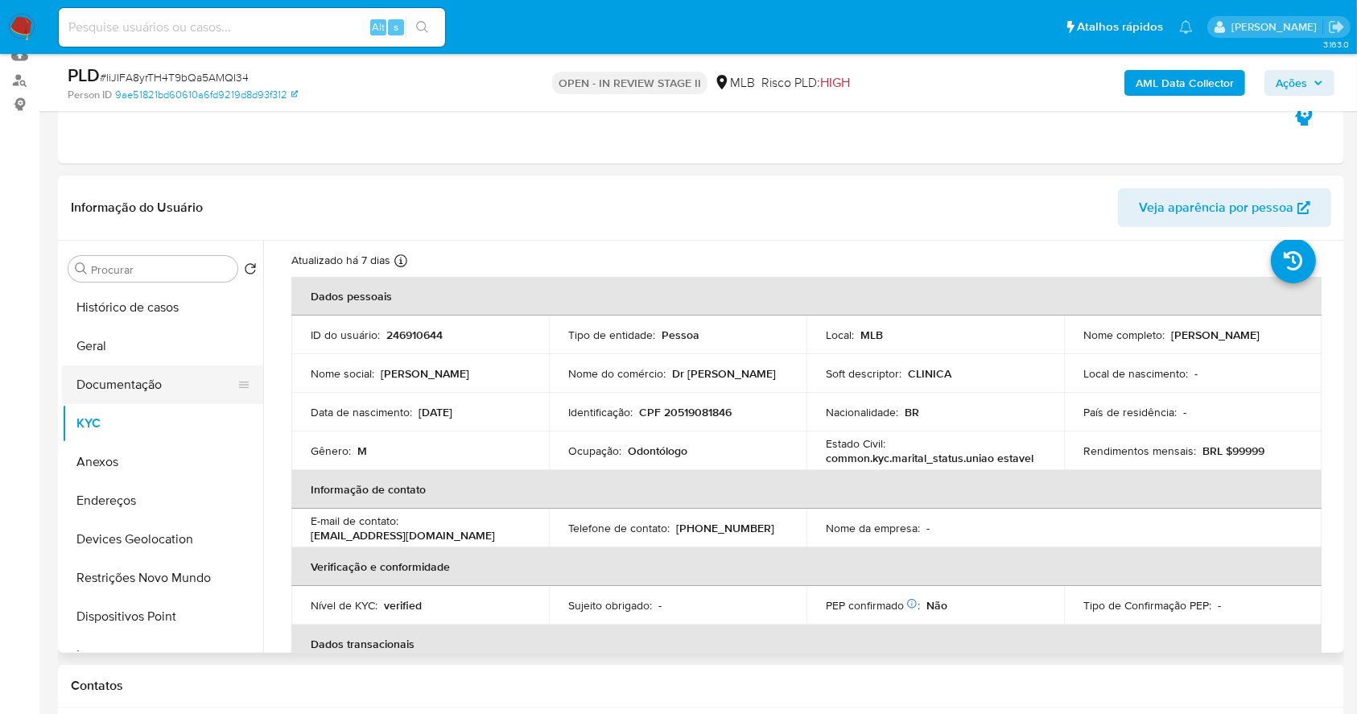
click at [174, 366] on ul "Histórico de casos Geral Documentação KYC Anexos Endereços Devices Geolocation …" at bounding box center [162, 469] width 201 height 363
click at [173, 385] on button "Documentação" at bounding box center [156, 385] width 188 height 39
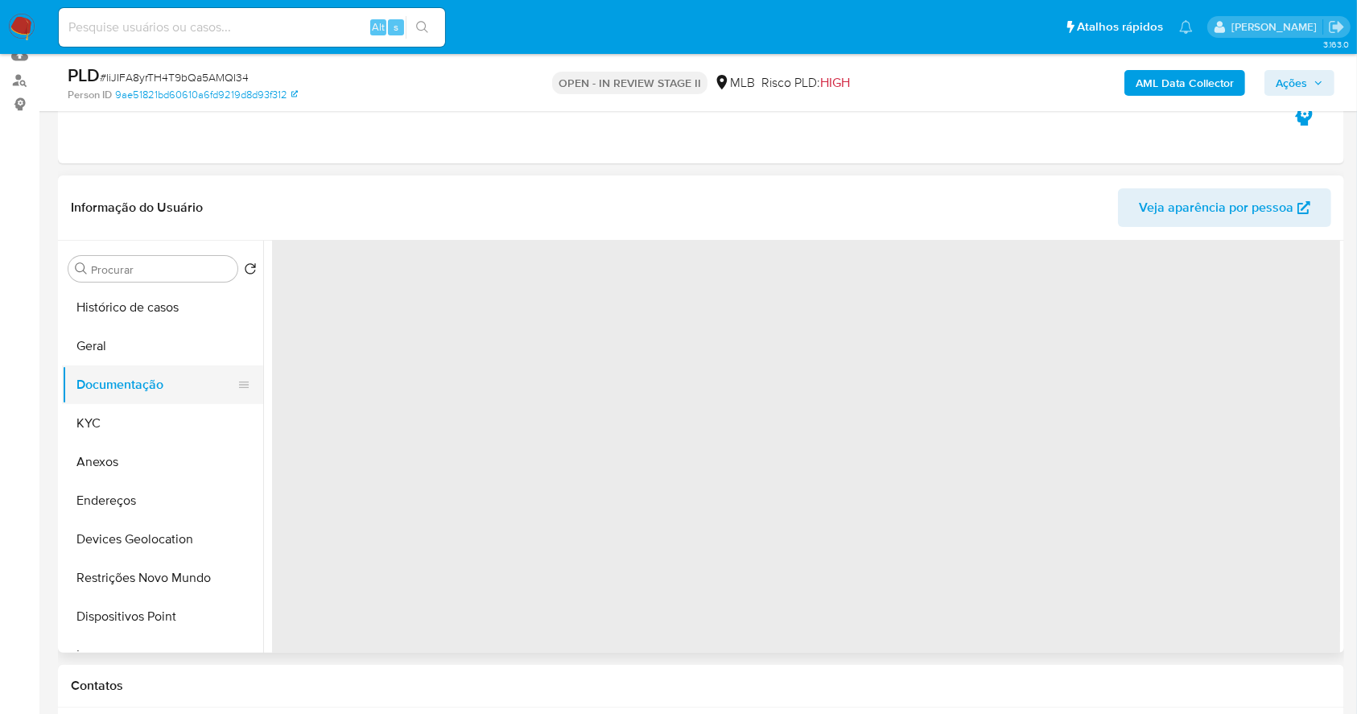
scroll to position [0, 0]
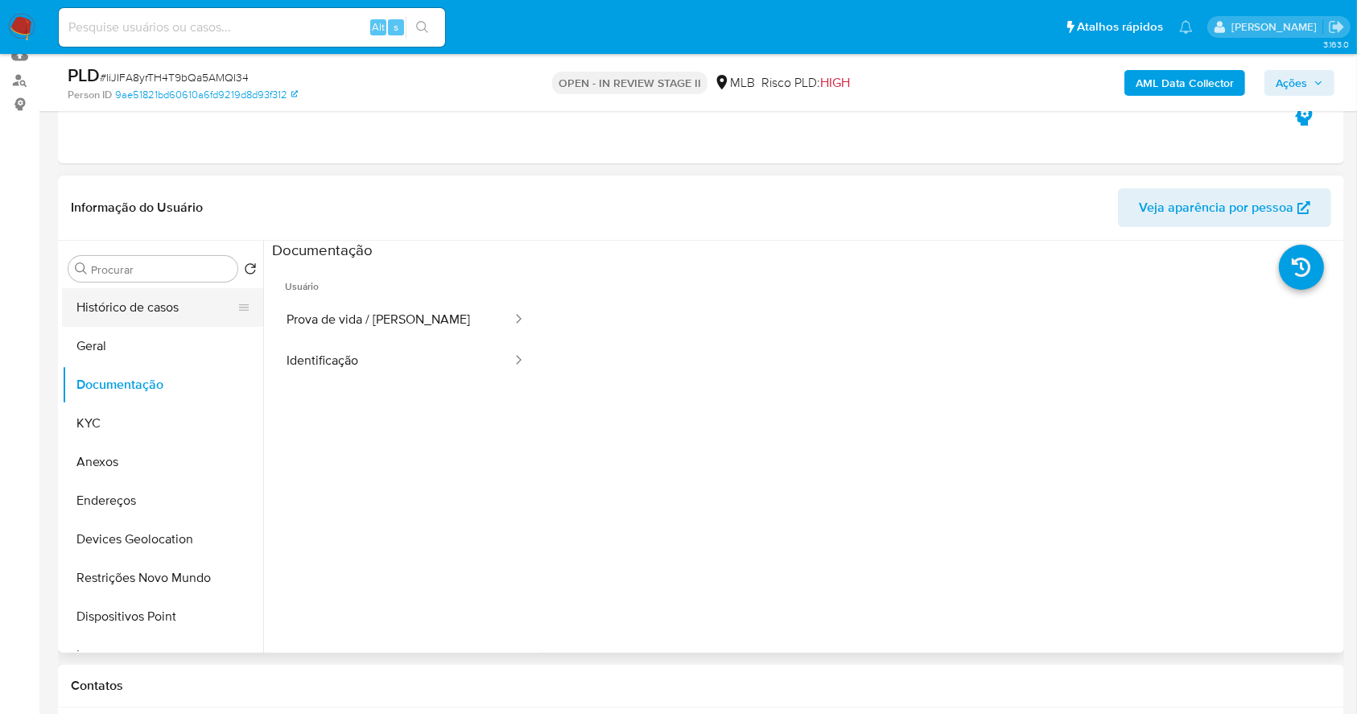
click at [164, 301] on button "Histórico de casos" at bounding box center [156, 307] width 188 height 39
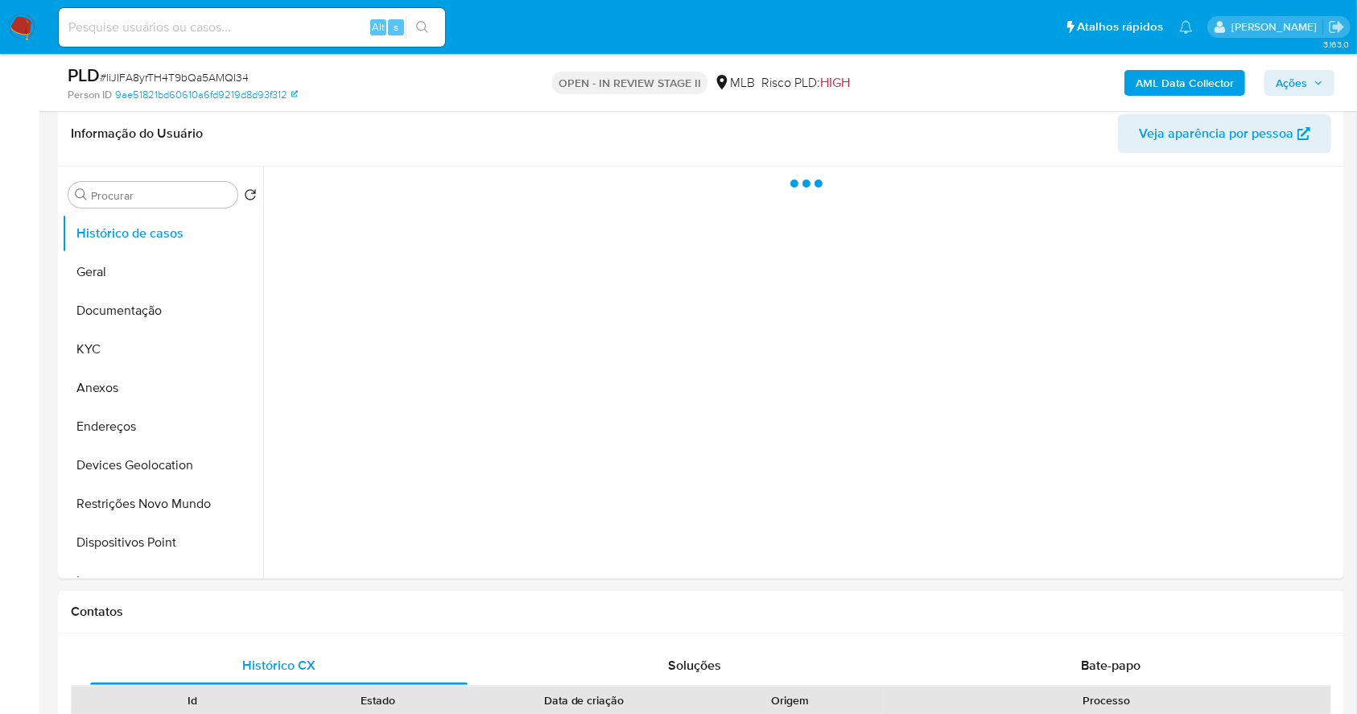
scroll to position [284, 0]
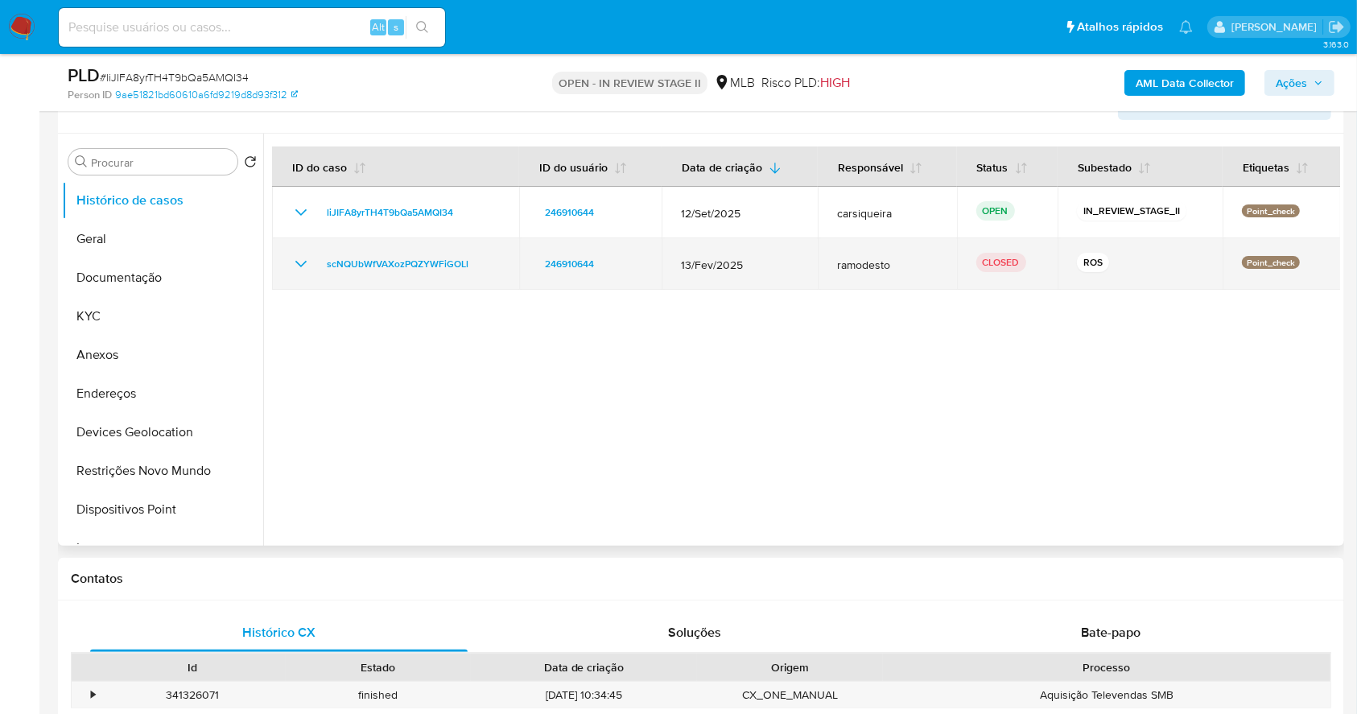
click at [309, 264] on icon "Mostrar/Ocultar" at bounding box center [300, 263] width 19 height 19
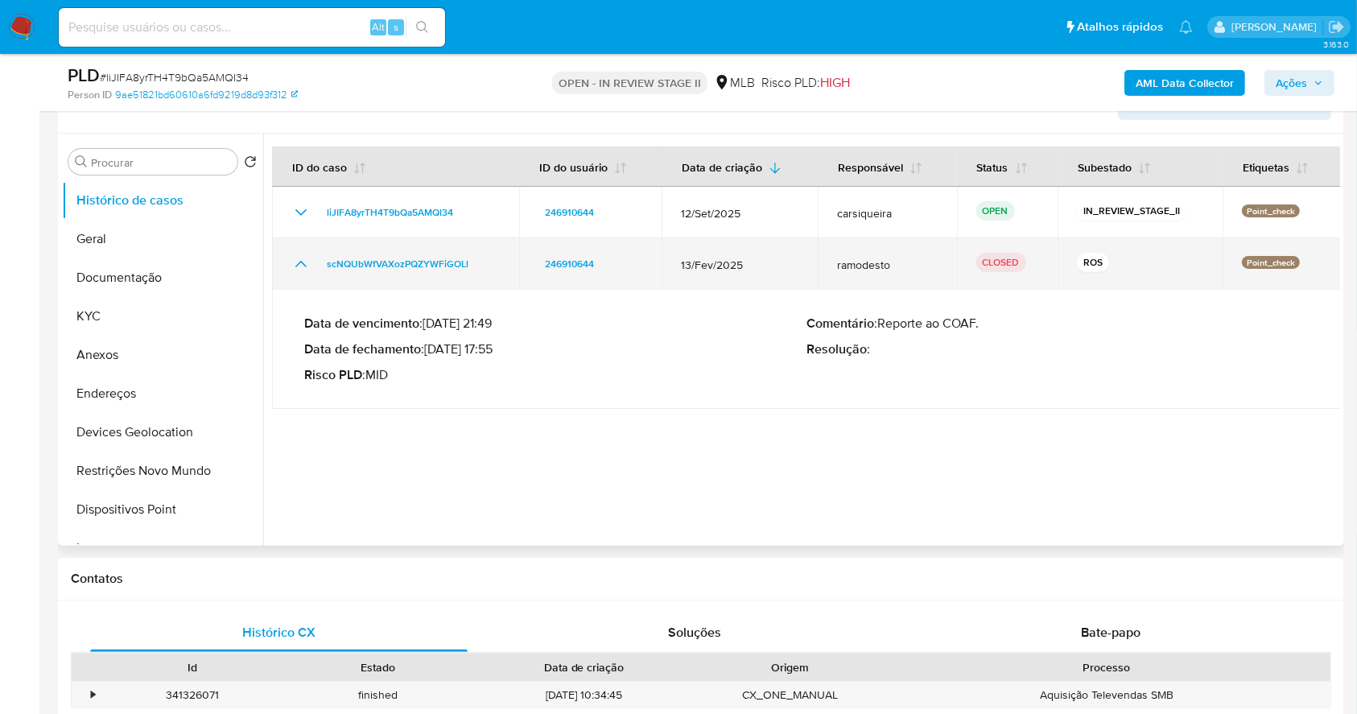
click at [307, 261] on icon "Mostrar/Ocultar" at bounding box center [300, 263] width 19 height 19
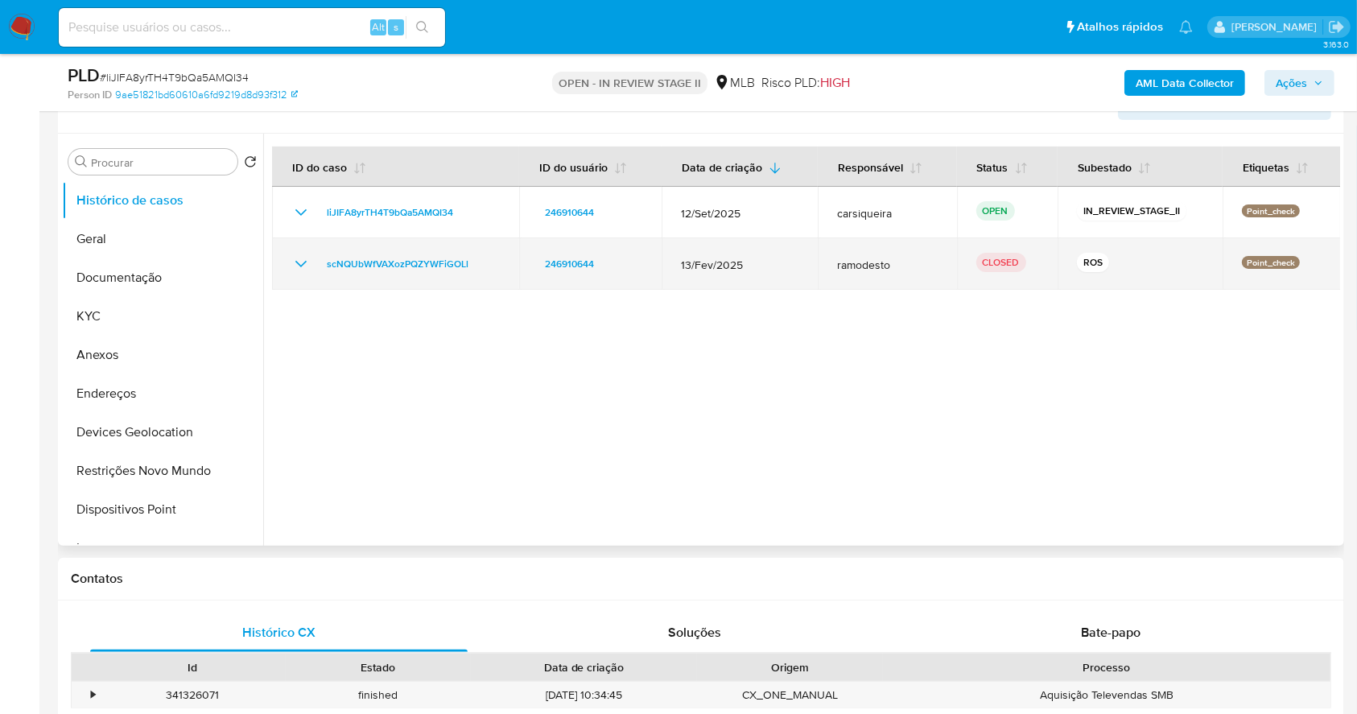
click at [291, 268] on icon "Mostrar/Ocultar" at bounding box center [300, 263] width 19 height 19
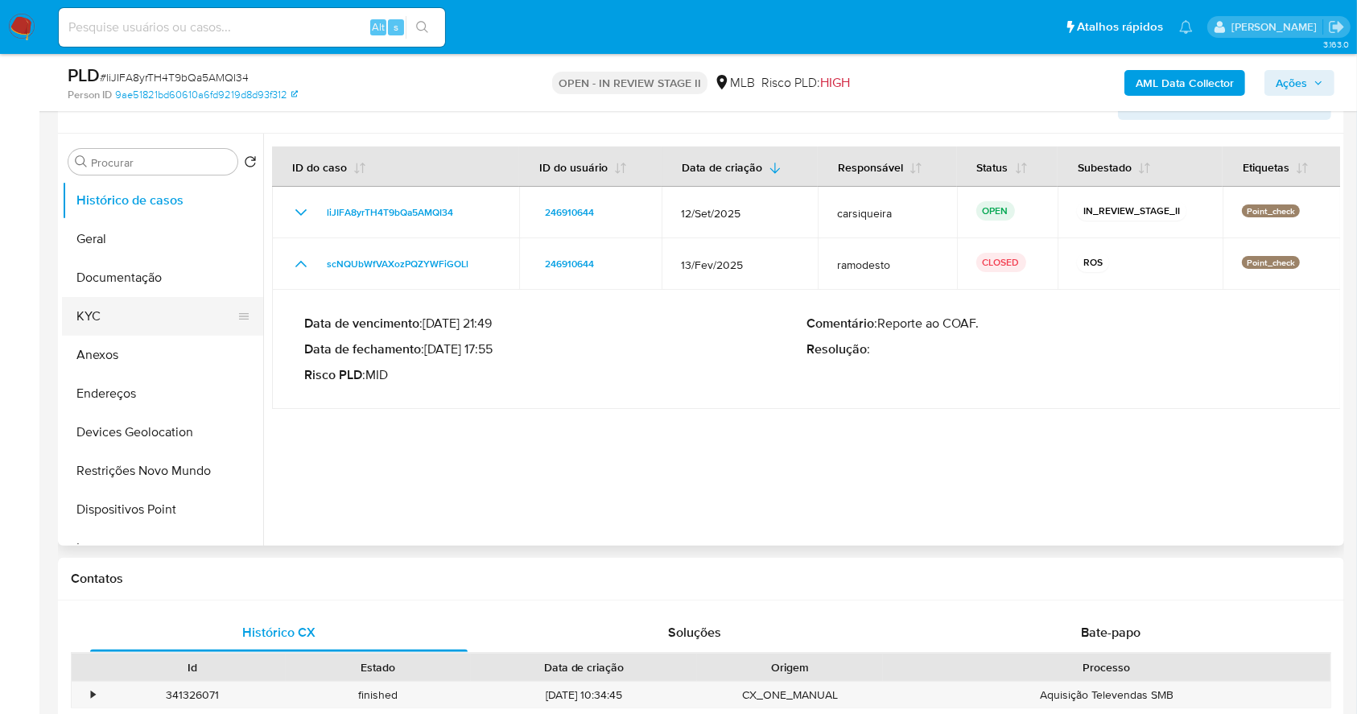
click at [112, 312] on button "KYC" at bounding box center [156, 316] width 188 height 39
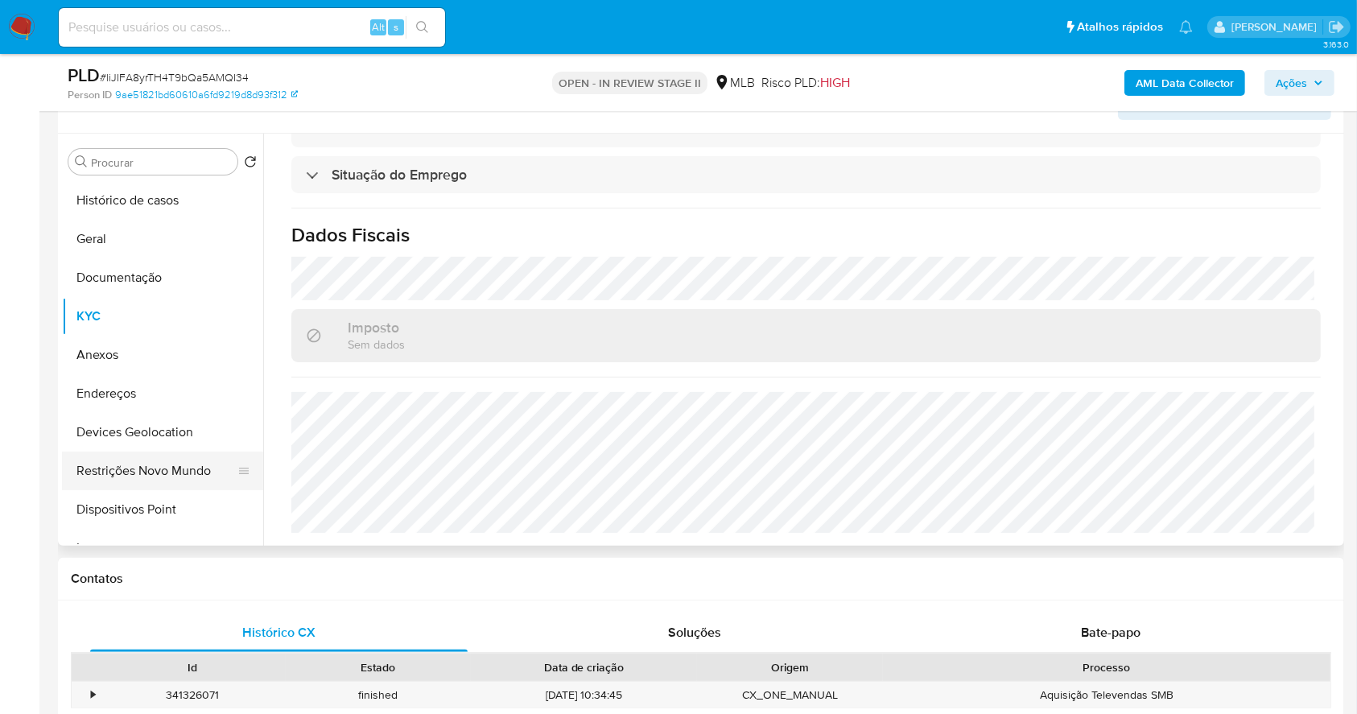
scroll to position [107, 0]
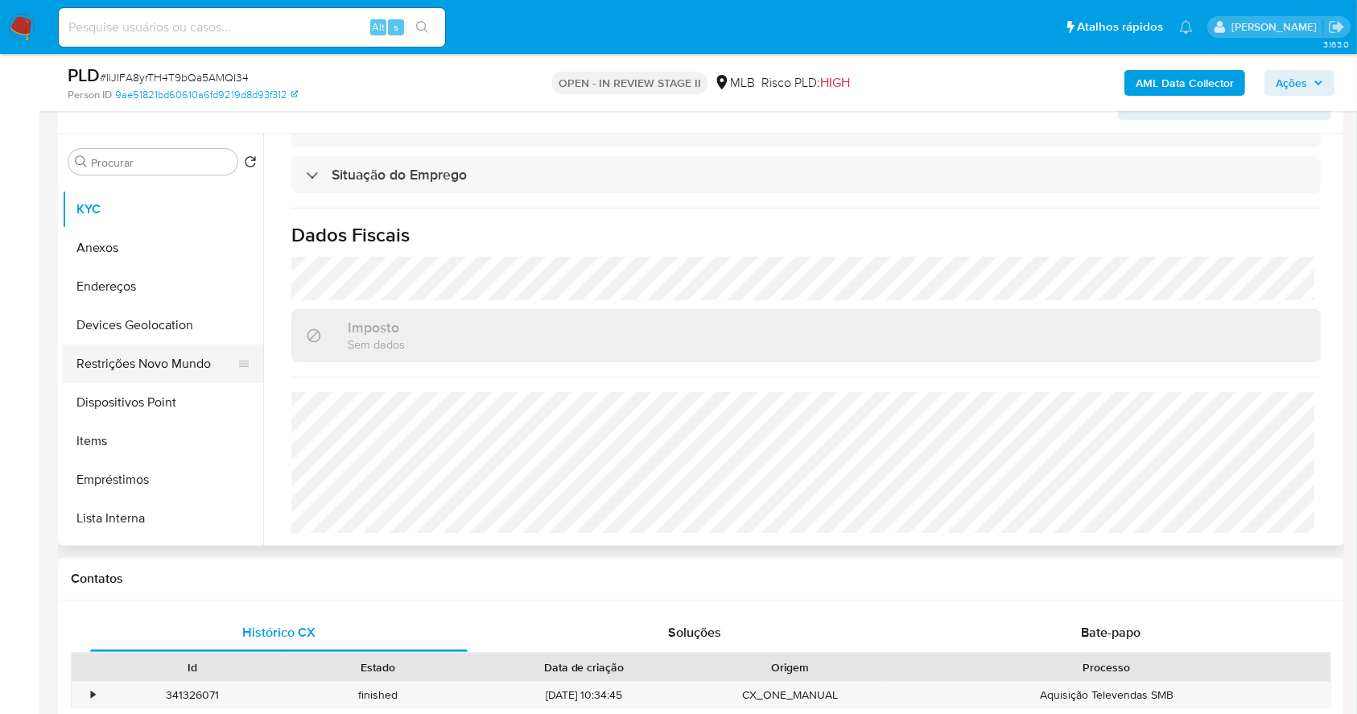
click at [131, 373] on button "Restrições Novo Mundo" at bounding box center [156, 364] width 188 height 39
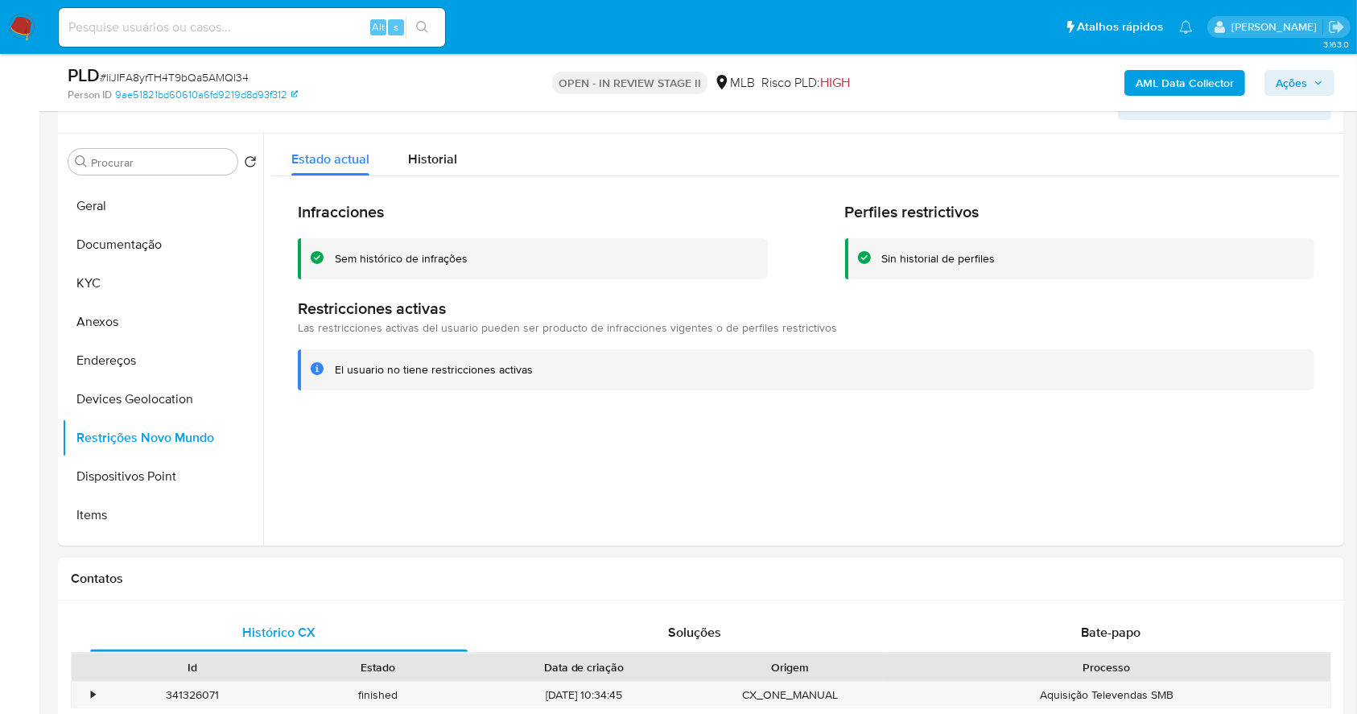
scroll to position [0, 0]
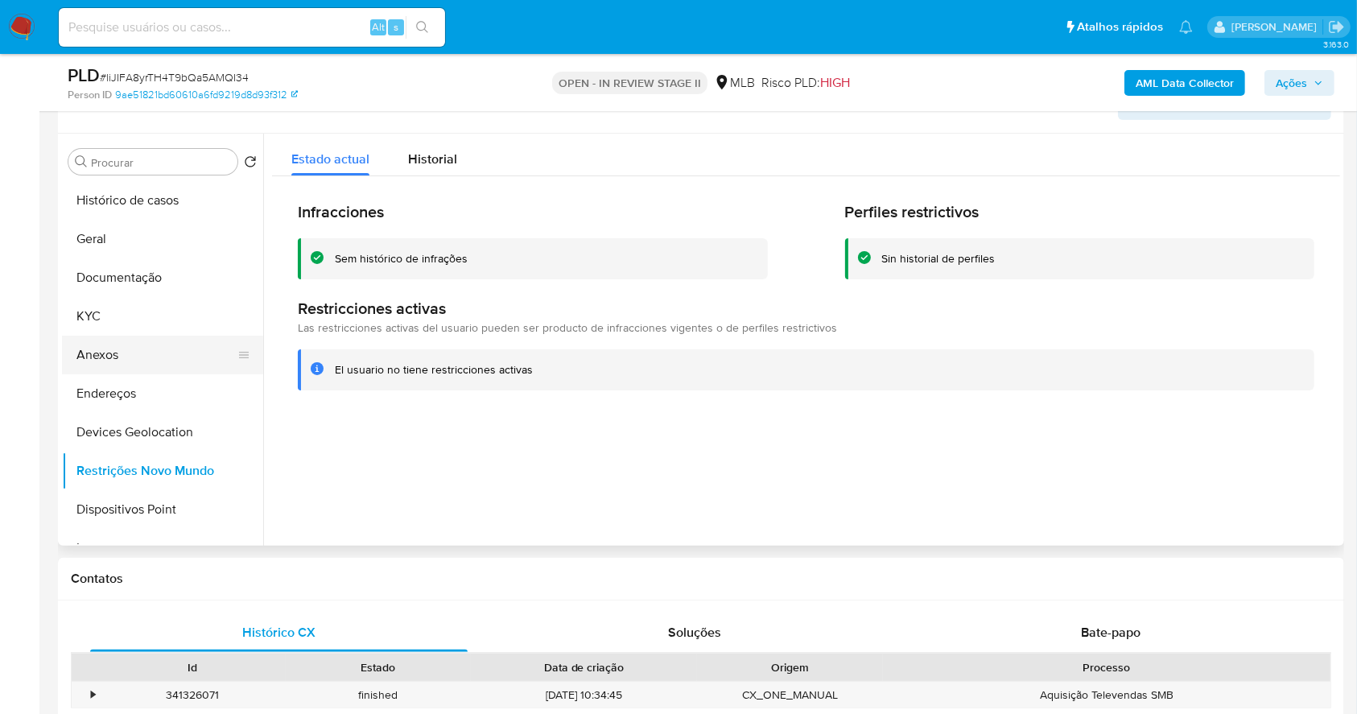
click at [174, 350] on button "Anexos" at bounding box center [156, 355] width 188 height 39
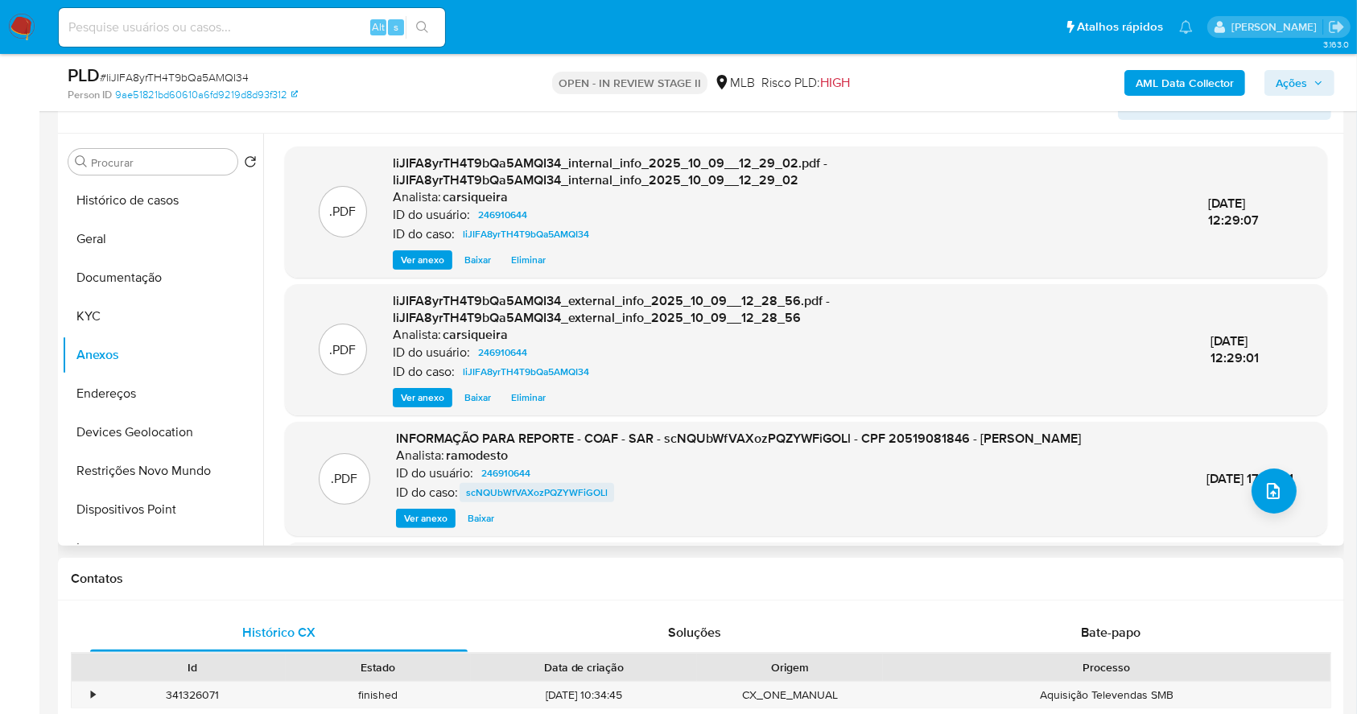
scroll to position [107, 0]
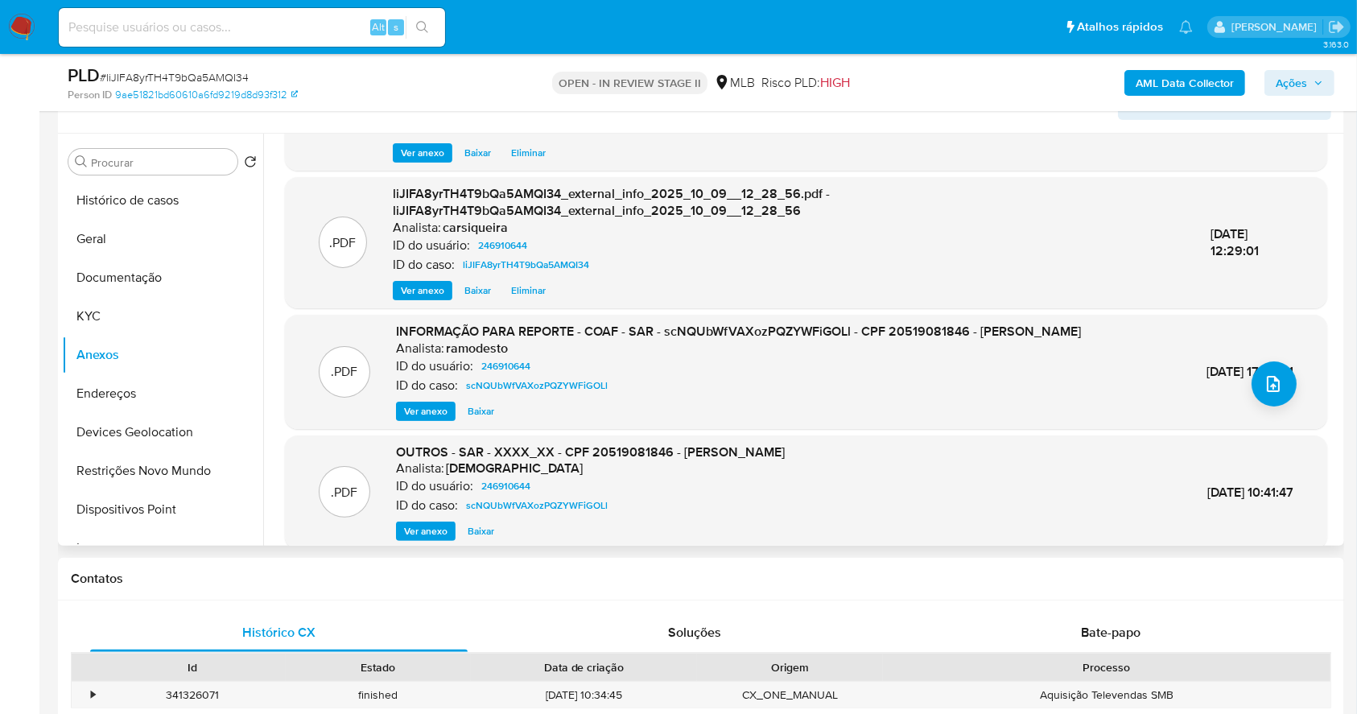
click at [432, 419] on span "Ver anexo" at bounding box center [425, 411] width 43 height 16
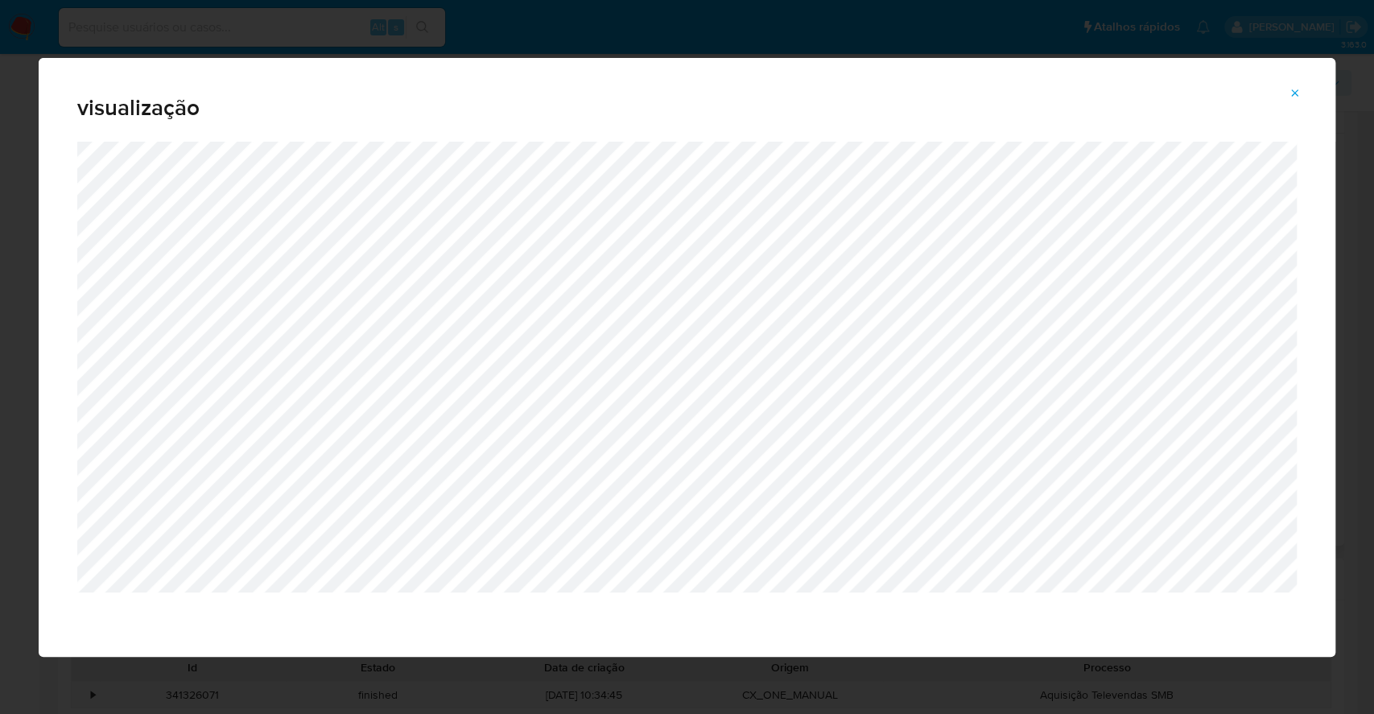
click at [1295, 90] on icon "Attachment preview" at bounding box center [1295, 93] width 13 height 13
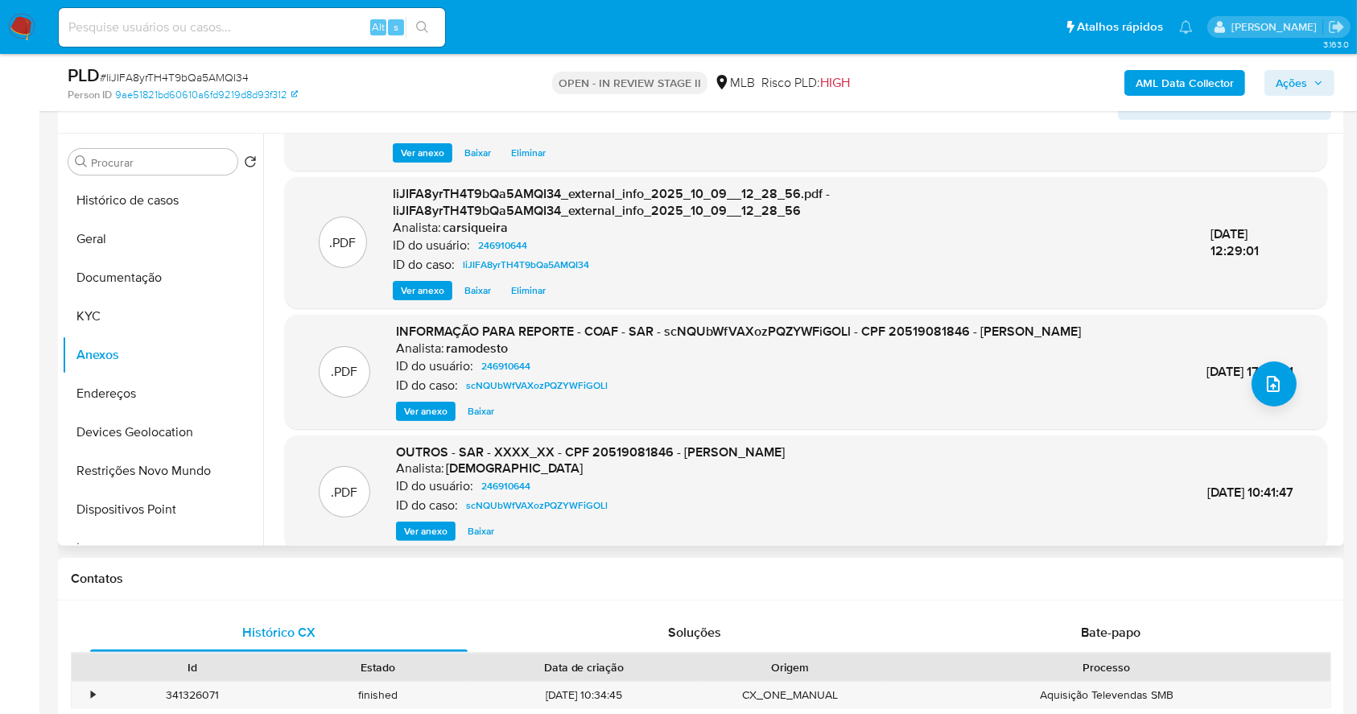
click at [1304, 84] on span "Ações" at bounding box center [1291, 83] width 31 height 26
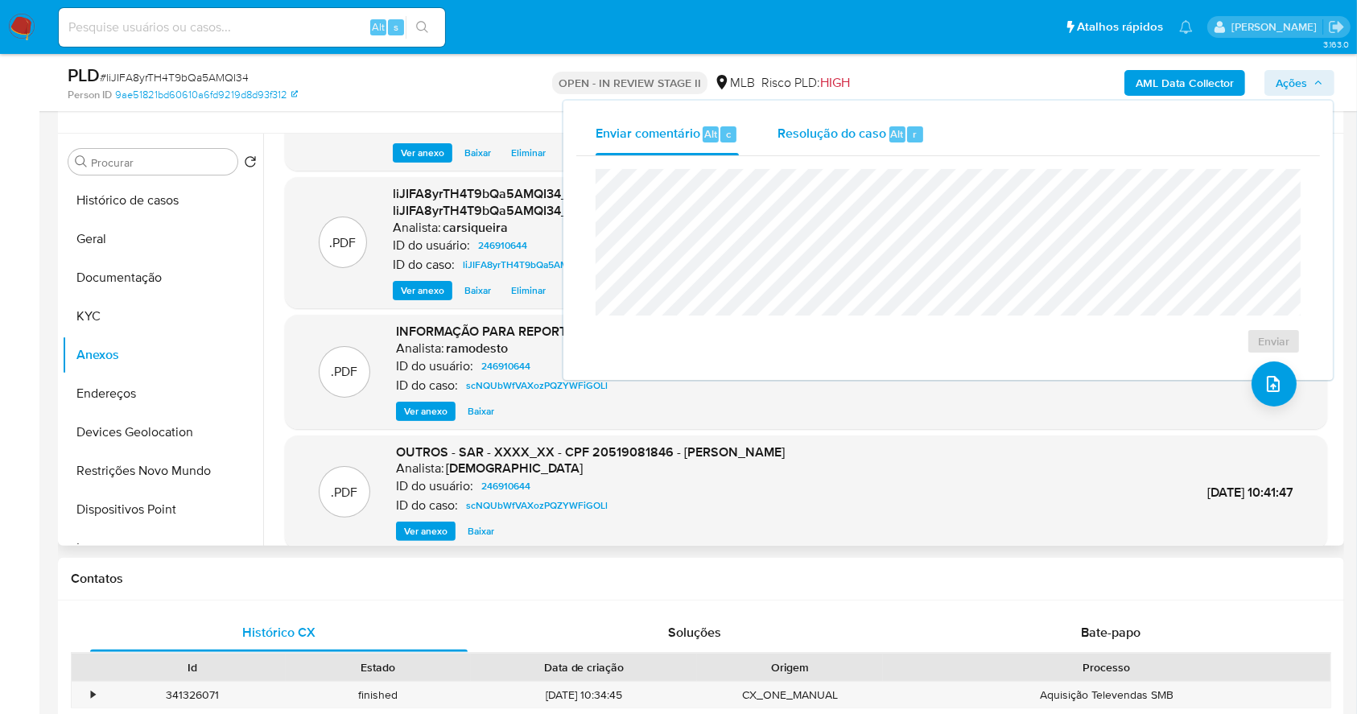
click at [828, 144] on div "Resolução do caso Alt r" at bounding box center [851, 135] width 147 height 42
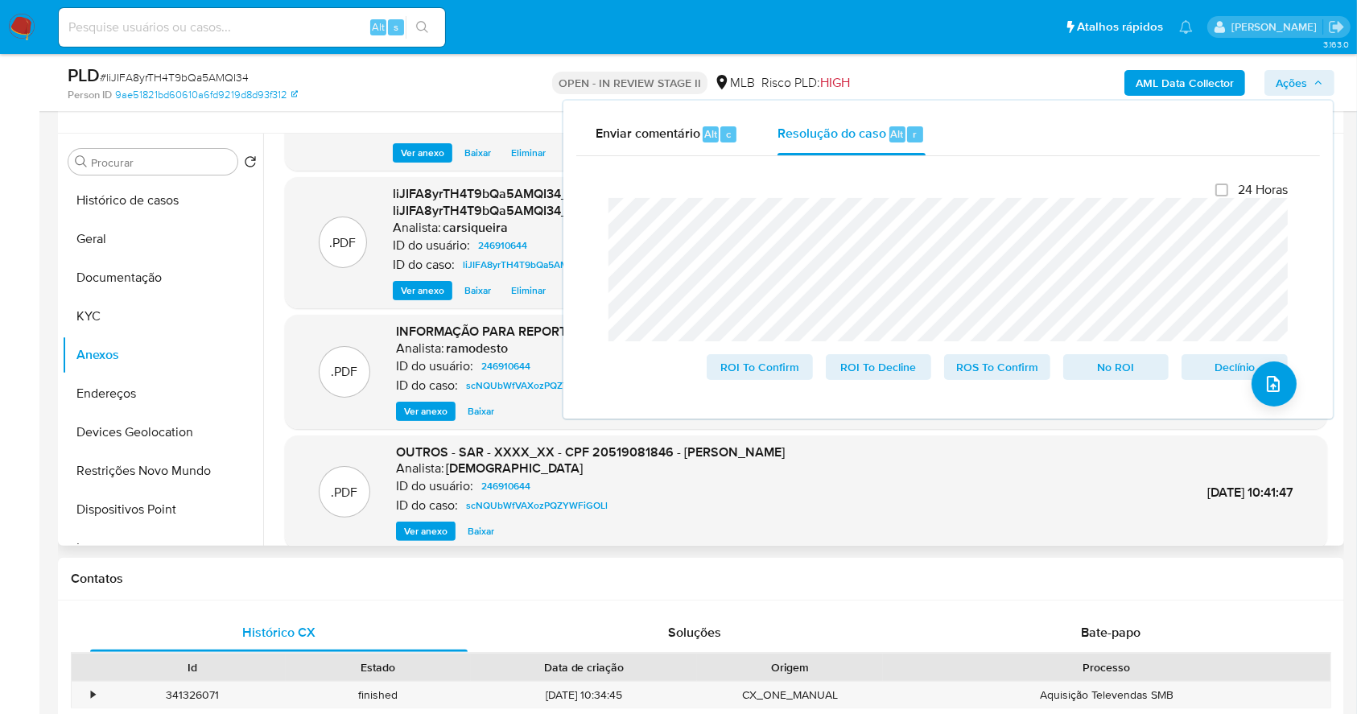
scroll to position [0, 0]
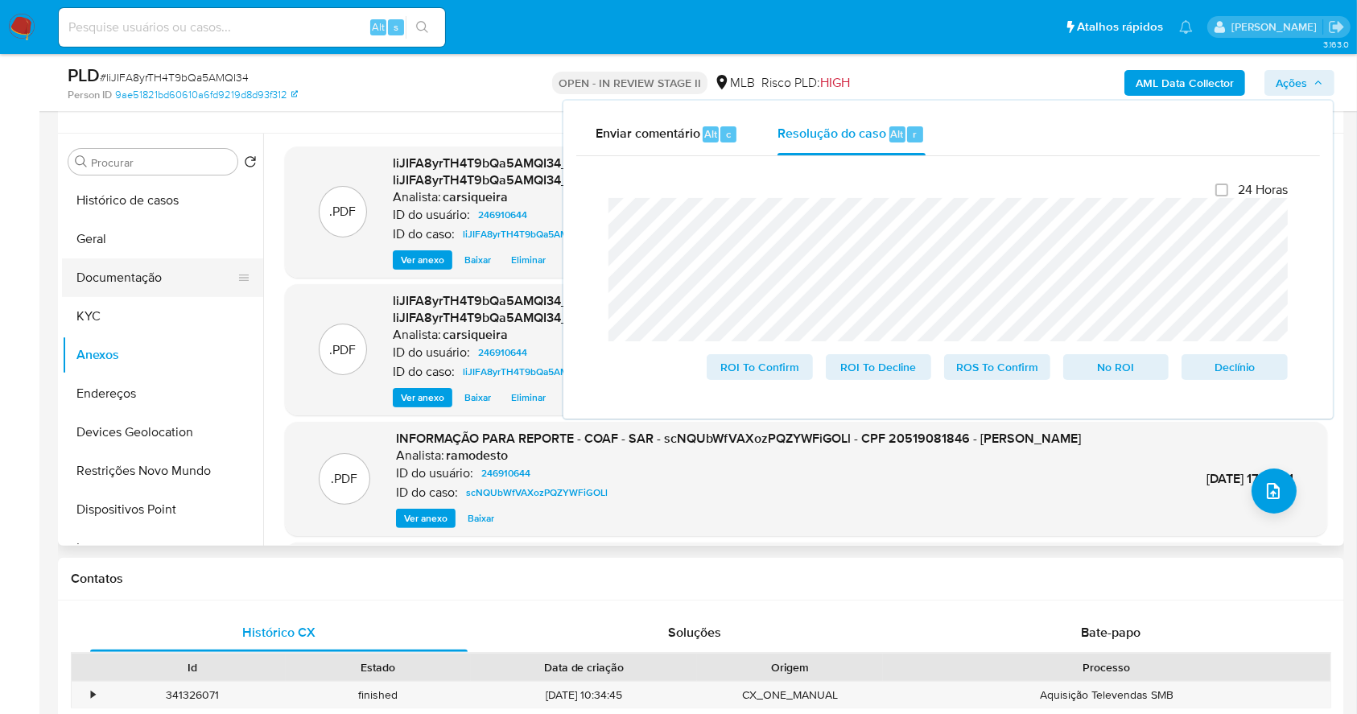
click at [149, 265] on button "Documentação" at bounding box center [156, 277] width 188 height 39
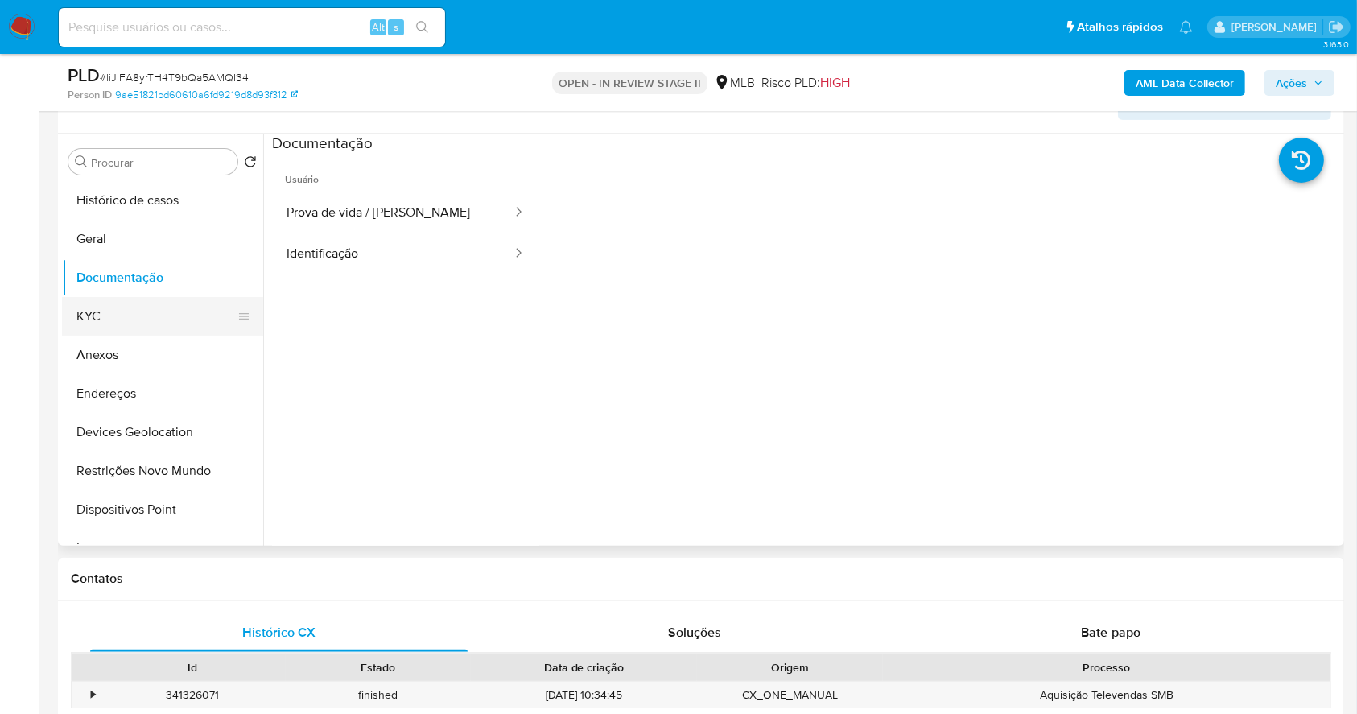
click at [139, 318] on button "KYC" at bounding box center [156, 316] width 188 height 39
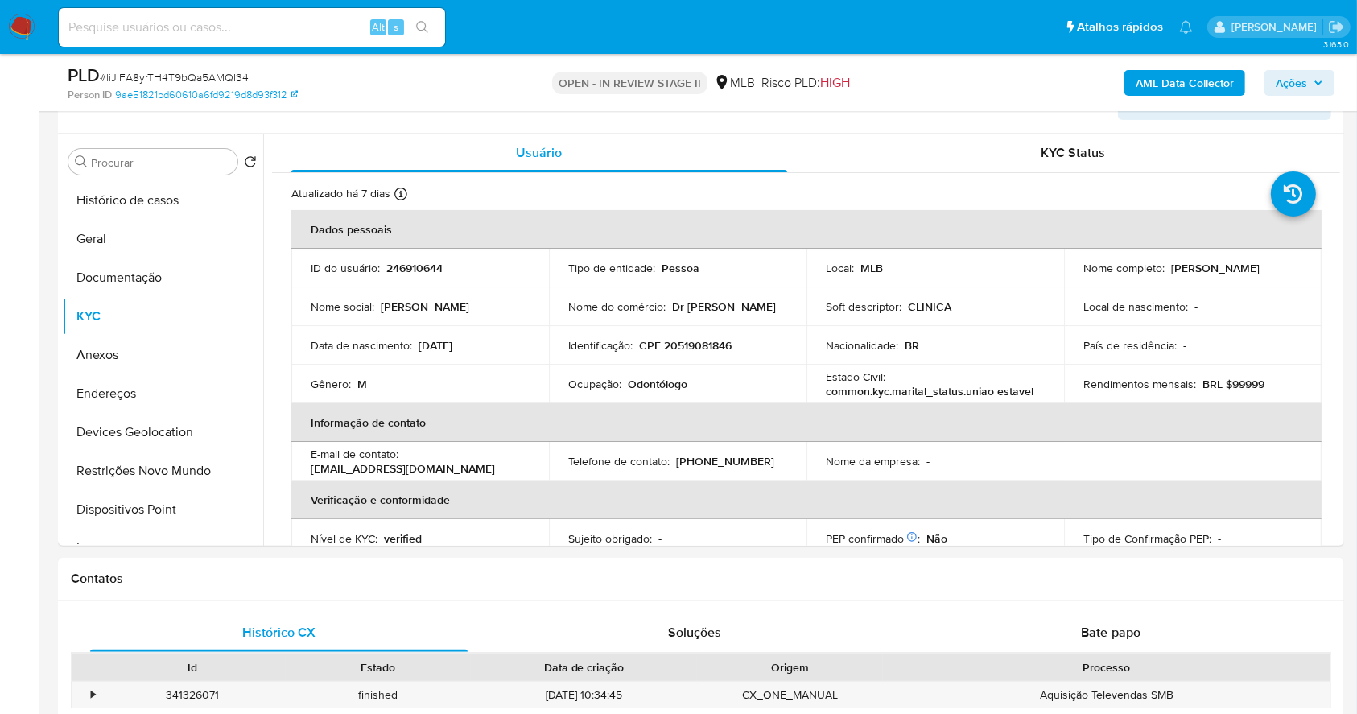
click at [1311, 74] on span "Ações" at bounding box center [1300, 83] width 48 height 23
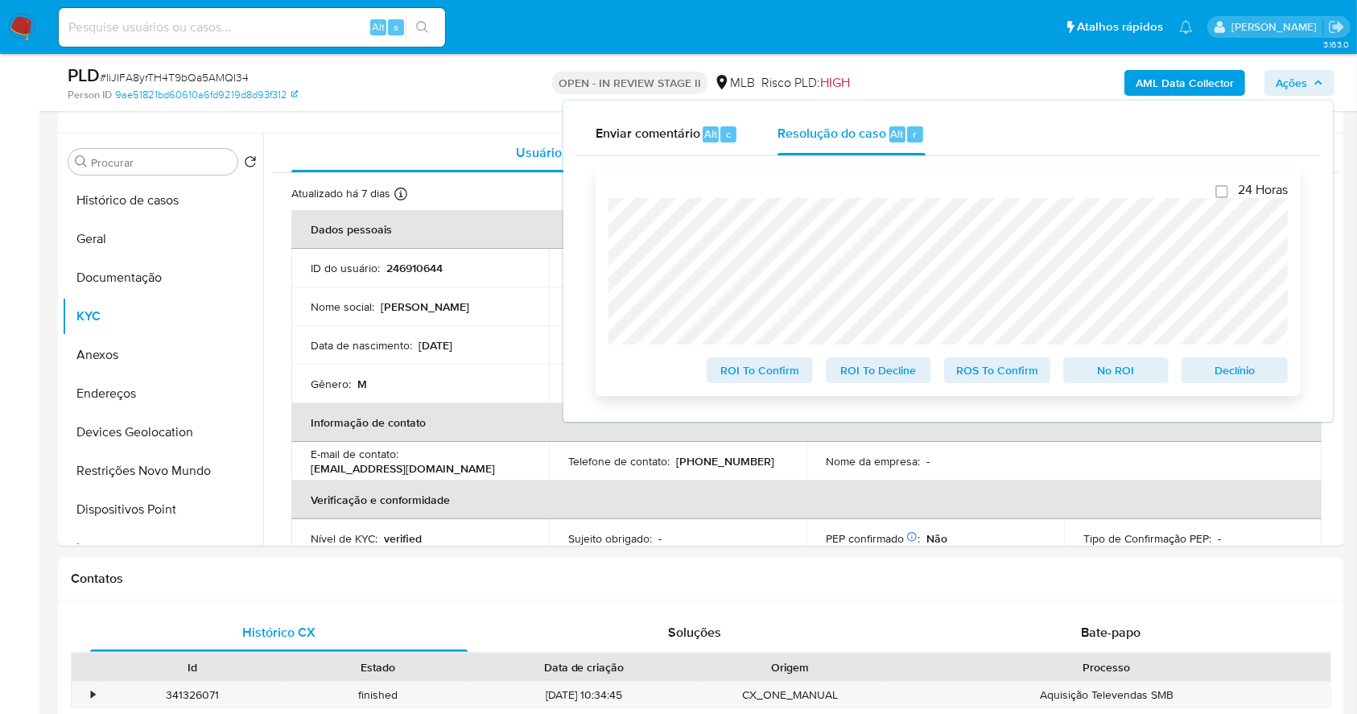
click at [1266, 366] on span "Declínio" at bounding box center [1235, 370] width 84 height 23
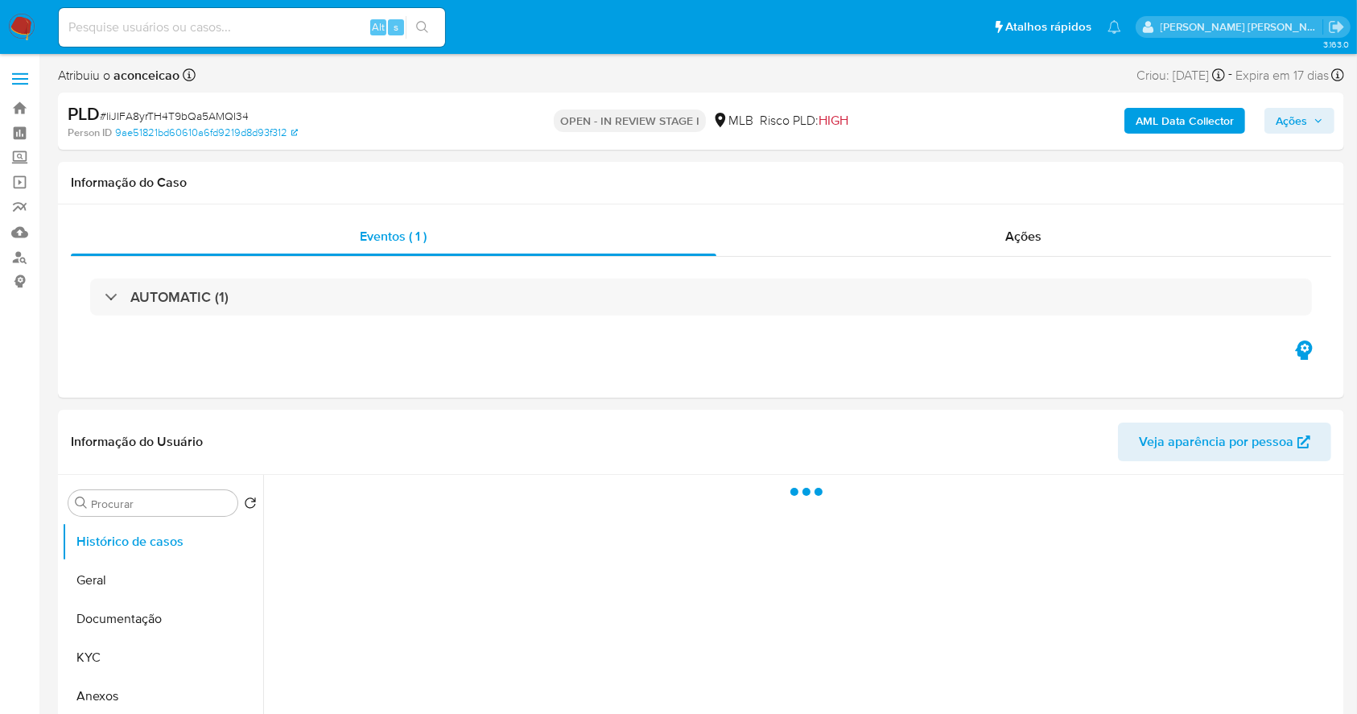
select select "10"
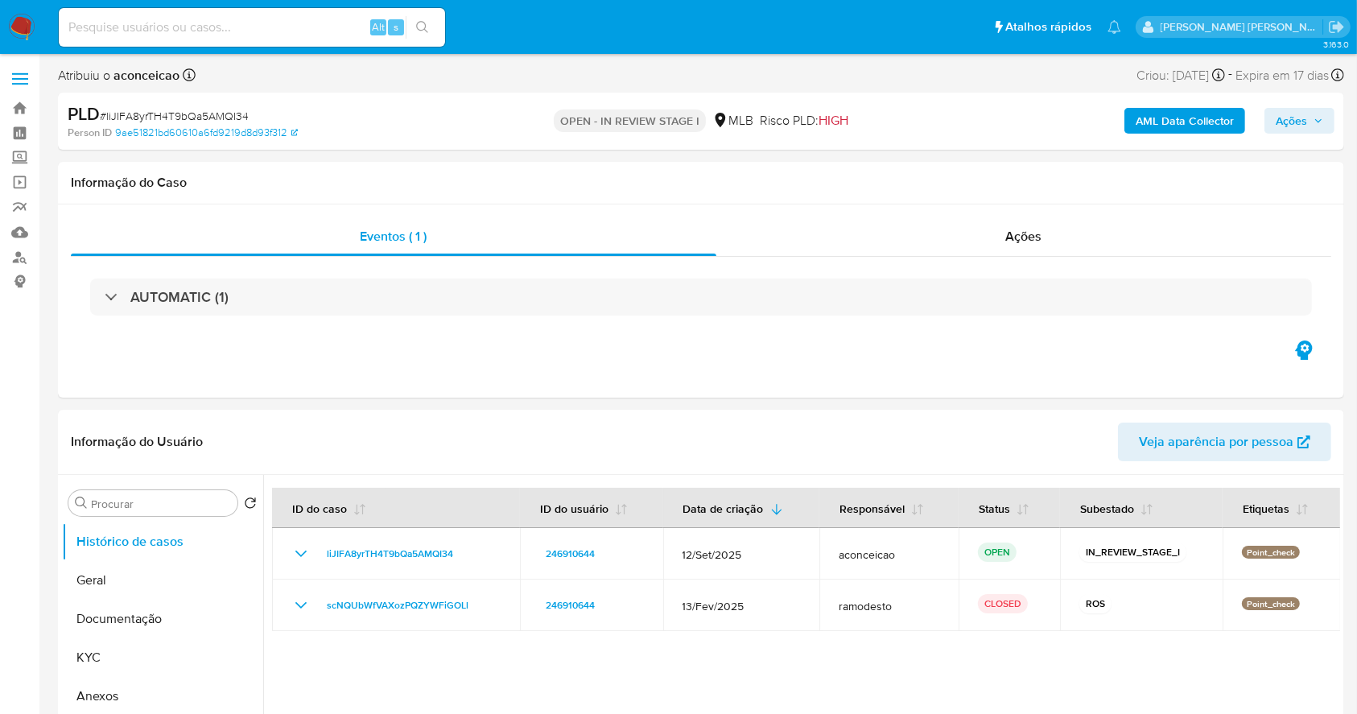
click at [194, 114] on span "# liJIFA8yrTH4T9bQa5AMQI34" at bounding box center [174, 116] width 149 height 16
copy span "liJIFA8yrTH4T9bQa5AMQI34"
click at [11, 23] on img at bounding box center [21, 27] width 27 height 27
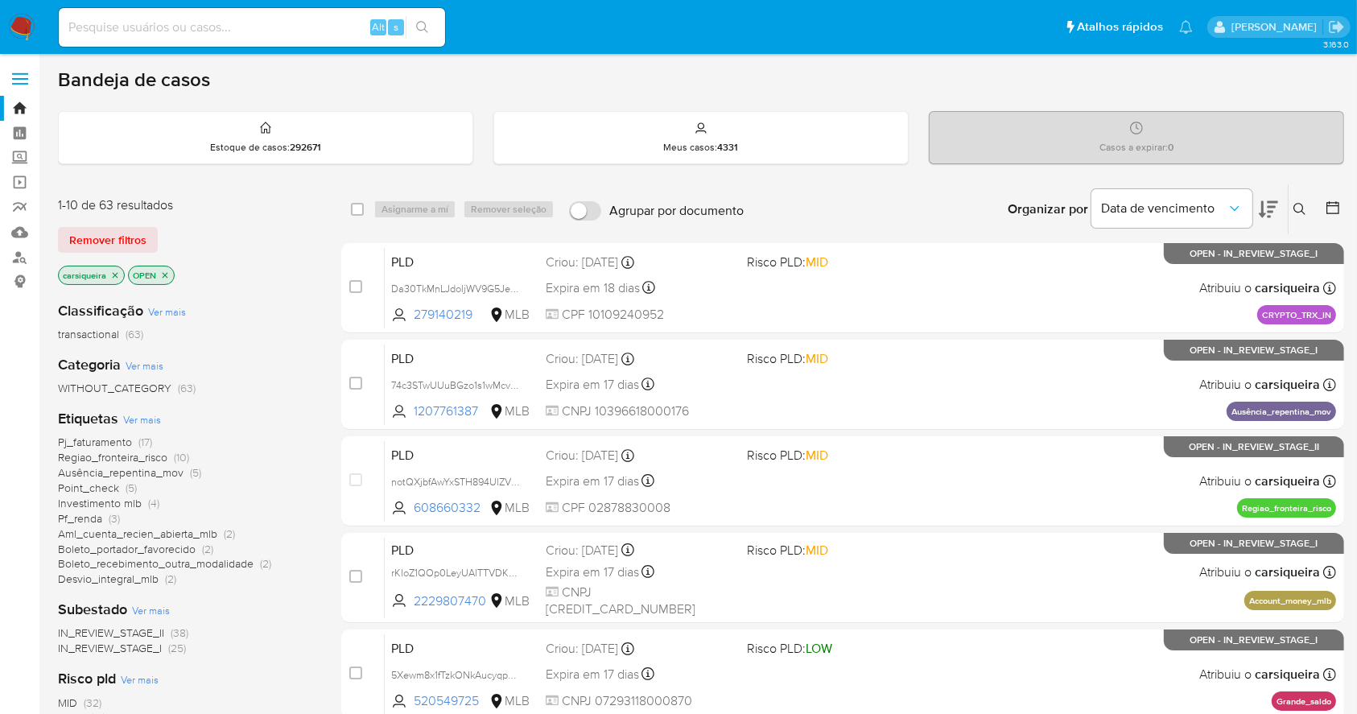
click at [118, 271] on icon "close-filter" at bounding box center [115, 276] width 10 height 10
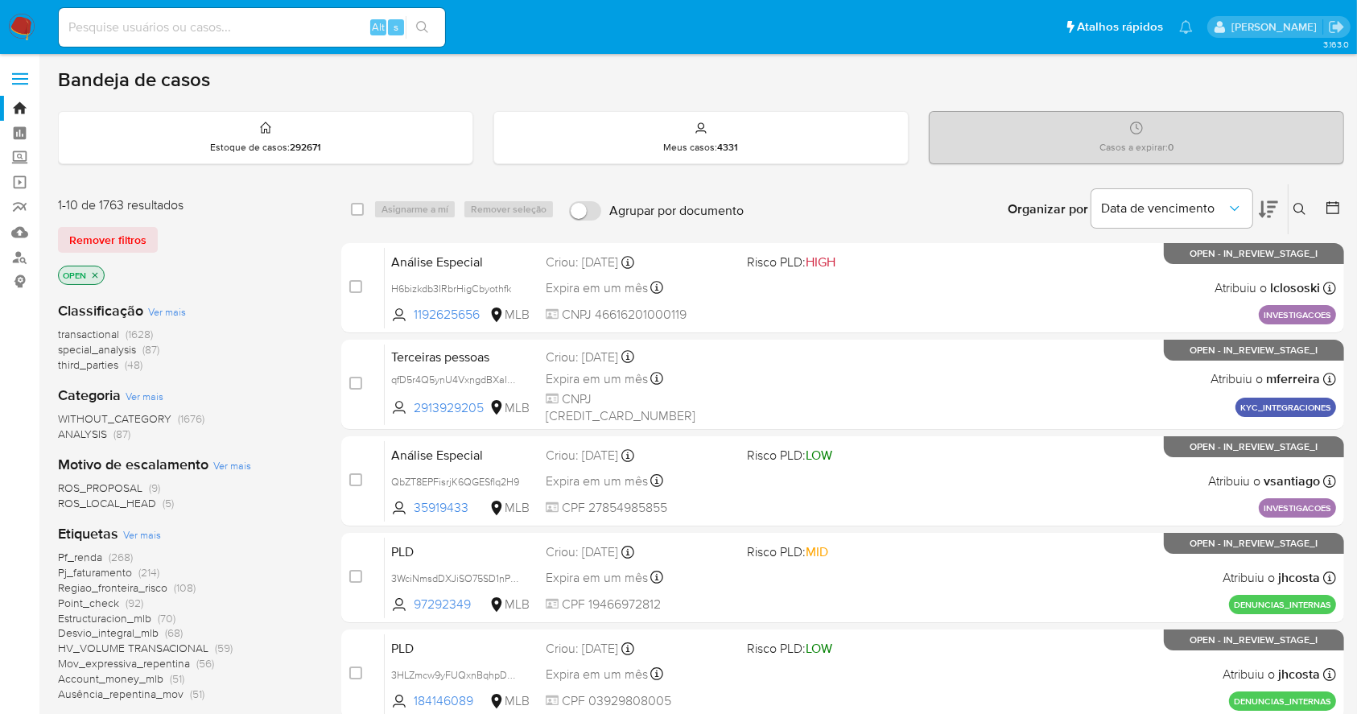
click at [1291, 209] on button at bounding box center [1302, 209] width 27 height 19
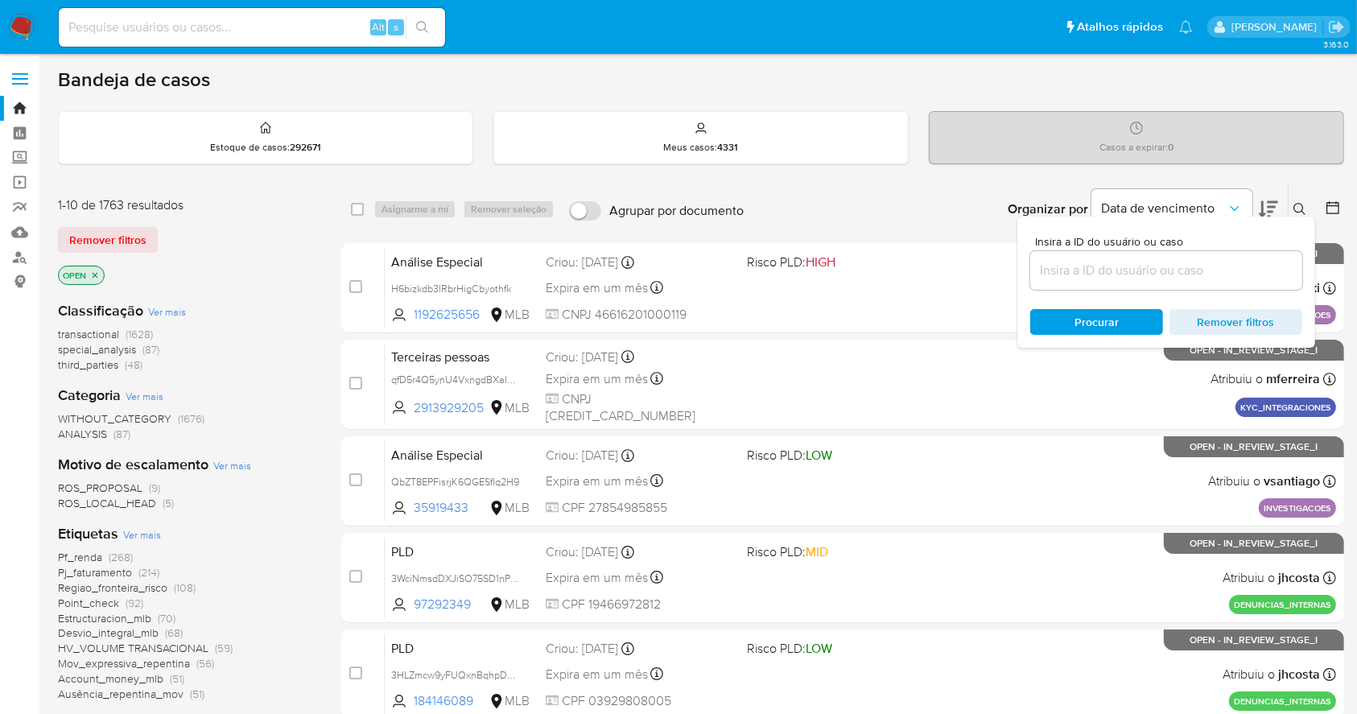
click at [1175, 278] on input at bounding box center [1167, 270] width 272 height 21
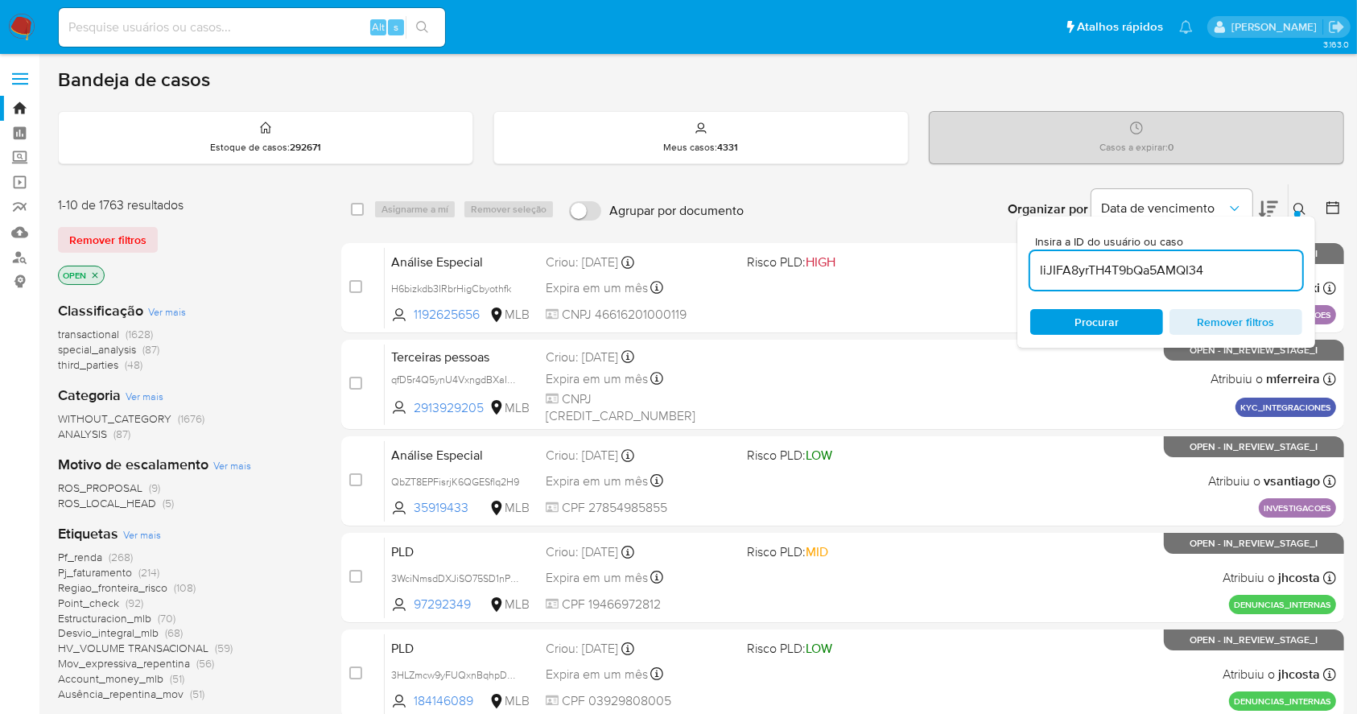
type input "liJIFA8yrTH4T9bQa5AMQI34"
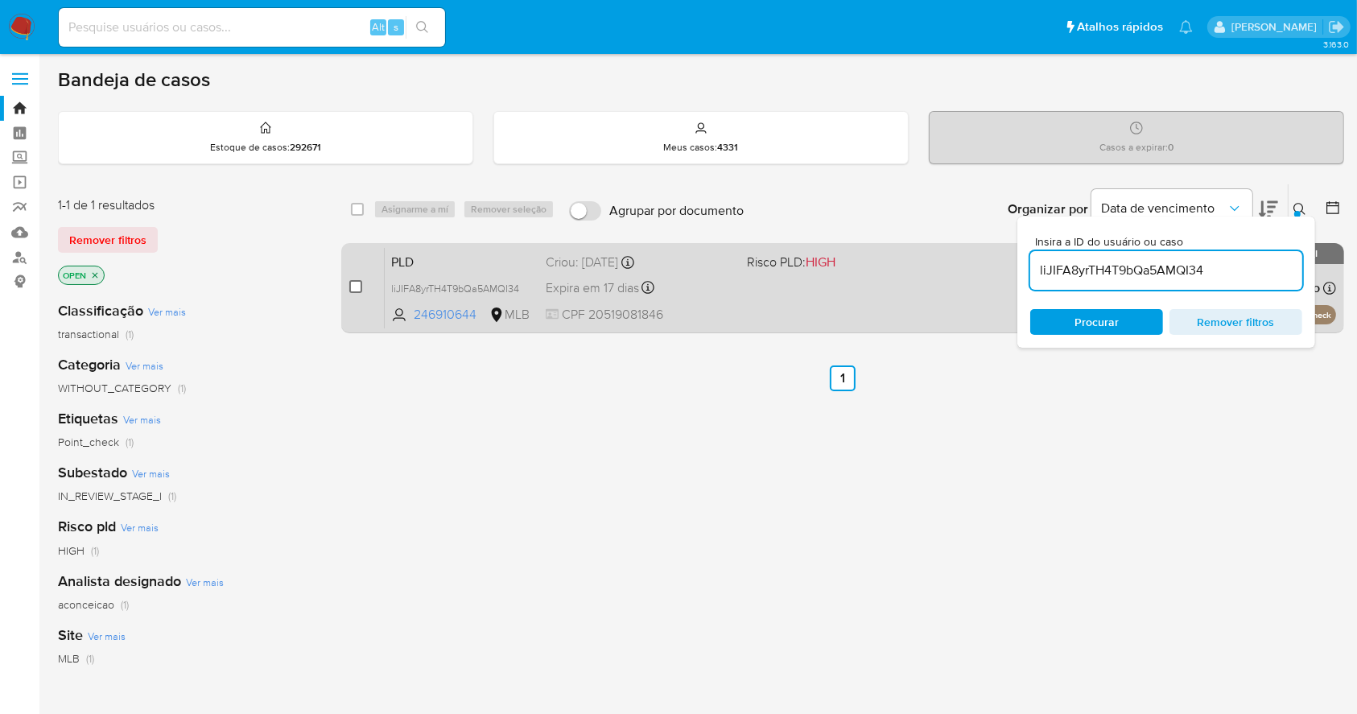
click at [358, 285] on input "checkbox" at bounding box center [355, 286] width 13 height 13
checkbox input "true"
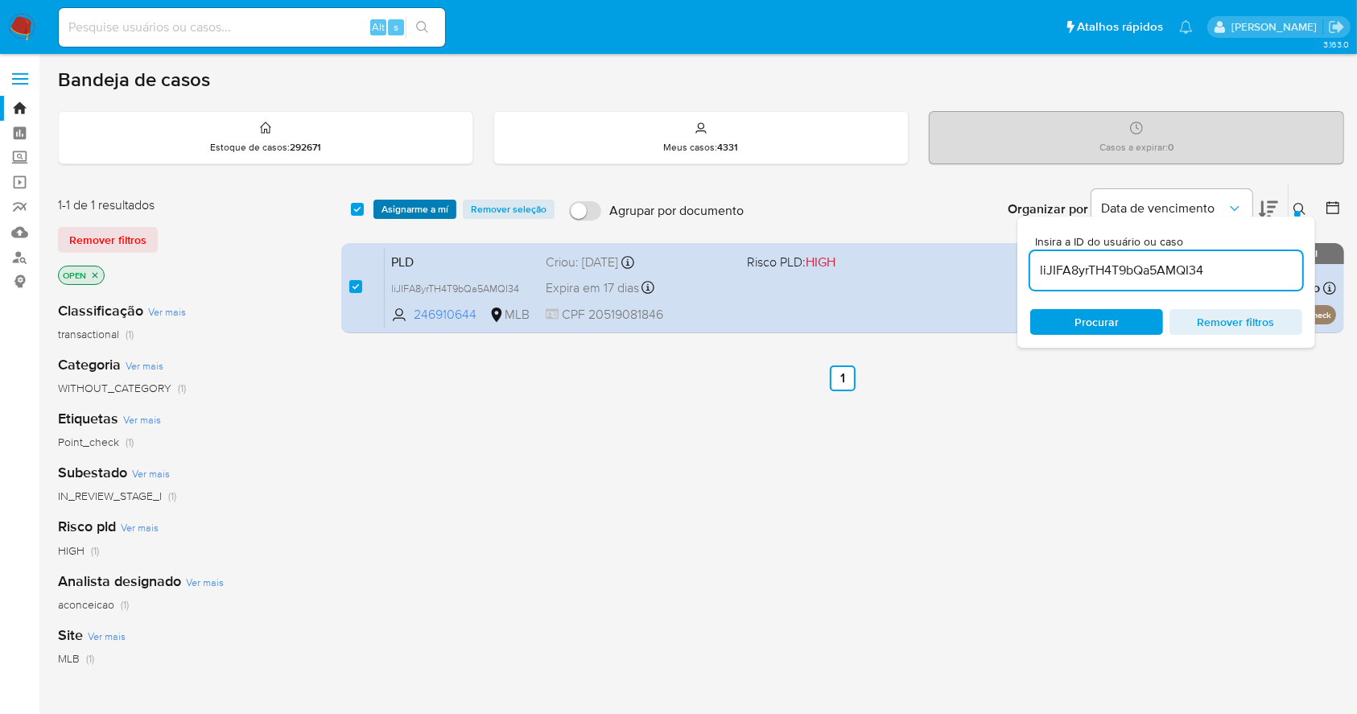
click at [425, 209] on span "Asignarme a mí" at bounding box center [415, 209] width 67 height 16
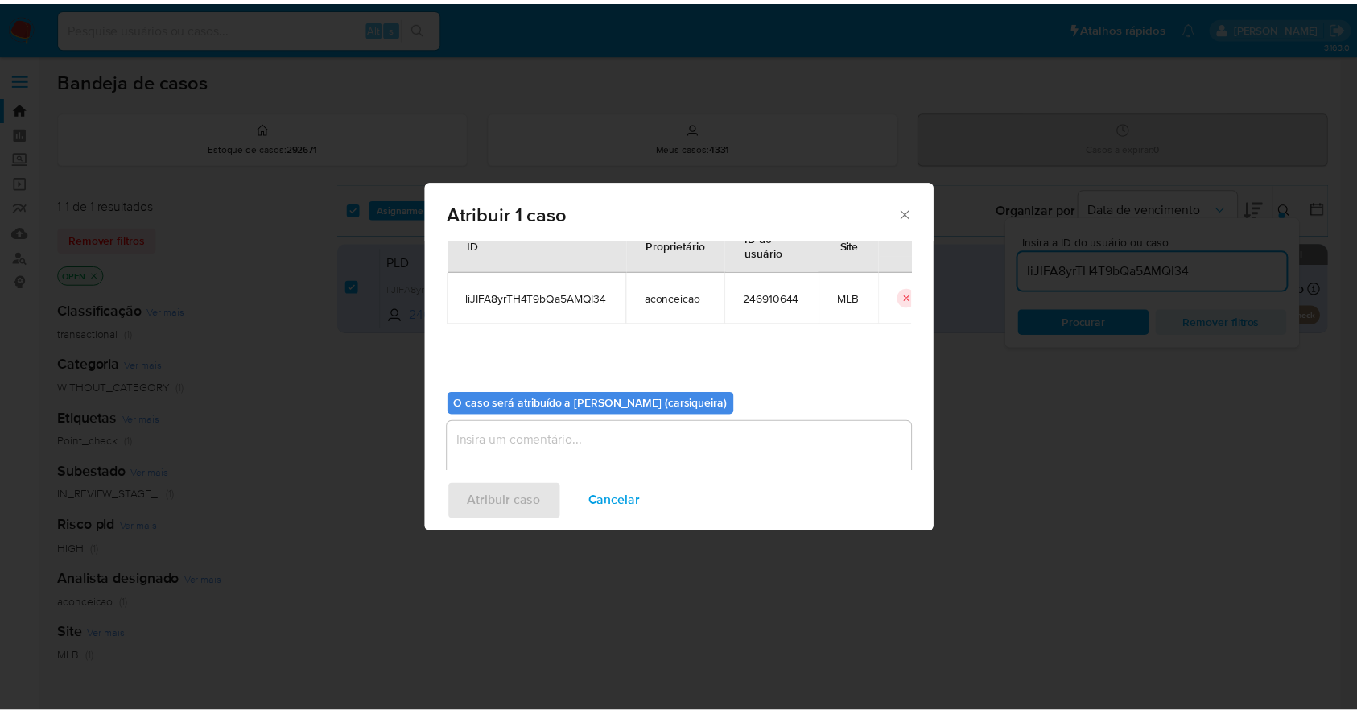
scroll to position [83, 0]
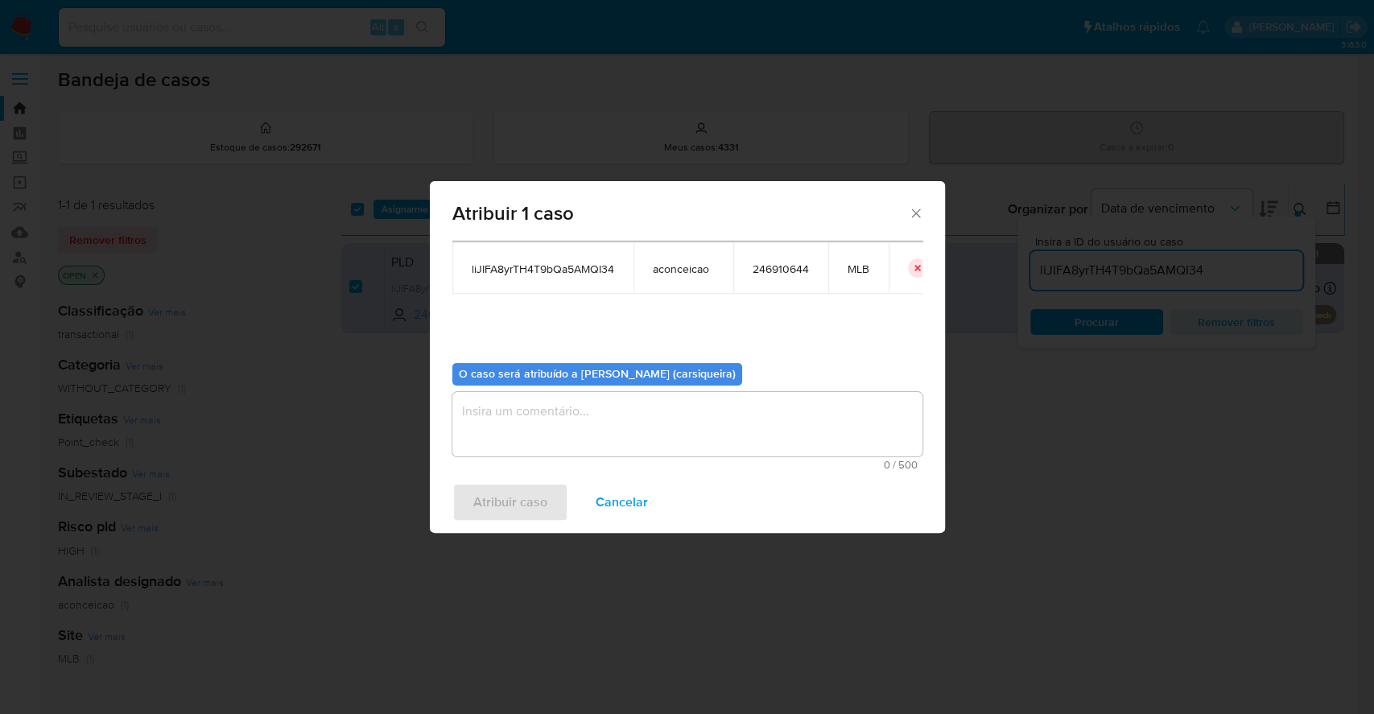
click at [662, 442] on textarea "assign-modal" at bounding box center [687, 424] width 470 height 64
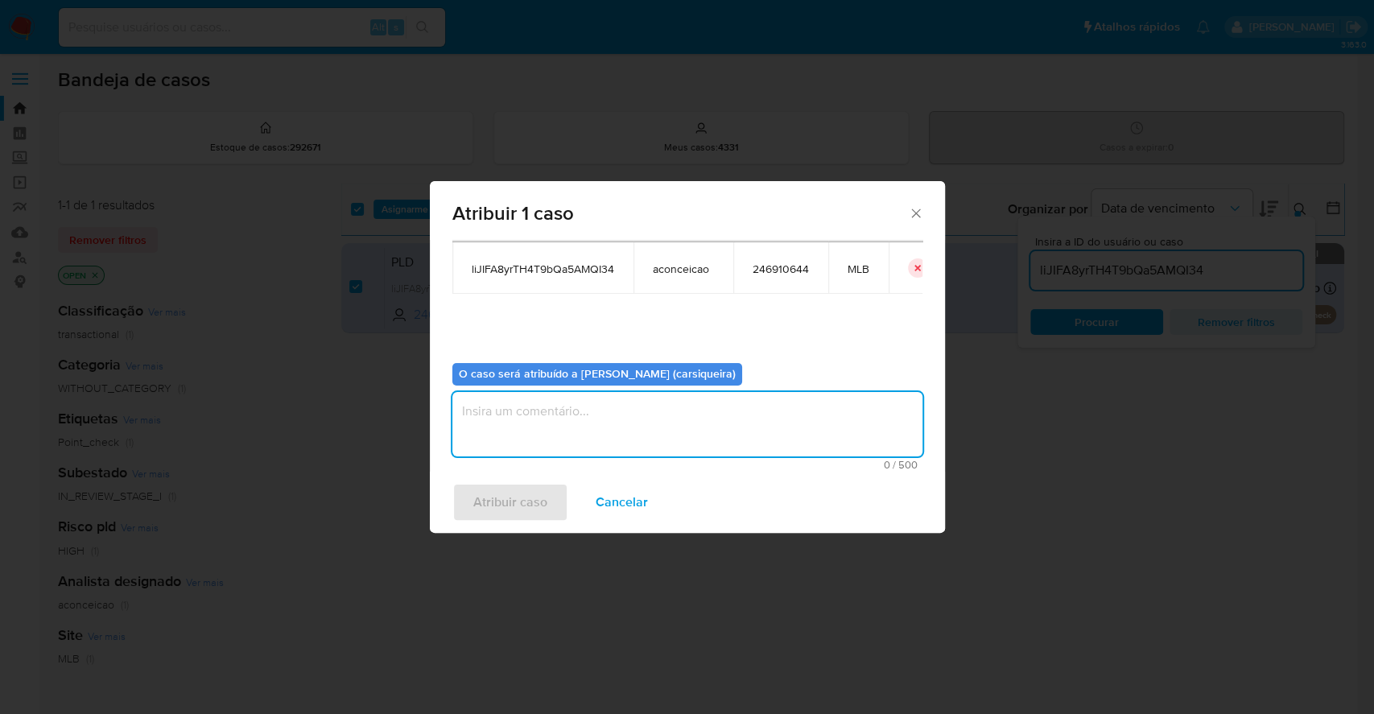
paste textarea "liJIFA8yrTH4T9bQa5AMQI34"
type textarea "liJIFA8yrTH4T9bQa5AMQI34"
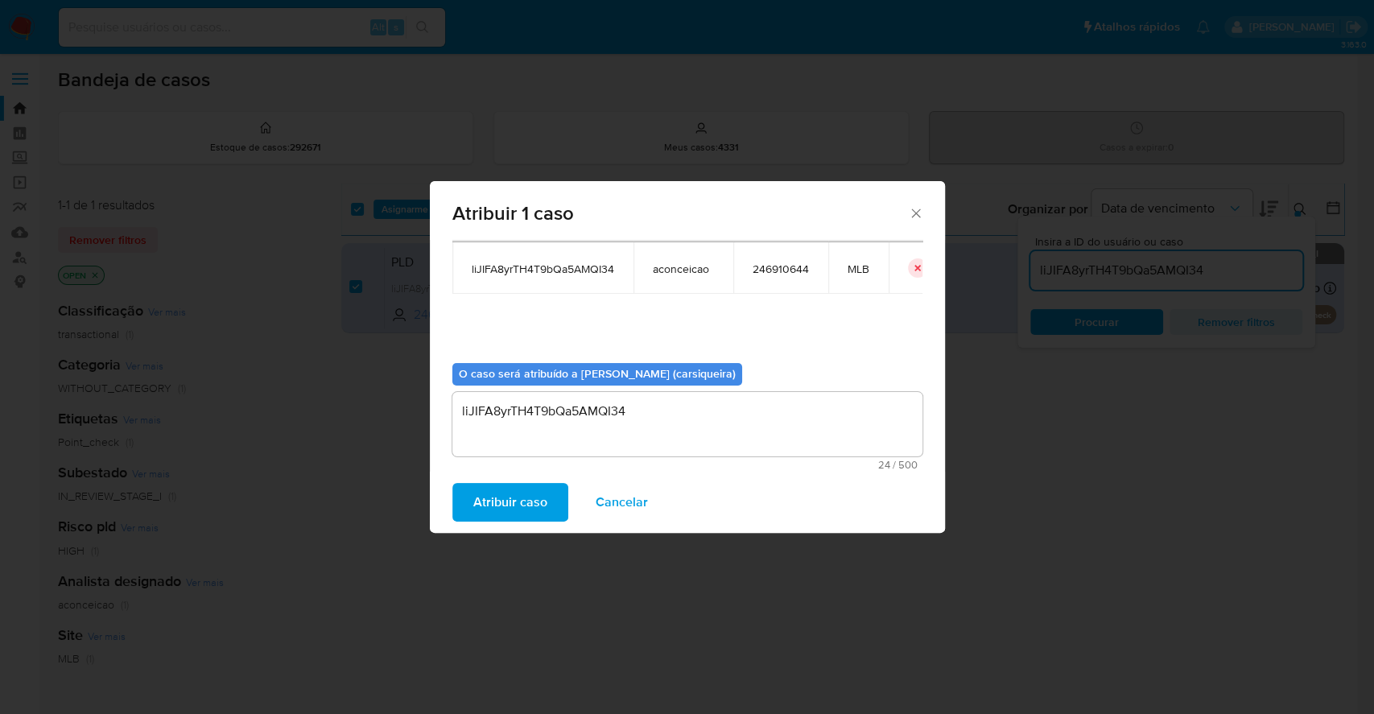
click at [489, 505] on span "Atribuir caso" at bounding box center [510, 502] width 74 height 35
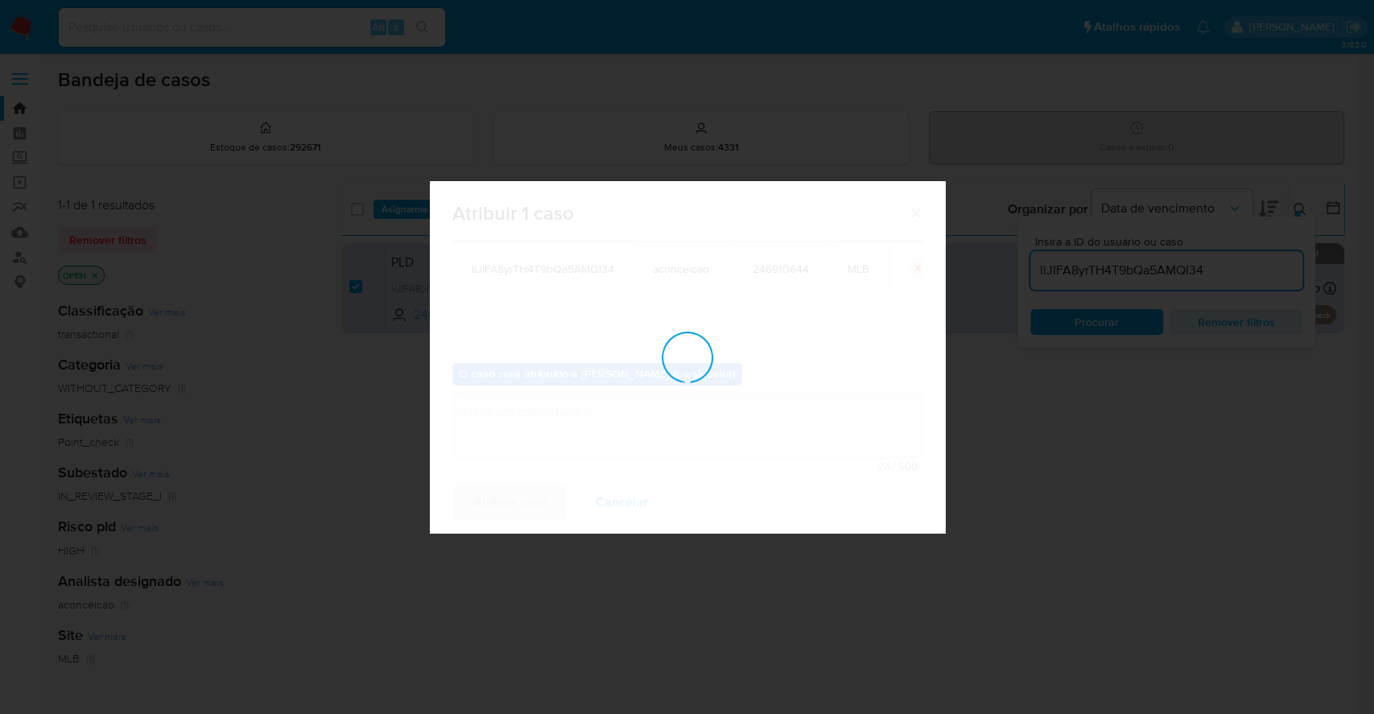
checkbox input "false"
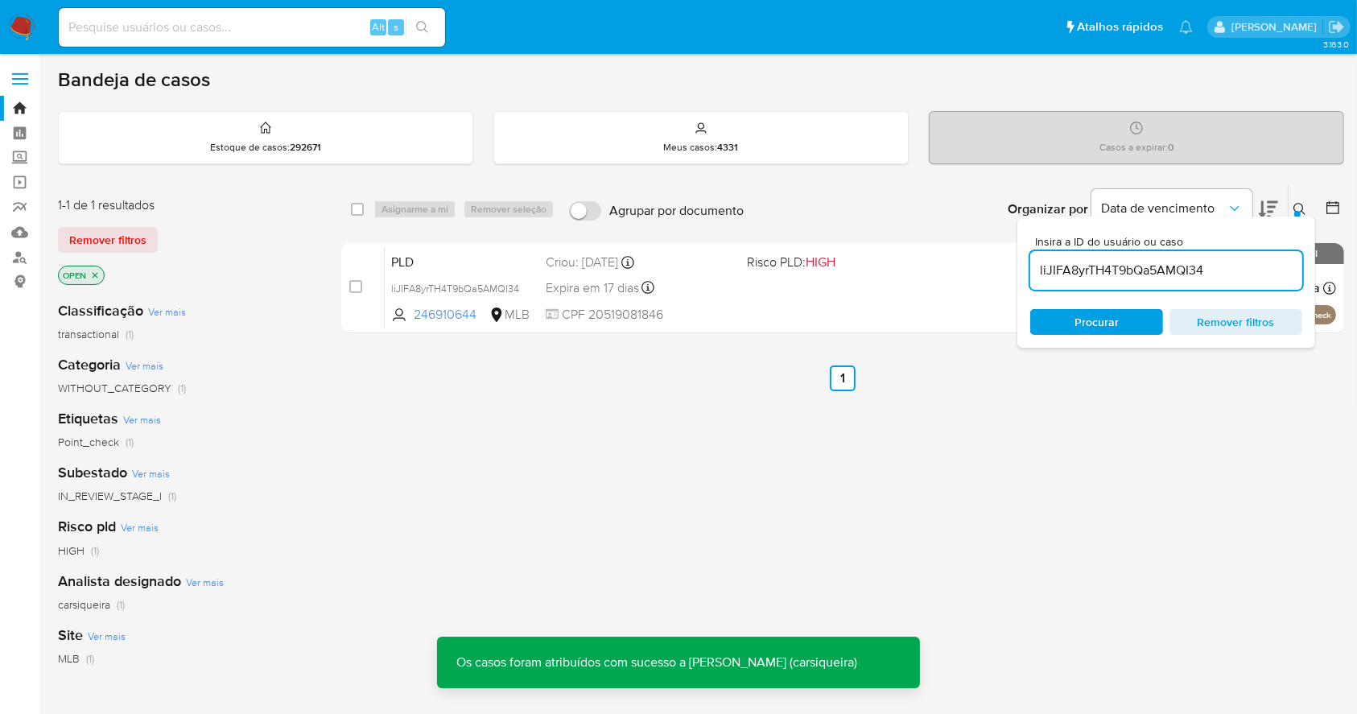
click at [218, 24] on input at bounding box center [252, 27] width 386 height 21
paste input "liJIFA8yrTH4T9bQa5AMQI34"
type input "liJIFA8yrTH4T9bQa5AMQI34"
click at [419, 30] on icon "search-icon" at bounding box center [422, 27] width 13 height 13
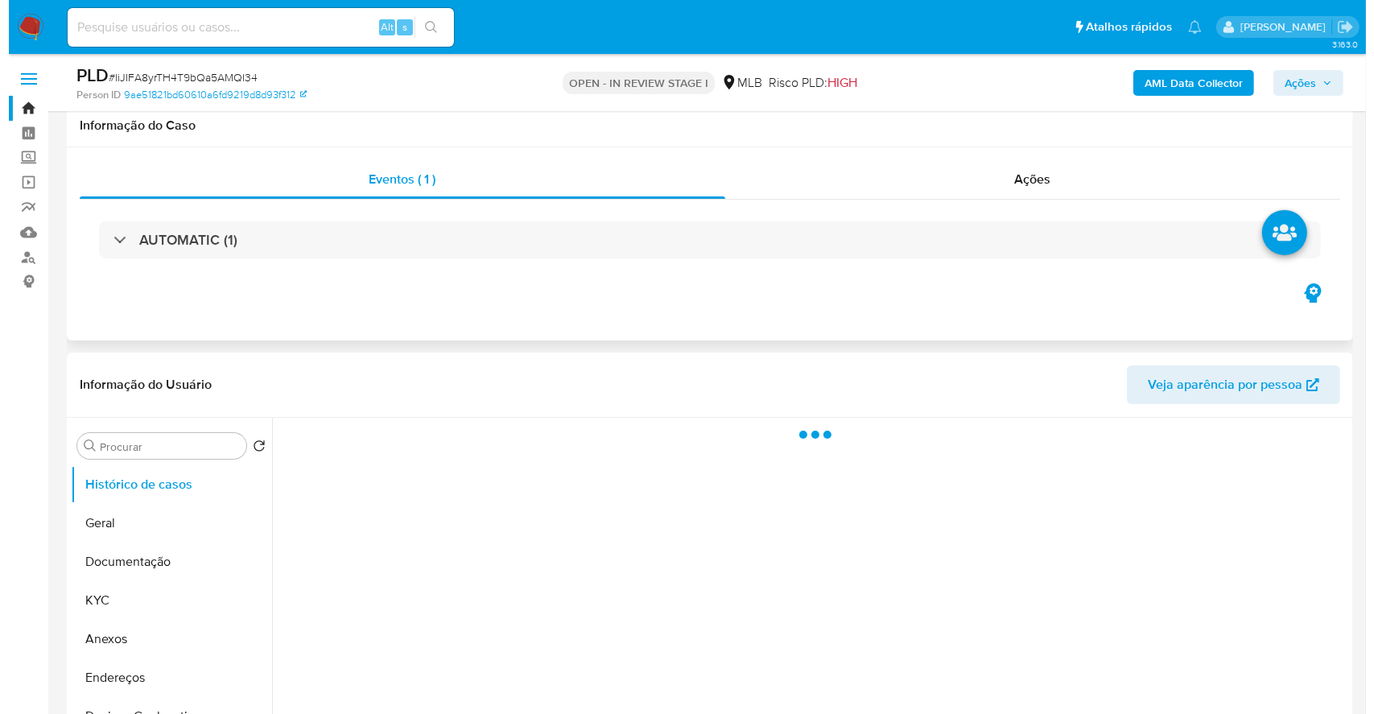
scroll to position [214, 0]
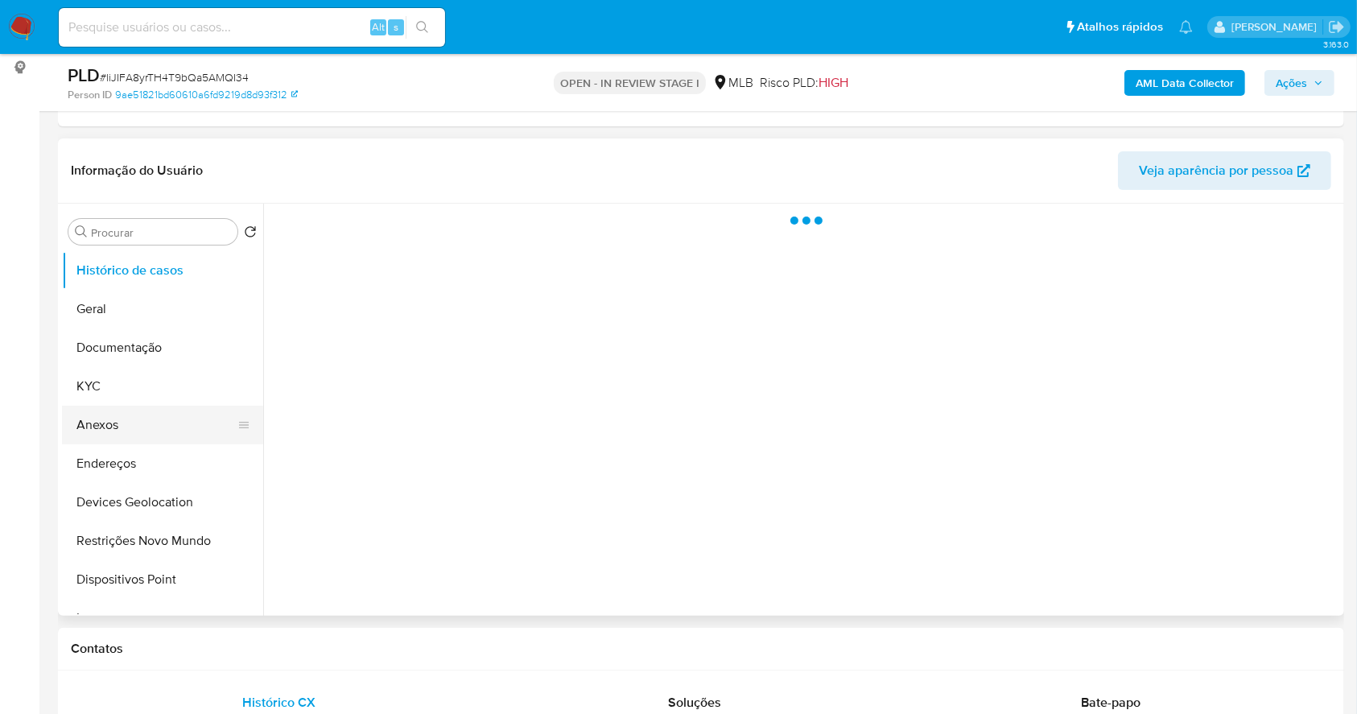
select select "10"
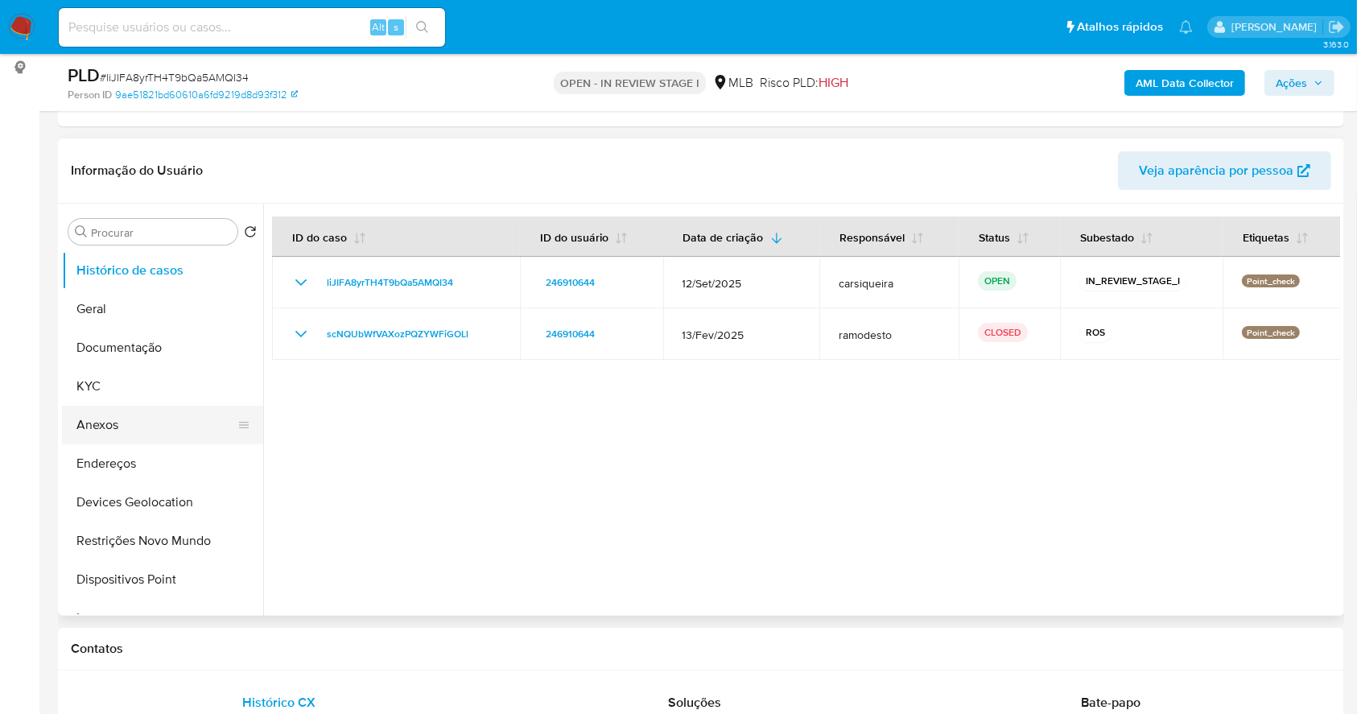
click at [138, 415] on button "Anexos" at bounding box center [156, 425] width 188 height 39
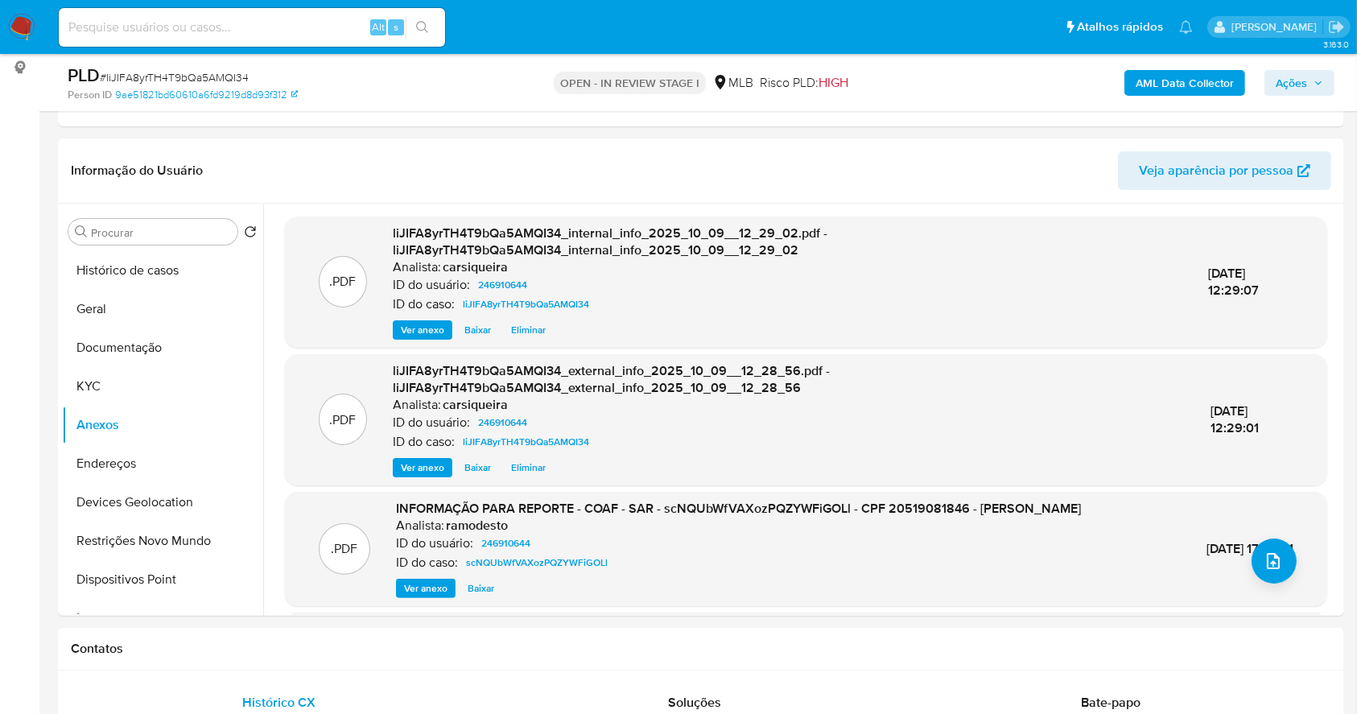
click at [1301, 75] on span "Ações" at bounding box center [1291, 83] width 31 height 26
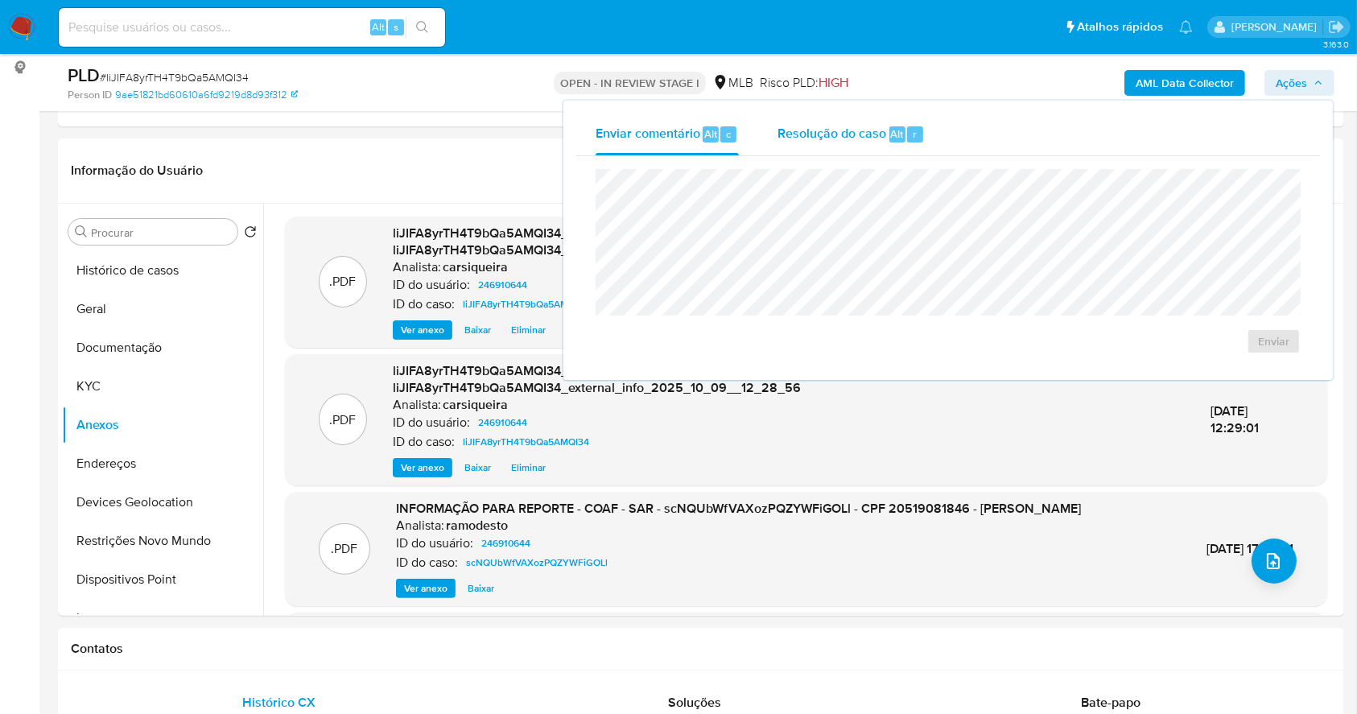
click at [867, 124] on span "Resolução do caso" at bounding box center [832, 133] width 109 height 19
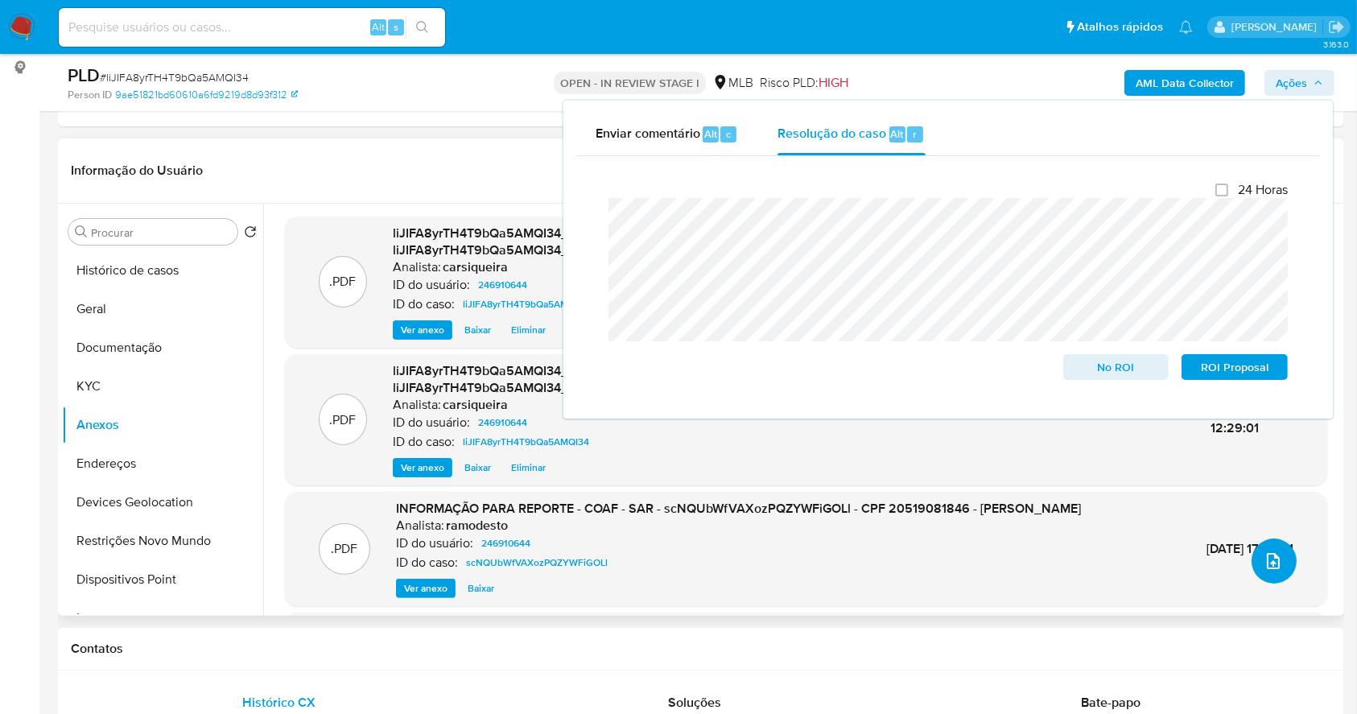
click at [1275, 560] on icon "upload-file" at bounding box center [1273, 561] width 19 height 19
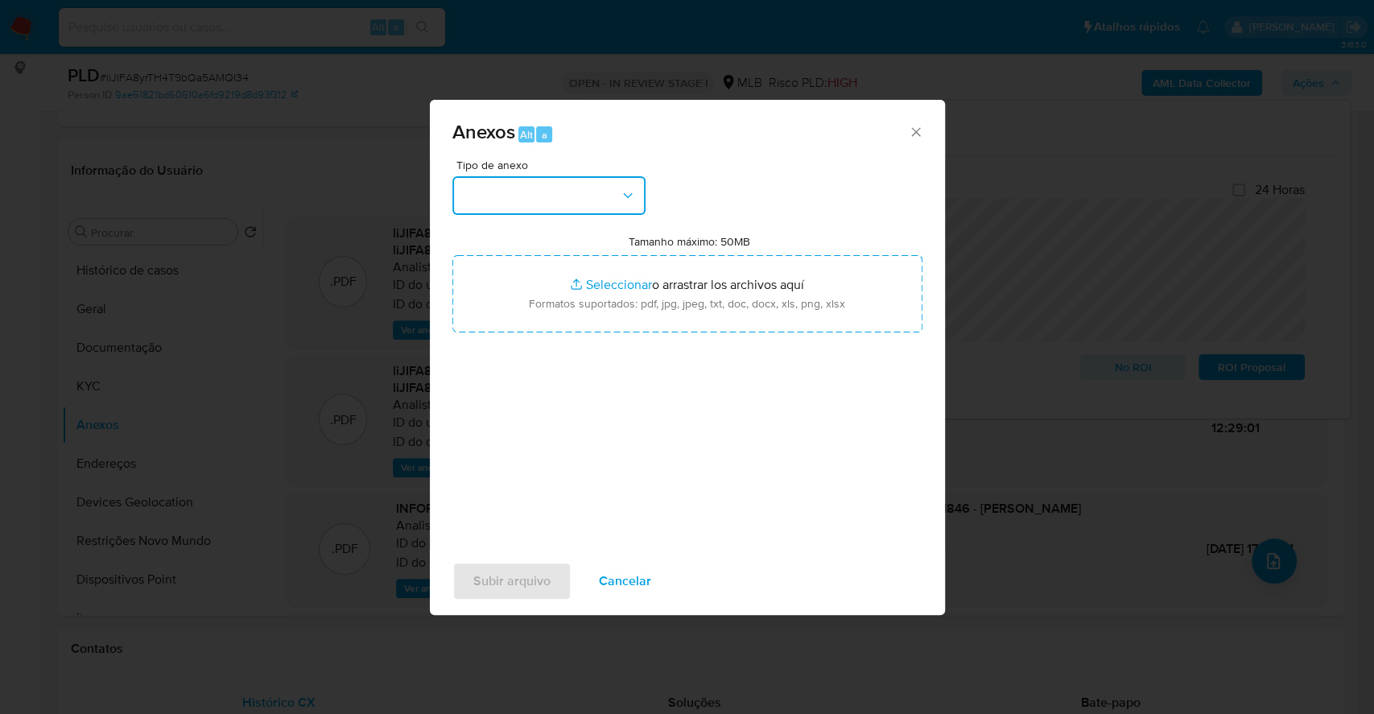
click at [520, 205] on button "button" at bounding box center [548, 195] width 193 height 39
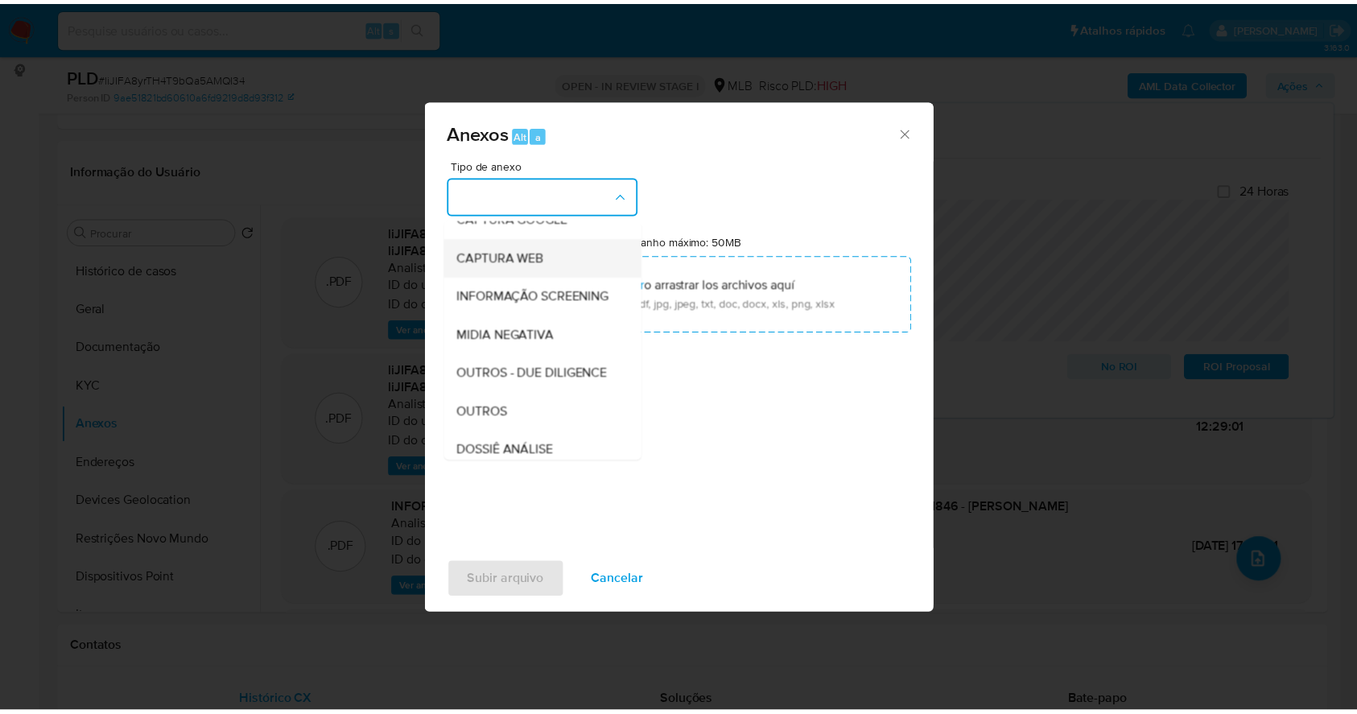
scroll to position [247, 0]
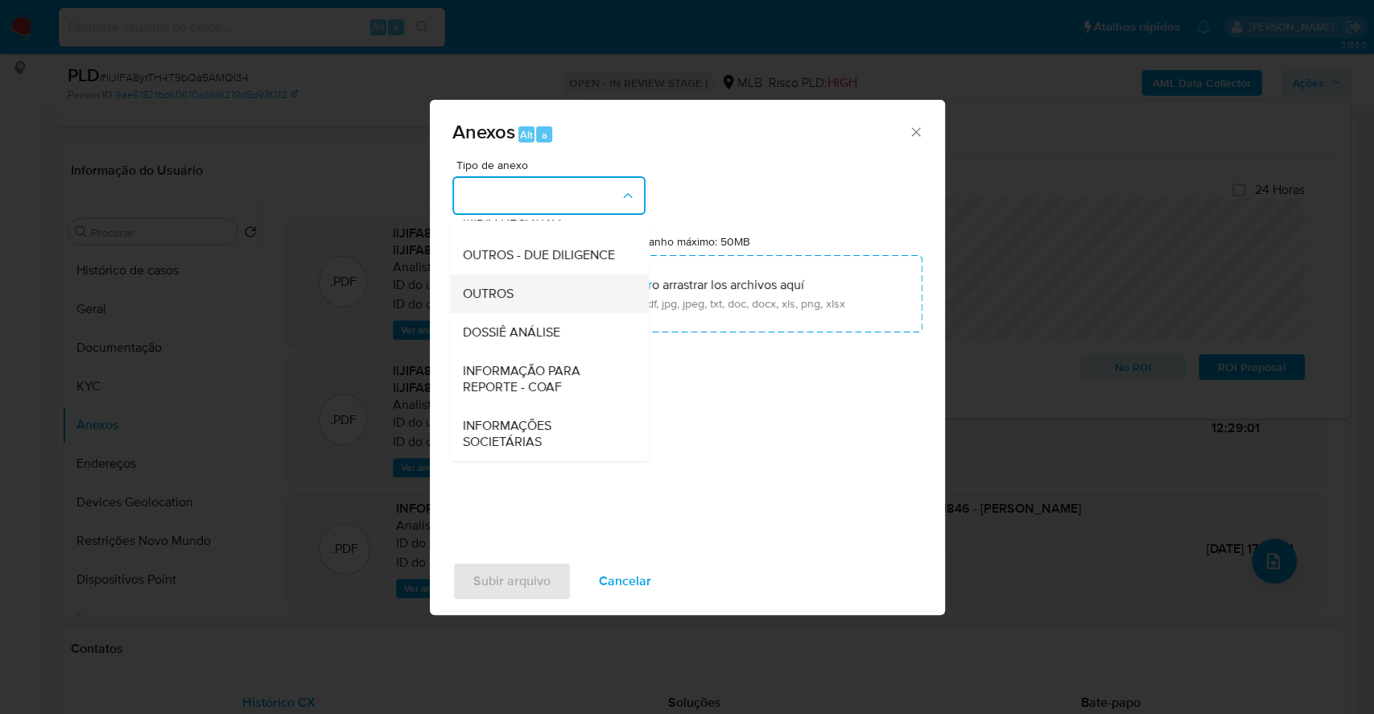
click at [536, 296] on div "OUTROS" at bounding box center [544, 294] width 164 height 39
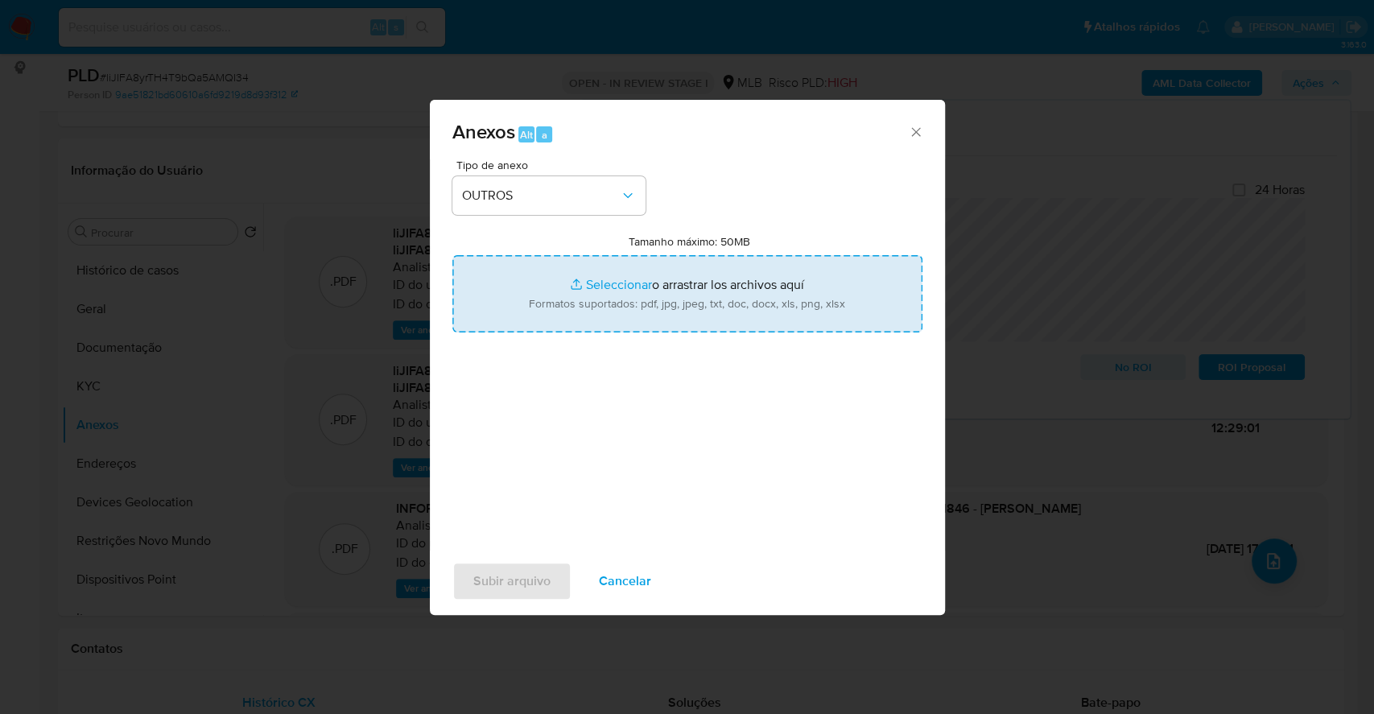
click at [583, 285] on input "Tamanho máximo: 50MB Seleccionar archivos" at bounding box center [687, 293] width 470 height 77
type input "C:\fakepath\2º SAR - liJIFA8yrTH4T9bQa5AMQI34 - CPF 20519081846 - [PERSON_NAME]…"
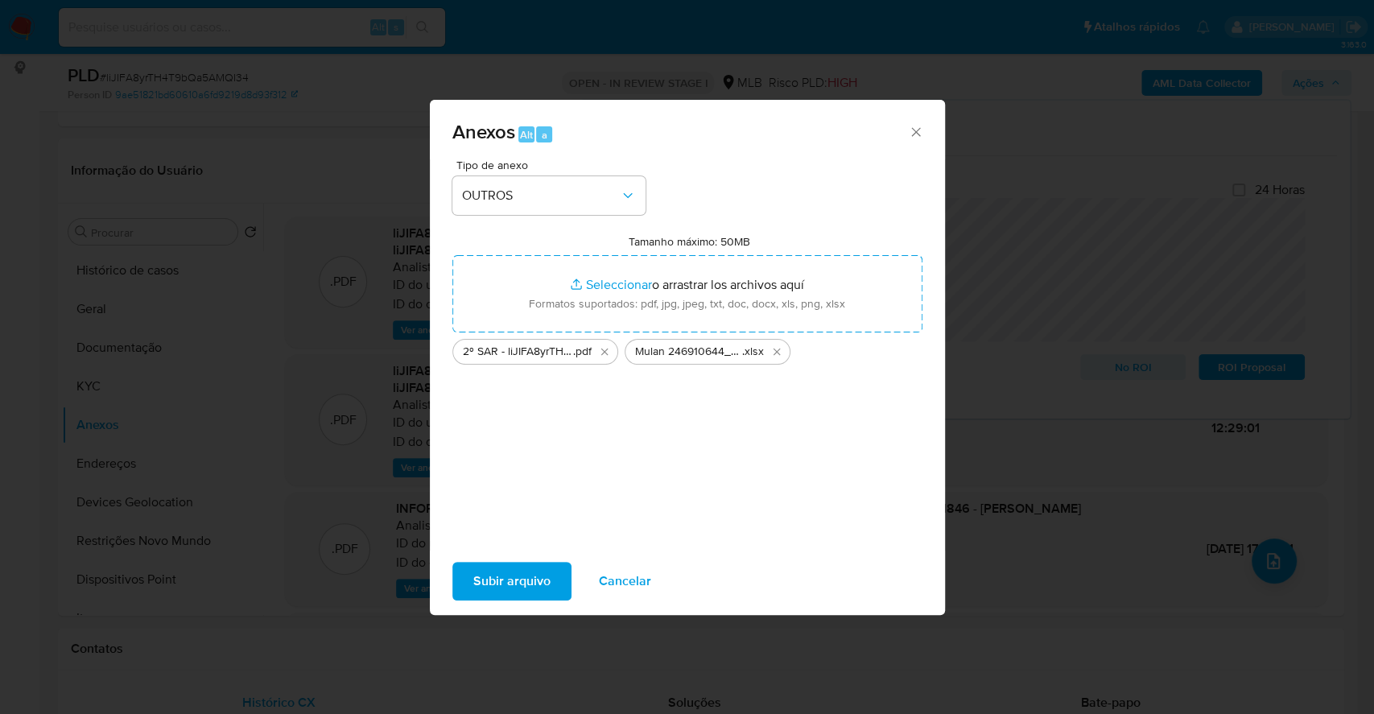
click at [509, 570] on span "Subir arquivo" at bounding box center [511, 581] width 77 height 35
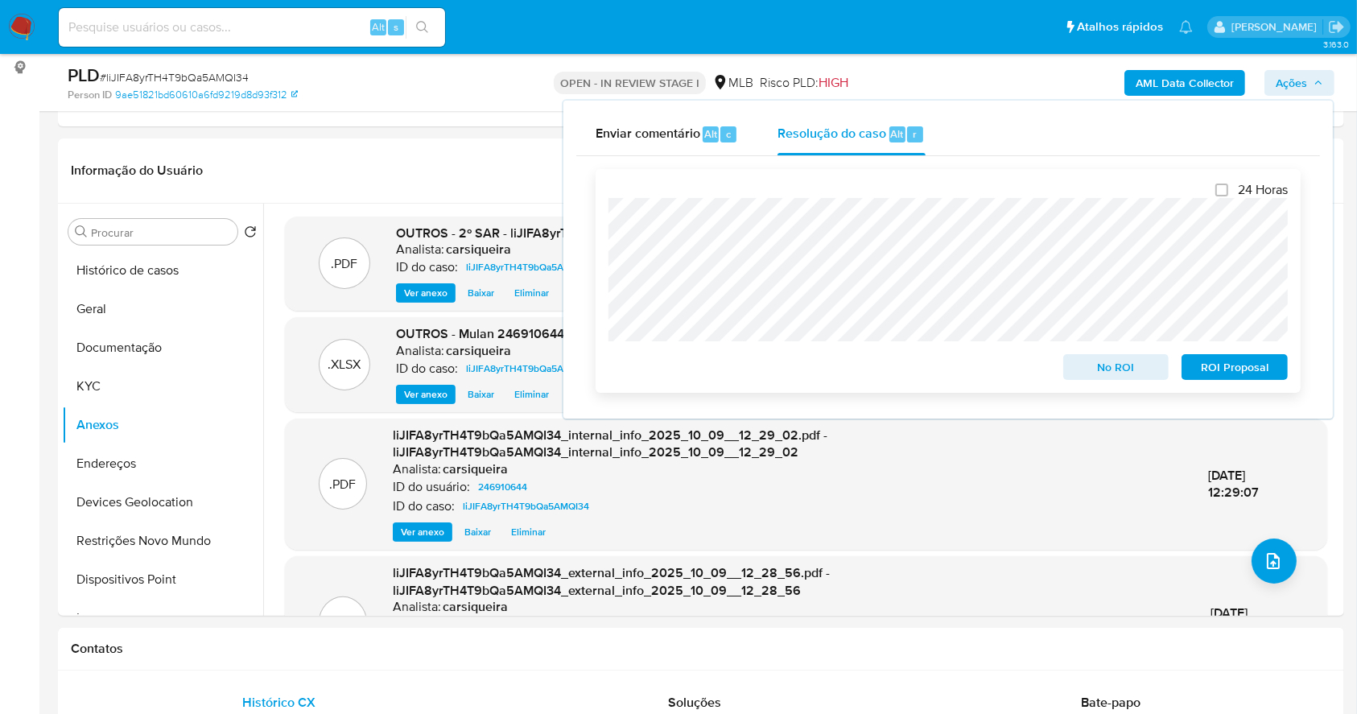
click at [1250, 373] on span "ROI Proposal" at bounding box center [1235, 367] width 84 height 23
click at [213, 88] on link "9ae51821bd60610a6fd9219d8d93f312" at bounding box center [206, 95] width 183 height 14
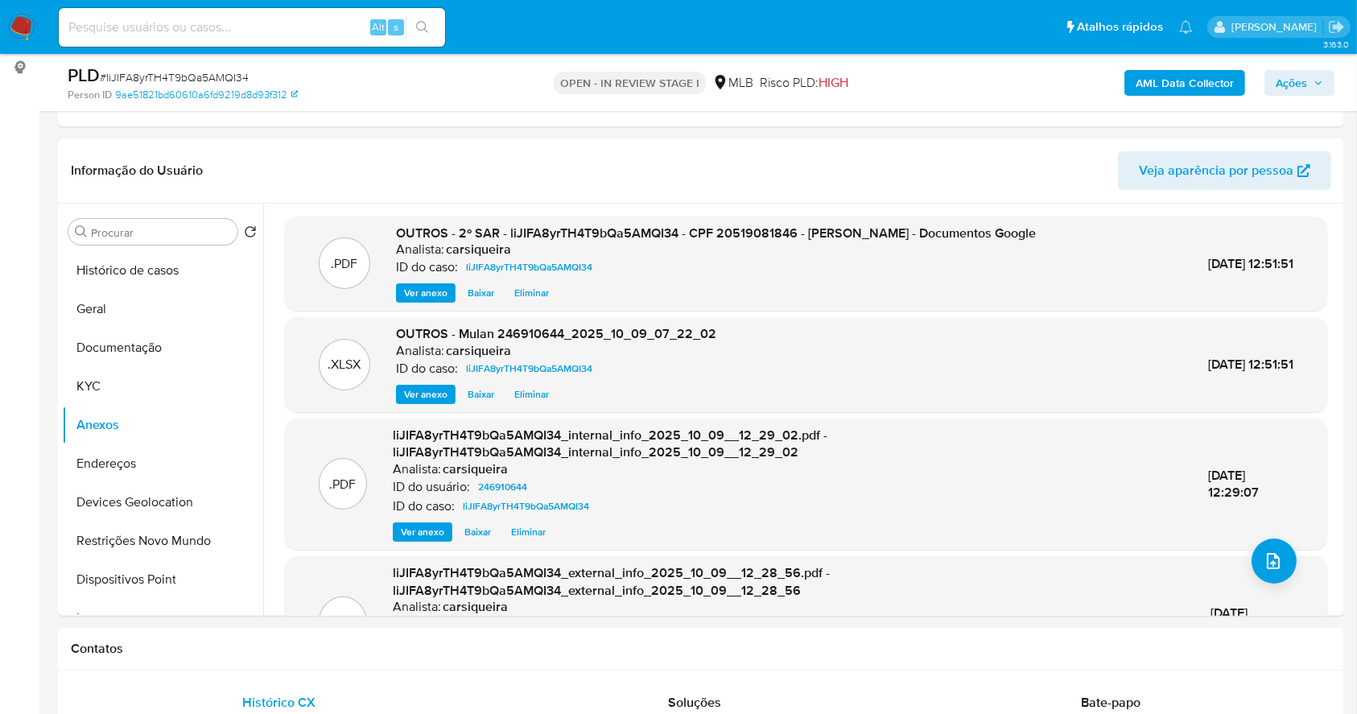
click at [174, 72] on span "# liJIFA8yrTH4T9bQa5AMQI34" at bounding box center [174, 77] width 149 height 16
copy span "liJIFA8yrTH4T9bQa5AMQI34"
click at [1246, 84] on button "AML Data Collector" at bounding box center [1185, 83] width 121 height 26
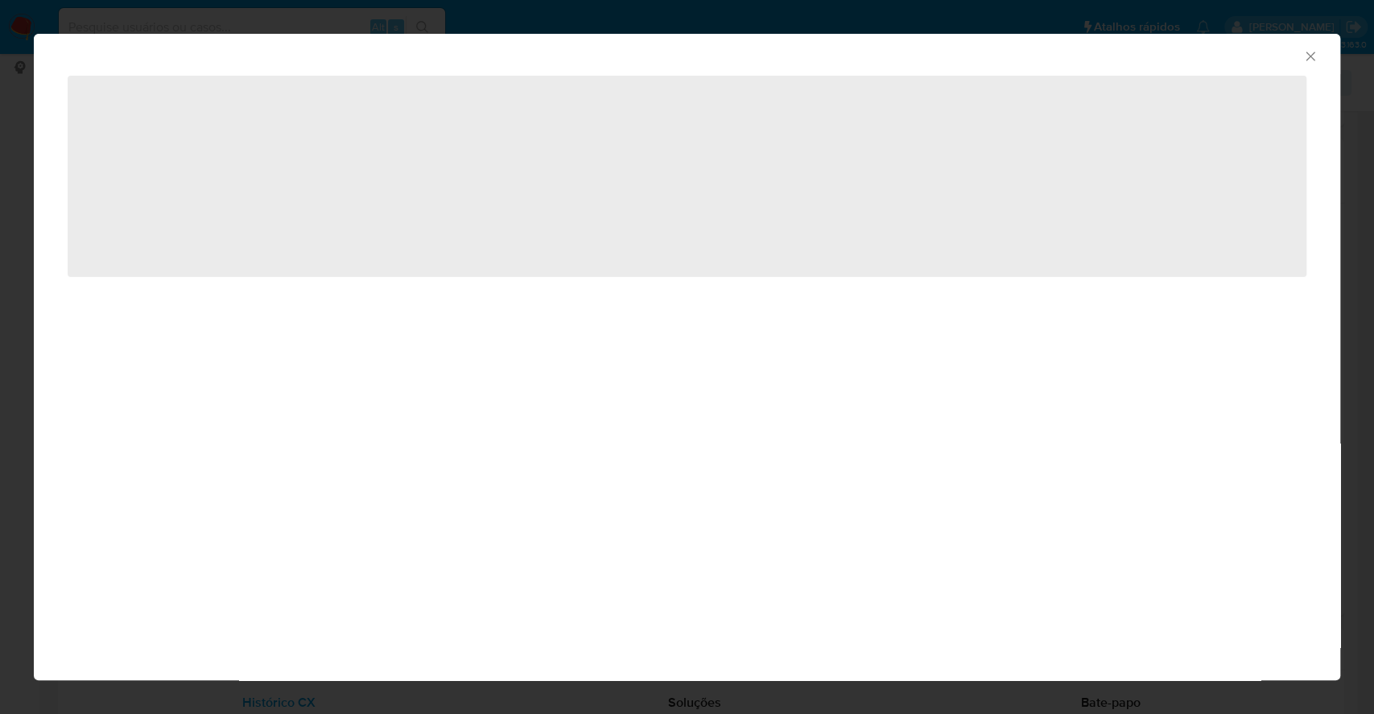
click at [1320, 53] on div "AML Data Collector" at bounding box center [687, 54] width 1307 height 40
click at [1314, 54] on icon "Fechar a janela" at bounding box center [1311, 56] width 16 height 16
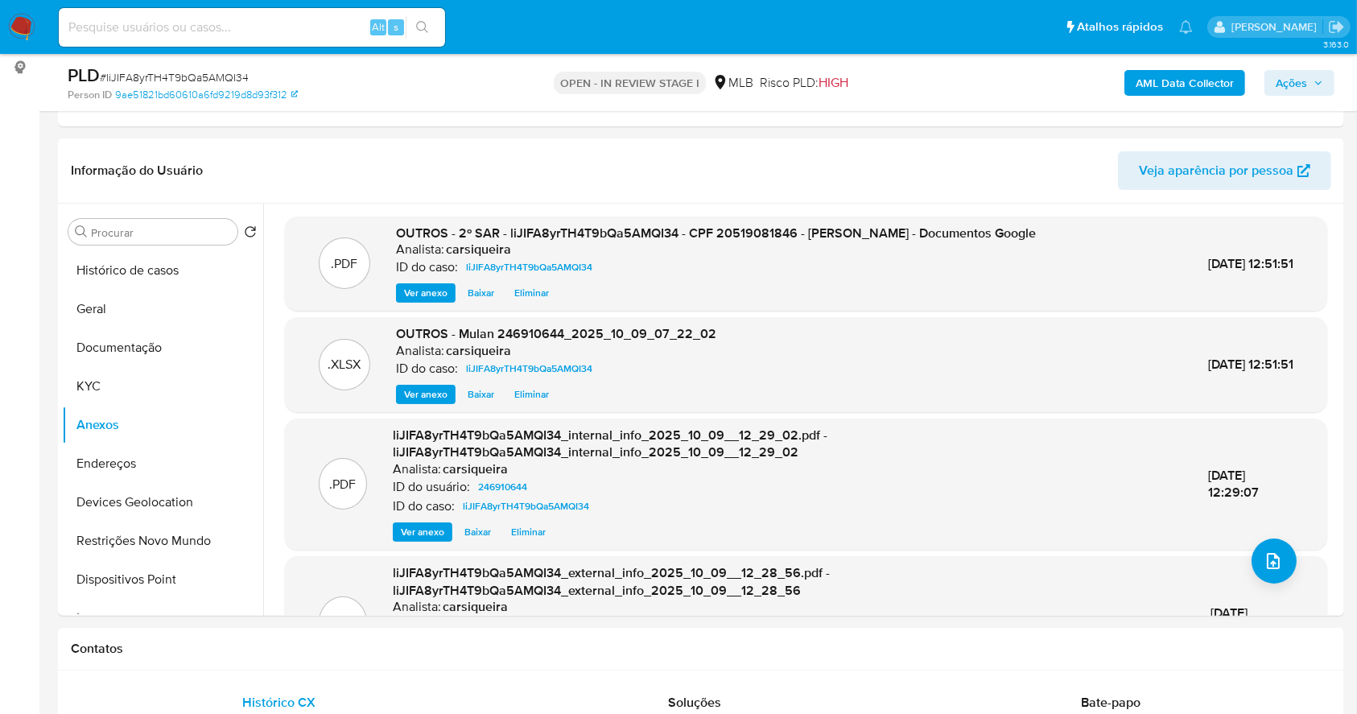
click at [1314, 82] on icon "button" at bounding box center [1319, 83] width 10 height 10
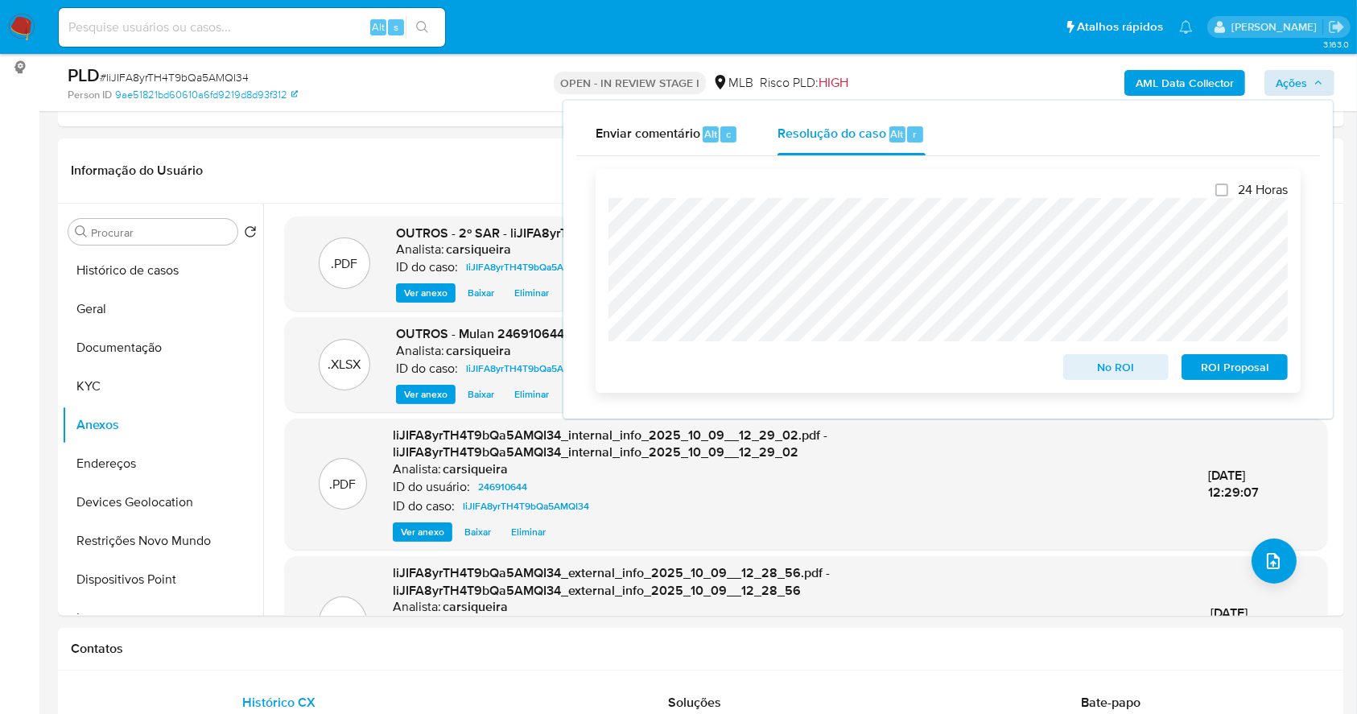
drag, startPoint x: 1261, startPoint y: 364, endPoint x: 1237, endPoint y: 351, distance: 27.4
click at [1258, 362] on span "ROI Proposal" at bounding box center [1235, 367] width 84 height 23
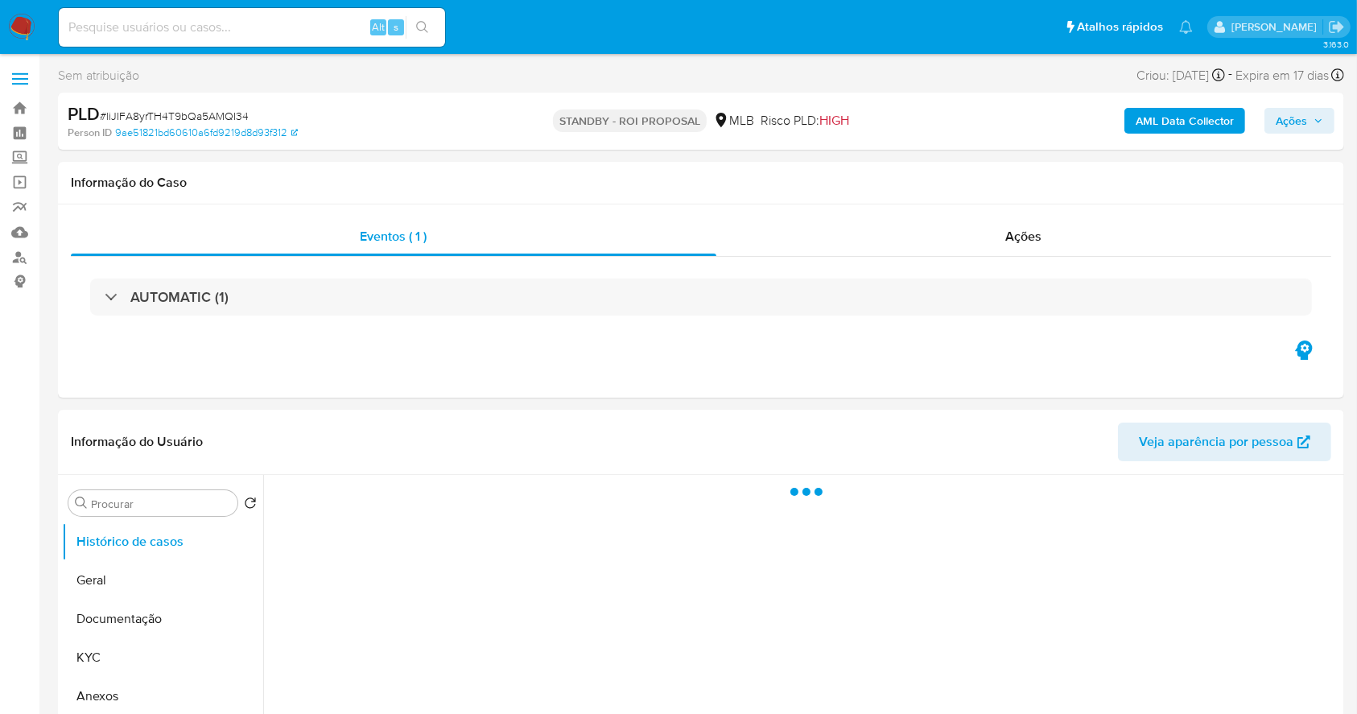
select select "10"
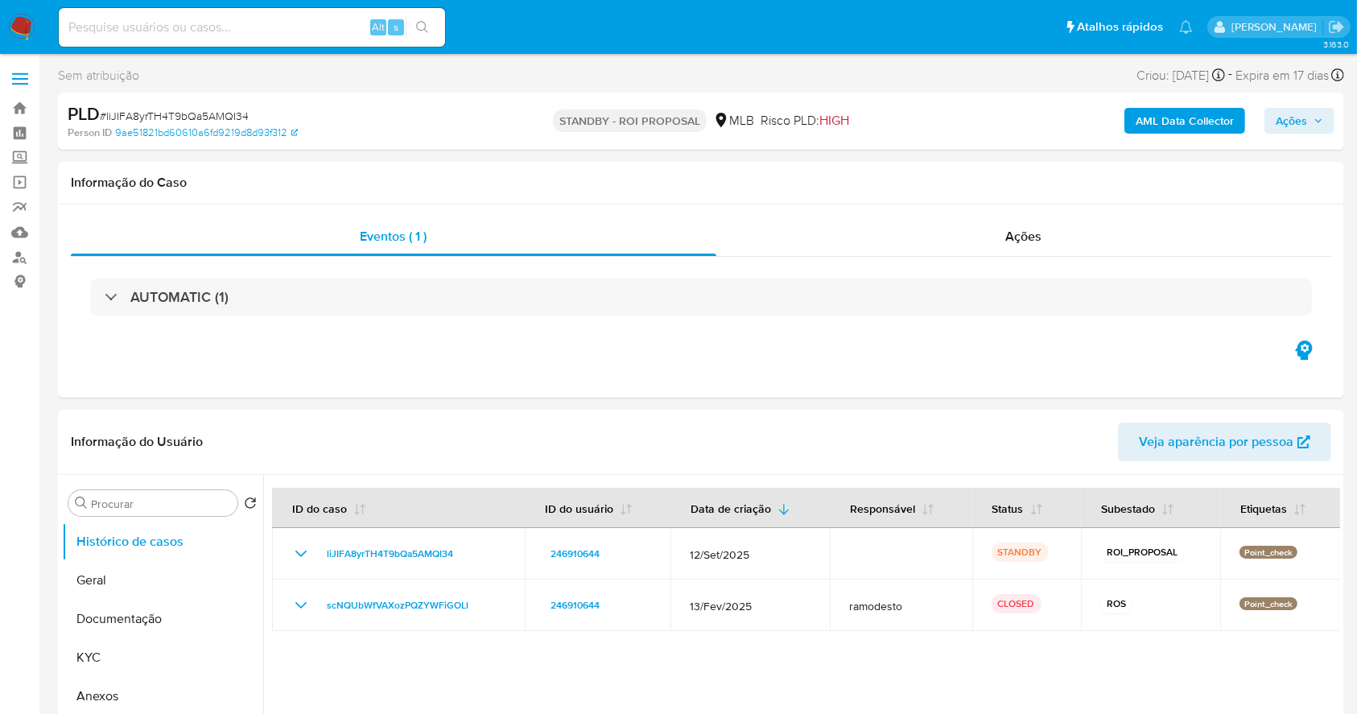
click at [3, 25] on nav "Pausado Ver notificaciones Alt s Atalhos rápidos Presiona las siguientes teclas…" at bounding box center [678, 27] width 1357 height 54
click at [15, 23] on img at bounding box center [21, 27] width 27 height 27
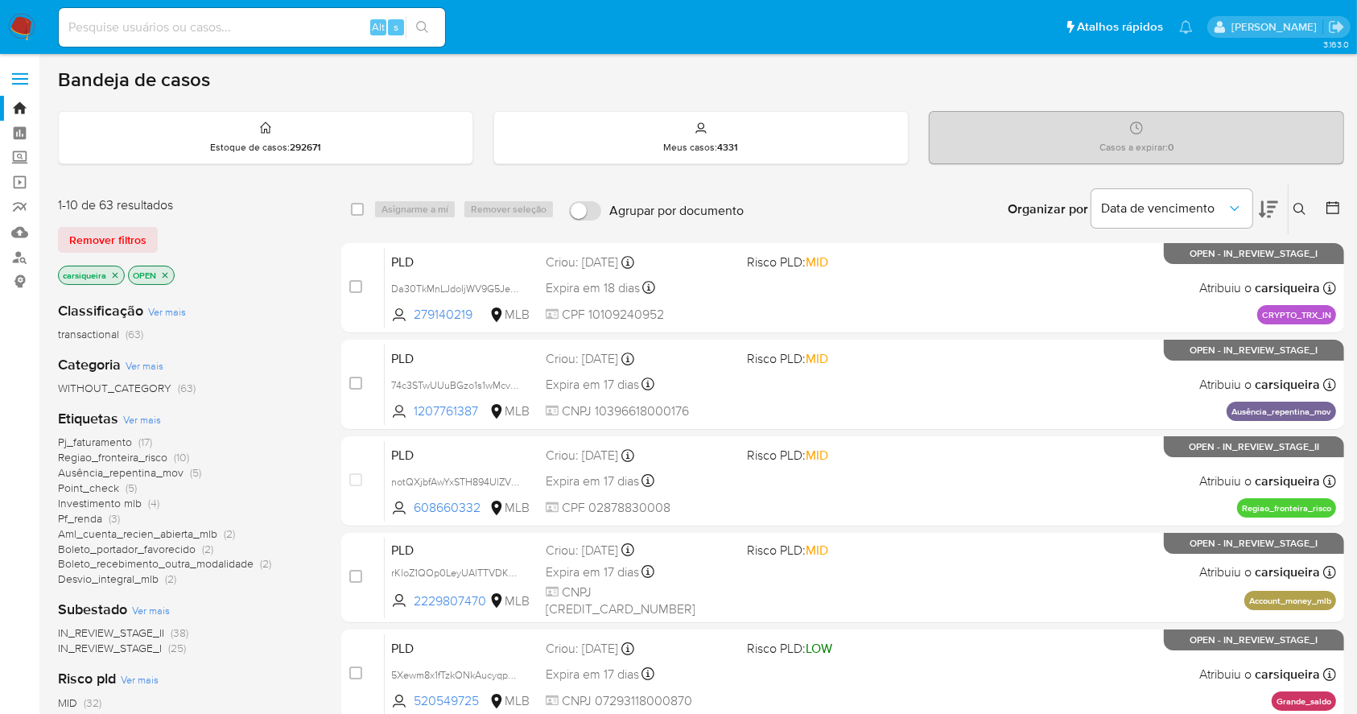
click at [206, 28] on input at bounding box center [252, 27] width 386 height 21
paste input "1aJJkXKA9jcTOMNyoL7zi3Jd"
type input "1aJJkXKA9jcTOMNyoL7zi3Jd"
click at [421, 26] on icon "search-icon" at bounding box center [422, 27] width 13 height 13
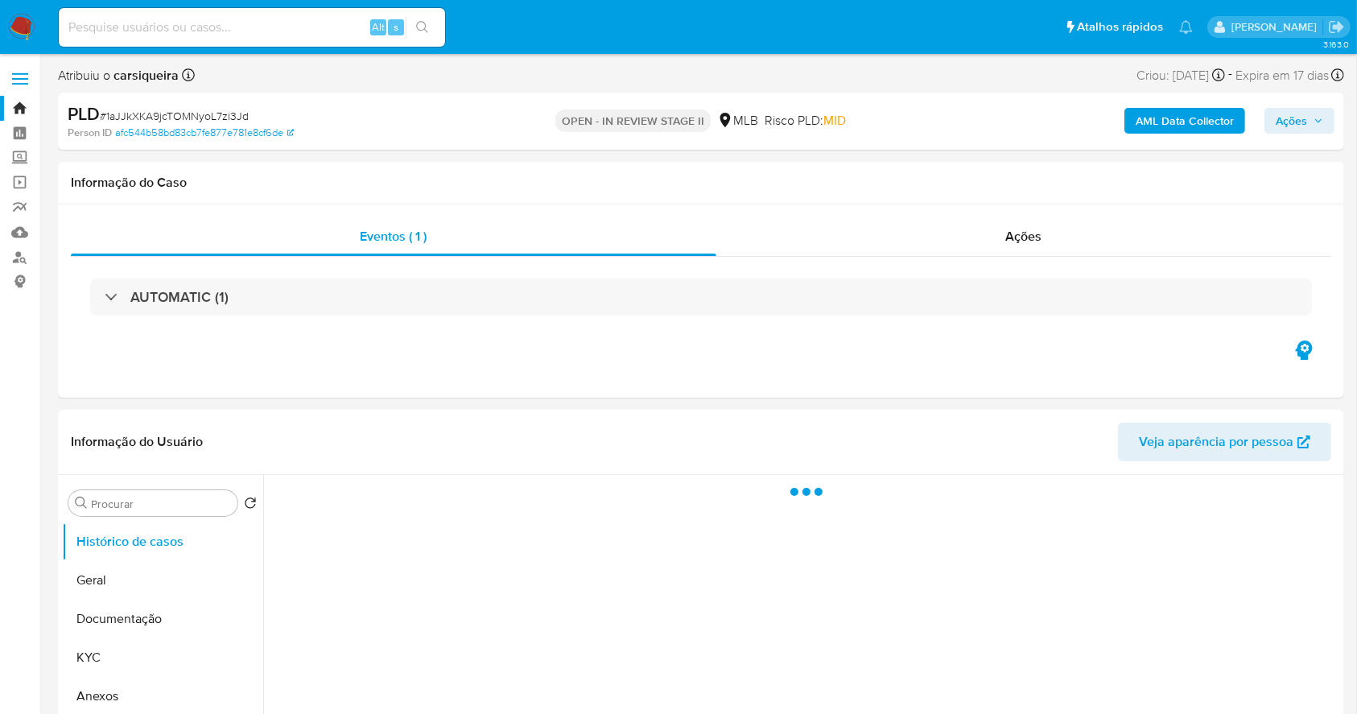
select select "10"
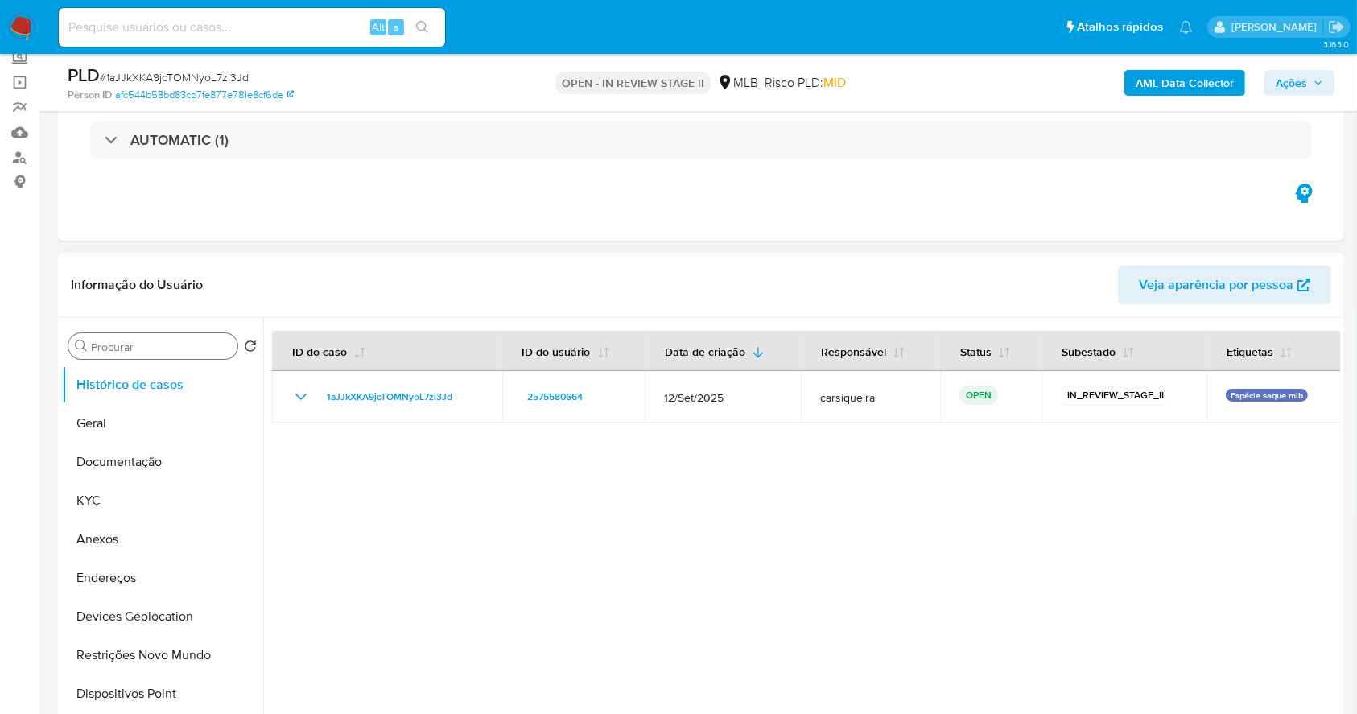
scroll to position [214, 0]
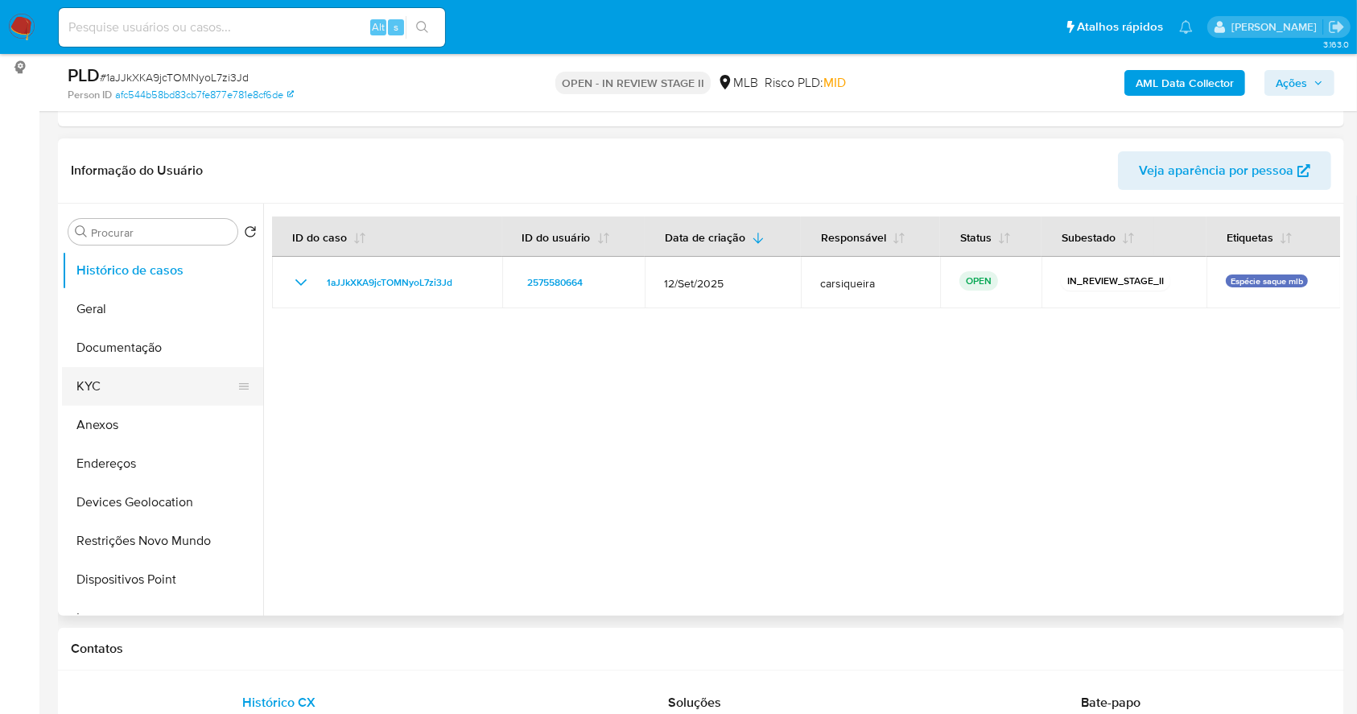
click at [155, 390] on button "KYC" at bounding box center [156, 386] width 188 height 39
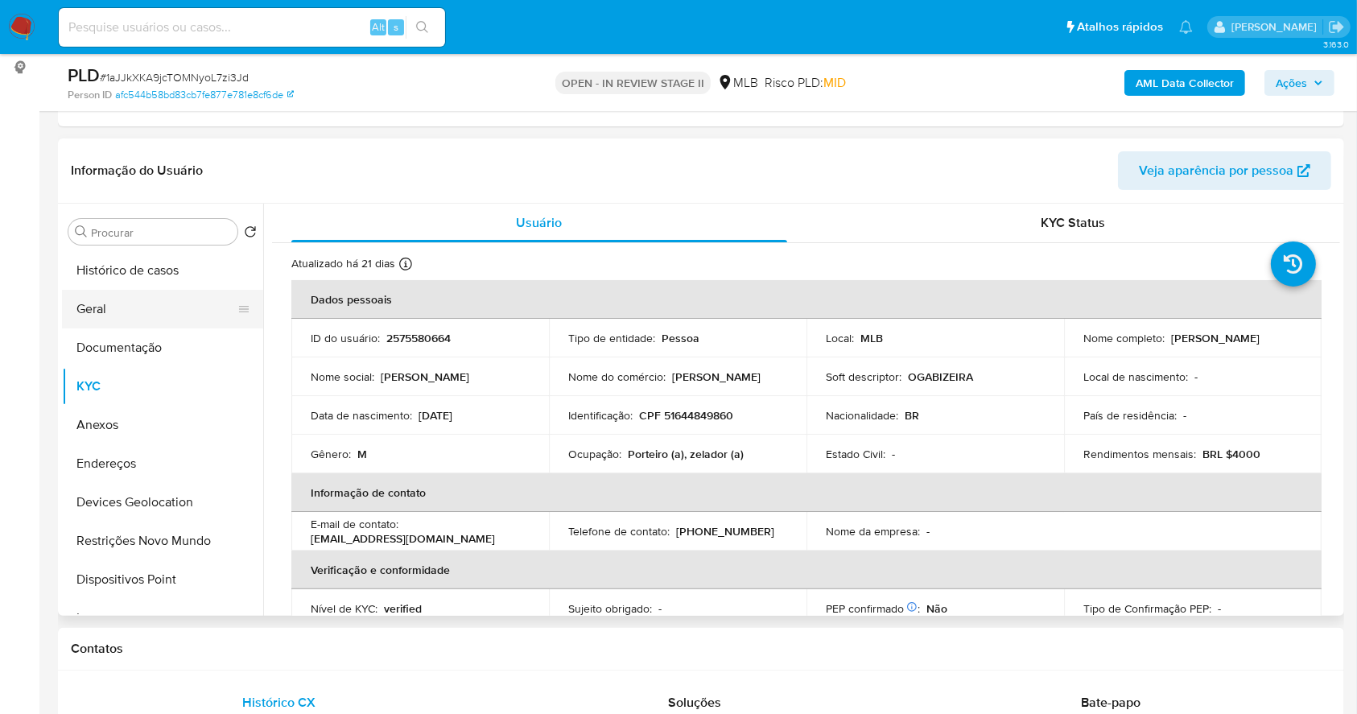
click at [137, 295] on button "Geral" at bounding box center [156, 309] width 188 height 39
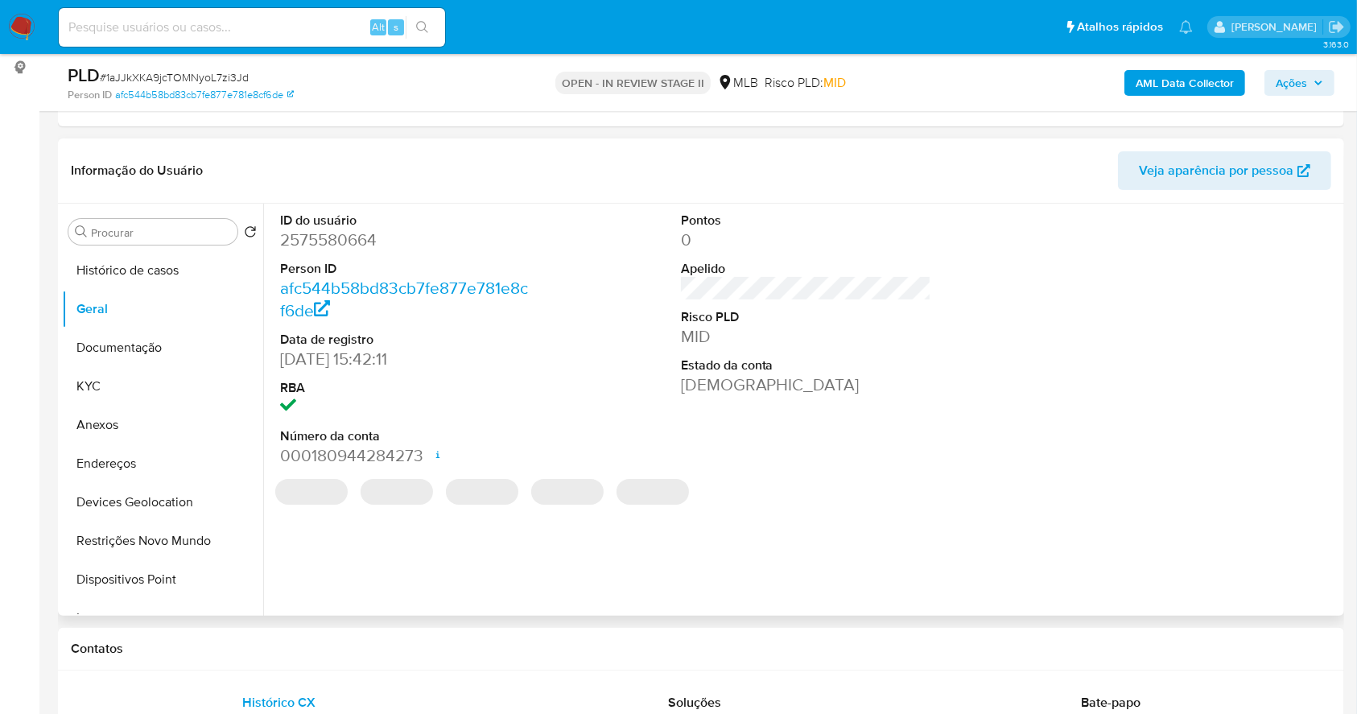
drag, startPoint x: 133, startPoint y: 295, endPoint x: 882, endPoint y: 544, distance: 789.0
click at [882, 544] on div "ID do usuário 2575580664 Person ID afc544b58bd83cb7fe877e781e8cf6de Data de reg…" at bounding box center [801, 410] width 1077 height 412
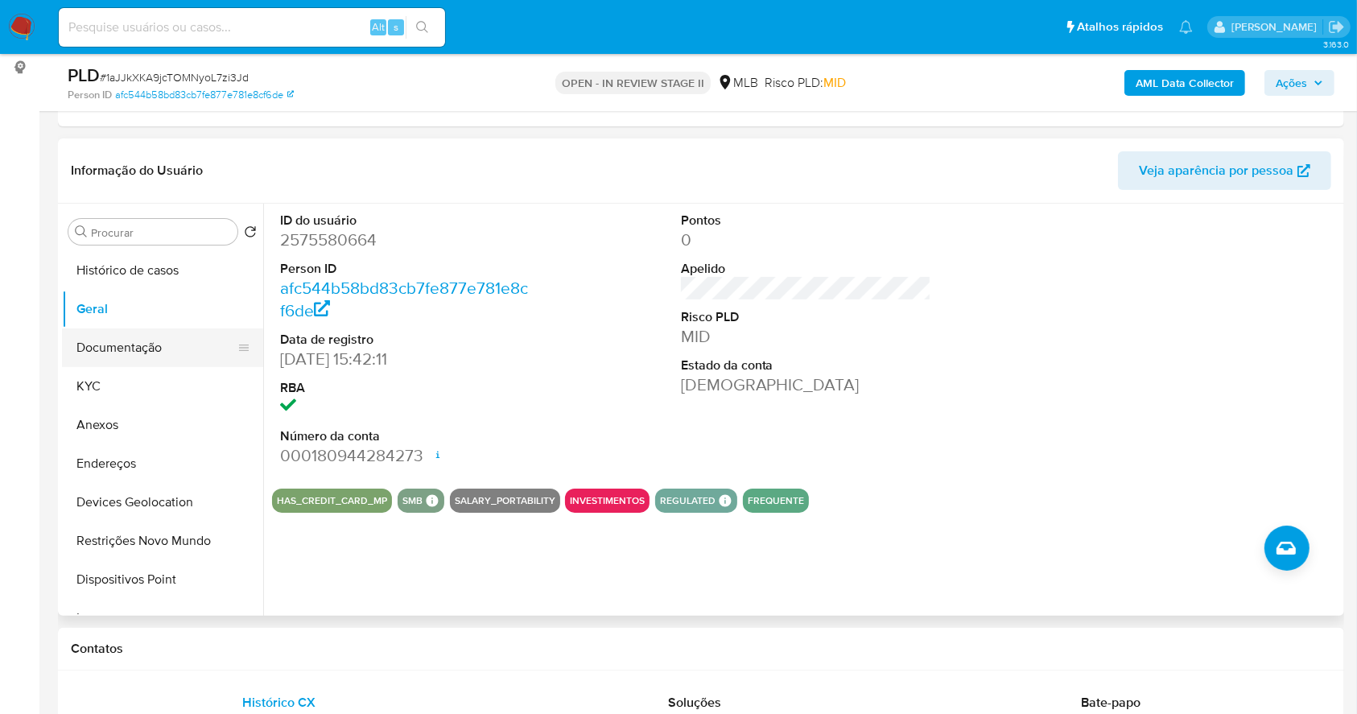
click at [122, 362] on button "Documentação" at bounding box center [156, 347] width 188 height 39
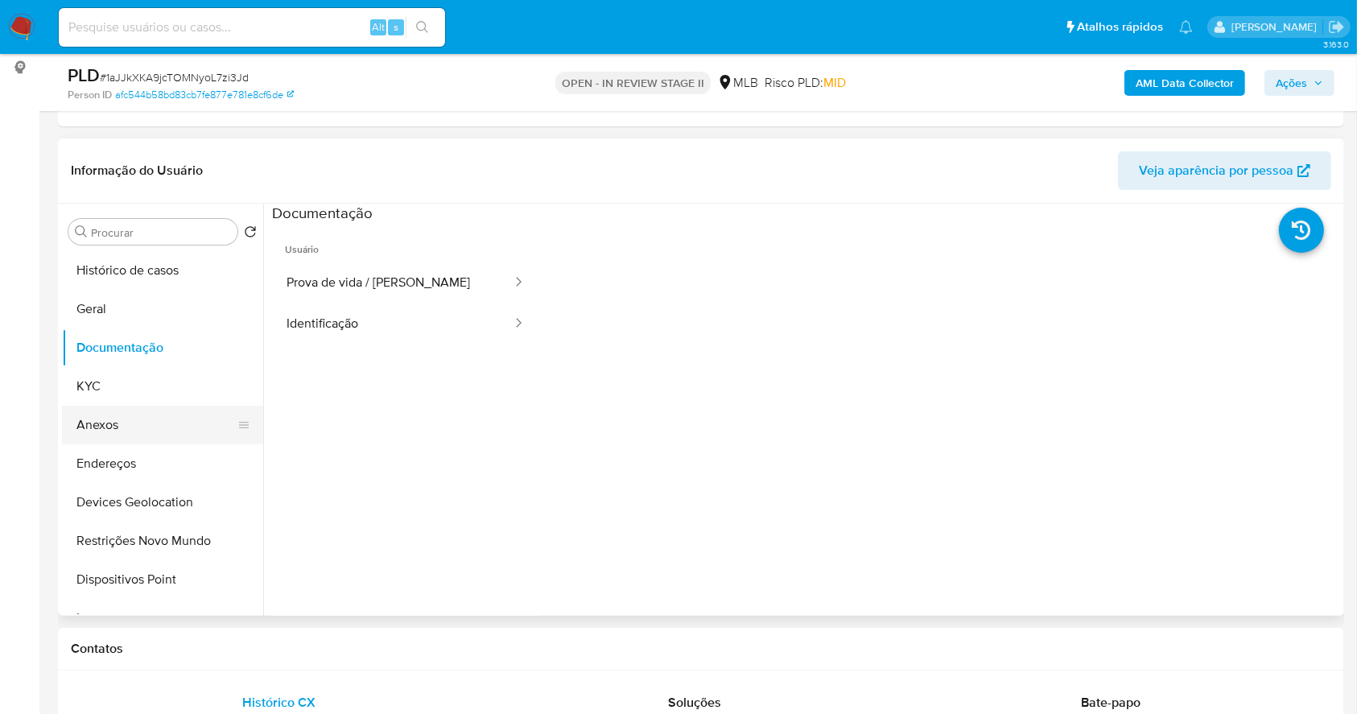
click at [120, 417] on button "Anexos" at bounding box center [156, 425] width 188 height 39
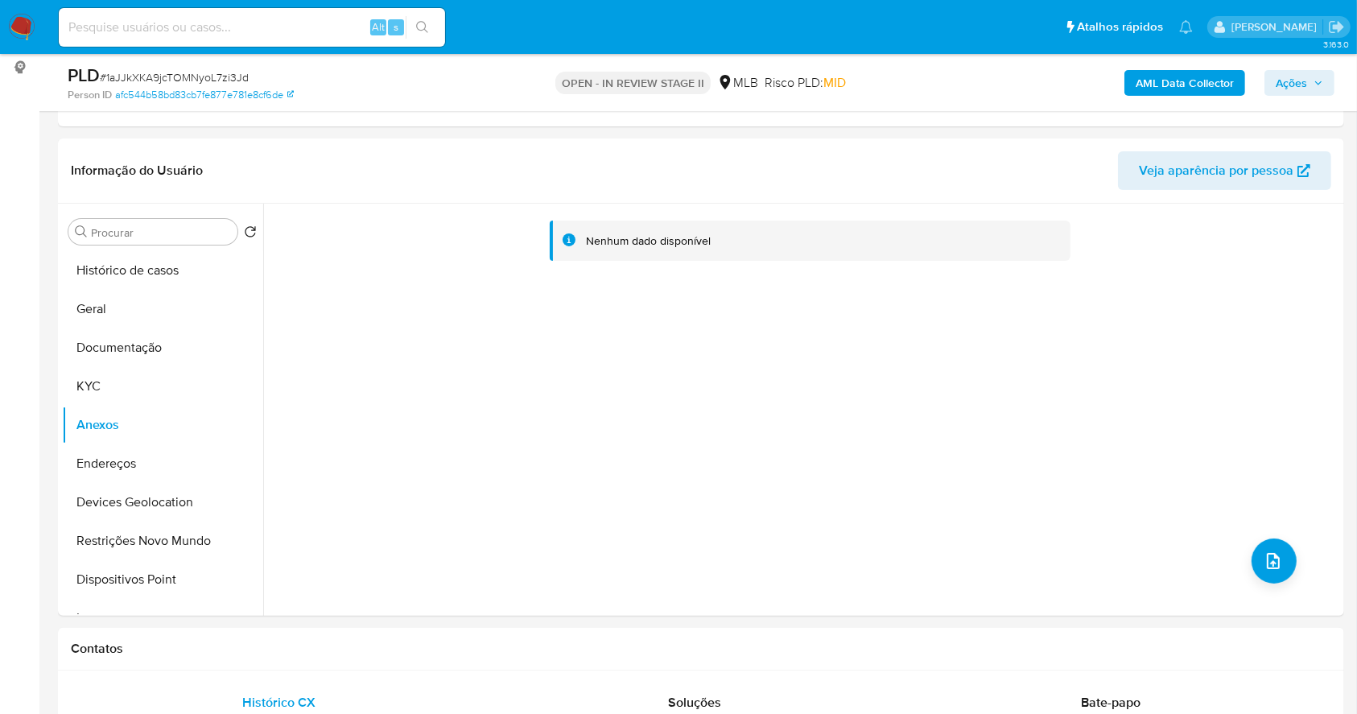
click at [1215, 80] on b "AML Data Collector" at bounding box center [1185, 83] width 98 height 26
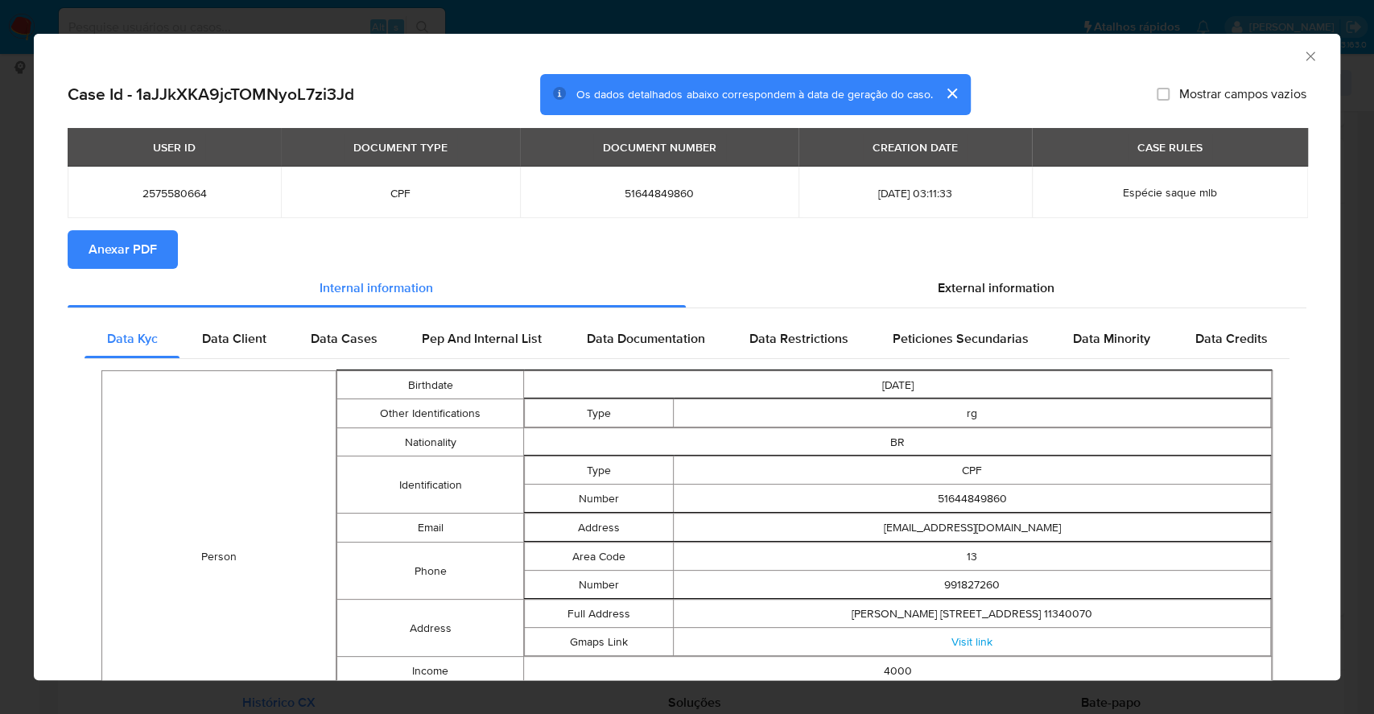
click at [126, 244] on span "Anexar PDF" at bounding box center [123, 249] width 68 height 35
click at [0, 275] on div "AML Data Collector Case Id - 1aJJkXKA9jcTOMNyoL7zi3Jd Os dados detalhados abaix…" at bounding box center [687, 357] width 1374 height 714
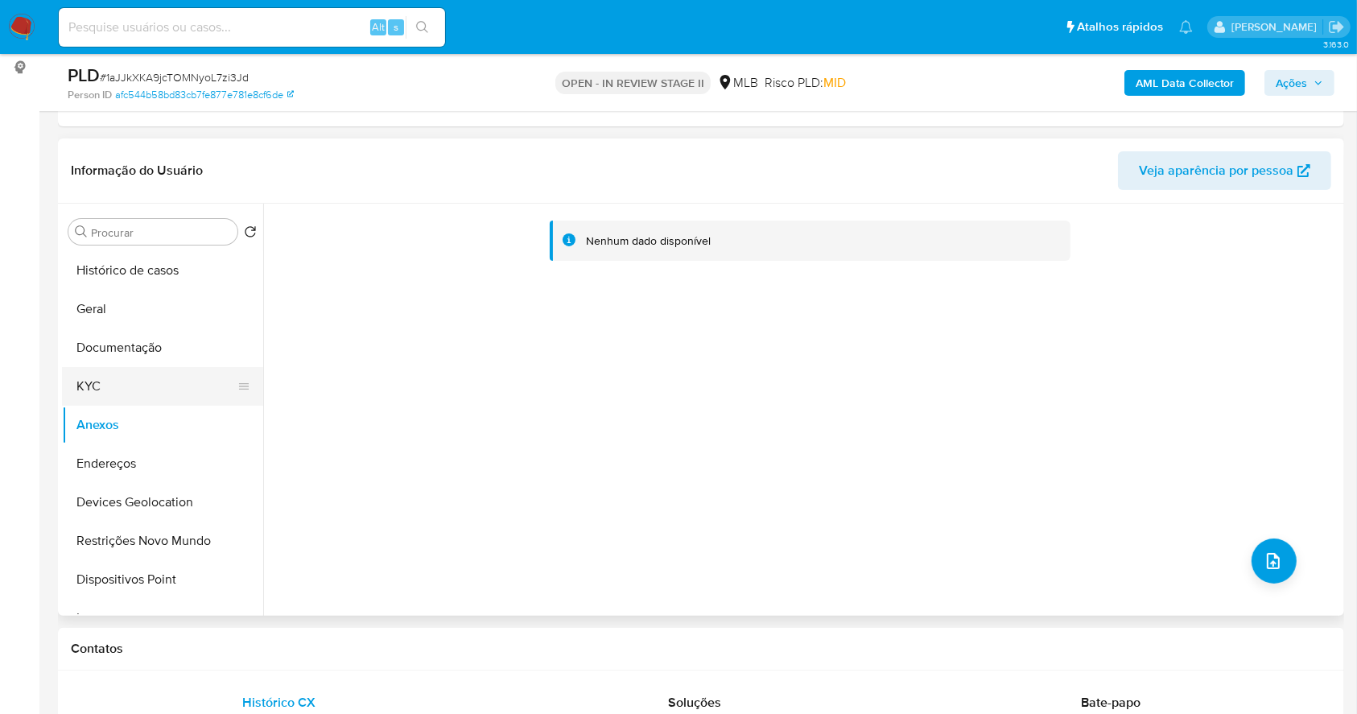
click at [116, 390] on button "KYC" at bounding box center [156, 386] width 188 height 39
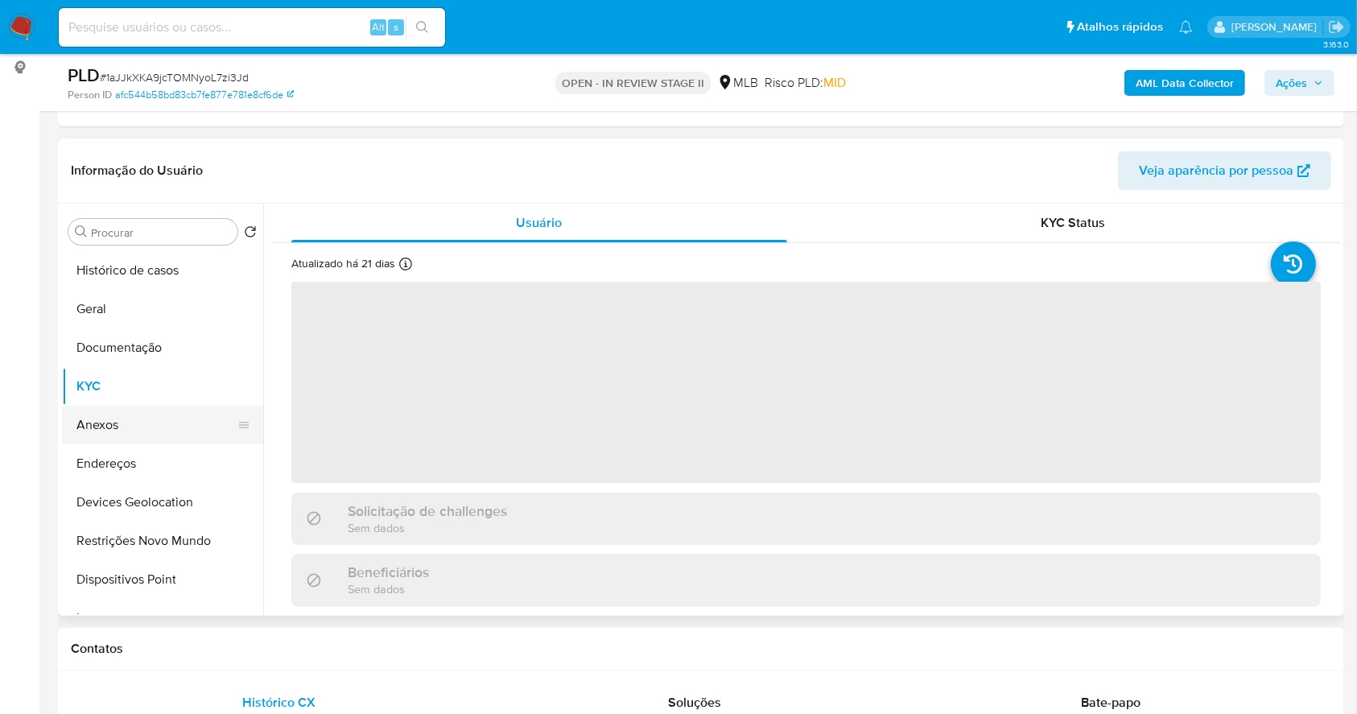
click at [134, 428] on button "Anexos" at bounding box center [156, 425] width 188 height 39
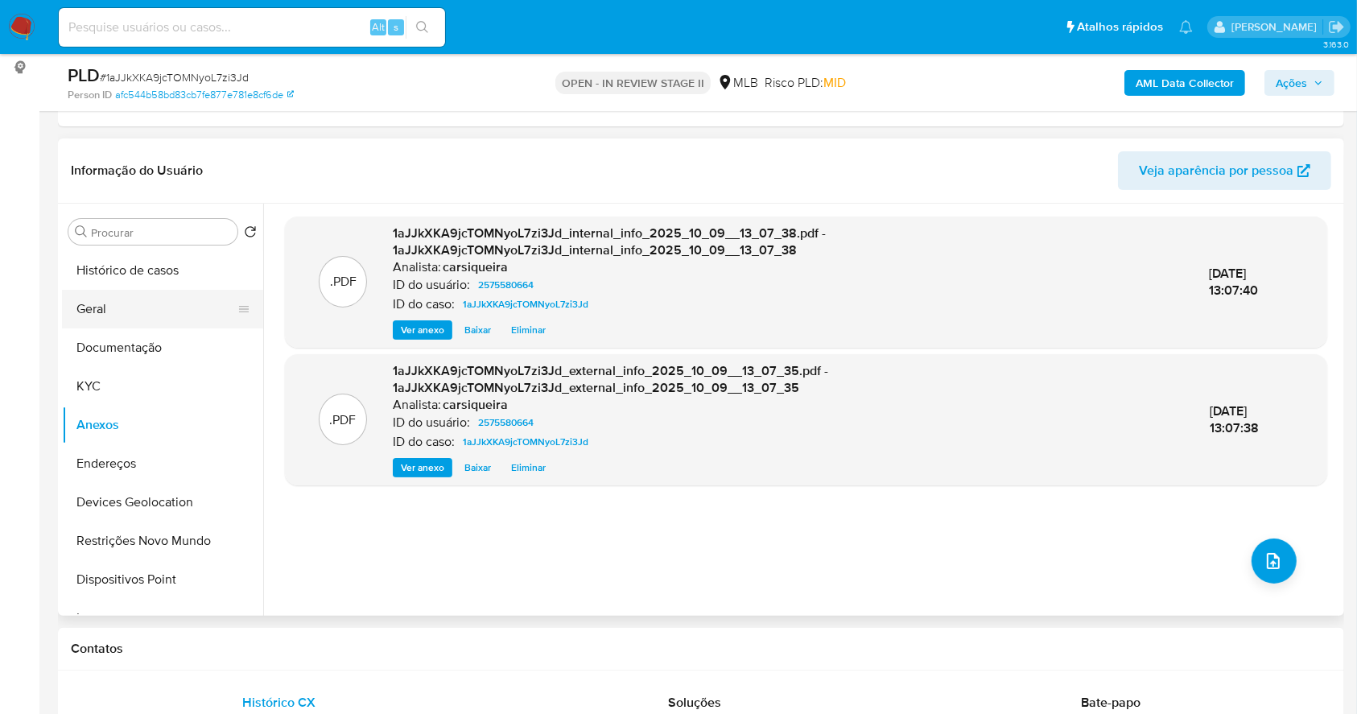
click at [112, 316] on button "Geral" at bounding box center [156, 309] width 188 height 39
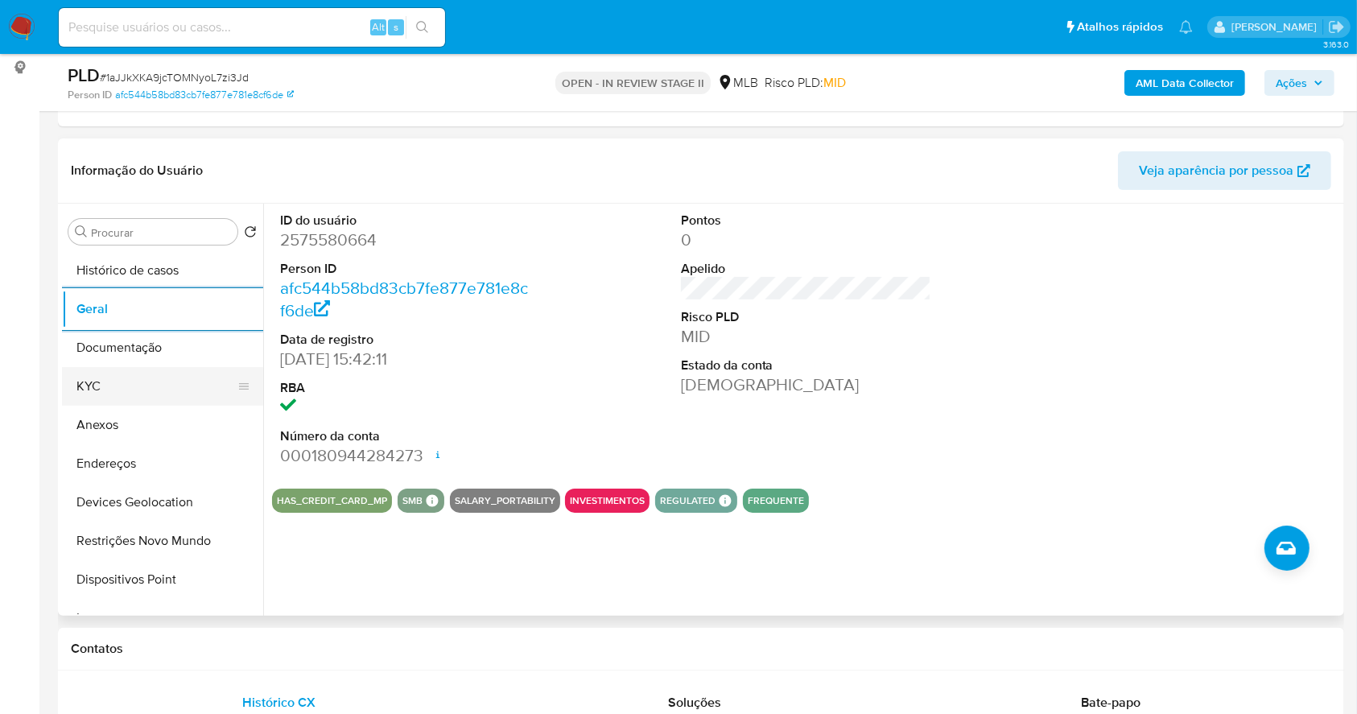
click at [127, 388] on button "KYC" at bounding box center [156, 386] width 188 height 39
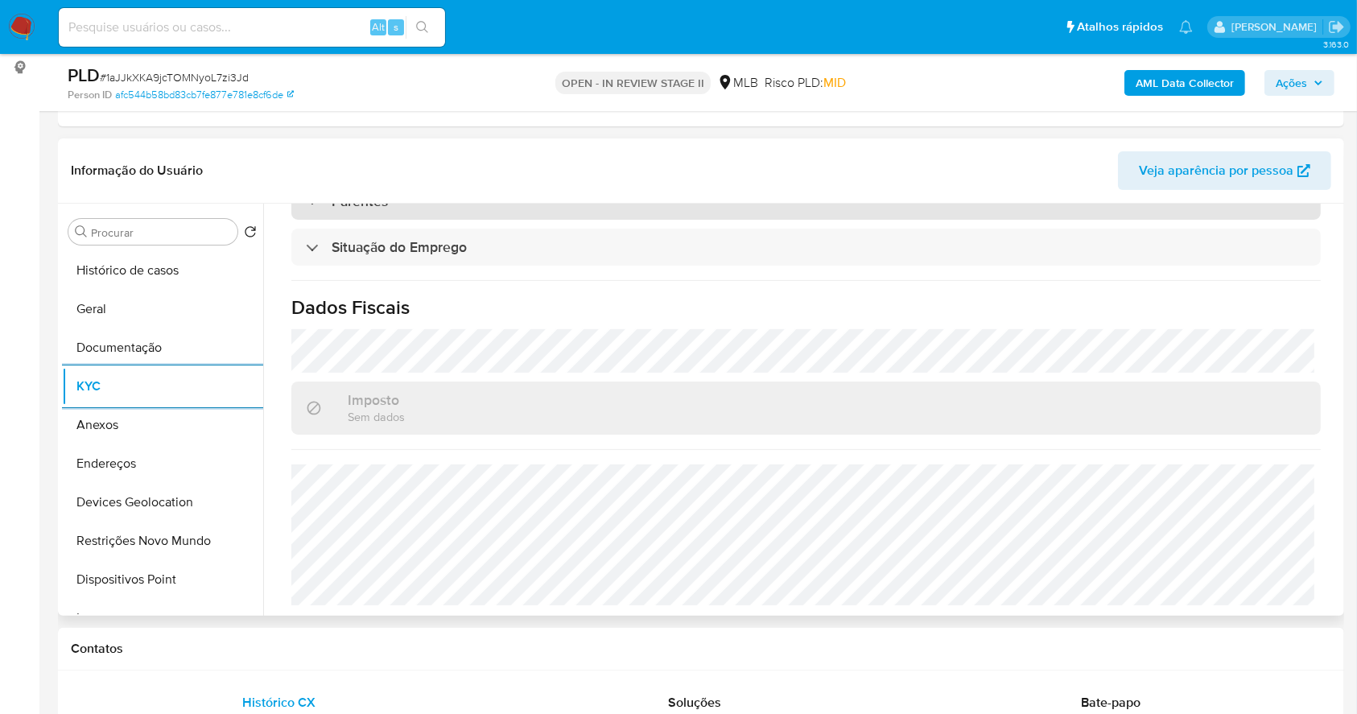
scroll to position [684, 0]
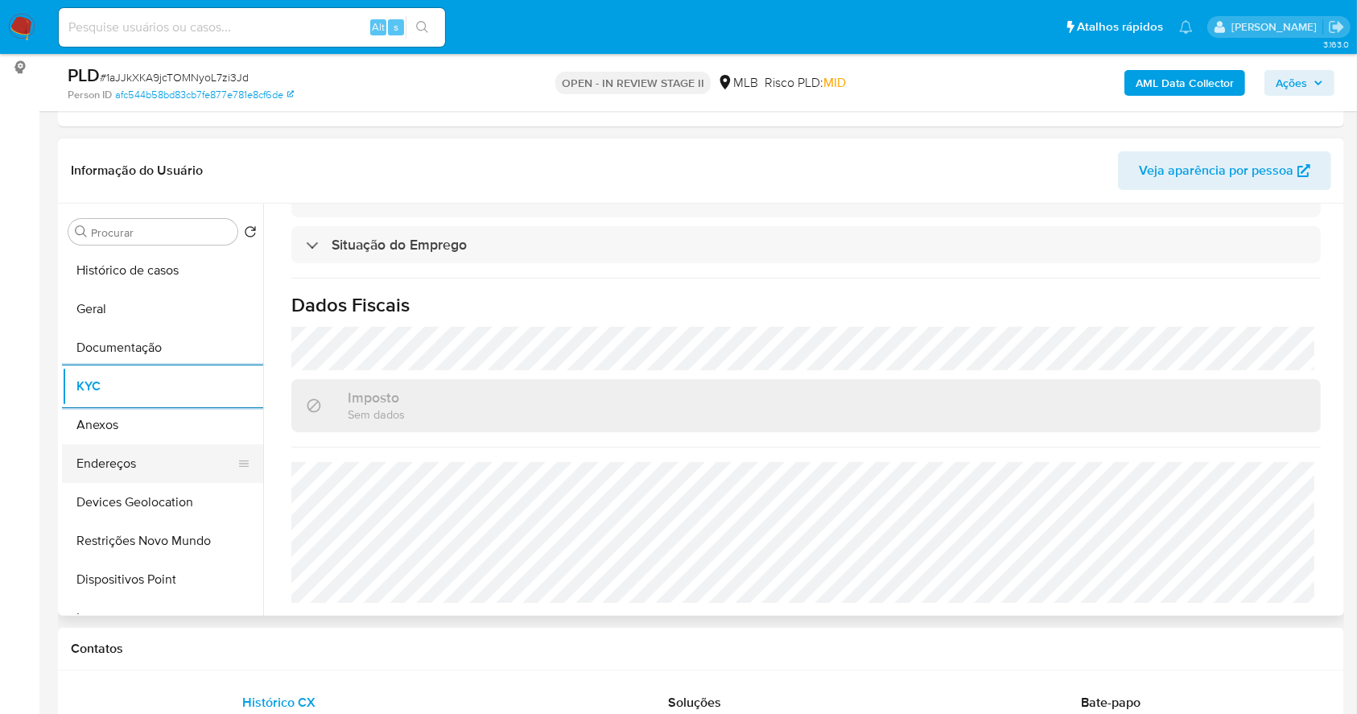
click at [155, 459] on button "Endereços" at bounding box center [156, 463] width 188 height 39
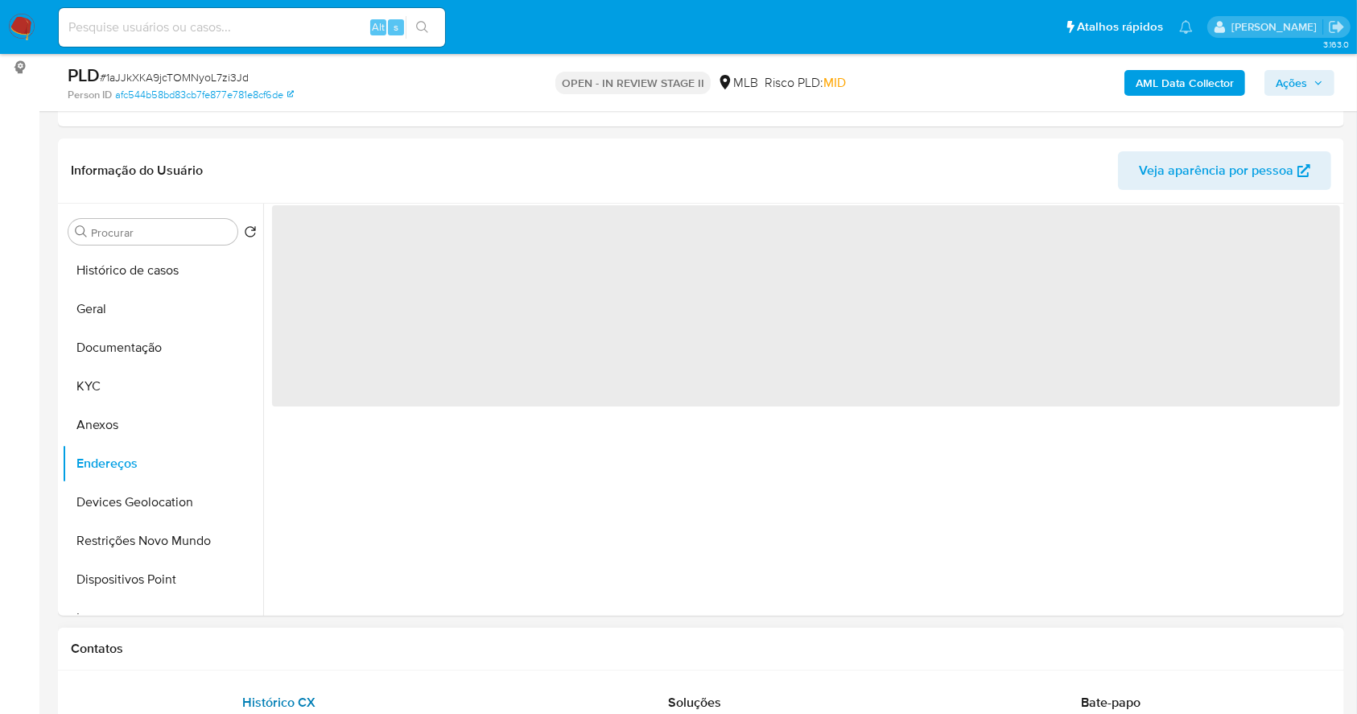
scroll to position [0, 0]
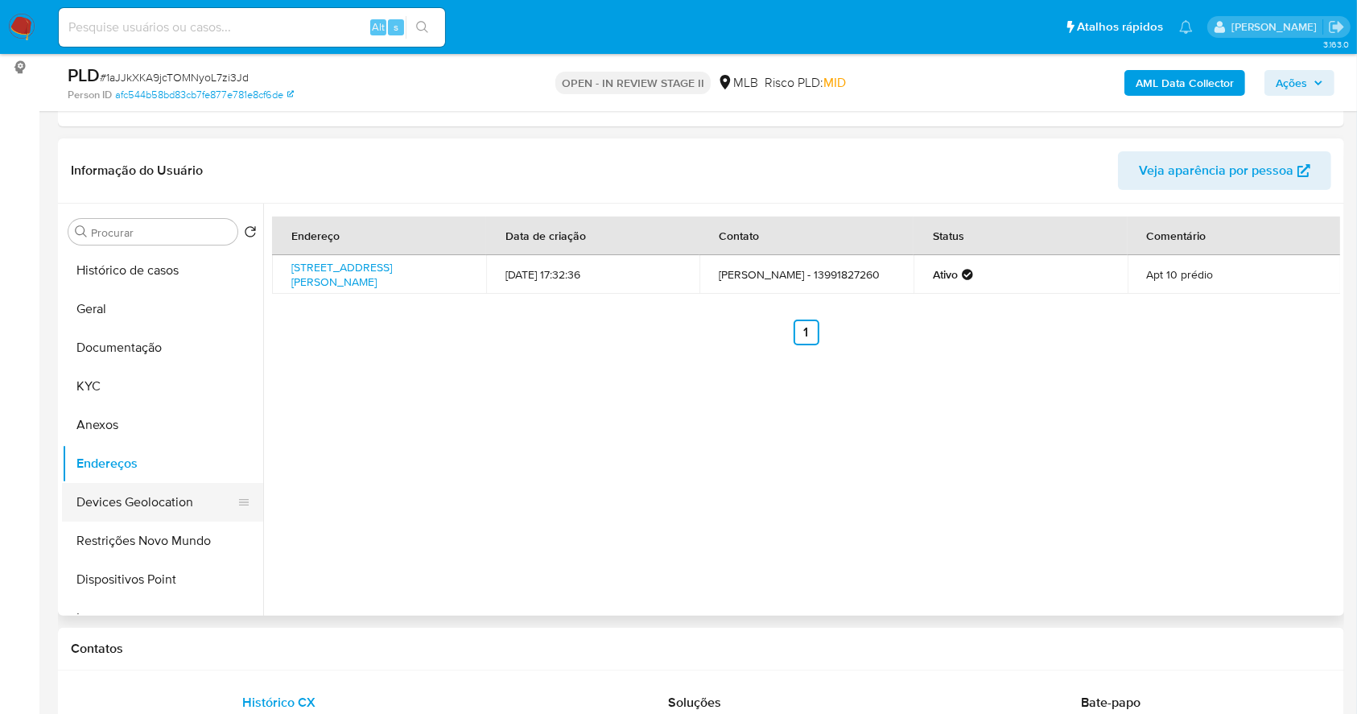
click at [122, 498] on button "Devices Geolocation" at bounding box center [156, 502] width 188 height 39
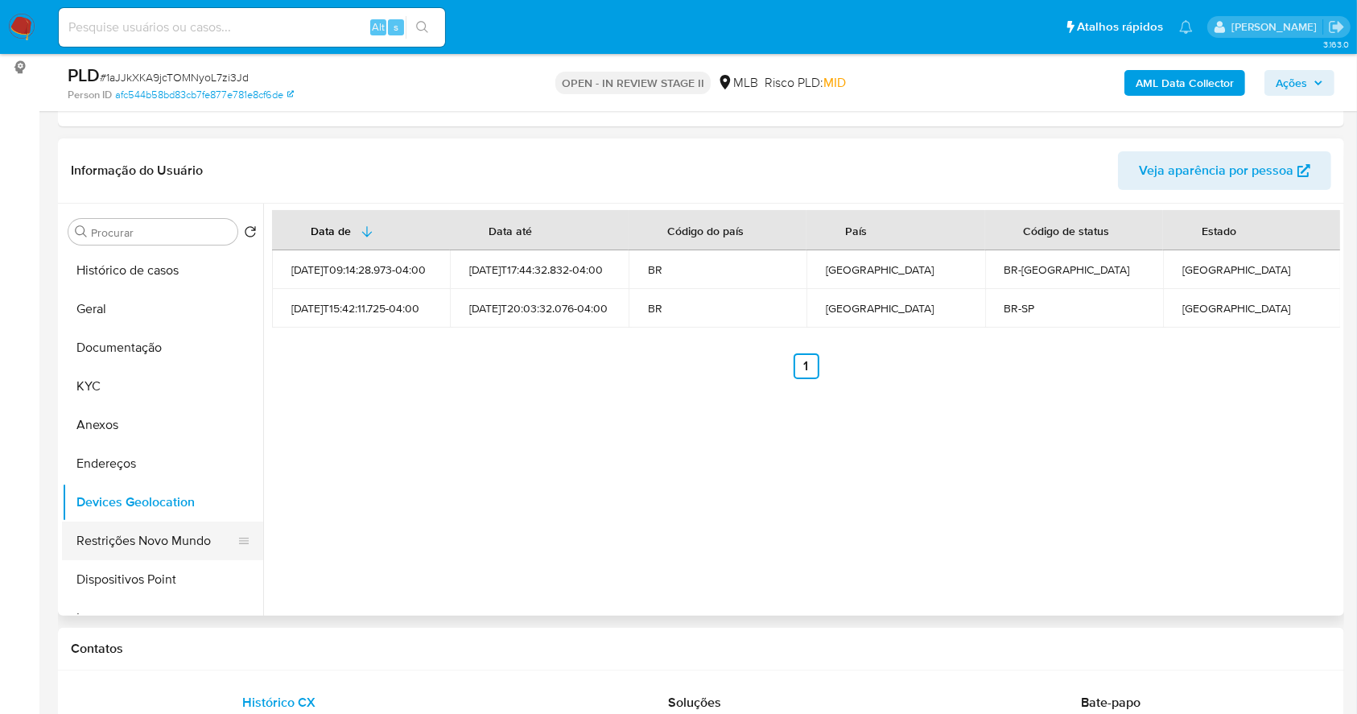
click at [167, 538] on button "Restrições Novo Mundo" at bounding box center [156, 541] width 188 height 39
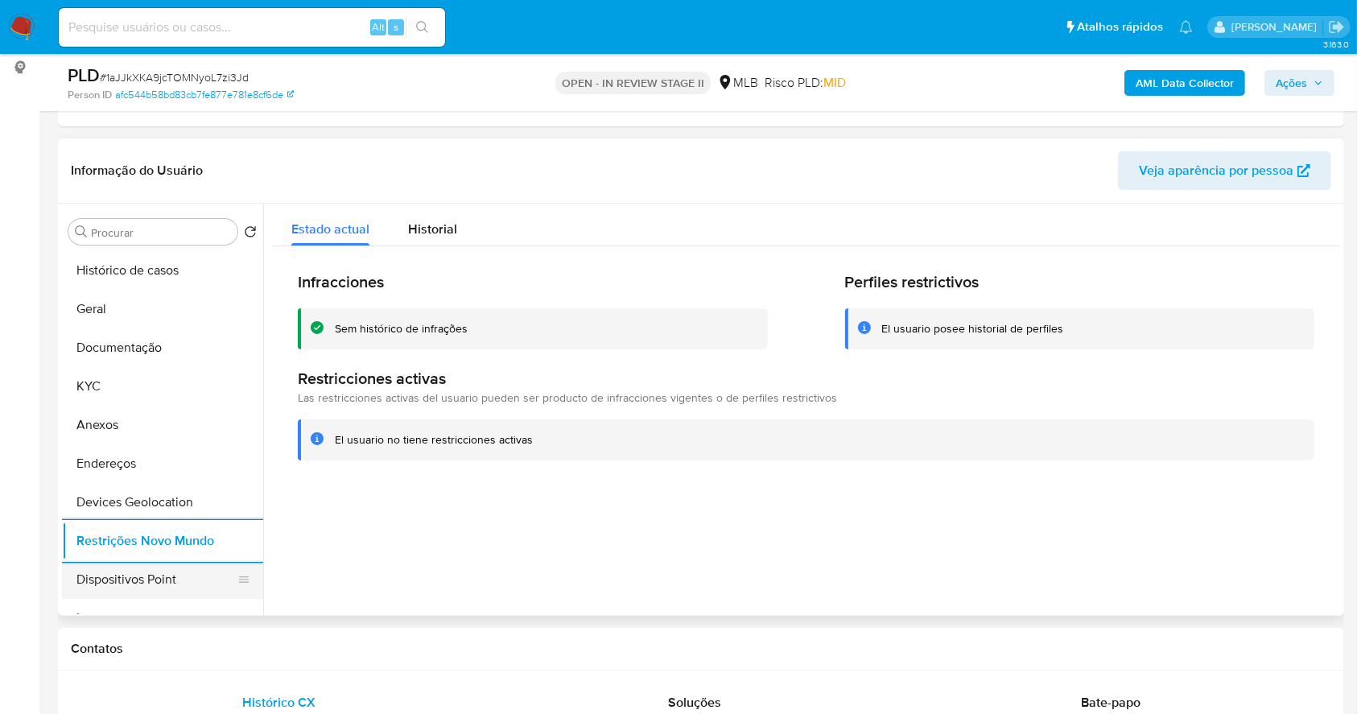
click at [132, 572] on button "Dispositivos Point" at bounding box center [156, 579] width 188 height 39
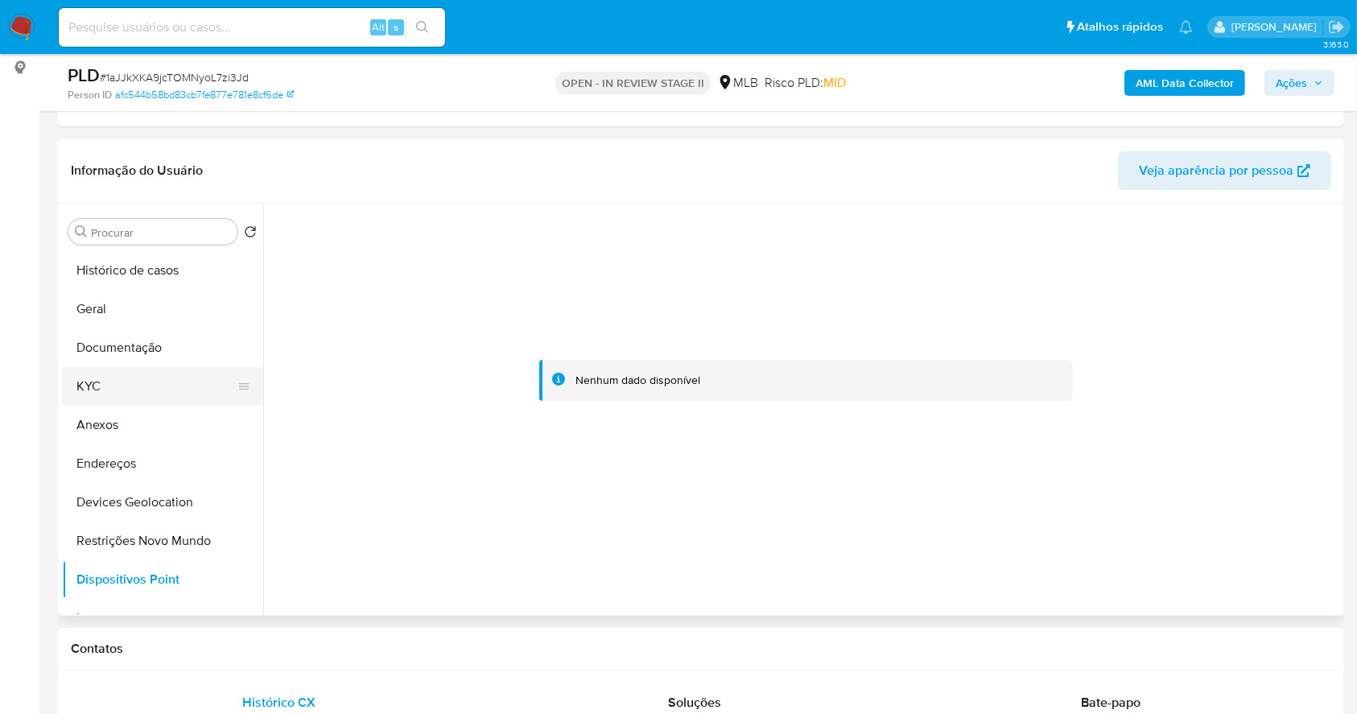
click at [163, 395] on button "KYC" at bounding box center [156, 386] width 188 height 39
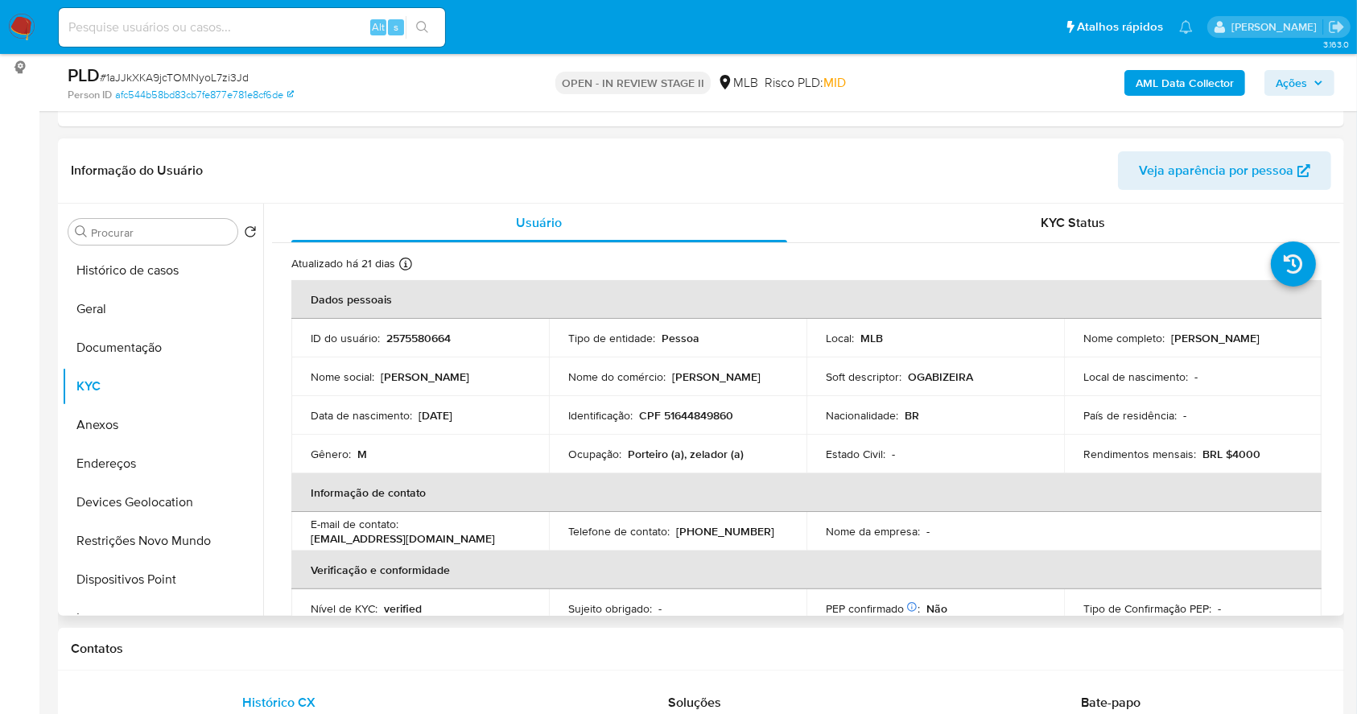
click at [703, 404] on td "Identificação : CPF 51644849860" at bounding box center [678, 415] width 258 height 39
click at [704, 410] on p "CPF 51644849860" at bounding box center [686, 415] width 94 height 14
copy p "51644849860"
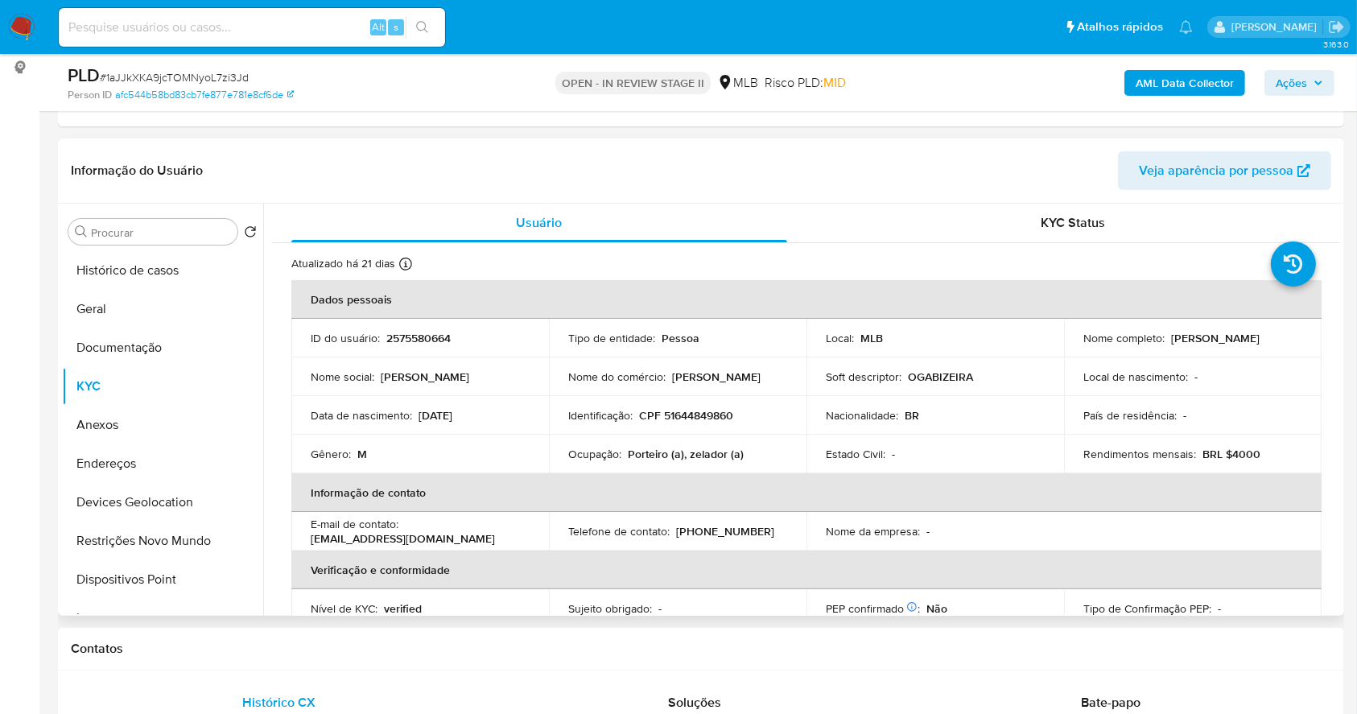
drag, startPoint x: 746, startPoint y: 414, endPoint x: 709, endPoint y: 409, distance: 37.4
click at [742, 412] on div "Identificação : CPF 51644849860" at bounding box center [677, 415] width 219 height 14
click at [689, 412] on p "CPF 51644849860" at bounding box center [686, 415] width 94 height 14
copy p "51644849860"
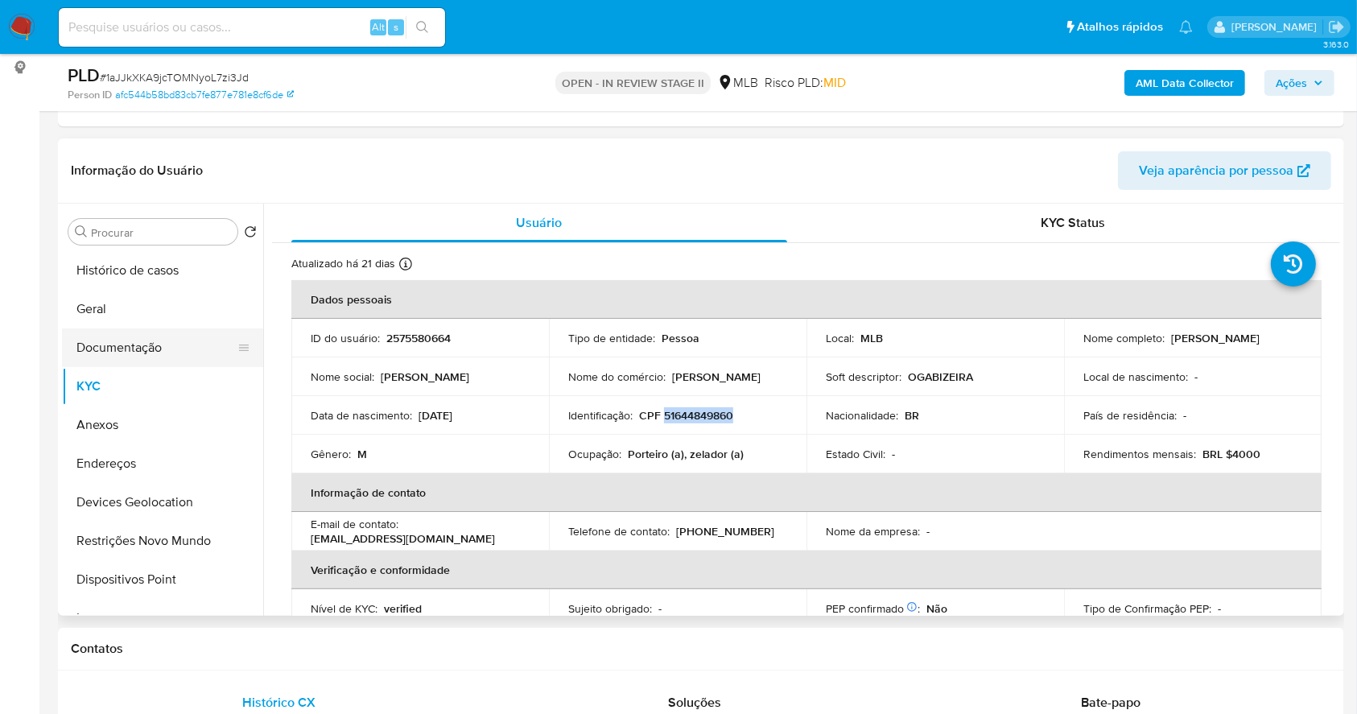
click at [107, 352] on button "Documentação" at bounding box center [156, 347] width 188 height 39
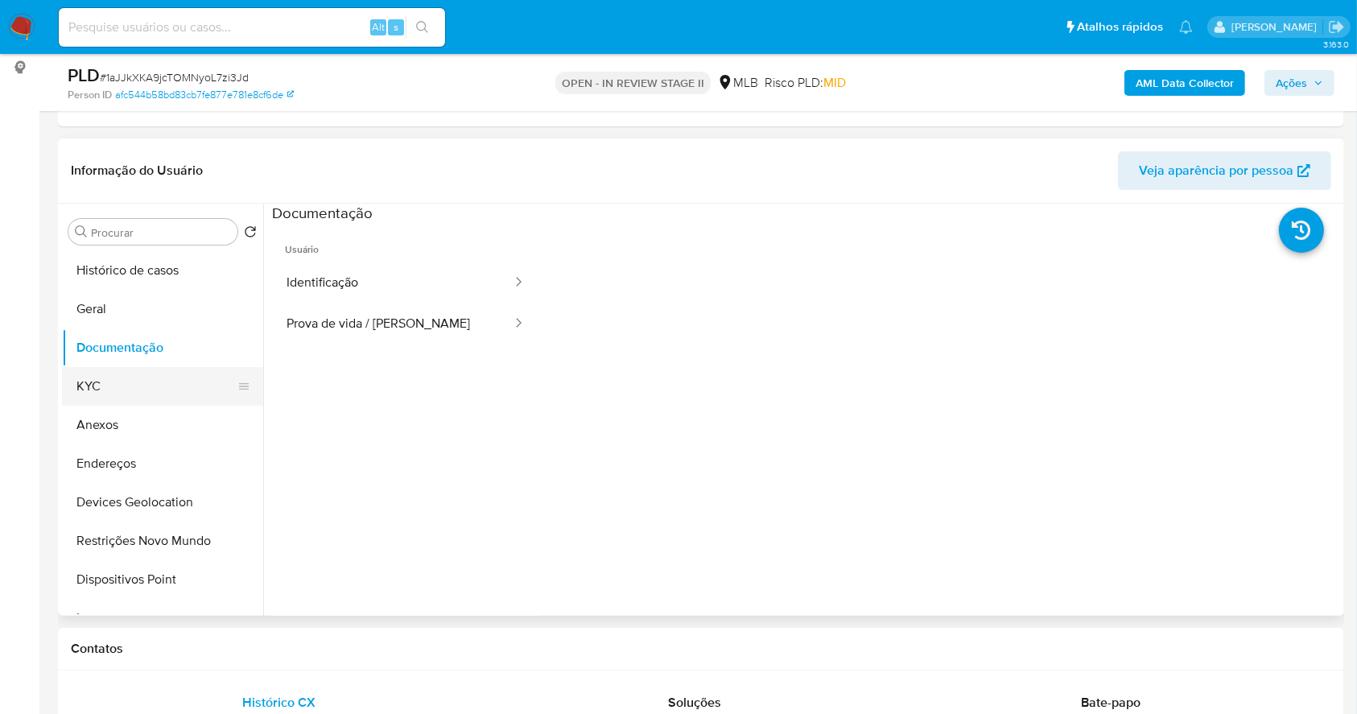
click at [162, 392] on button "KYC" at bounding box center [156, 386] width 188 height 39
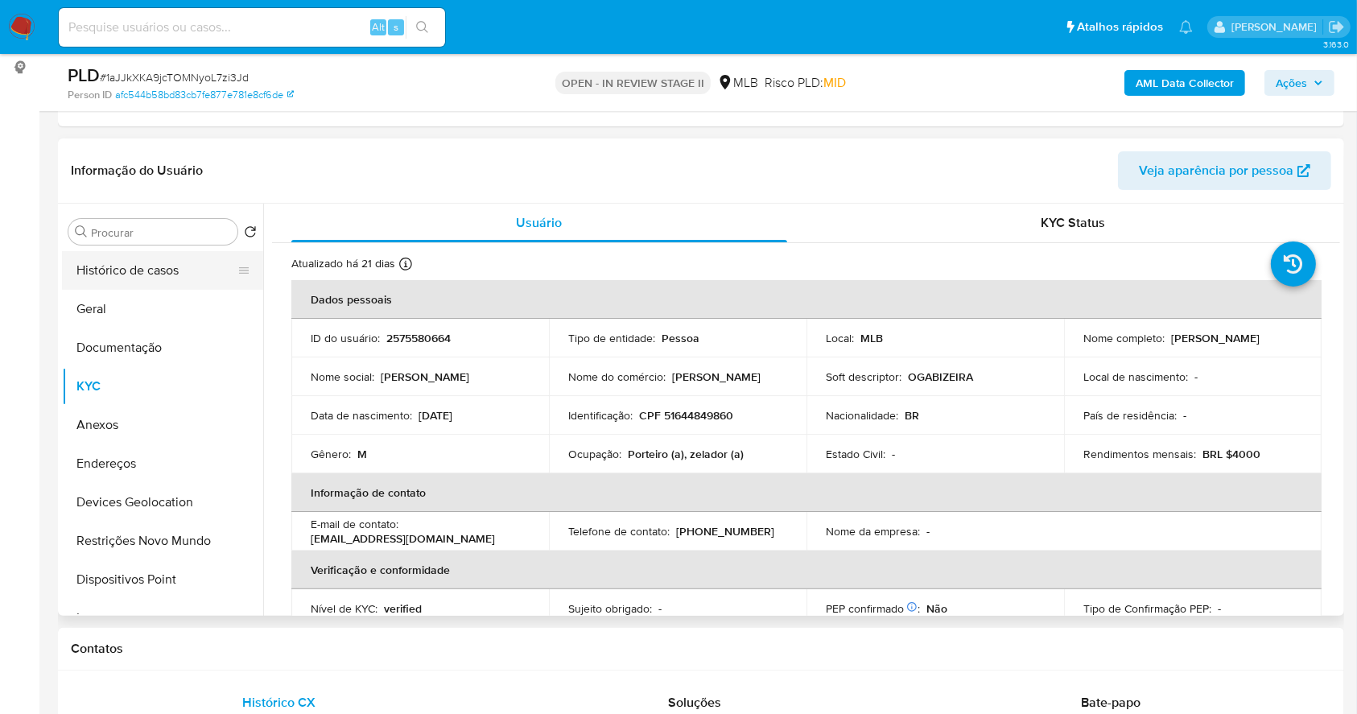
click at [119, 280] on button "Histórico de casos" at bounding box center [156, 270] width 188 height 39
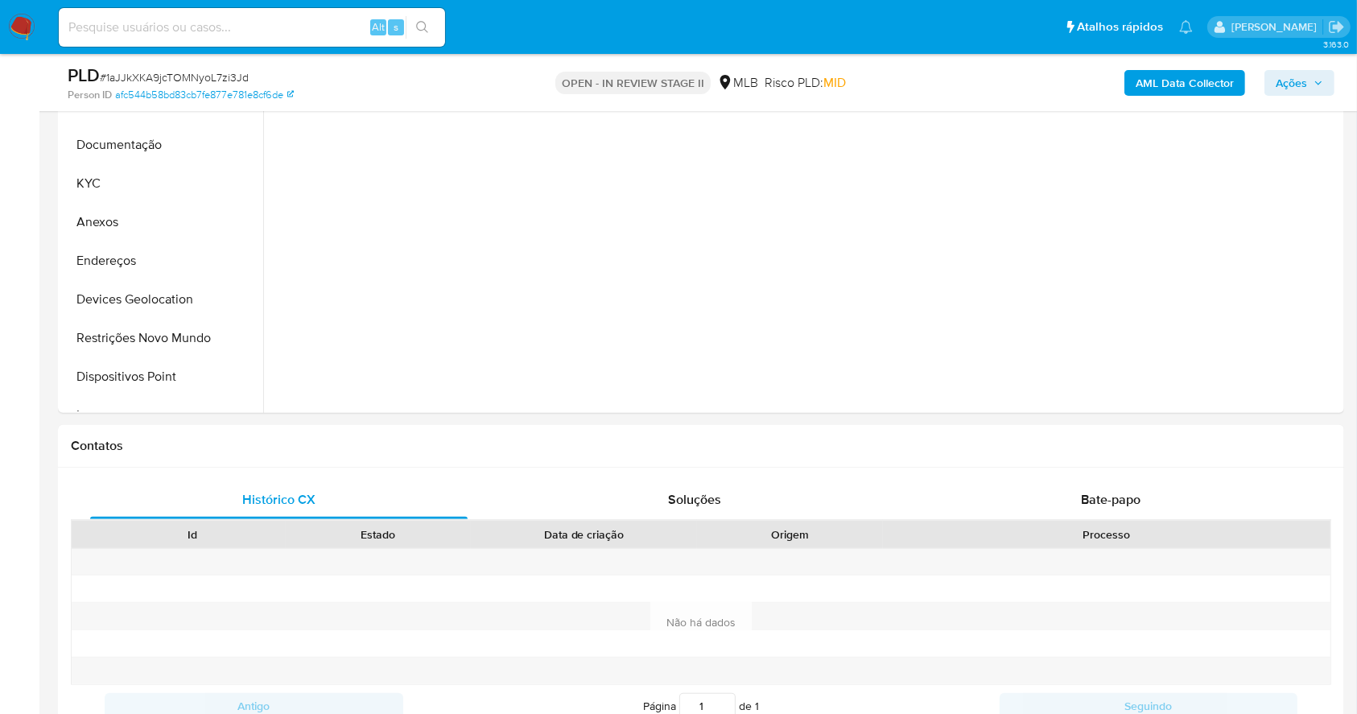
scroll to position [392, 0]
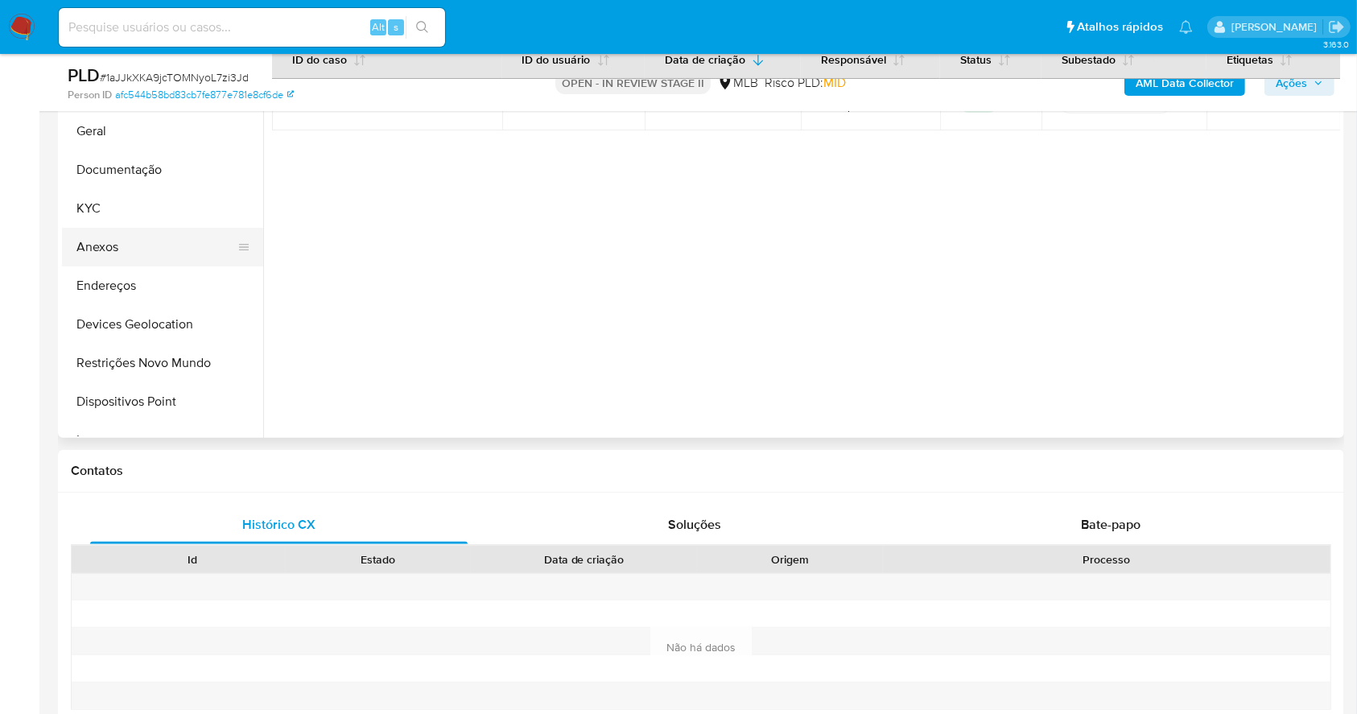
click at [103, 248] on button "Anexos" at bounding box center [156, 247] width 188 height 39
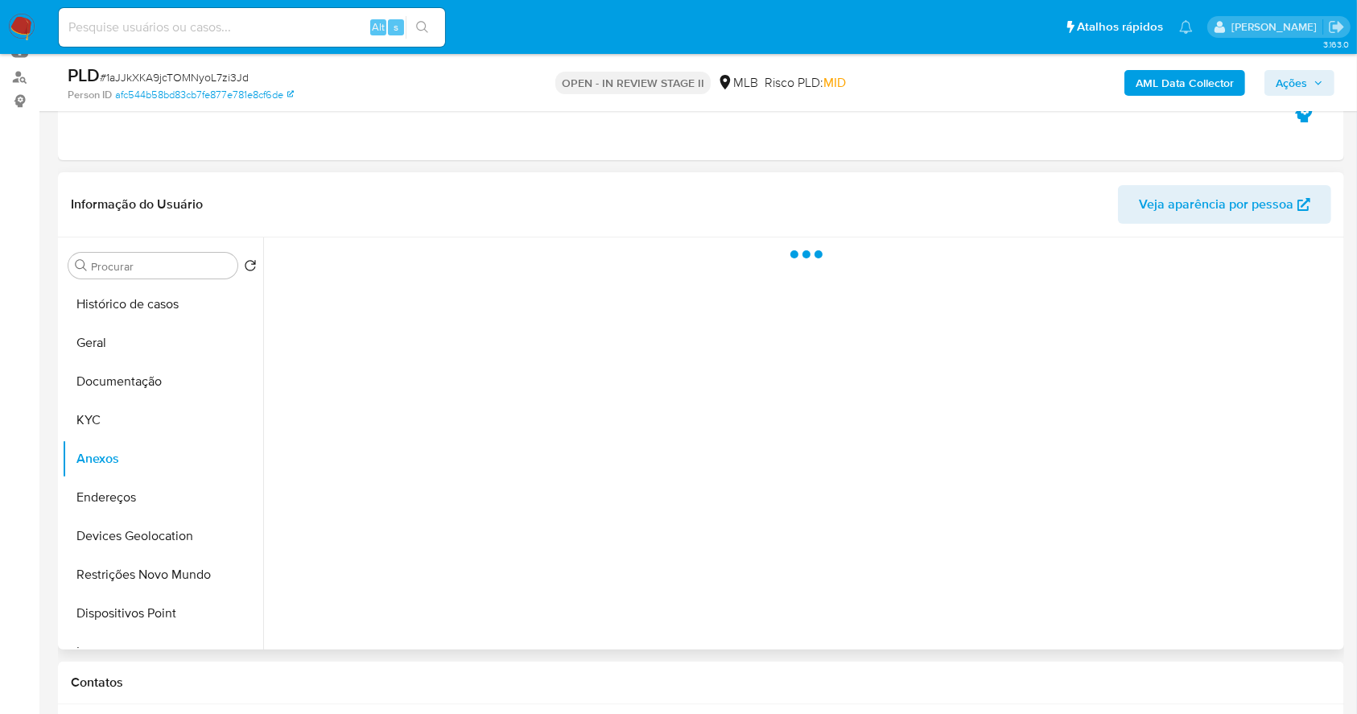
scroll to position [177, 0]
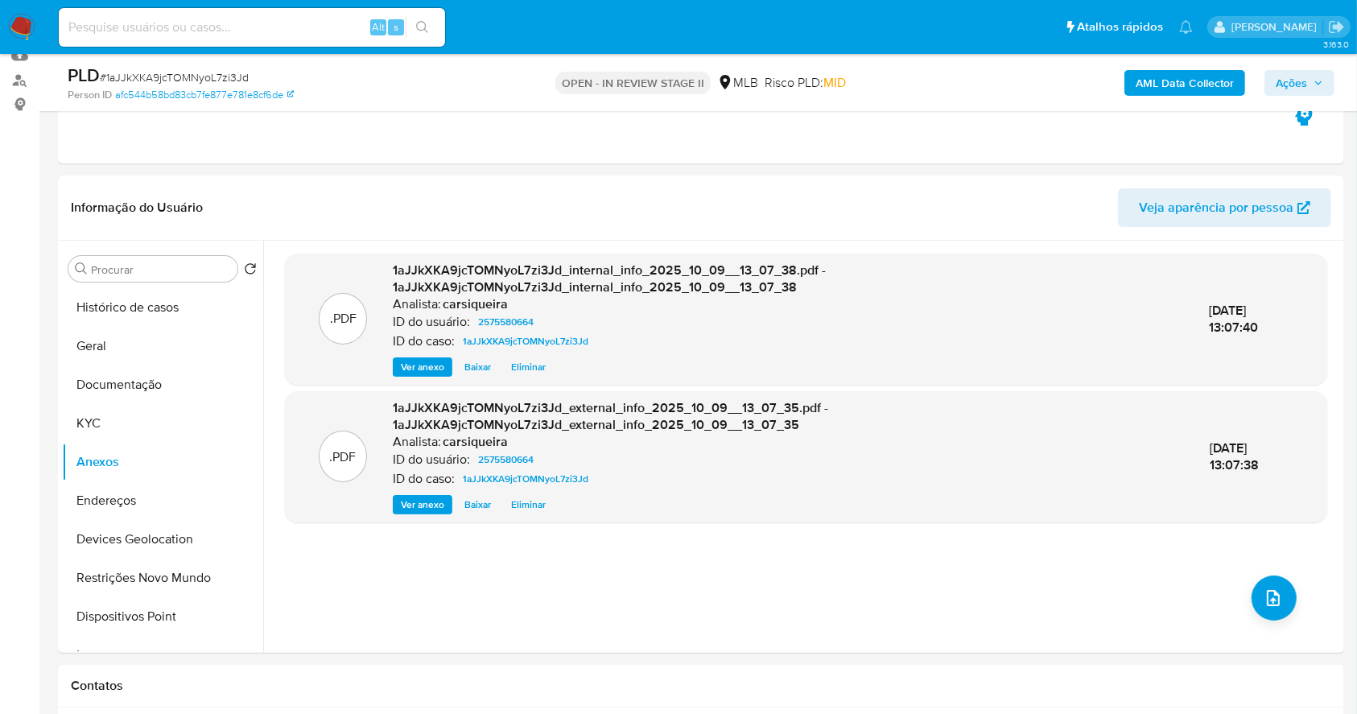
drag, startPoint x: 1286, startPoint y: 80, endPoint x: 1215, endPoint y: 97, distance: 73.0
click at [1286, 77] on span "Ações" at bounding box center [1291, 83] width 31 height 26
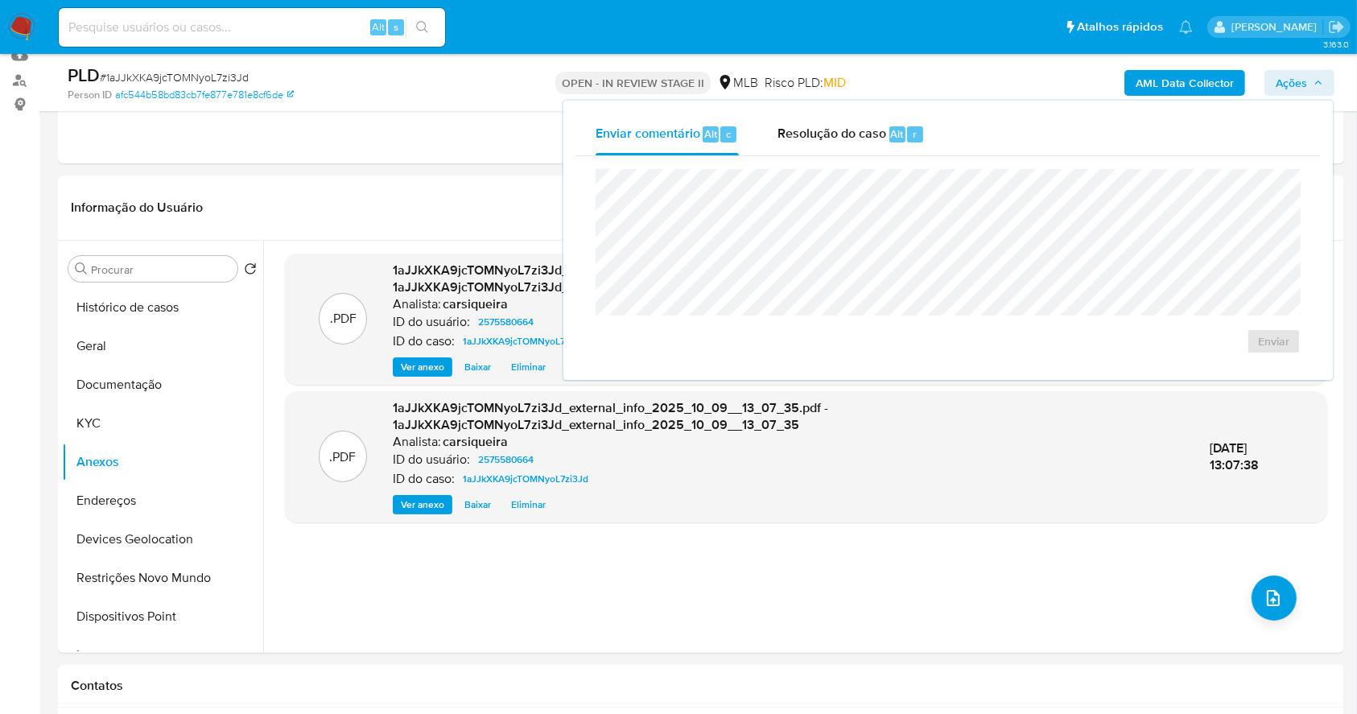
drag, startPoint x: 906, startPoint y: 138, endPoint x: 902, endPoint y: 156, distance: 19.0
click at [903, 138] on div "Alt r" at bounding box center [907, 134] width 34 height 16
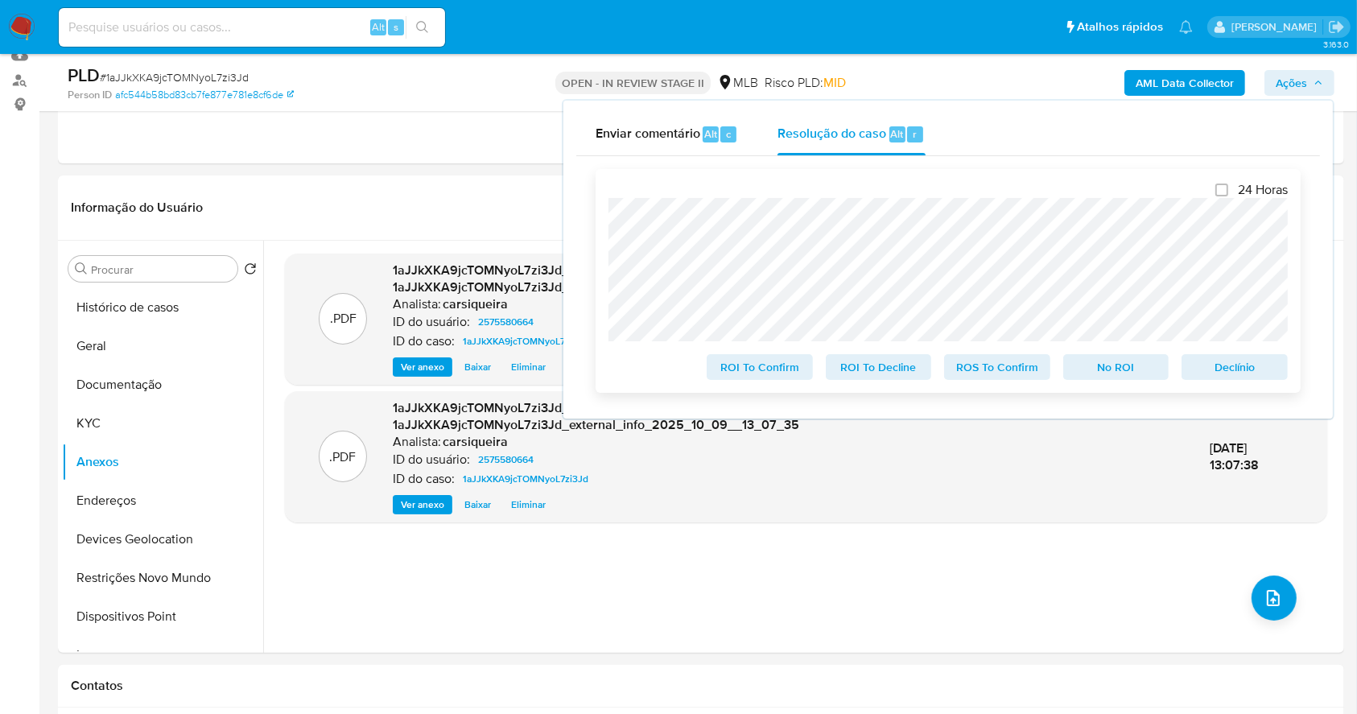
click at [1247, 374] on span "Declínio" at bounding box center [1235, 367] width 84 height 23
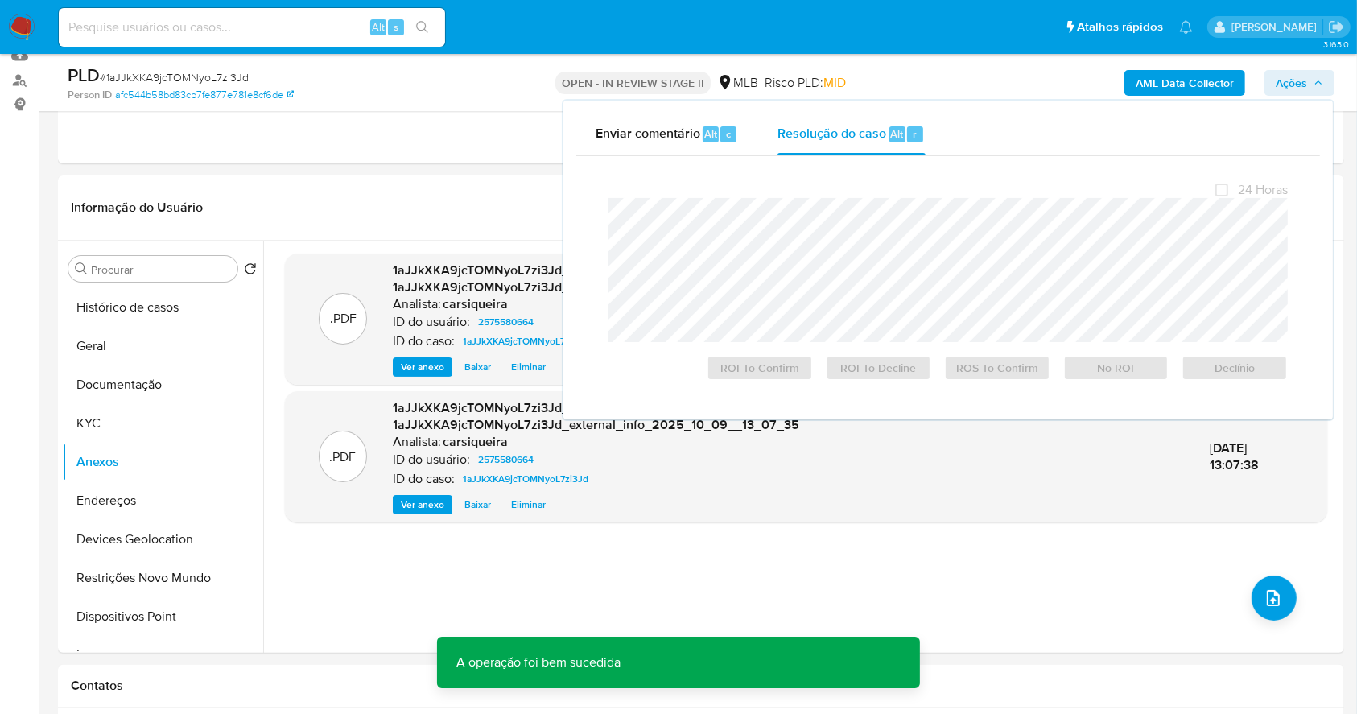
click at [199, 74] on span "# 1aJJkXKA9jcTOMNyoL7zi3Jd" at bounding box center [174, 77] width 149 height 16
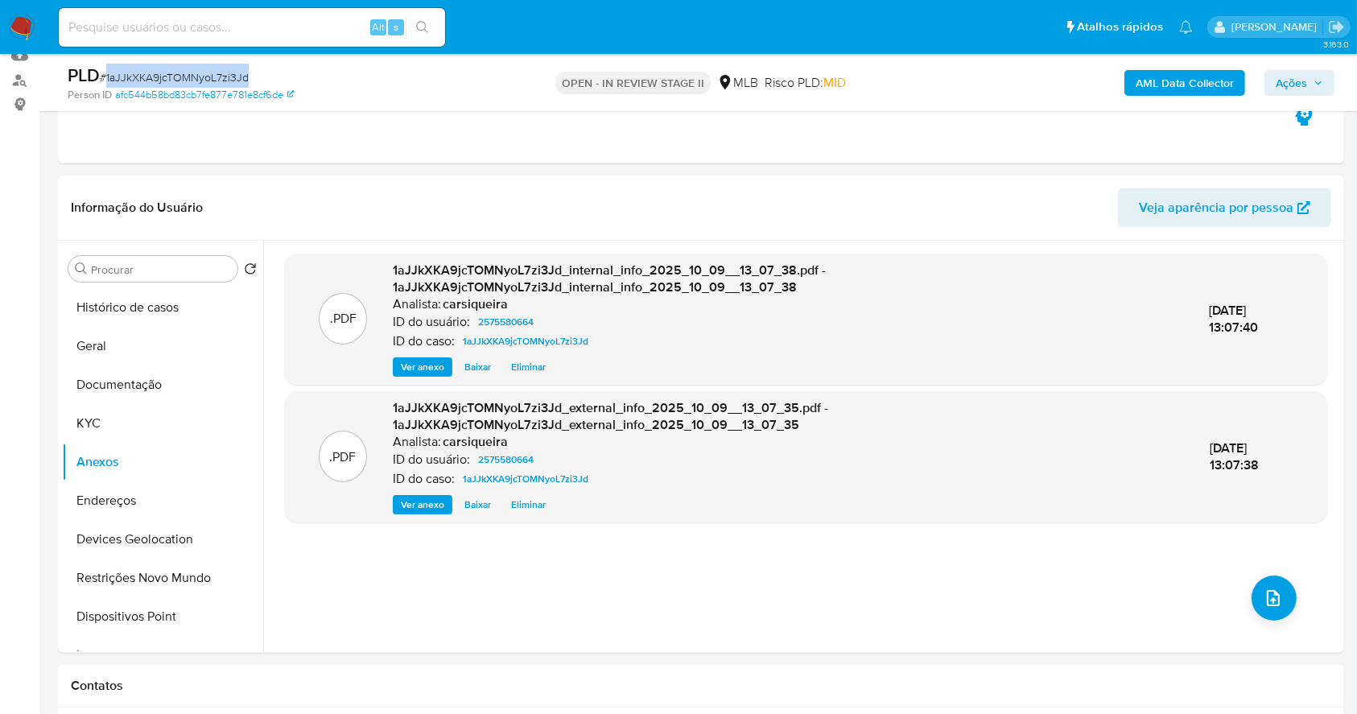
click at [199, 74] on span "# 1aJJkXKA9jcTOMNyoL7zi3Jd" at bounding box center [174, 77] width 149 height 16
copy span "1aJJkXKA9jcTOMNyoL7zi3Jd"
click at [16, 27] on img at bounding box center [21, 27] width 27 height 27
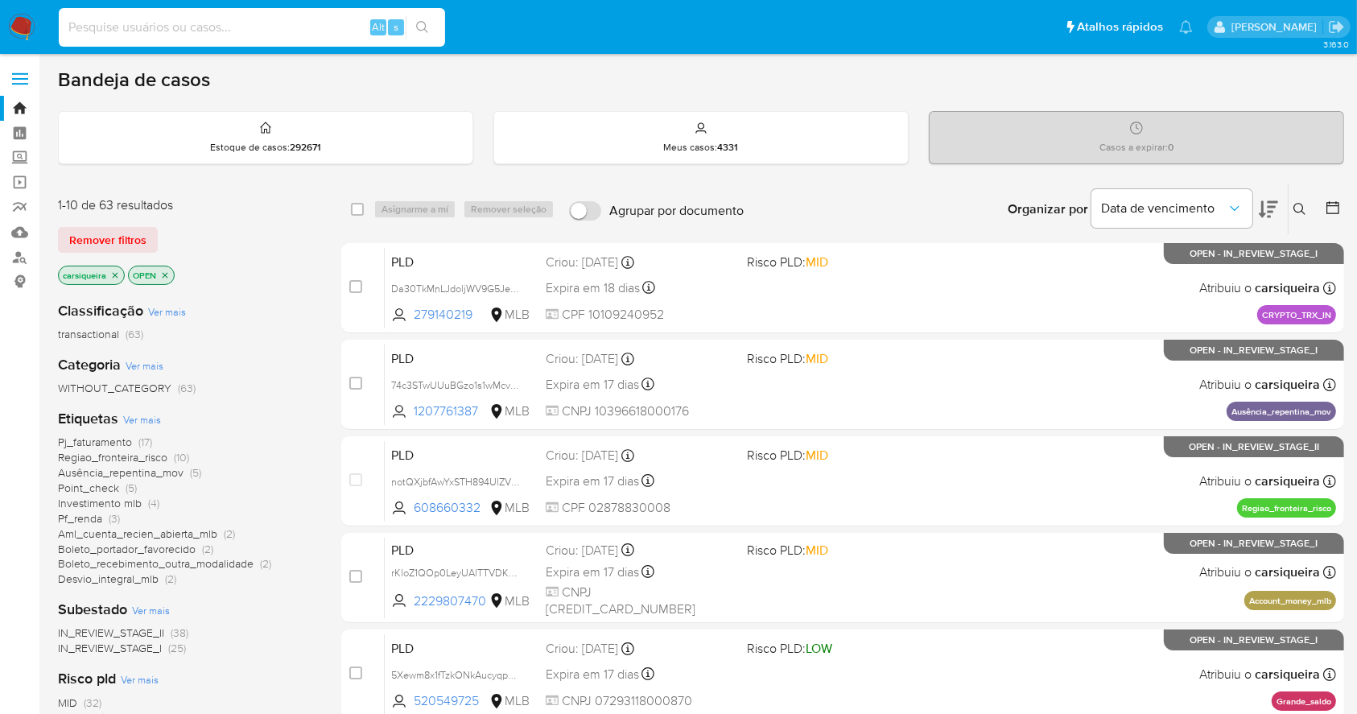
click at [231, 30] on input at bounding box center [252, 27] width 386 height 21
paste input "2354381530"
type input "2354381530"
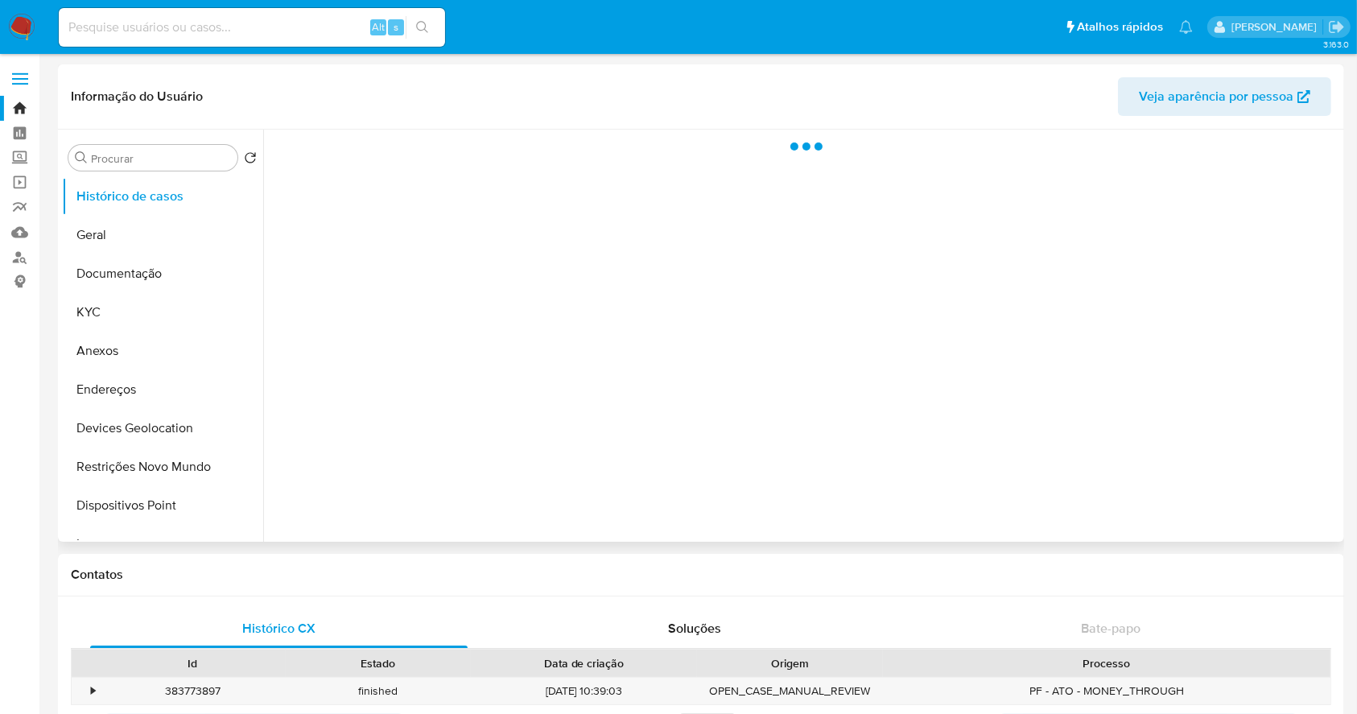
select select "10"
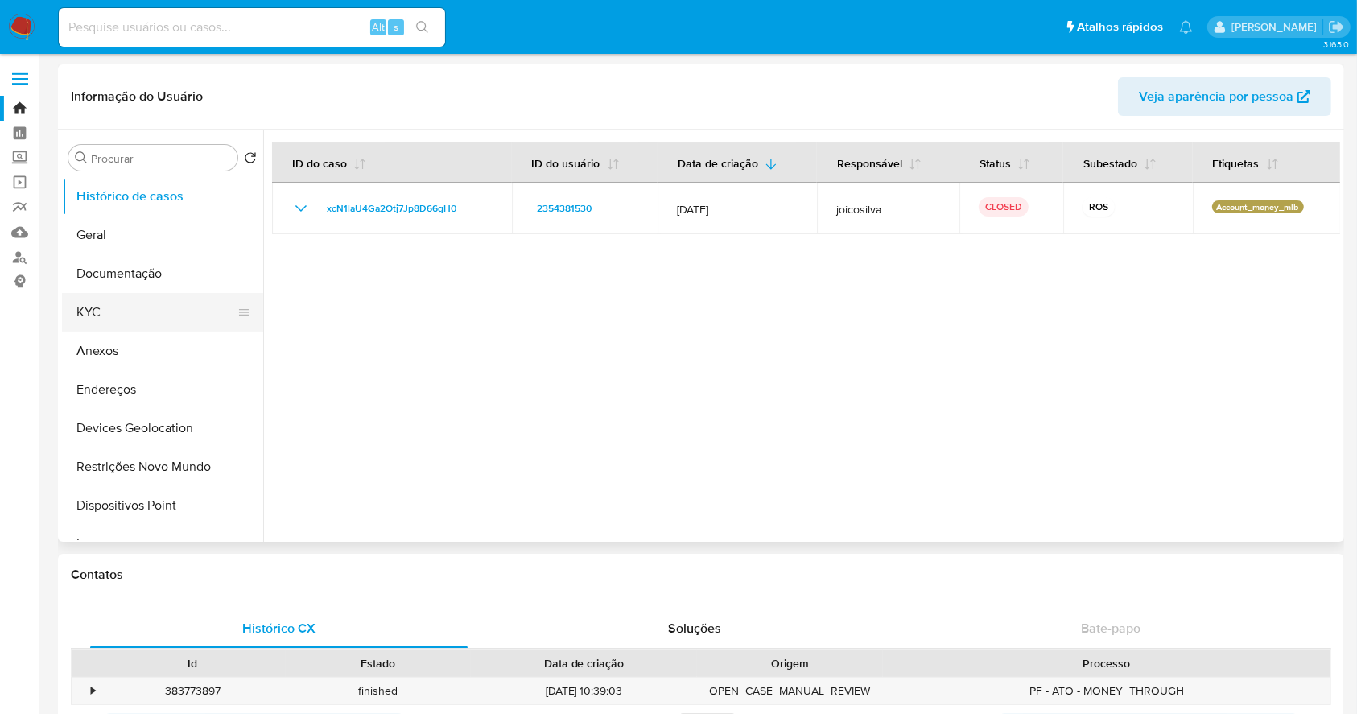
click at [170, 306] on button "KYC" at bounding box center [156, 312] width 188 height 39
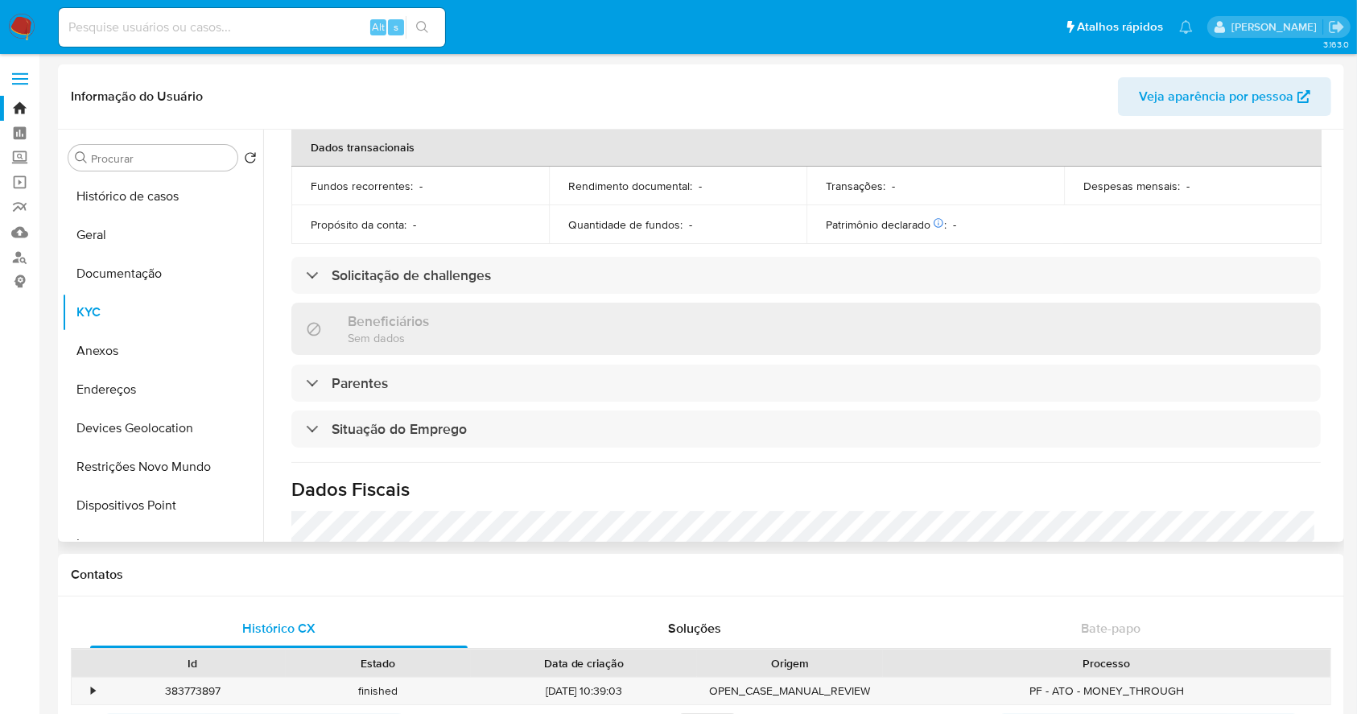
scroll to position [644, 0]
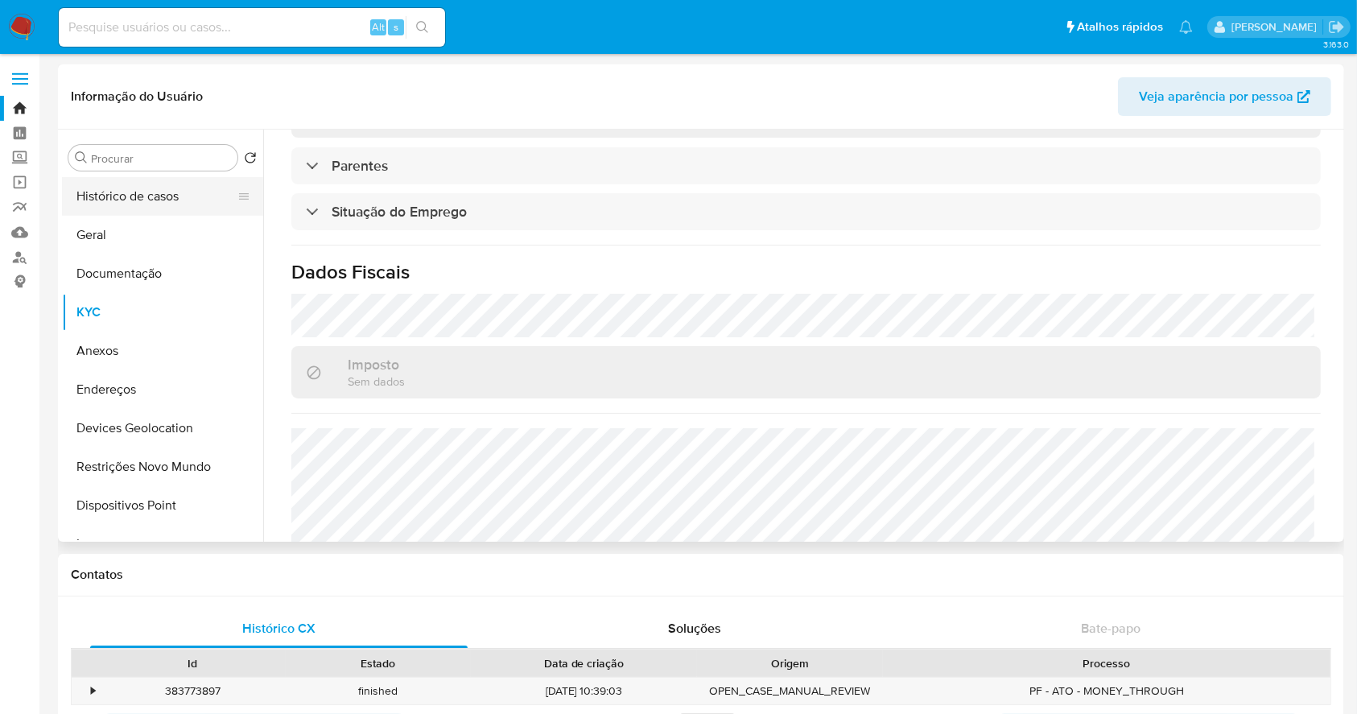
click at [138, 201] on button "Histórico de casos" at bounding box center [156, 196] width 188 height 39
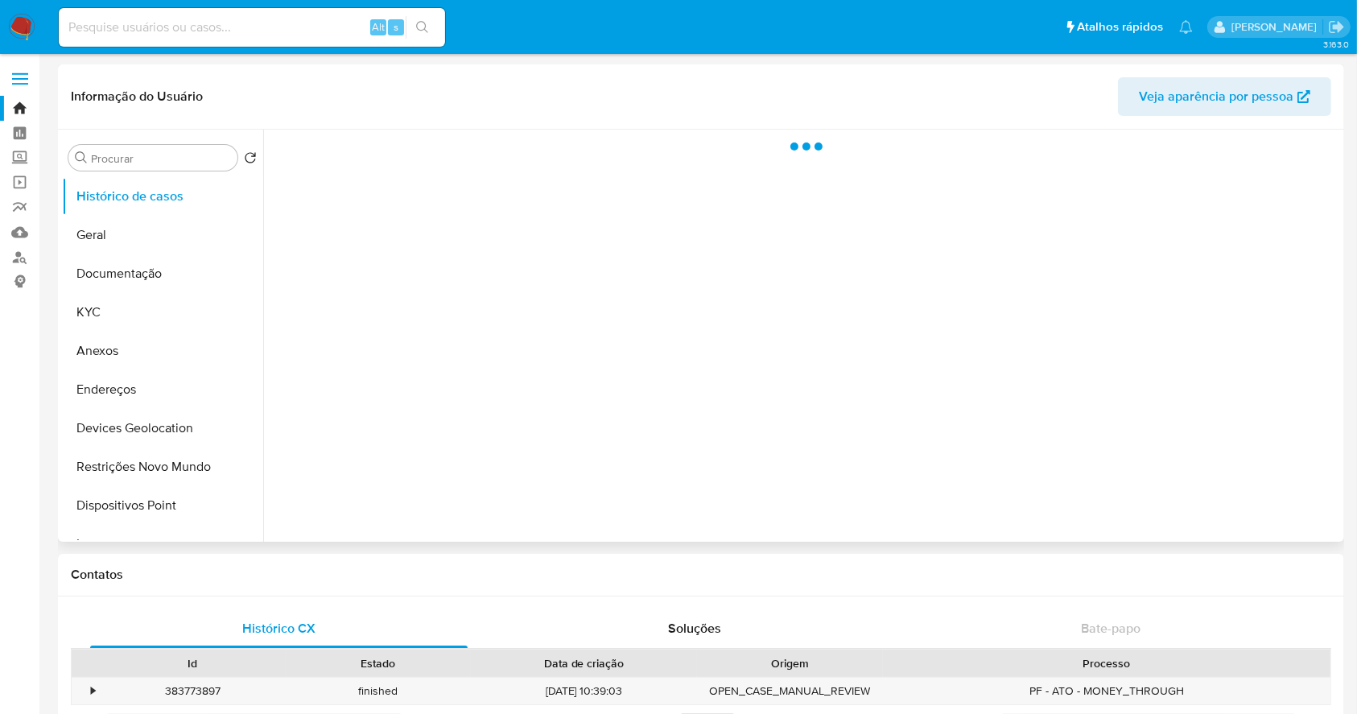
scroll to position [0, 0]
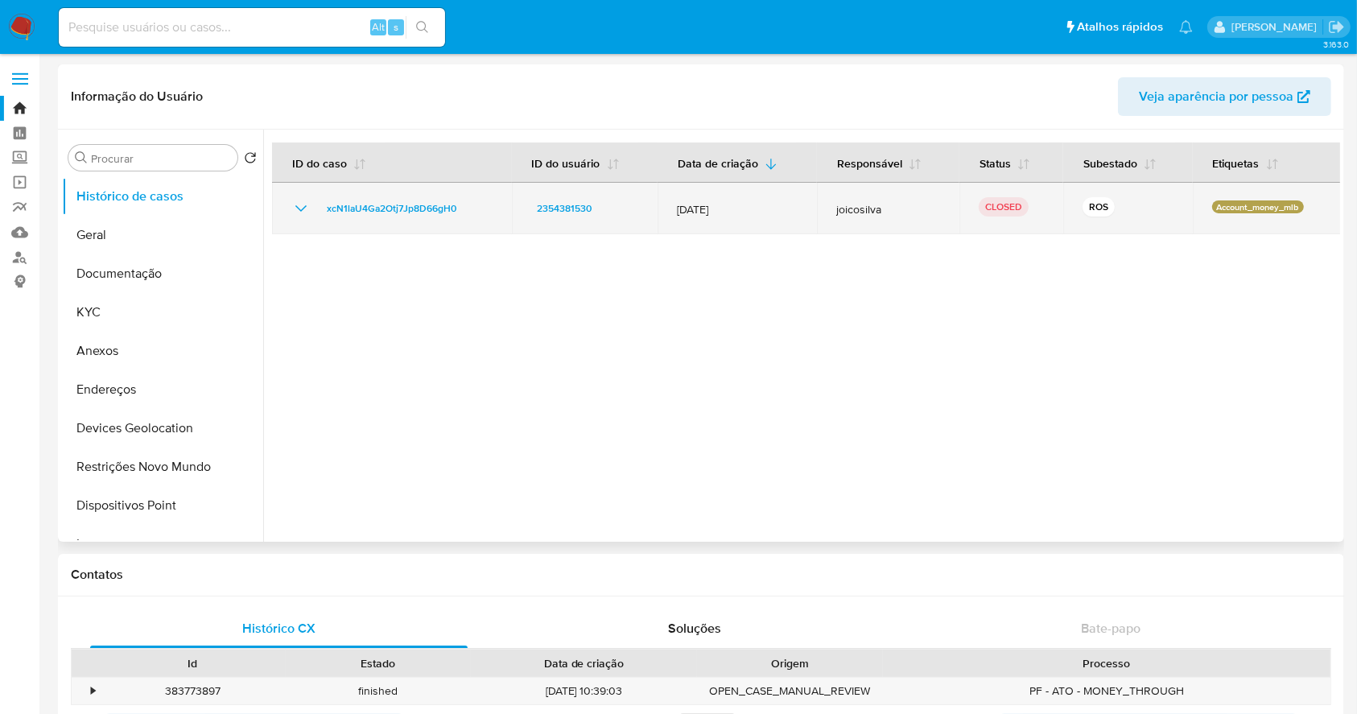
click at [302, 211] on icon "Mostrar/Ocultar" at bounding box center [300, 208] width 19 height 19
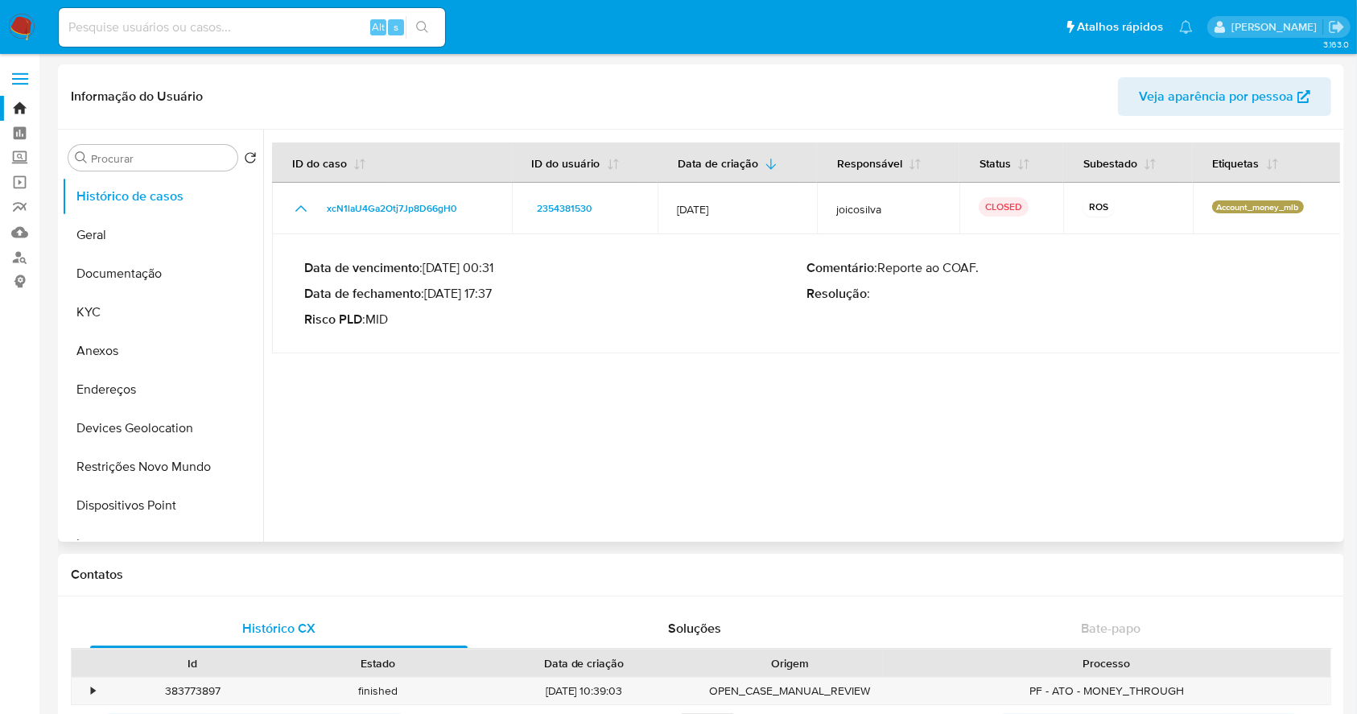
drag, startPoint x: 444, startPoint y: 291, endPoint x: 494, endPoint y: 297, distance: 50.2
click at [494, 297] on p "Data de fechamento : 03/07/2025 17:37" at bounding box center [555, 294] width 502 height 16
drag, startPoint x: 496, startPoint y: 295, endPoint x: 432, endPoint y: 291, distance: 64.6
click at [432, 291] on p "Data de fechamento : 03/07/2025 17:37" at bounding box center [555, 294] width 502 height 16
click at [296, 23] on input at bounding box center [252, 27] width 386 height 21
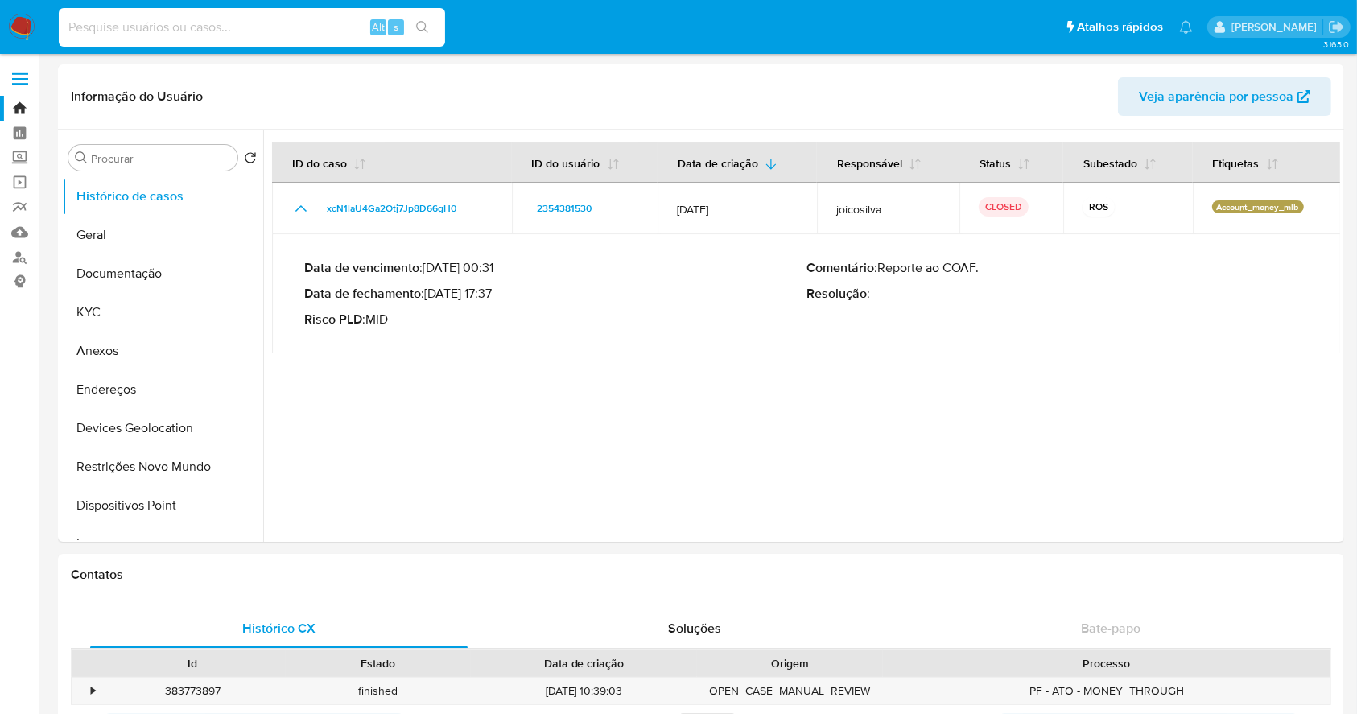
paste input "2561396145"
type input "2561396145"
click at [425, 23] on icon "search-icon" at bounding box center [422, 27] width 13 height 13
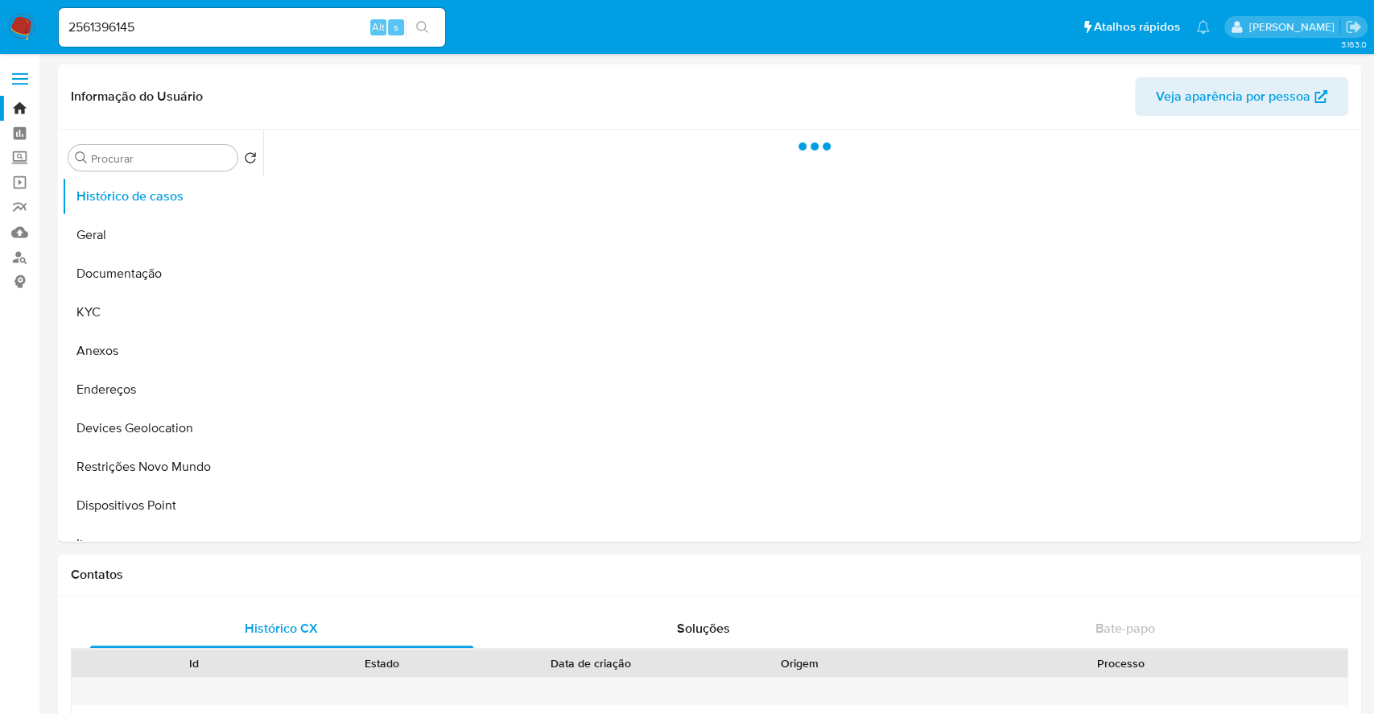
select select "10"
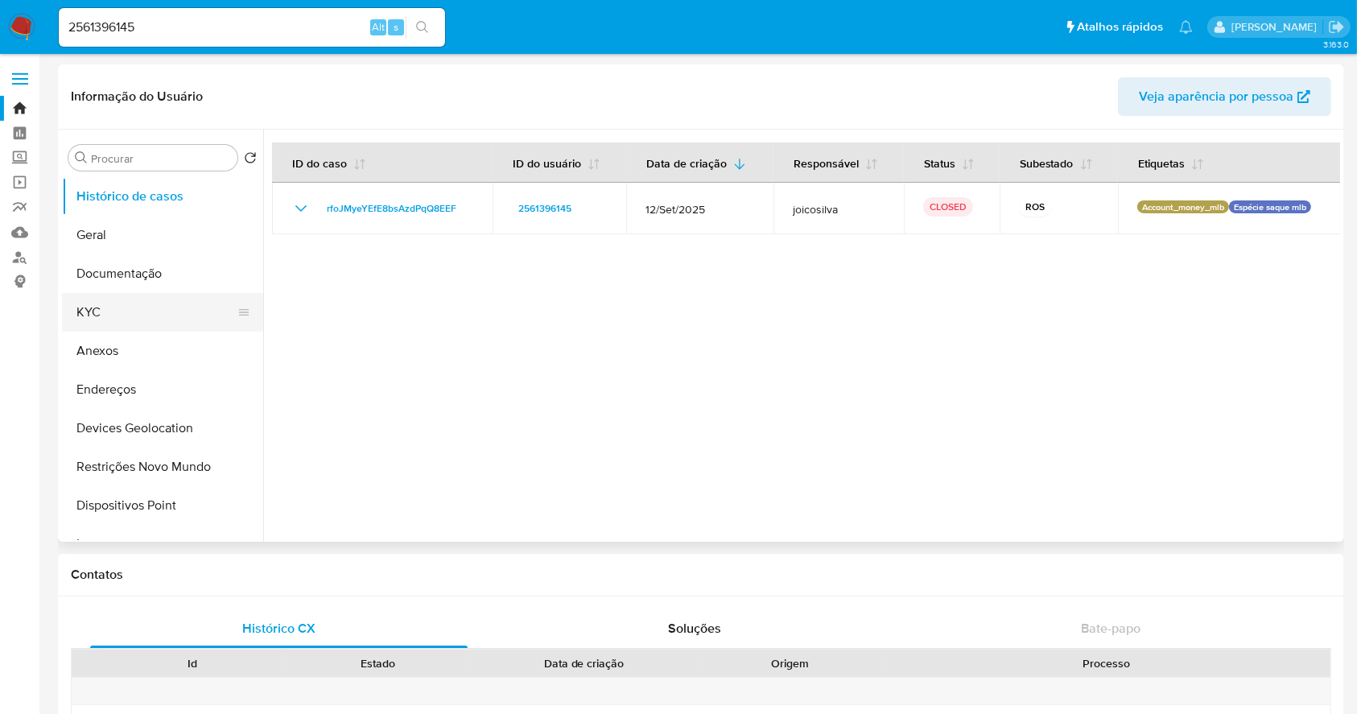
drag, startPoint x: 159, startPoint y: 298, endPoint x: 222, endPoint y: 314, distance: 65.6
click at [157, 296] on button "KYC" at bounding box center [156, 312] width 188 height 39
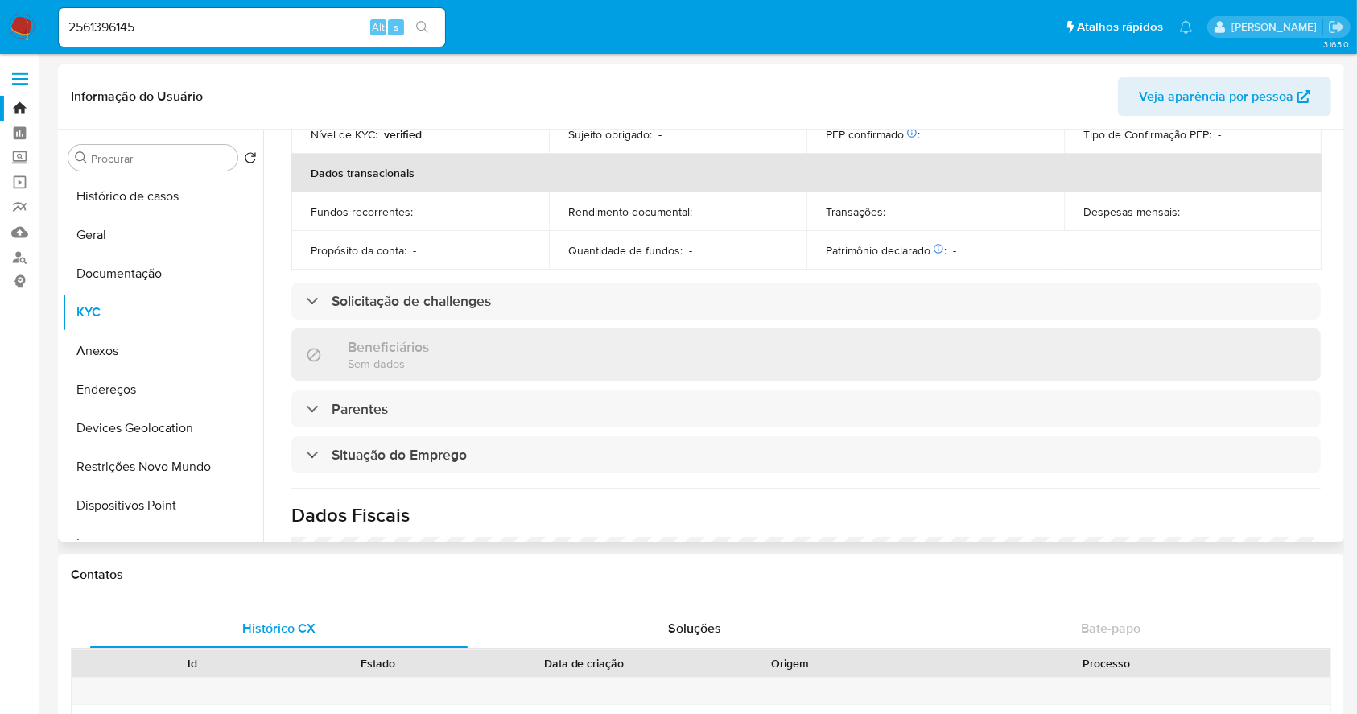
scroll to position [704, 0]
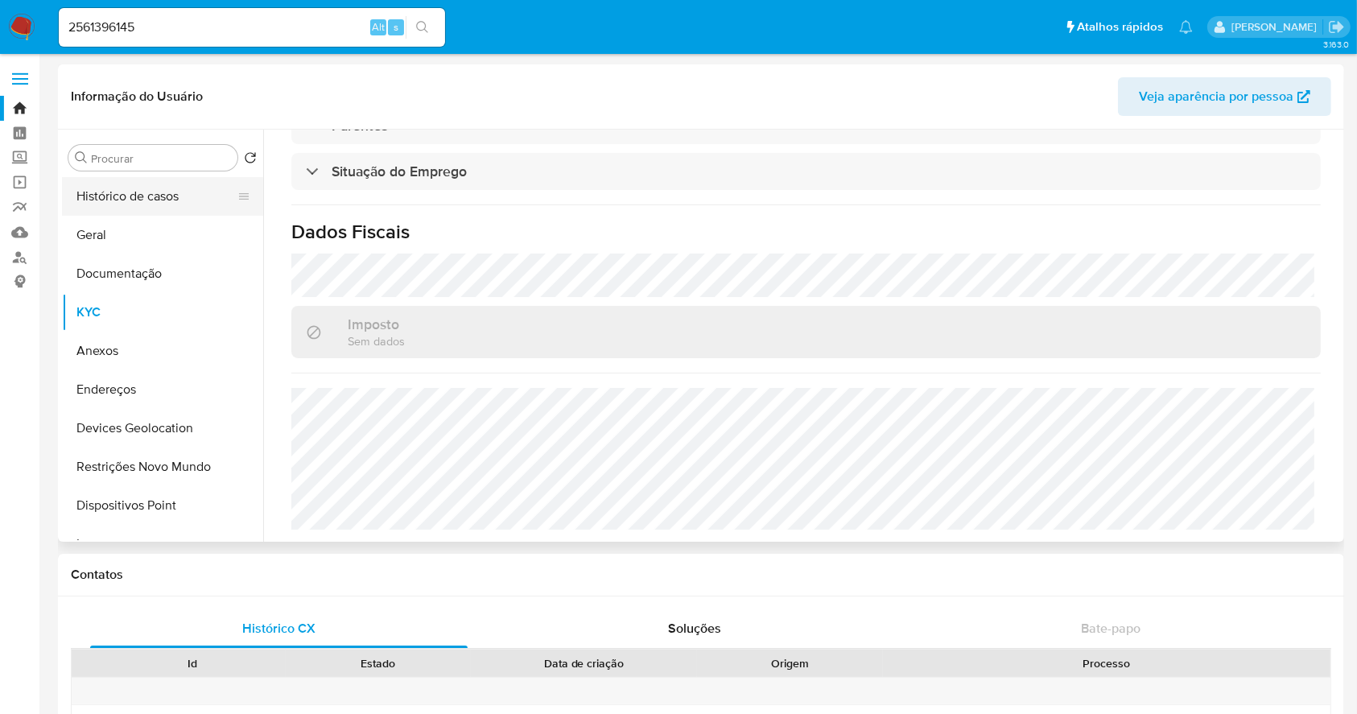
click at [167, 203] on button "Histórico de casos" at bounding box center [156, 196] width 188 height 39
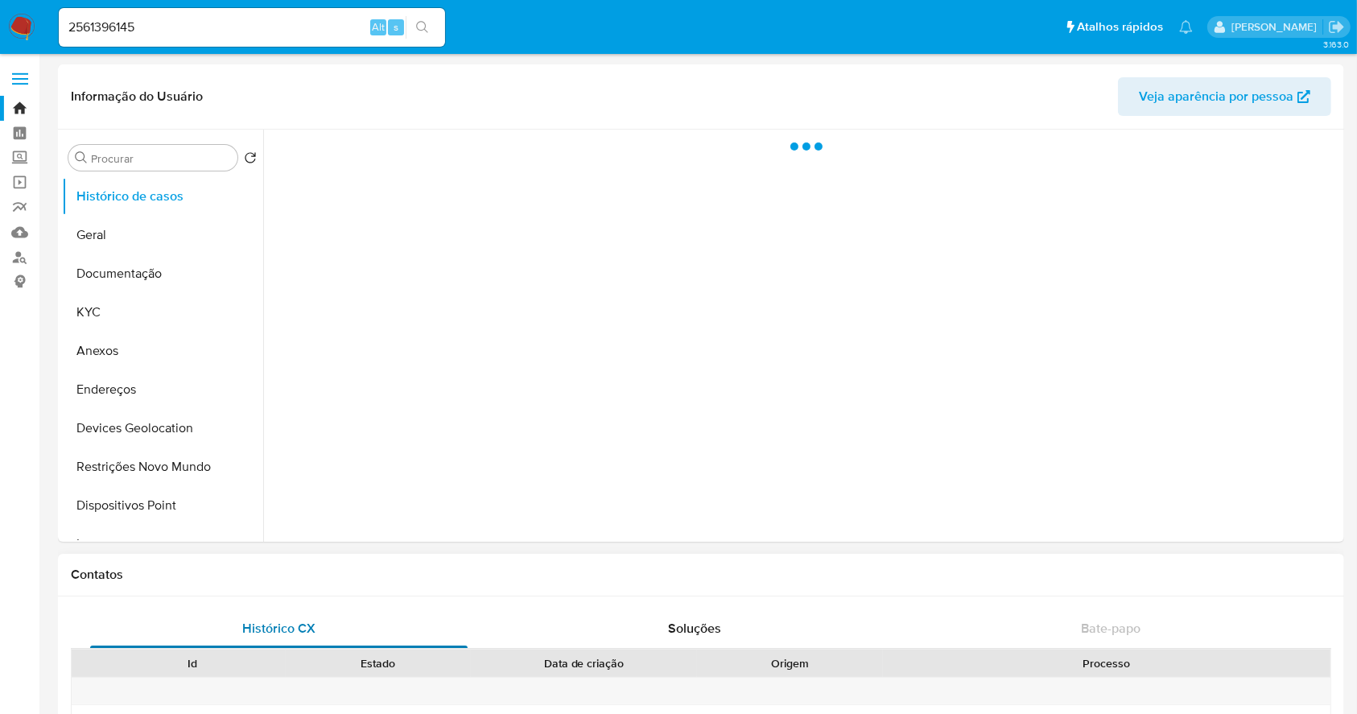
scroll to position [0, 0]
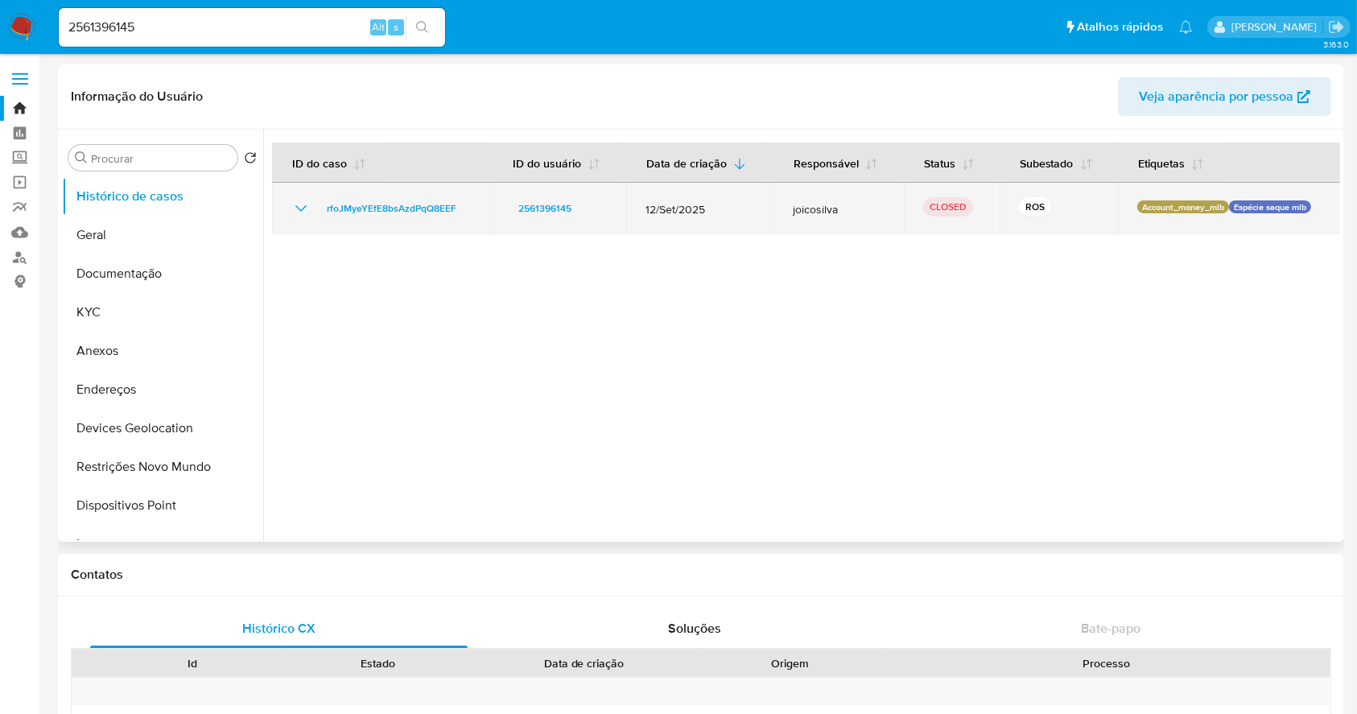
click at [299, 209] on icon "Mostrar/Ocultar" at bounding box center [300, 208] width 11 height 6
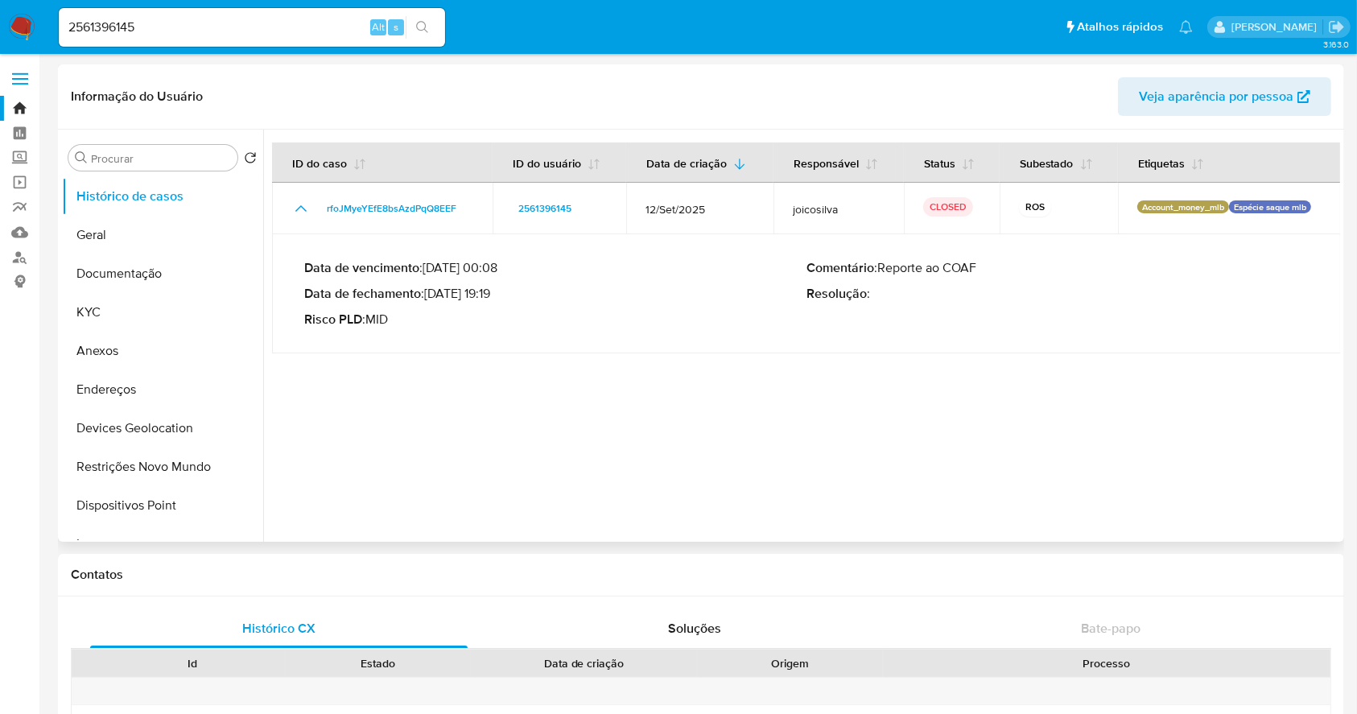
drag, startPoint x: 433, startPoint y: 290, endPoint x: 495, endPoint y: 299, distance: 62.6
click at [495, 299] on p "Data de fechamento : 07/10/2025 19:19" at bounding box center [555, 294] width 502 height 16
click at [261, 33] on div "2561396145 Alt s" at bounding box center [252, 27] width 386 height 39
click at [262, 30] on input "2561396145" at bounding box center [252, 27] width 386 height 21
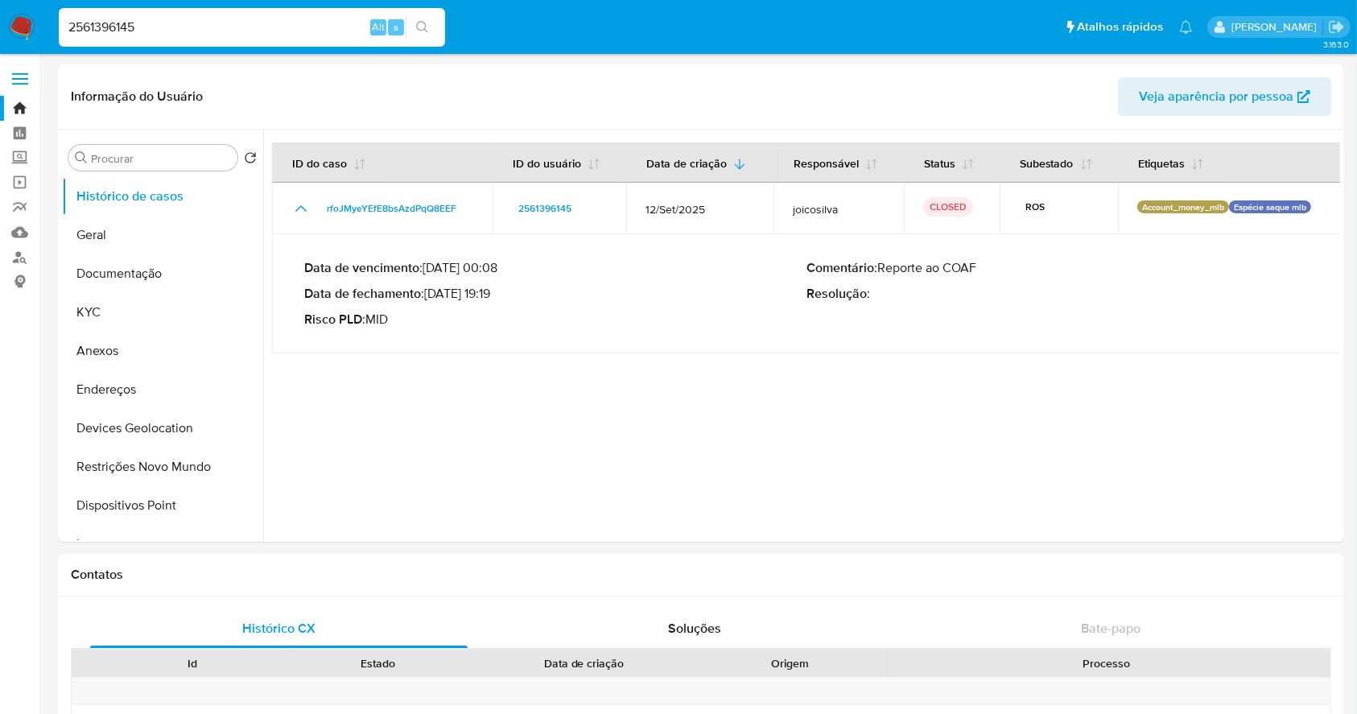
click at [262, 30] on input "2561396145" at bounding box center [252, 27] width 386 height 21
paste input "1513791802"
type input "1513791802"
click at [422, 24] on icon "search-icon" at bounding box center [422, 27] width 13 height 13
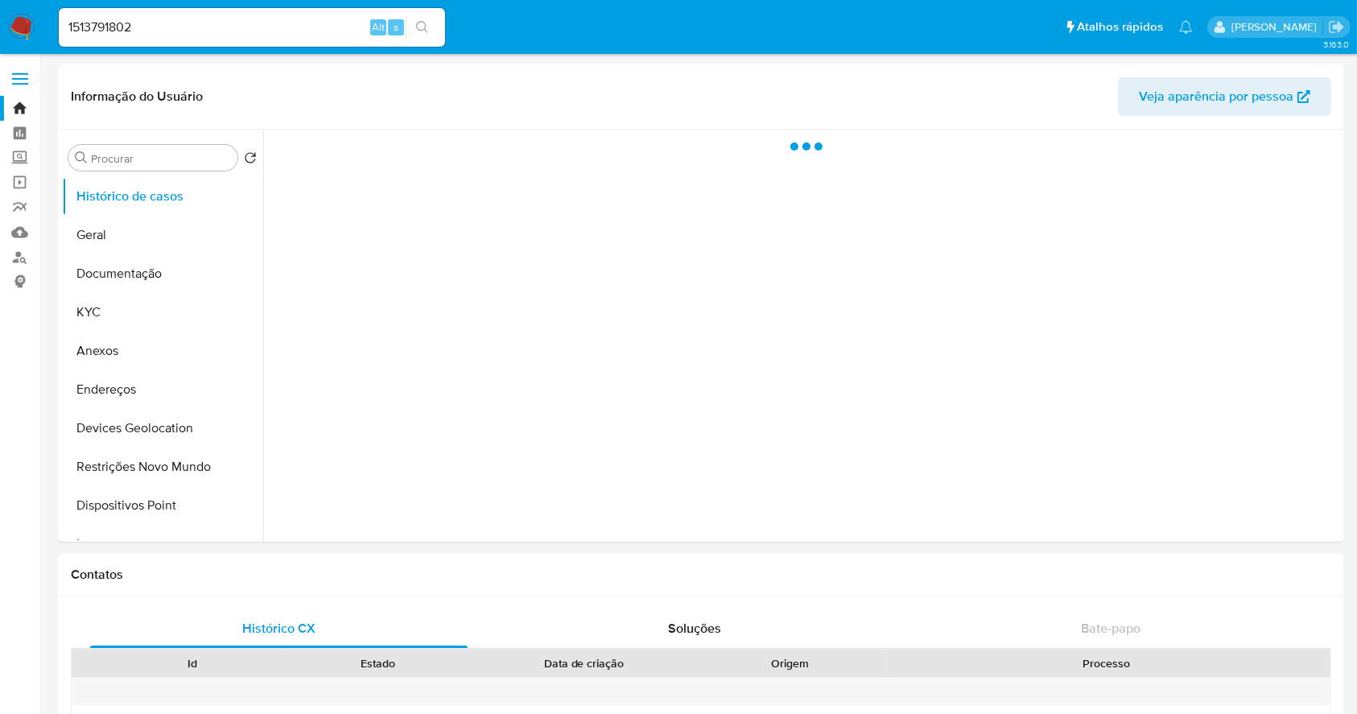
select select "10"
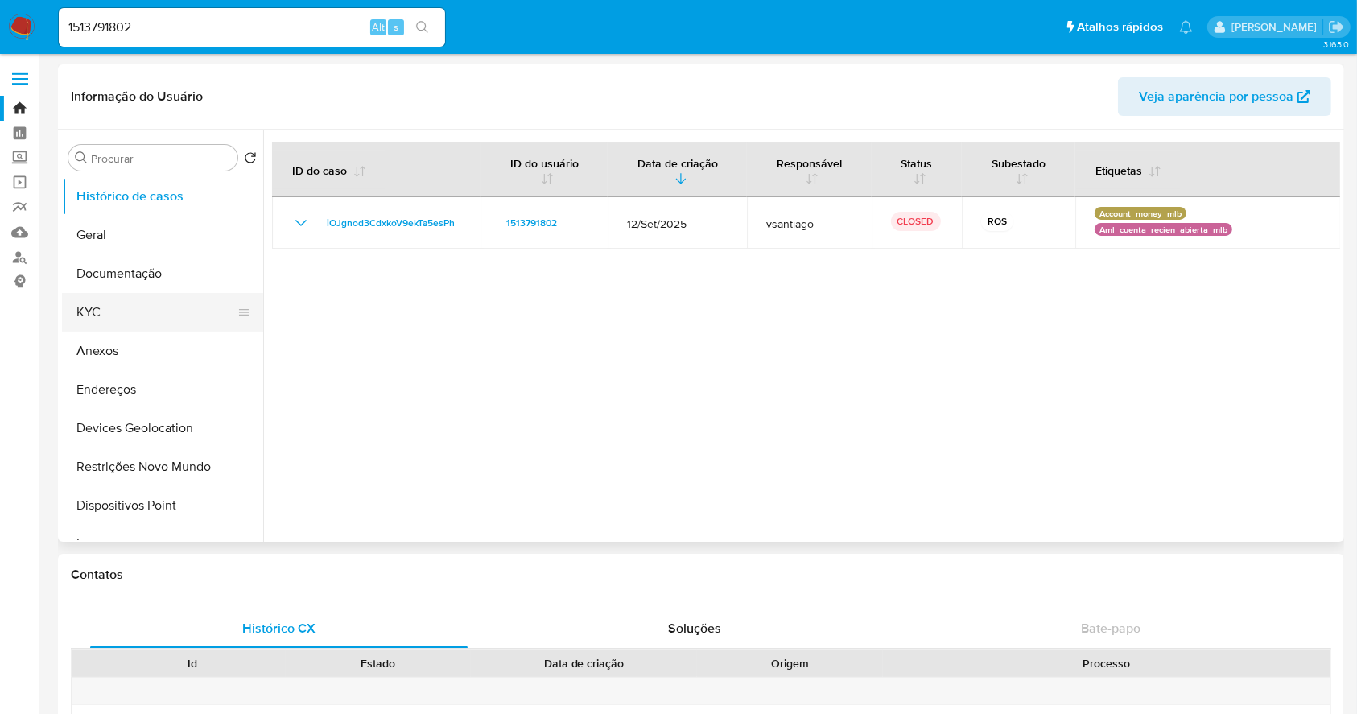
click at [160, 311] on button "KYC" at bounding box center [156, 312] width 188 height 39
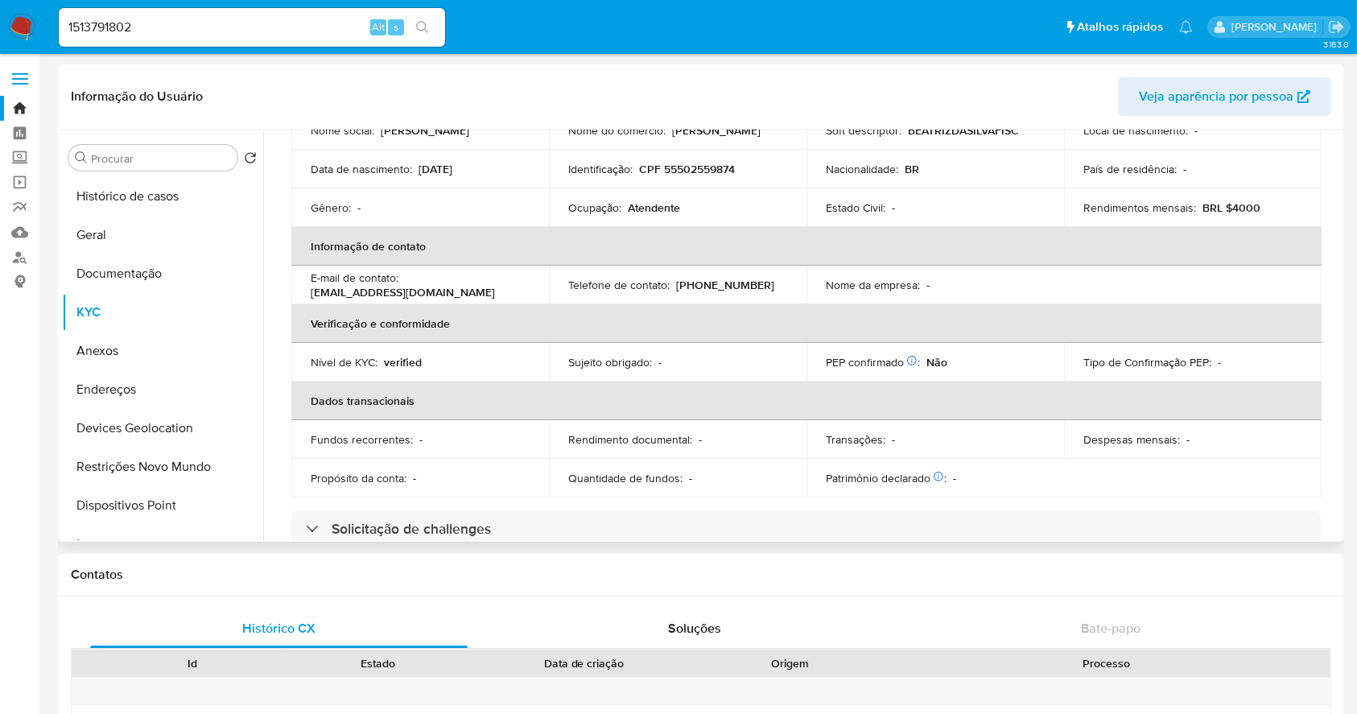
scroll to position [644, 0]
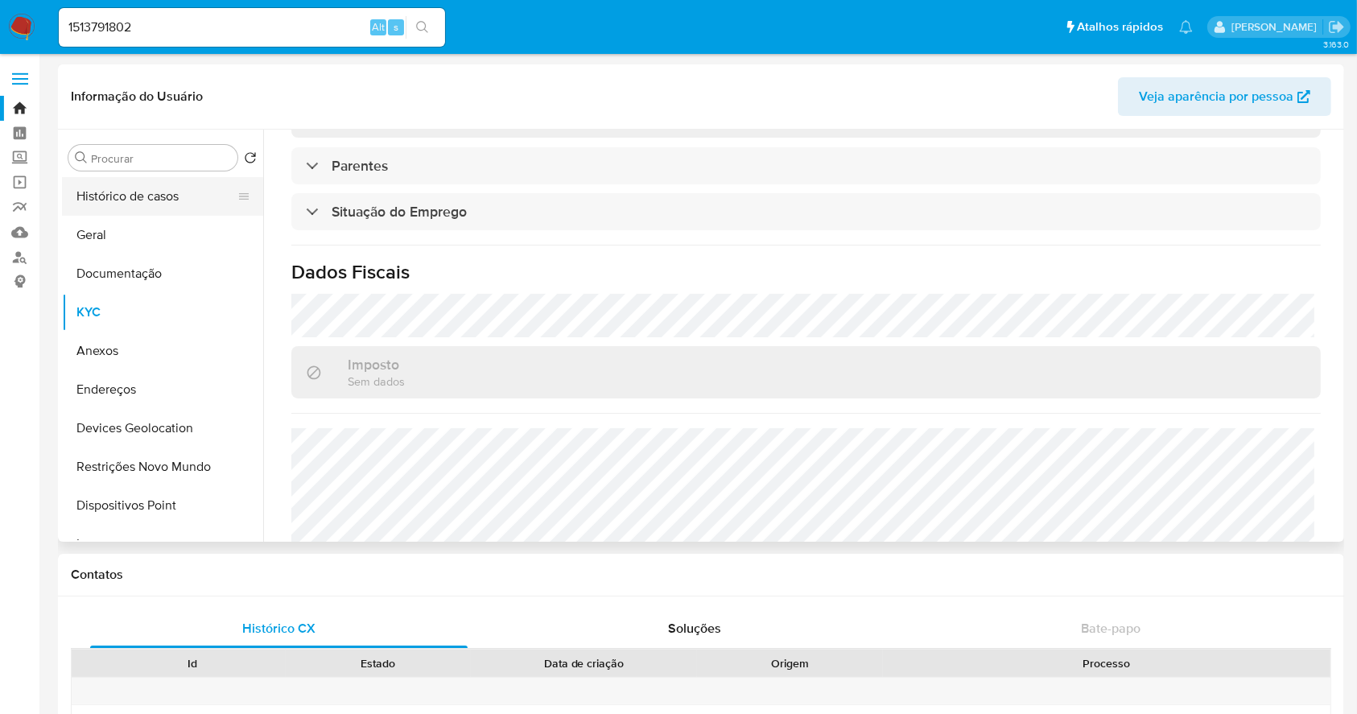
click at [125, 202] on button "Histórico de casos" at bounding box center [156, 196] width 188 height 39
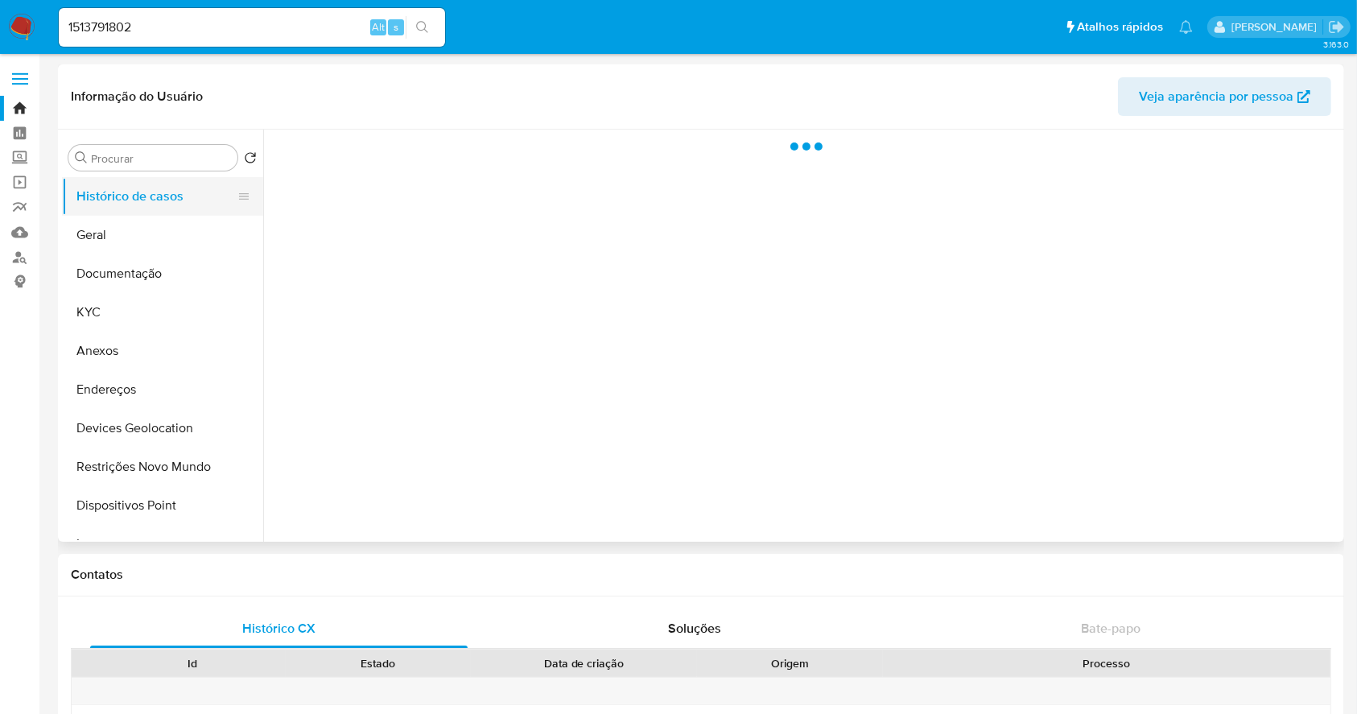
scroll to position [0, 0]
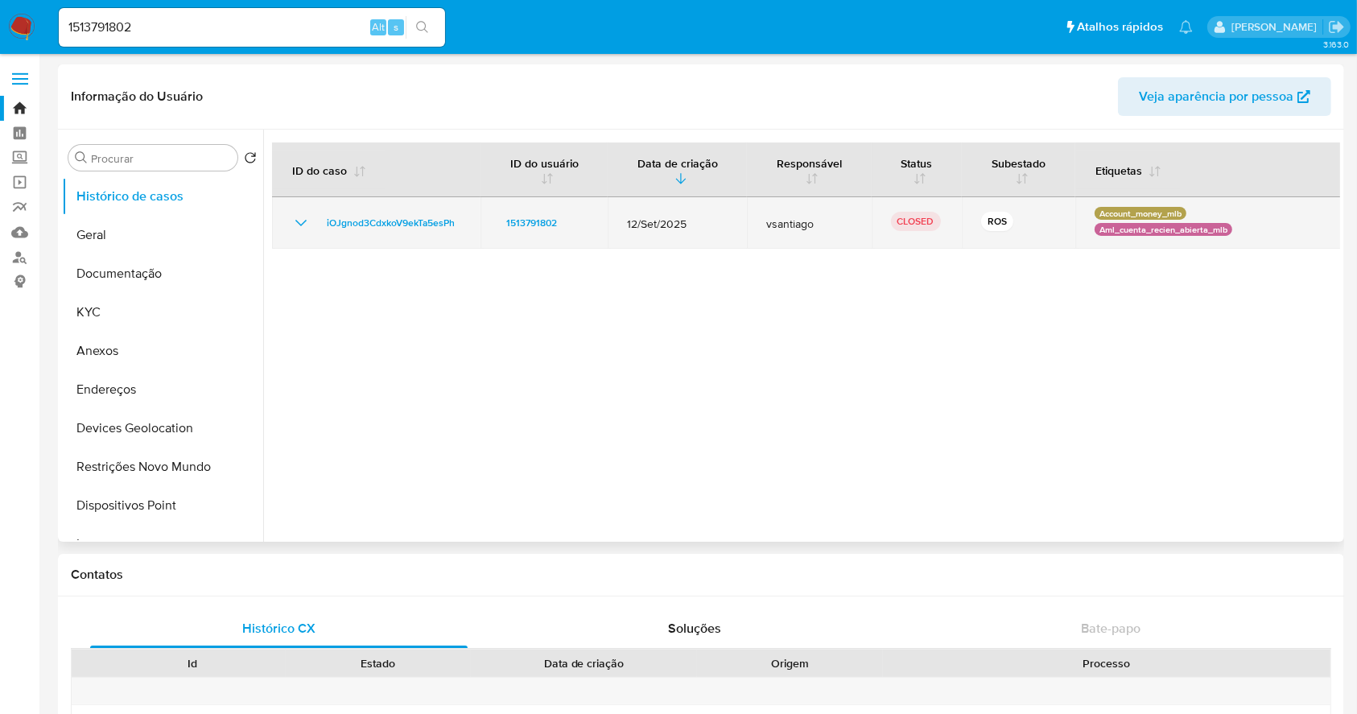
click at [295, 222] on icon "Mostrar/Ocultar" at bounding box center [300, 222] width 19 height 19
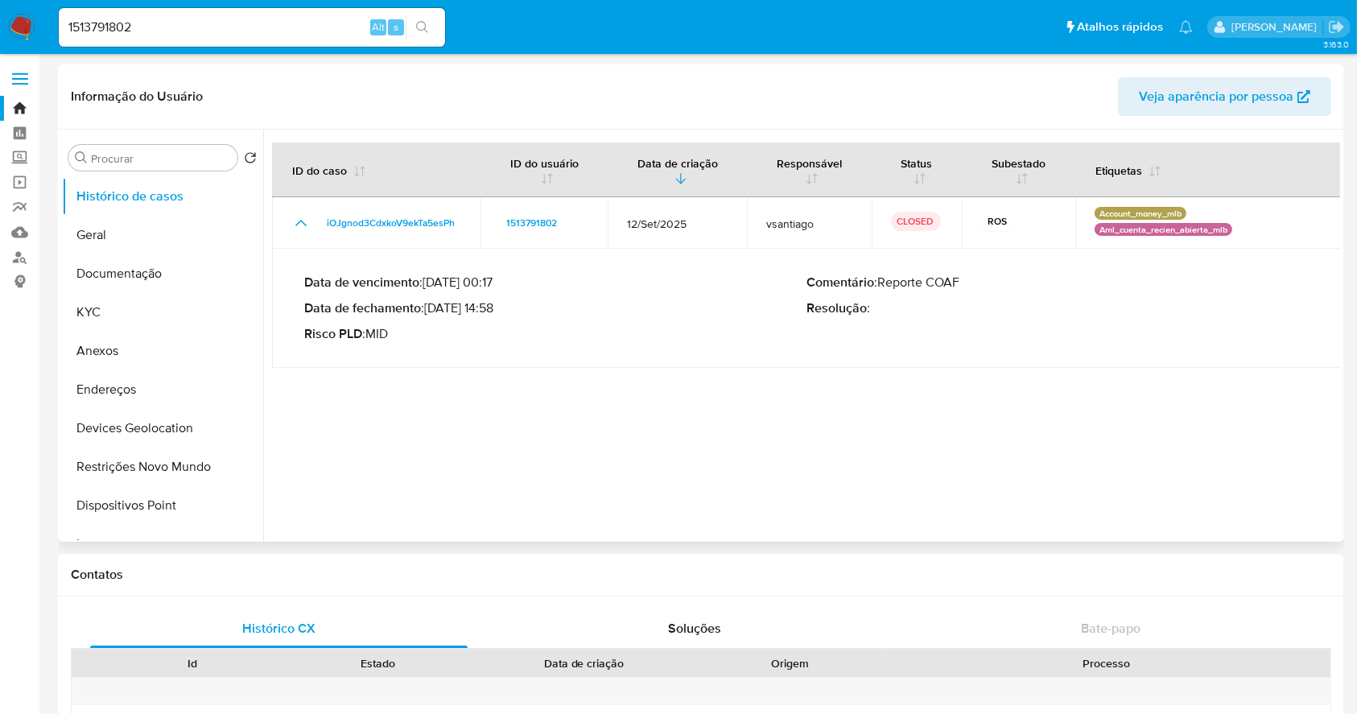
drag, startPoint x: 429, startPoint y: 308, endPoint x: 497, endPoint y: 318, distance: 68.3
click at [497, 318] on div "Data de vencimento : 27/10/2025 00:17 Data de fechamento : 26/09/2025 14:58 Ris…" at bounding box center [555, 309] width 502 height 68
click at [313, 23] on input "1513791802" at bounding box center [252, 27] width 386 height 21
paste input "2411290111"
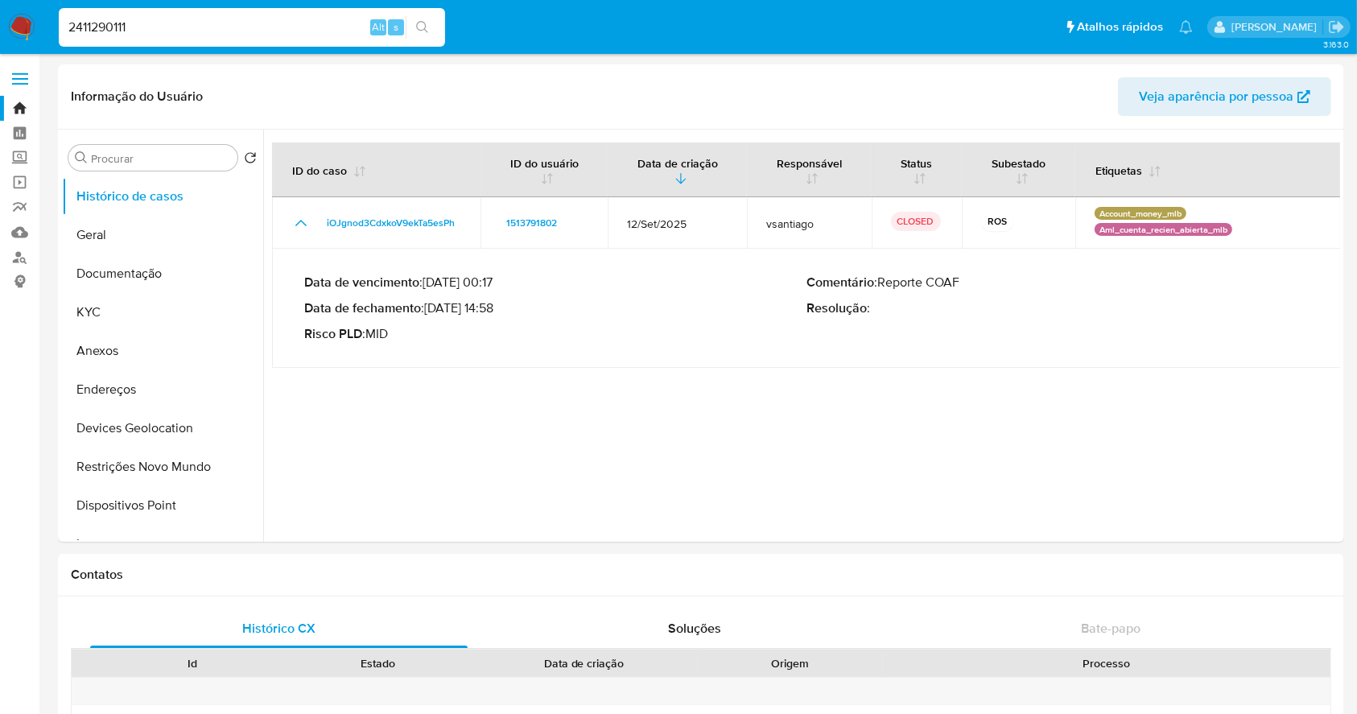
type input "2411290111"
click at [419, 22] on icon "search-icon" at bounding box center [422, 27] width 12 height 12
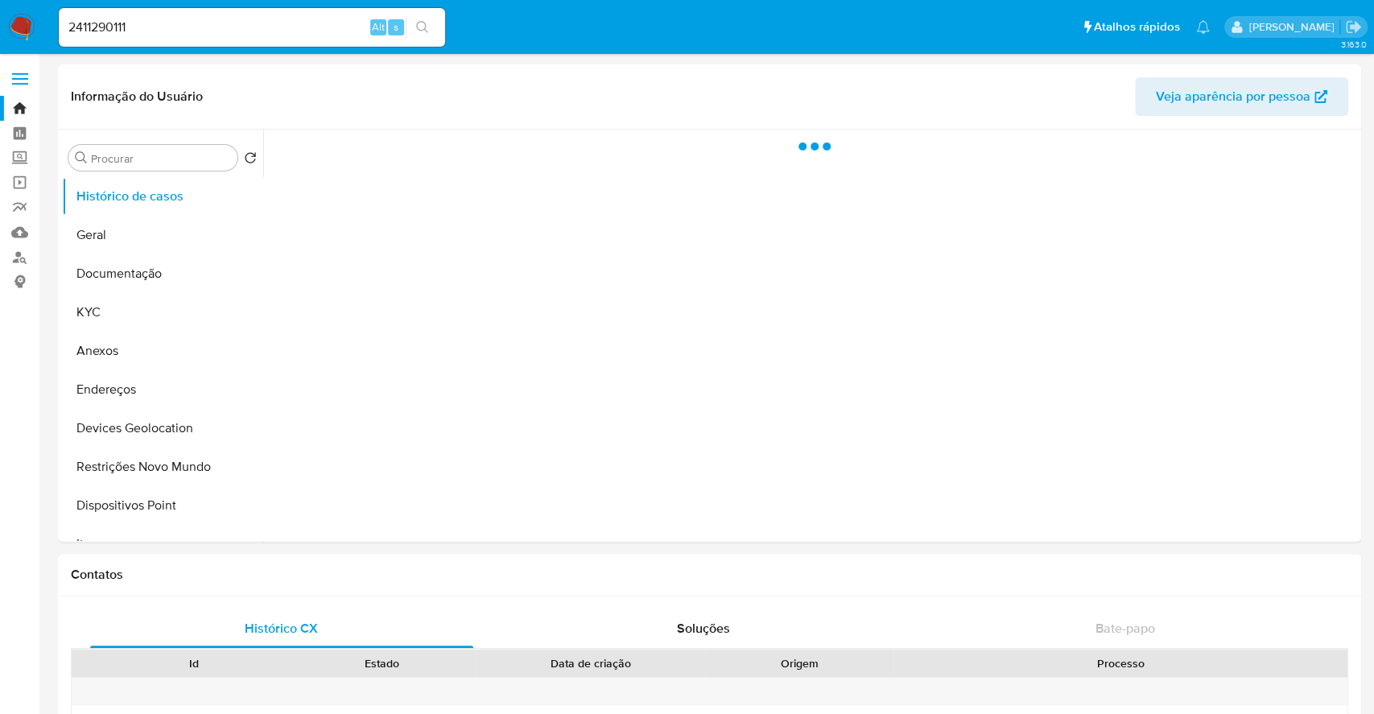
select select "10"
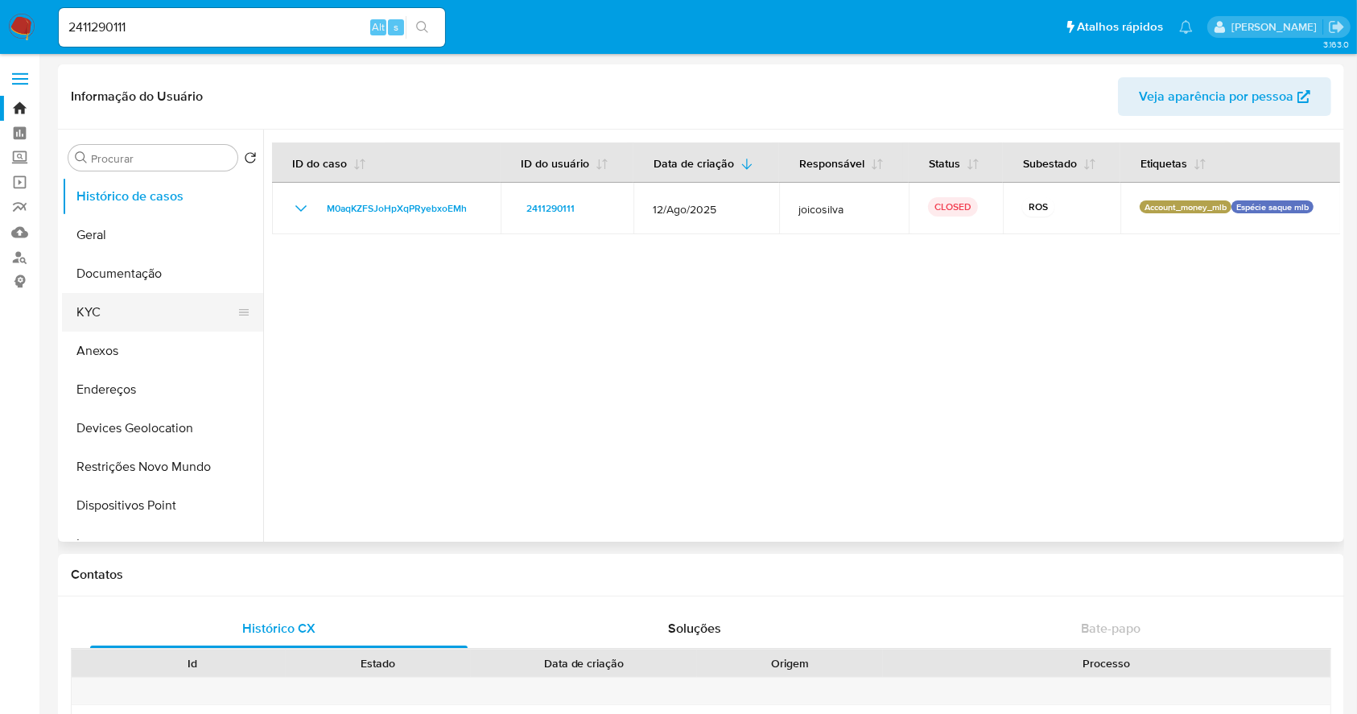
click at [154, 312] on button "KYC" at bounding box center [156, 312] width 188 height 39
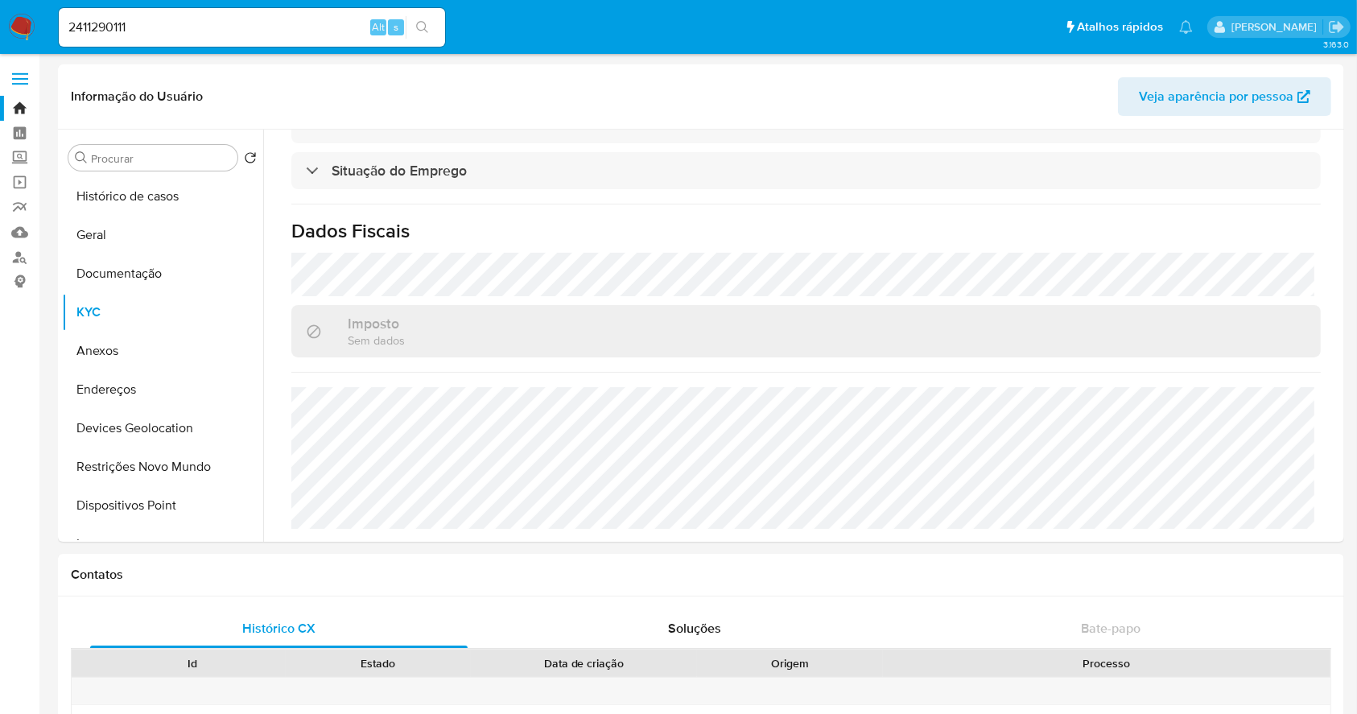
scroll to position [684, 0]
drag, startPoint x: 172, startPoint y: 188, endPoint x: 252, endPoint y: 333, distance: 166.1
click at [170, 188] on button "Histórico de casos" at bounding box center [162, 196] width 201 height 39
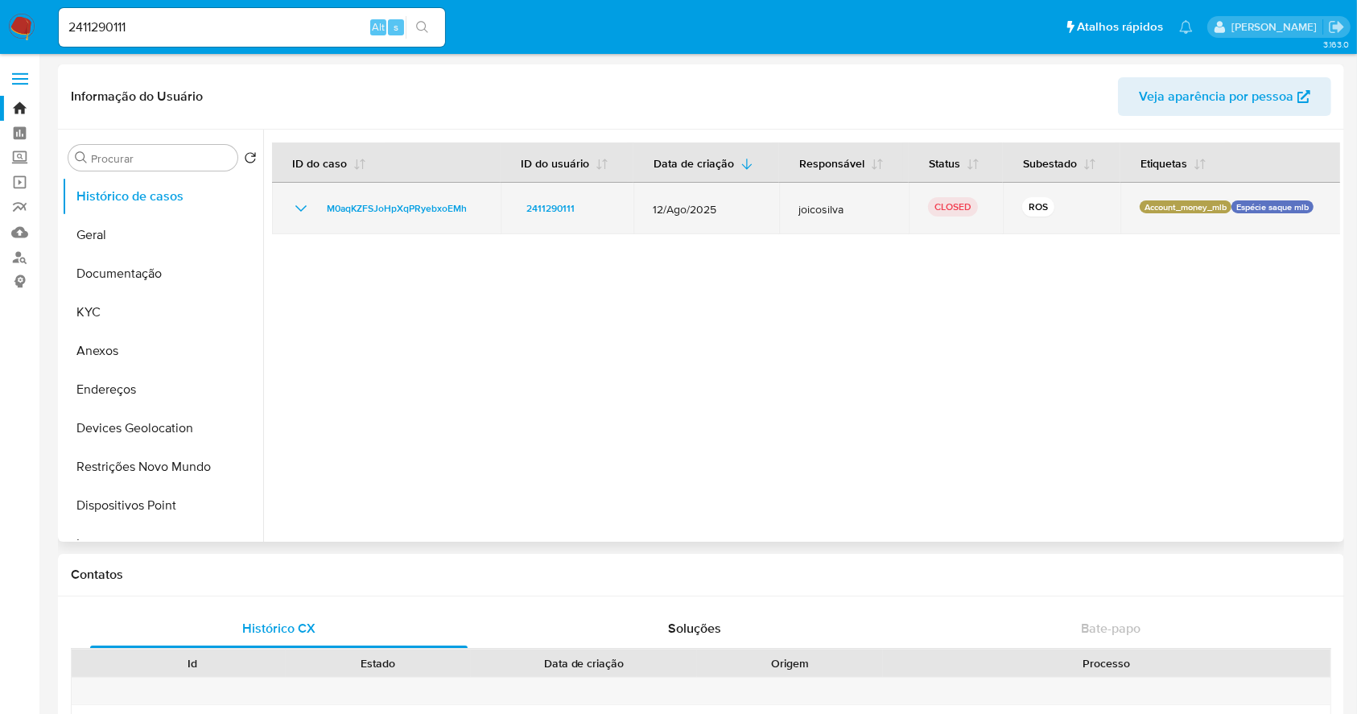
drag, startPoint x: 304, startPoint y: 209, endPoint x: 323, endPoint y: 223, distance: 24.2
click at [303, 208] on icon "Mostrar/Ocultar" at bounding box center [300, 208] width 19 height 19
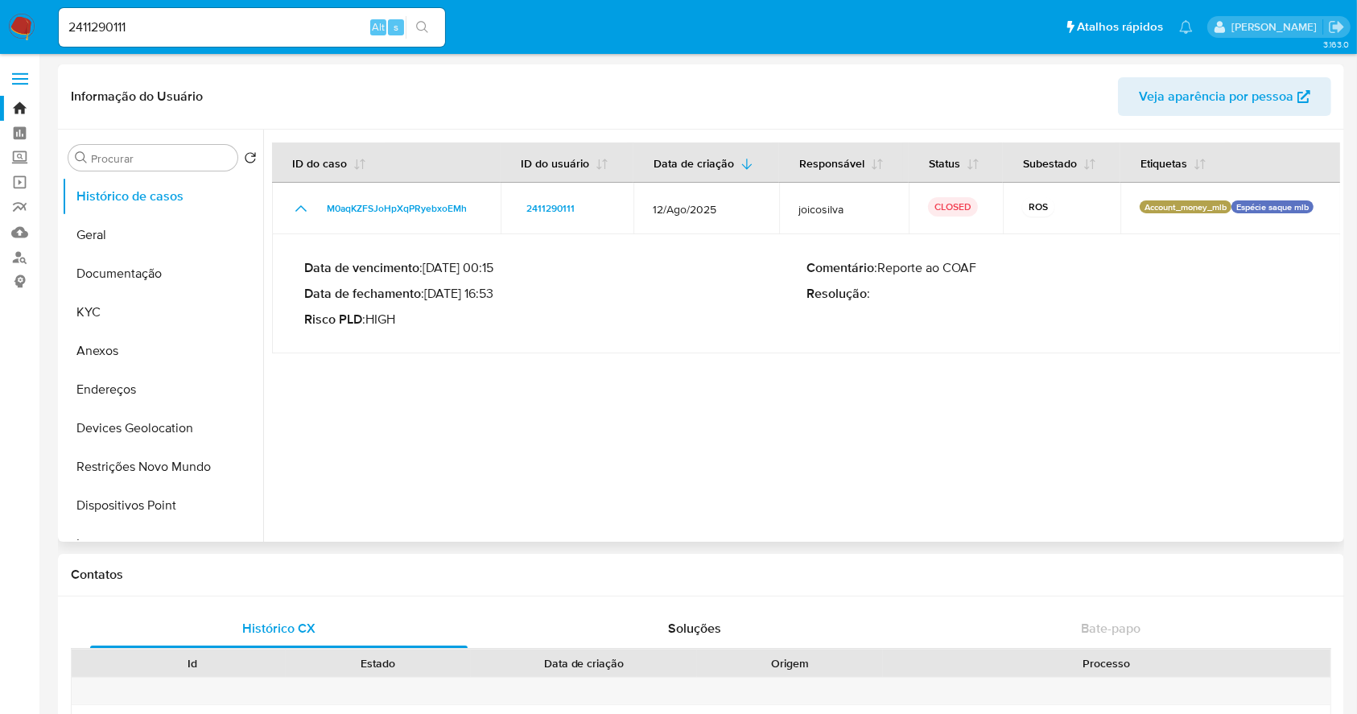
drag, startPoint x: 434, startPoint y: 291, endPoint x: 502, endPoint y: 299, distance: 68.8
click at [502, 299] on p "Data de fechamento : 05/09/2025 16:53" at bounding box center [555, 294] width 502 height 16
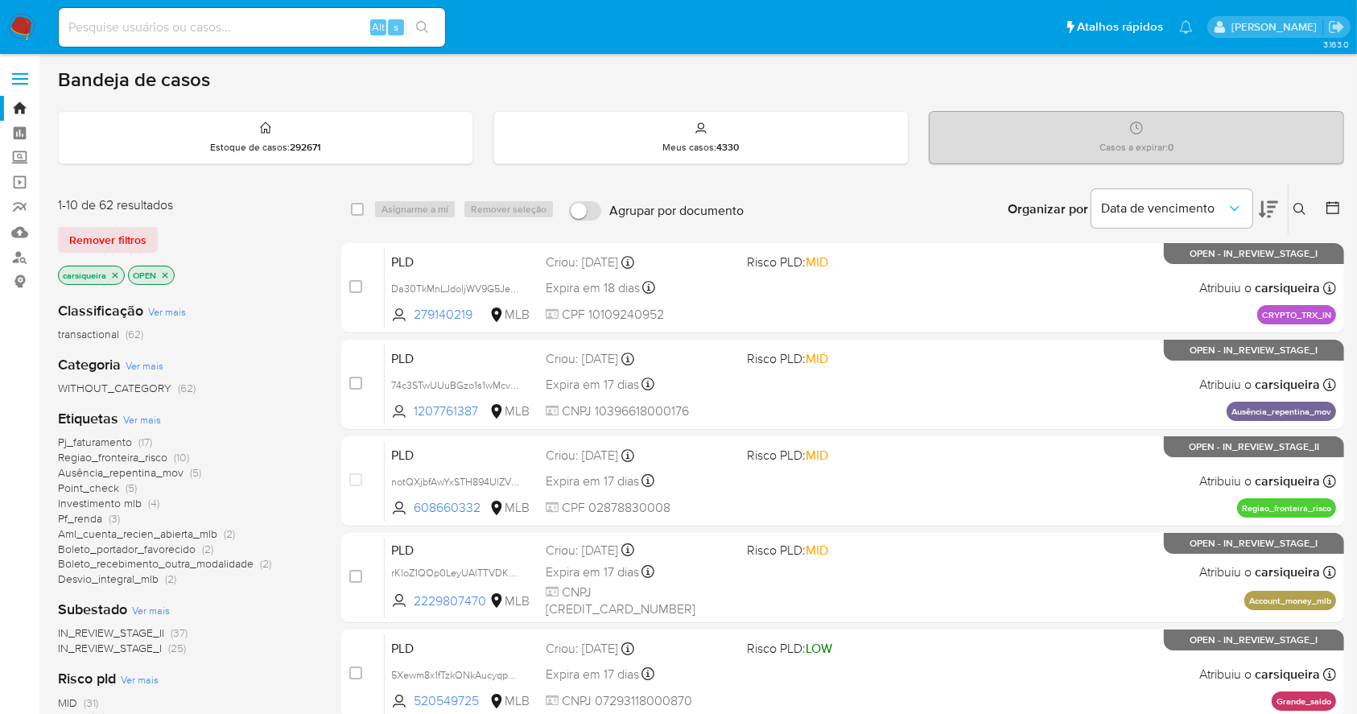
click at [109, 274] on p "carsiqueira" at bounding box center [91, 276] width 65 height 18
click at [112, 273] on icon "close-filter" at bounding box center [115, 276] width 10 height 10
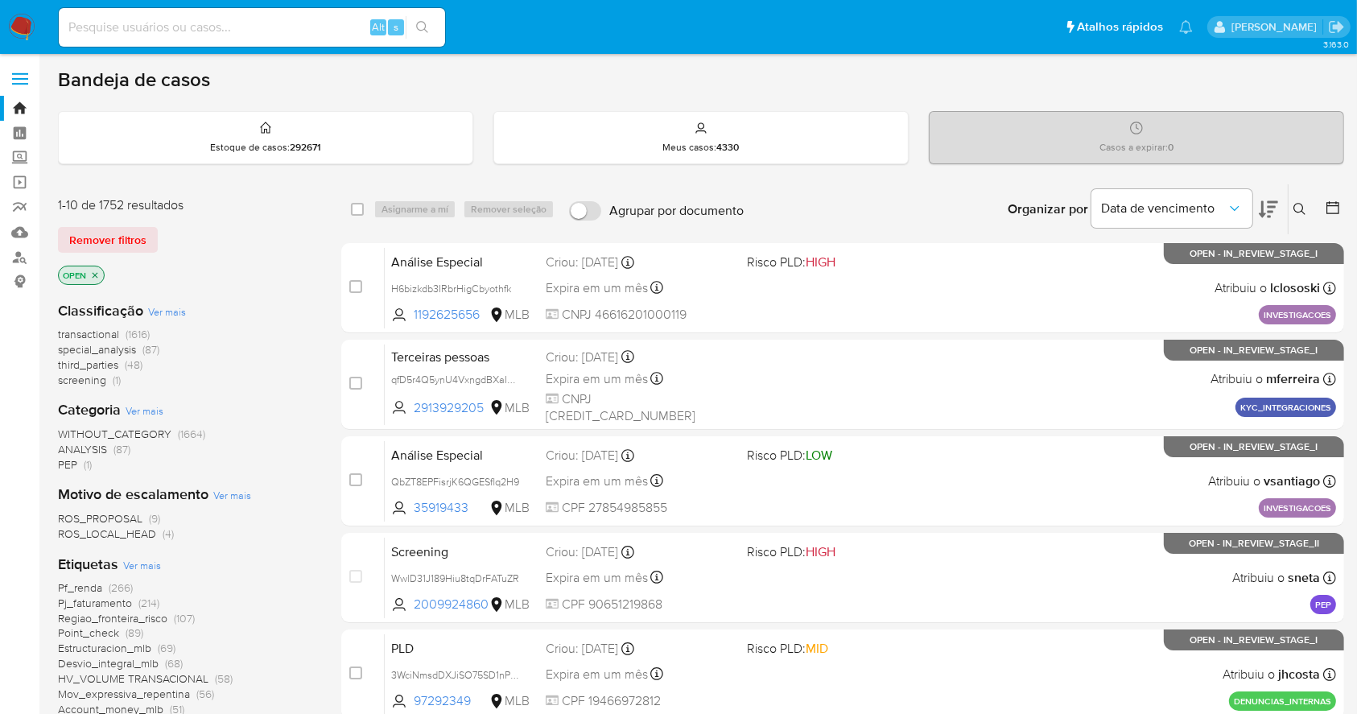
drag, startPoint x: 1300, startPoint y: 205, endPoint x: 1275, endPoint y: 213, distance: 25.5
click at [1299, 205] on icon at bounding box center [1300, 209] width 13 height 13
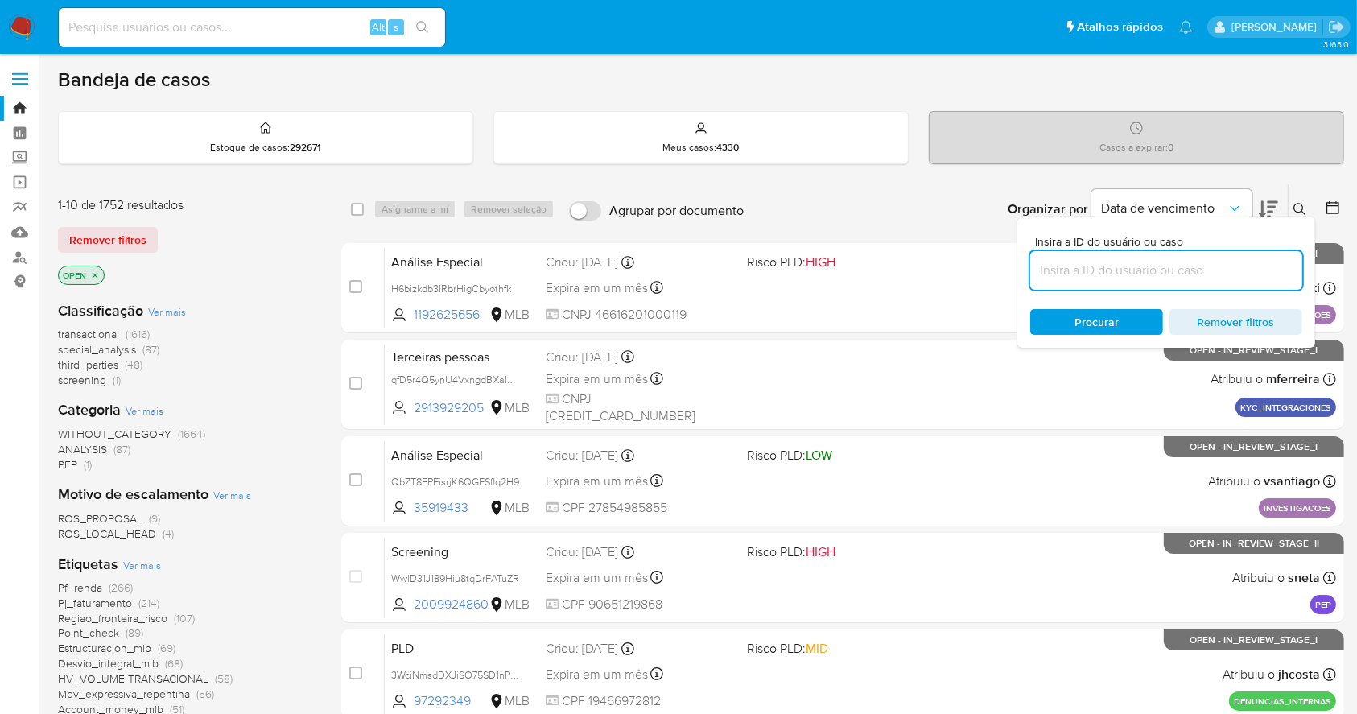
click at [1105, 273] on input at bounding box center [1167, 270] width 272 height 21
type input "1aJJkXKA9jcTOMNyoL7zi3Jd"
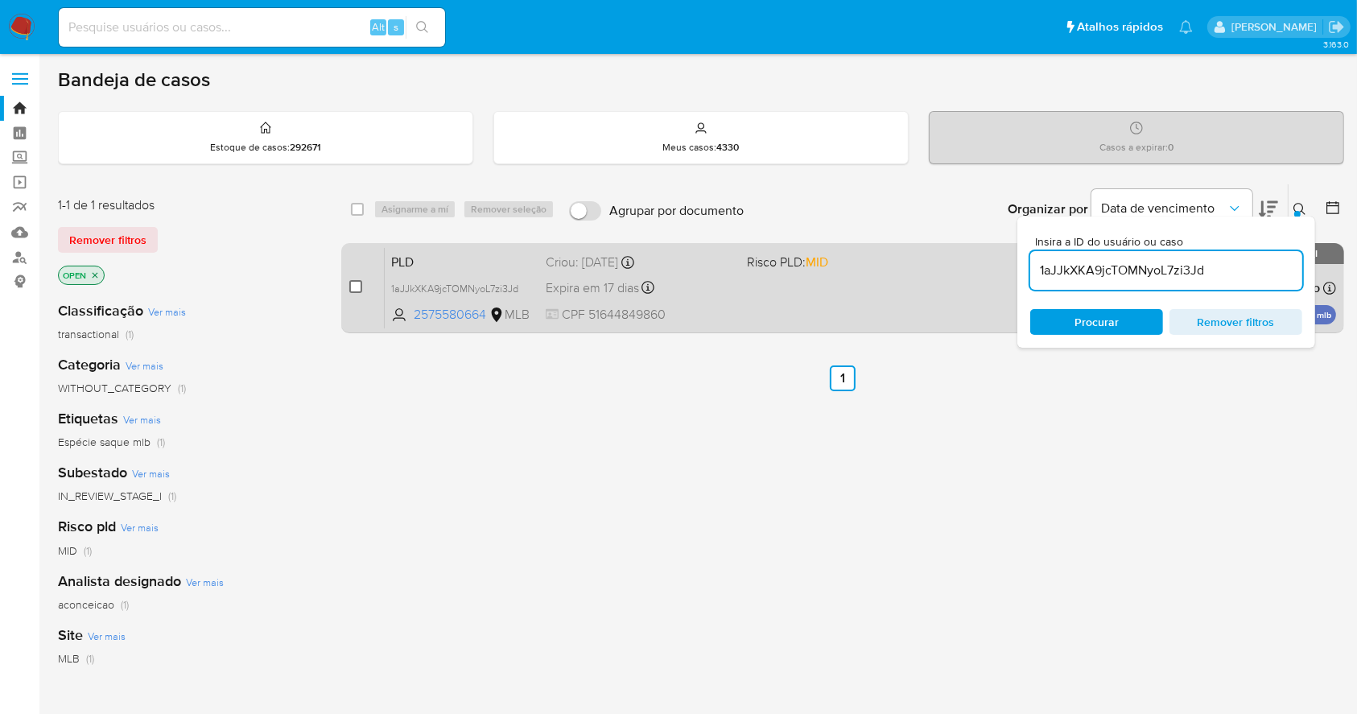
click at [354, 283] on input "checkbox" at bounding box center [355, 286] width 13 height 13
checkbox input "true"
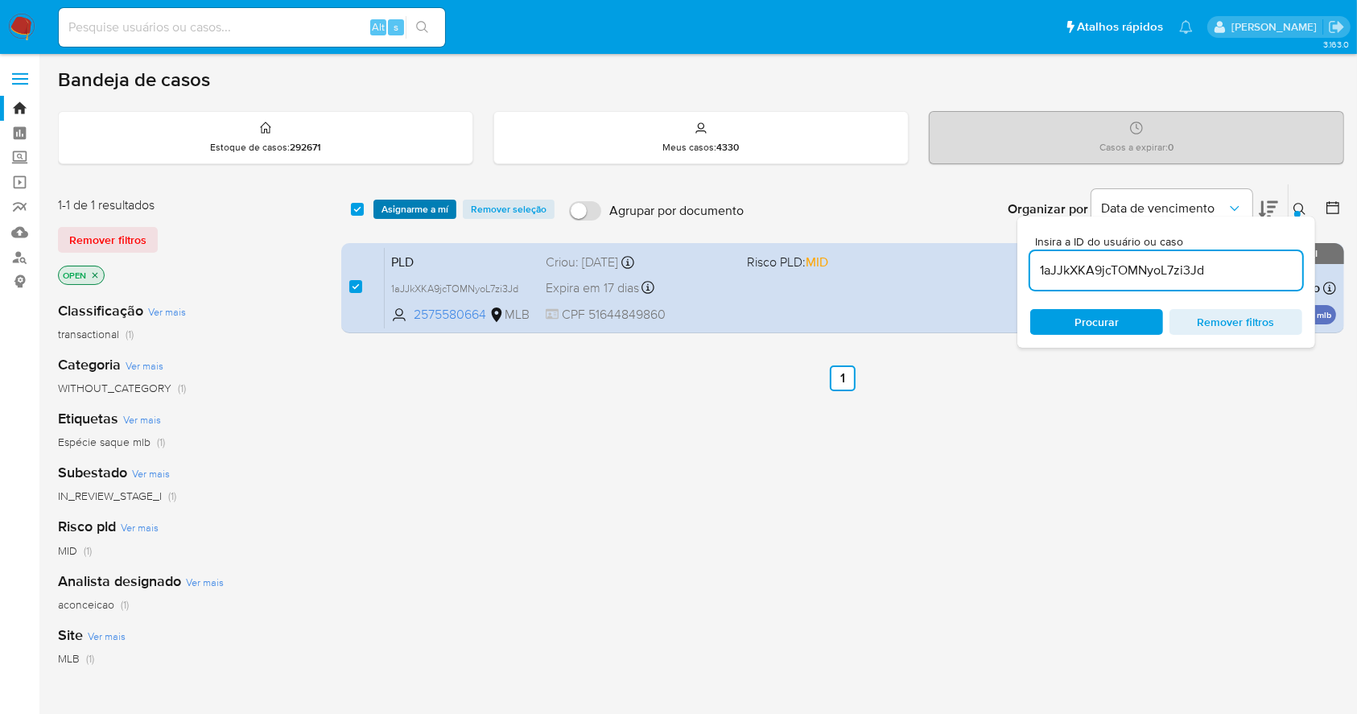
click at [411, 208] on span "Asignarme a mí" at bounding box center [415, 209] width 67 height 16
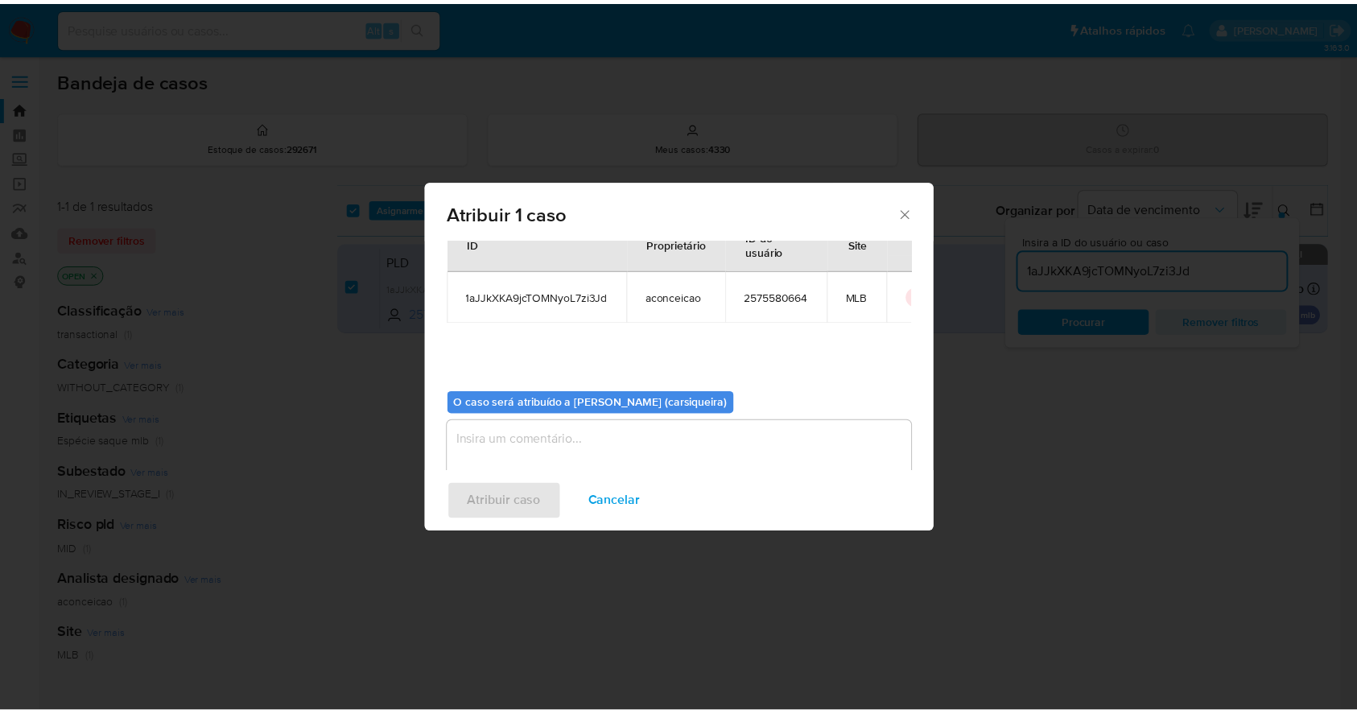
scroll to position [83, 0]
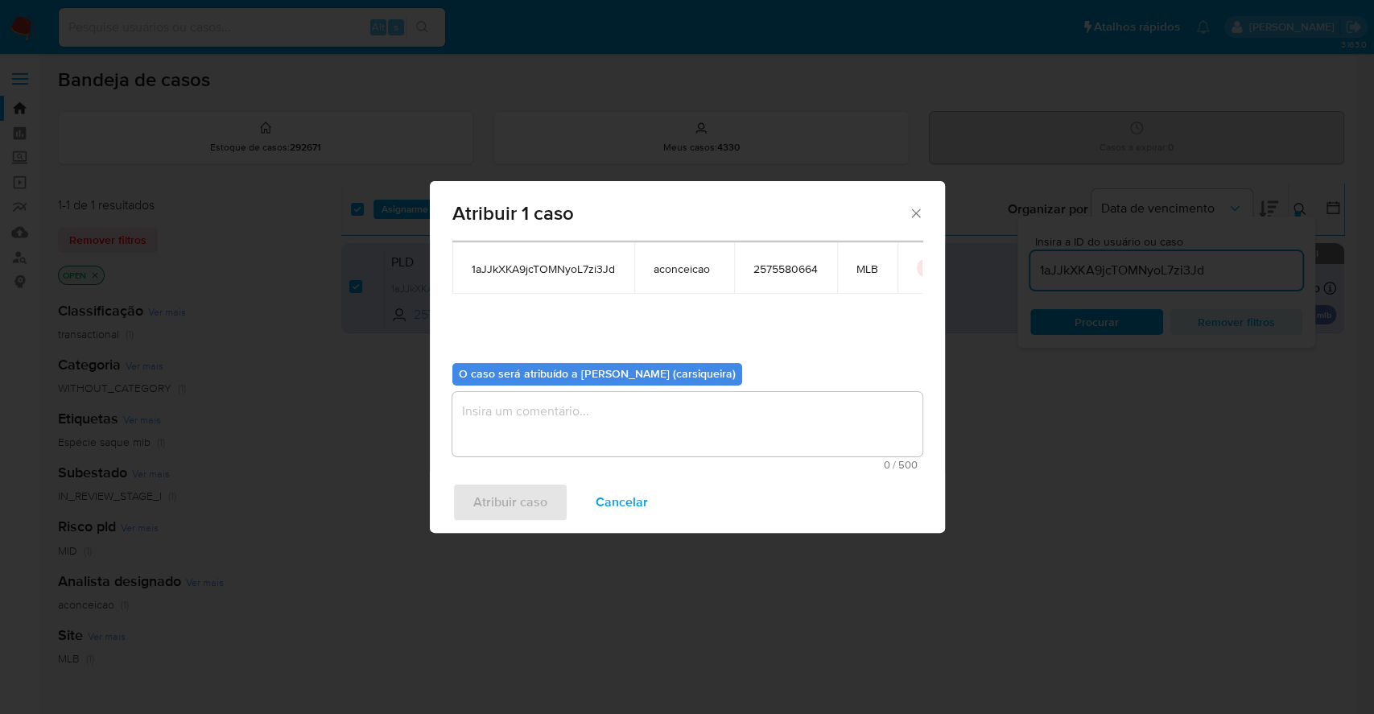
drag, startPoint x: 626, startPoint y: 418, endPoint x: 552, endPoint y: 465, distance: 87.3
click at [622, 419] on textarea "assign-modal" at bounding box center [687, 424] width 470 height 64
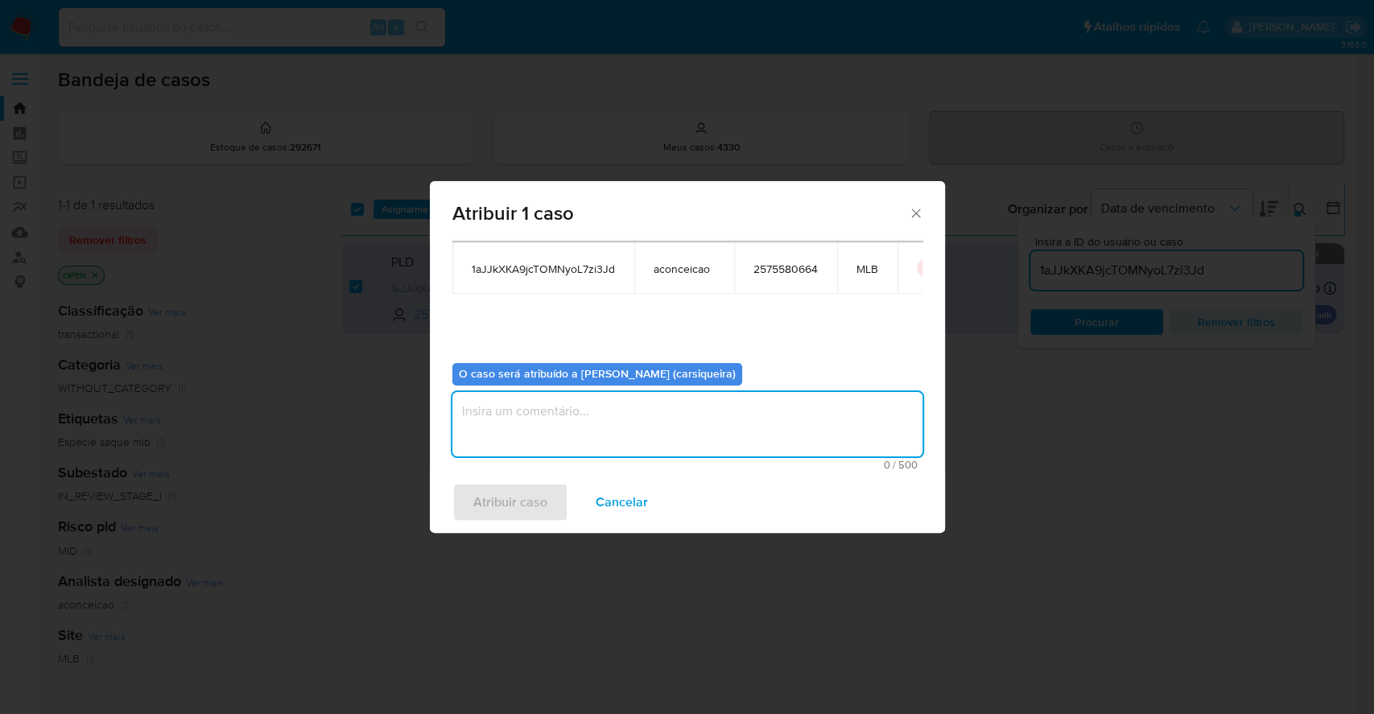
paste textarea "1aJJkXKA9jcTOMNyoL7zi3Jd"
type textarea "1aJJkXKA9jcTOMNyoL7zi3Jd"
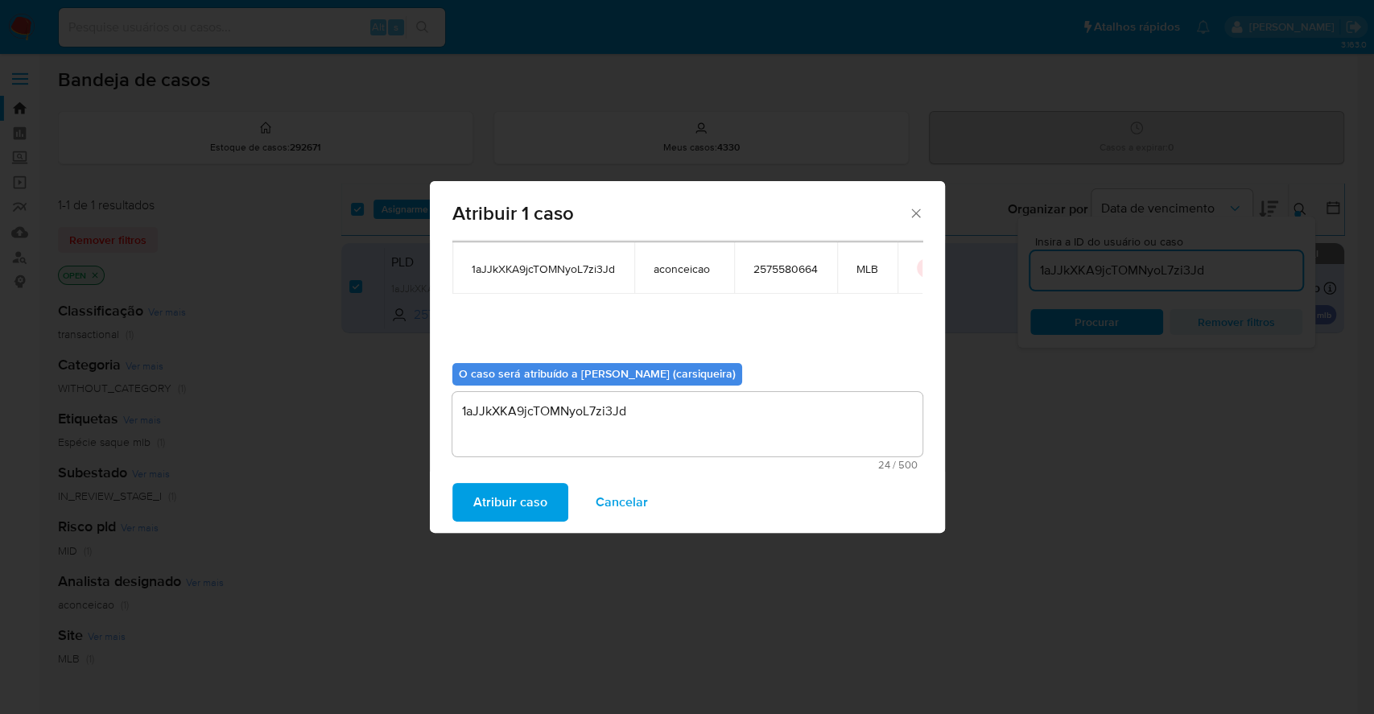
click at [511, 518] on span "Atribuir caso" at bounding box center [510, 502] width 74 height 35
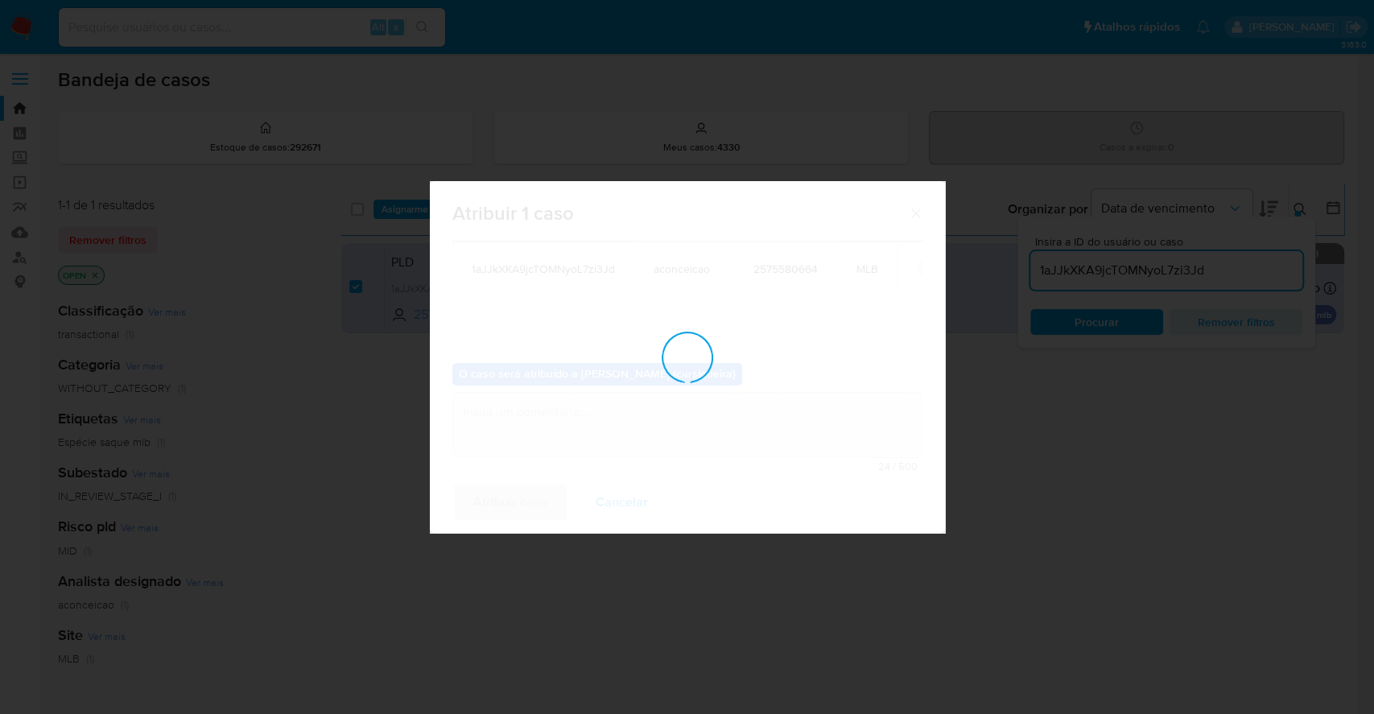
checkbox input "false"
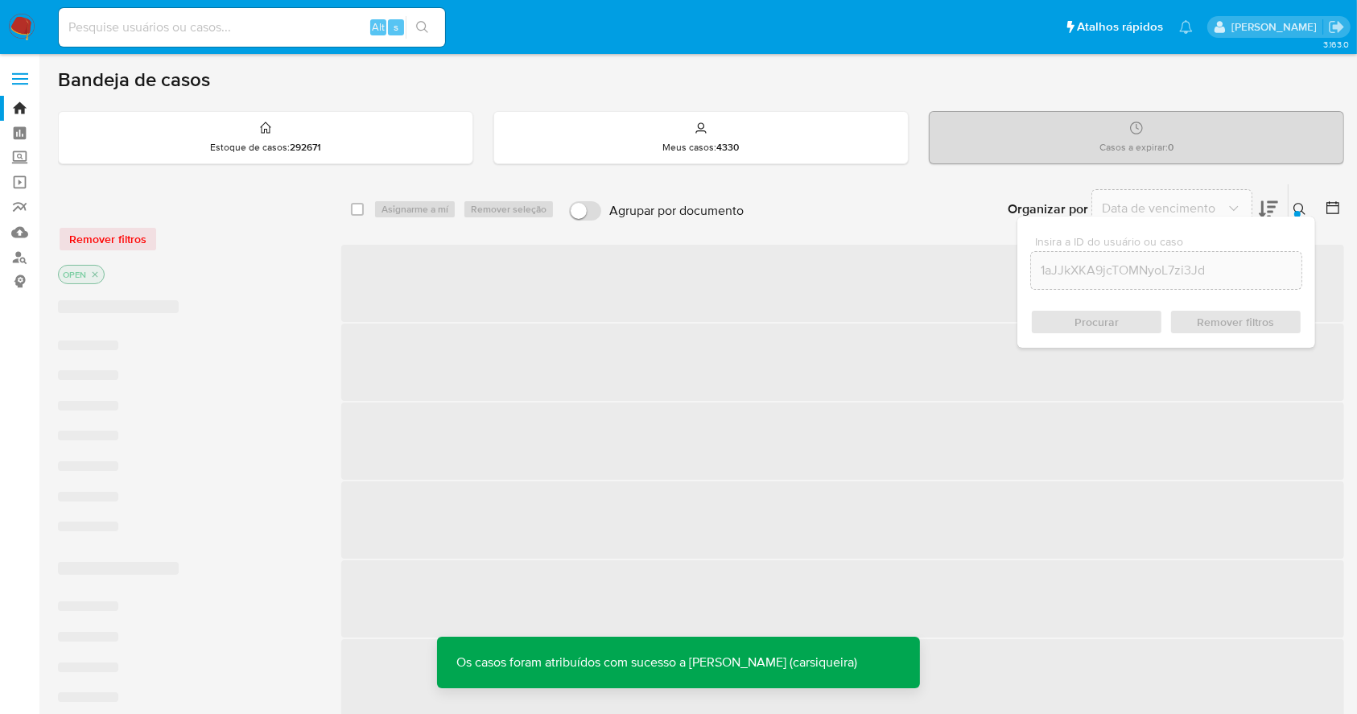
click at [204, 24] on input at bounding box center [252, 27] width 386 height 21
paste input "1aJJkXKA9jcTOMNyoL7zi3Jd"
type input "1aJJkXKA9jcTOMNyoL7zi3Jd"
click at [428, 23] on icon "search-icon" at bounding box center [422, 27] width 13 height 13
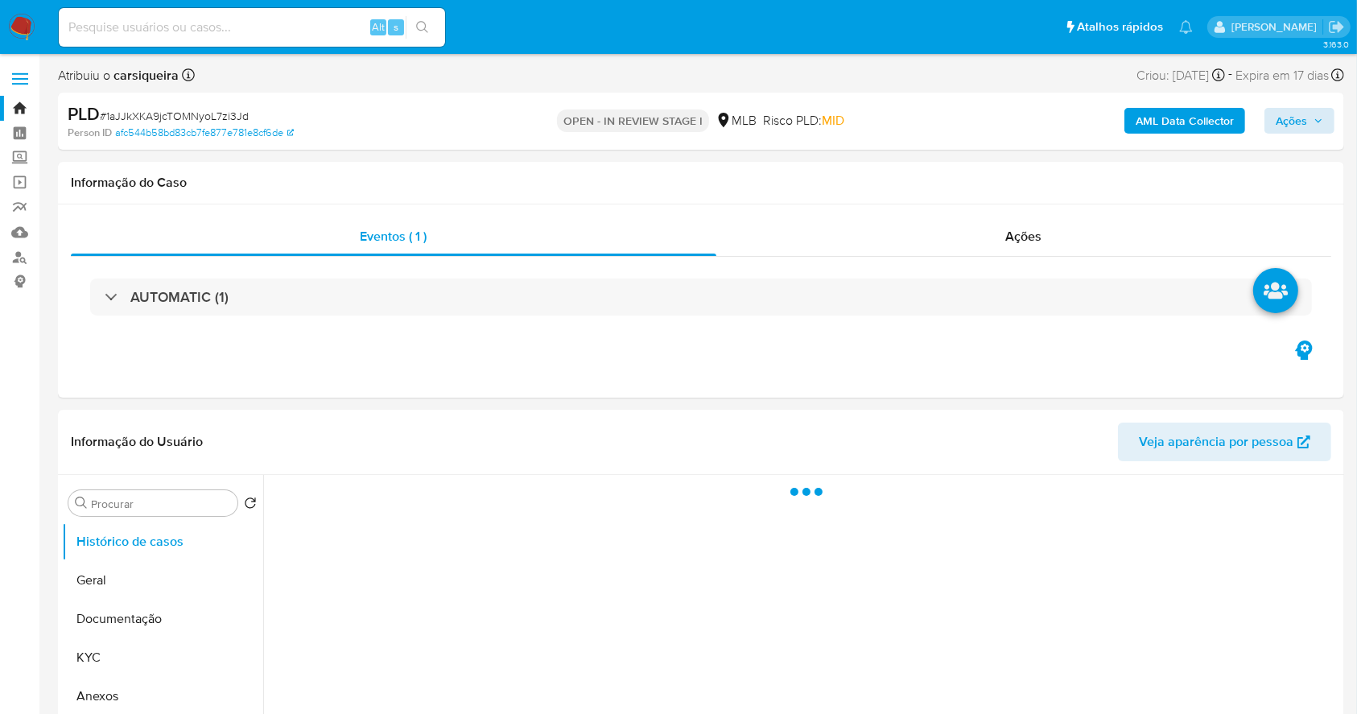
select select "10"
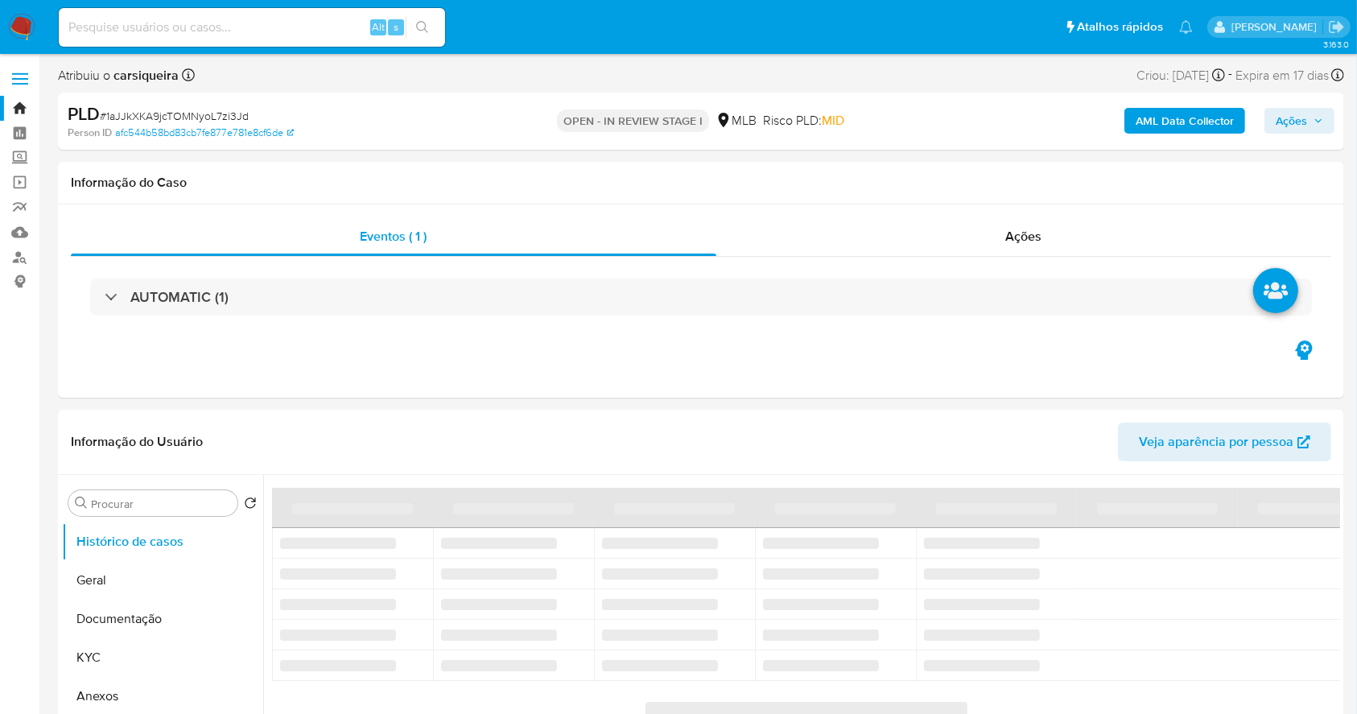
click at [1301, 117] on span "Ações" at bounding box center [1291, 121] width 31 height 26
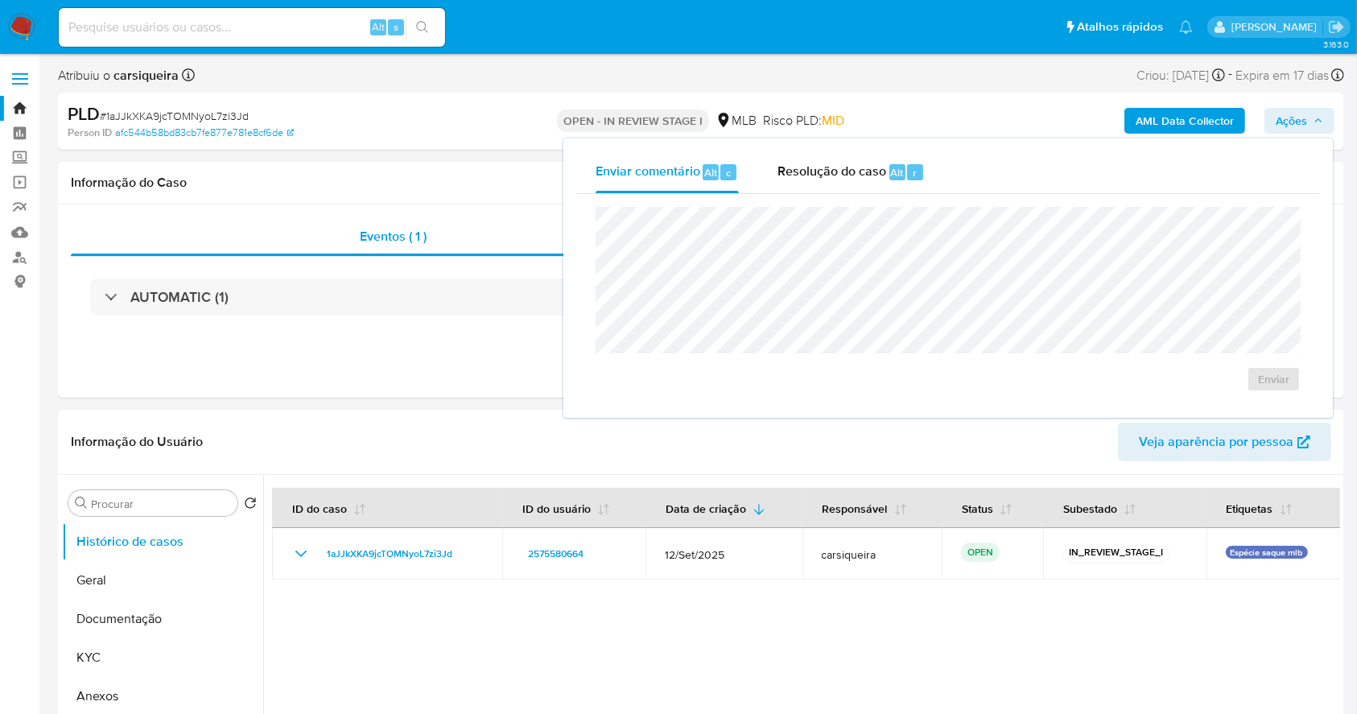
drag, startPoint x: 841, startPoint y: 167, endPoint x: 839, endPoint y: 205, distance: 37.9
click at [840, 167] on span "Resolução do caso" at bounding box center [832, 172] width 109 height 19
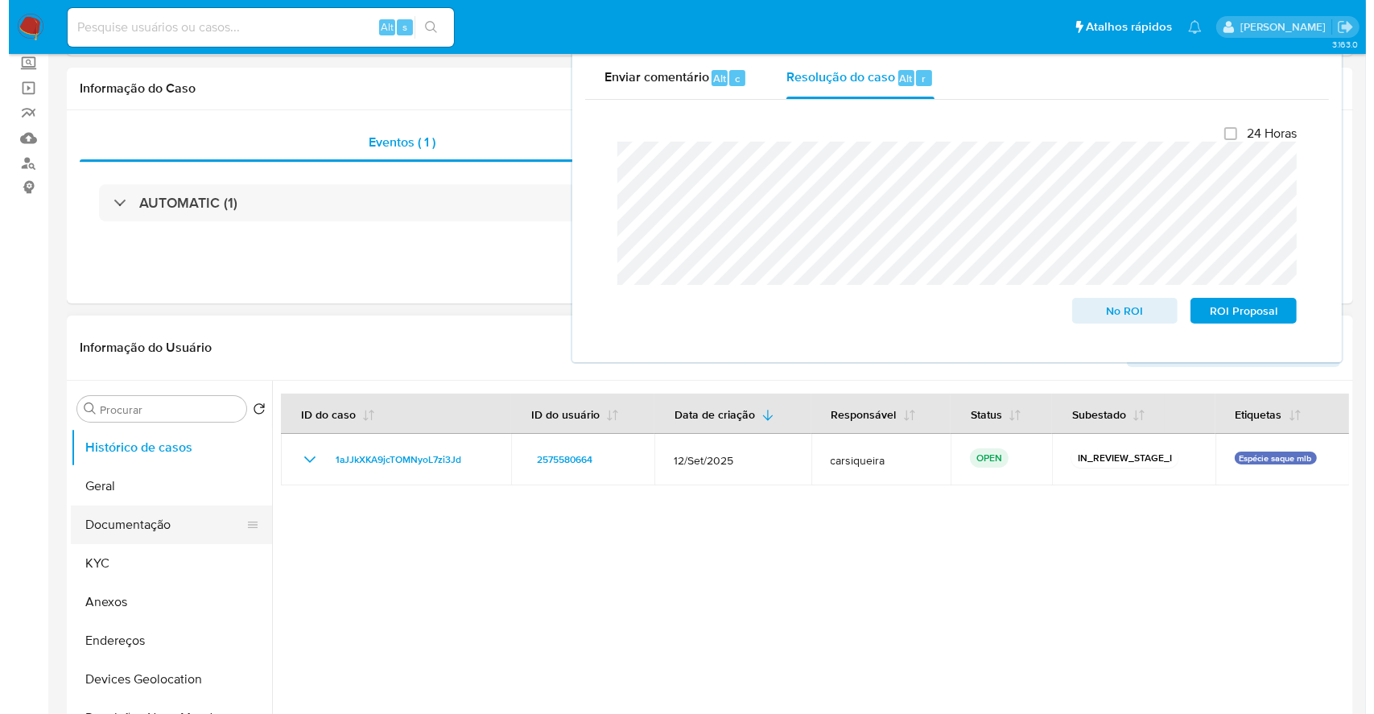
scroll to position [214, 0]
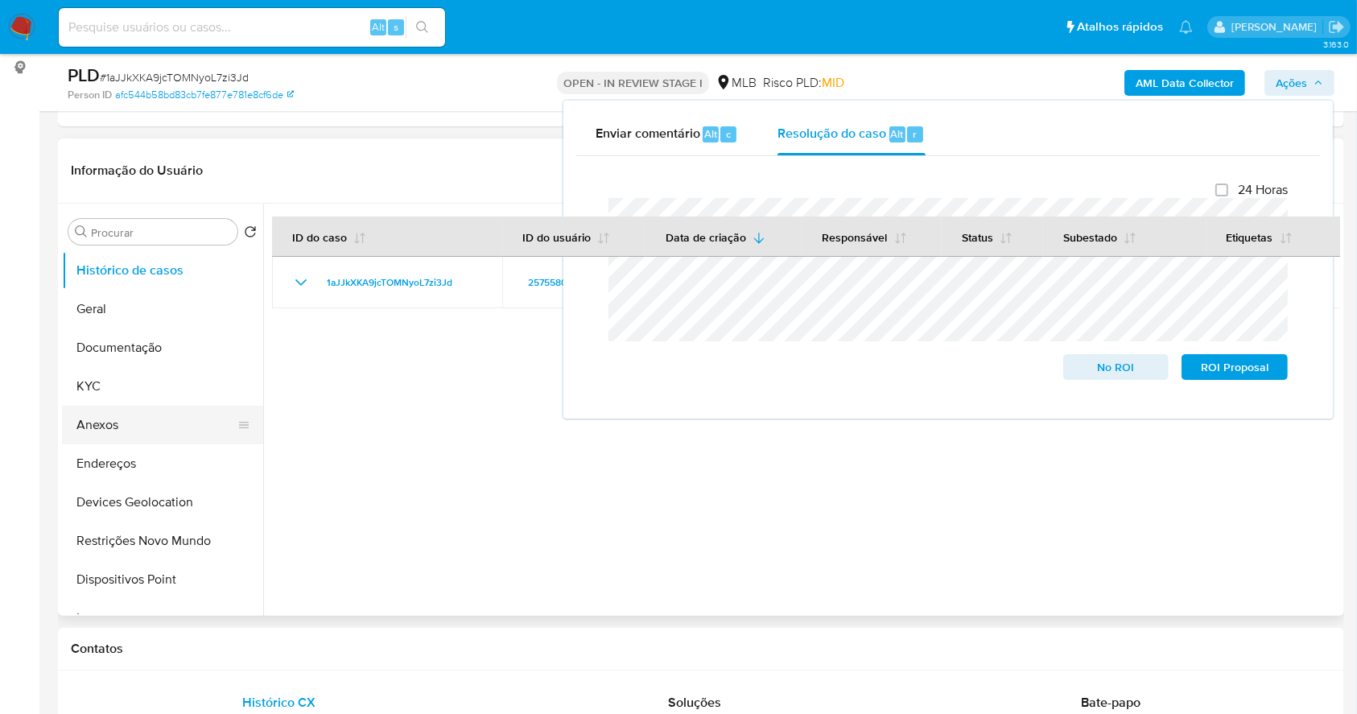
click at [126, 430] on button "Anexos" at bounding box center [156, 425] width 188 height 39
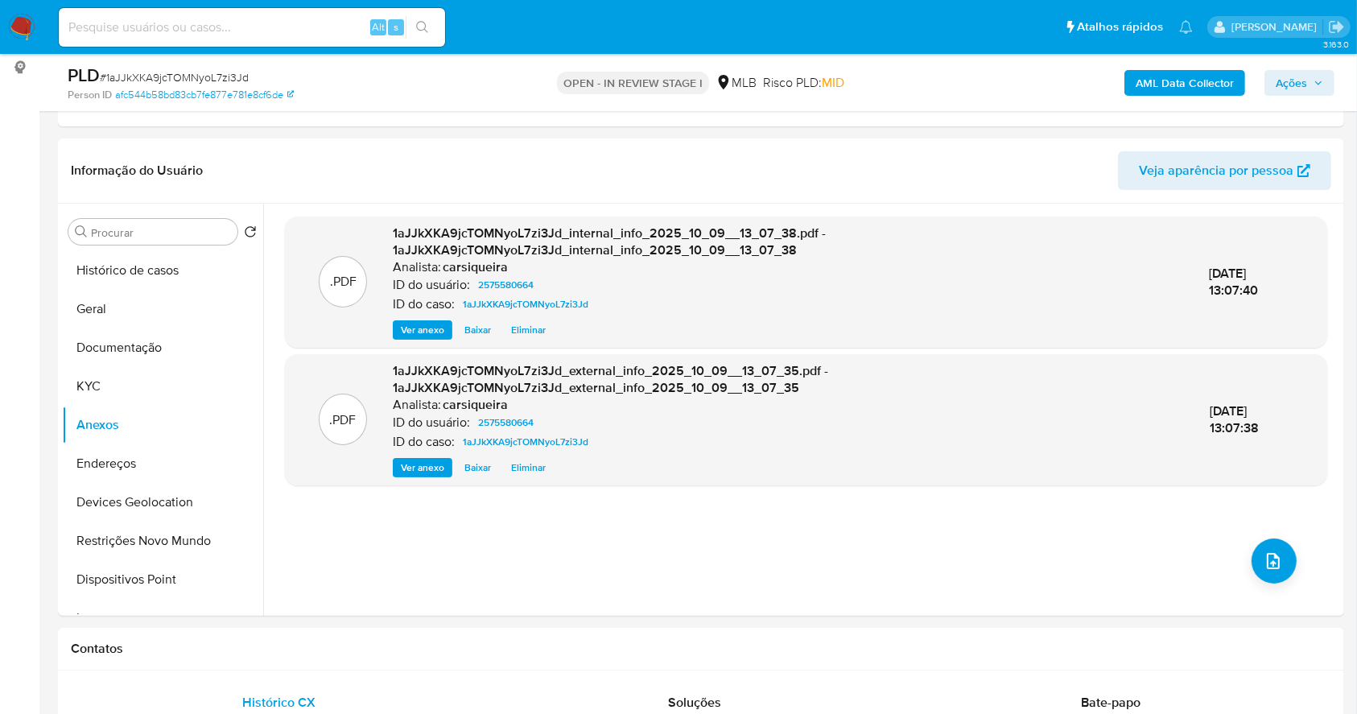
click at [1309, 81] on span "Ações" at bounding box center [1300, 83] width 48 height 23
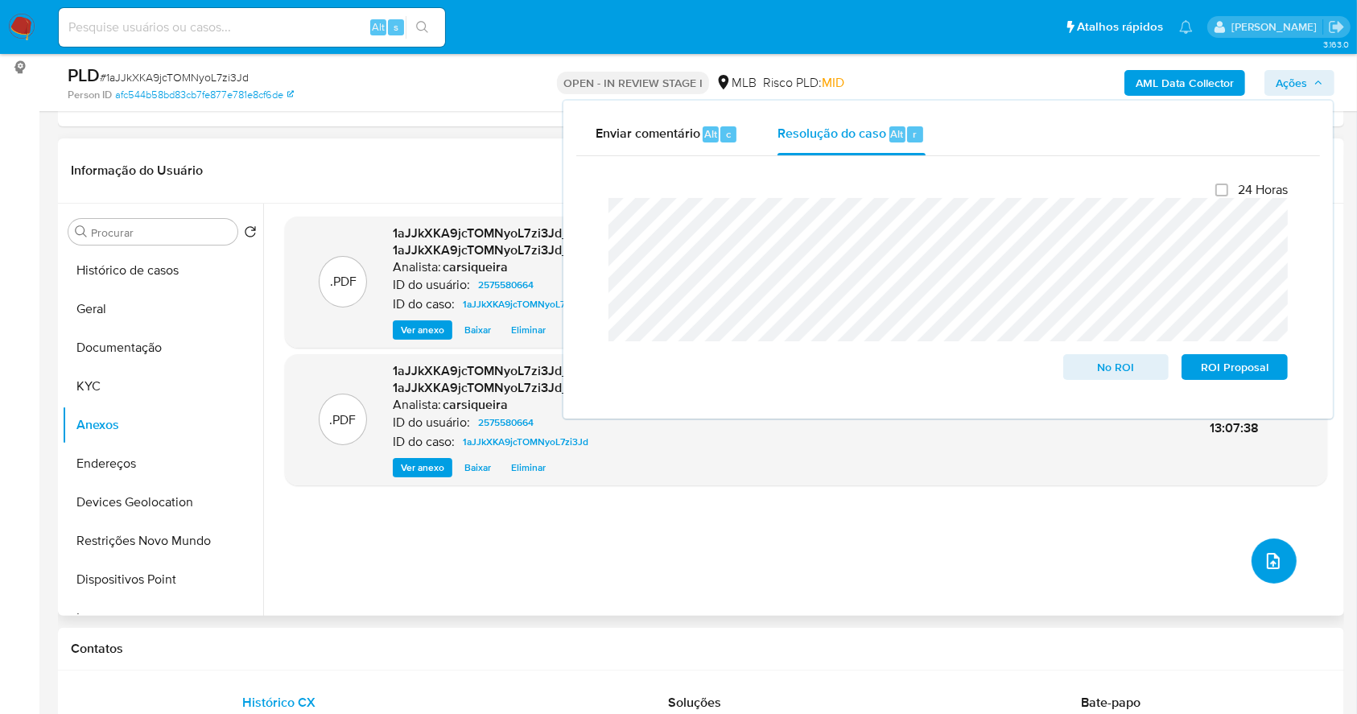
click at [1266, 580] on button "upload-file" at bounding box center [1274, 561] width 45 height 45
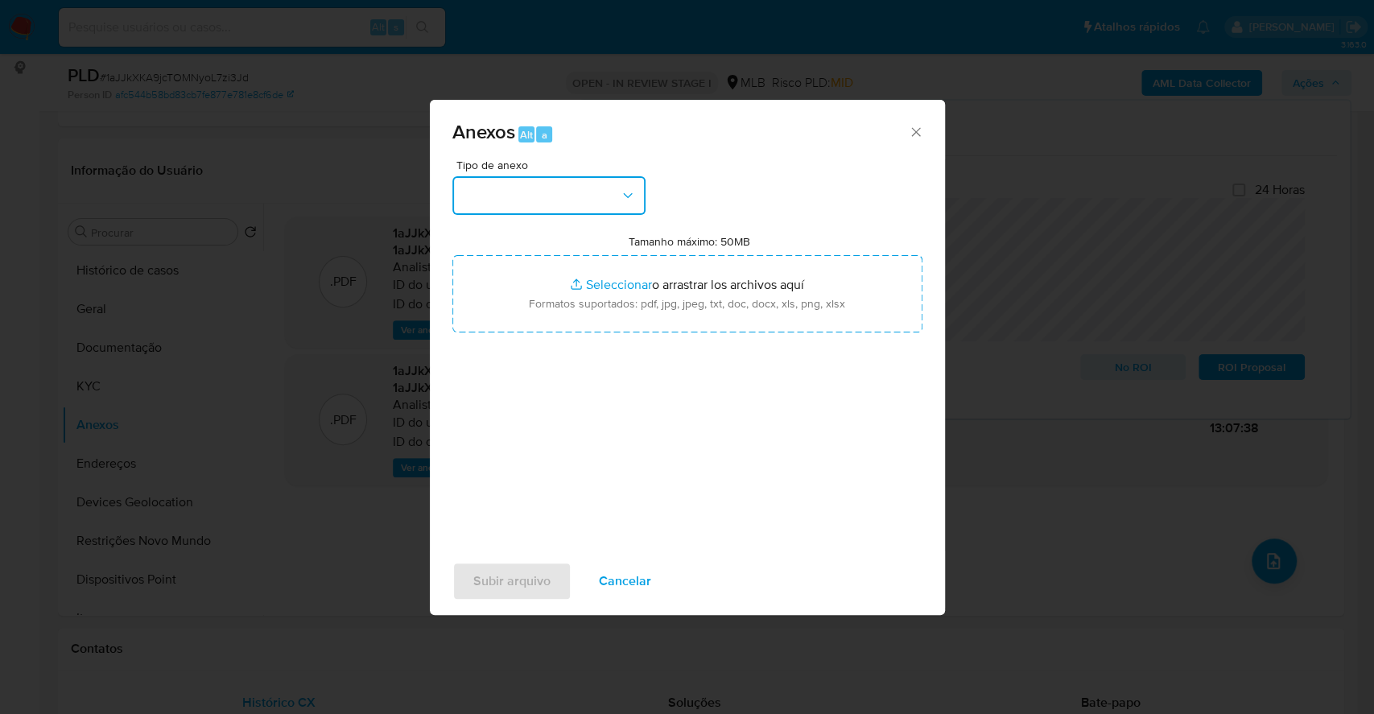
click at [577, 188] on button "button" at bounding box center [548, 195] width 193 height 39
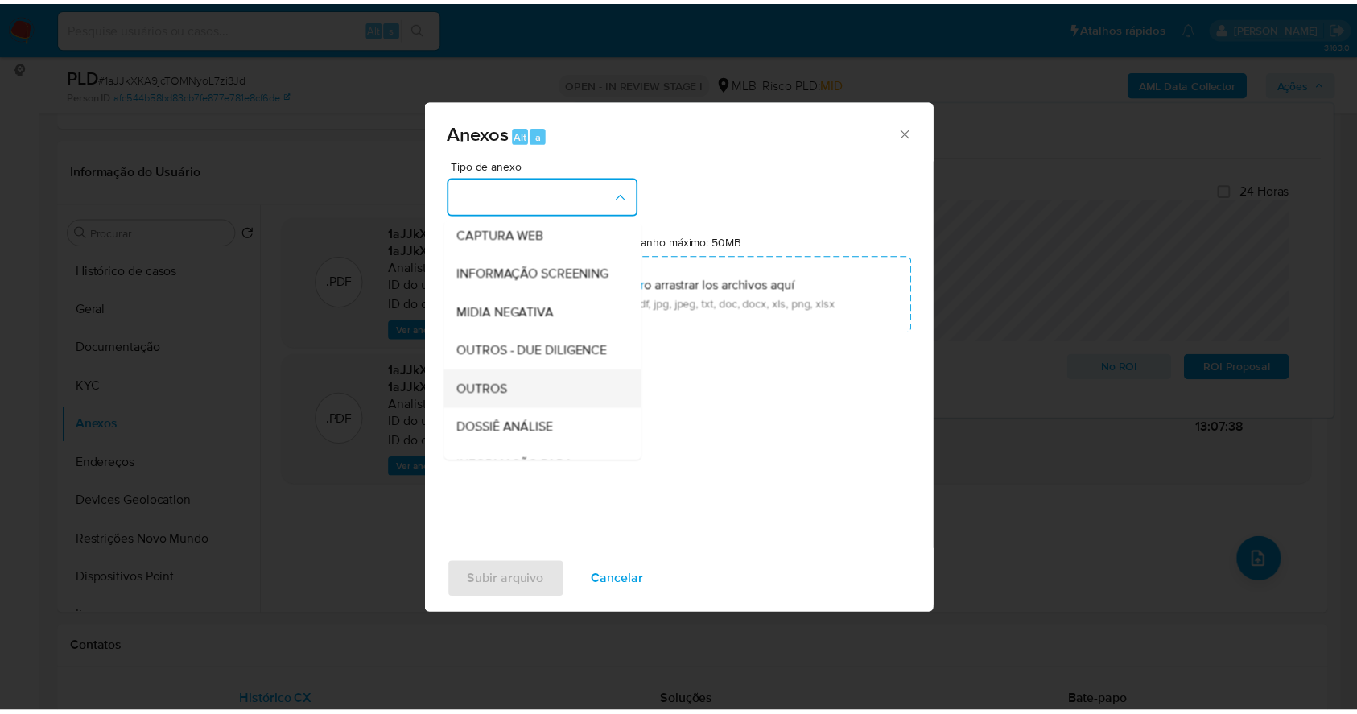
scroll to position [247, 0]
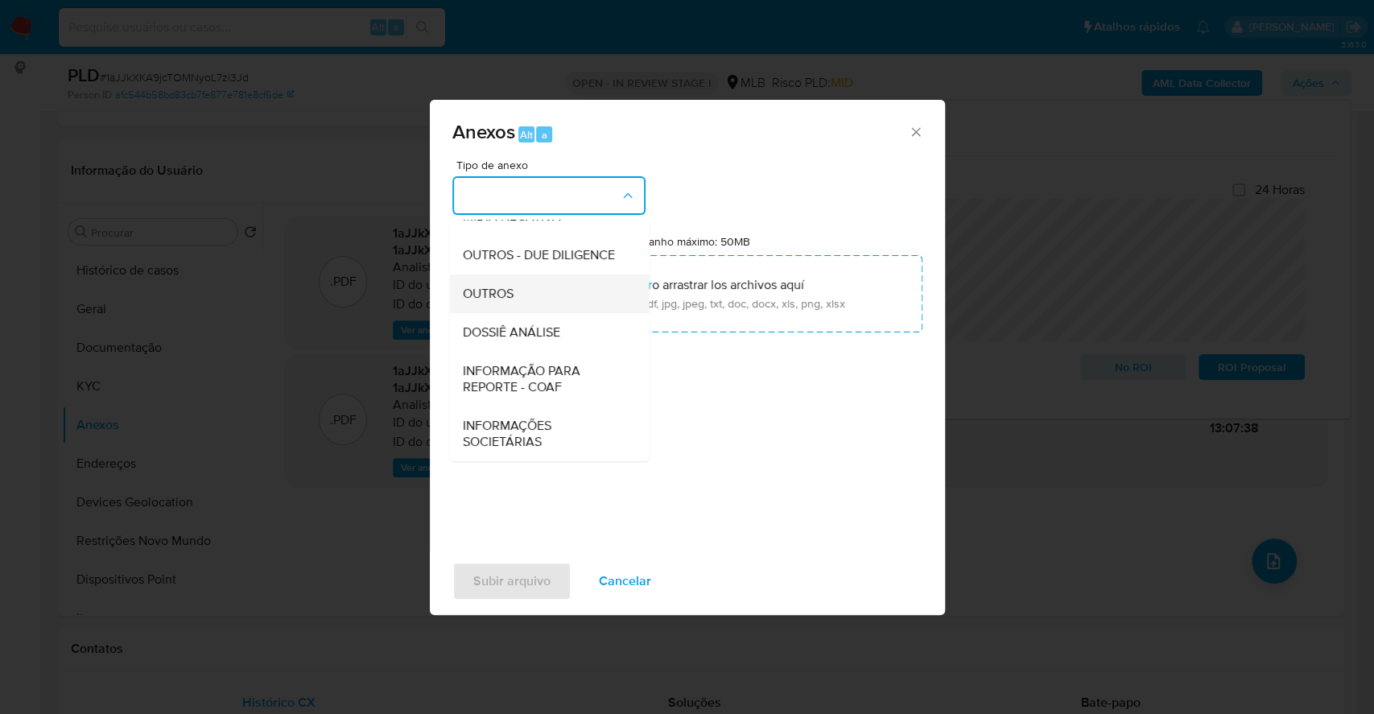
click at [528, 291] on div "OUTROS" at bounding box center [544, 294] width 164 height 39
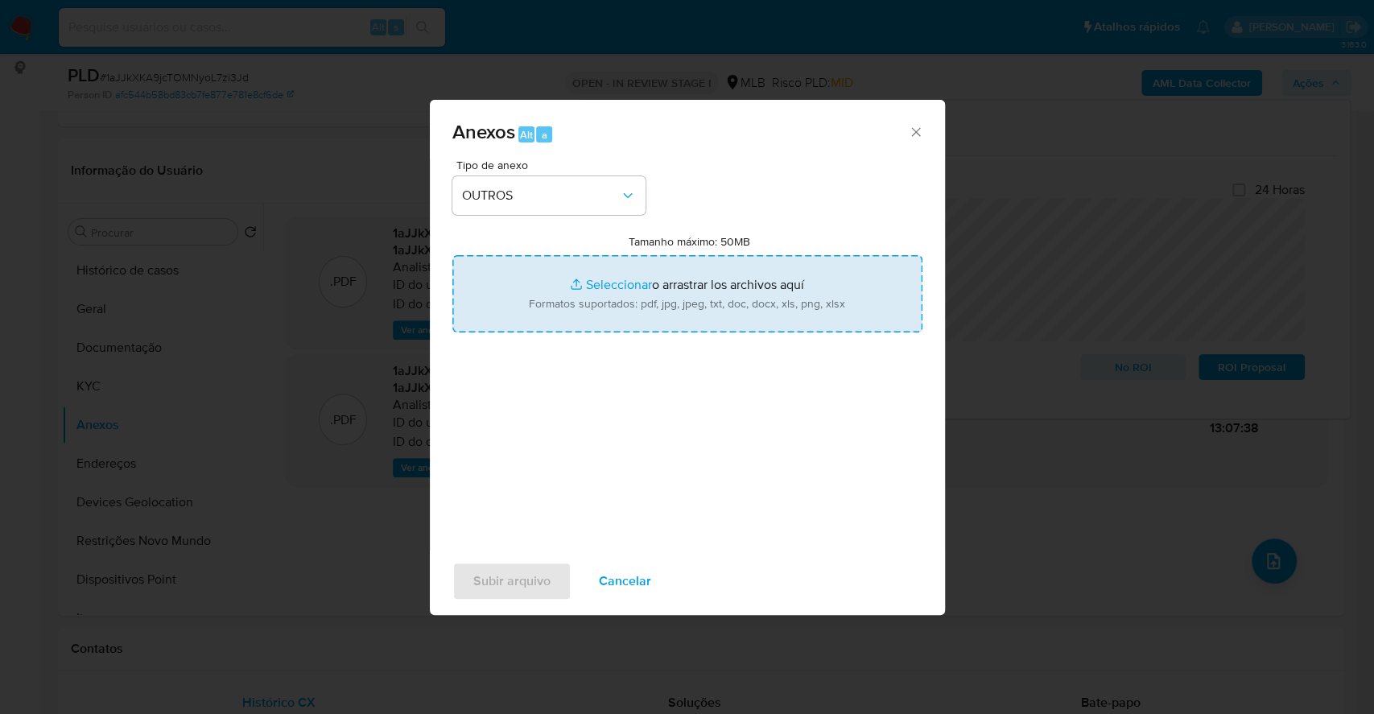
click at [599, 273] on input "Tamanho máximo: 50MB Seleccionar archivos" at bounding box center [687, 293] width 470 height 77
type input "C:\fakepath\Mulan 2575580664_2025_10_09_07_24_55.xlsx"
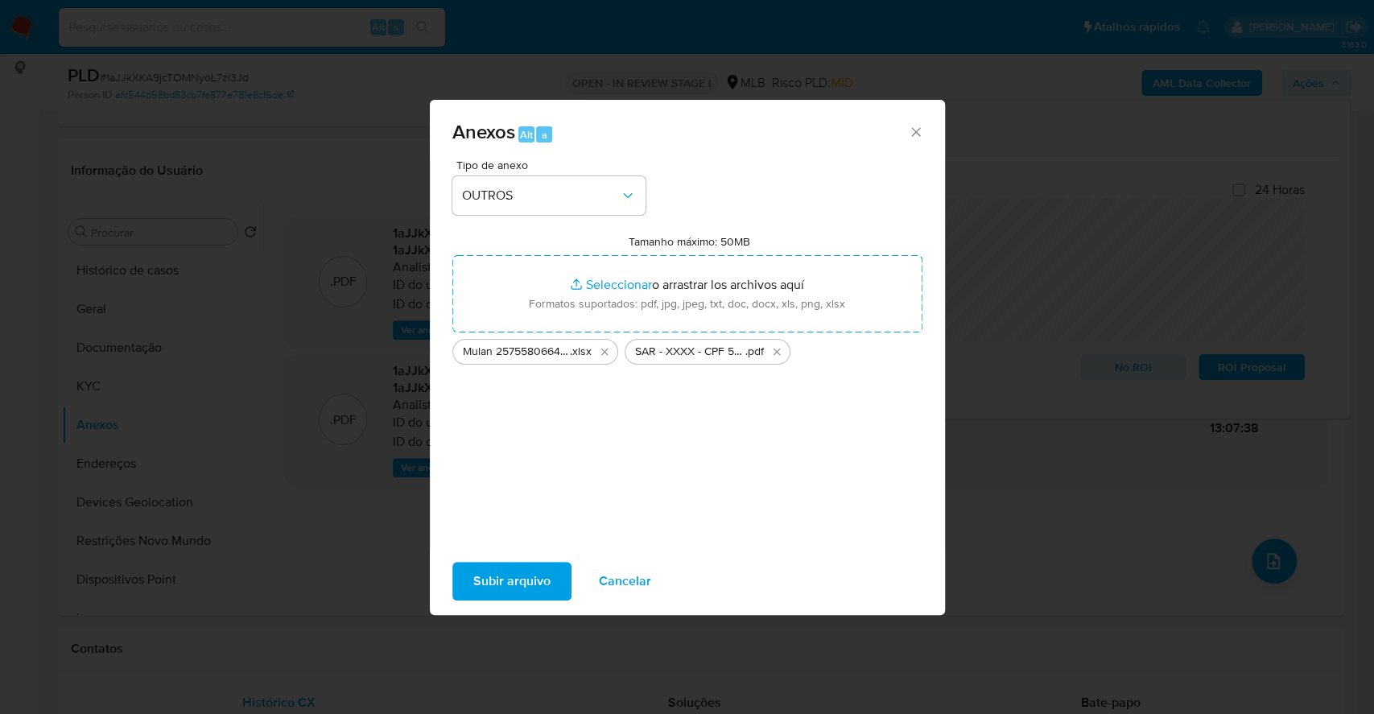
click at [527, 572] on span "Subir arquivo" at bounding box center [511, 581] width 77 height 35
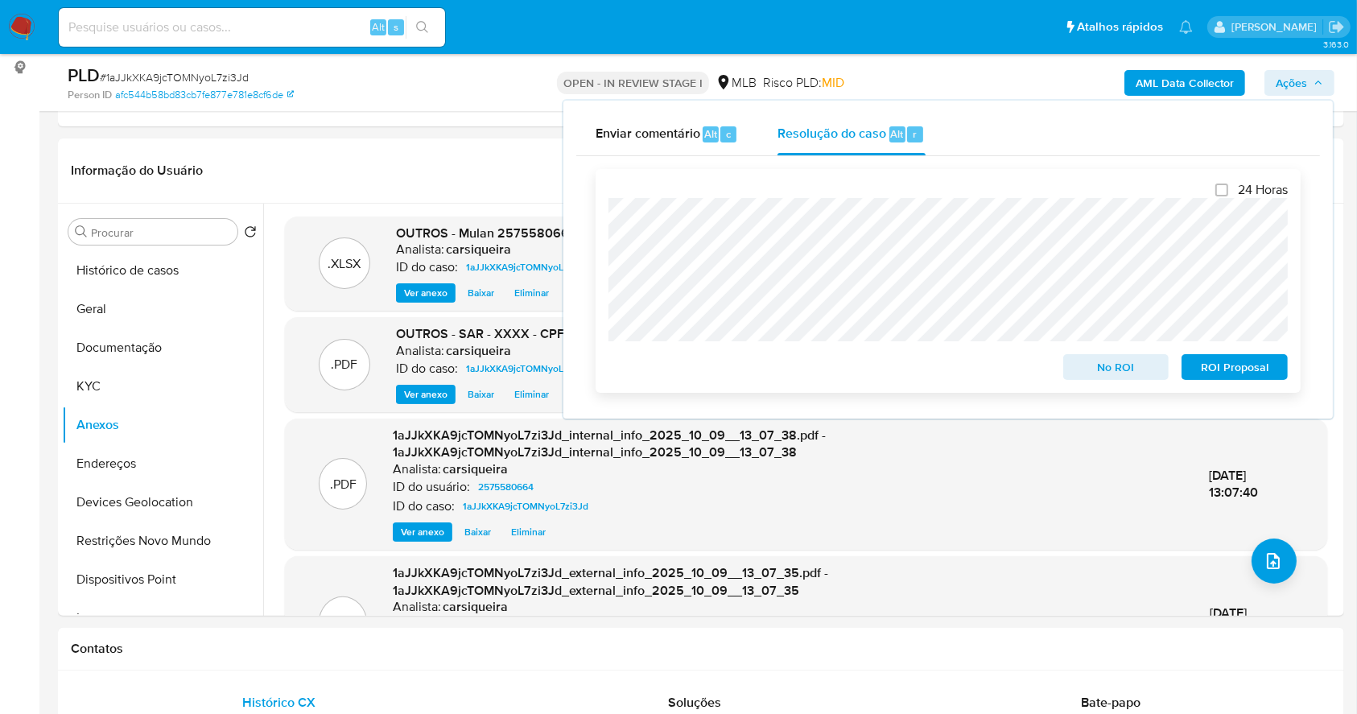
click at [1237, 365] on span "ROI Proposal" at bounding box center [1235, 367] width 84 height 23
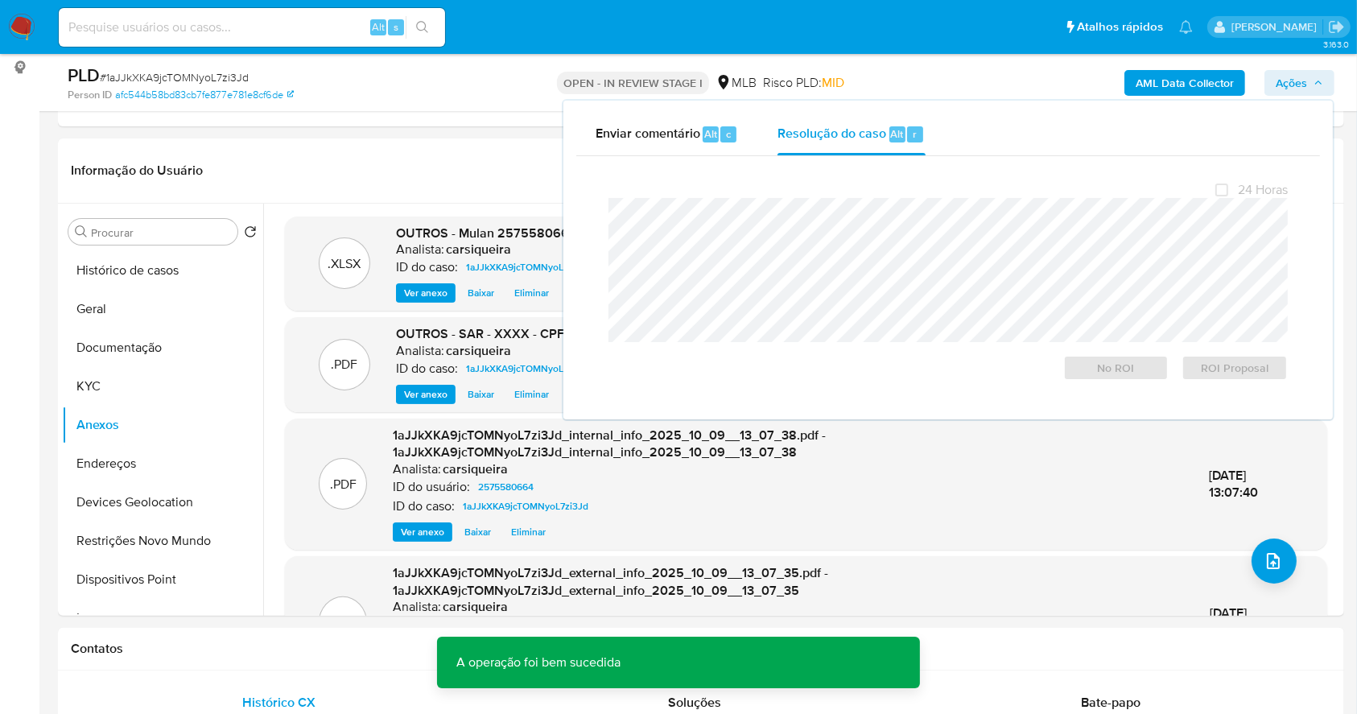
click at [179, 70] on span "# 1aJJkXKA9jcTOMNyoL7zi3Jd" at bounding box center [174, 77] width 149 height 16
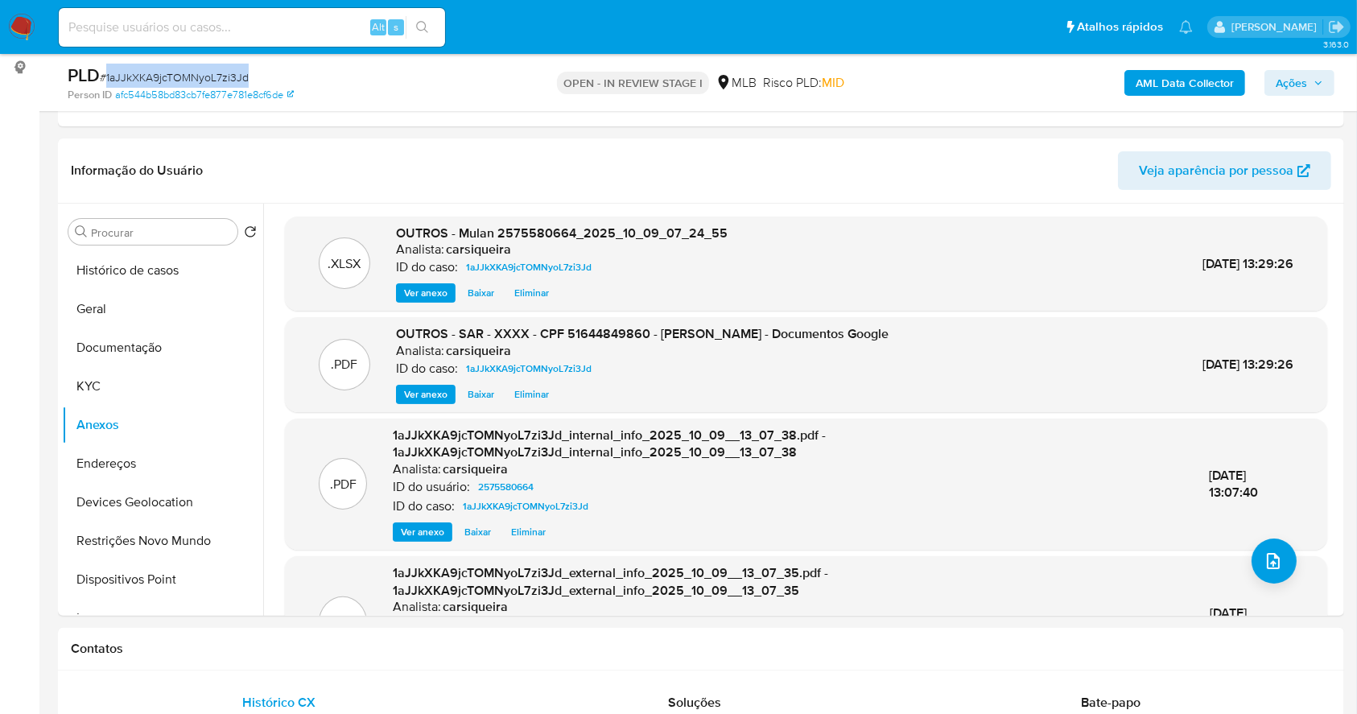
click at [179, 70] on span "# 1aJJkXKA9jcTOMNyoL7zi3Jd" at bounding box center [174, 77] width 149 height 16
copy span "1aJJkXKA9jcTOMNyoL7zi3Jd"
click at [1285, 78] on span "Ações" at bounding box center [1291, 83] width 31 height 26
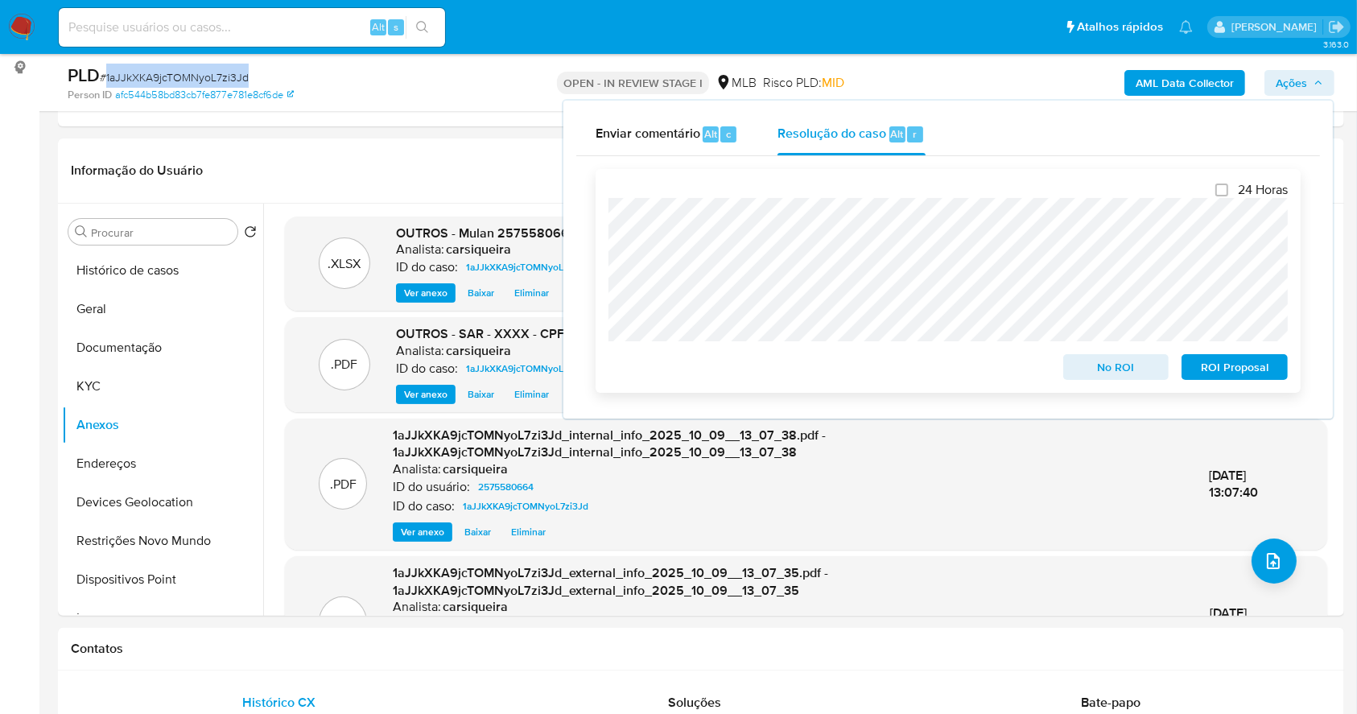
click at [1262, 361] on span "ROI Proposal" at bounding box center [1235, 367] width 84 height 23
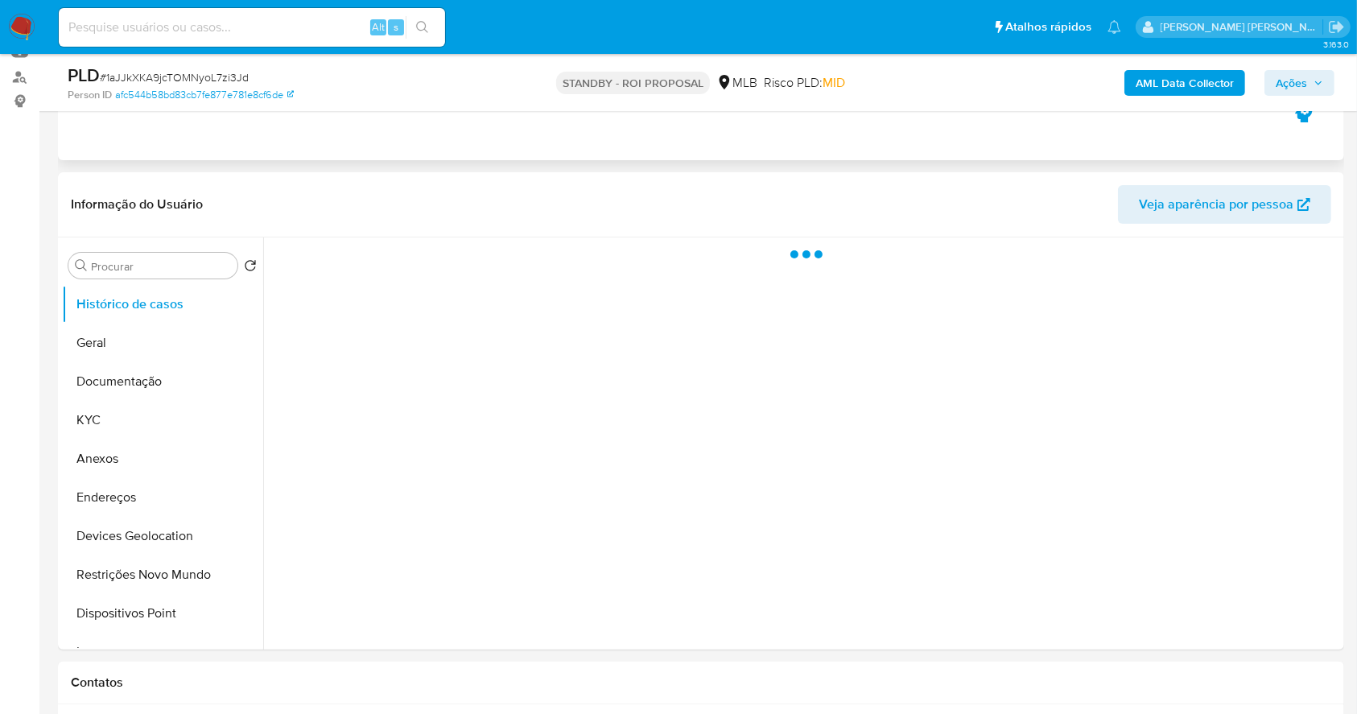
scroll to position [214, 0]
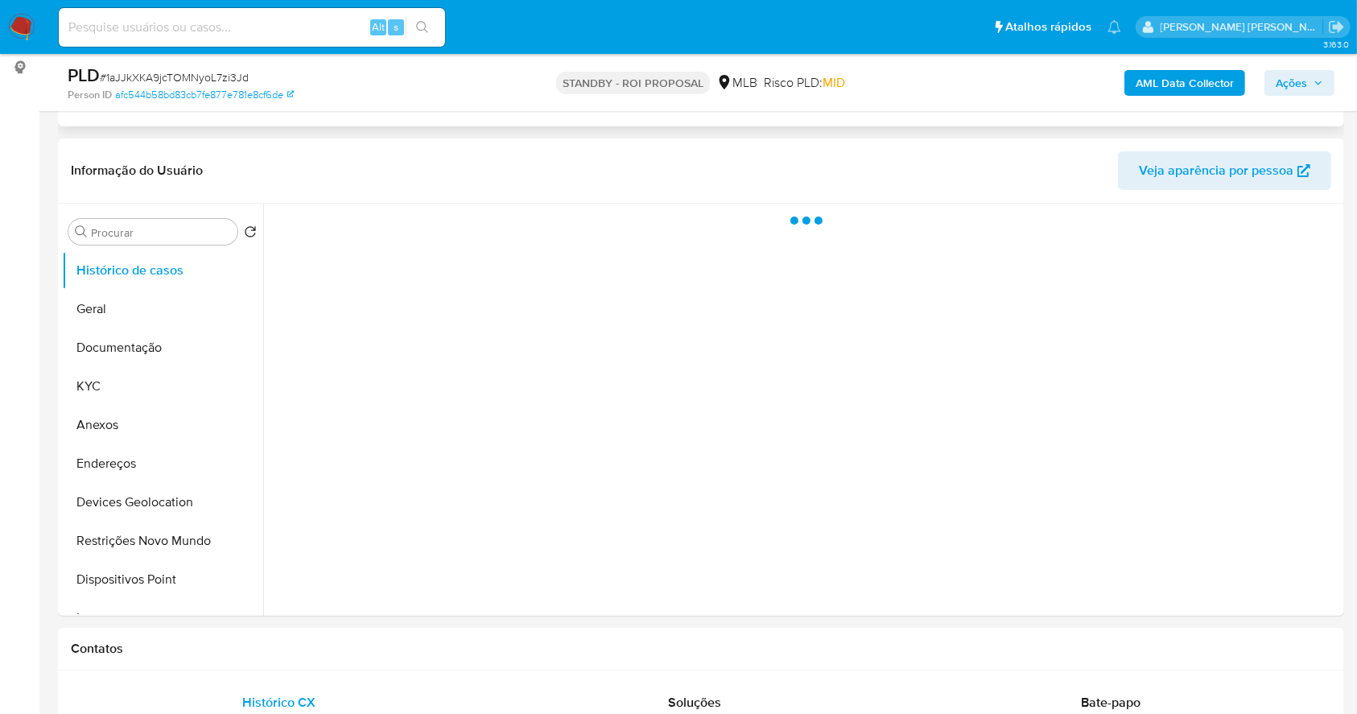
select select "10"
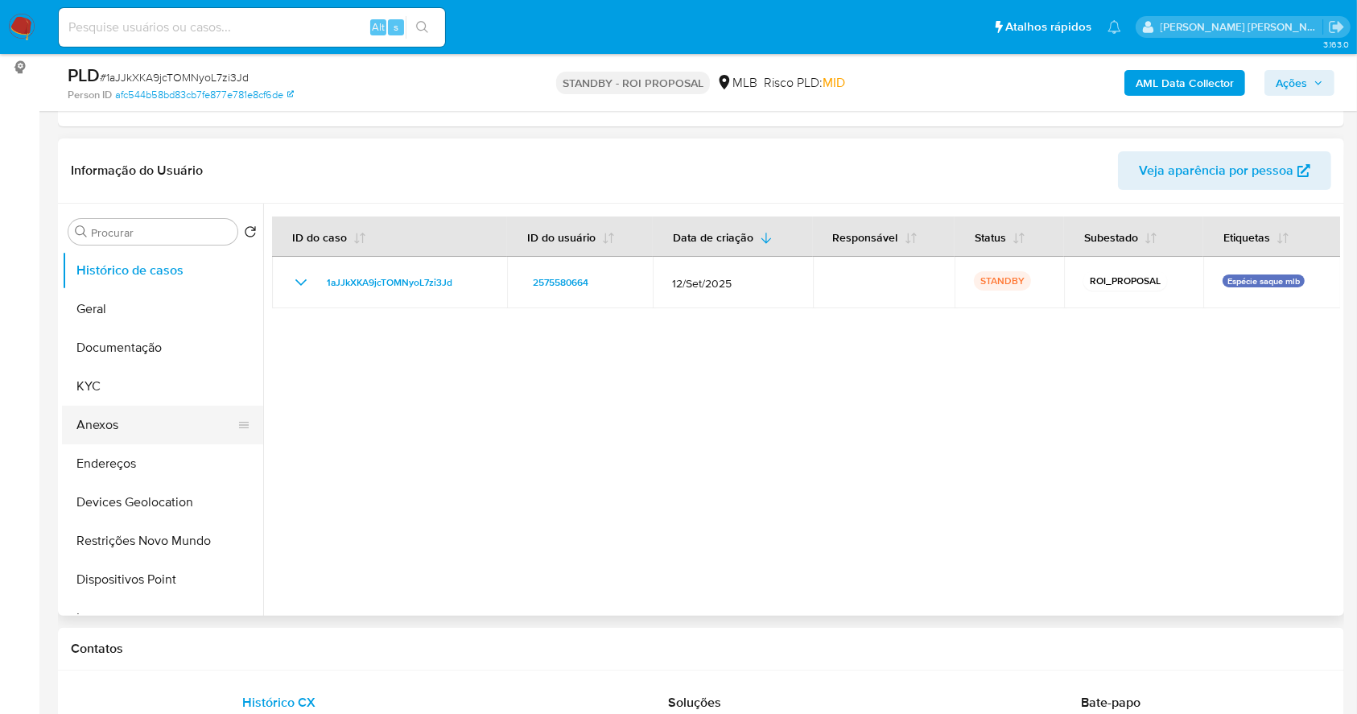
click at [145, 430] on button "Anexos" at bounding box center [156, 425] width 188 height 39
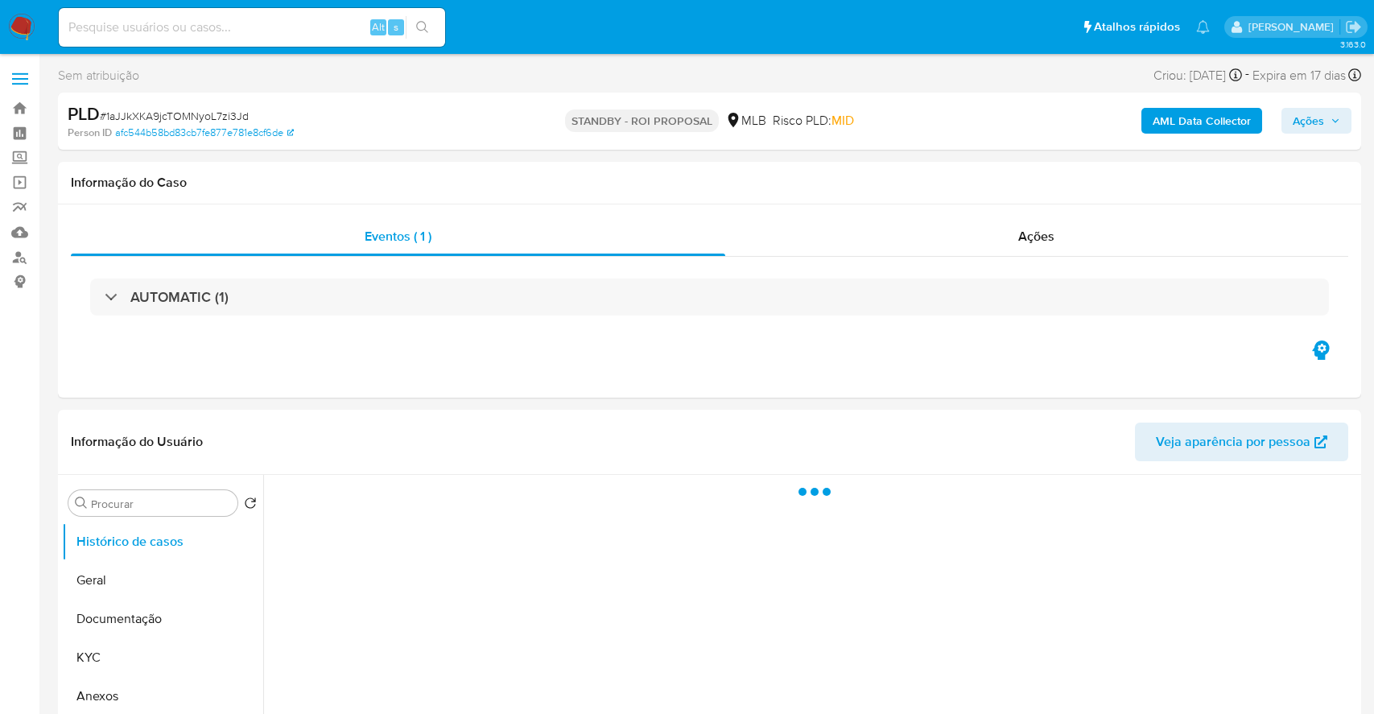
select select "10"
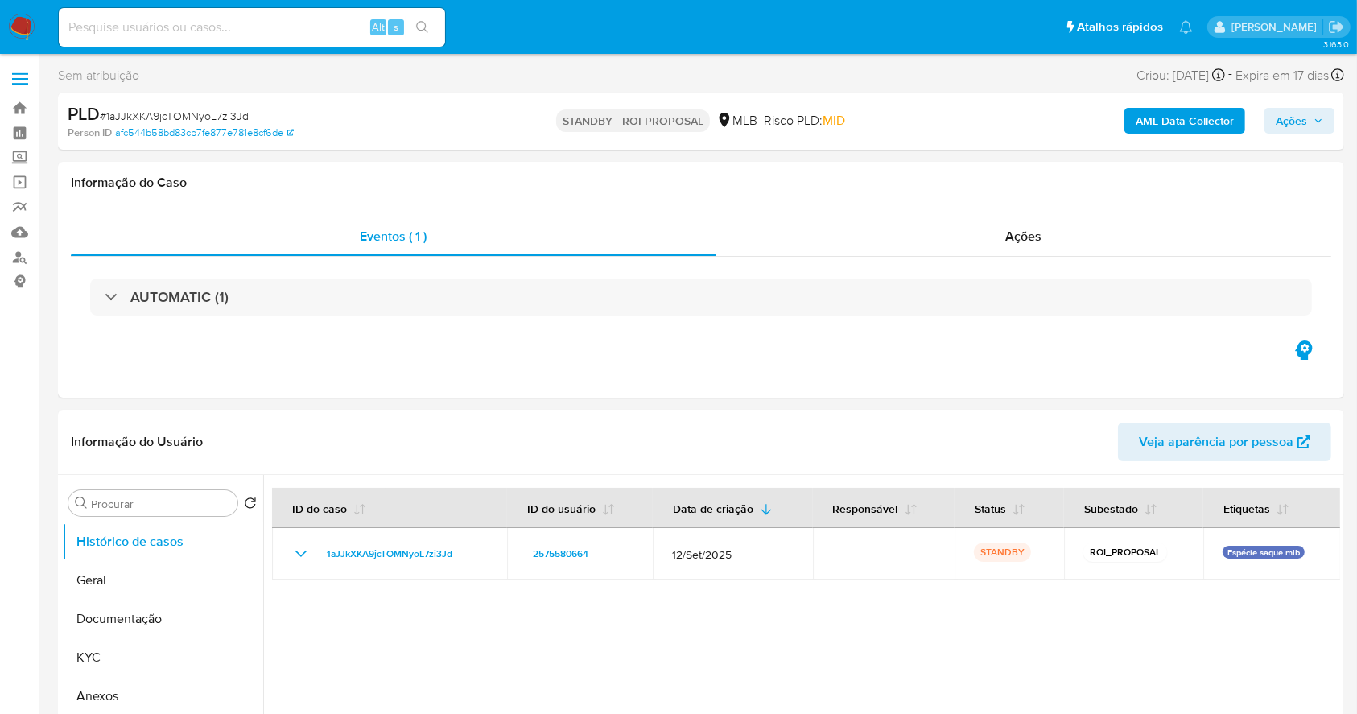
click at [271, 35] on input at bounding box center [252, 27] width 386 height 21
paste input "uDQ35B6g3gv1UGB20V8yKYX5"
type input "uDQ35B6g3gv1UGB20V8yKYX5"
click at [418, 24] on icon "search-icon" at bounding box center [422, 27] width 13 height 13
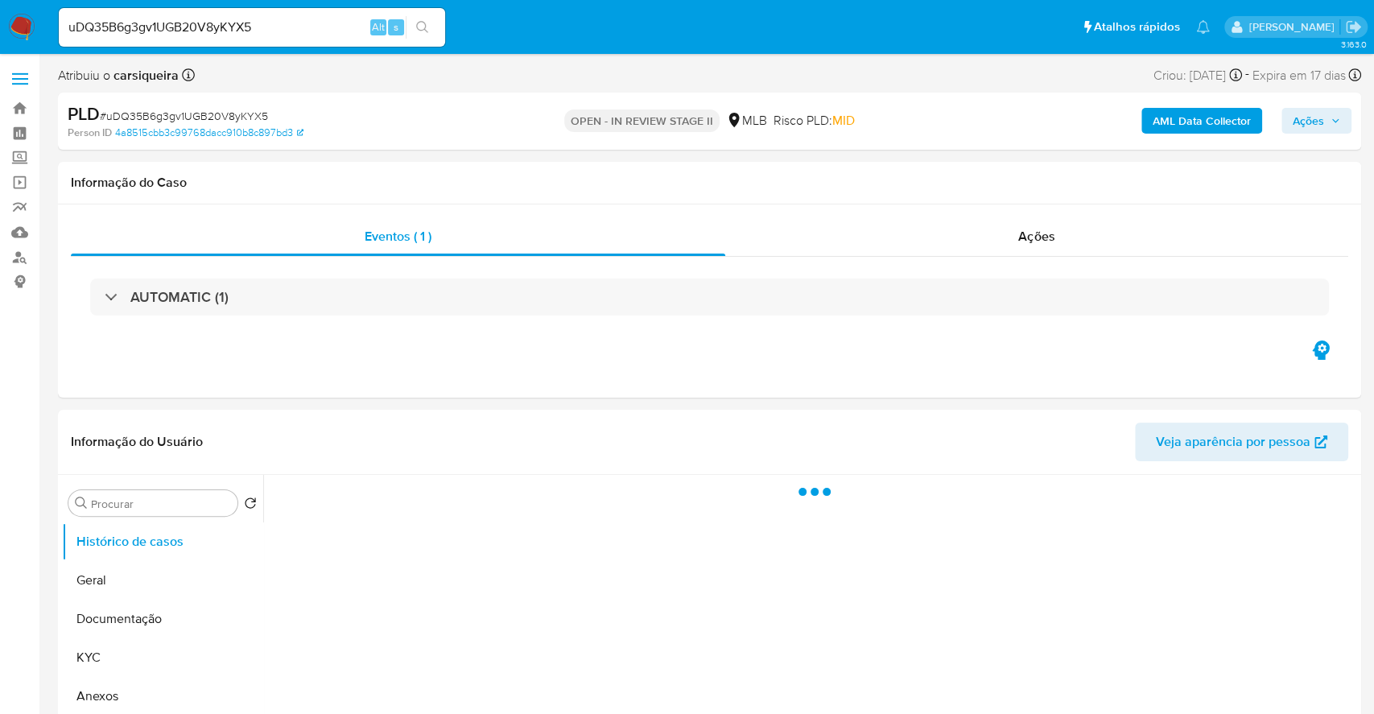
select select "10"
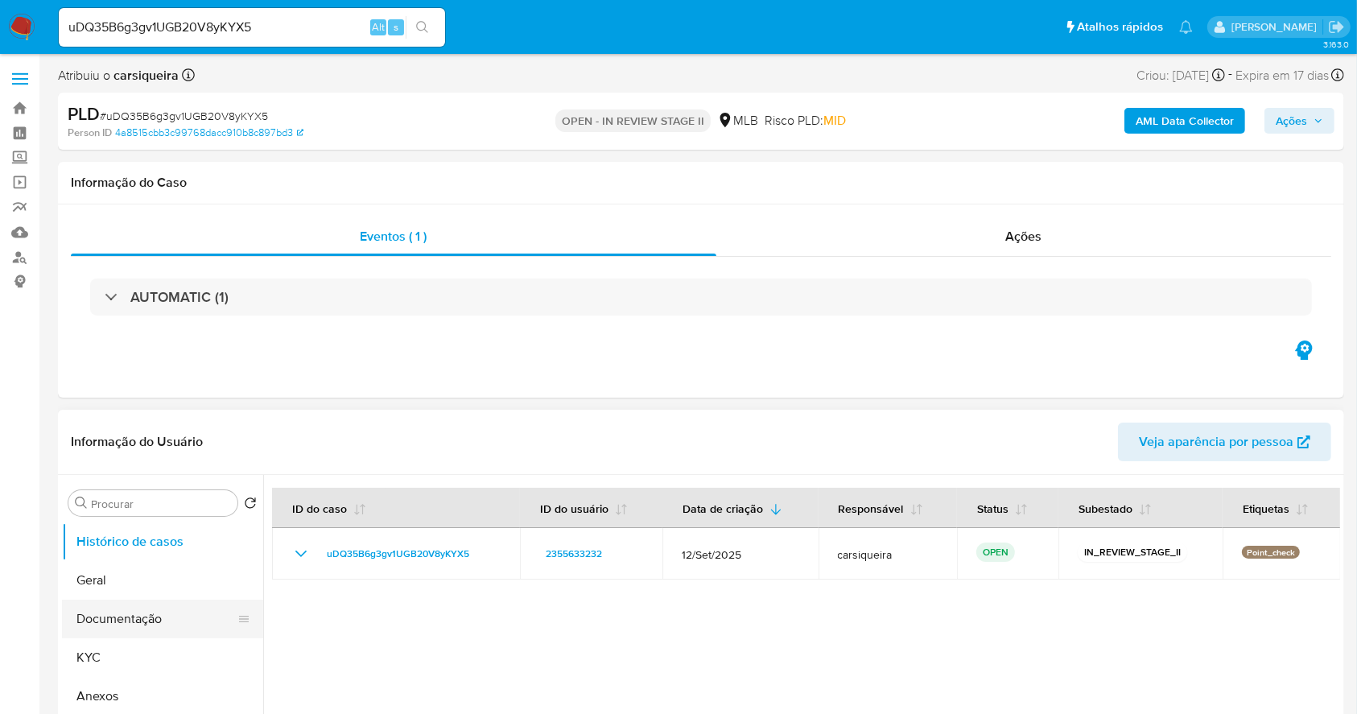
click at [109, 622] on button "Documentação" at bounding box center [156, 619] width 188 height 39
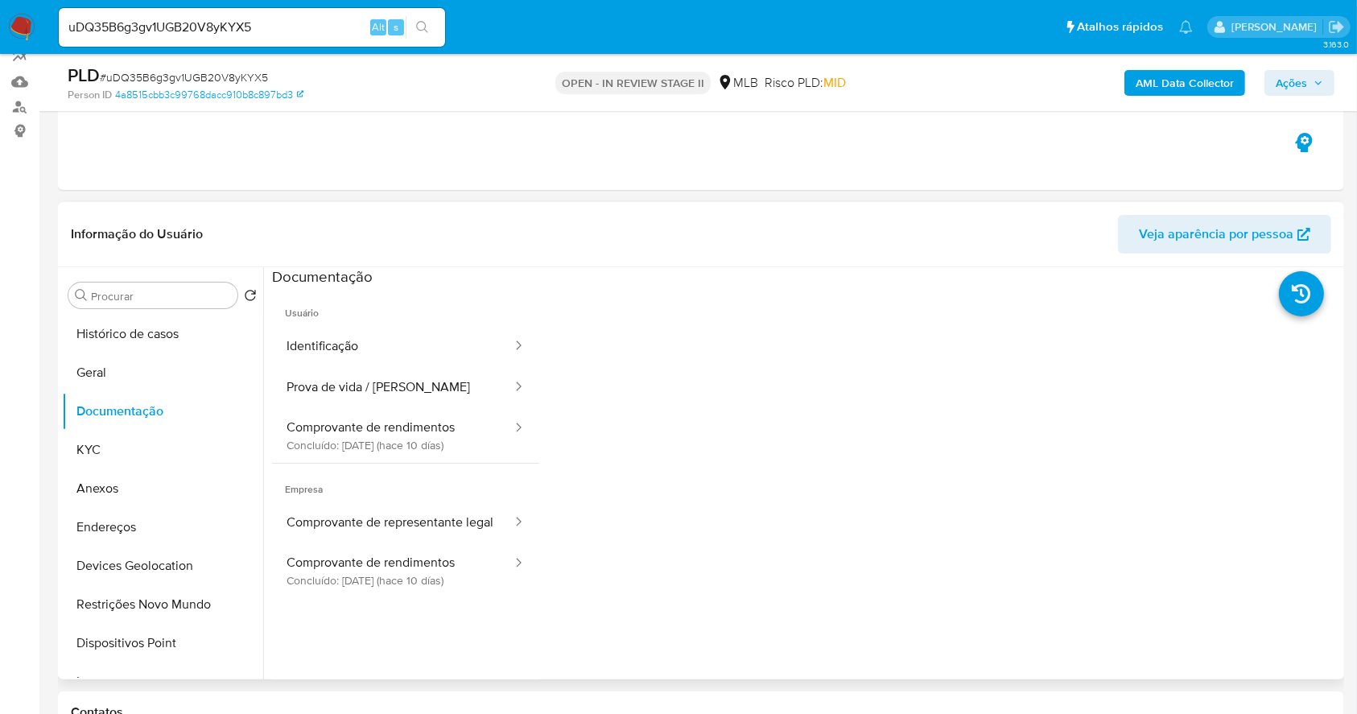
scroll to position [214, 0]
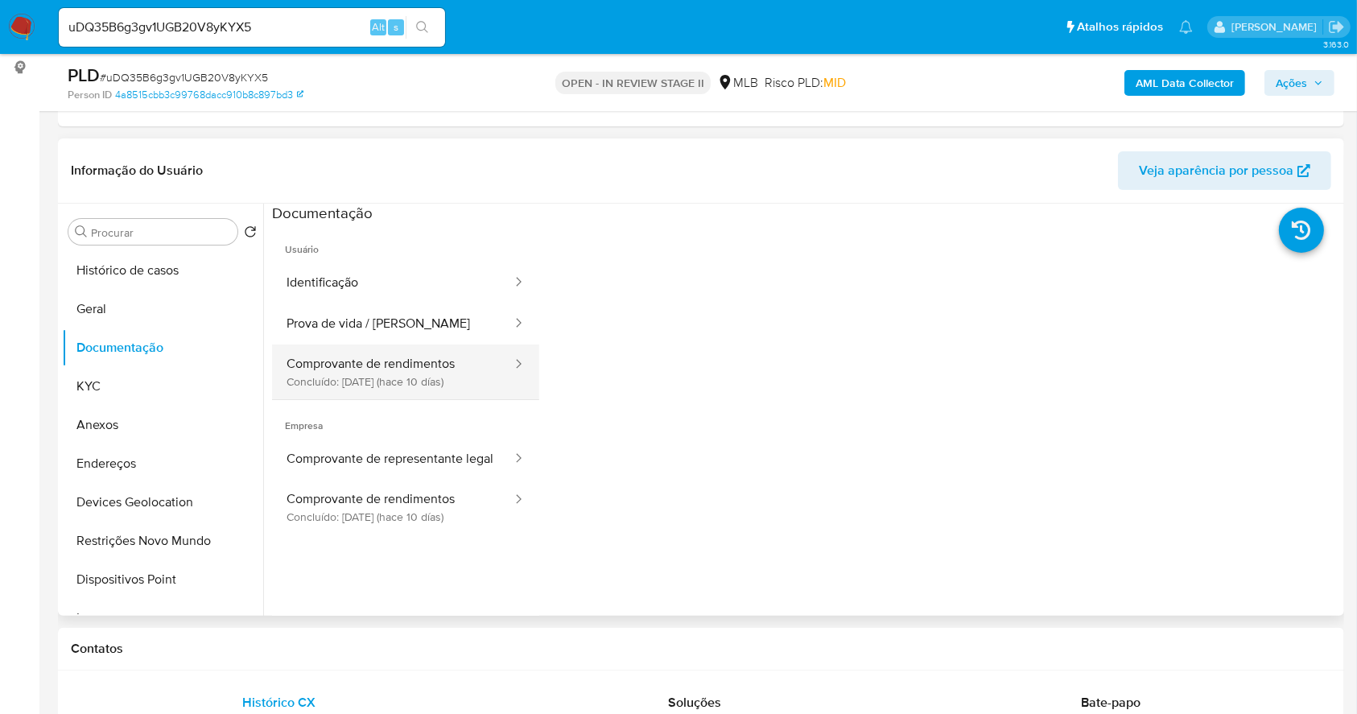
click at [379, 362] on button "Comprovante de rendimentos Concluído: 29/09/2025 (hace 10 días)" at bounding box center [393, 372] width 242 height 55
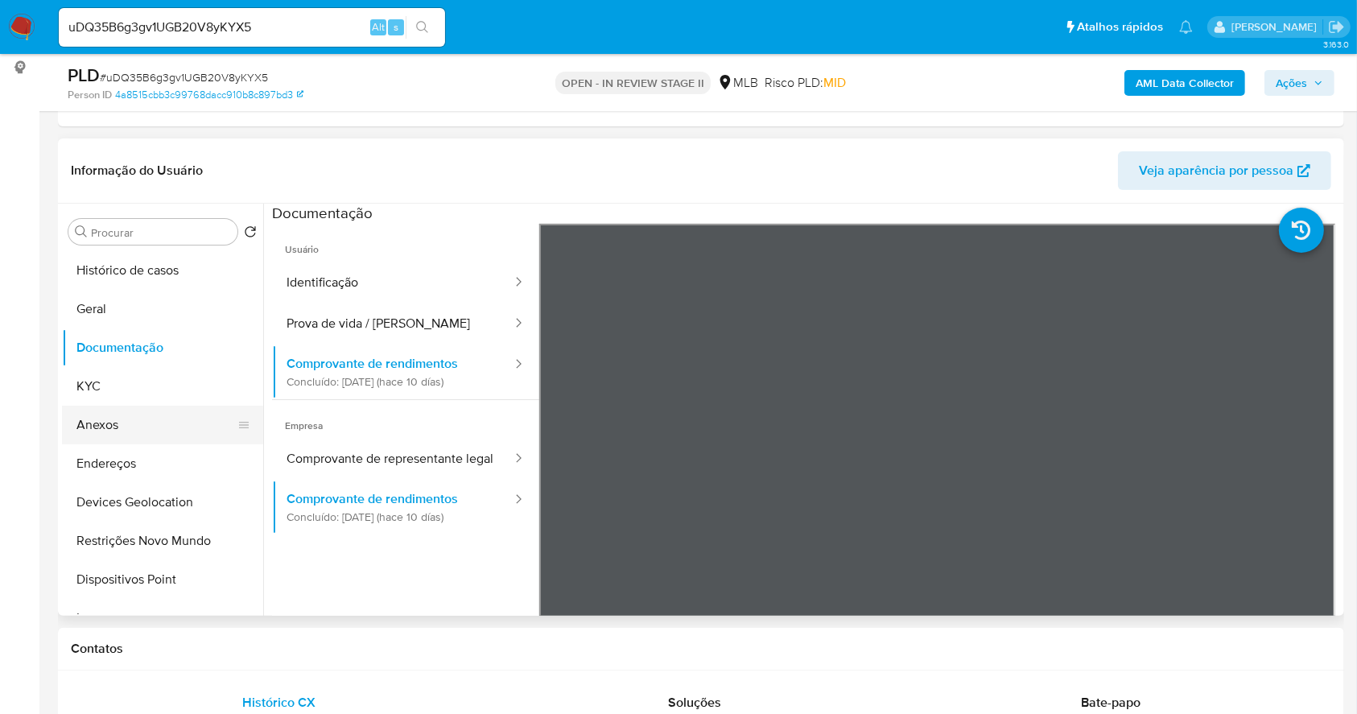
click at [172, 437] on button "Anexos" at bounding box center [156, 425] width 188 height 39
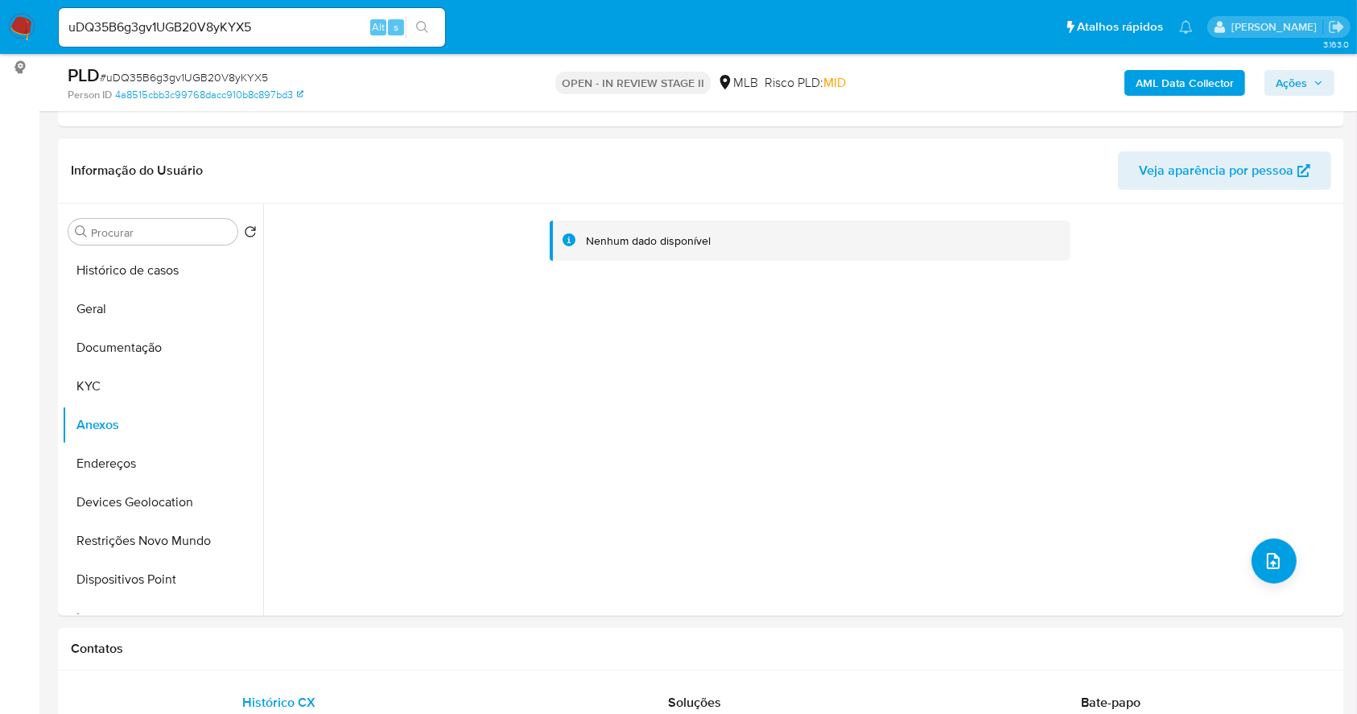
click at [1198, 78] on b "AML Data Collector" at bounding box center [1185, 83] width 98 height 26
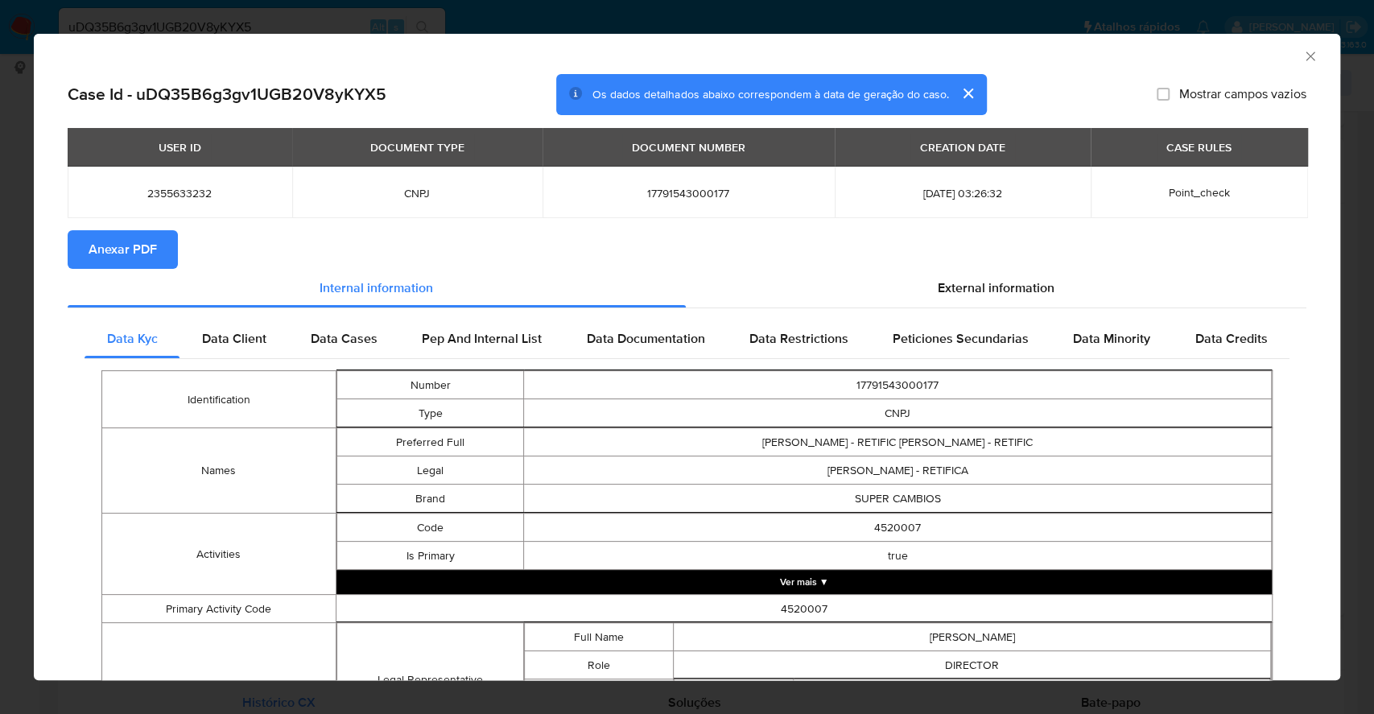
click at [134, 234] on span "Anexar PDF" at bounding box center [123, 249] width 68 height 35
click at [0, 414] on div "AML Data Collector Case Id - uDQ35B6g3gv1UGB20V8yKYX5 Os dados detalhados abaix…" at bounding box center [687, 357] width 1374 height 714
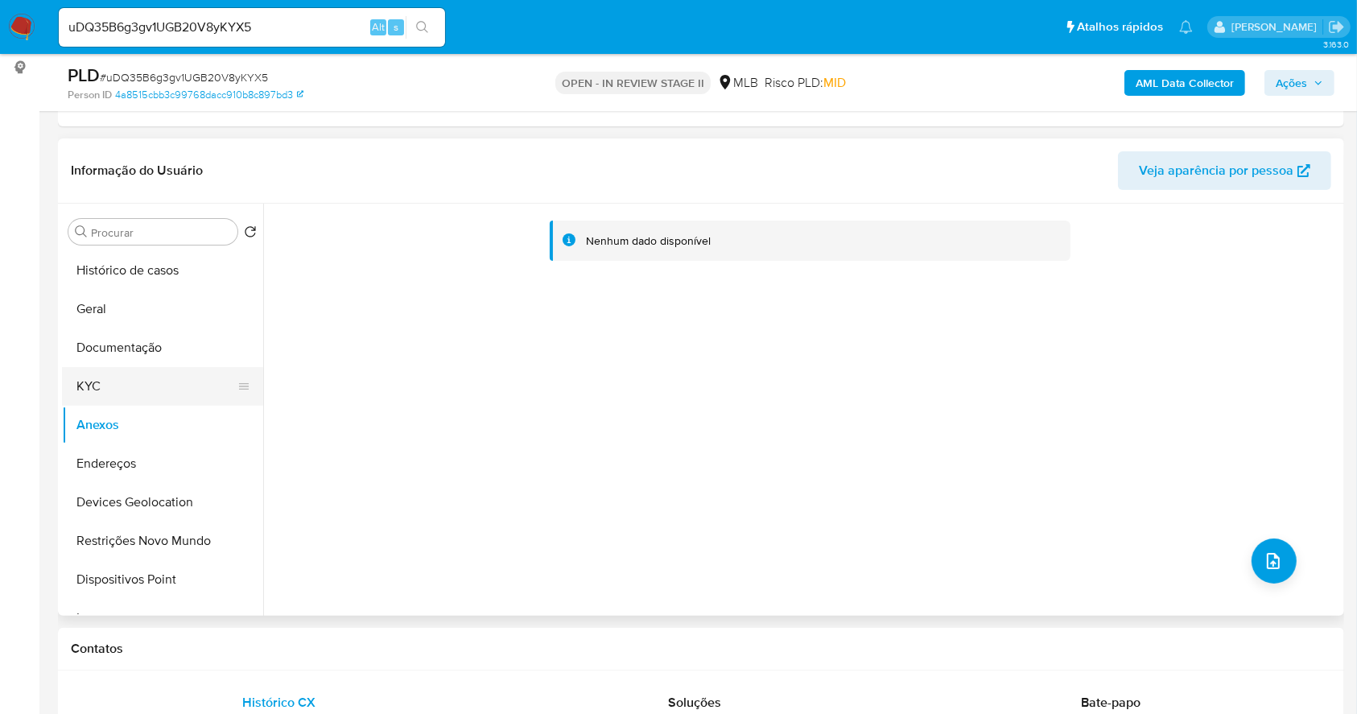
click at [111, 378] on button "KYC" at bounding box center [156, 386] width 188 height 39
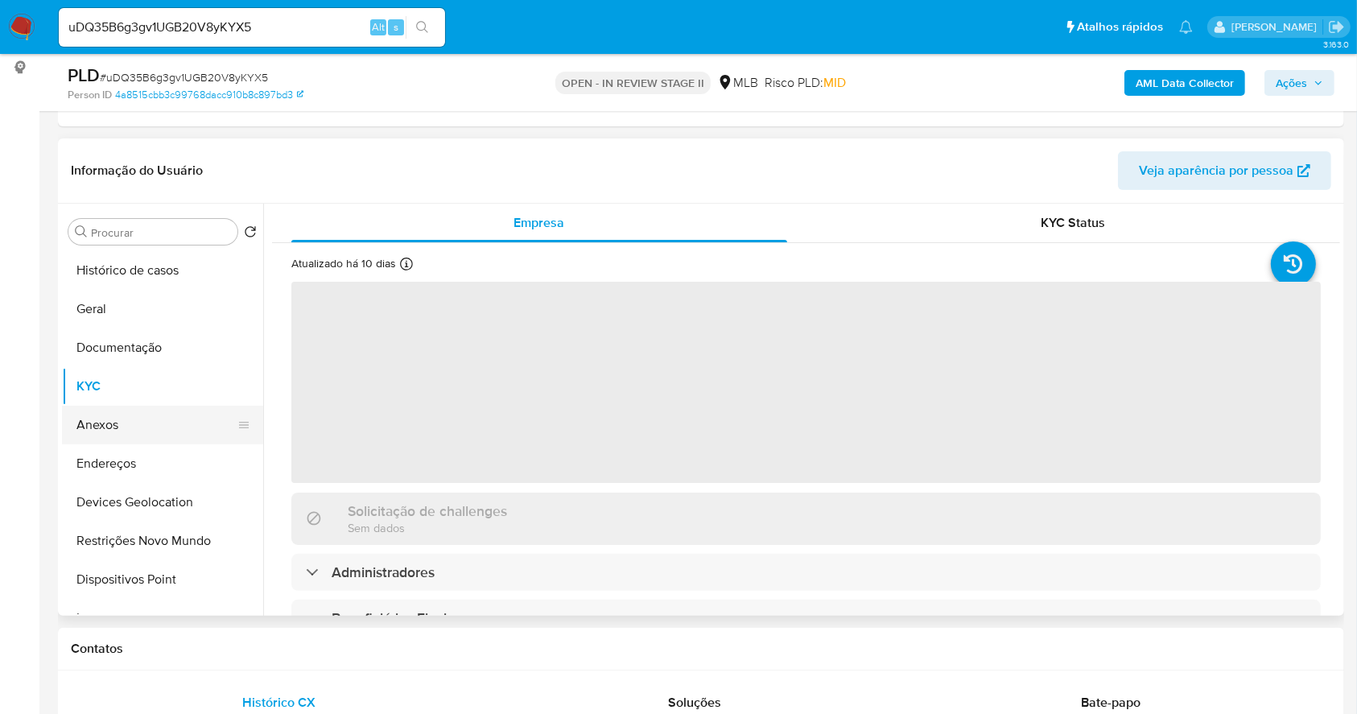
click at [118, 424] on button "Anexos" at bounding box center [156, 425] width 188 height 39
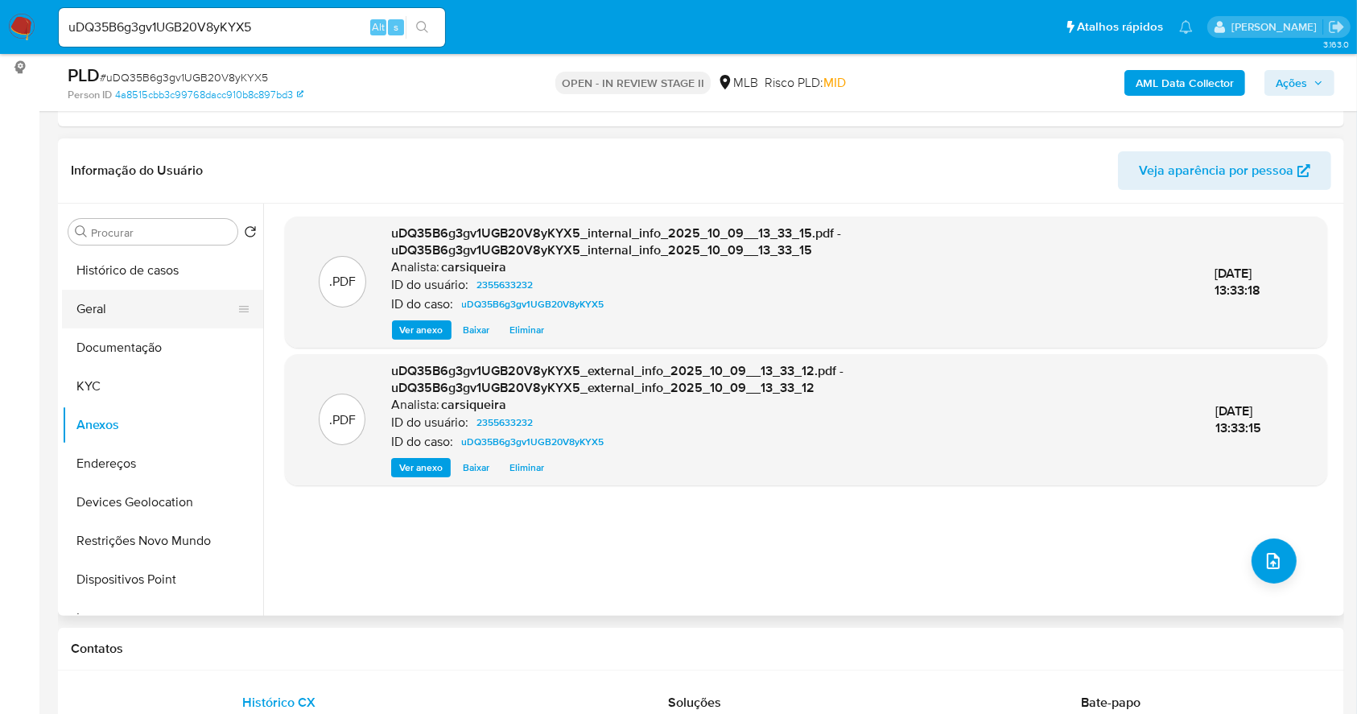
click at [167, 320] on button "Geral" at bounding box center [156, 309] width 188 height 39
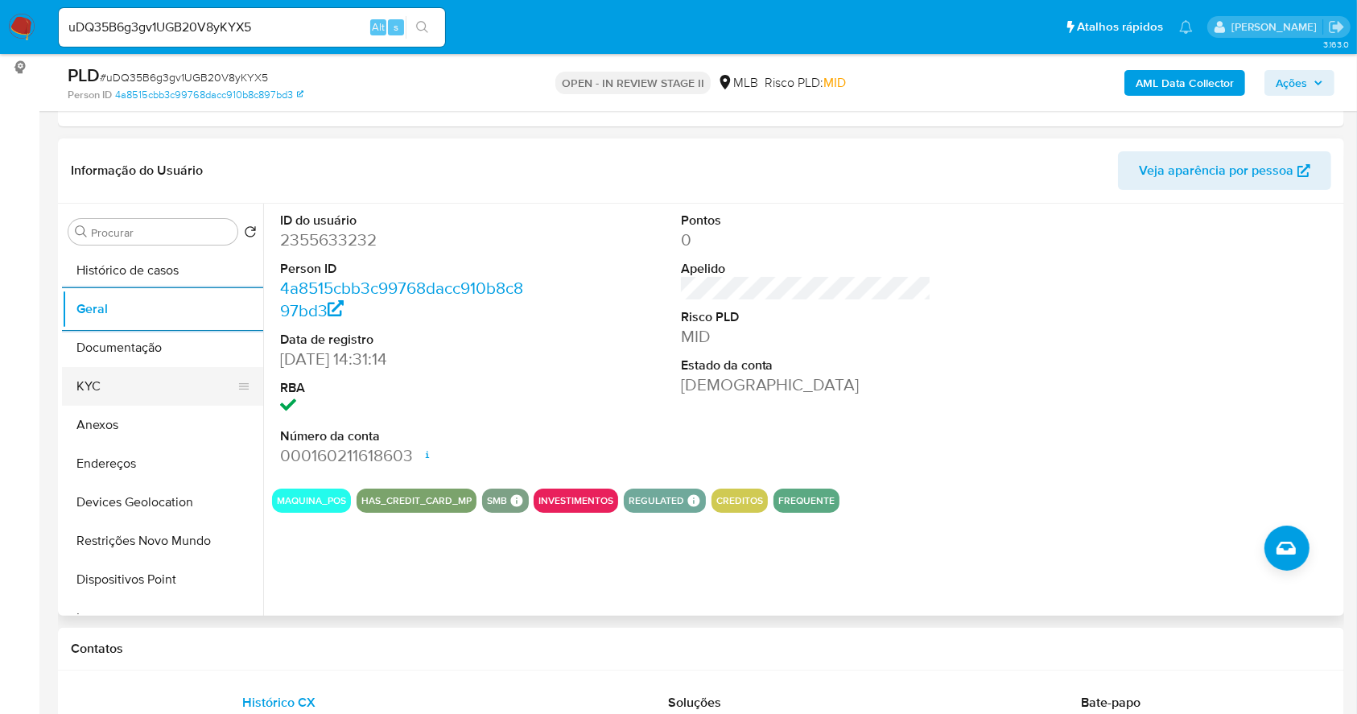
click at [147, 370] on button "KYC" at bounding box center [156, 386] width 188 height 39
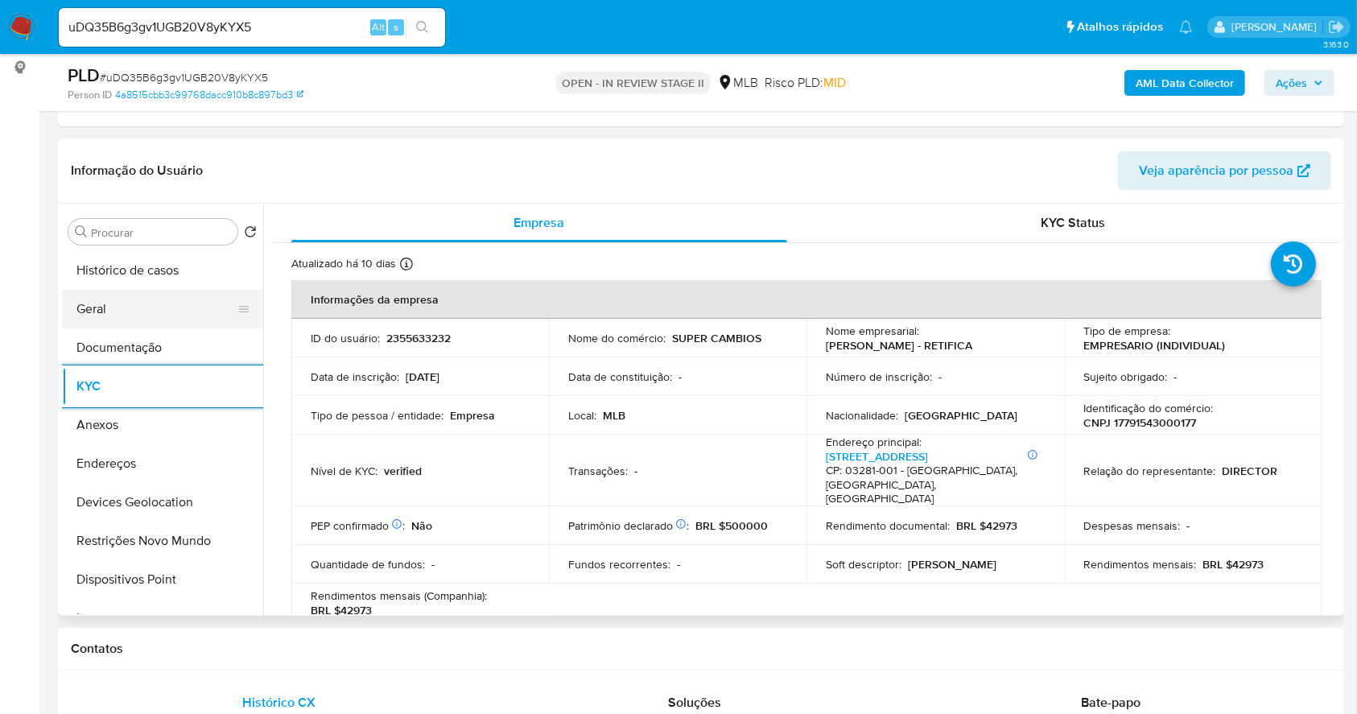
click at [126, 321] on button "Geral" at bounding box center [156, 309] width 188 height 39
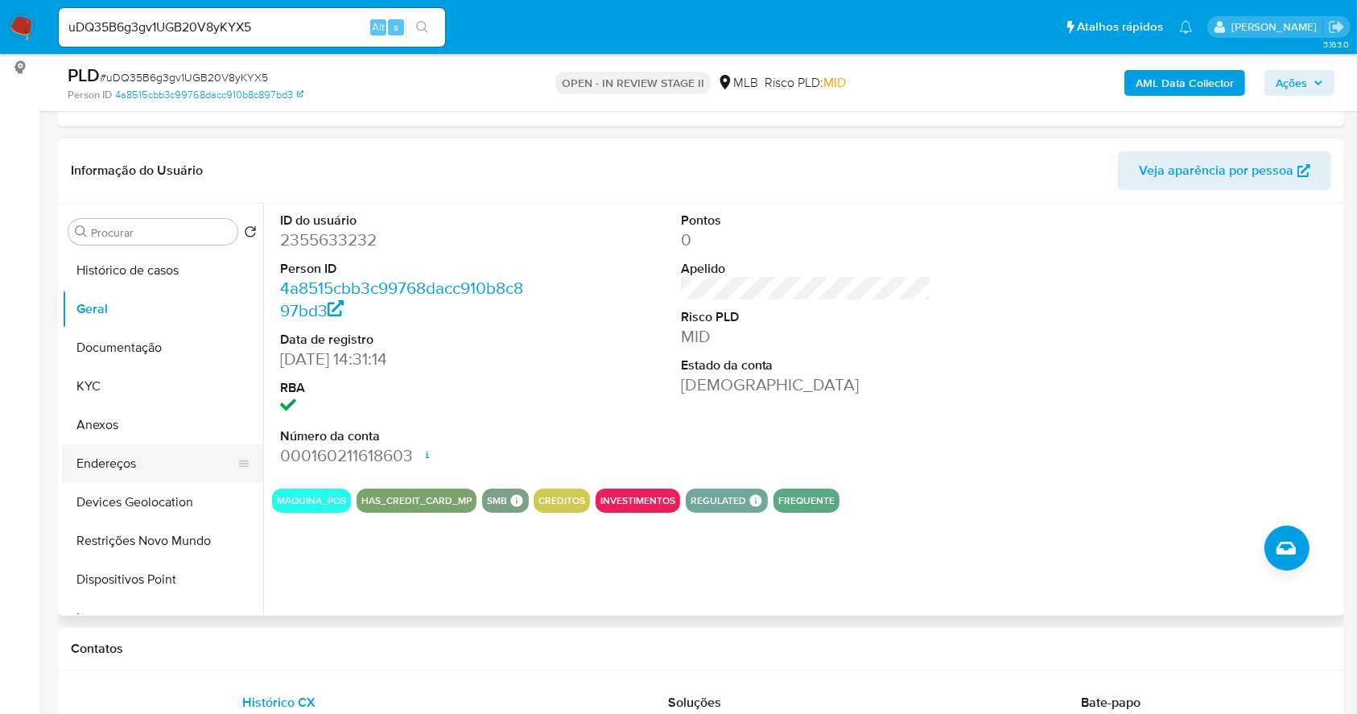
click at [131, 454] on button "Endereços" at bounding box center [156, 463] width 188 height 39
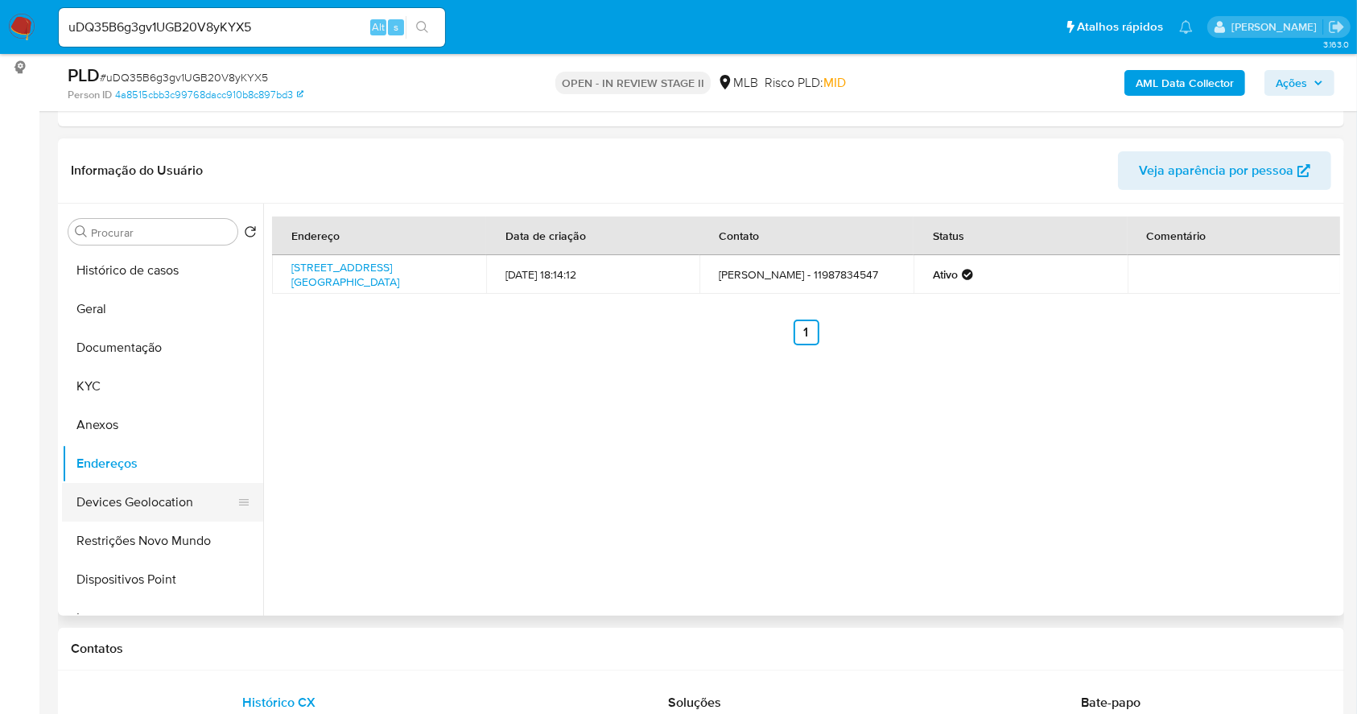
click at [149, 495] on button "Devices Geolocation" at bounding box center [156, 502] width 188 height 39
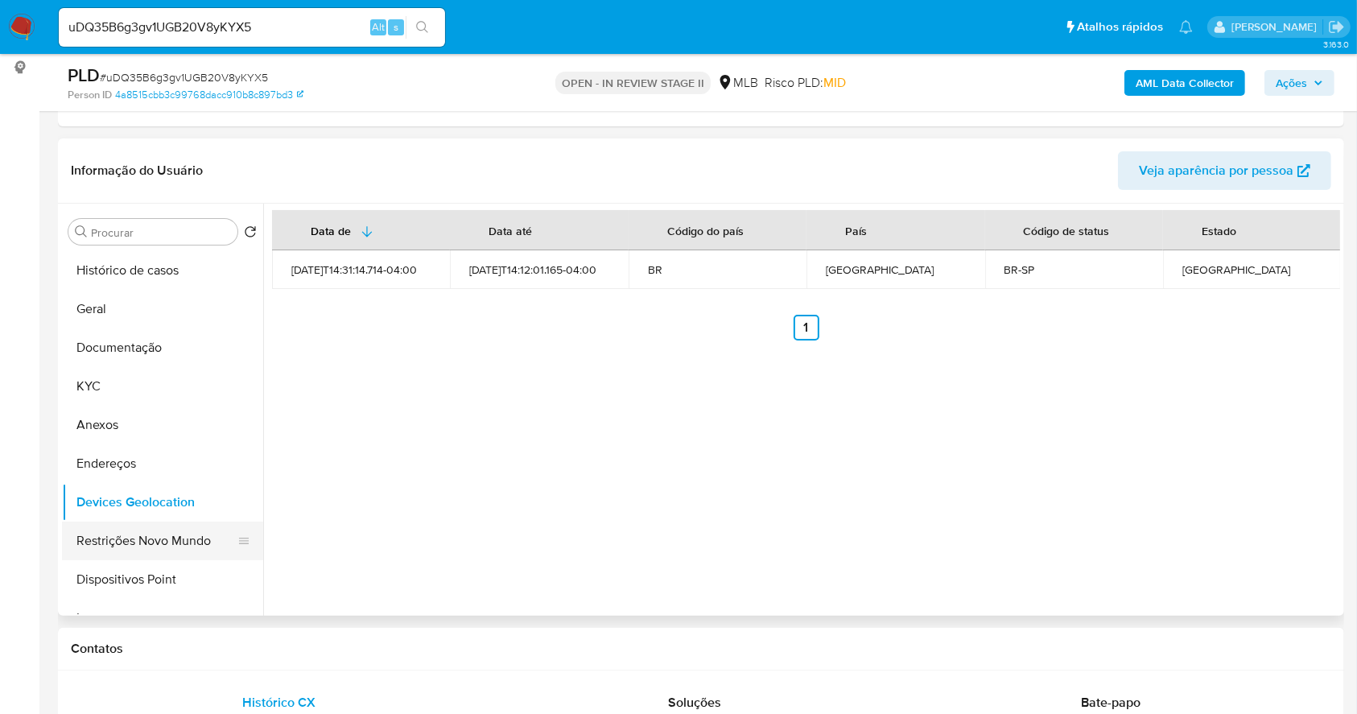
click at [180, 546] on button "Restrições Novo Mundo" at bounding box center [156, 541] width 188 height 39
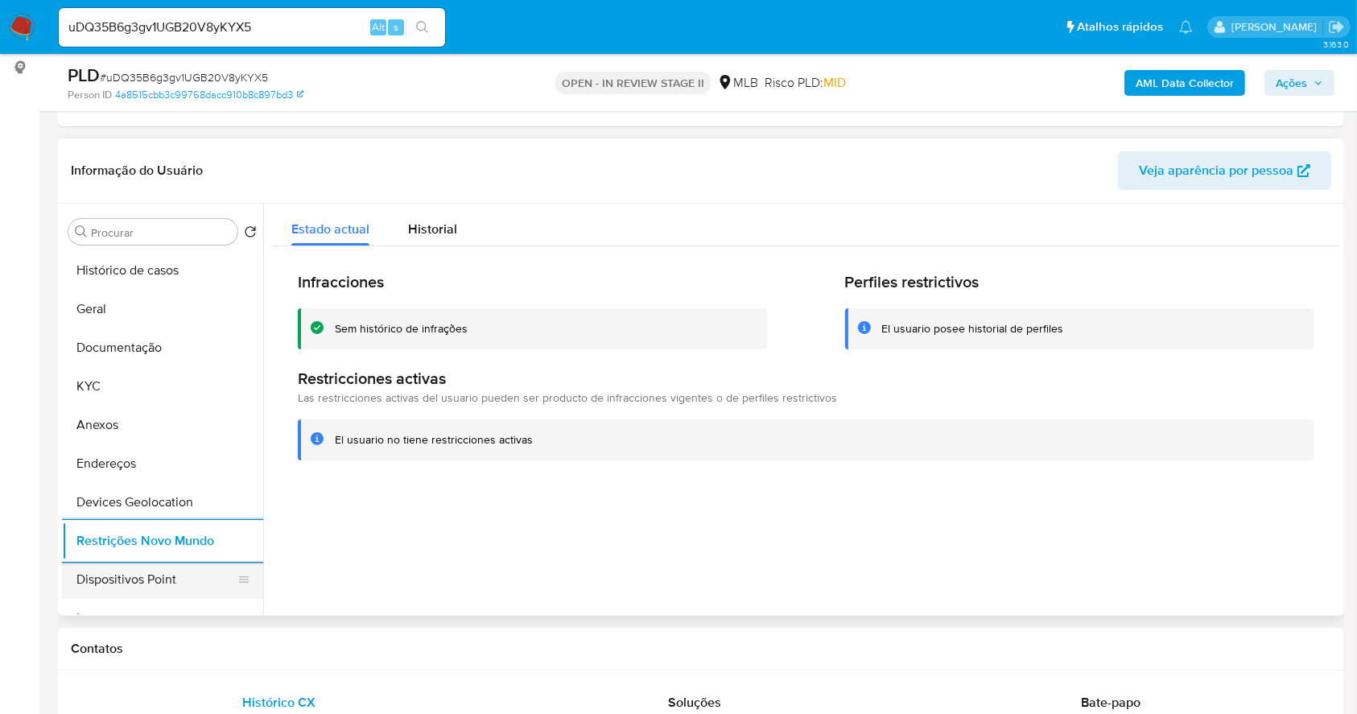
click at [137, 571] on button "Dispositivos Point" at bounding box center [156, 579] width 188 height 39
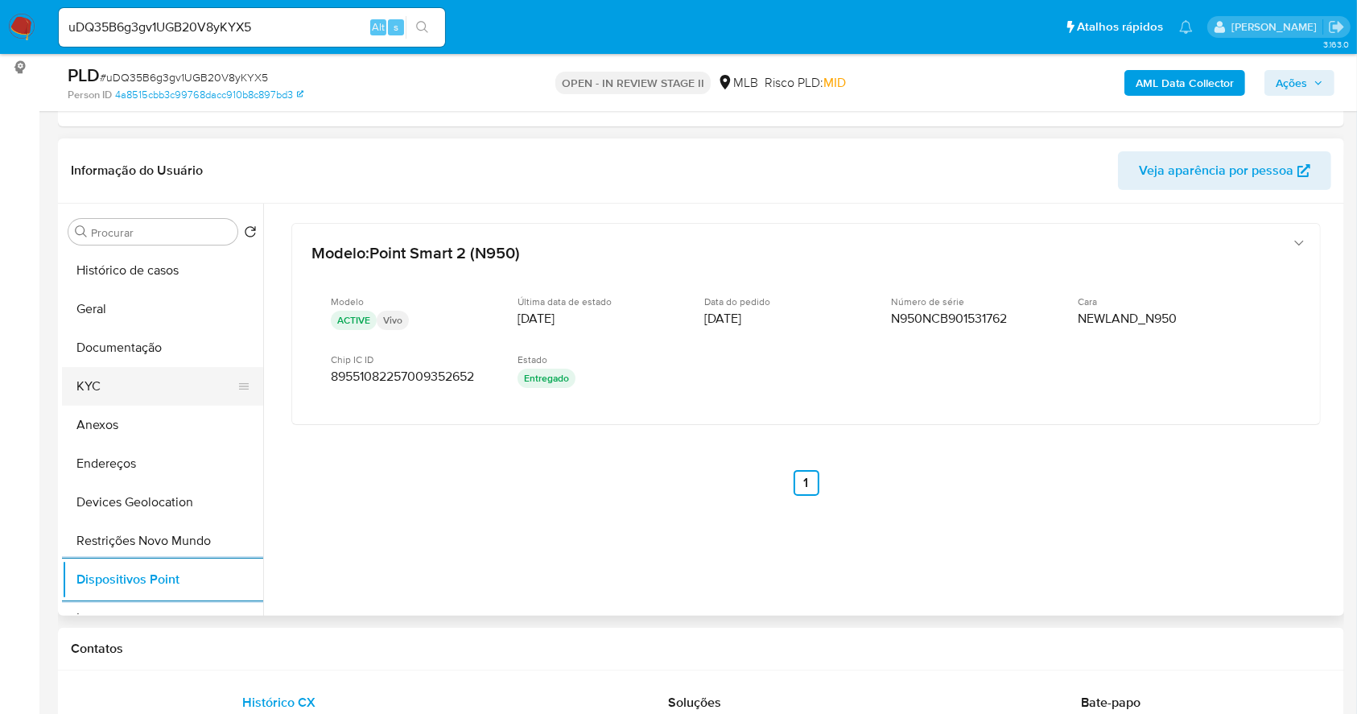
click at [134, 386] on button "KYC" at bounding box center [156, 386] width 188 height 39
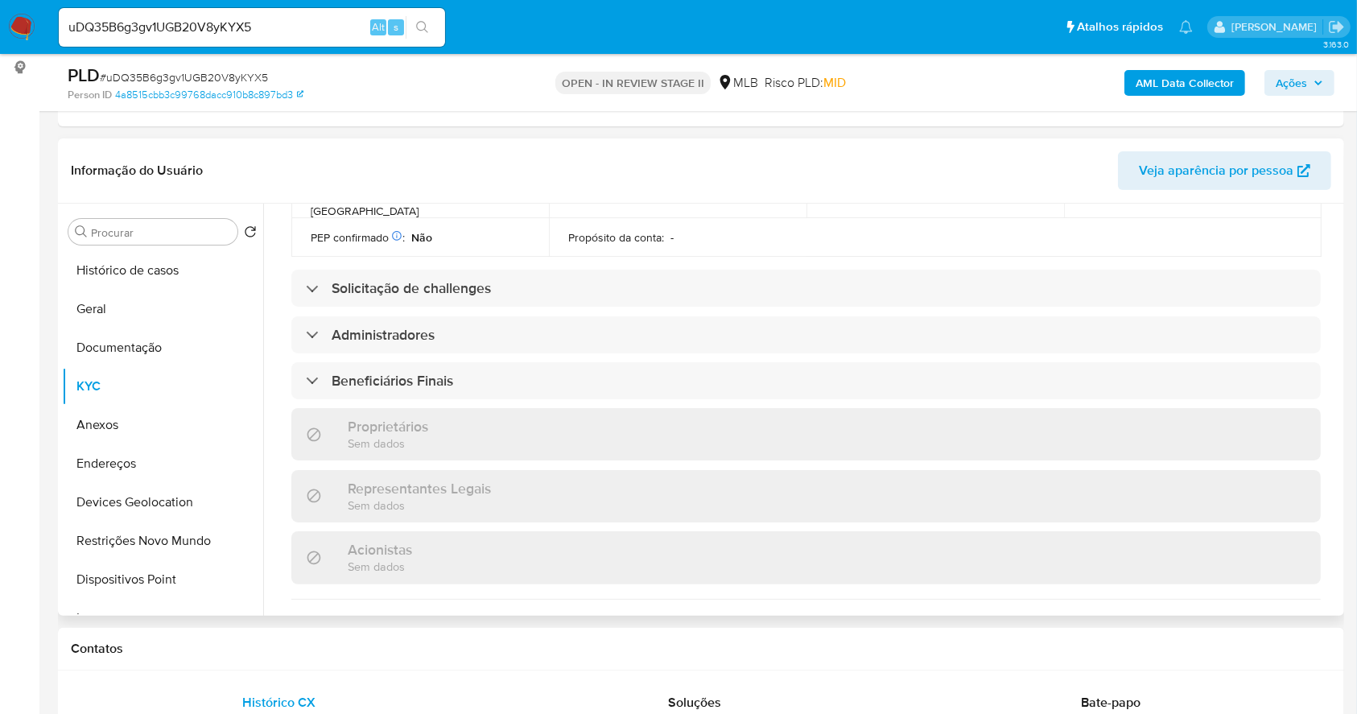
scroll to position [104, 0]
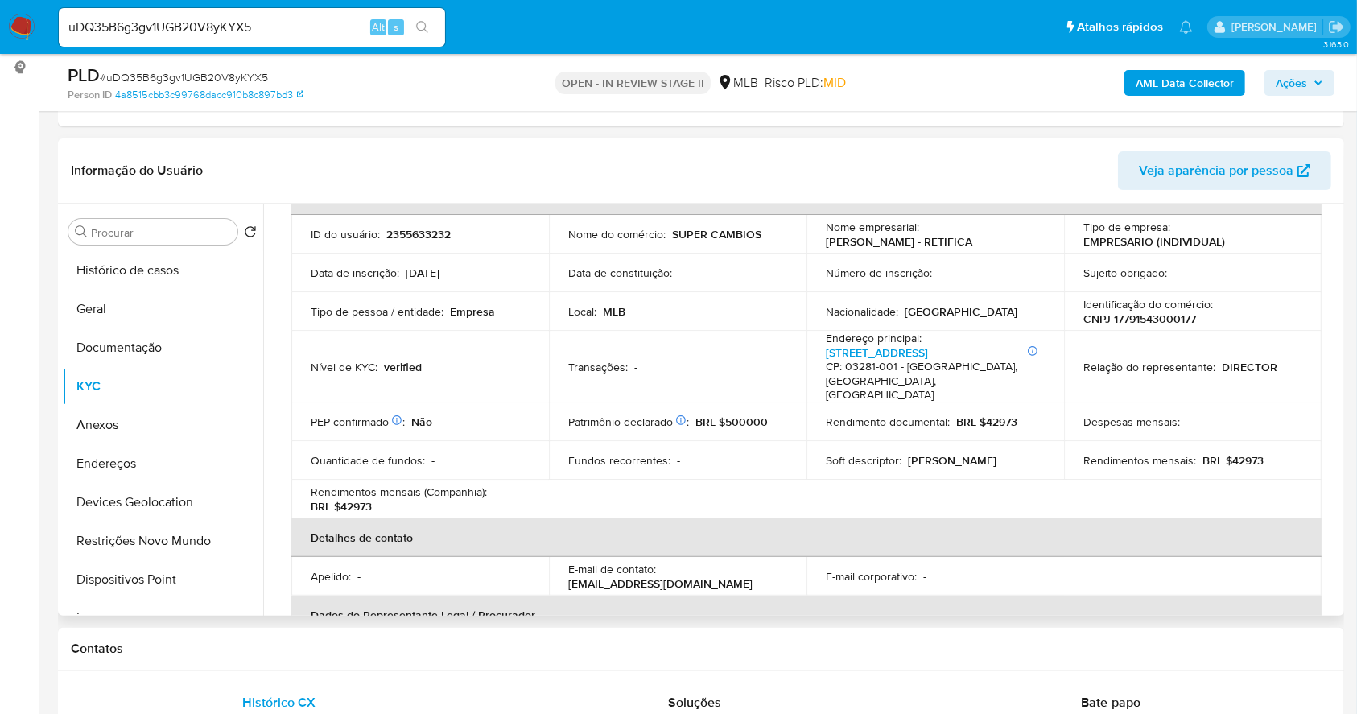
click at [1153, 316] on p "CNPJ 17791543000177" at bounding box center [1140, 319] width 113 height 14
copy p "17791543000177"
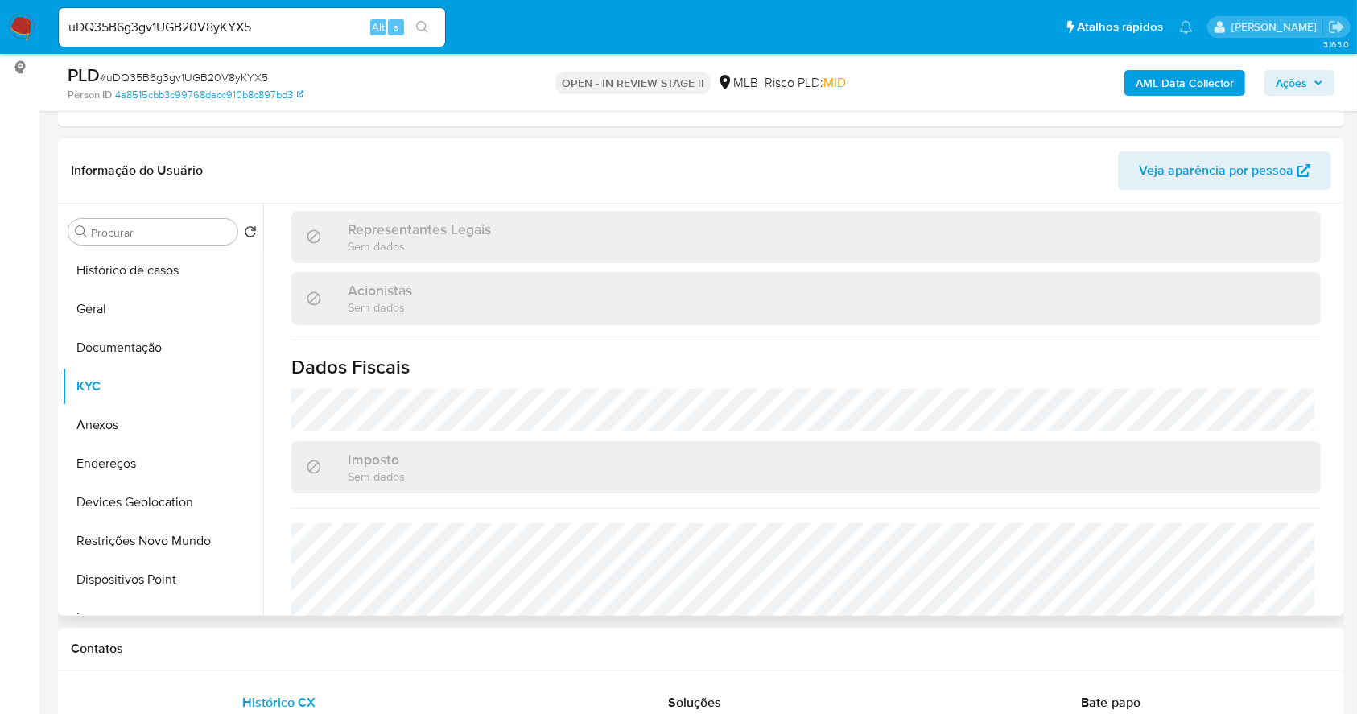
scroll to position [964, 0]
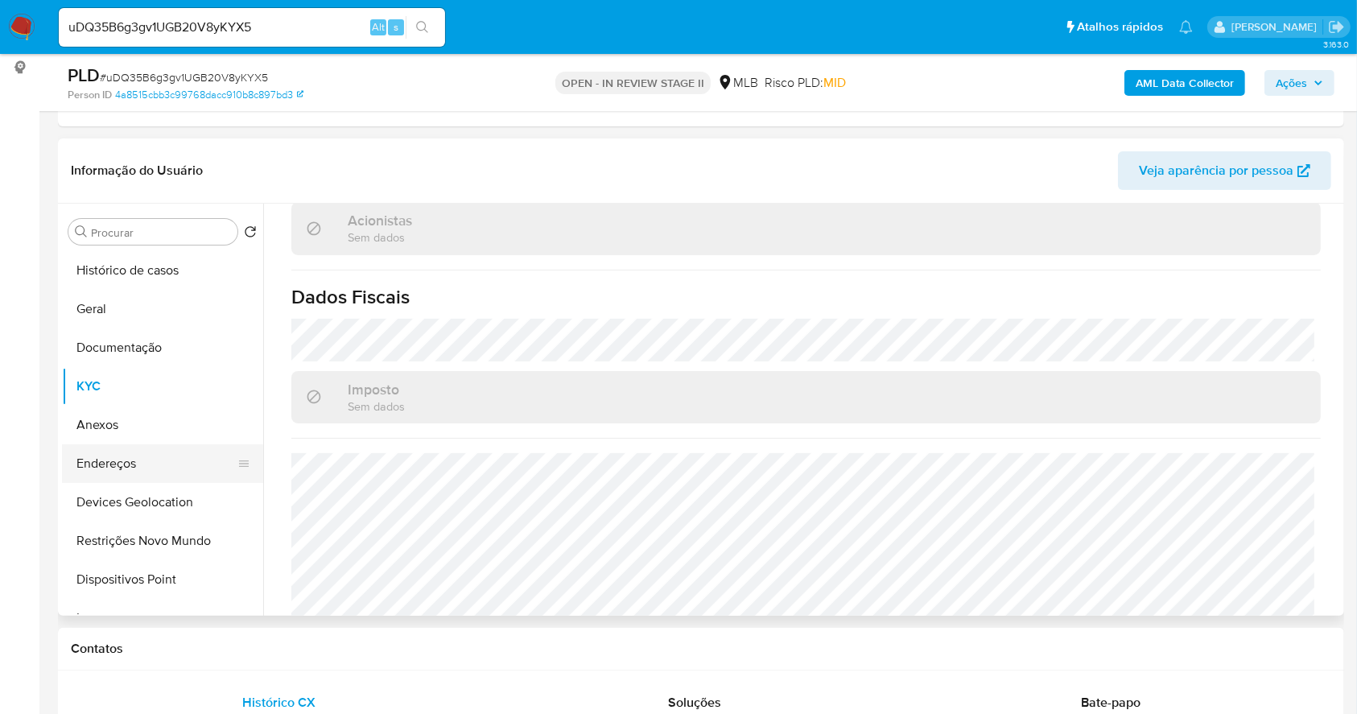
click at [129, 461] on button "Endereços" at bounding box center [156, 463] width 188 height 39
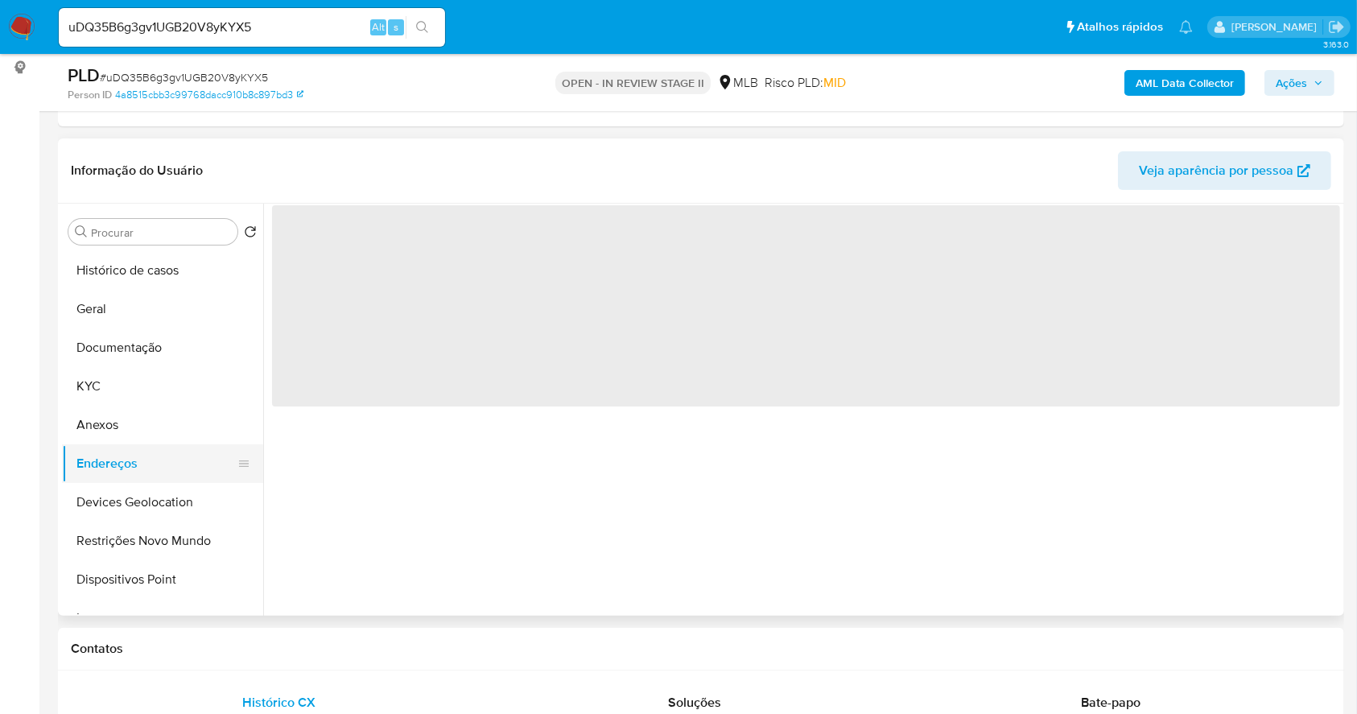
scroll to position [0, 0]
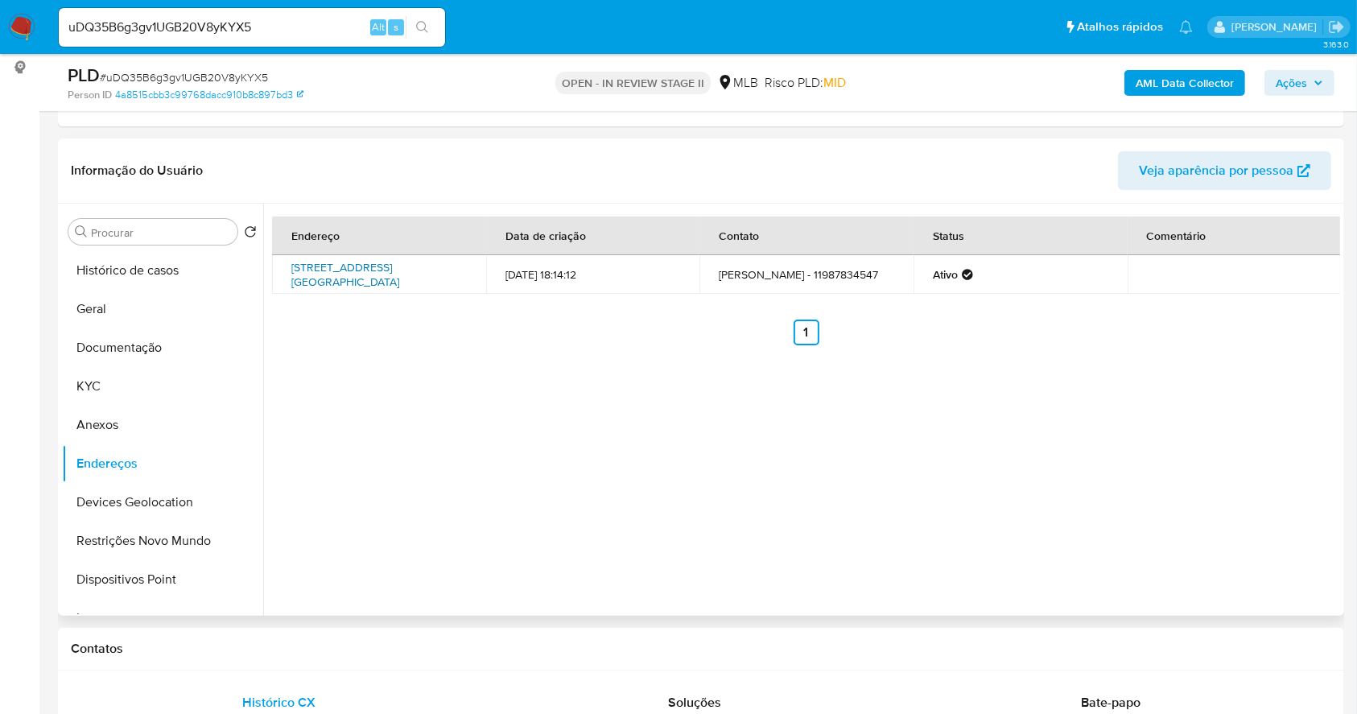
click at [390, 275] on link "Avenida Vila Ema 5221, São Paulo, São Paulo, 03281001, Brasil 5221" at bounding box center [345, 274] width 108 height 31
click at [108, 379] on button "KYC" at bounding box center [156, 386] width 188 height 39
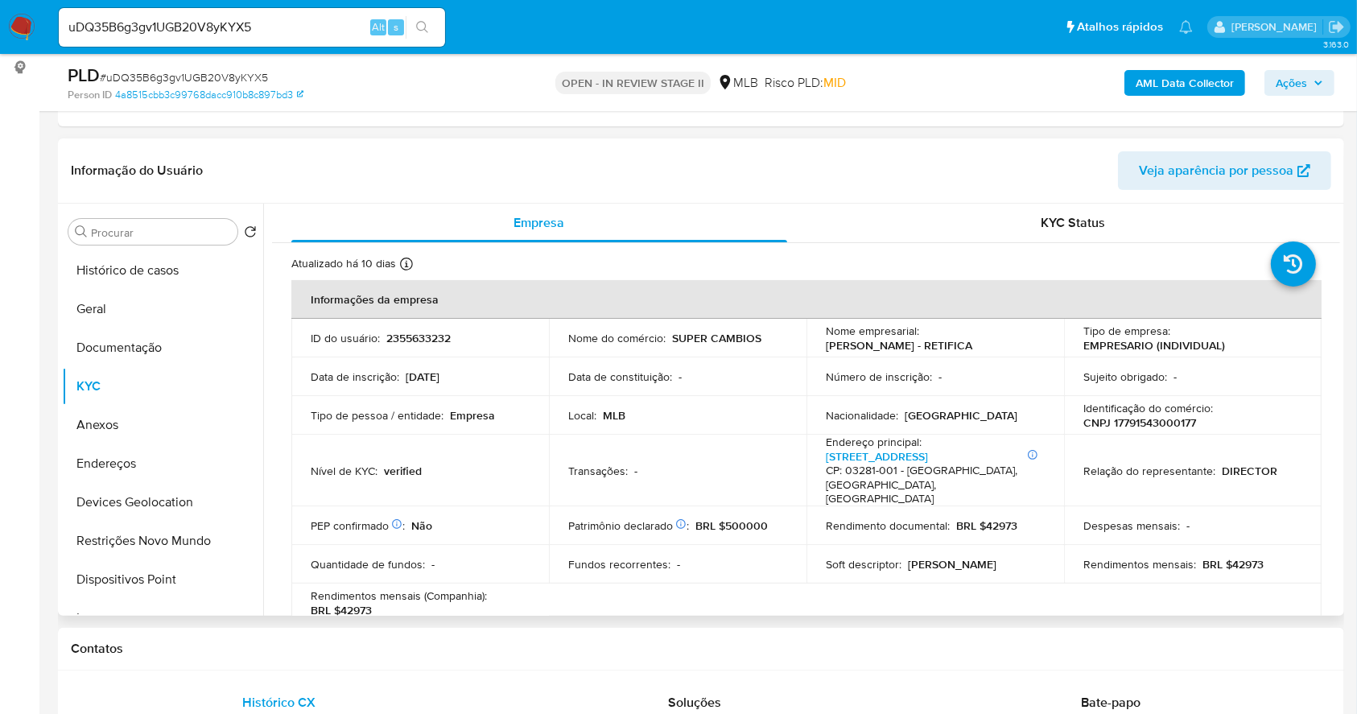
click at [1167, 427] on p "CNPJ 17791543000177" at bounding box center [1140, 422] width 113 height 14
copy p "17791543000177"
click at [1167, 424] on p "CNPJ 17791543000177" at bounding box center [1140, 422] width 113 height 14
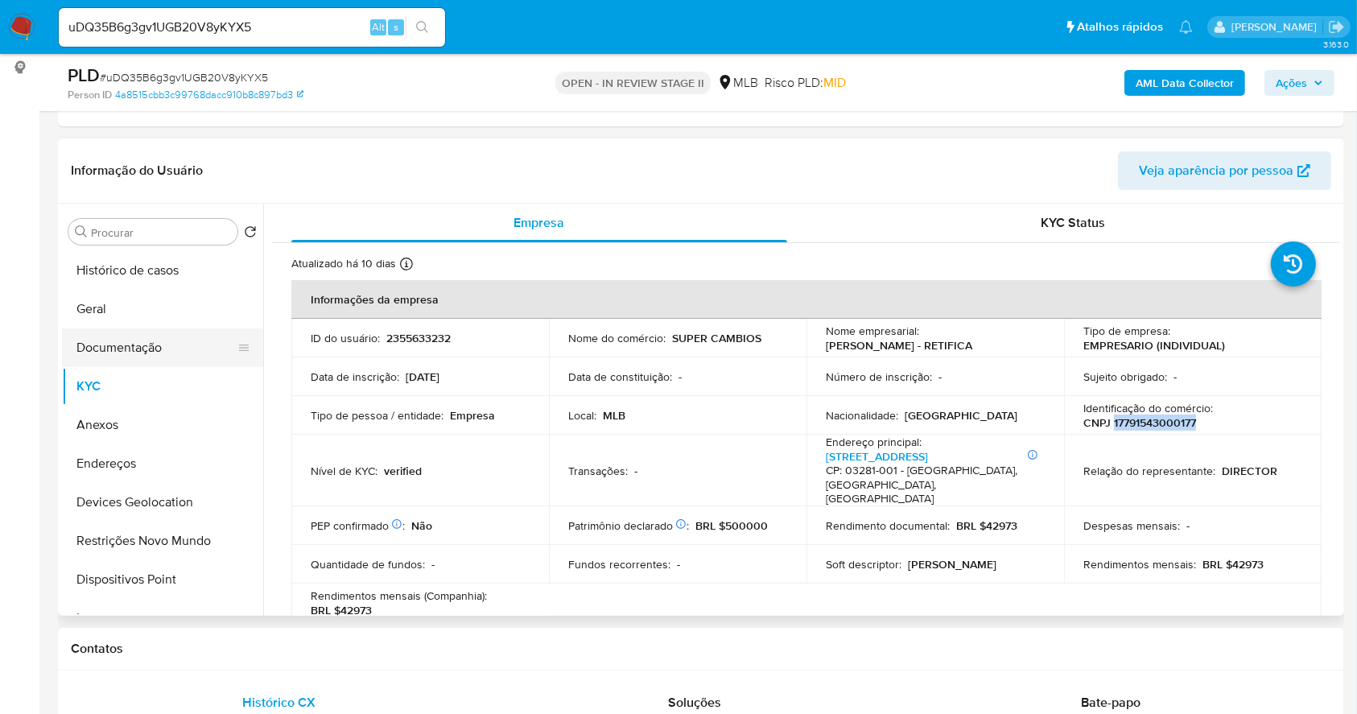
click at [172, 350] on button "Documentação" at bounding box center [156, 347] width 188 height 39
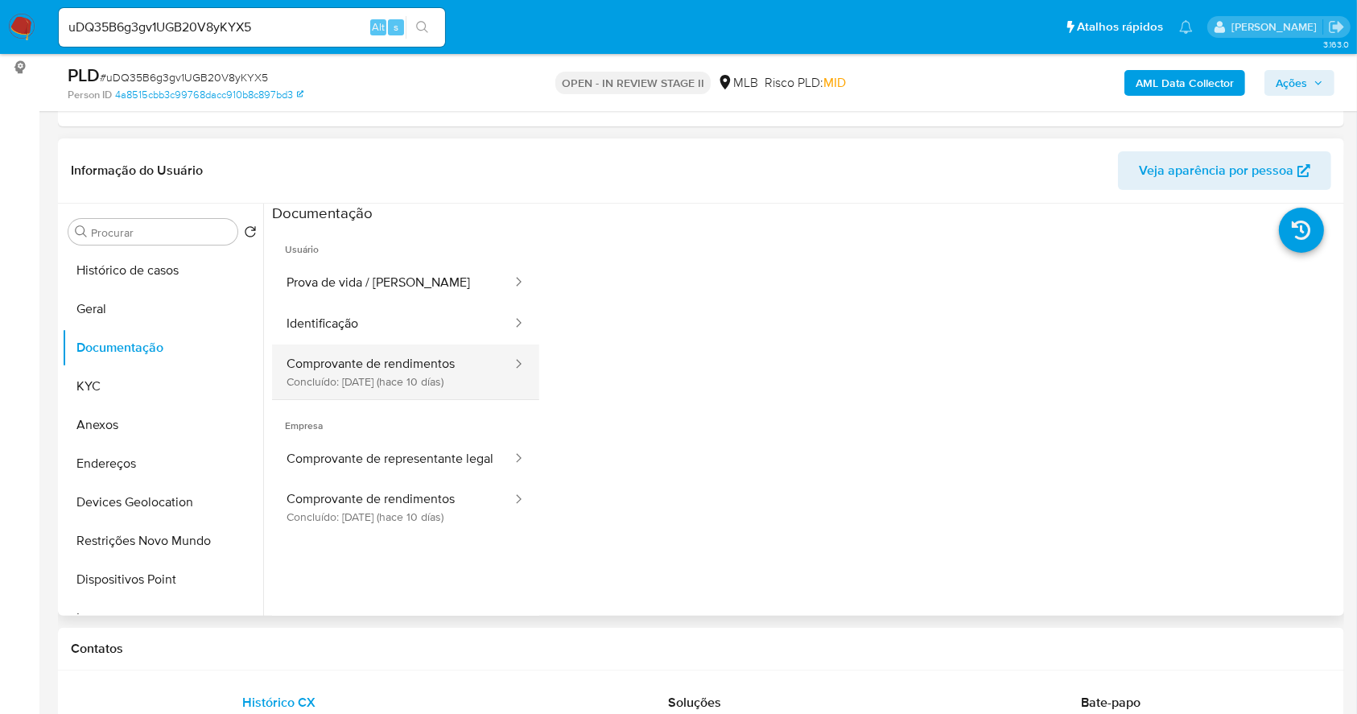
drag, startPoint x: 438, startPoint y: 379, endPoint x: 472, endPoint y: 398, distance: 38.6
click at [437, 379] on button "Comprovante de rendimentos Concluído: 29/09/2025 (hace 10 días)" at bounding box center [393, 372] width 242 height 55
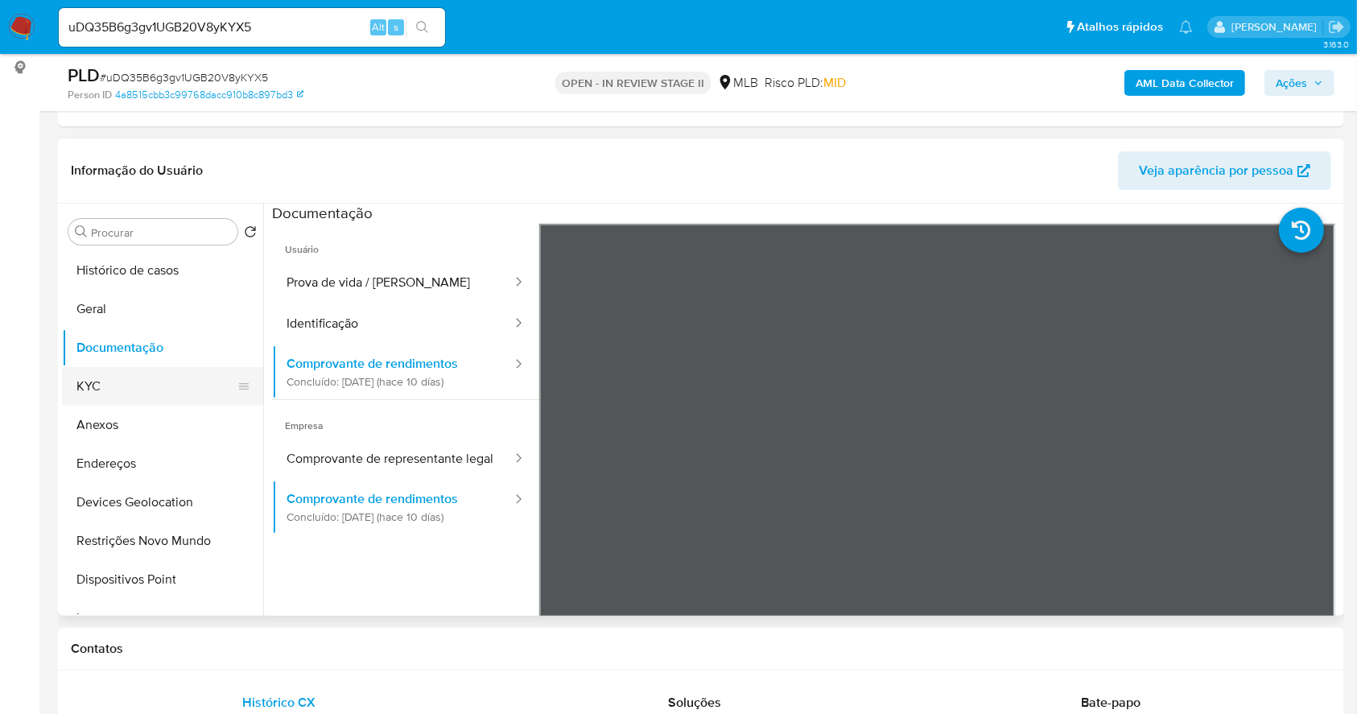
click at [104, 383] on button "KYC" at bounding box center [156, 386] width 188 height 39
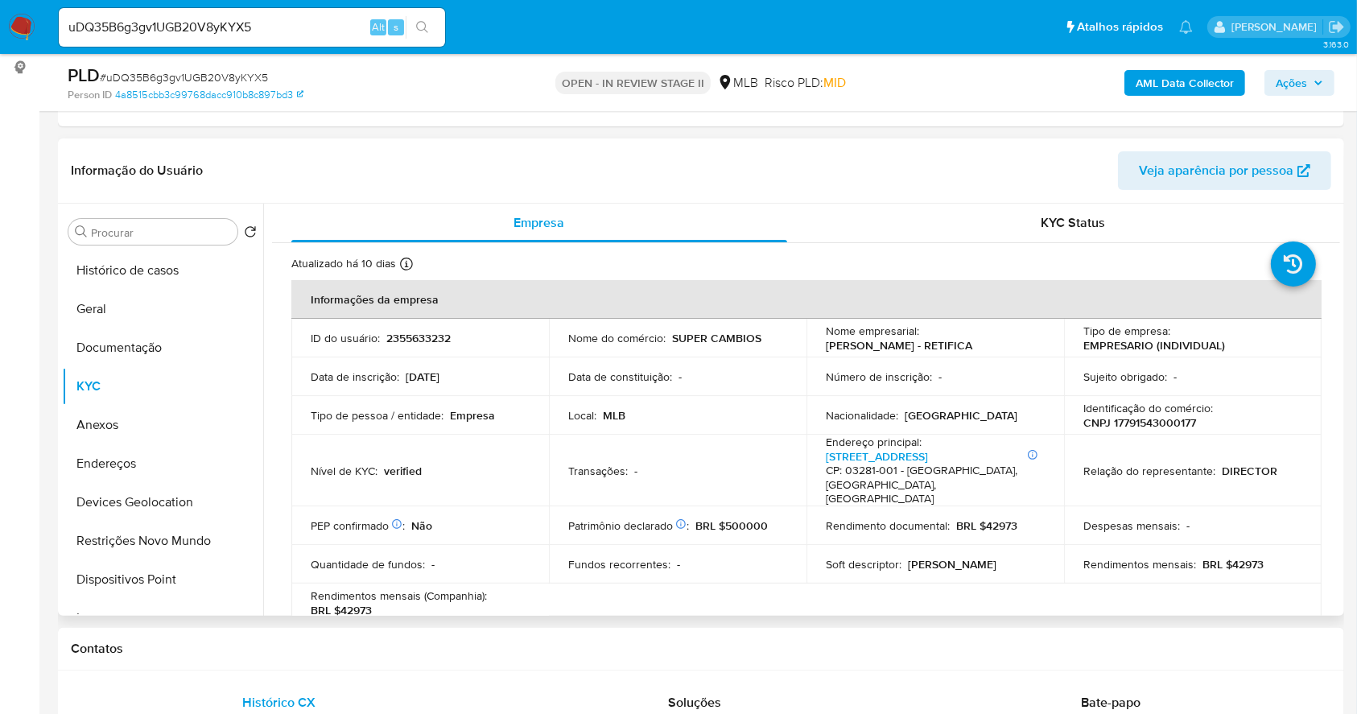
drag, startPoint x: 1160, startPoint y: 411, endPoint x: 1167, endPoint y: 421, distance: 11.6
click at [1160, 411] on p "Identificação do comércio :" at bounding box center [1149, 408] width 130 height 14
click at [1167, 421] on p "CNPJ 17791543000177" at bounding box center [1140, 422] width 113 height 14
copy p "17791543000177"
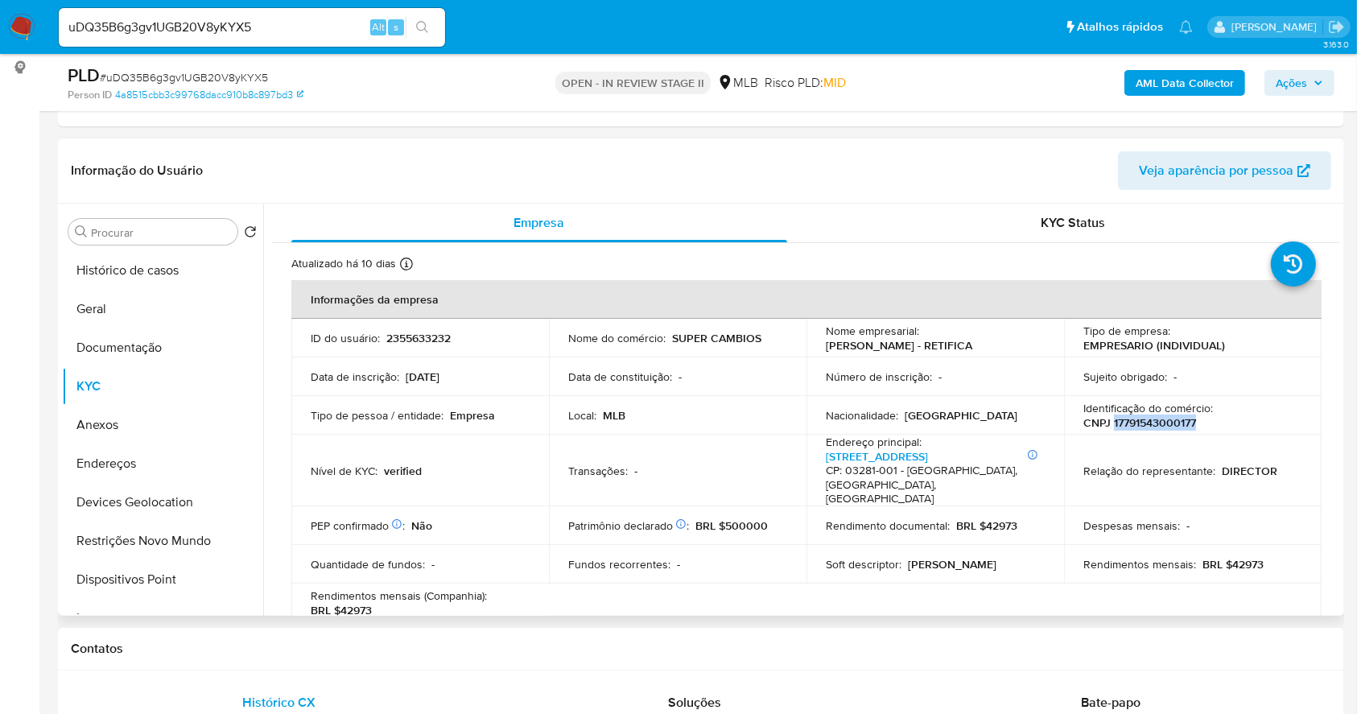
scroll to position [964, 0]
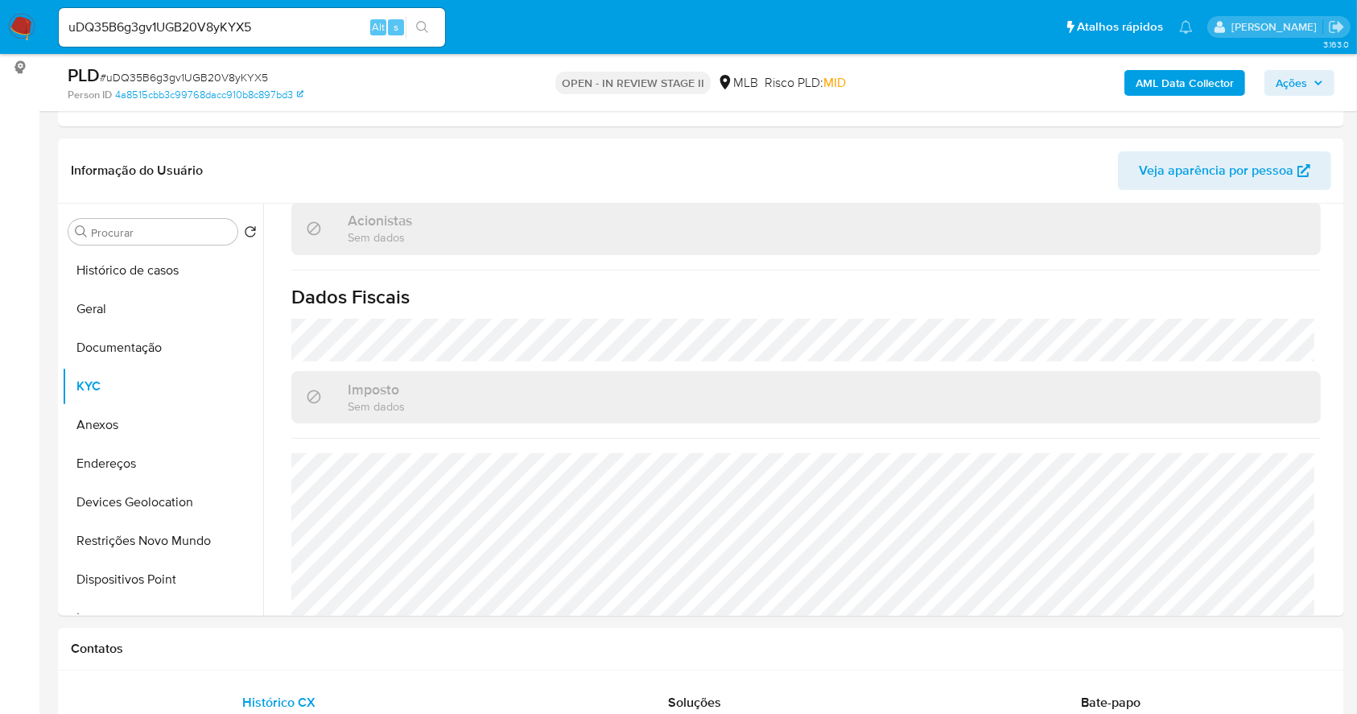
click at [1300, 76] on span "Ações" at bounding box center [1291, 83] width 31 height 26
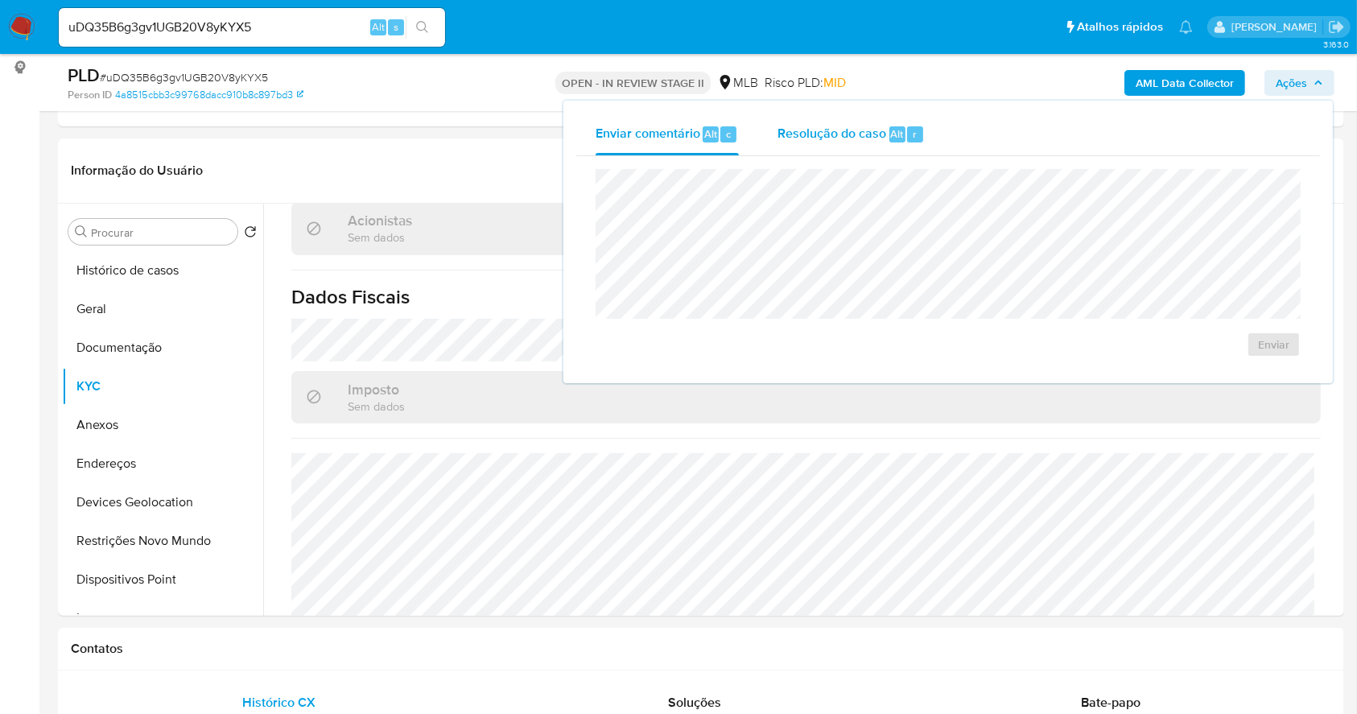
click at [890, 126] on div "Alt" at bounding box center [898, 134] width 16 height 16
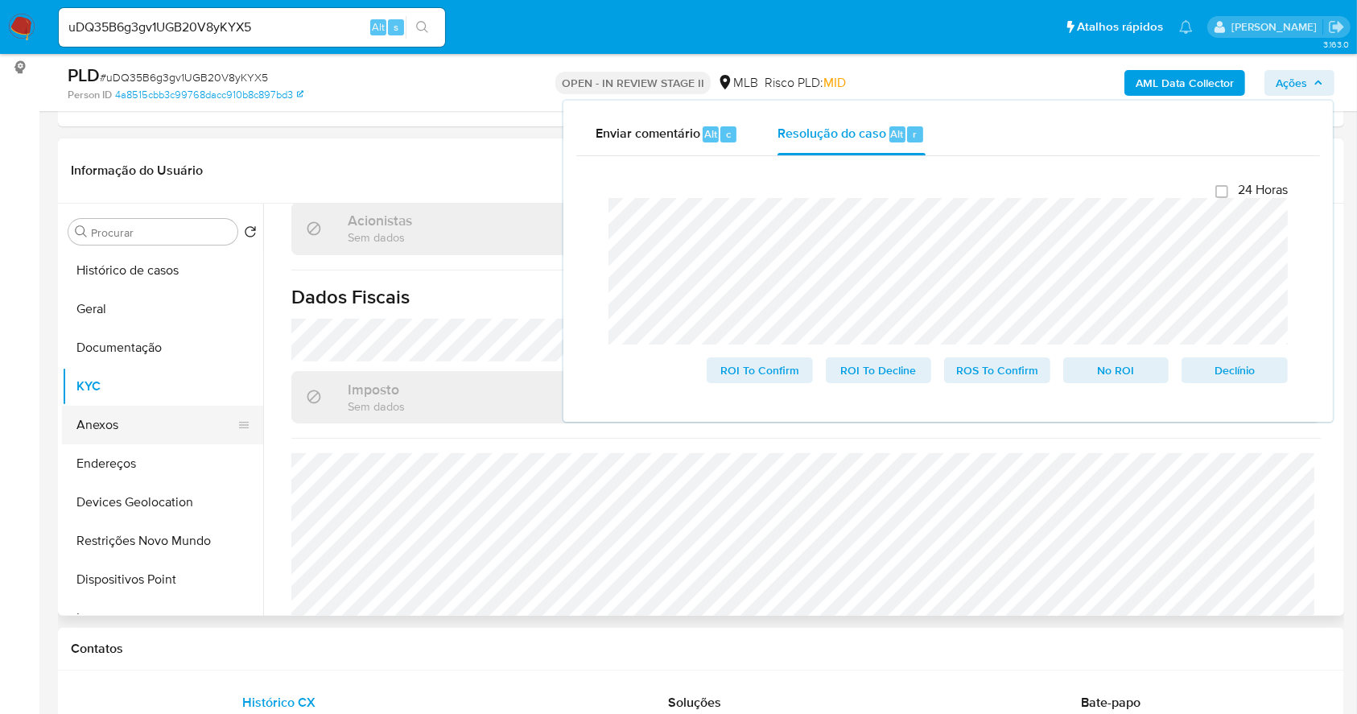
drag, startPoint x: 156, startPoint y: 415, endPoint x: 192, endPoint y: 438, distance: 43.1
click at [155, 415] on button "Anexos" at bounding box center [156, 425] width 188 height 39
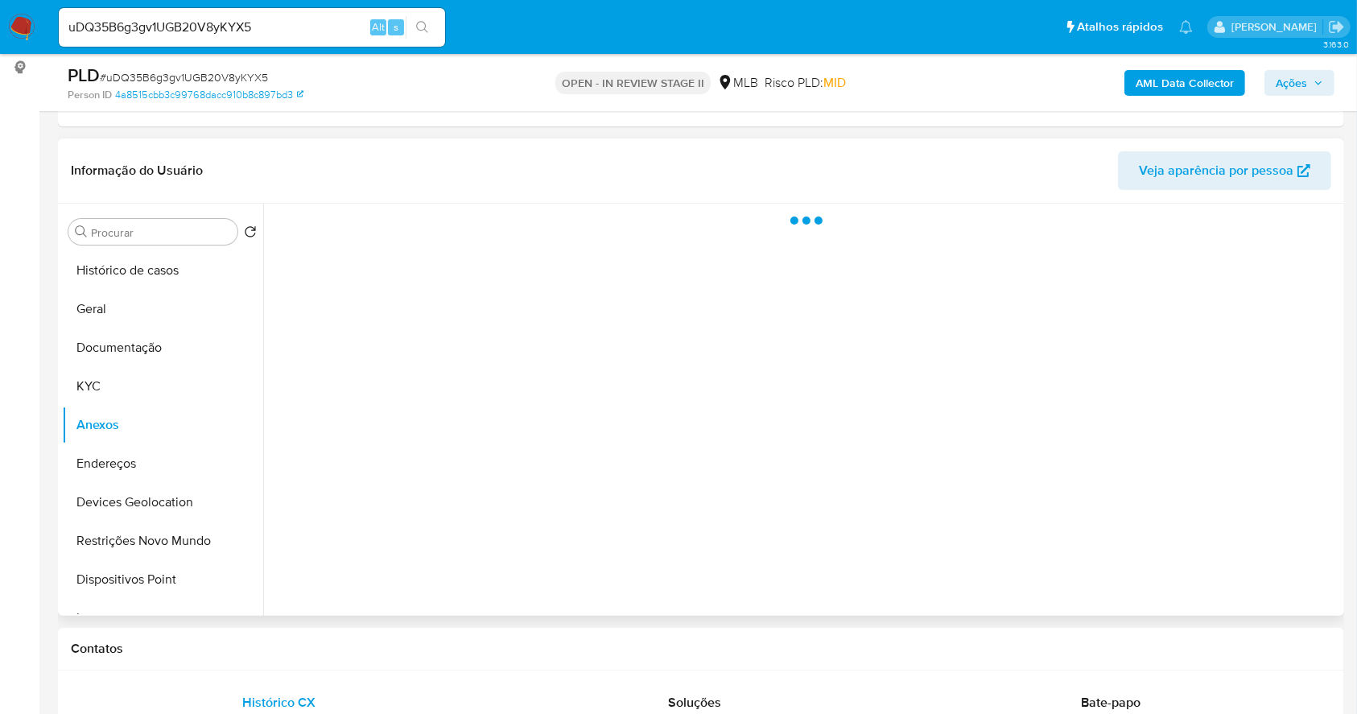
scroll to position [0, 0]
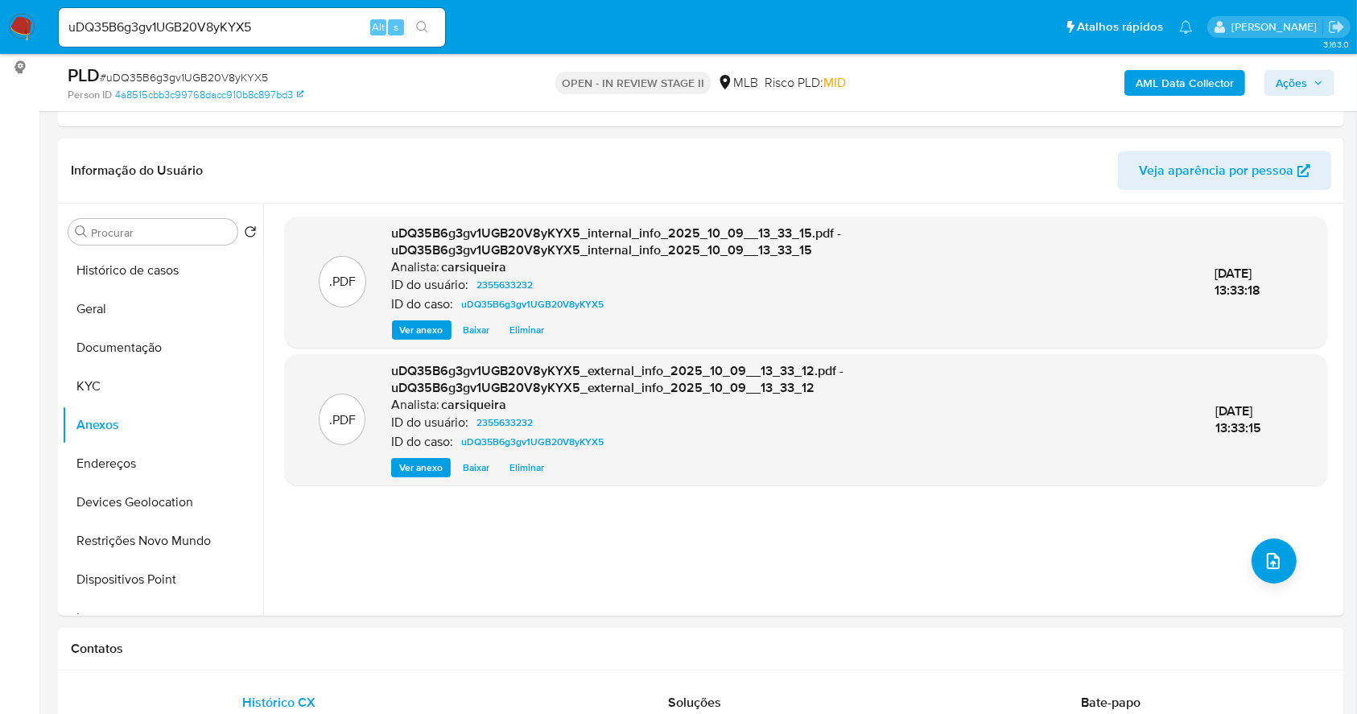
click at [1307, 87] on span "Ações" at bounding box center [1291, 83] width 31 height 26
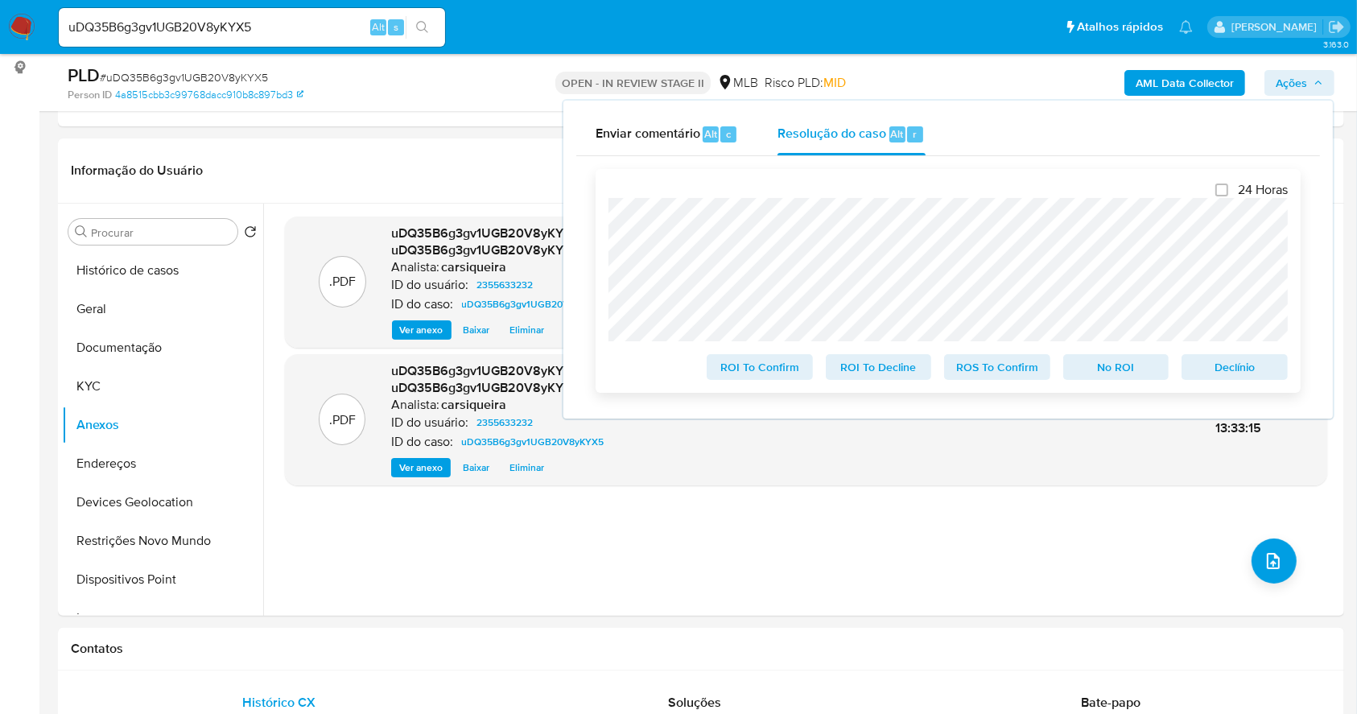
click at [1228, 374] on span "Declínio" at bounding box center [1235, 367] width 84 height 23
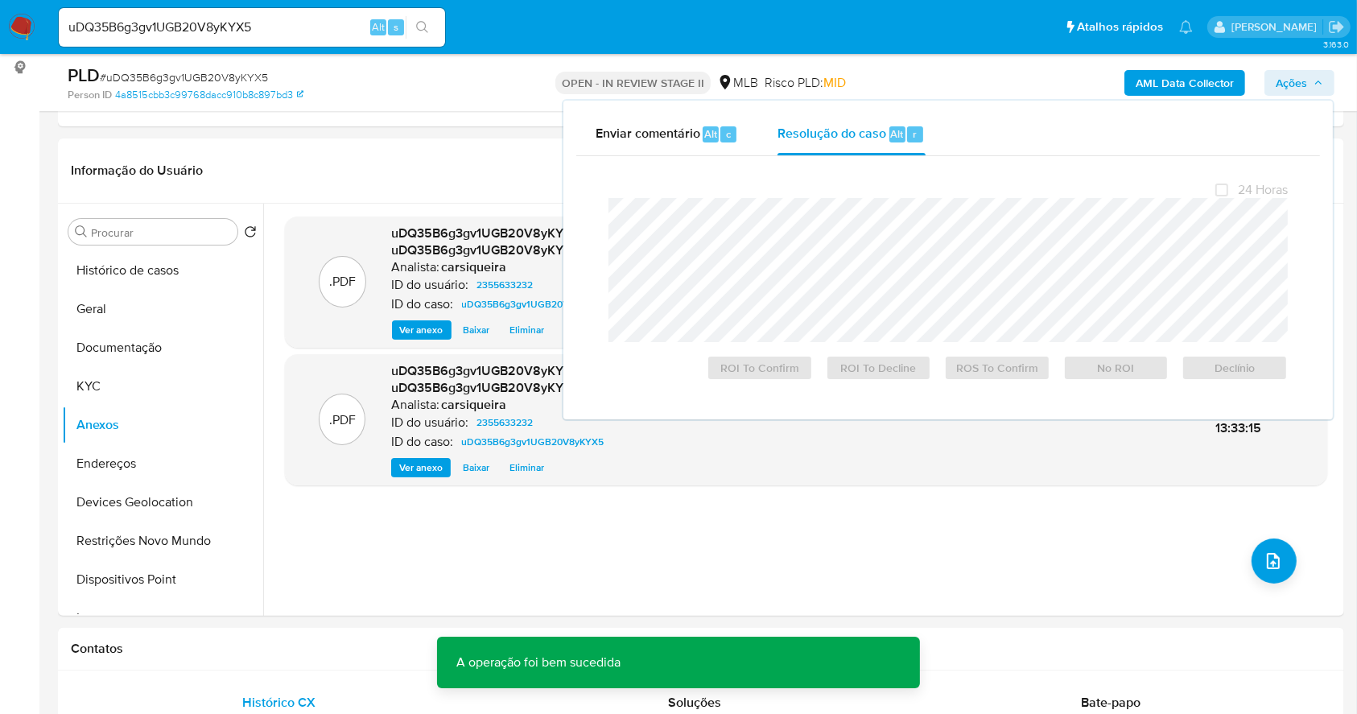
click at [193, 79] on span "# uDQ35B6g3gv1UGB20V8yKYX5" at bounding box center [184, 77] width 168 height 16
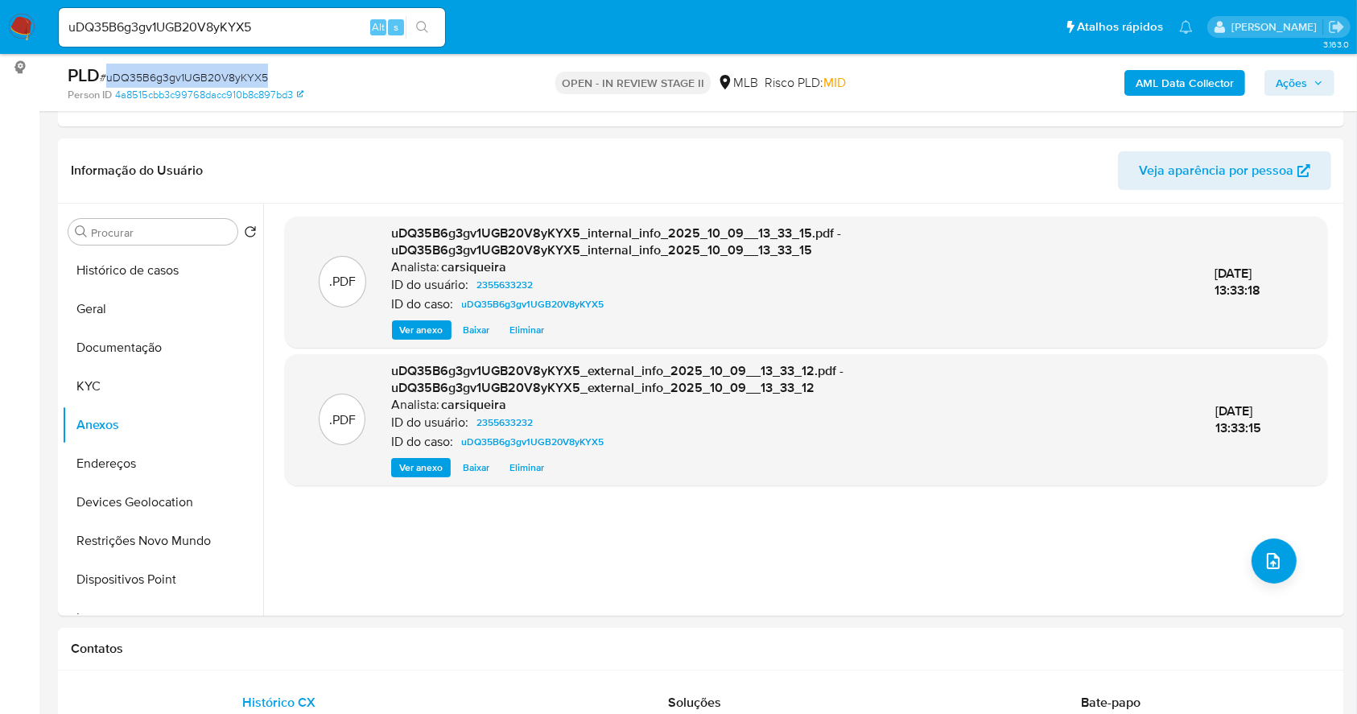
copy span "uDQ35B6g3gv1UGB20V8yKYX5"
click at [19, 21] on img at bounding box center [21, 27] width 27 height 27
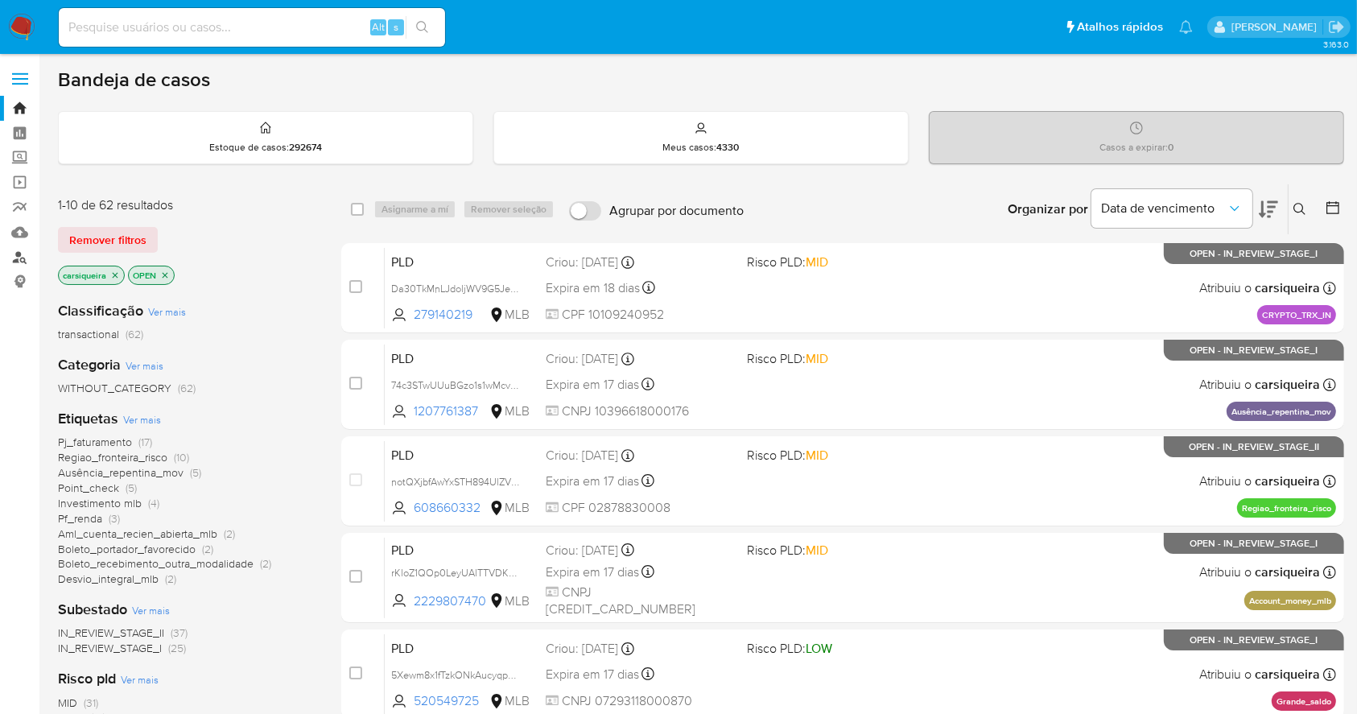
click at [19, 264] on link "Localizador de pessoas" at bounding box center [96, 257] width 192 height 25
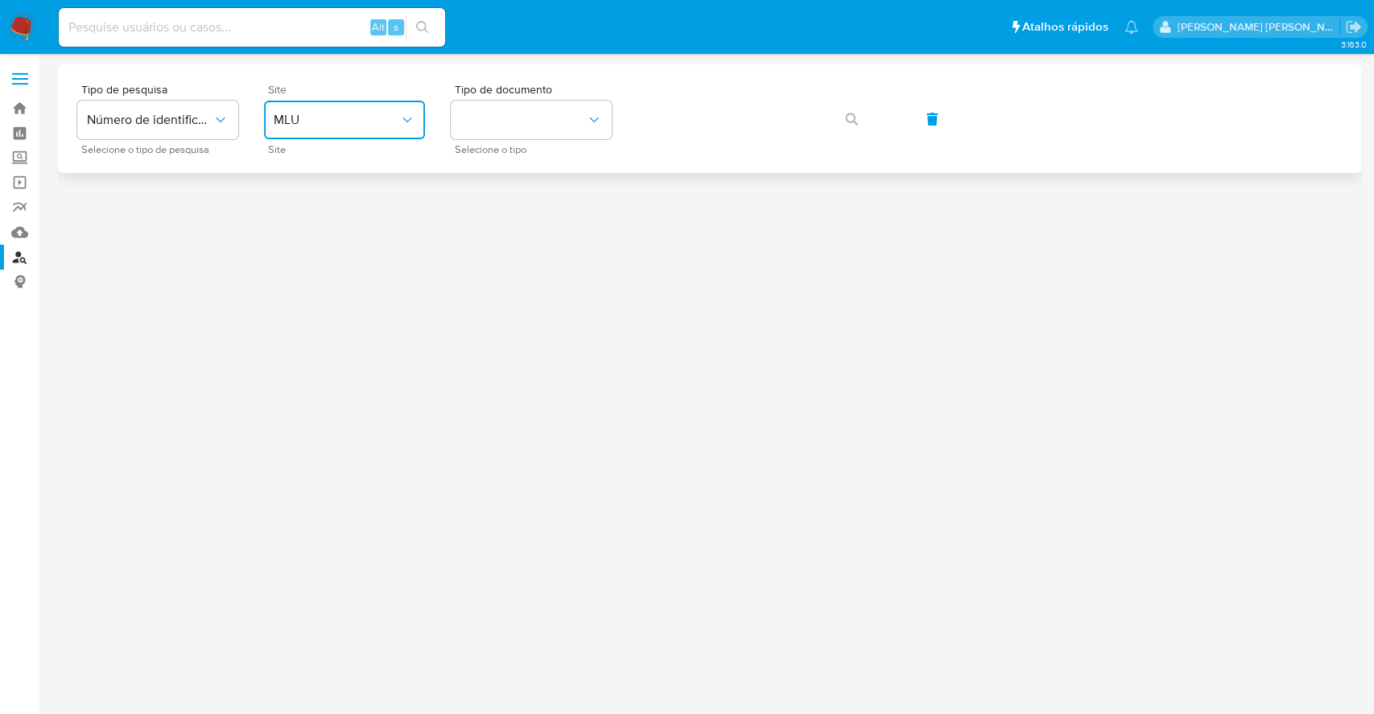
drag, startPoint x: 369, startPoint y: 107, endPoint x: 365, endPoint y: 122, distance: 15.0
click at [367, 108] on button "MLU" at bounding box center [344, 120] width 161 height 39
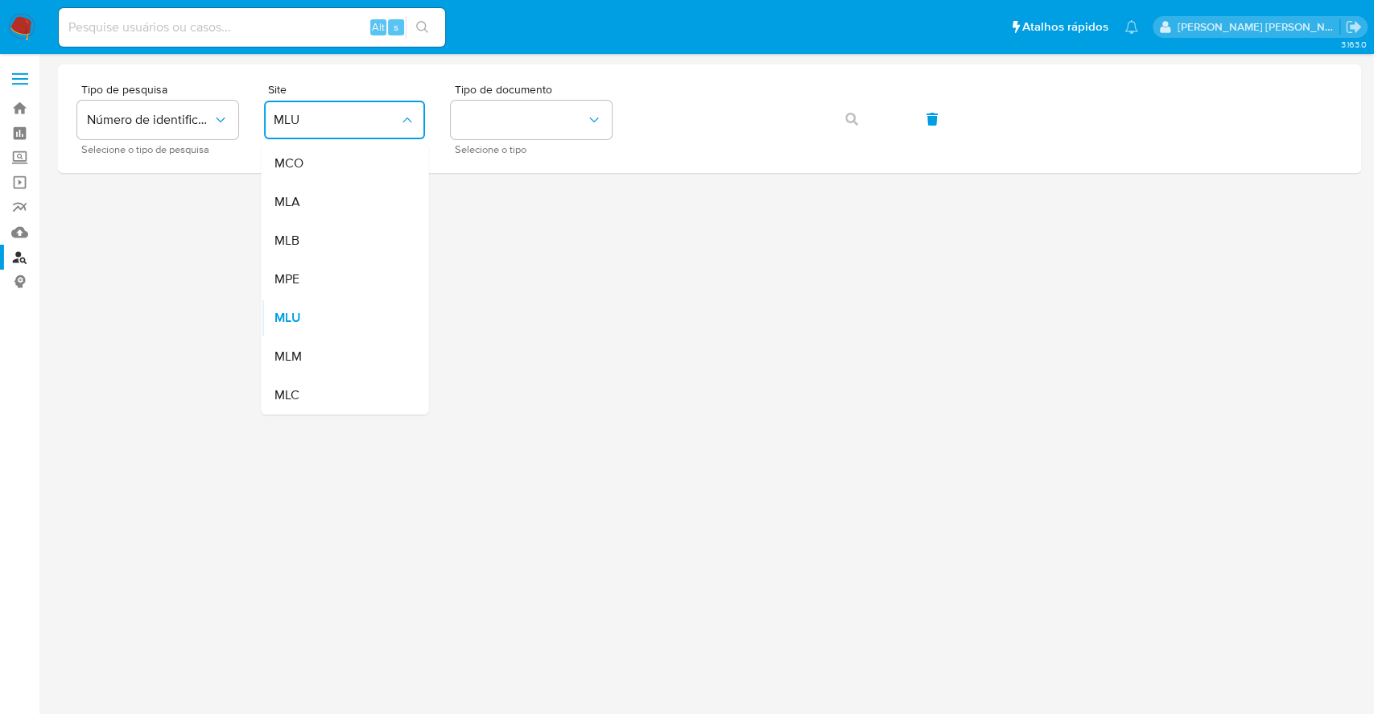
drag, startPoint x: 324, startPoint y: 242, endPoint x: 503, endPoint y: 177, distance: 190.8
click at [323, 241] on div "MLB" at bounding box center [340, 240] width 132 height 39
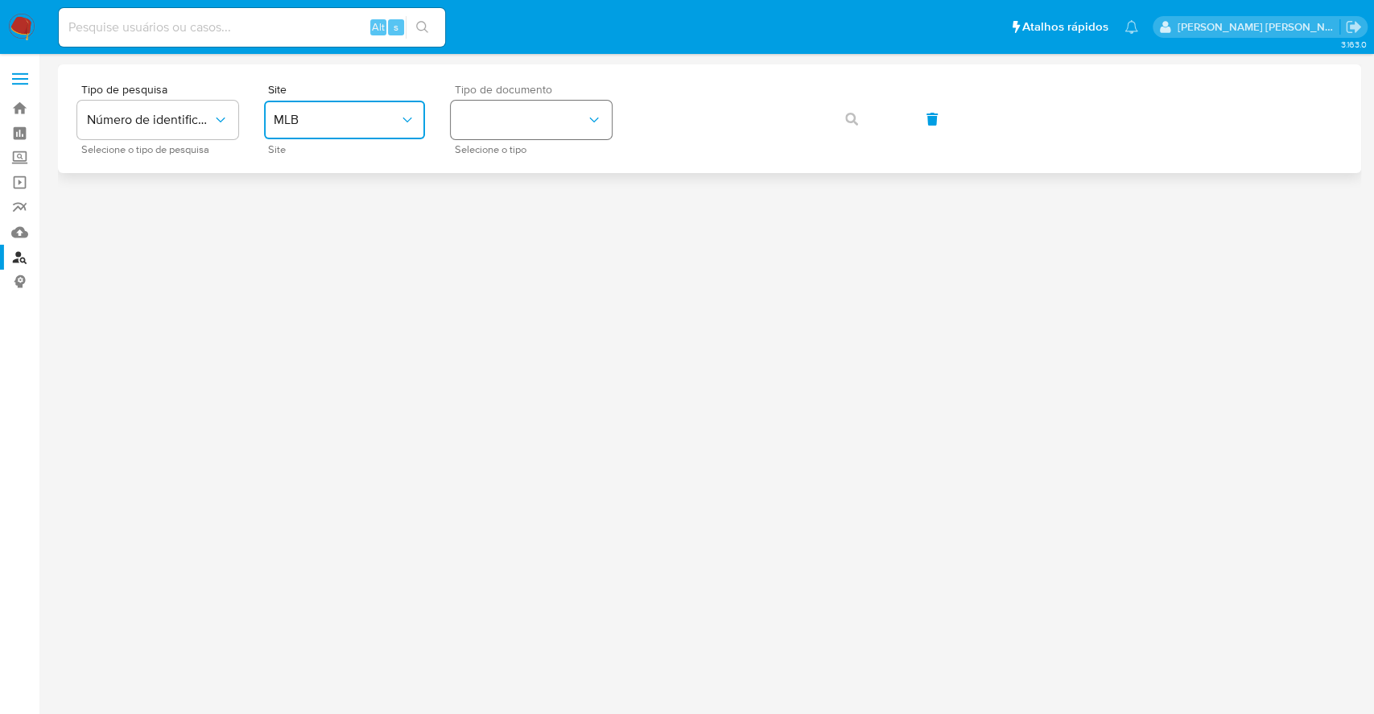
click at [504, 122] on button "identificationType" at bounding box center [531, 120] width 161 height 39
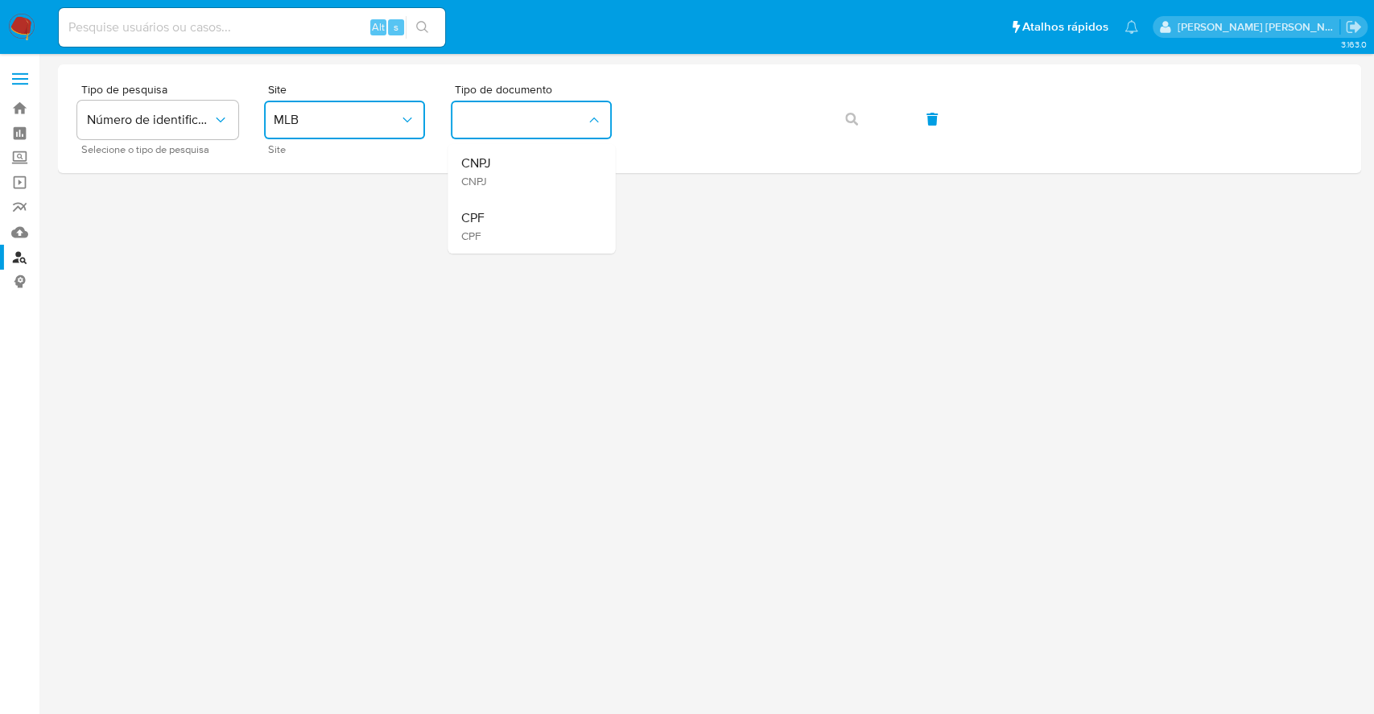
drag, startPoint x: 527, startPoint y: 233, endPoint x: 538, endPoint y: 225, distance: 12.7
click at [530, 229] on div "CPF CPF" at bounding box center [527, 226] width 132 height 55
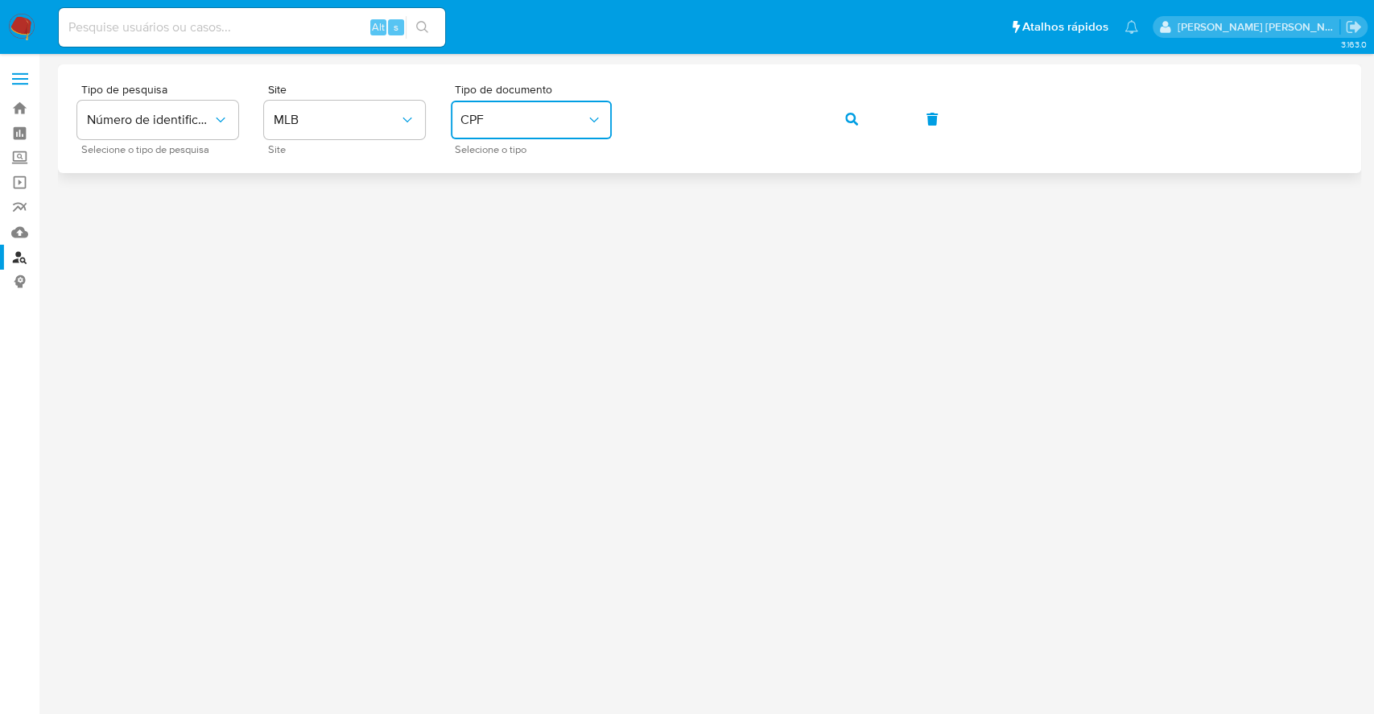
click at [855, 113] on icon "button" at bounding box center [851, 119] width 13 height 13
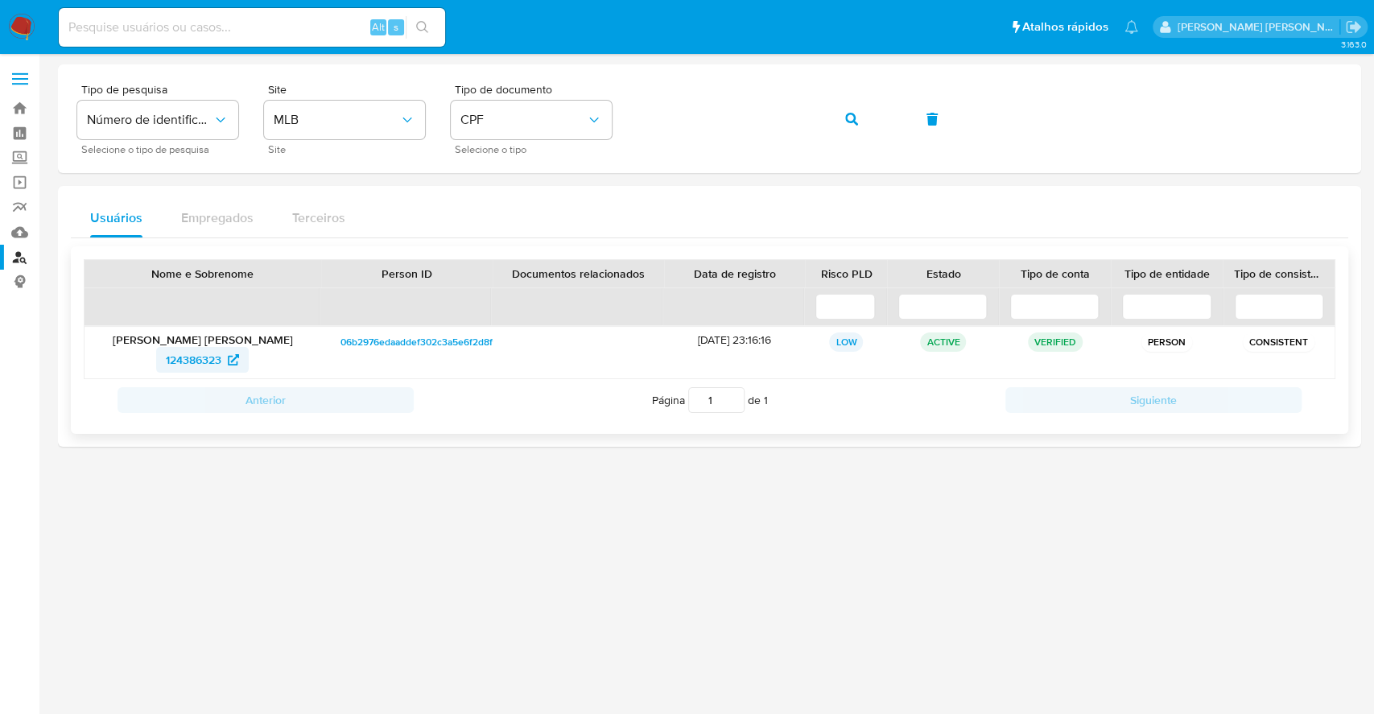
click at [188, 362] on span "124386323" at bounding box center [194, 360] width 56 height 26
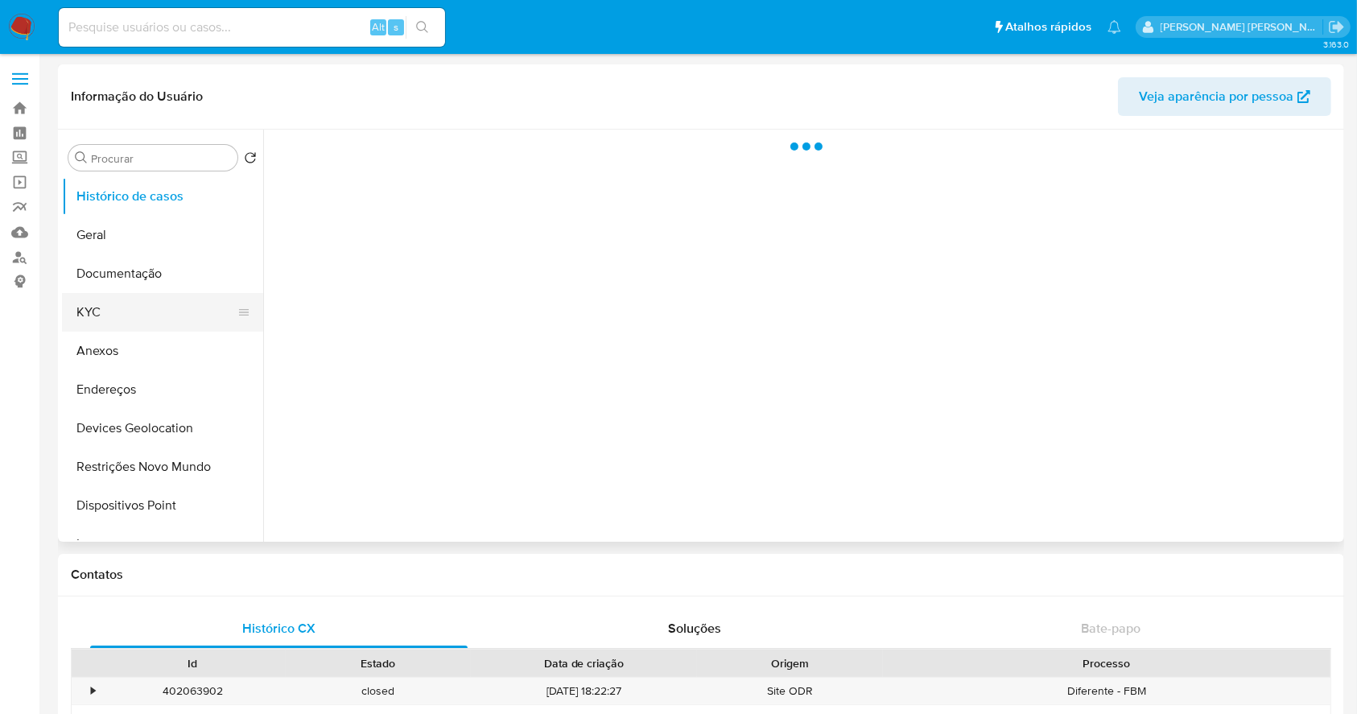
click at [127, 312] on button "KYC" at bounding box center [156, 312] width 188 height 39
select select "10"
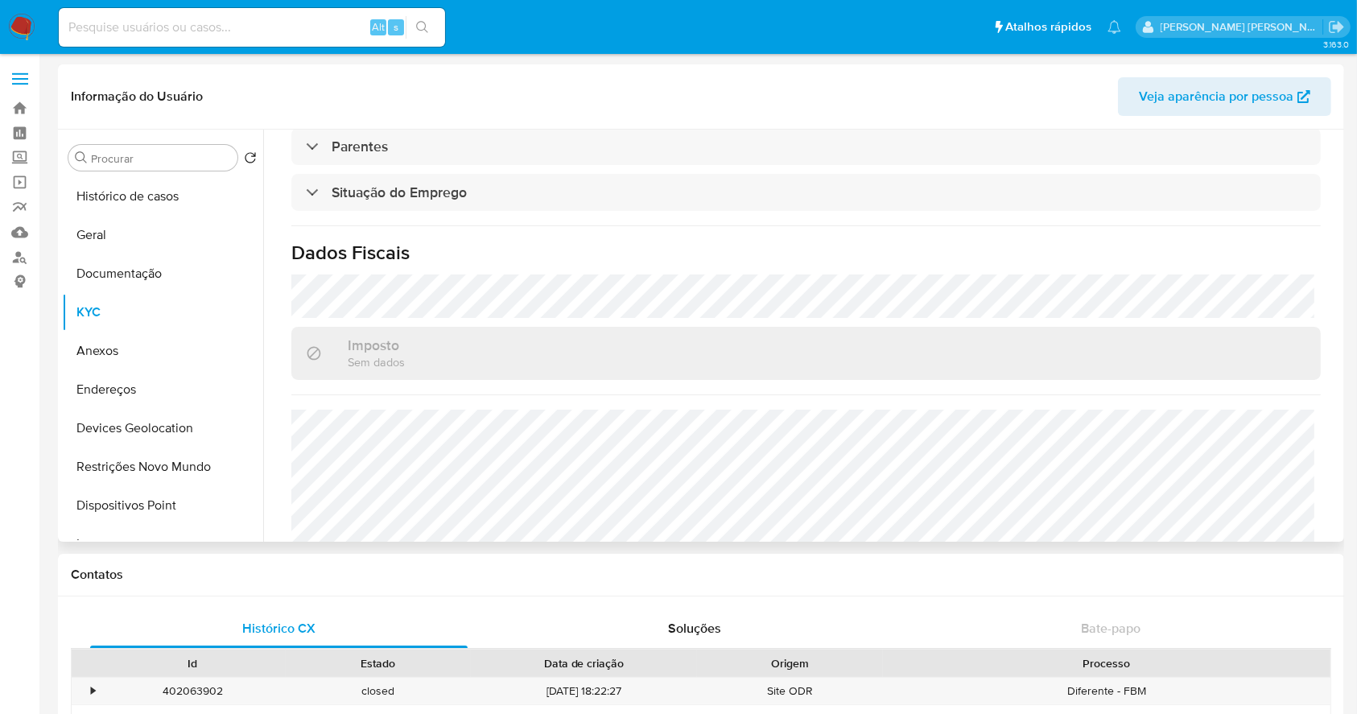
scroll to position [705, 0]
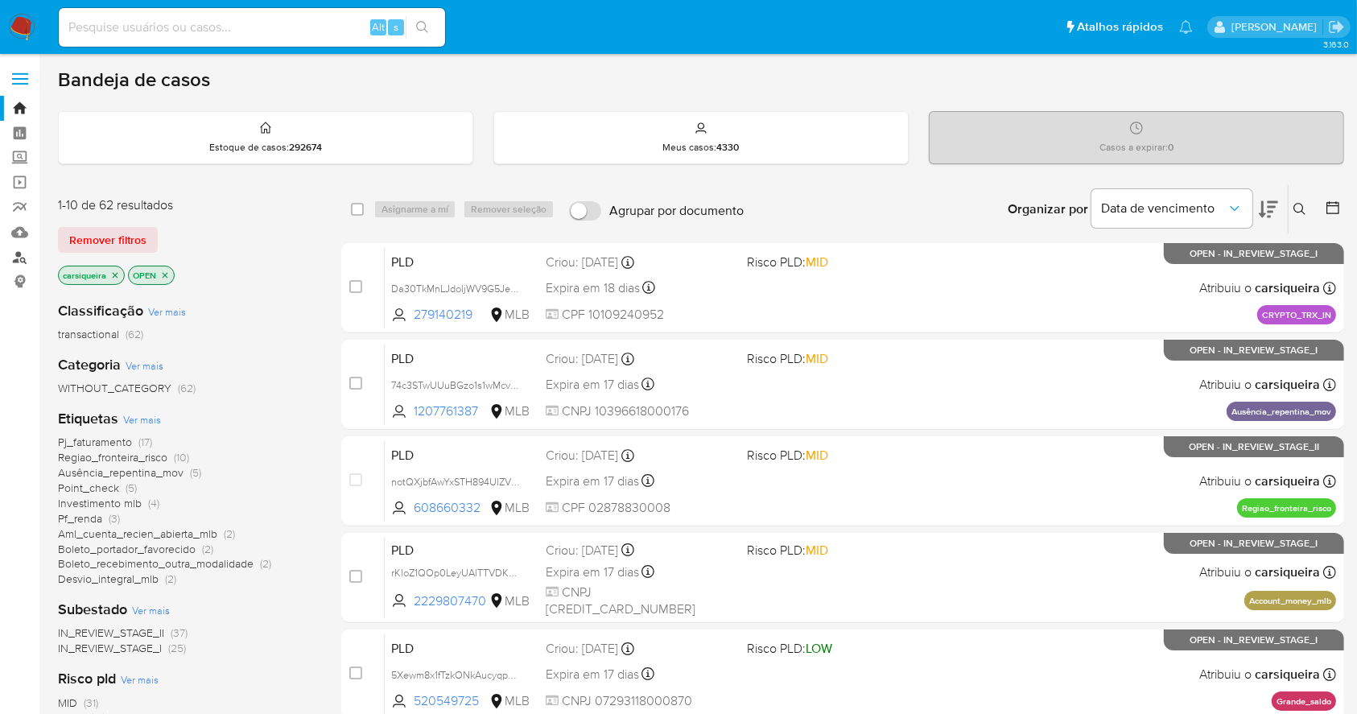
click at [13, 262] on link "Localizador de pessoas" at bounding box center [96, 257] width 192 height 25
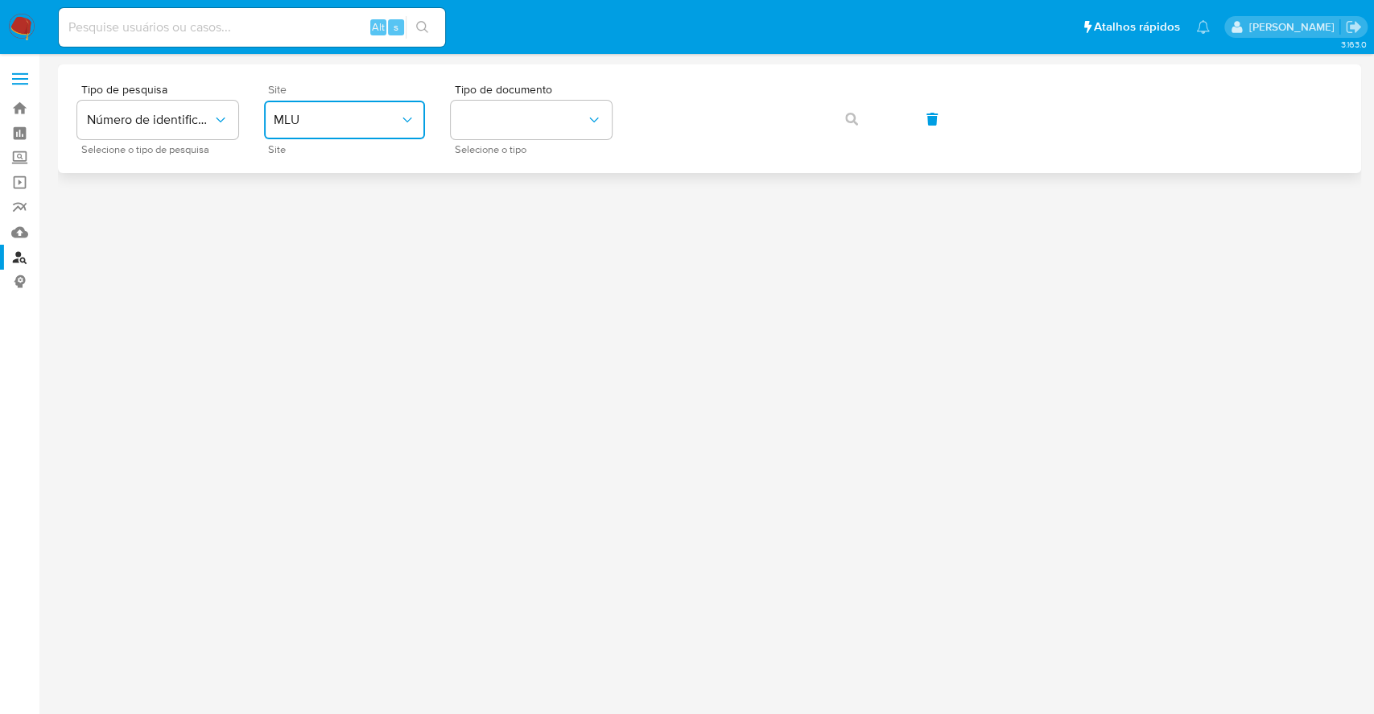
click at [322, 126] on span "MLU" at bounding box center [337, 120] width 126 height 16
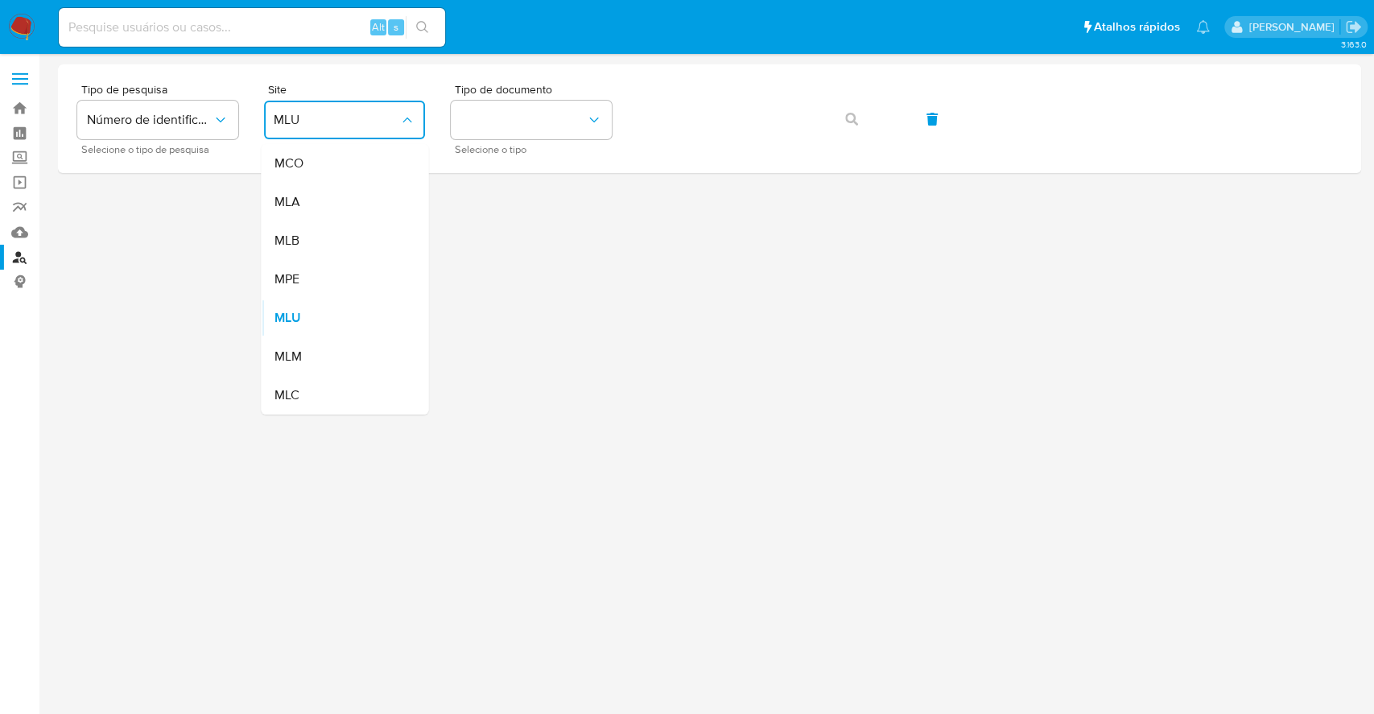
drag, startPoint x: 324, startPoint y: 250, endPoint x: 519, endPoint y: 180, distance: 207.1
click at [325, 251] on div "MLB" at bounding box center [340, 240] width 132 height 39
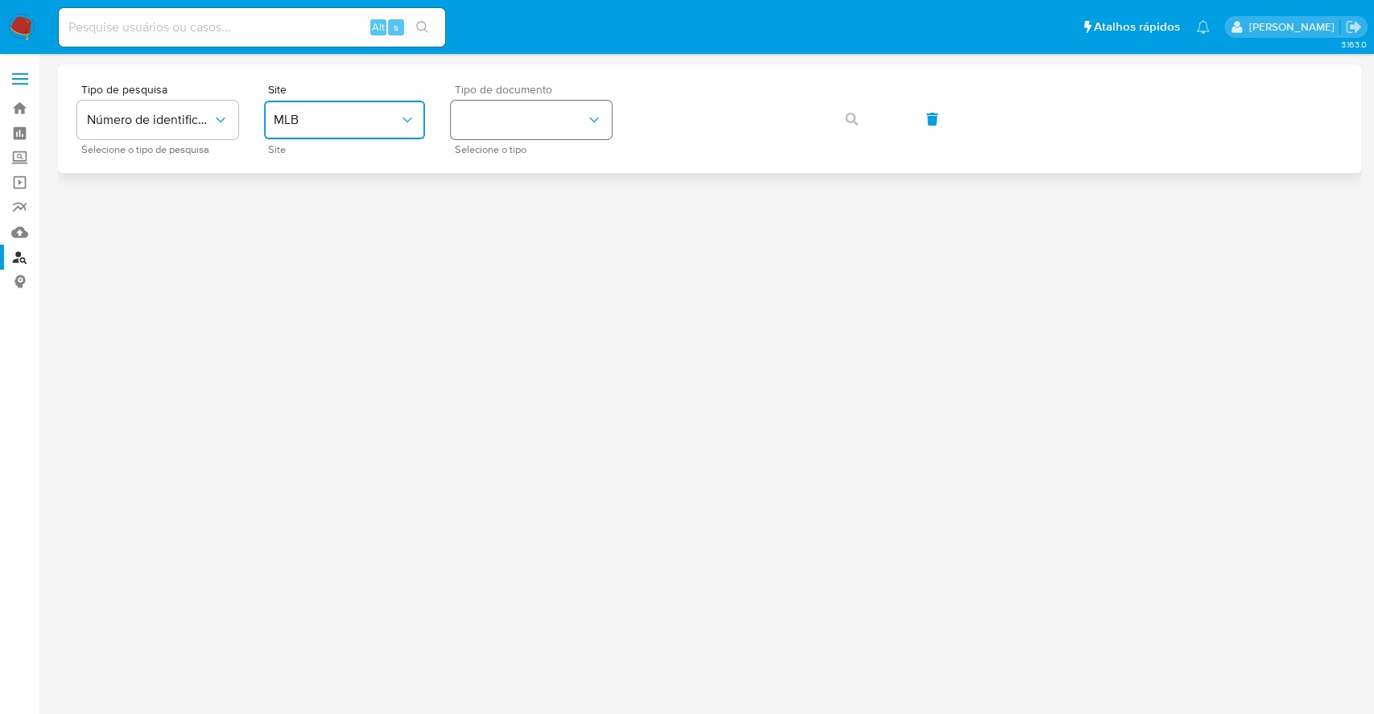
click at [589, 120] on icon "identificationType" at bounding box center [594, 120] width 16 height 16
click at [569, 214] on div "CPF CPF" at bounding box center [527, 226] width 132 height 55
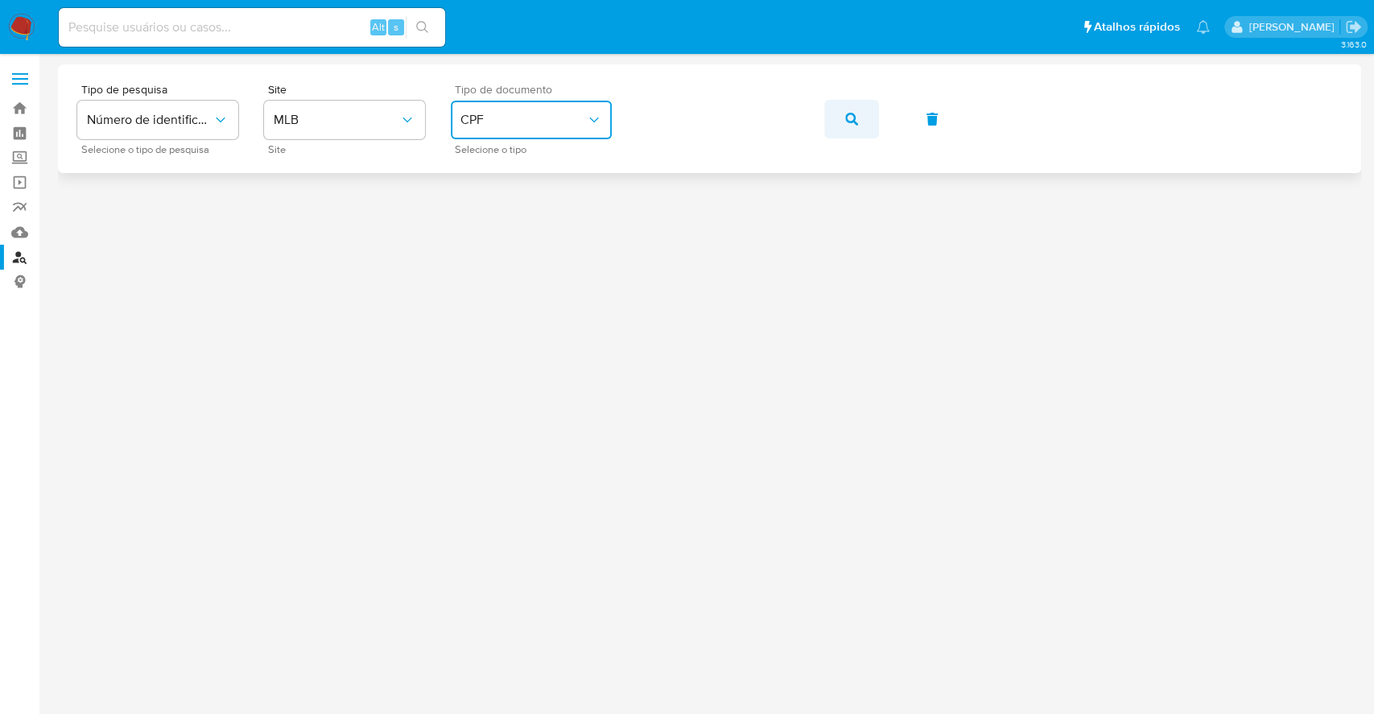
click at [857, 116] on icon "button" at bounding box center [851, 119] width 13 height 13
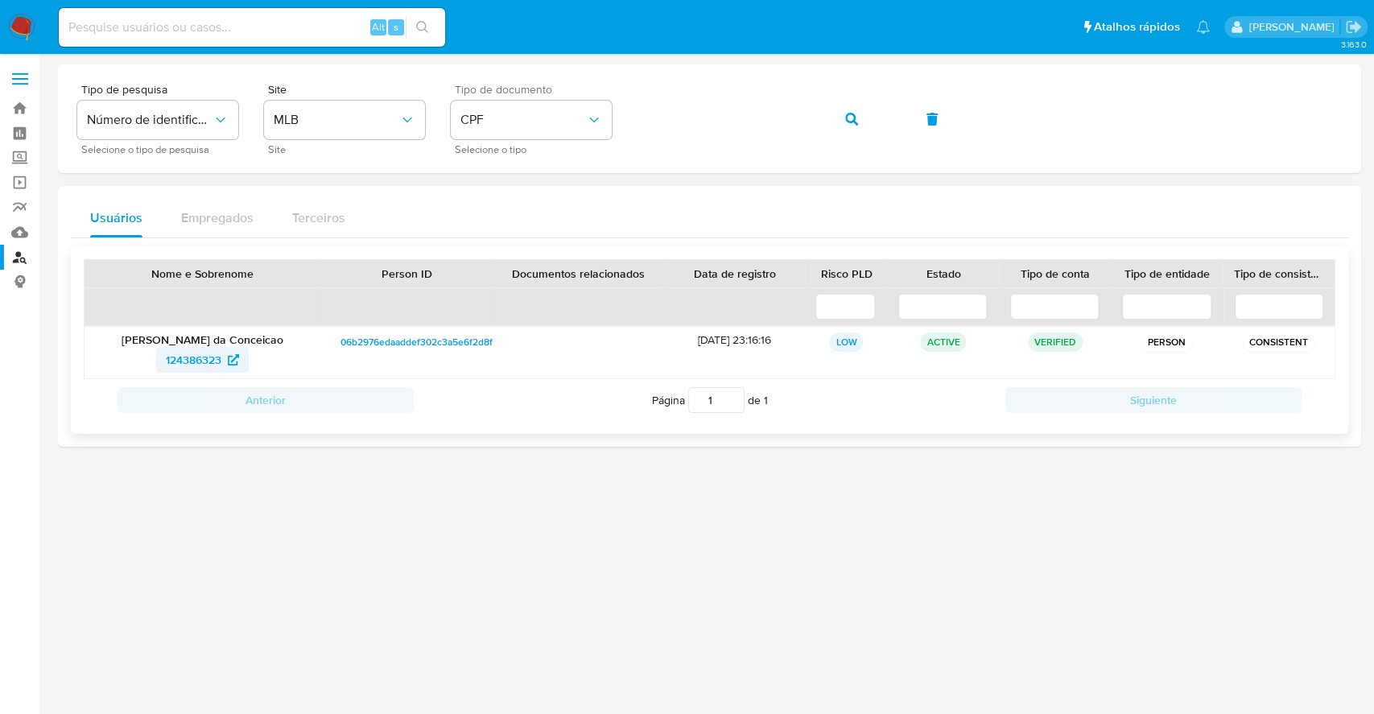
click at [201, 357] on span "124386323" at bounding box center [194, 360] width 56 height 26
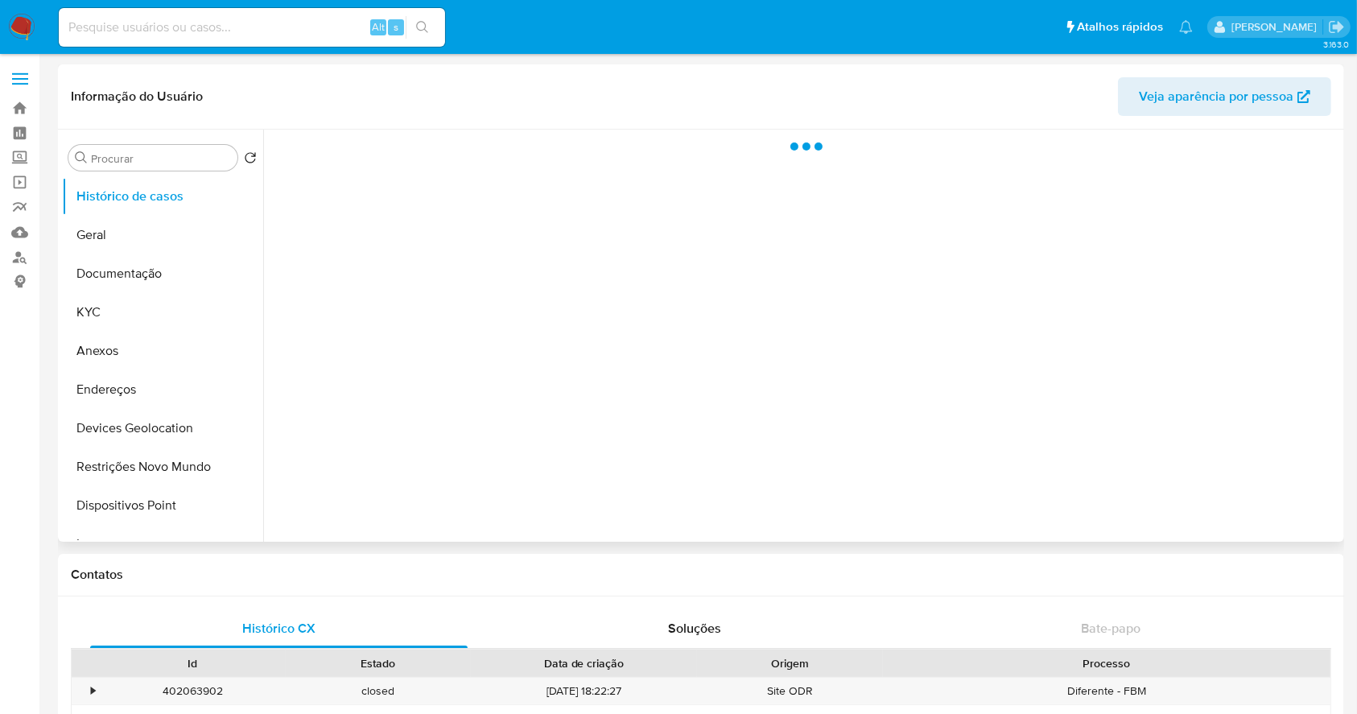
select select "10"
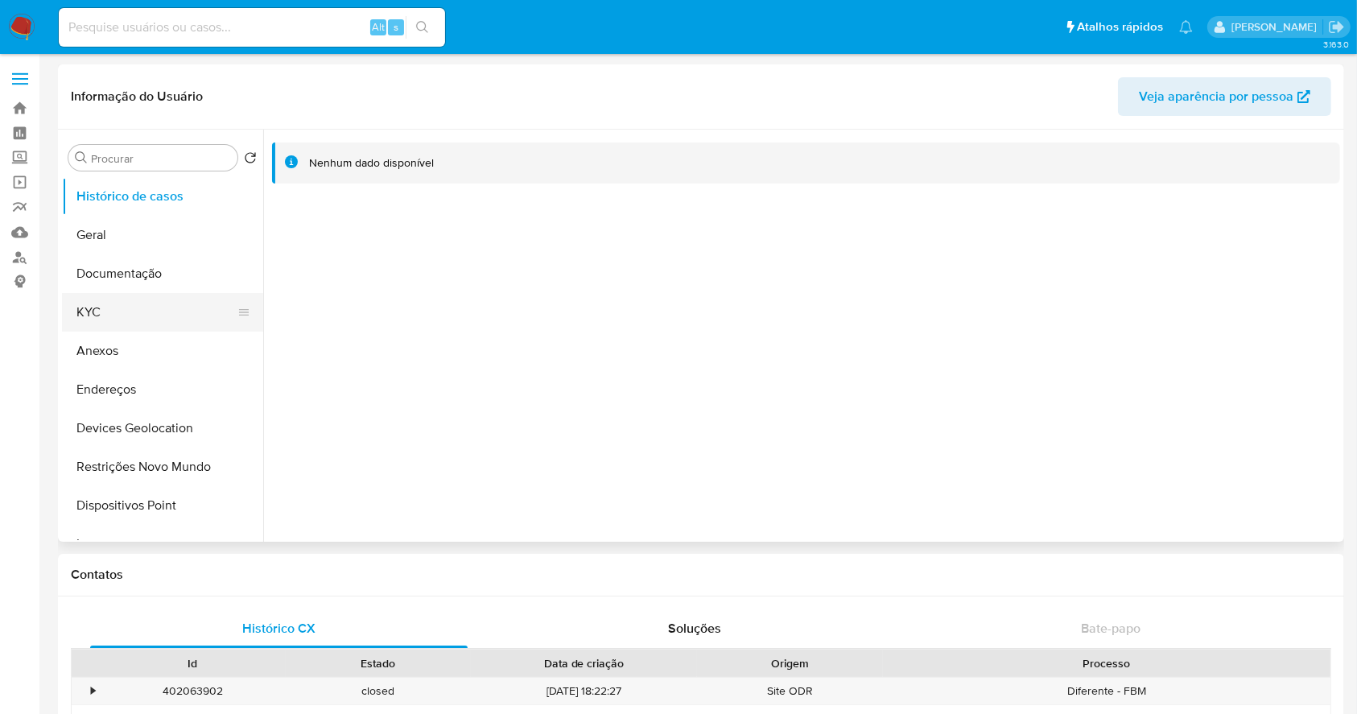
click at [163, 312] on button "KYC" at bounding box center [156, 312] width 188 height 39
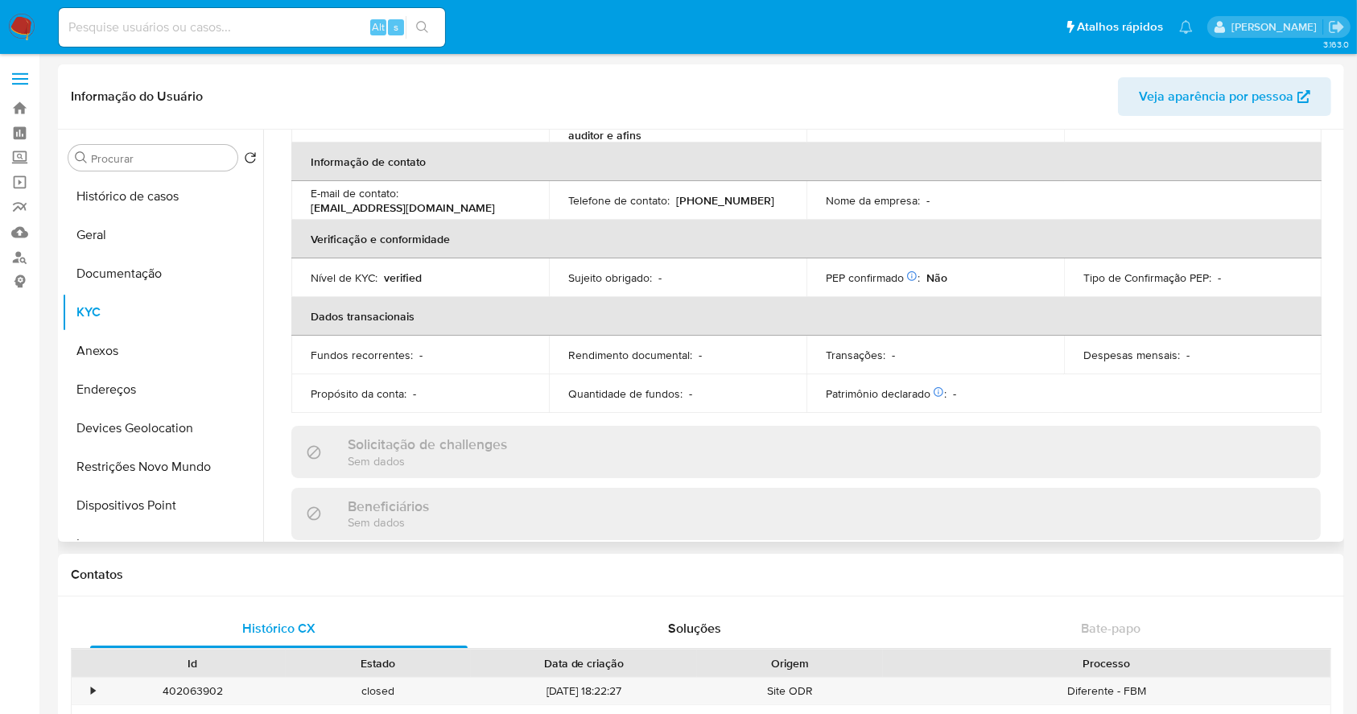
scroll to position [705, 0]
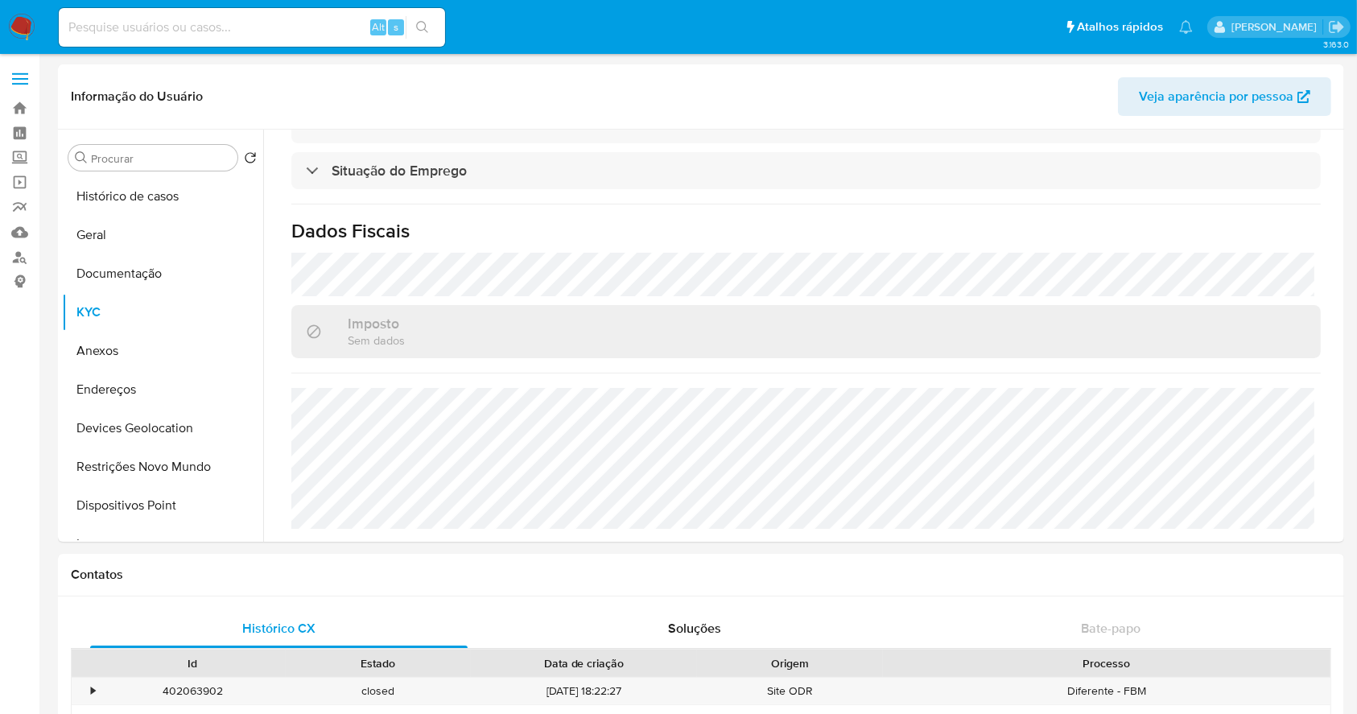
drag, startPoint x: 134, startPoint y: 389, endPoint x: 600, endPoint y: 20, distance: 593.8
click at [136, 383] on button "Endereços" at bounding box center [162, 389] width 201 height 39
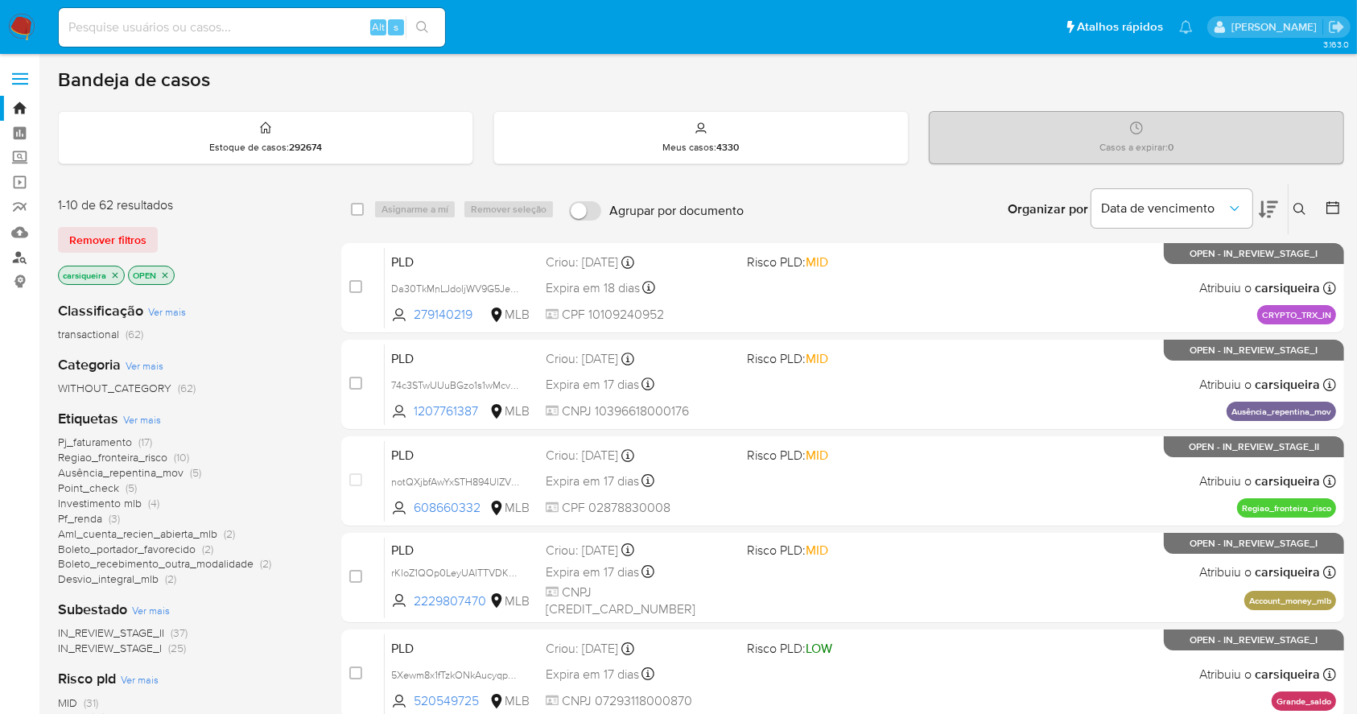
click at [22, 261] on link "Localizador de pessoas" at bounding box center [96, 257] width 192 height 25
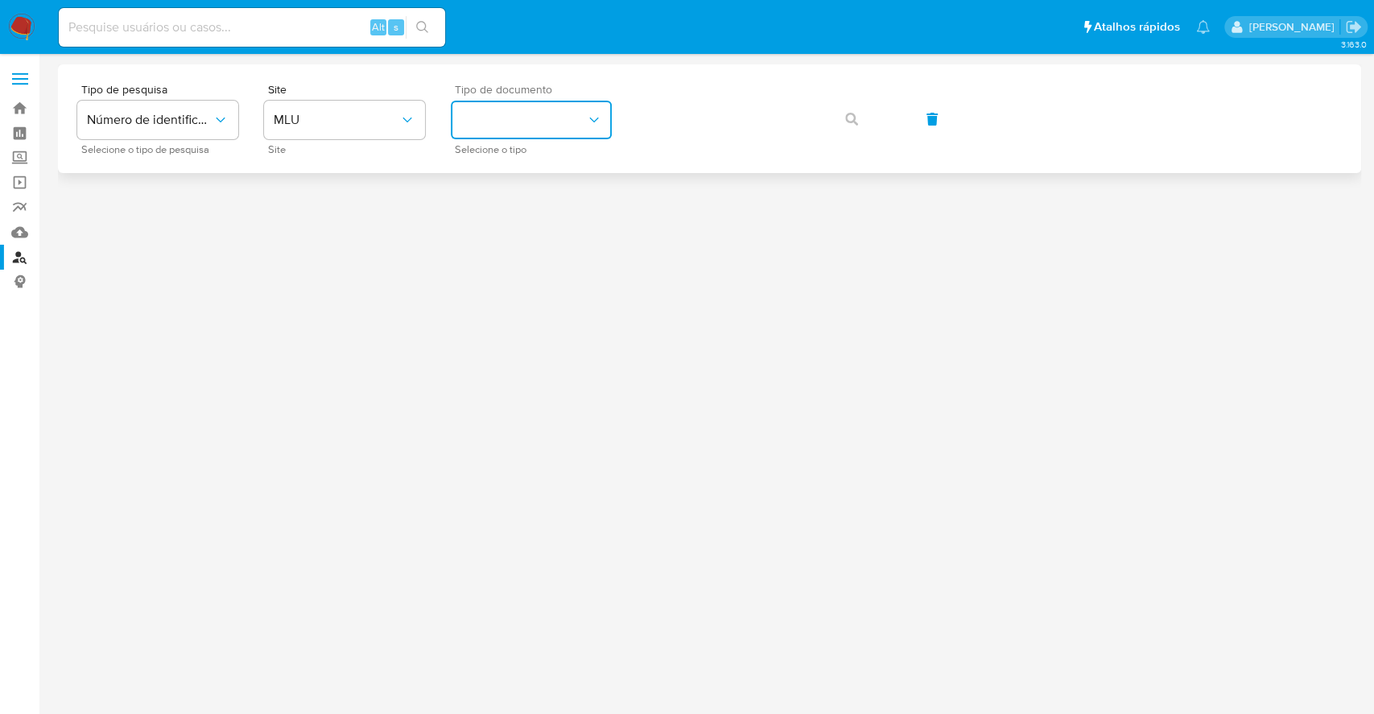
click at [580, 114] on button "identificationType" at bounding box center [531, 120] width 161 height 39
click at [333, 114] on span "MLU" at bounding box center [337, 120] width 126 height 16
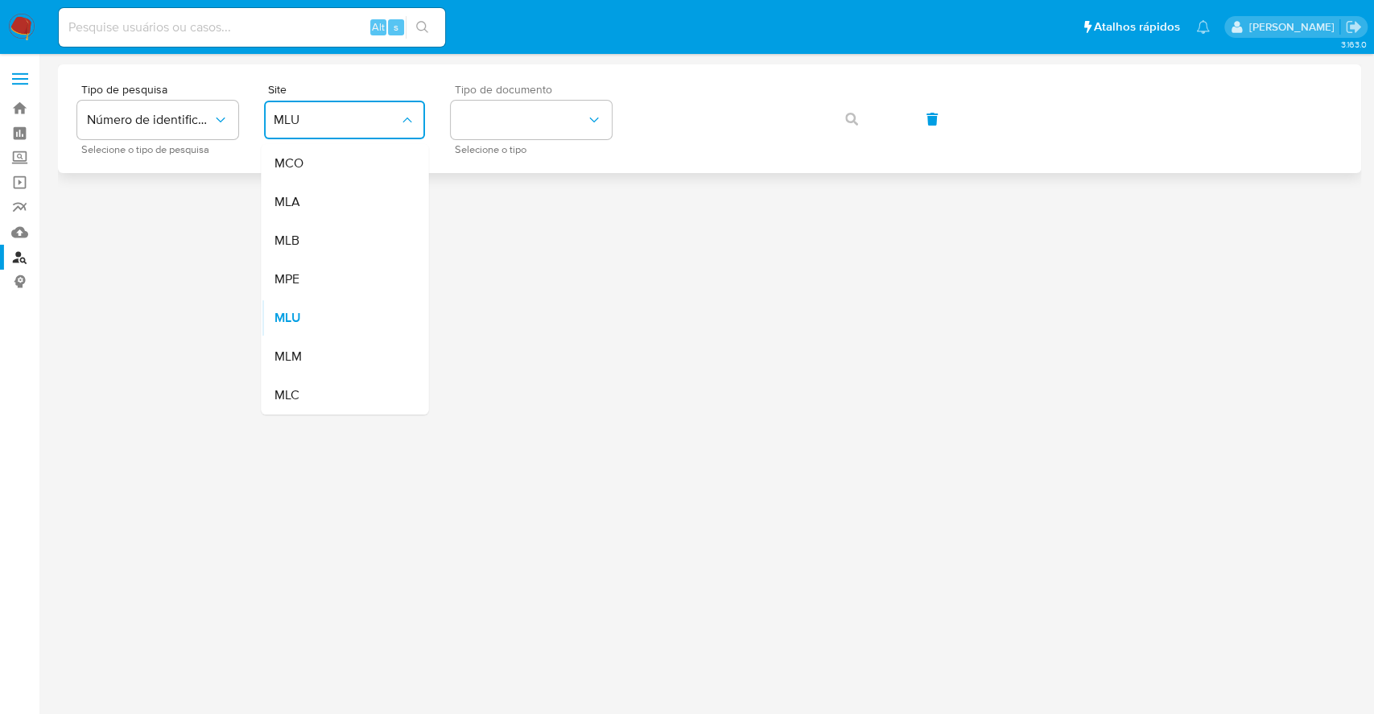
drag, startPoint x: 338, startPoint y: 242, endPoint x: 502, endPoint y: 149, distance: 187.8
click at [338, 242] on div "MLB" at bounding box center [340, 240] width 132 height 39
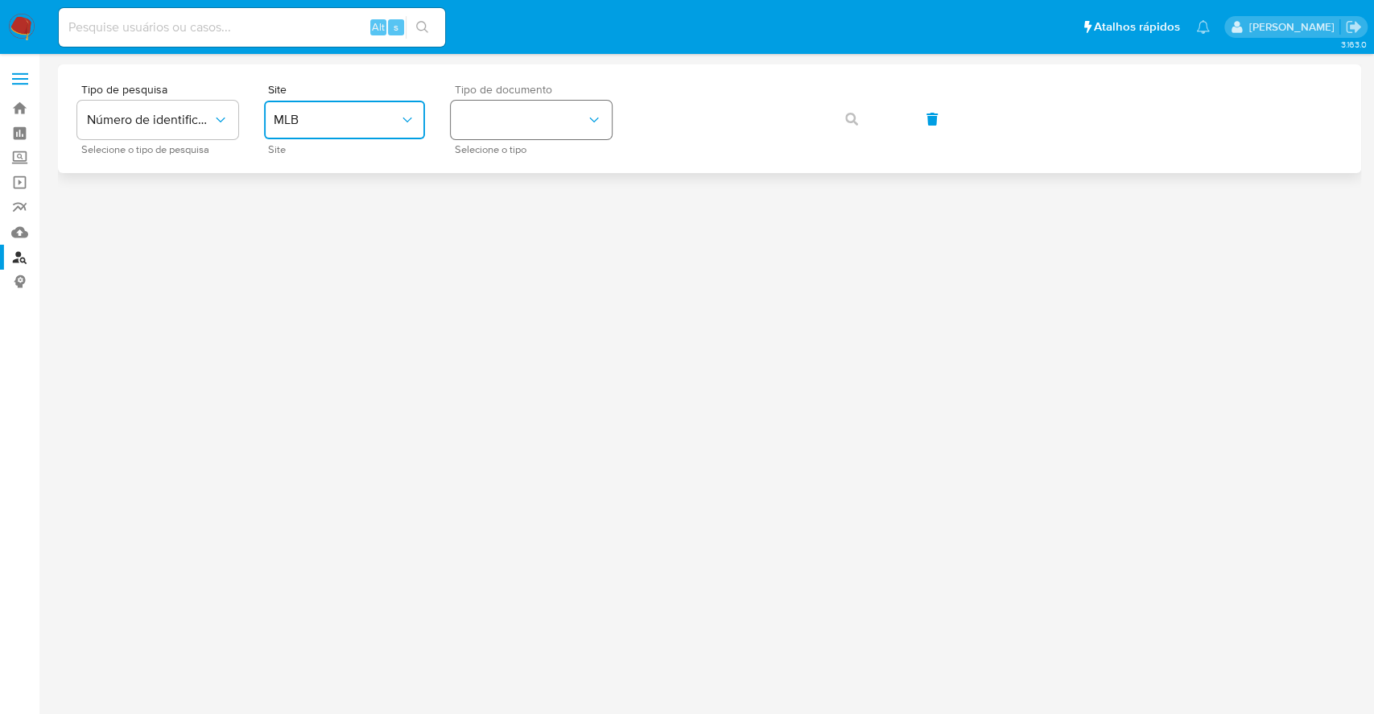
click at [502, 114] on button "identificationType" at bounding box center [531, 120] width 161 height 39
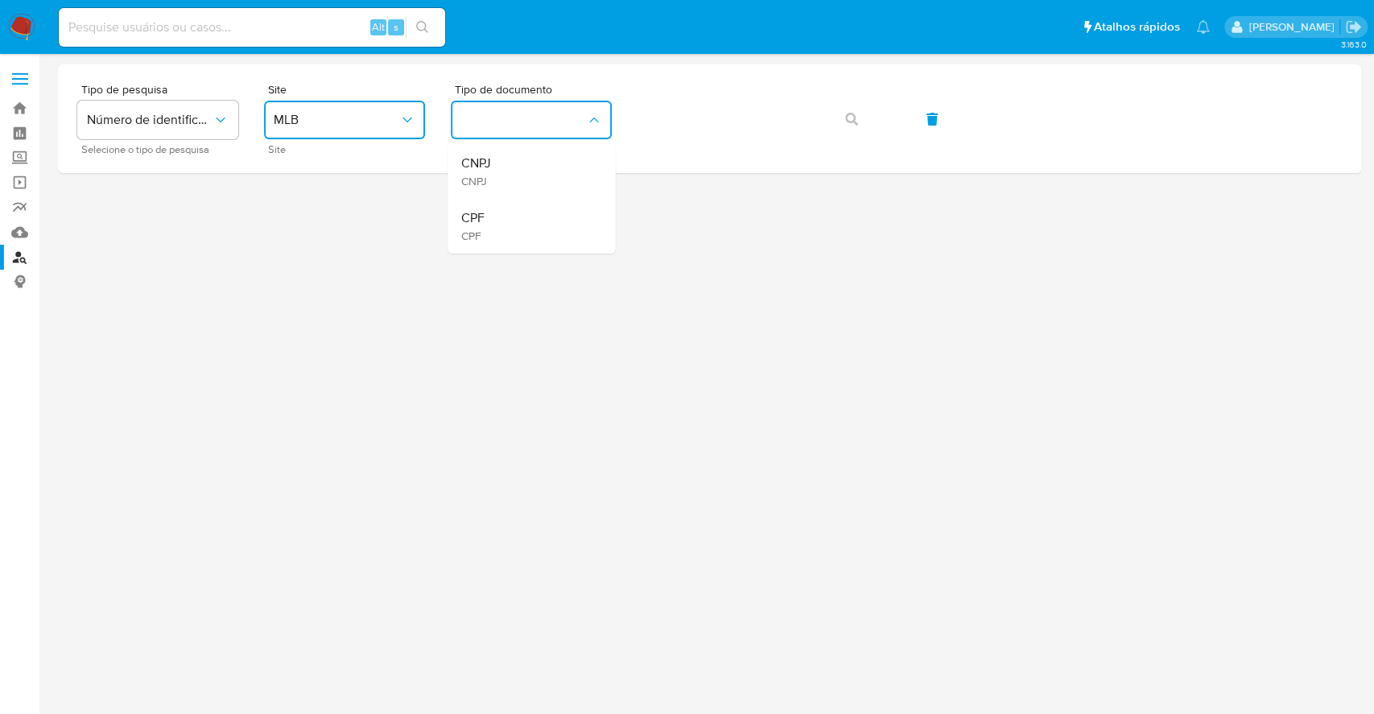
drag, startPoint x: 543, startPoint y: 225, endPoint x: 638, endPoint y: 177, distance: 106.6
click at [545, 222] on div "CPF CPF" at bounding box center [527, 226] width 132 height 55
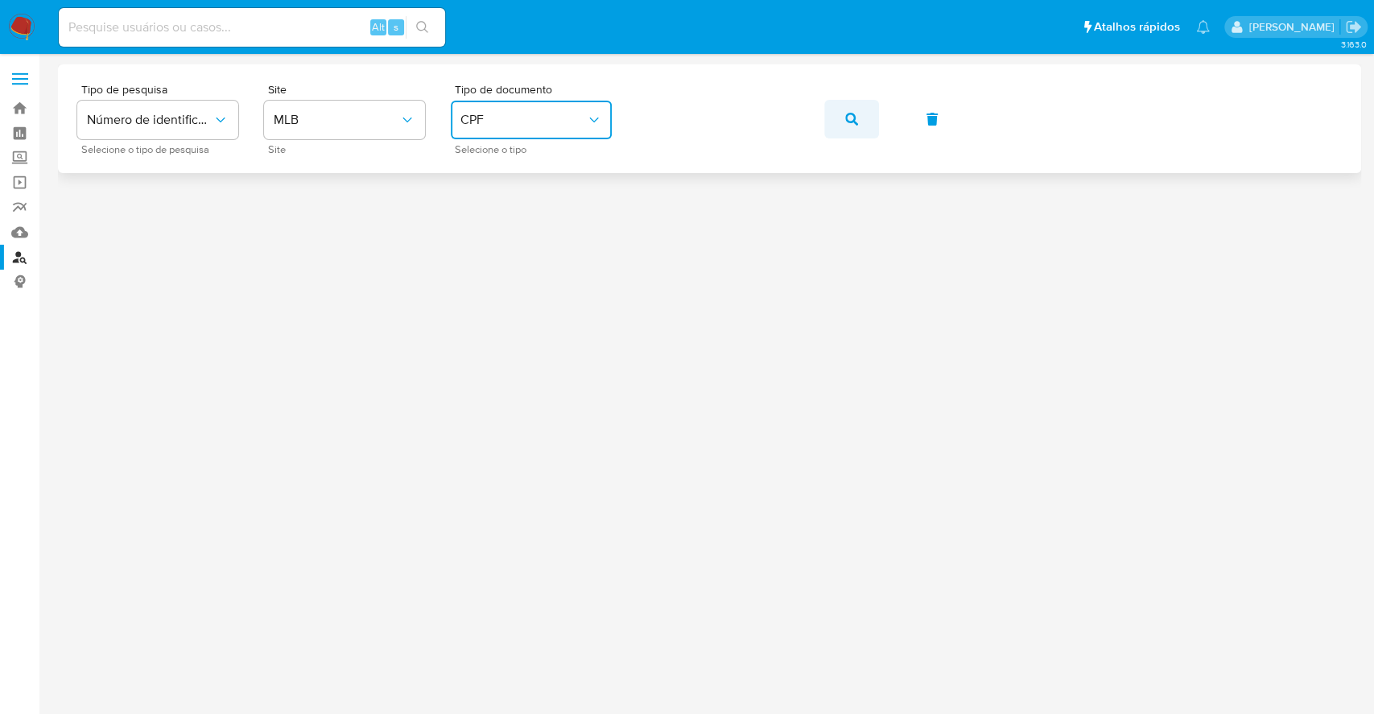
click at [848, 117] on icon "button" at bounding box center [851, 119] width 13 height 13
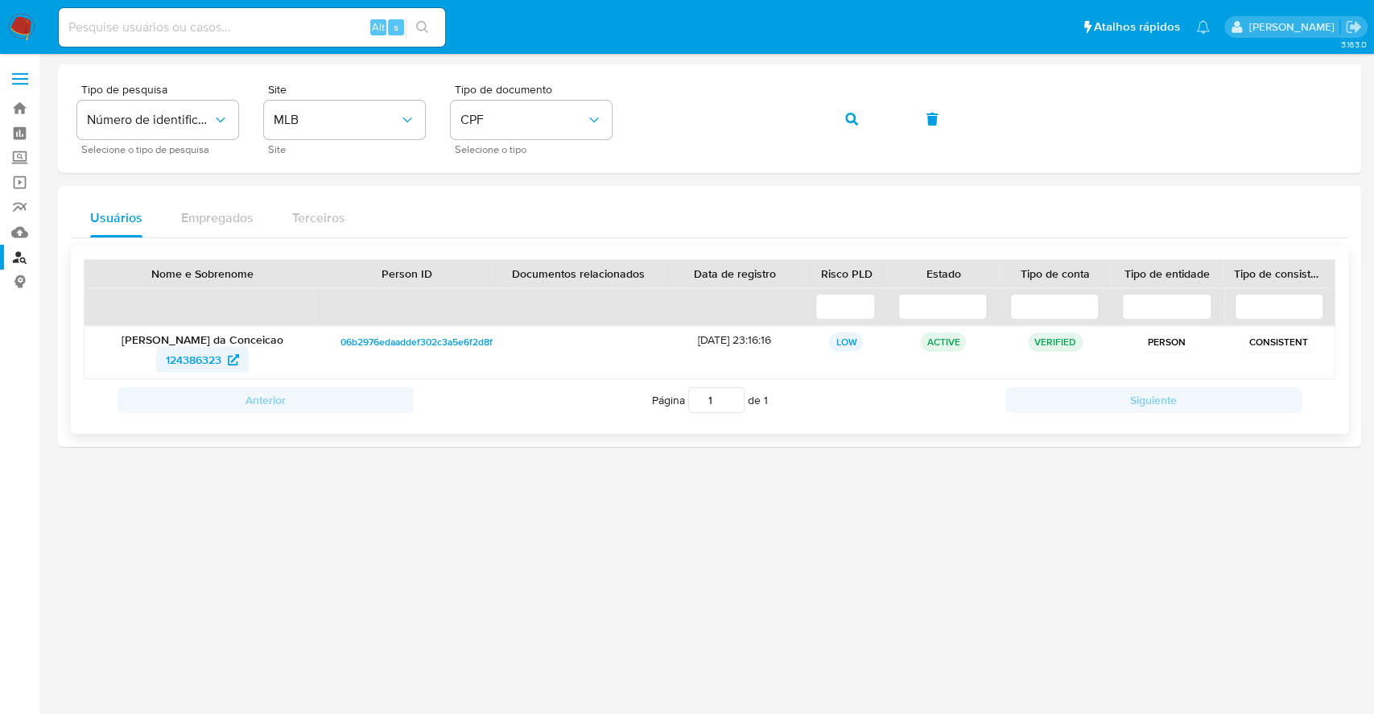
click at [194, 358] on span "124386323" at bounding box center [194, 360] width 56 height 26
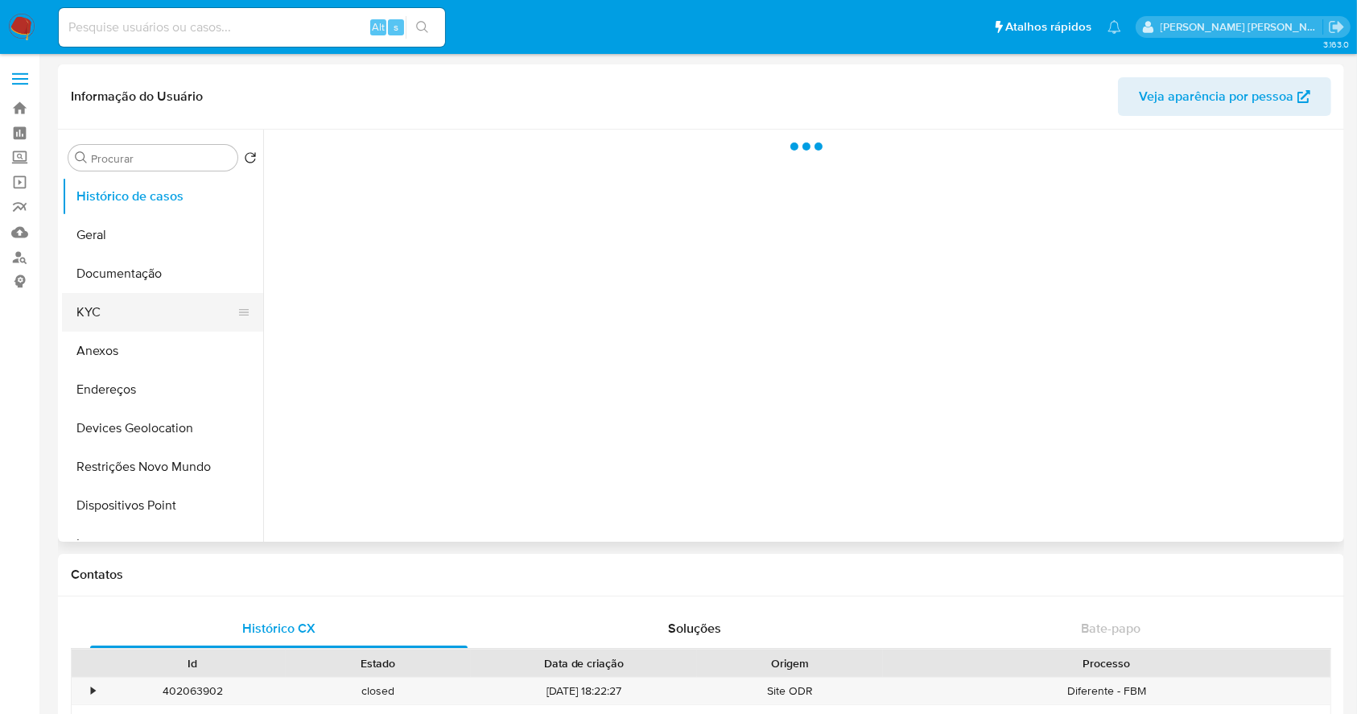
click at [88, 300] on button "KYC" at bounding box center [156, 312] width 188 height 39
select select "10"
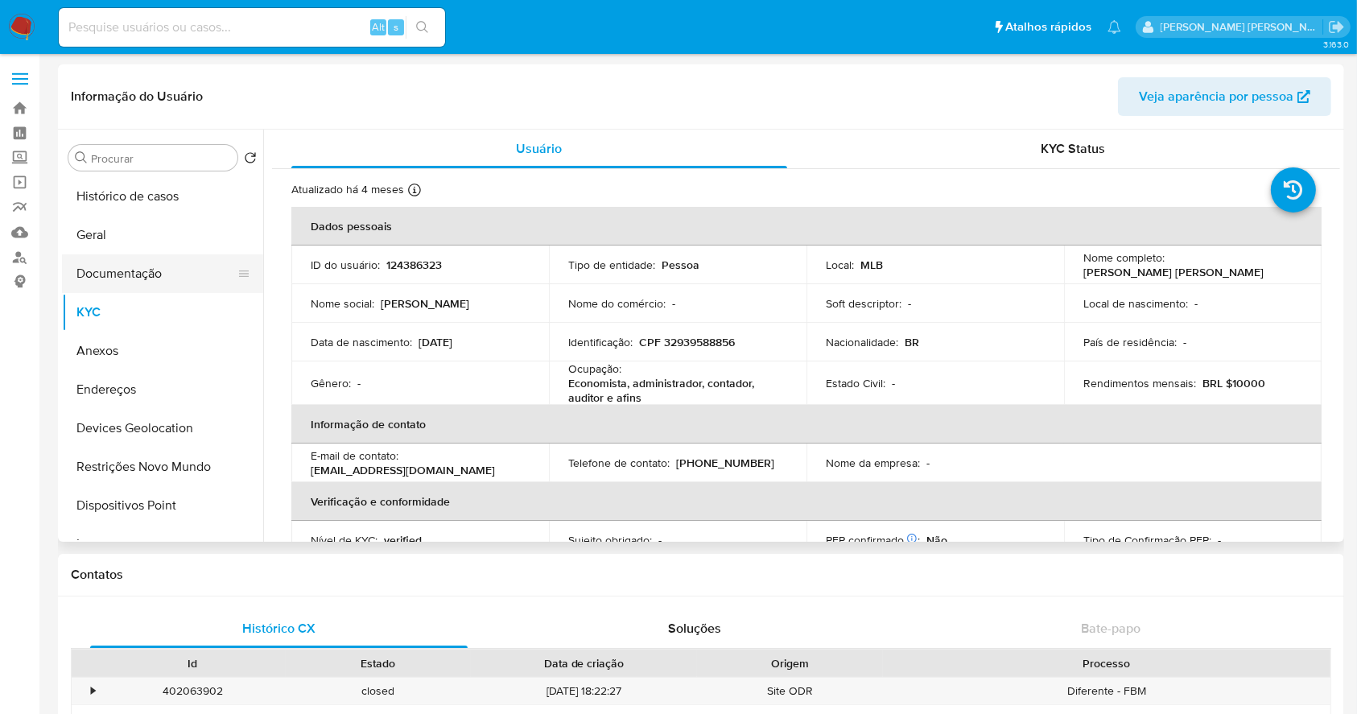
click at [143, 279] on button "Documentação" at bounding box center [156, 273] width 188 height 39
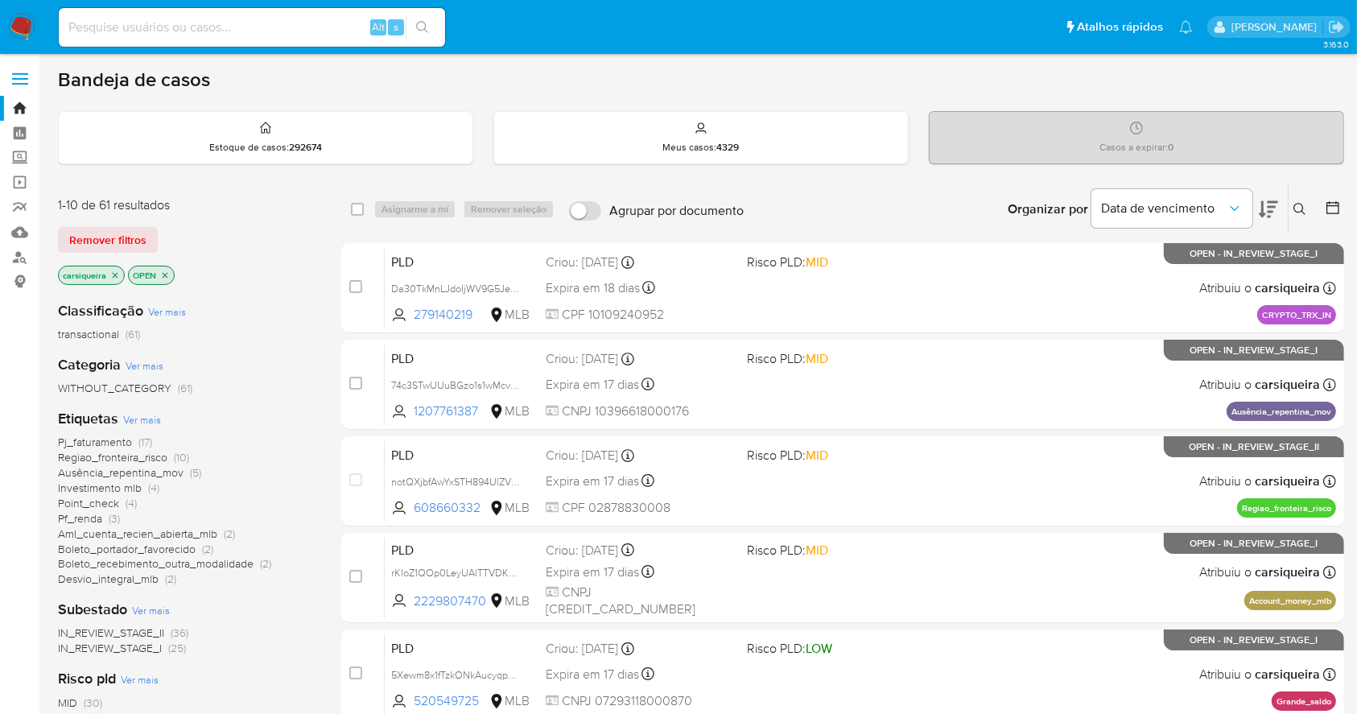
click at [113, 272] on icon "close-filter" at bounding box center [116, 275] width 6 height 6
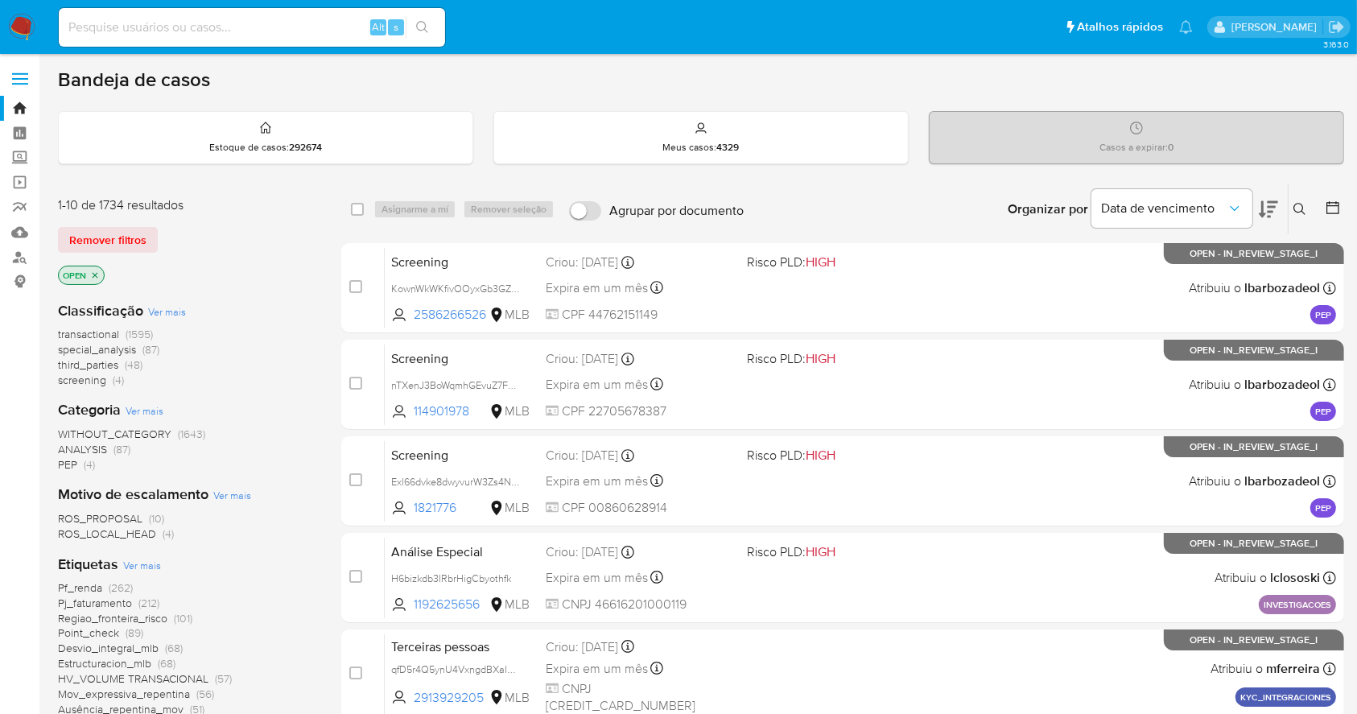
click at [1300, 205] on icon at bounding box center [1300, 209] width 13 height 13
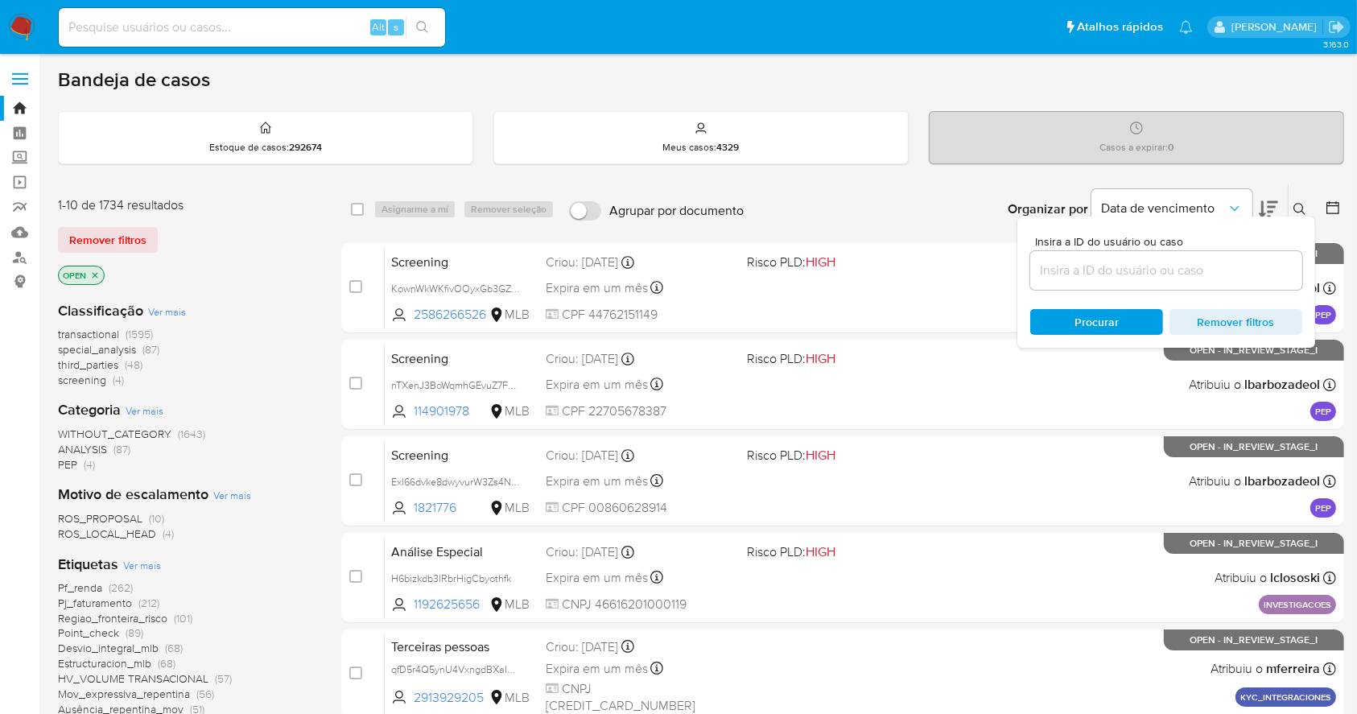
click at [1122, 266] on input at bounding box center [1167, 270] width 272 height 21
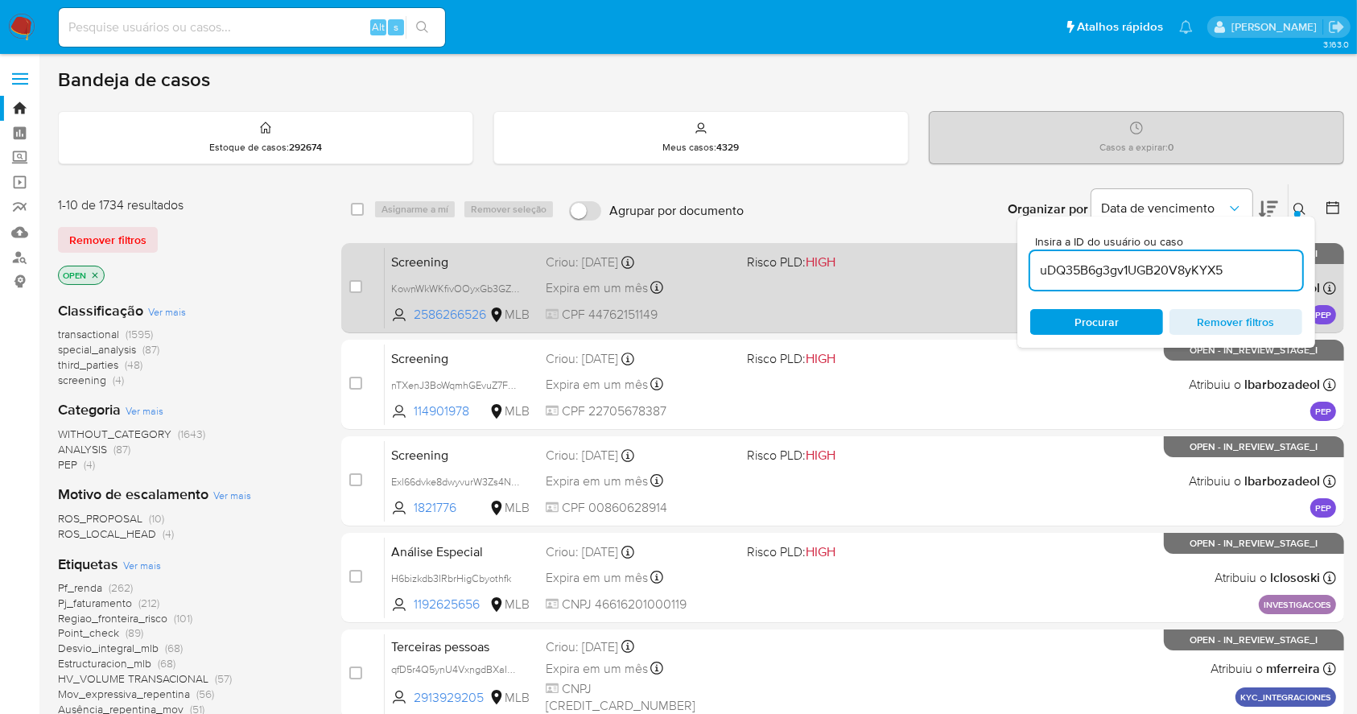
type input "uDQ35B6g3gv1UGB20V8yKYX5"
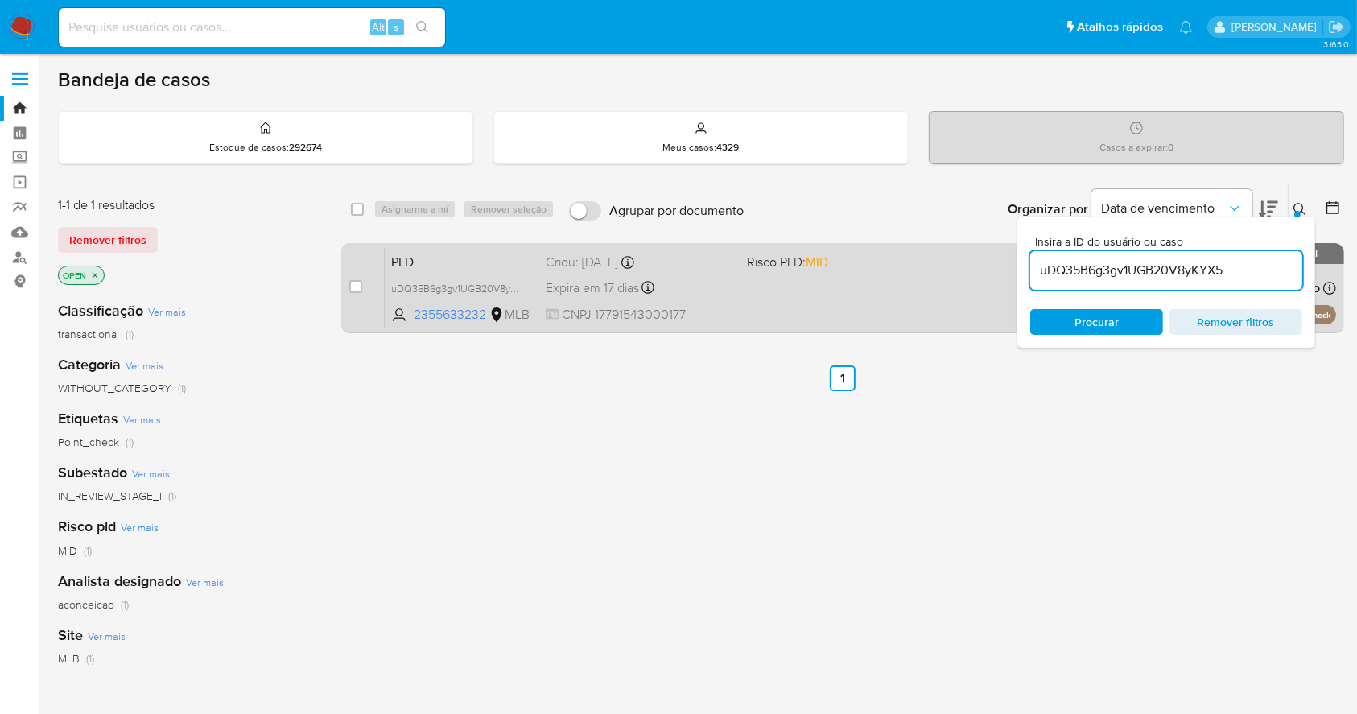
click at [359, 281] on input "checkbox" at bounding box center [355, 286] width 13 height 13
checkbox input "true"
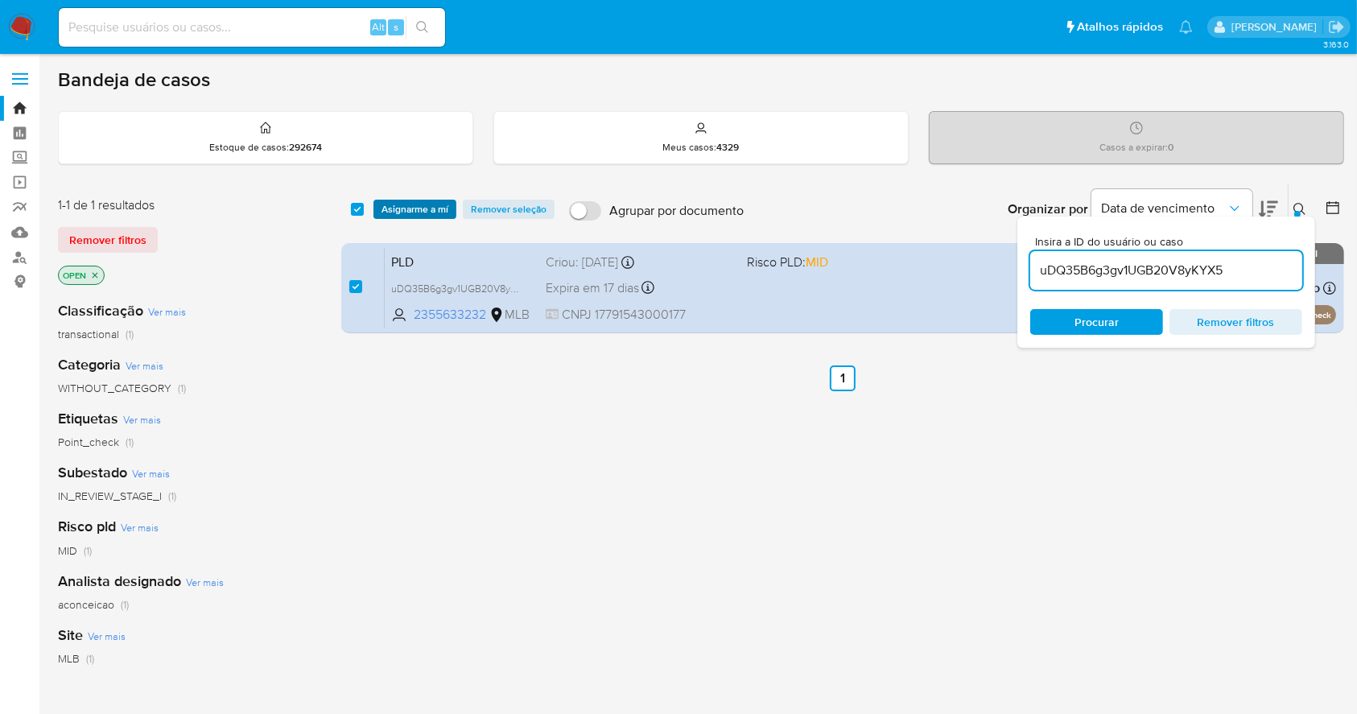
click at [418, 216] on span "Asignarme a mí" at bounding box center [415, 209] width 67 height 16
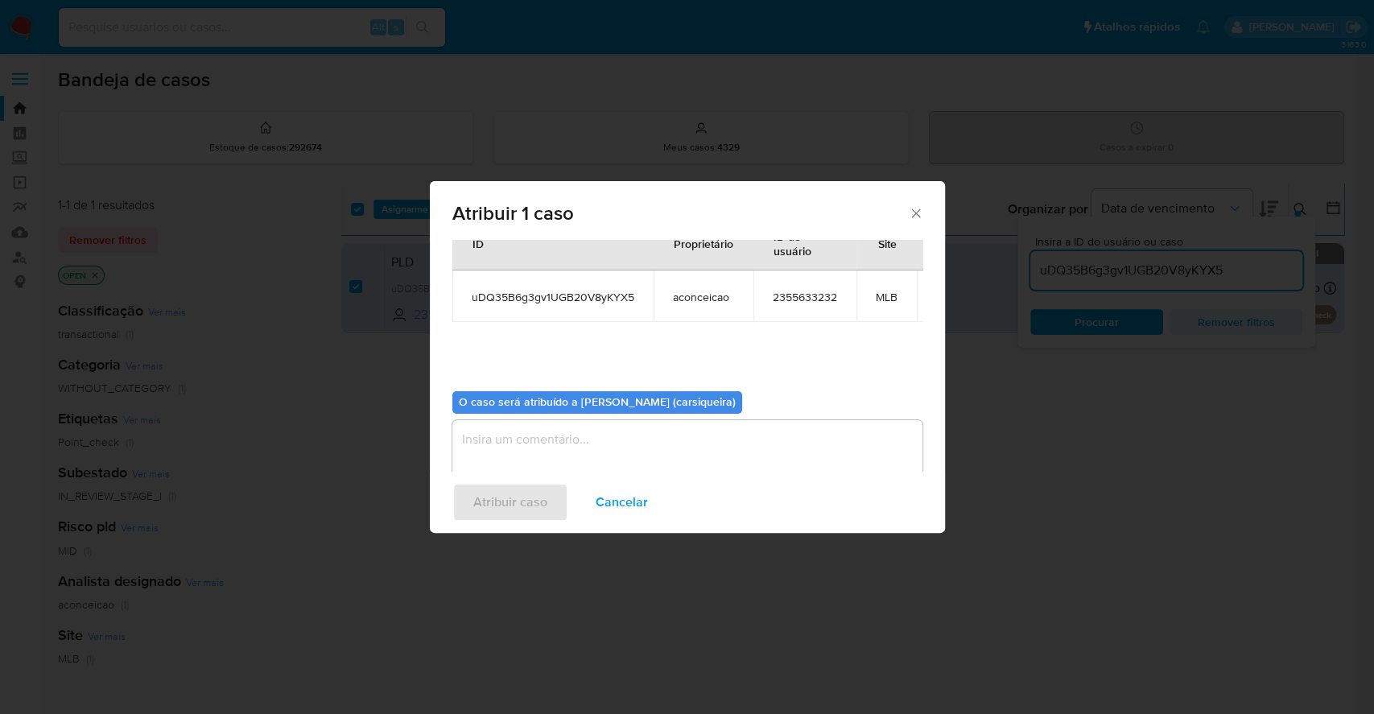
scroll to position [99, 0]
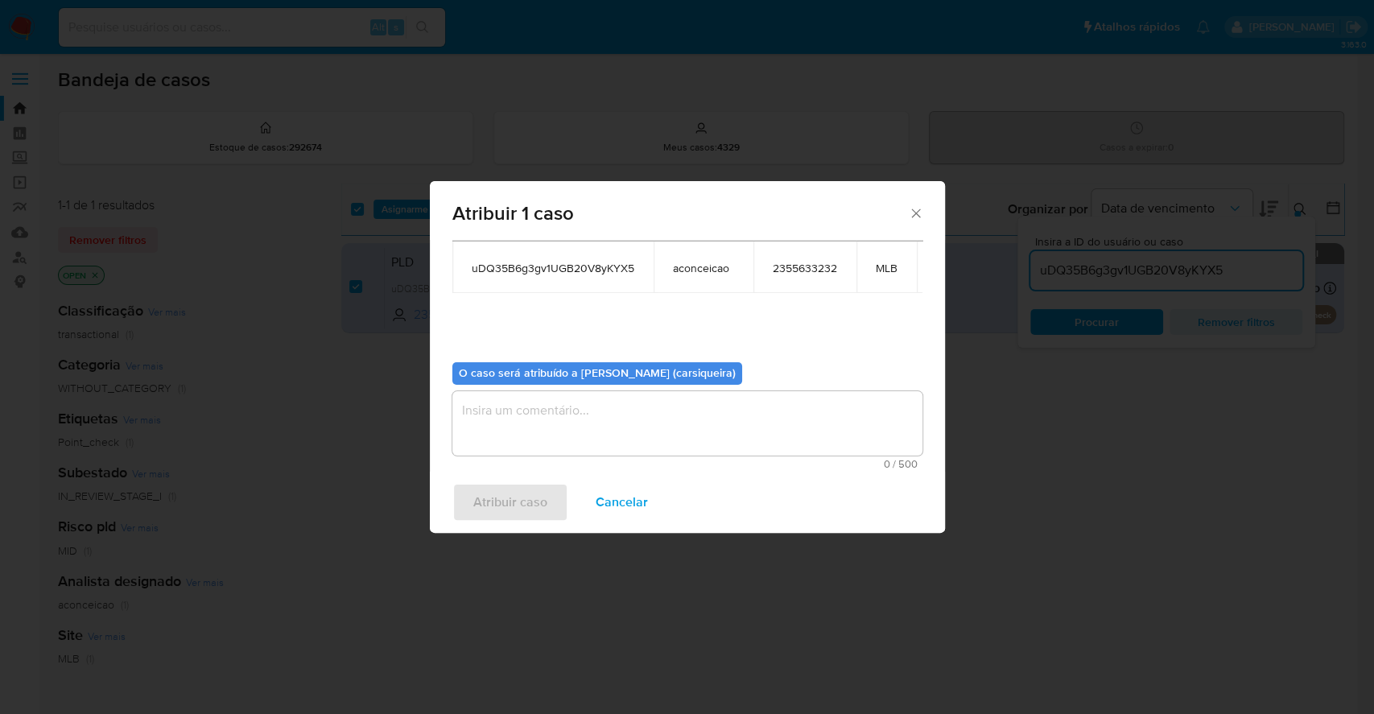
click at [689, 407] on textarea "assign-modal" at bounding box center [687, 423] width 470 height 64
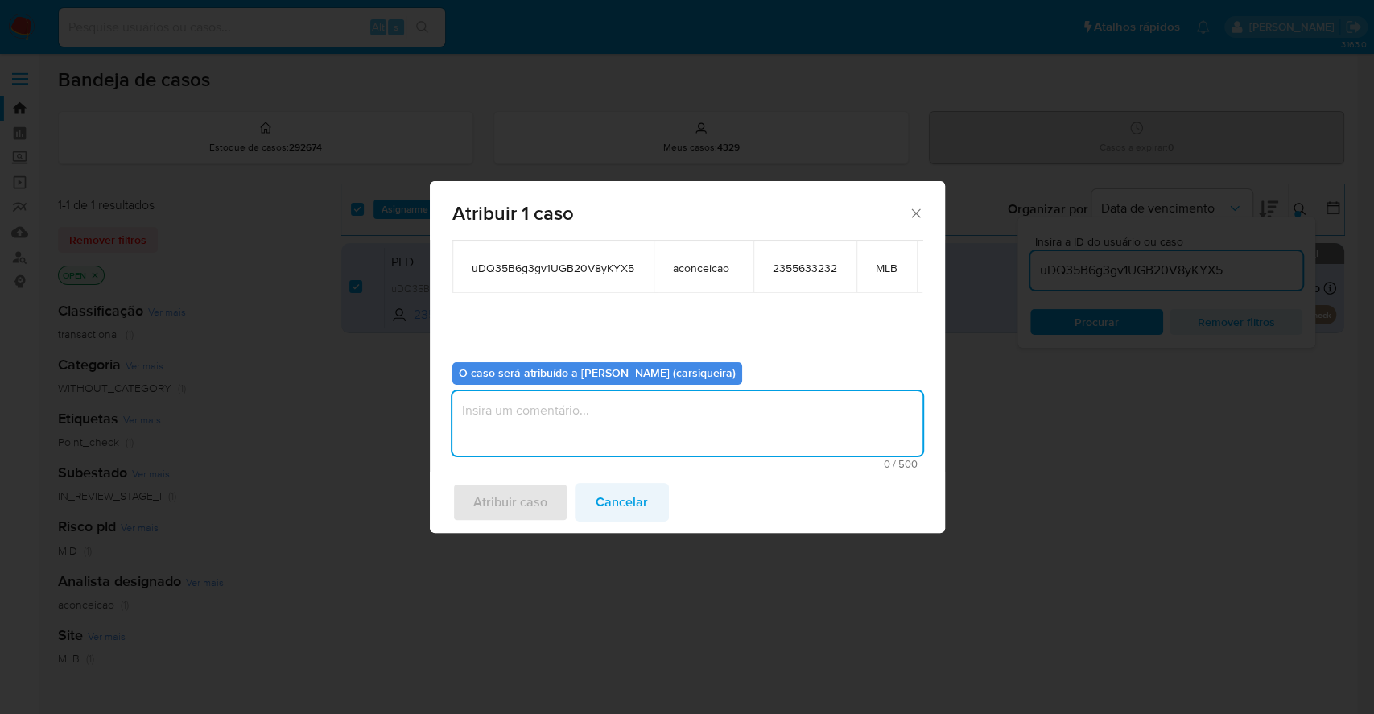
paste textarea "uDQ35B6g3gv1UGB20V8yKYX5"
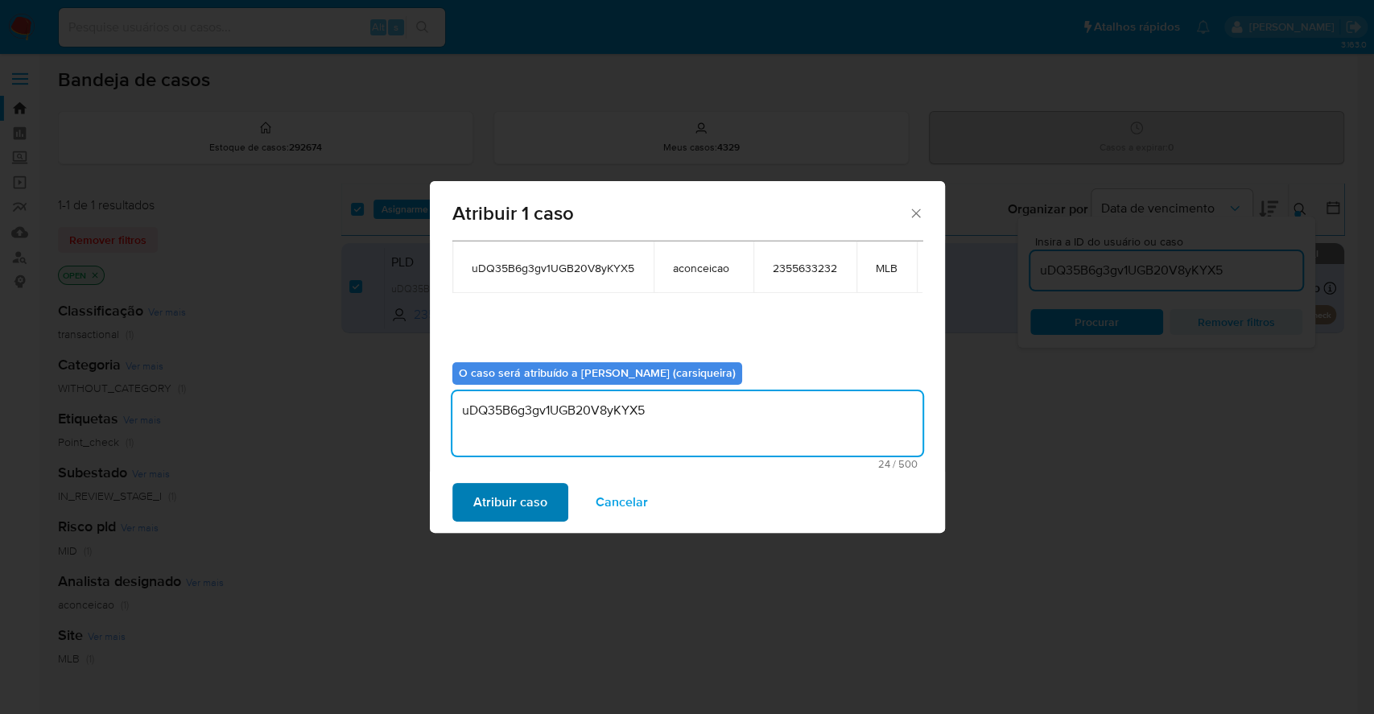
type textarea "uDQ35B6g3gv1UGB20V8yKYX5"
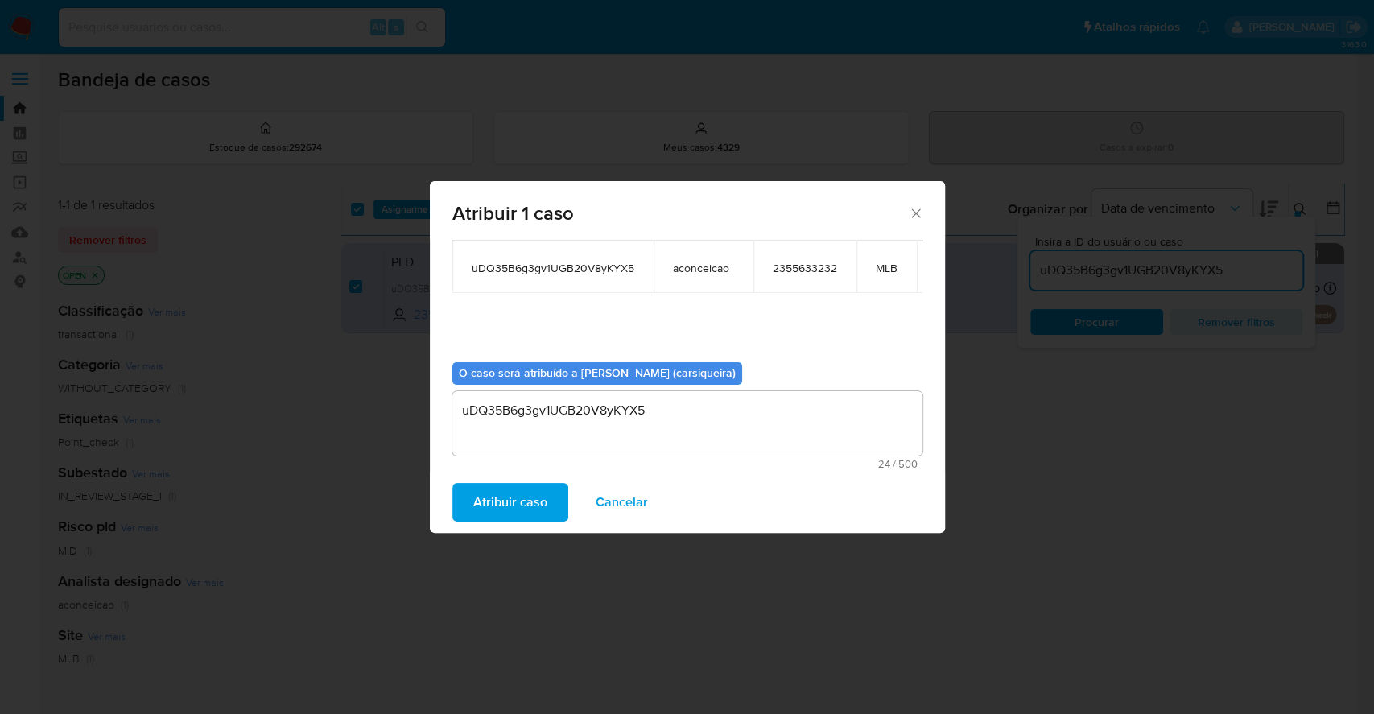
click at [513, 502] on span "Atribuir caso" at bounding box center [510, 502] width 74 height 35
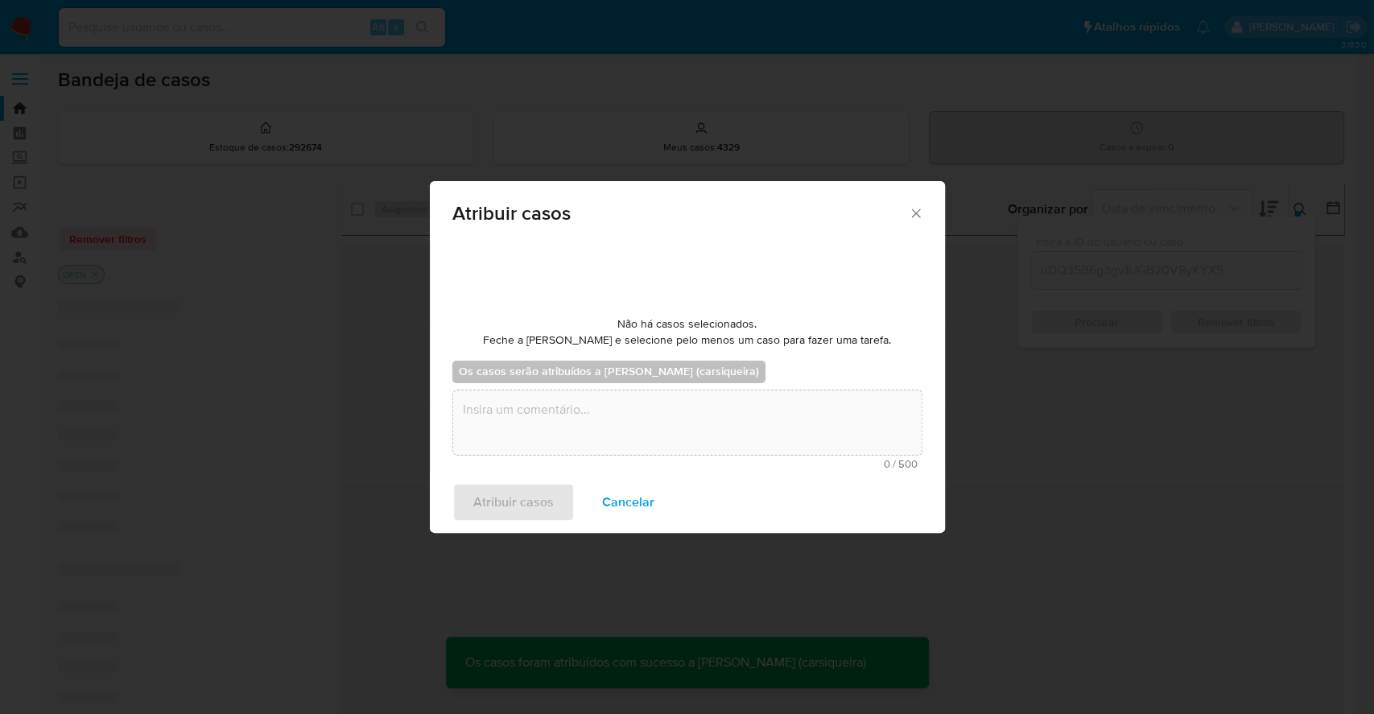
checkbox input "false"
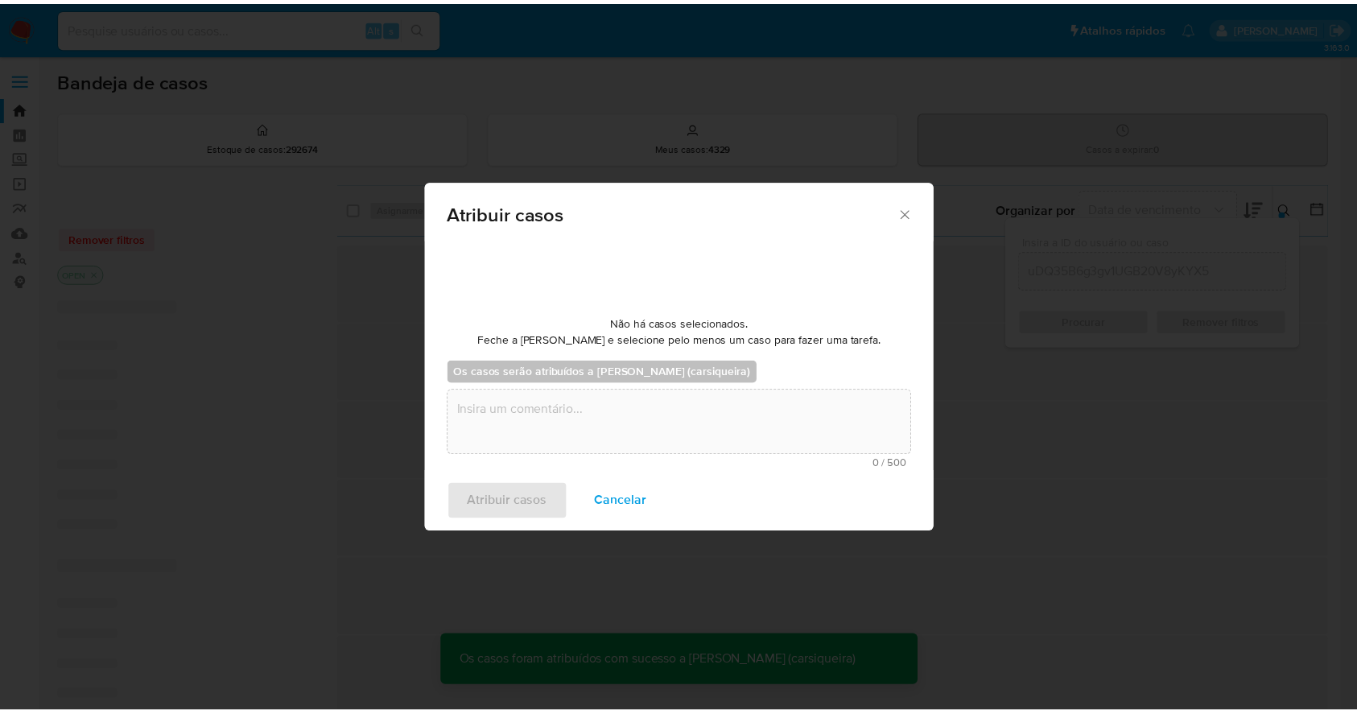
scroll to position [97, 0]
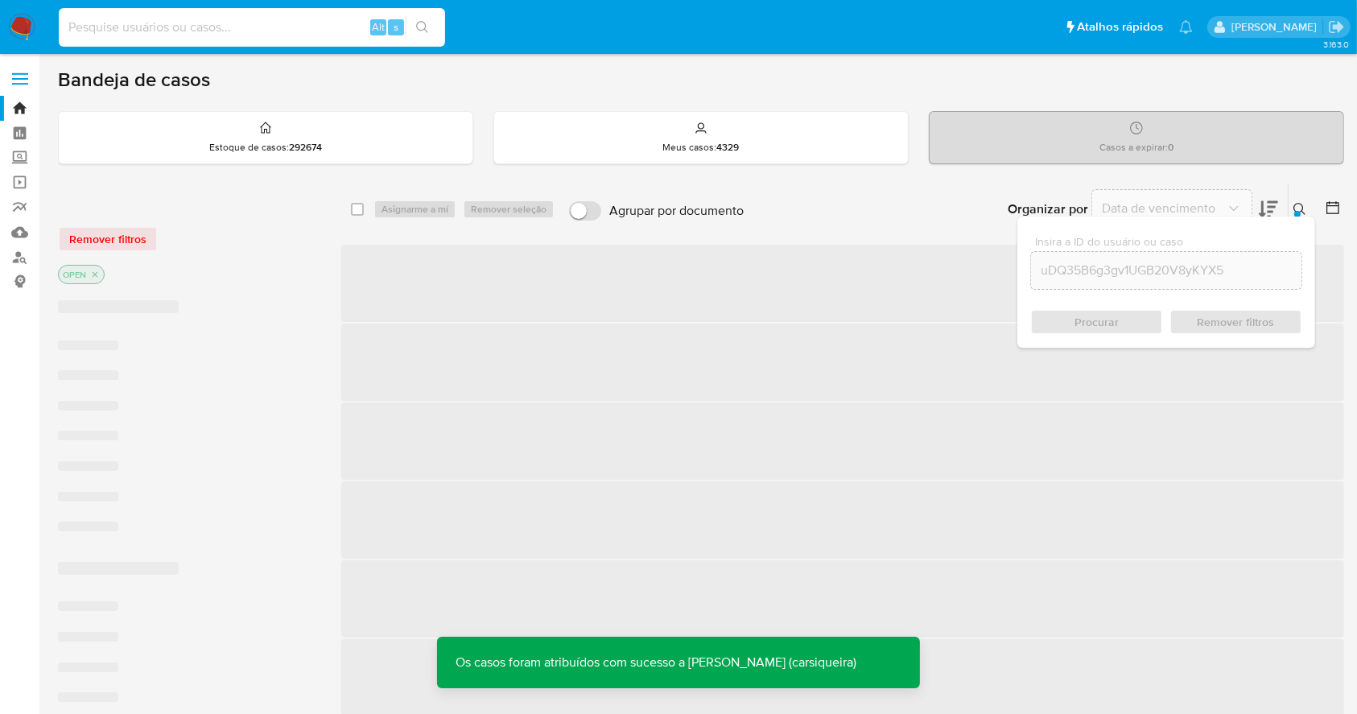
click at [243, 23] on input at bounding box center [252, 27] width 386 height 21
paste input "uDQ35B6g3gv1UGB20V8yKYX5"
type input "uDQ35B6g3gv1UGB20V8yKYX5"
click at [429, 24] on button "search-icon" at bounding box center [422, 27] width 33 height 23
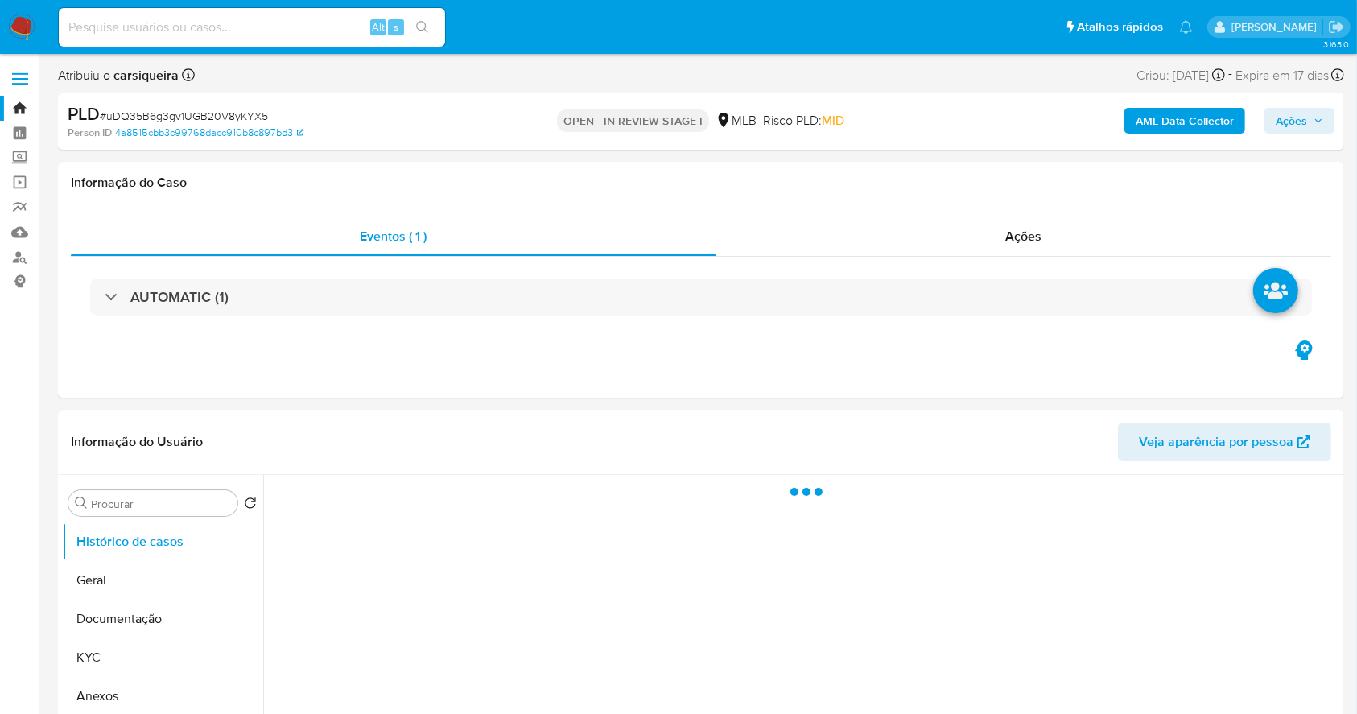
select select "10"
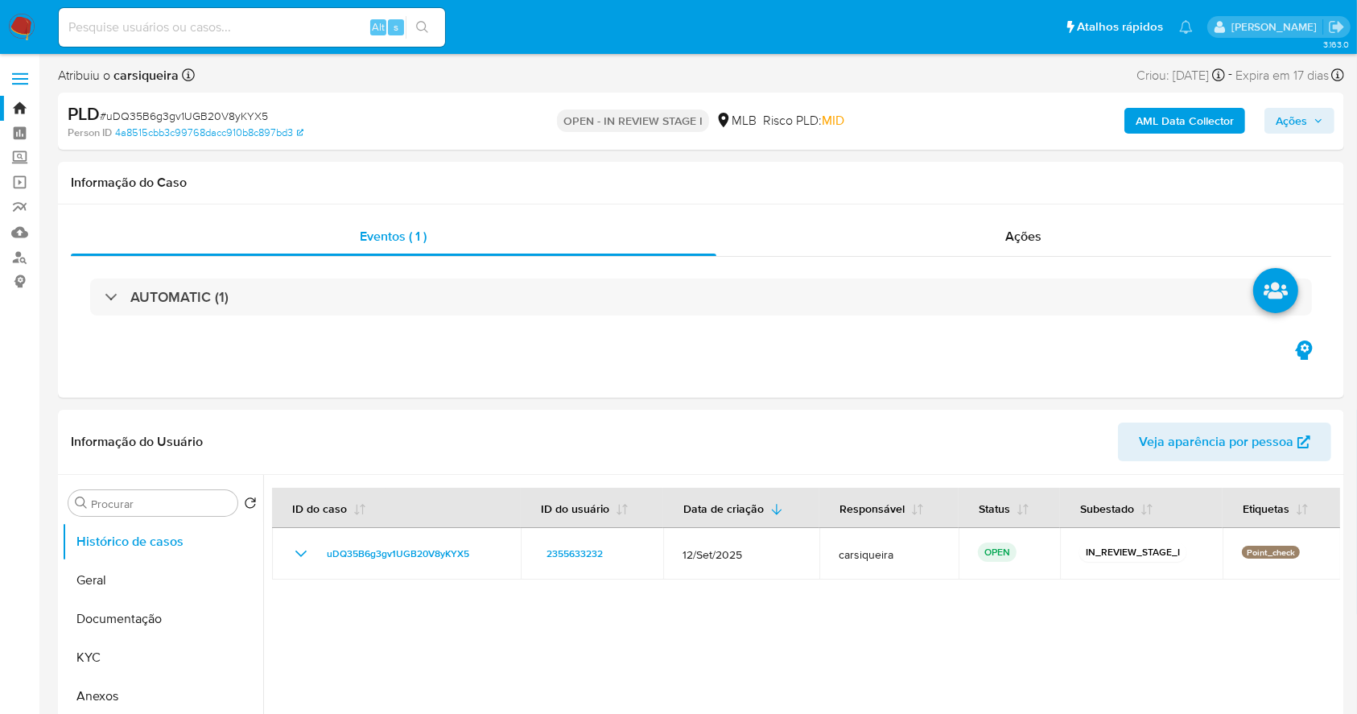
drag, startPoint x: 1313, startPoint y: 122, endPoint x: 1242, endPoint y: 131, distance: 71.4
click at [1312, 122] on span "Ações" at bounding box center [1300, 120] width 48 height 23
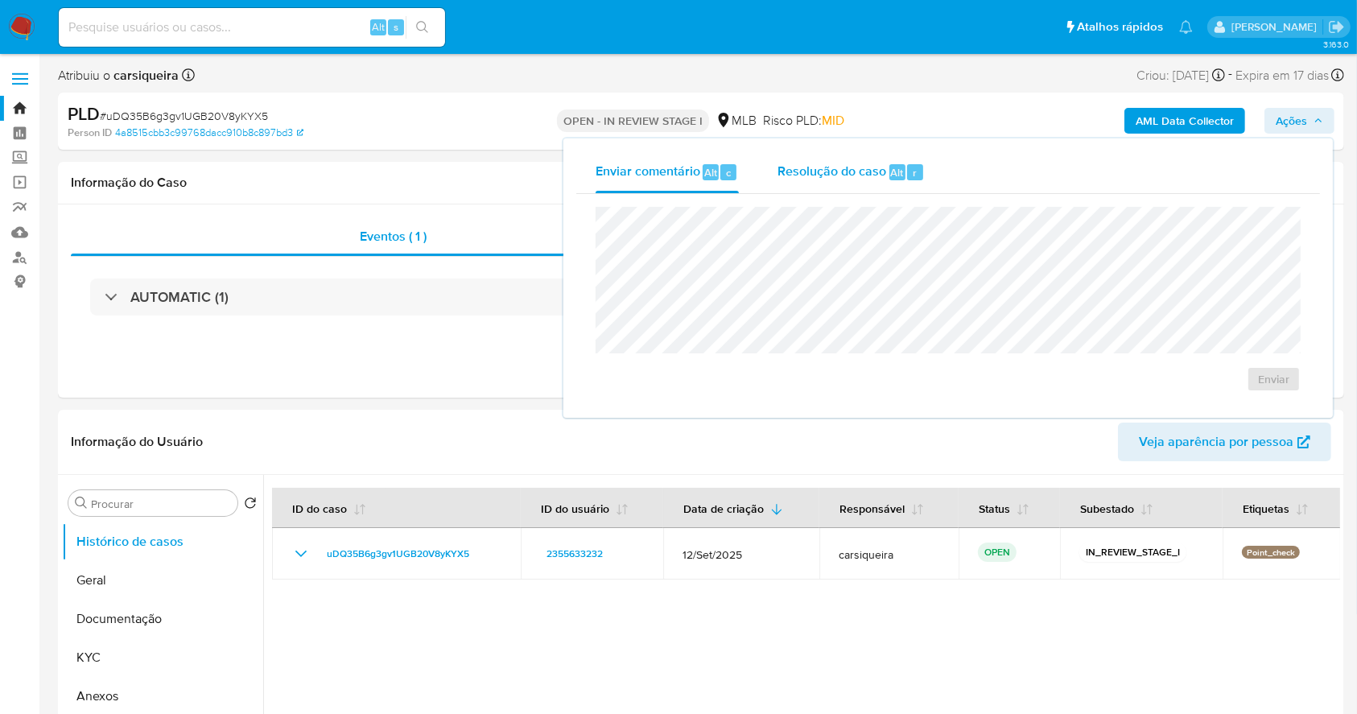
click at [902, 164] on div "Alt r" at bounding box center [907, 172] width 34 height 16
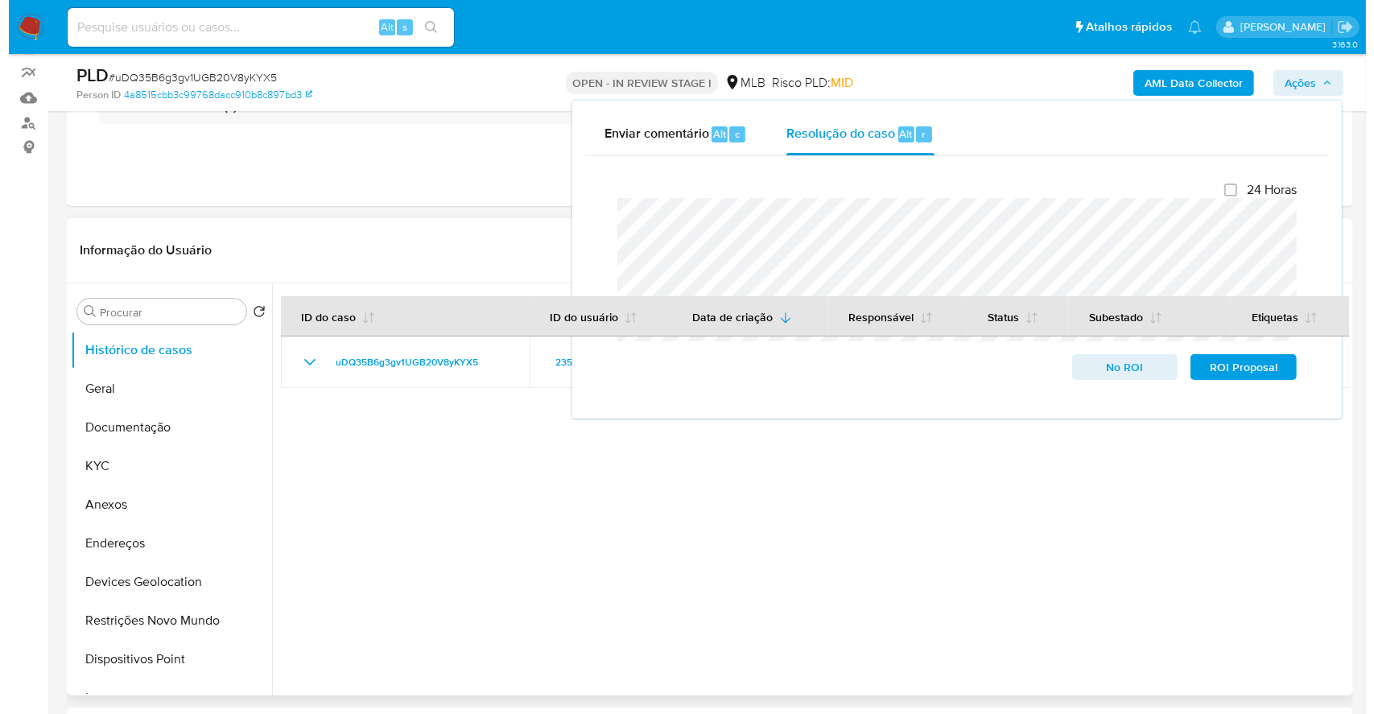
scroll to position [214, 0]
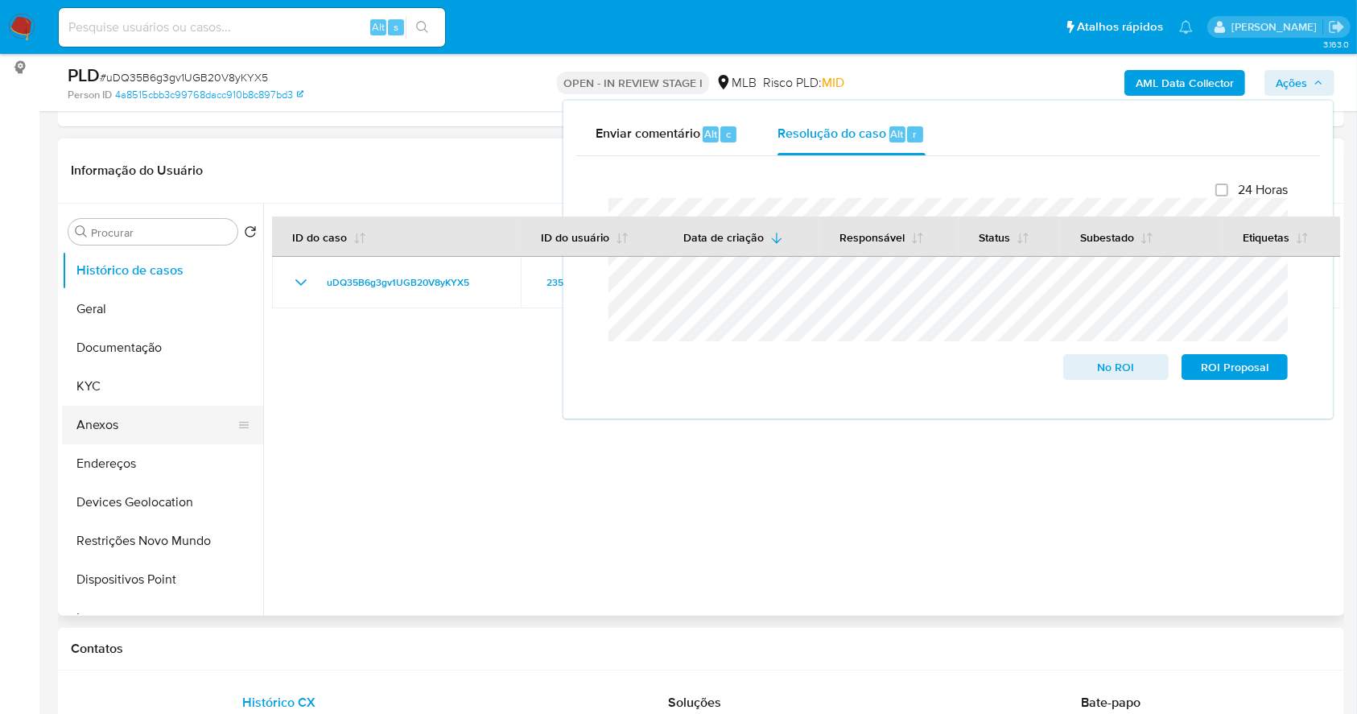
click at [122, 435] on button "Anexos" at bounding box center [156, 425] width 188 height 39
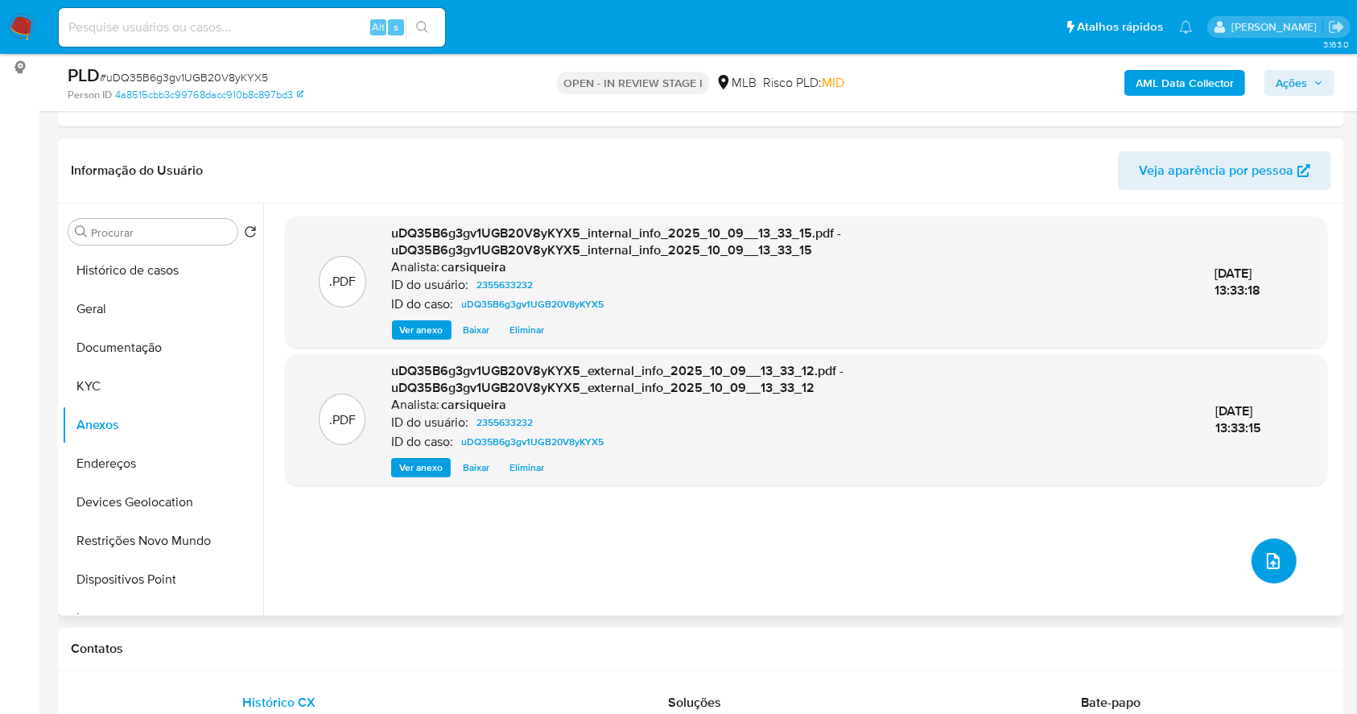
click at [1275, 555] on icon "upload-file" at bounding box center [1273, 561] width 19 height 19
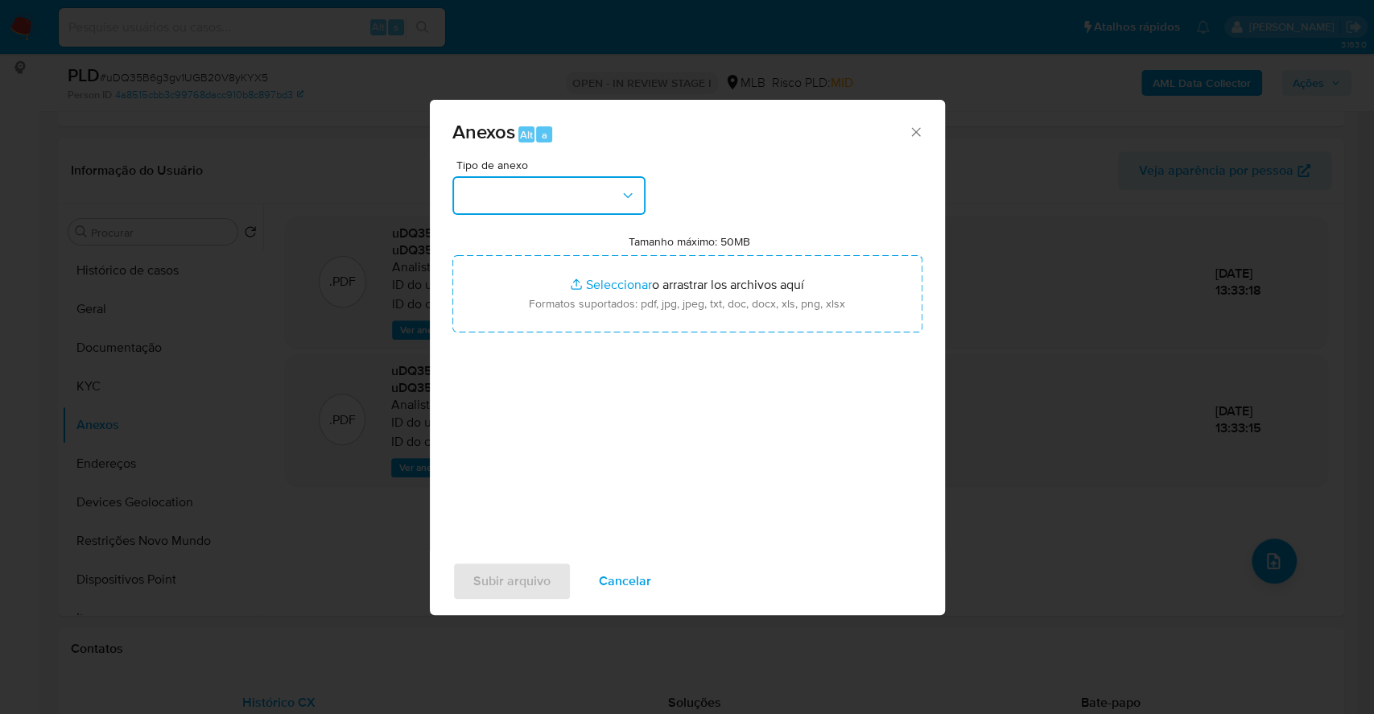
click at [590, 189] on button "button" at bounding box center [548, 195] width 193 height 39
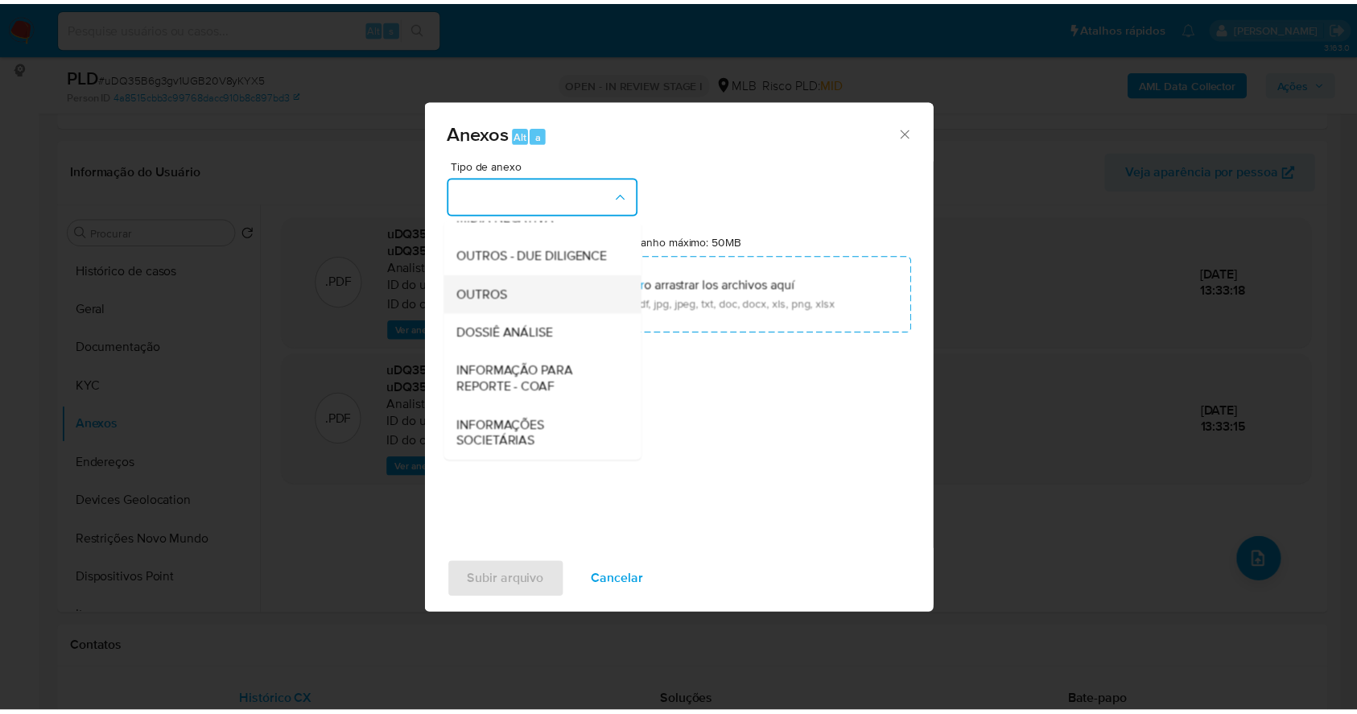
scroll to position [247, 0]
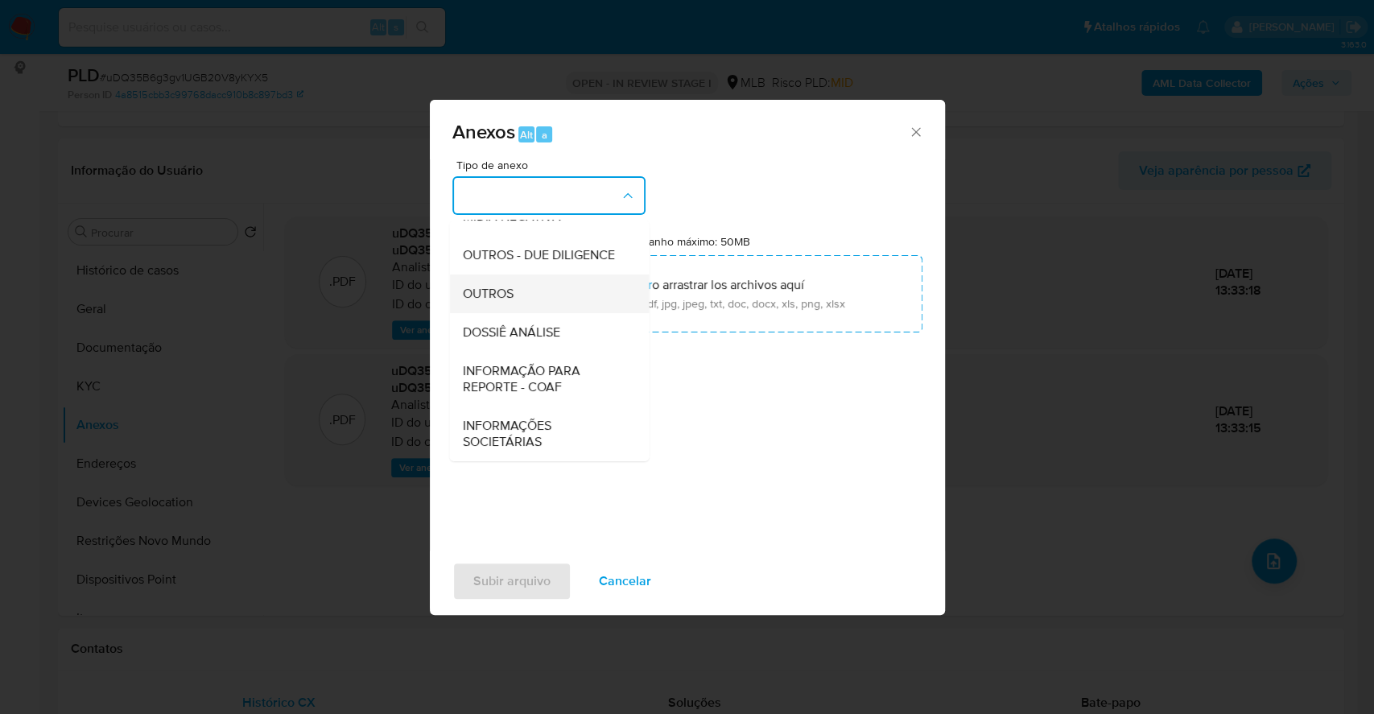
click at [528, 300] on div "OUTROS" at bounding box center [544, 294] width 164 height 39
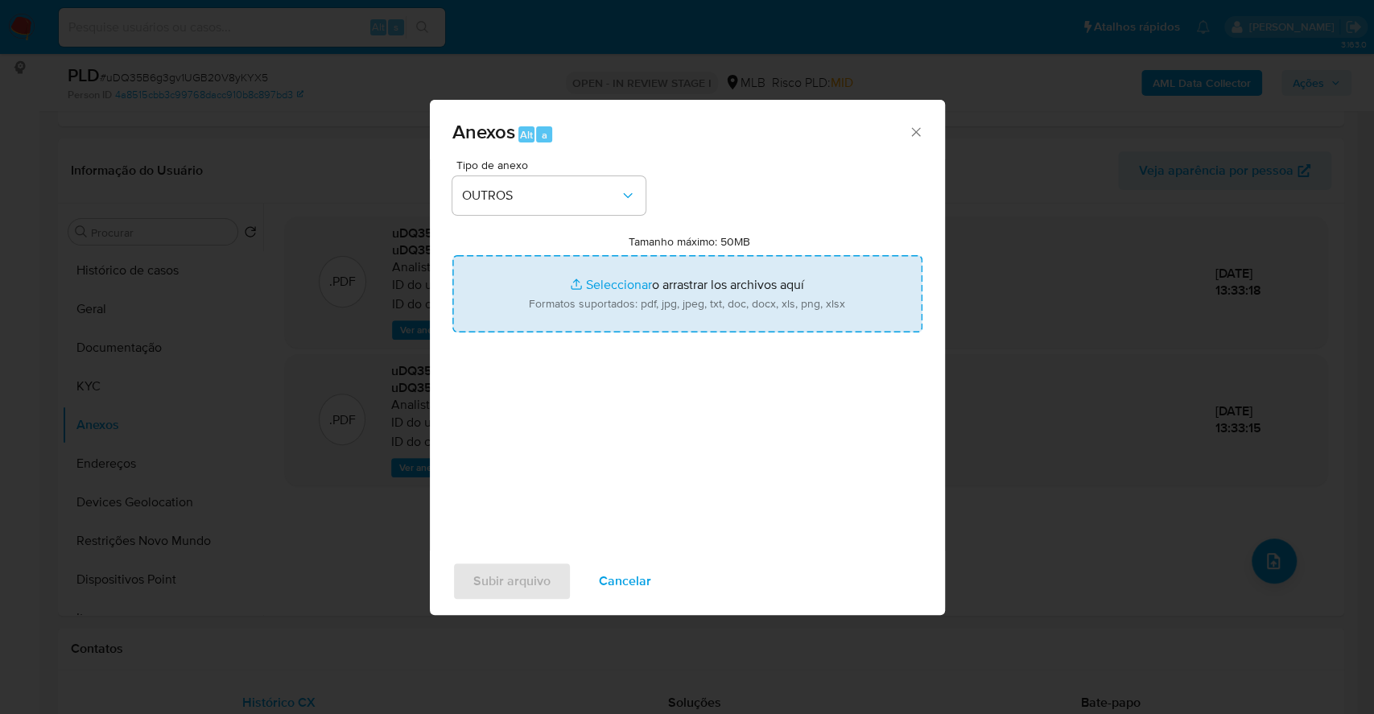
click at [604, 287] on input "Tamanho máximo: 50MB Seleccionar archivos" at bounding box center [687, 293] width 470 height 77
type input "C:\fakepath\Mulan 2355633232_2025_10_09_07_20_05.xlsx"
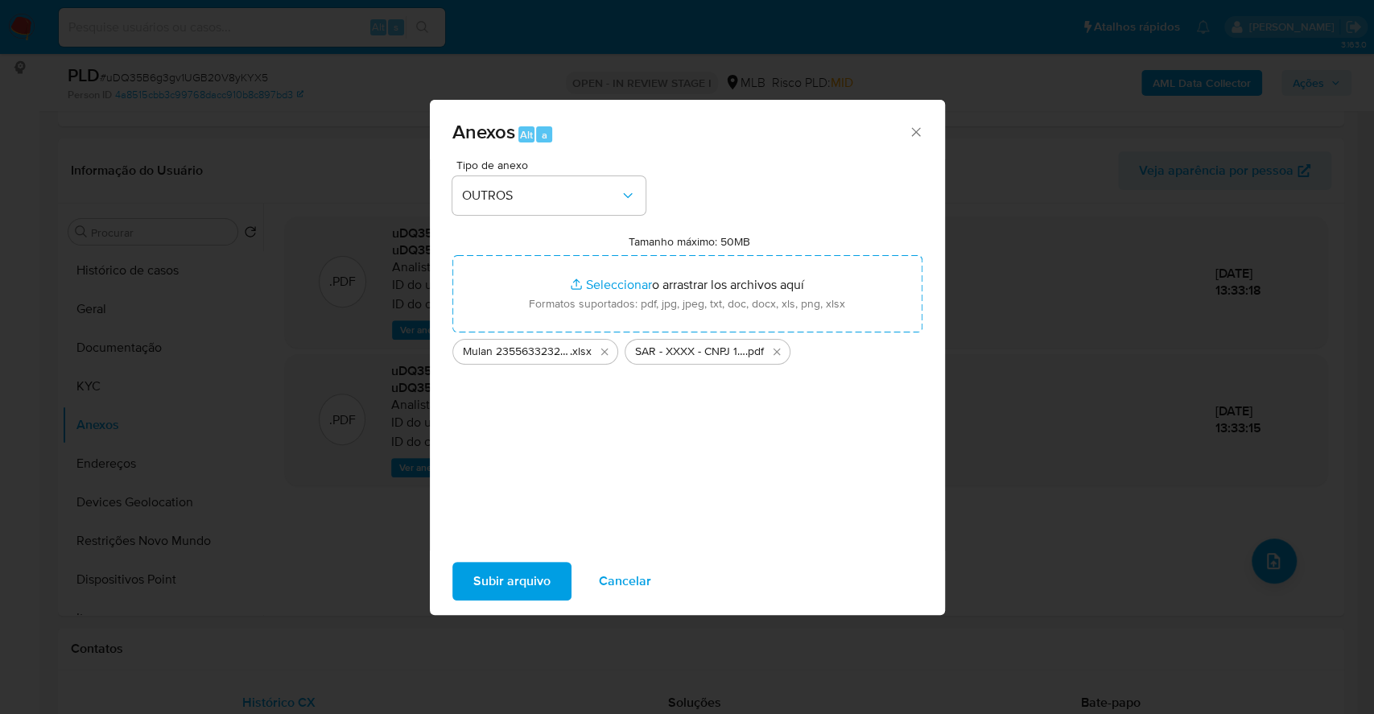
click at [518, 572] on span "Subir arquivo" at bounding box center [511, 581] width 77 height 35
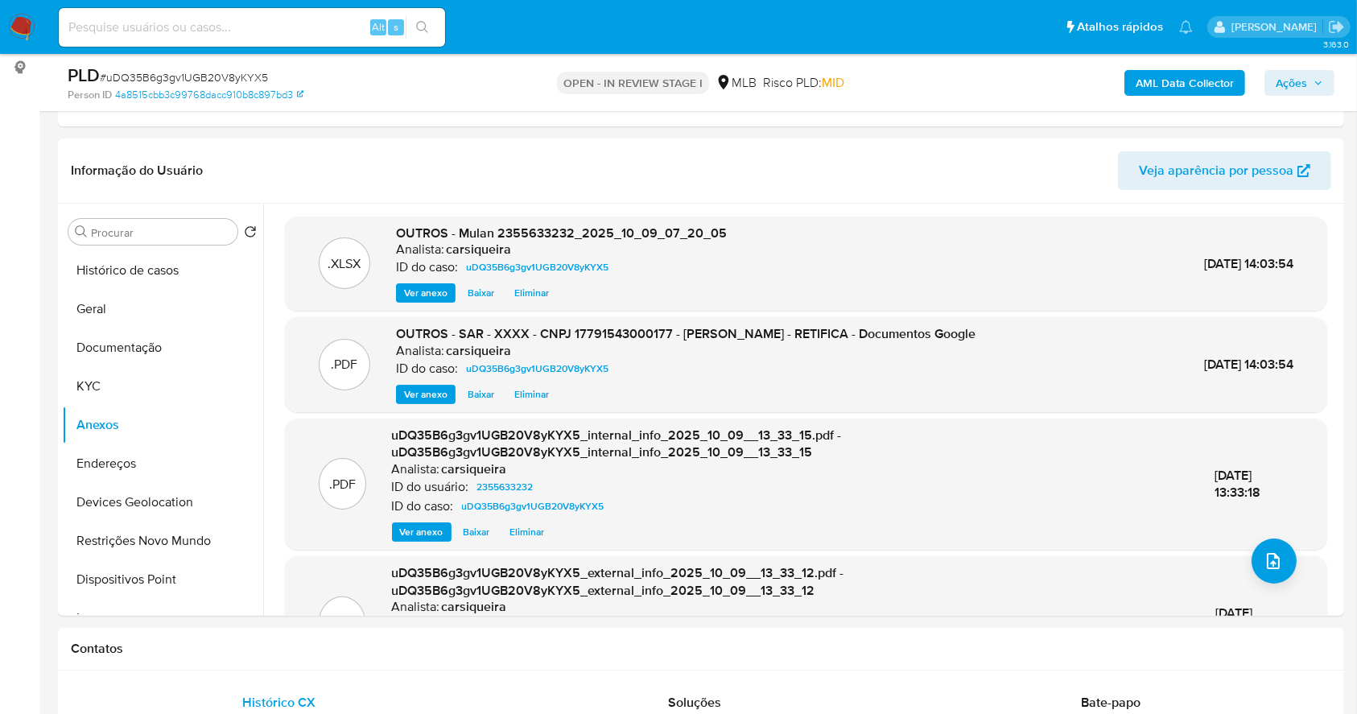
click at [1317, 82] on icon "button" at bounding box center [1319, 83] width 6 height 4
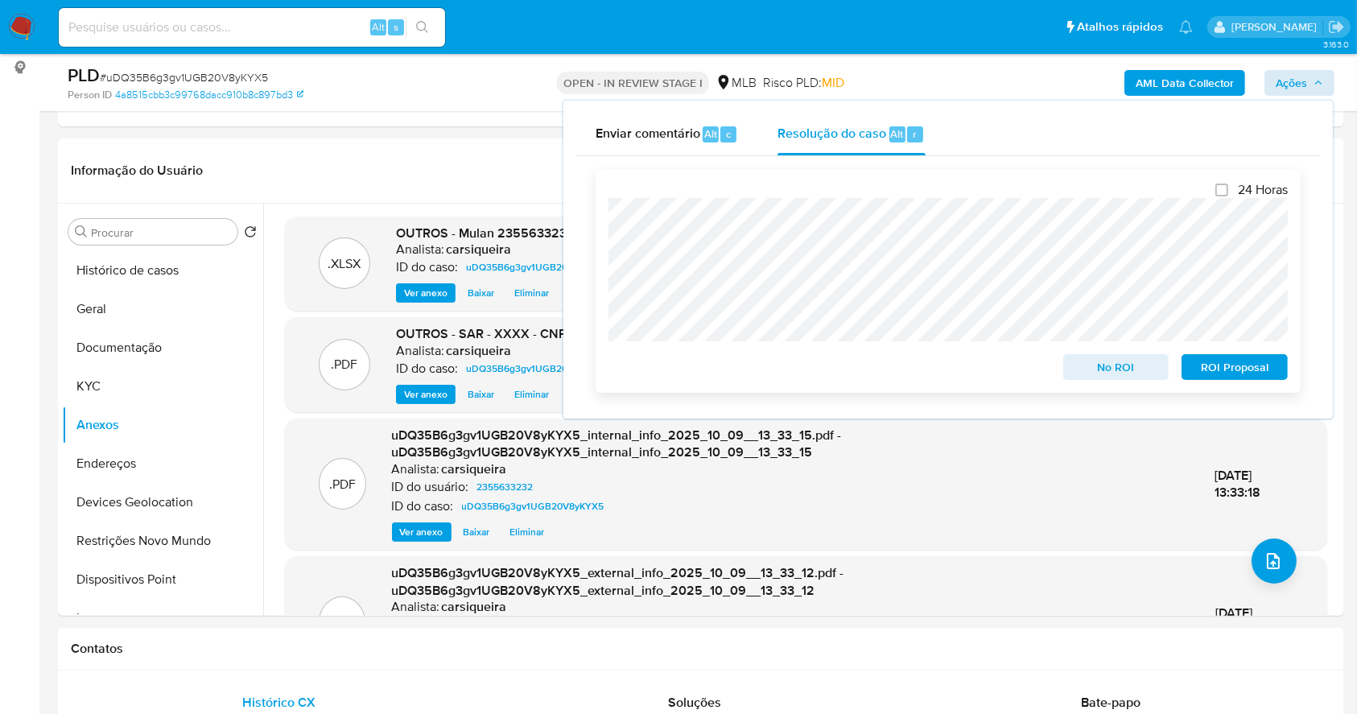
drag, startPoint x: 1261, startPoint y: 370, endPoint x: 1167, endPoint y: 346, distance: 97.2
click at [1261, 371] on span "ROI Proposal" at bounding box center [1235, 367] width 84 height 23
click at [184, 77] on span "# uDQ35B6g3gv1UGB20V8yKYX5" at bounding box center [184, 77] width 168 height 16
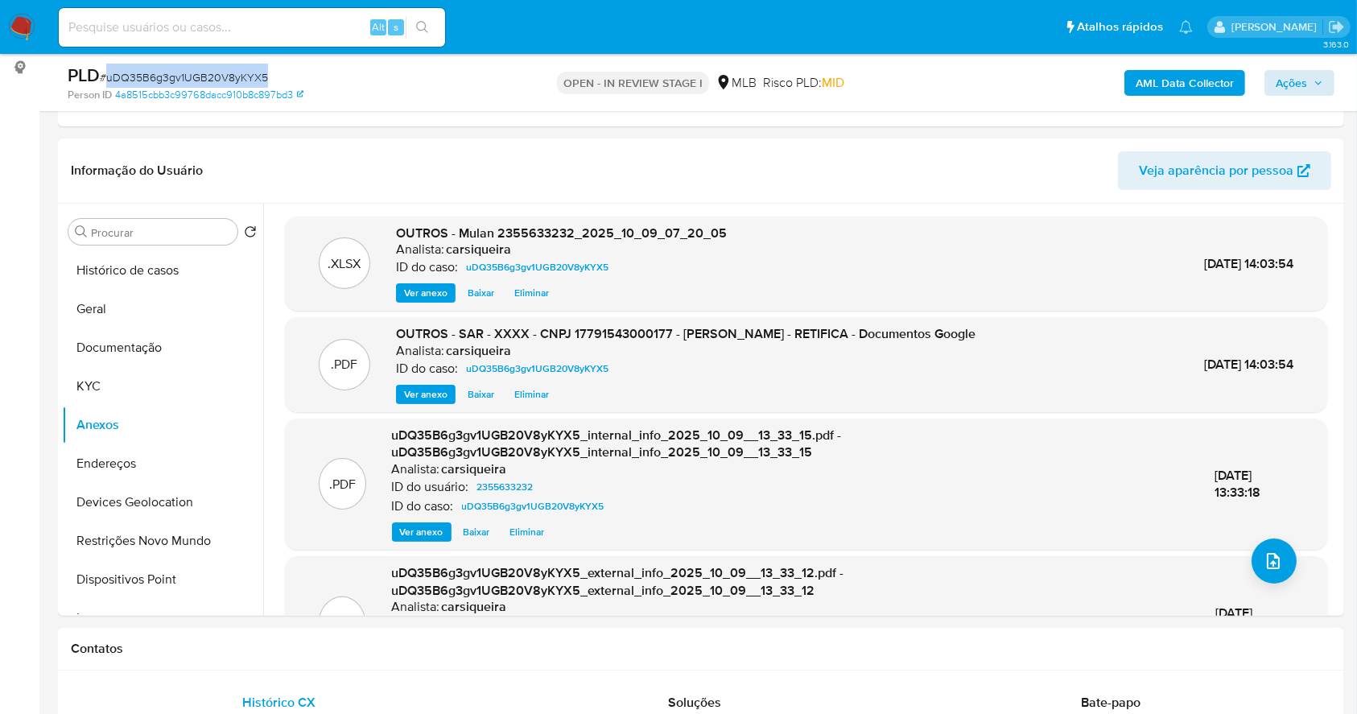
click at [184, 77] on span "# uDQ35B6g3gv1UGB20V8yKYX5" at bounding box center [184, 77] width 168 height 16
copy span "uDQ35B6g3gv1UGB20V8yKYX5"
click at [1306, 78] on span "Ações" at bounding box center [1291, 83] width 31 height 26
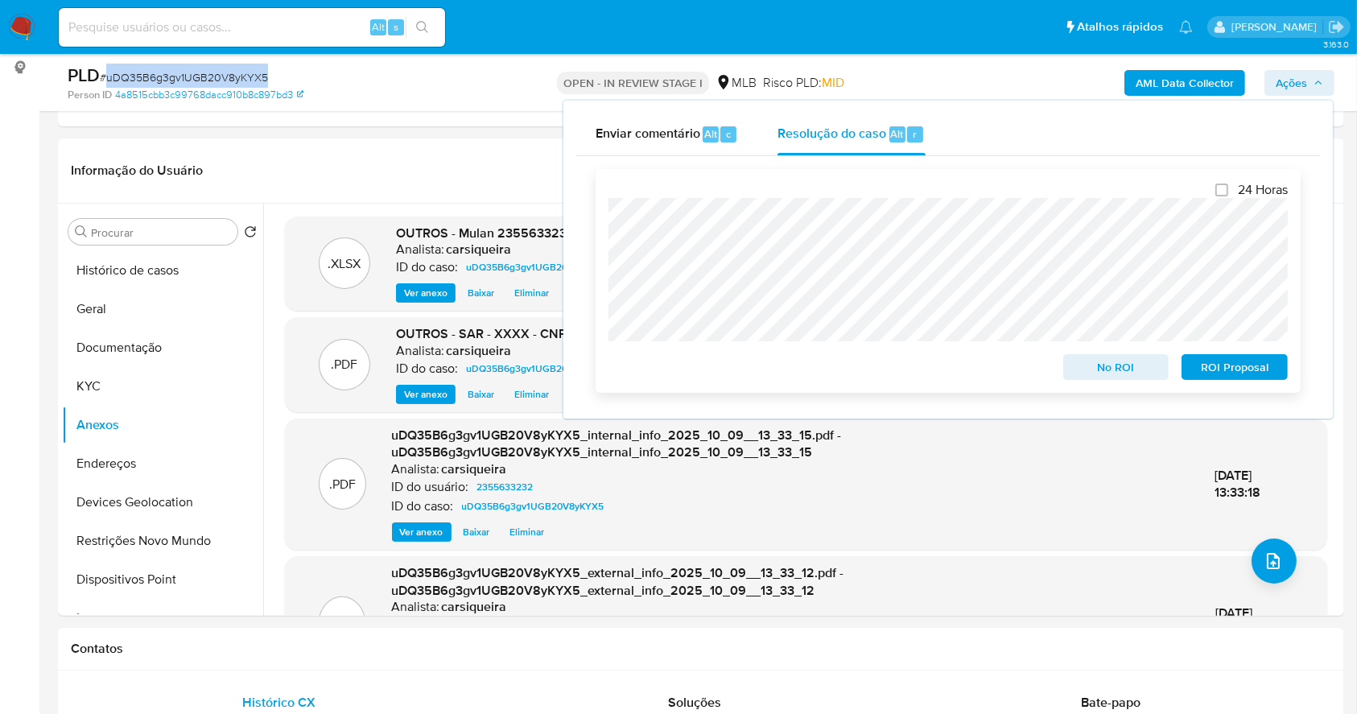
click at [1233, 374] on span "ROI Proposal" at bounding box center [1235, 367] width 84 height 23
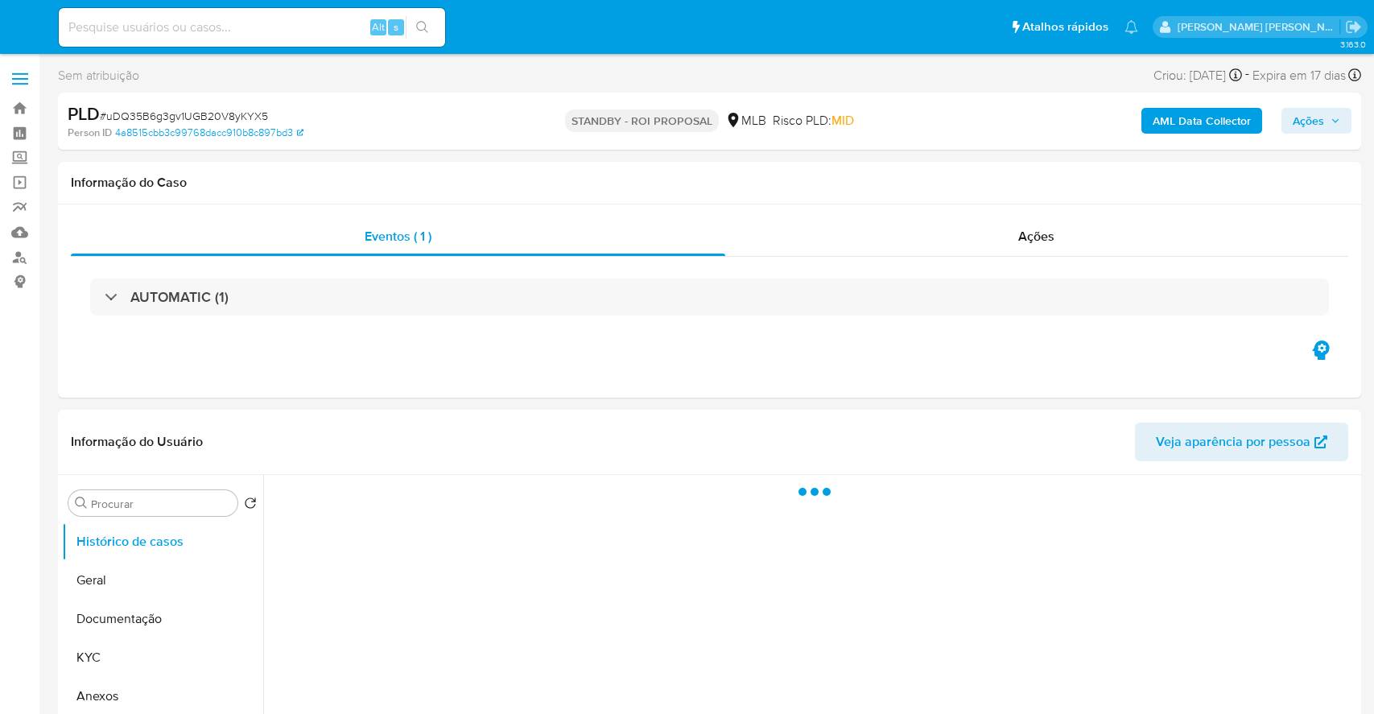
select select "10"
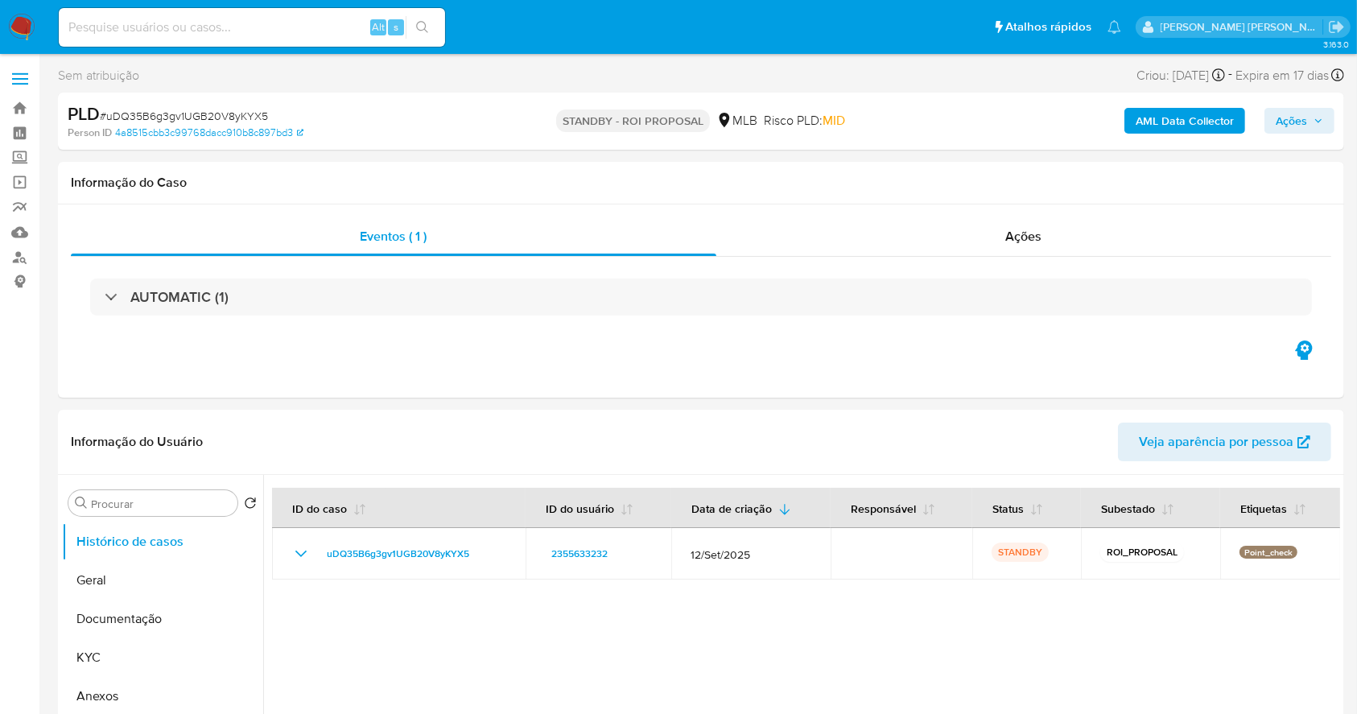
click at [32, 11] on nav "Pausado Ver notificaciones Alt s Atalhos rápidos Presiona las siguientes teclas…" at bounding box center [678, 27] width 1357 height 54
drag, startPoint x: 21, startPoint y: 36, endPoint x: 612, endPoint y: 321, distance: 656.1
click at [20, 36] on img at bounding box center [21, 27] width 27 height 27
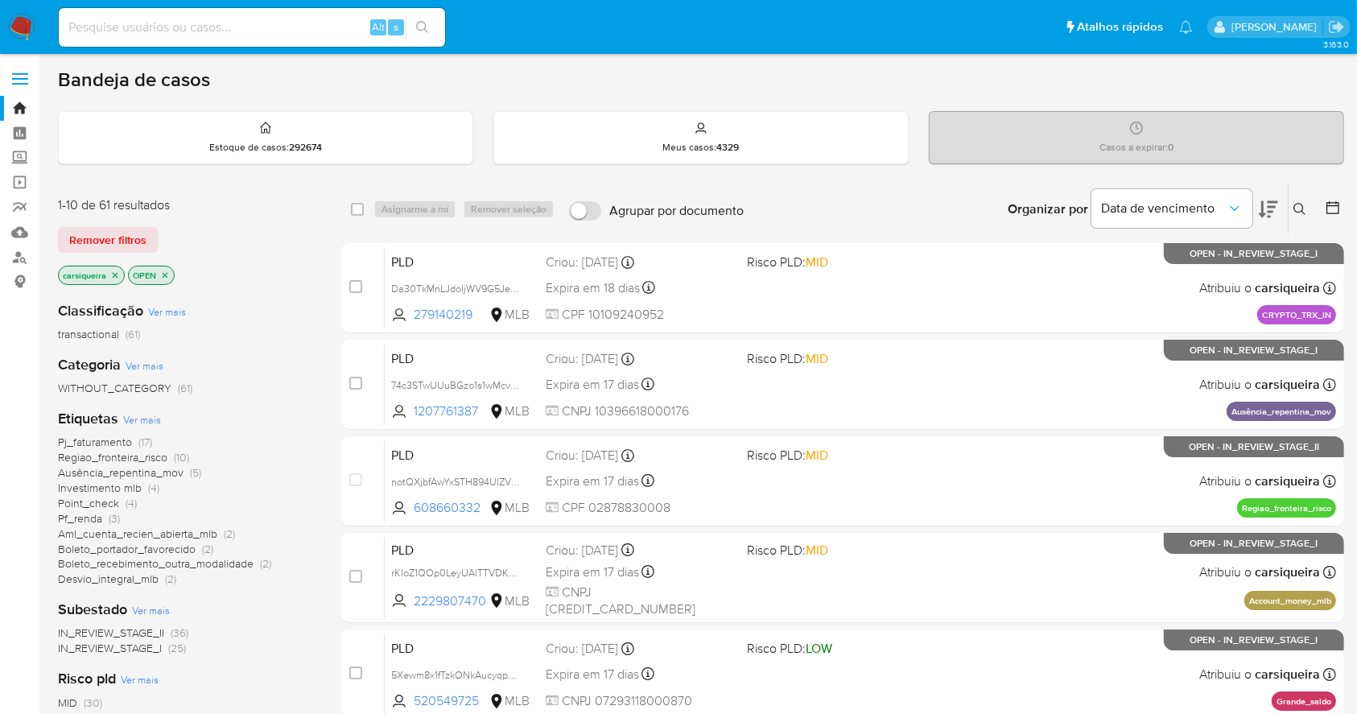
click at [23, 31] on img at bounding box center [21, 27] width 27 height 27
click at [222, 29] on input at bounding box center [252, 27] width 386 height 21
paste input "hxslcWkCtvJLTXxKXP9A5lAw"
type input "hxslcWkCtvJLTXxKXP9A5lAw"
click at [418, 17] on button "search-icon" at bounding box center [422, 27] width 33 height 23
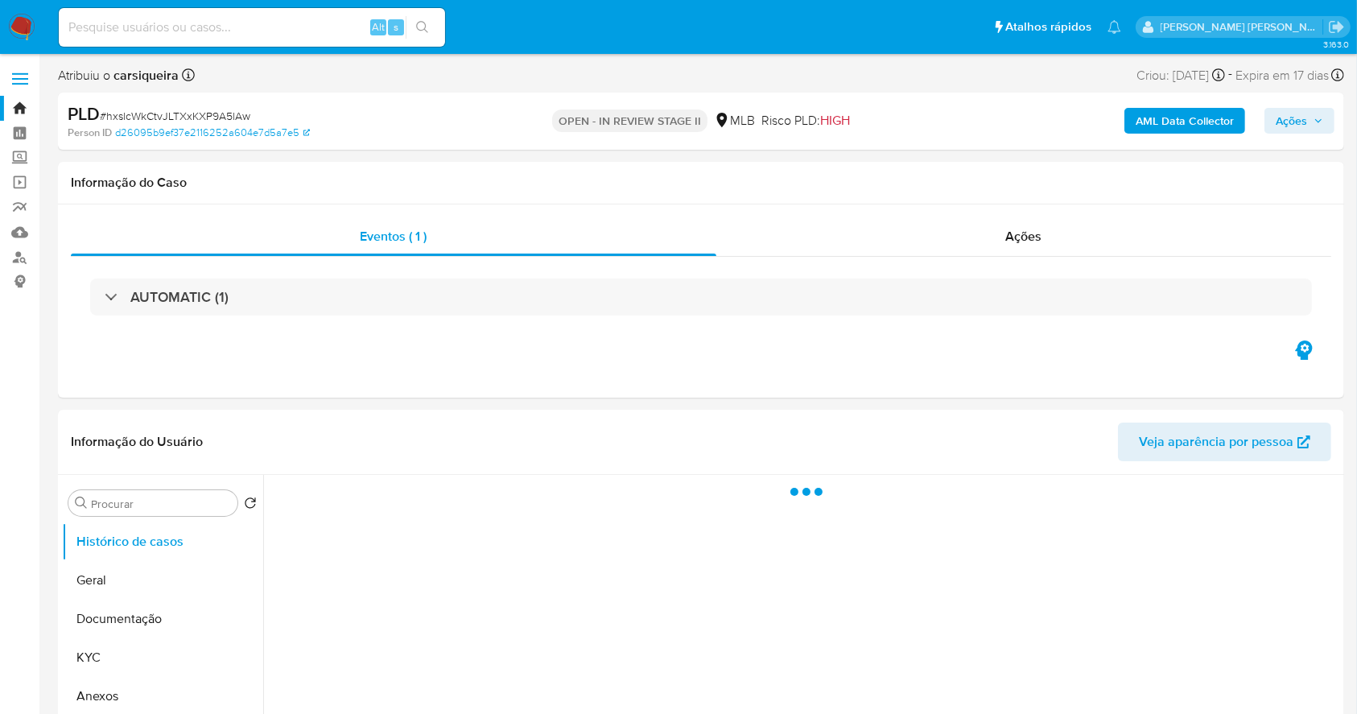
select select "10"
